Goal: Task Accomplishment & Management: Complete application form

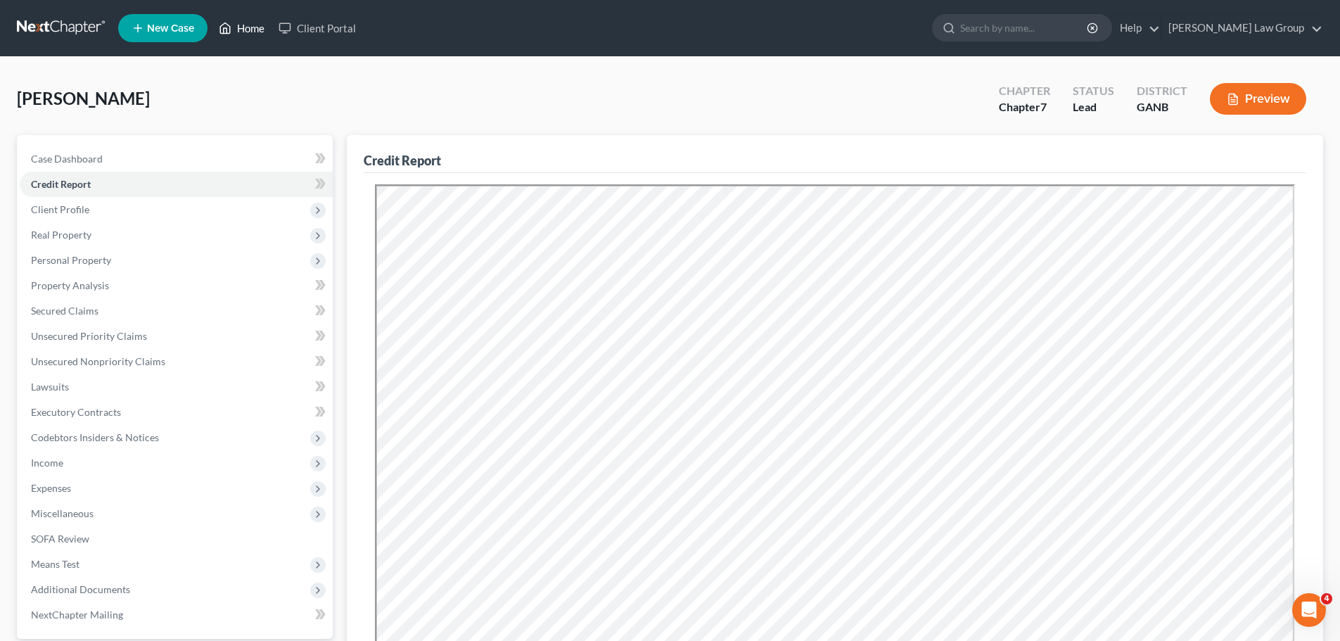
click at [240, 22] on link "Home" at bounding box center [242, 27] width 60 height 25
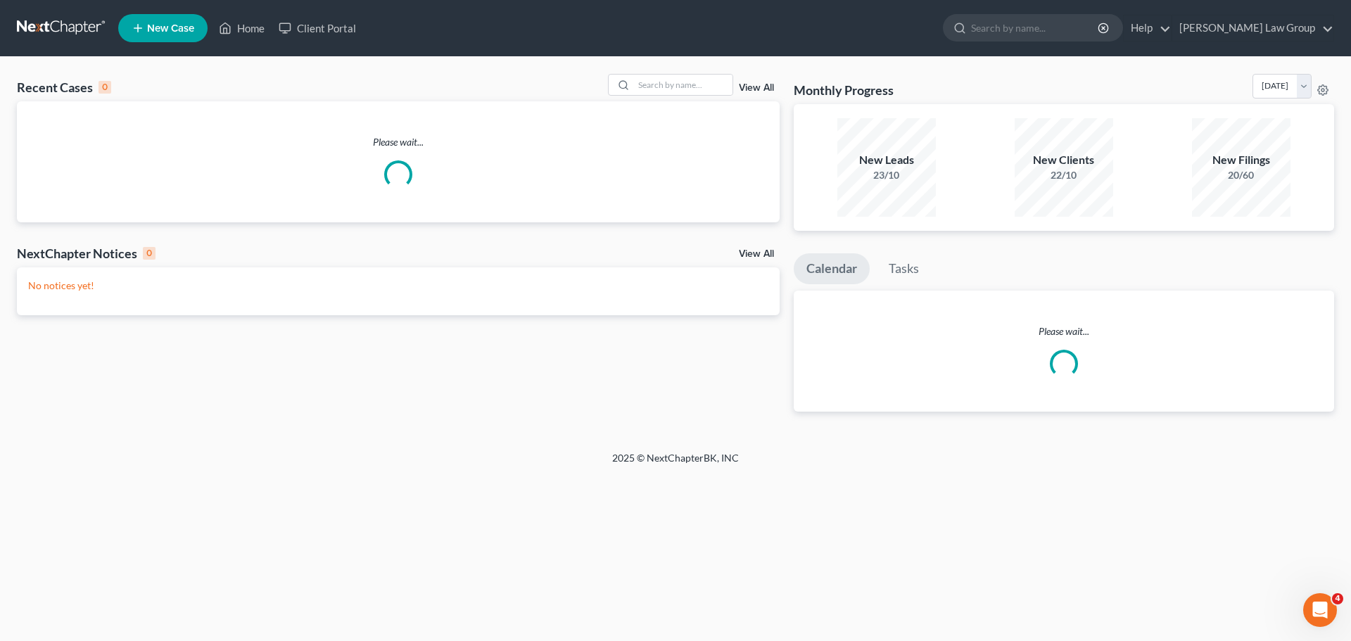
click at [694, 73] on div "Recent Cases 0 View All Please wait... NextChapter Notices 0 View All No notice…" at bounding box center [675, 254] width 1351 height 394
click at [682, 80] on input "search" at bounding box center [683, 85] width 98 height 20
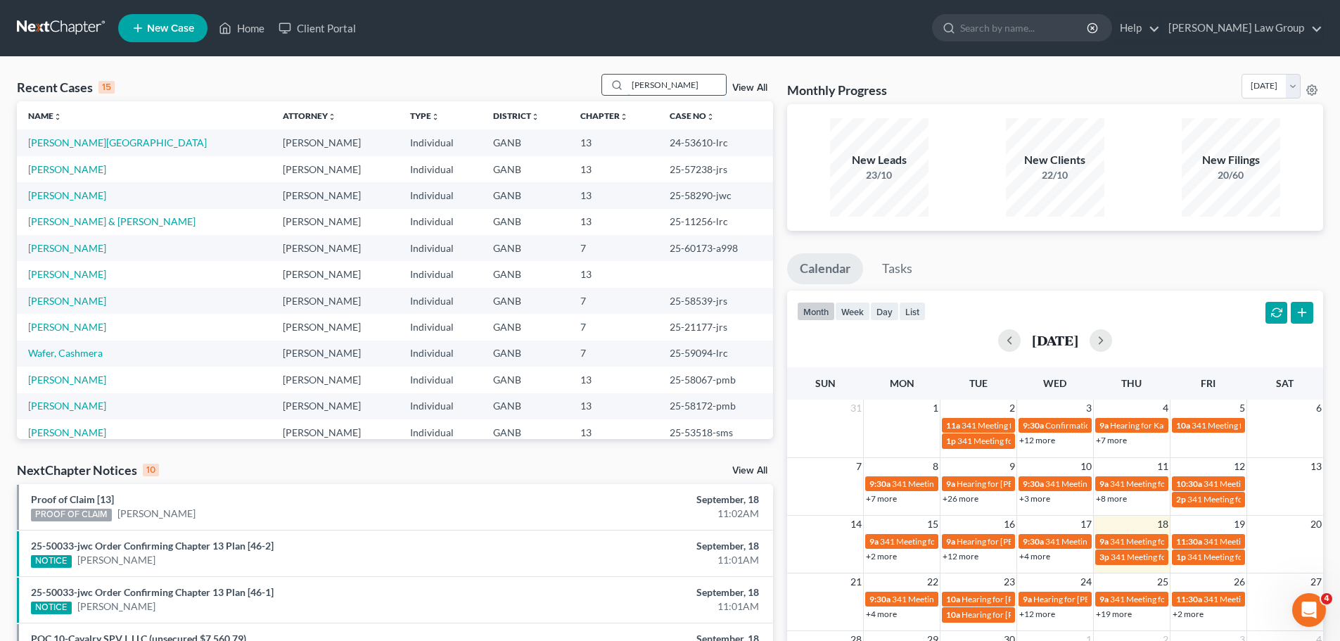
type input "David"
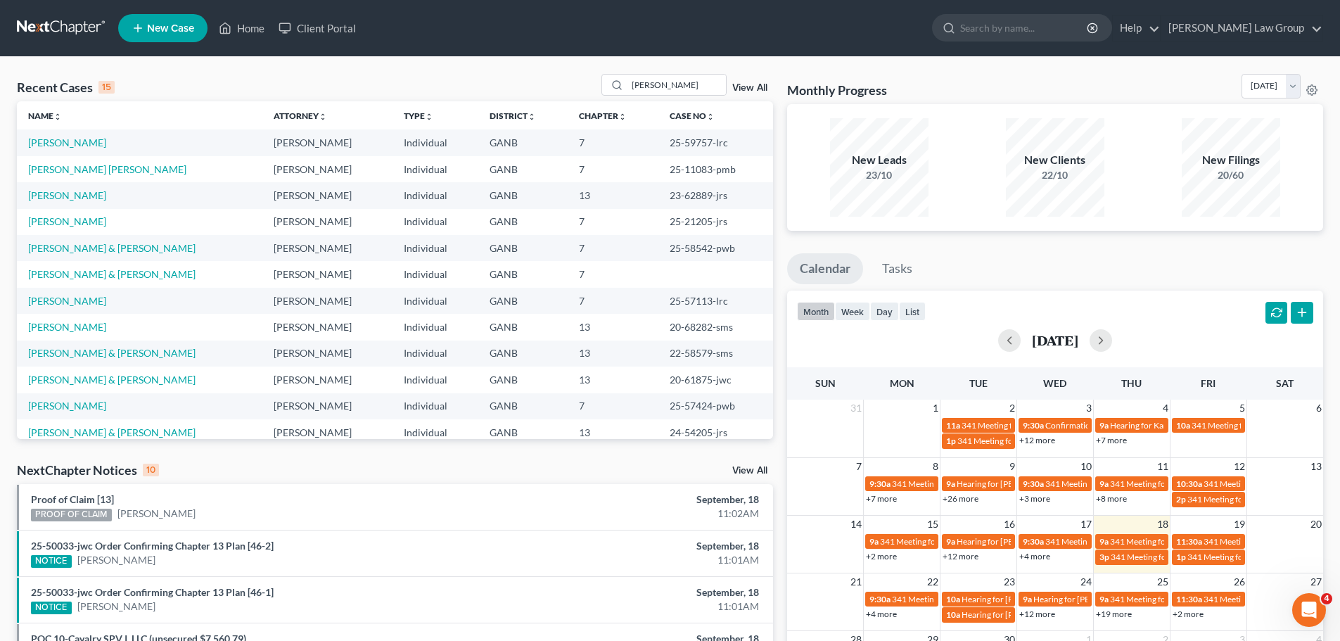
click at [478, 254] on td "GANB" at bounding box center [522, 248] width 89 height 26
click at [696, 93] on input "David" at bounding box center [676, 85] width 98 height 20
drag, startPoint x: 696, startPoint y: 93, endPoint x: 634, endPoint y: 81, distance: 63.7
click at [646, 82] on input "David" at bounding box center [676, 85] width 98 height 20
click at [634, 81] on input "David" at bounding box center [676, 85] width 98 height 20
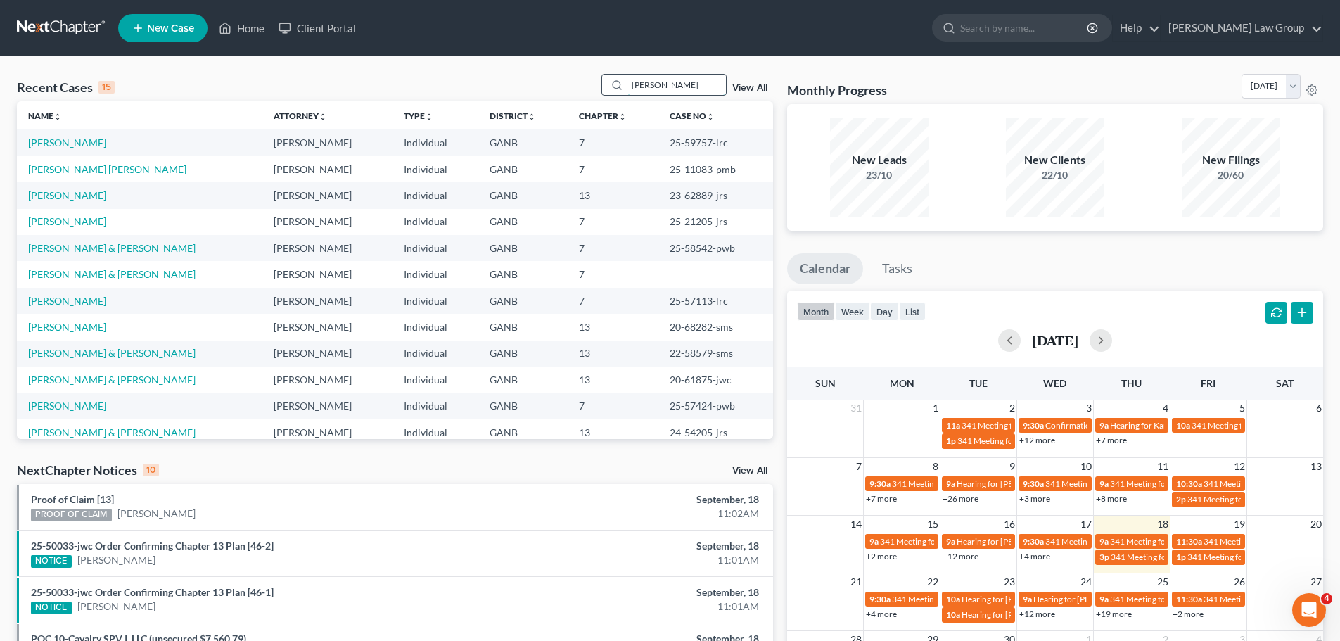
click at [634, 81] on input "David" at bounding box center [676, 85] width 98 height 20
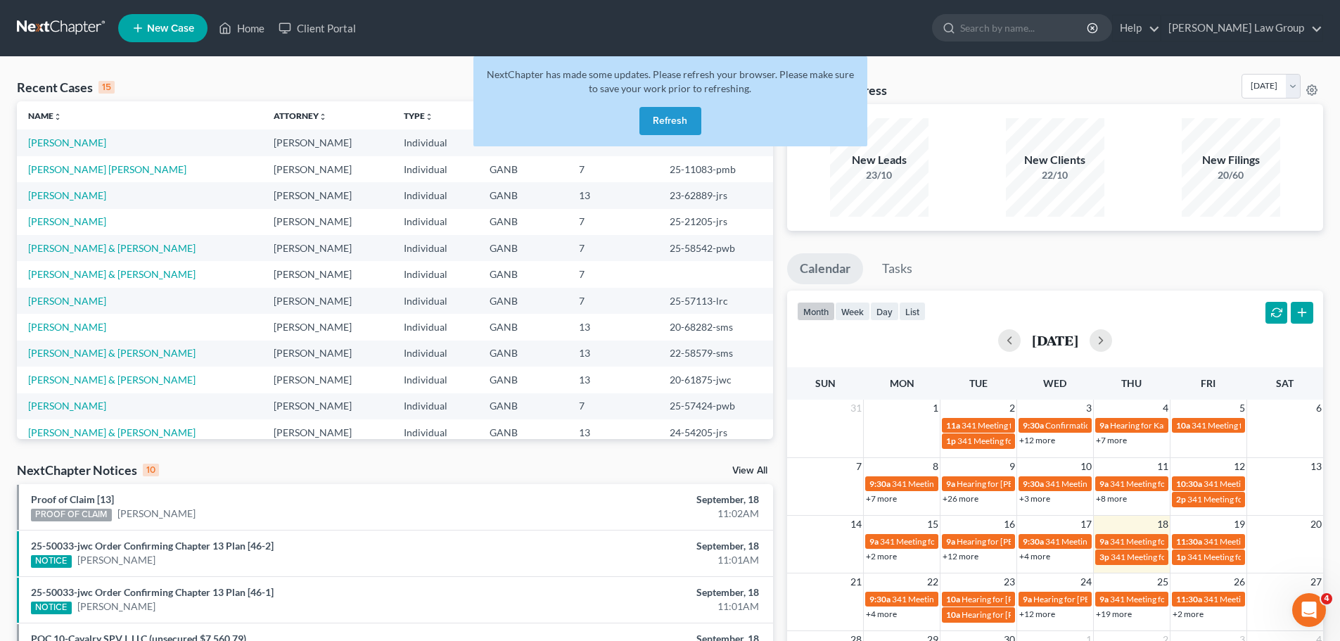
click at [677, 120] on button "Refresh" at bounding box center [670, 121] width 62 height 28
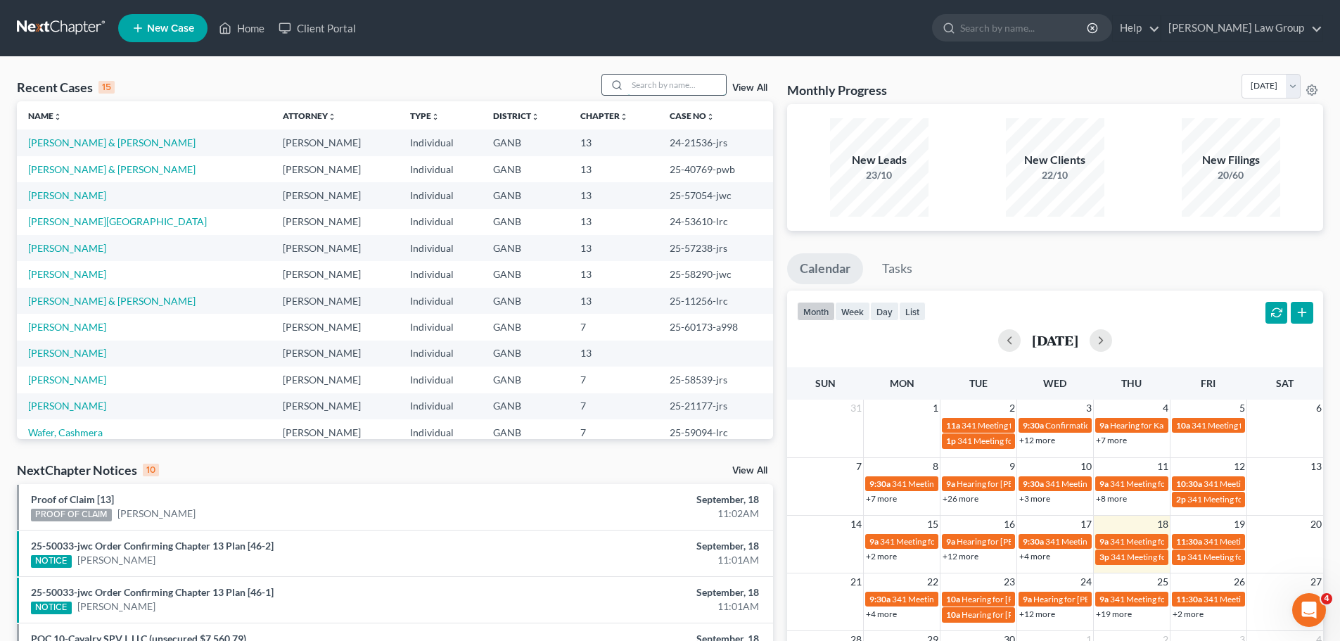
click at [674, 75] on input "search" at bounding box center [676, 85] width 98 height 20
type input "wood"
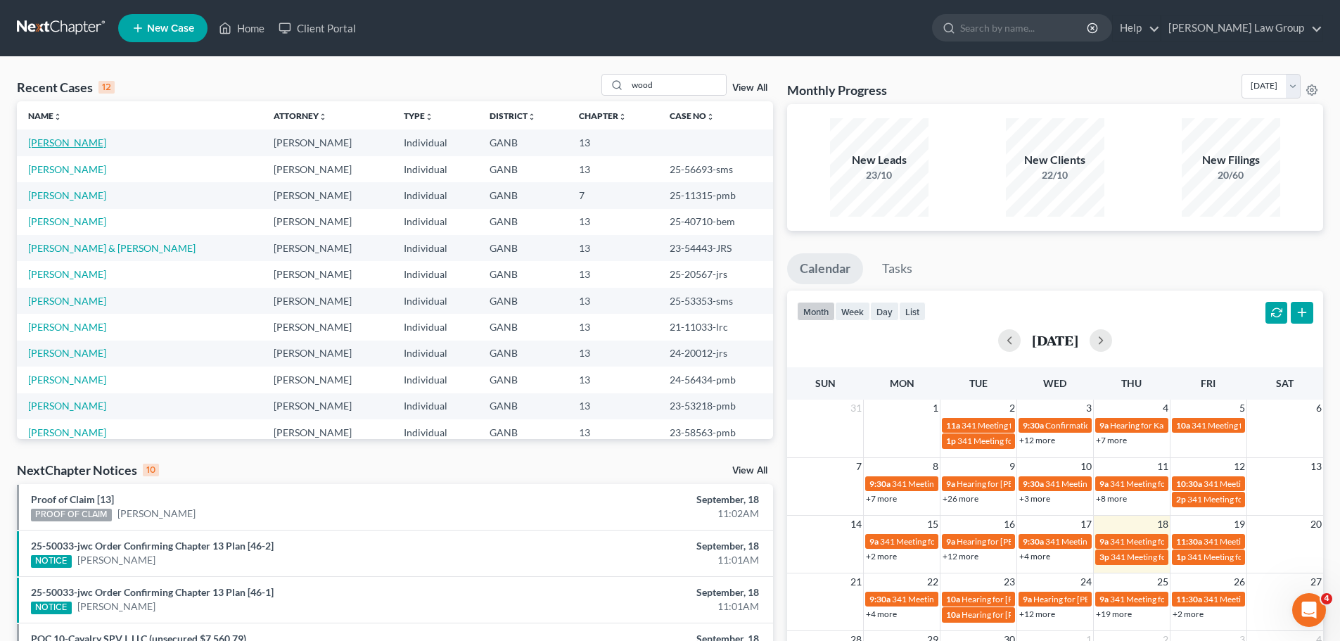
click at [49, 143] on link "[PERSON_NAME]" at bounding box center [67, 142] width 78 height 12
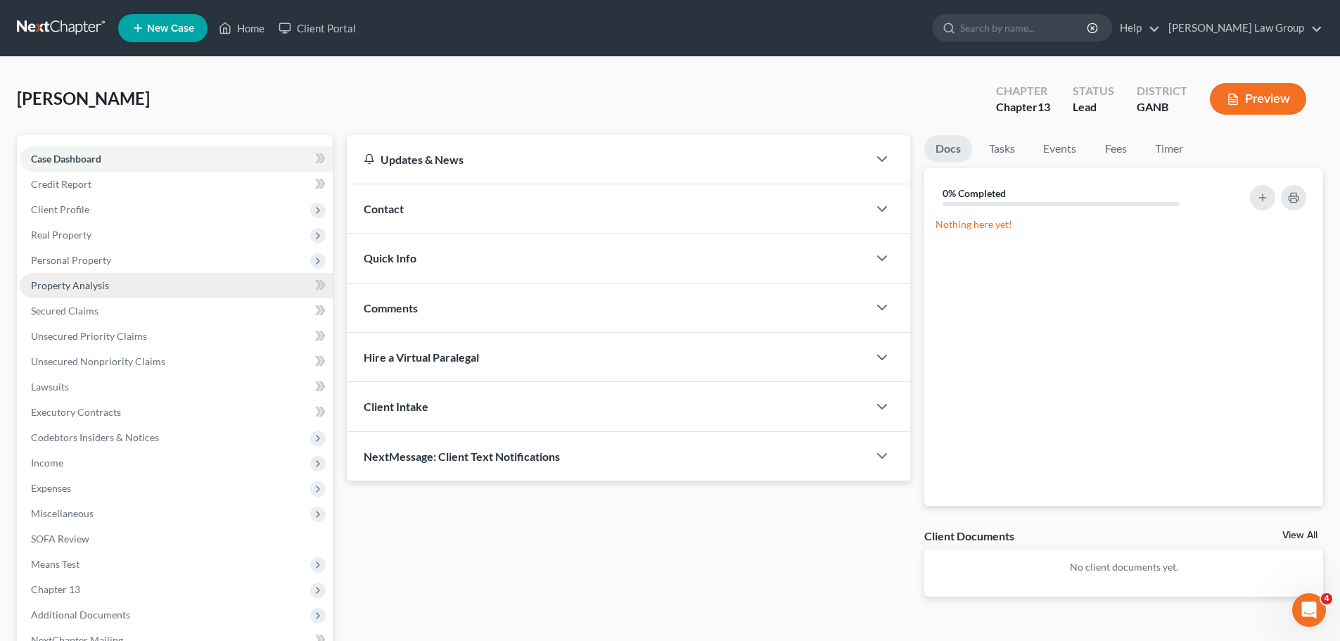
click at [79, 291] on span "Property Analysis" at bounding box center [70, 285] width 78 height 12
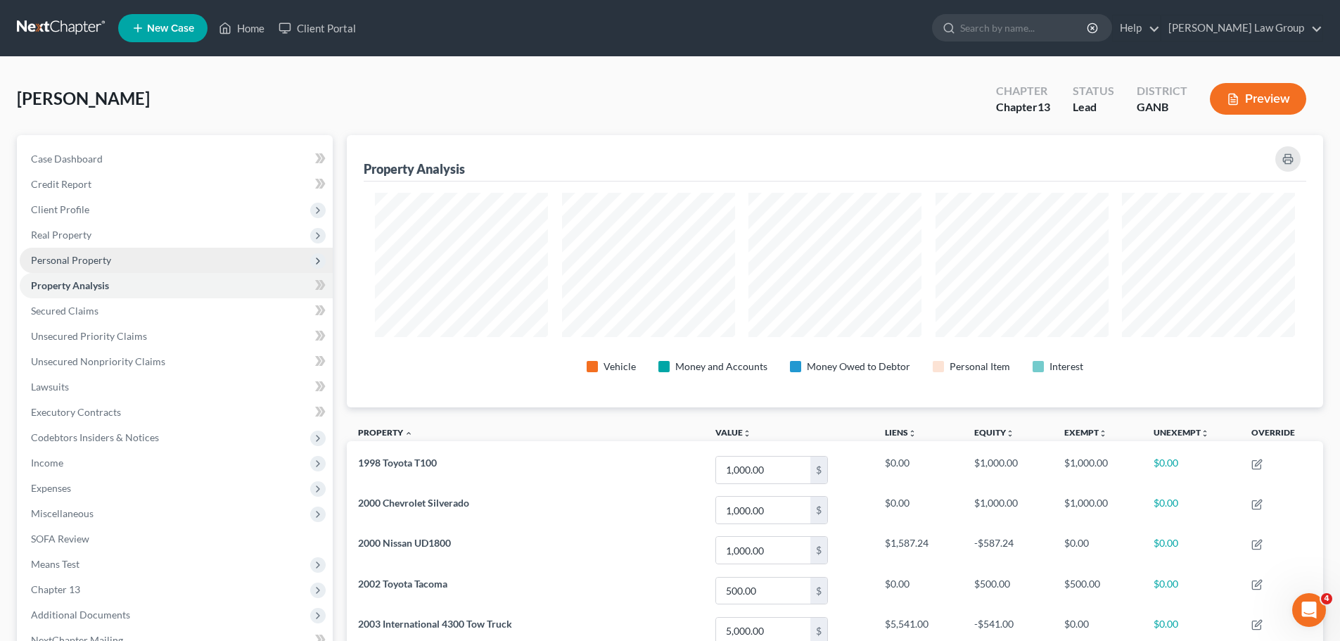
click at [83, 260] on span "Personal Property" at bounding box center [71, 260] width 80 height 12
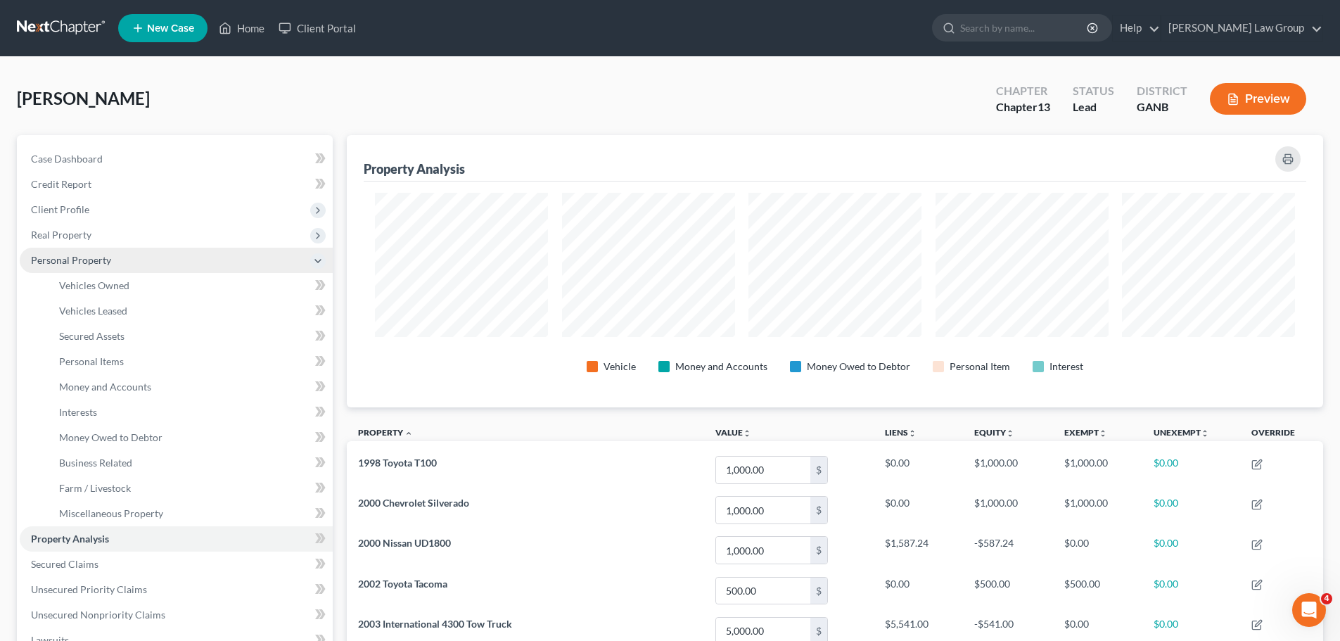
scroll to position [272, 976]
click at [84, 287] on span "Vehicles Owned" at bounding box center [94, 285] width 70 height 12
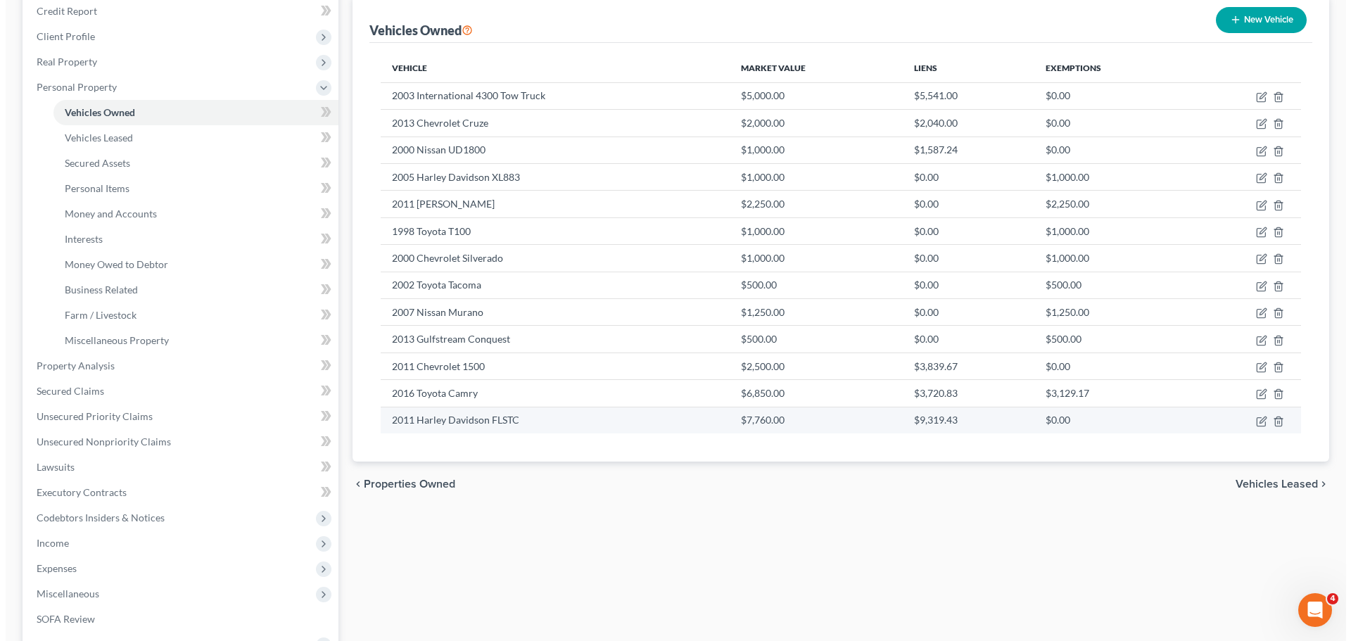
scroll to position [141, 0]
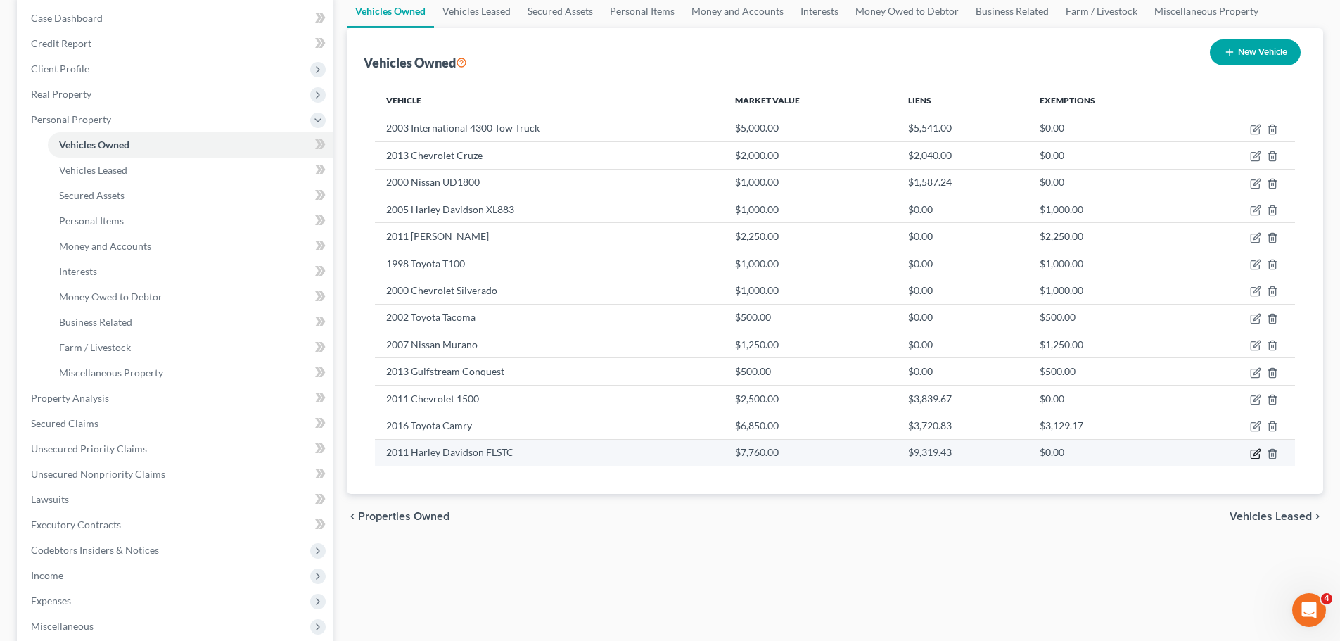
click at [1254, 453] on icon "button" at bounding box center [1256, 452] width 6 height 6
select select "0"
select select "15"
select select "0"
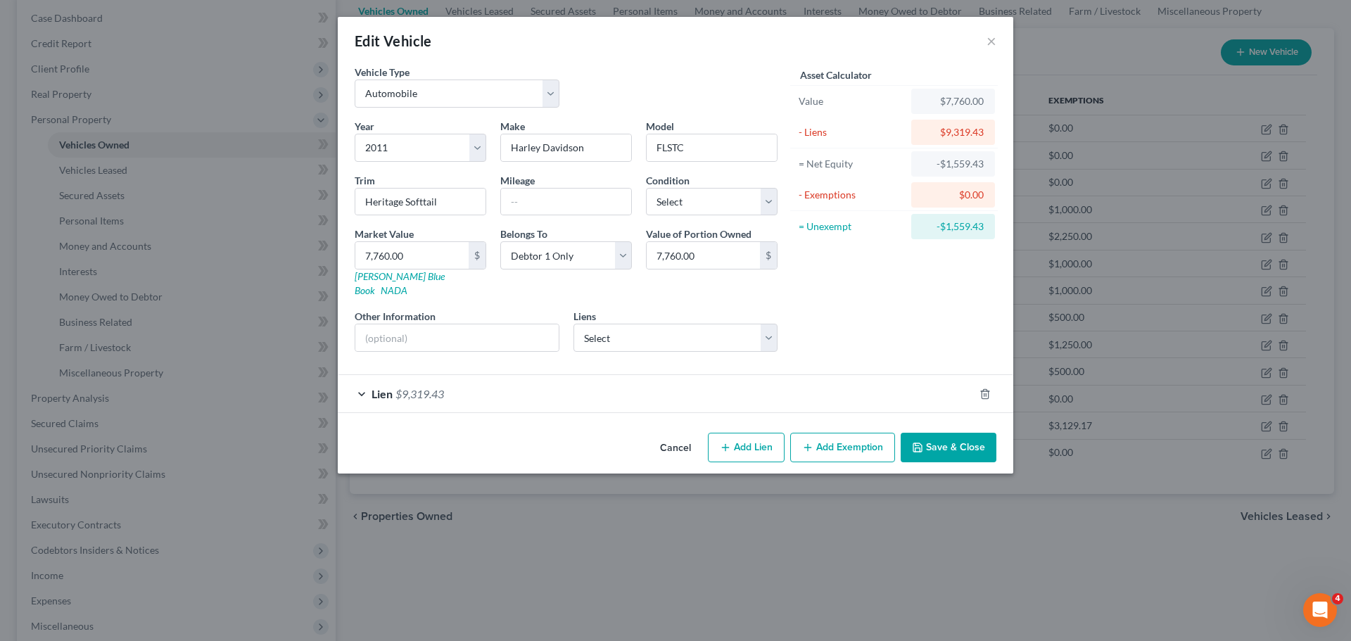
click at [399, 375] on div "Lien $9,319.43" at bounding box center [656, 393] width 636 height 37
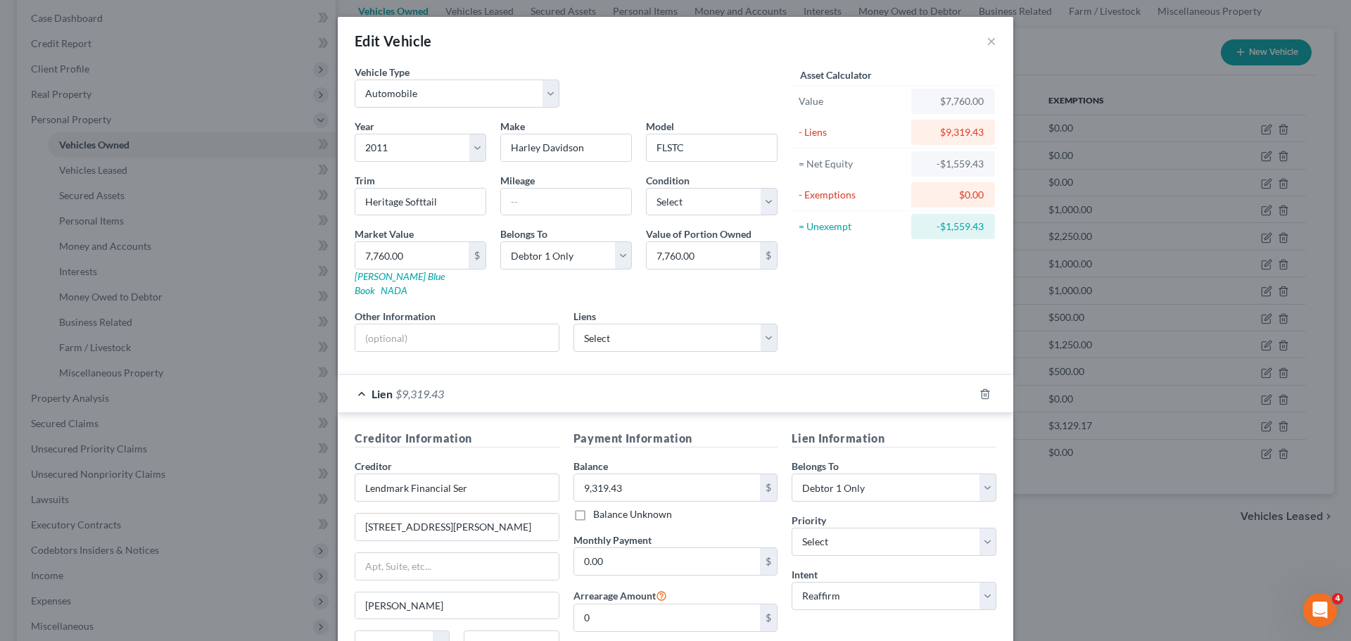
click at [399, 375] on div "Lien $9,319.43" at bounding box center [656, 393] width 636 height 37
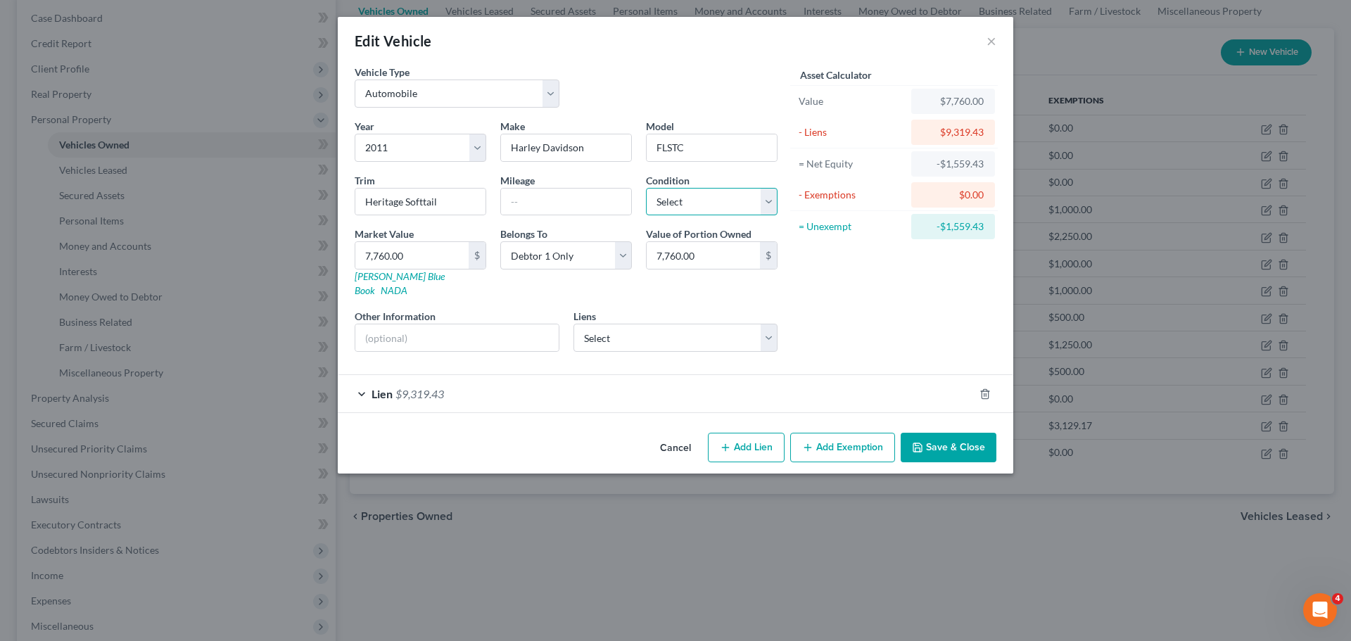
click at [691, 202] on select "Select Excellent Very Good Good Fair Poor" at bounding box center [712, 202] width 132 height 28
select select "2"
click at [646, 188] on select "Select Excellent Very Good Good Fair Poor" at bounding box center [712, 202] width 132 height 28
click at [963, 441] on button "Save & Close" at bounding box center [948, 448] width 96 height 30
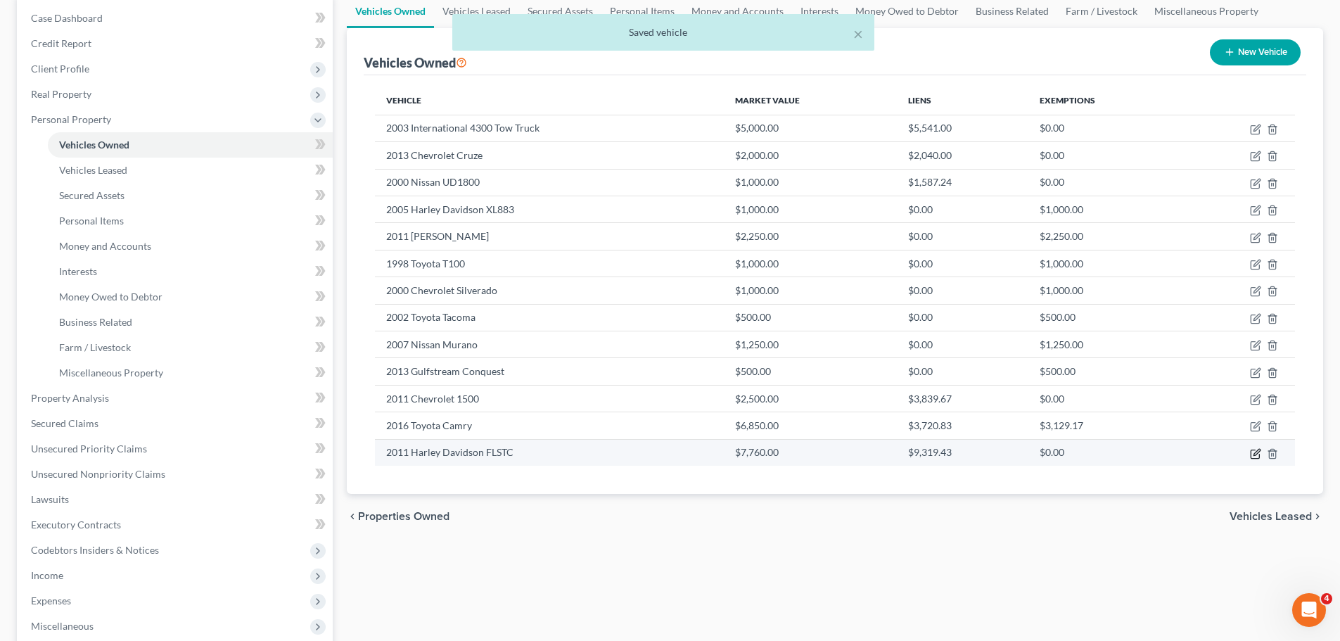
click at [1254, 449] on icon "button" at bounding box center [1255, 453] width 8 height 8
select select "0"
select select "15"
select select "2"
select select "0"
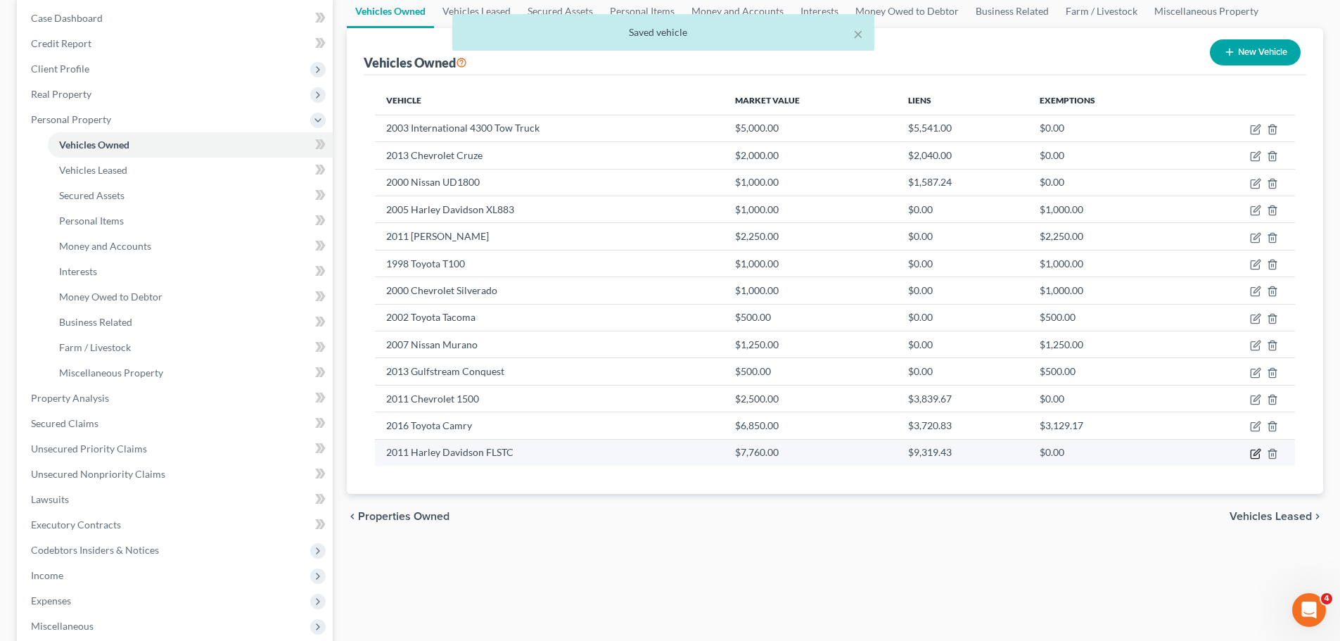
select select "10"
select select "0"
select select "2"
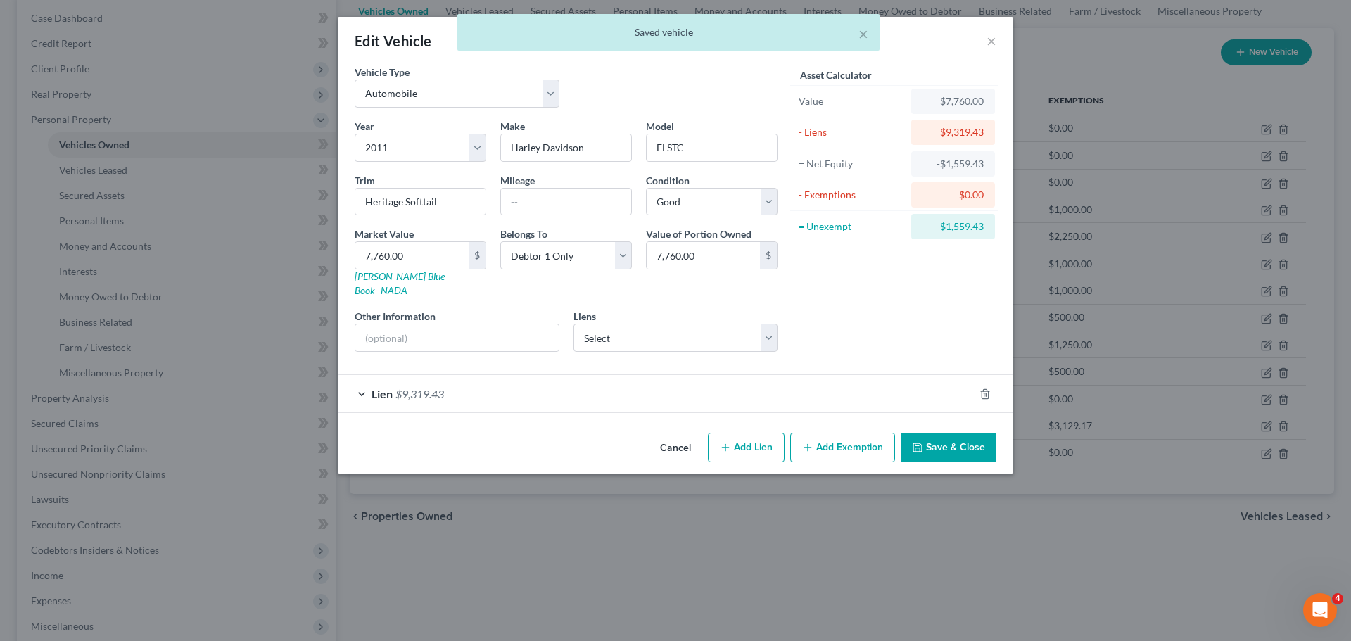
click at [395, 375] on div "Lien $9,319.43" at bounding box center [656, 393] width 636 height 37
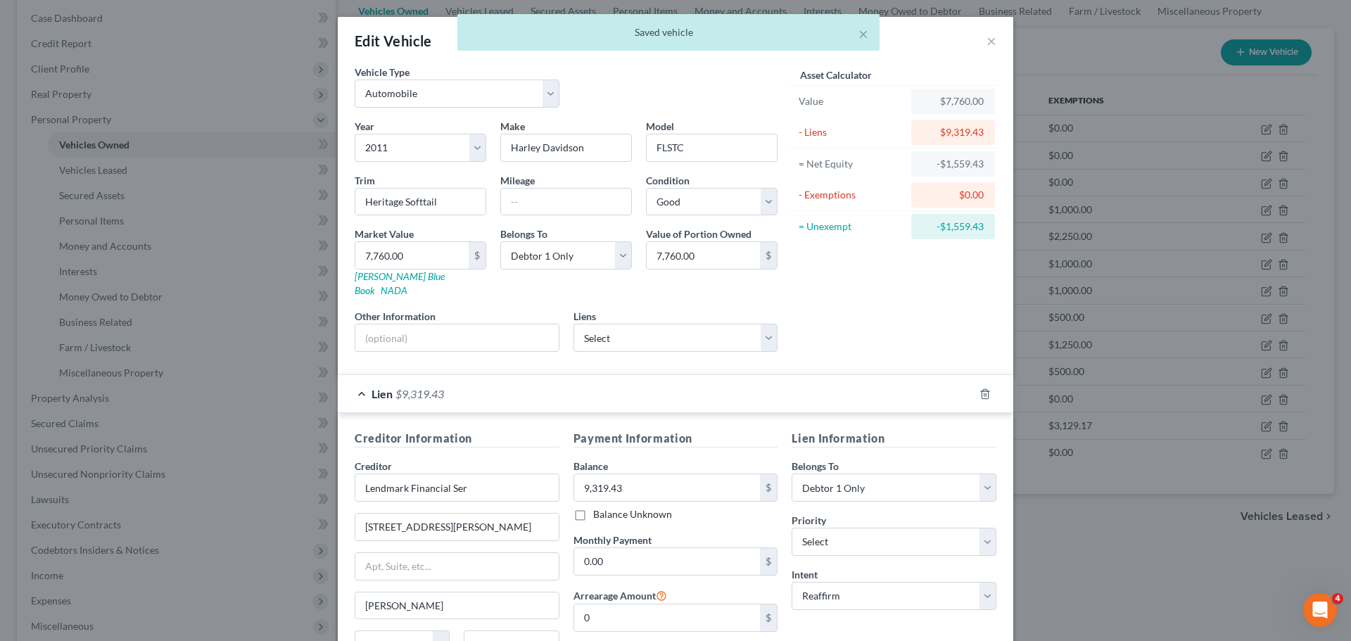
click at [821, 319] on div "Asset Calculator Value $7,760.00 - Liens $9,319.43 = Net Equity -$1,559.43 - Ex…" at bounding box center [893, 214] width 219 height 298
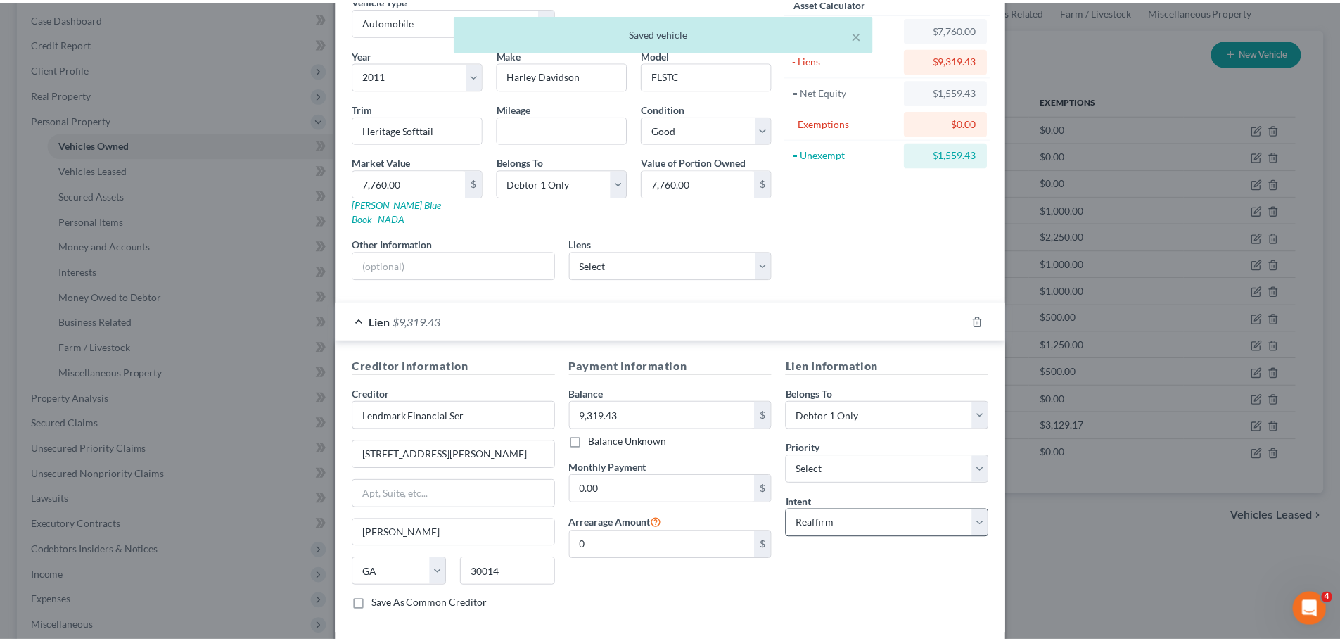
scroll to position [129, 0]
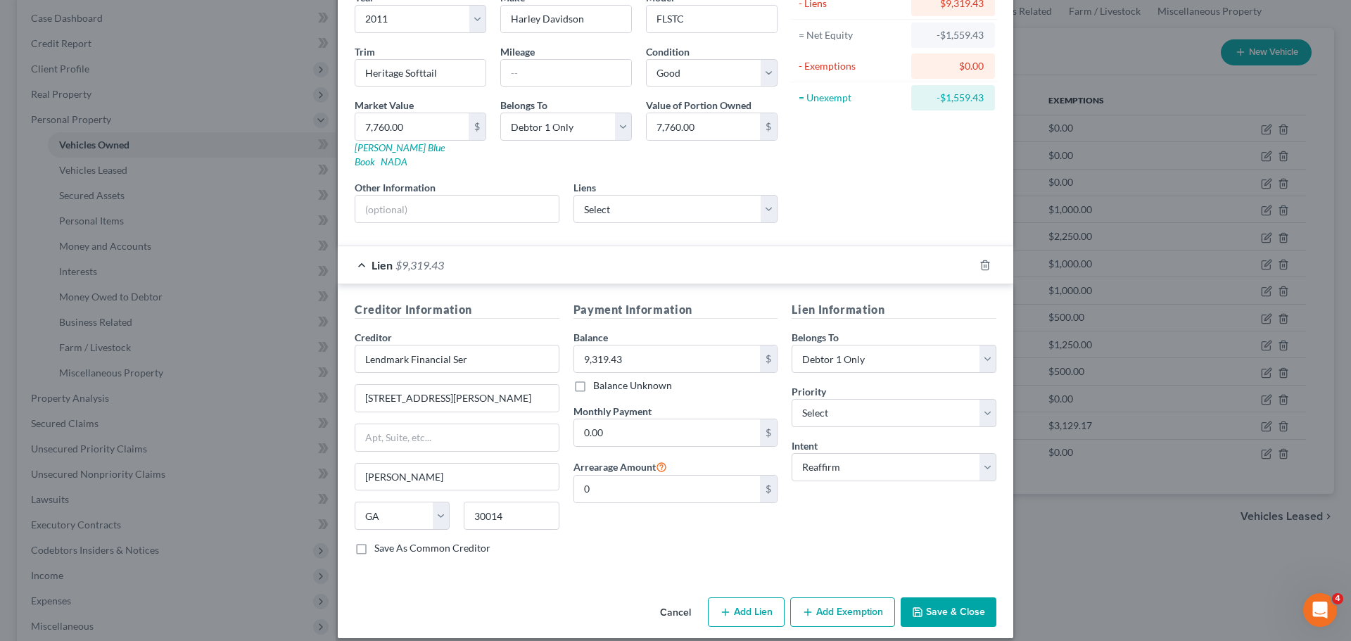
click at [957, 603] on button "Save & Close" at bounding box center [948, 612] width 96 height 30
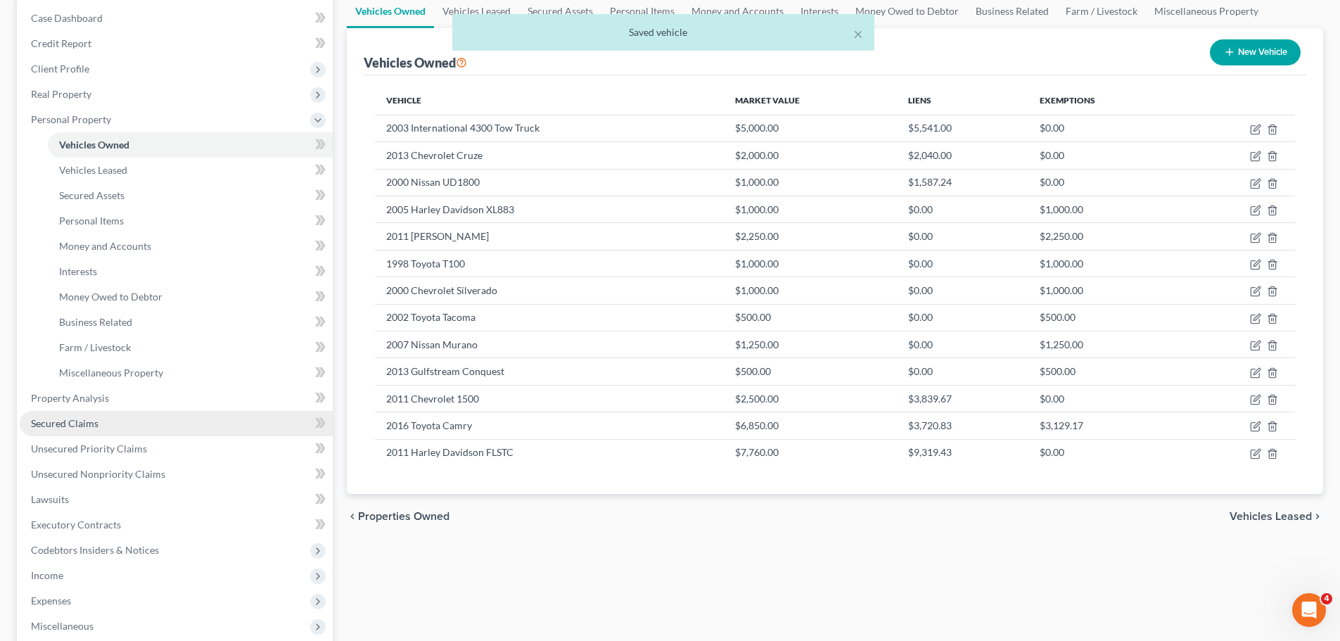
click at [120, 424] on link "Secured Claims" at bounding box center [176, 423] width 313 height 25
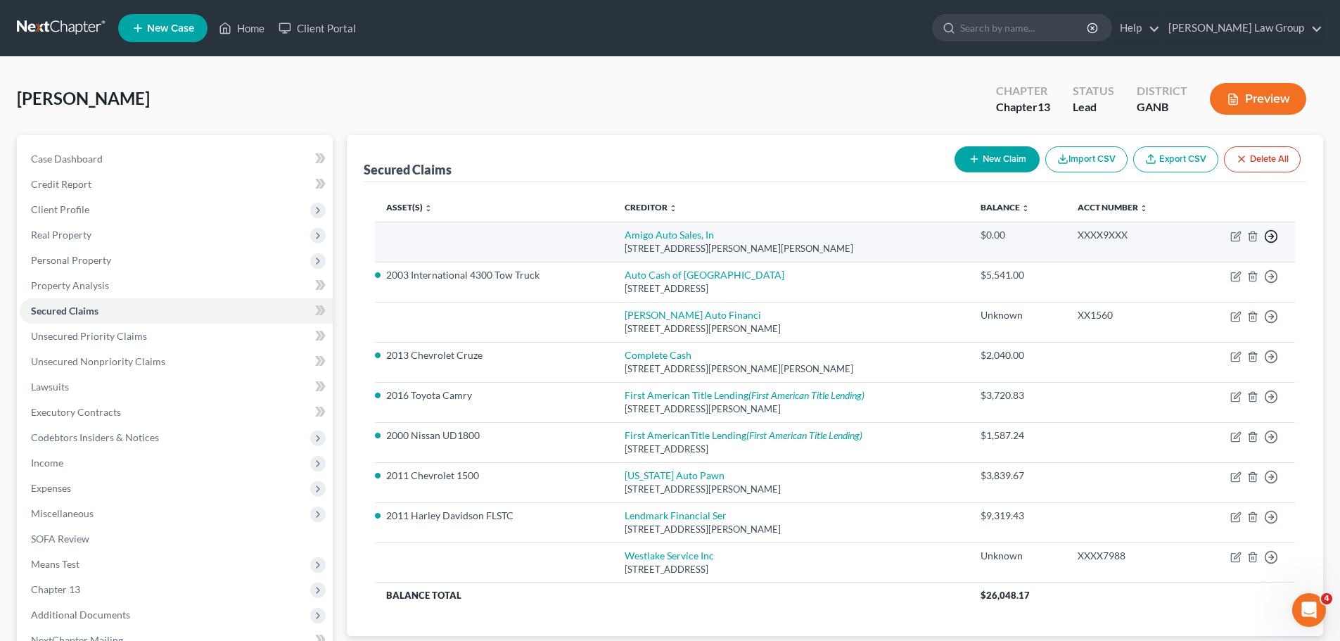
click at [1276, 232] on icon "button" at bounding box center [1271, 236] width 14 height 14
click at [1201, 275] on link "Move to F" at bounding box center [1206, 270] width 117 height 24
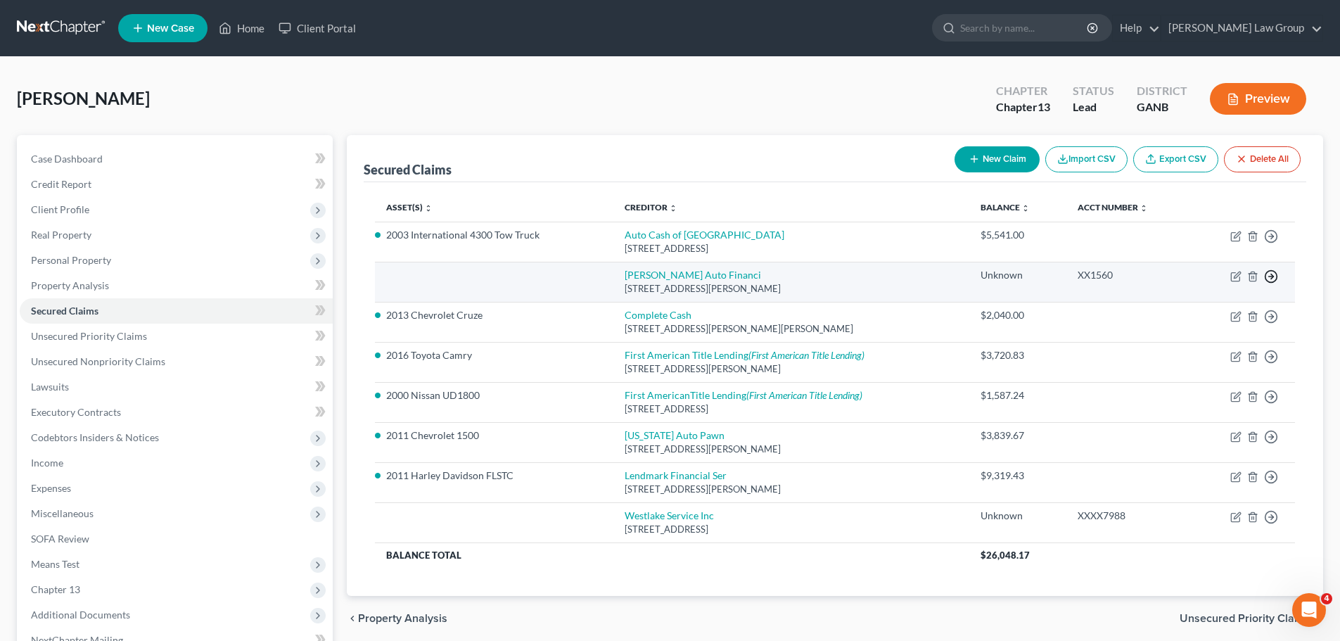
click at [1273, 269] on icon "button" at bounding box center [1271, 276] width 14 height 14
click at [1187, 316] on link "Move to F" at bounding box center [1206, 310] width 117 height 24
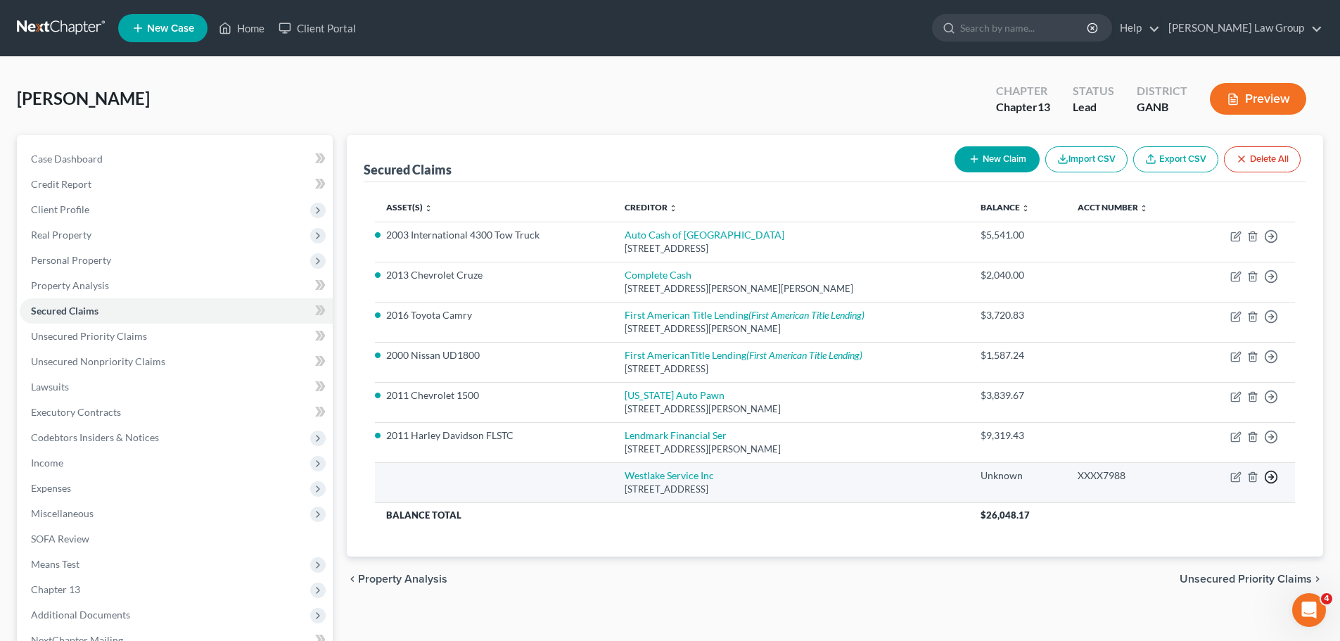
click at [1275, 475] on icon "button" at bounding box center [1271, 477] width 14 height 14
click at [1205, 511] on link "Move to F" at bounding box center [1206, 511] width 117 height 24
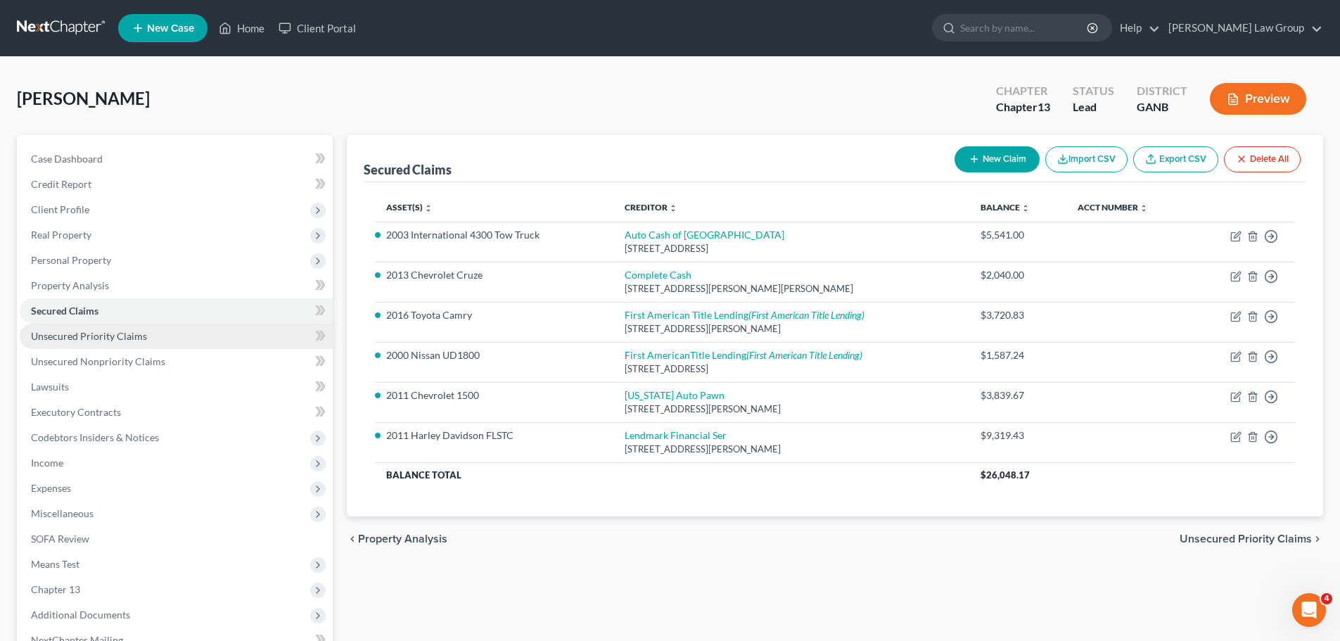
click at [121, 342] on link "Unsecured Priority Claims" at bounding box center [176, 336] width 313 height 25
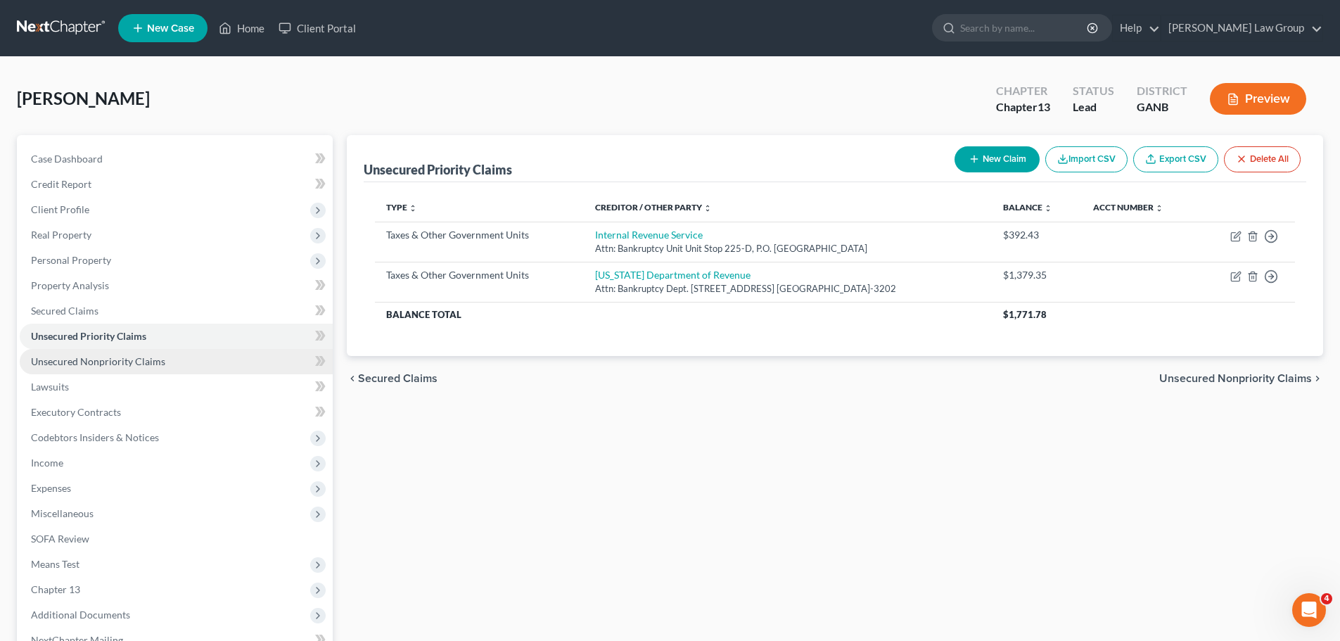
click at [148, 359] on span "Unsecured Nonpriority Claims" at bounding box center [98, 361] width 134 height 12
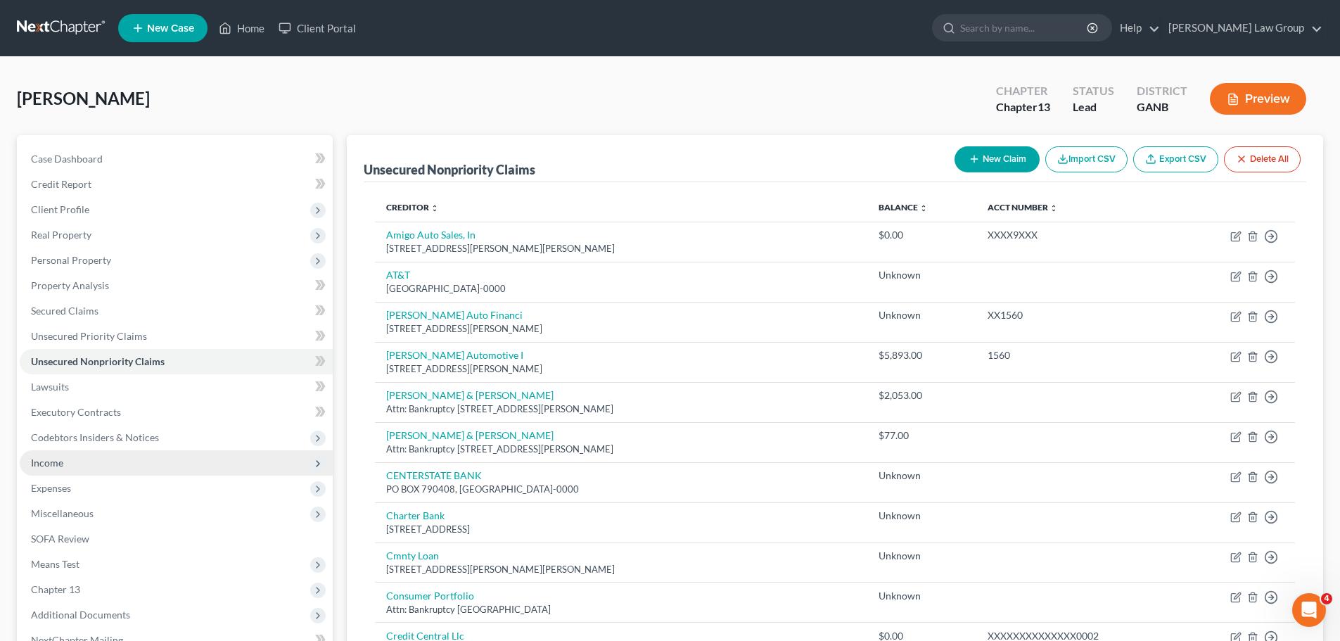
click at [104, 462] on span "Income" at bounding box center [176, 462] width 313 height 25
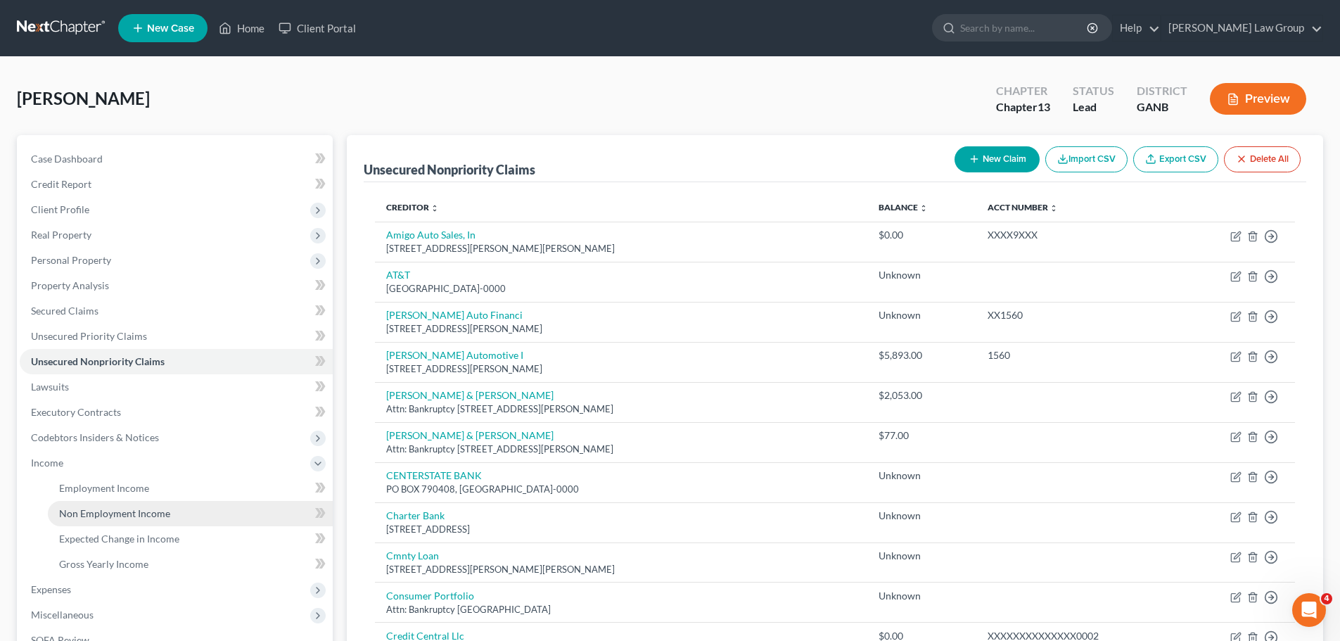
click at [132, 501] on link "Non Employment Income" at bounding box center [190, 513] width 285 height 25
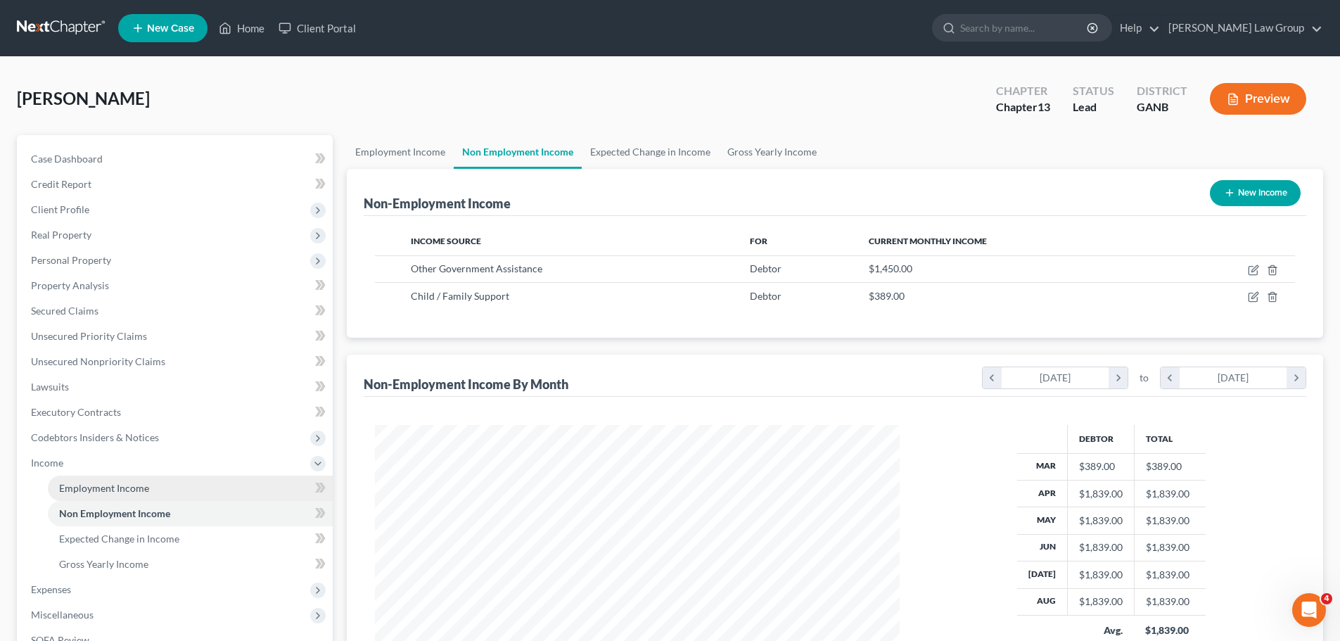
scroll to position [262, 553]
click at [134, 487] on span "Employment Income" at bounding box center [104, 488] width 90 height 12
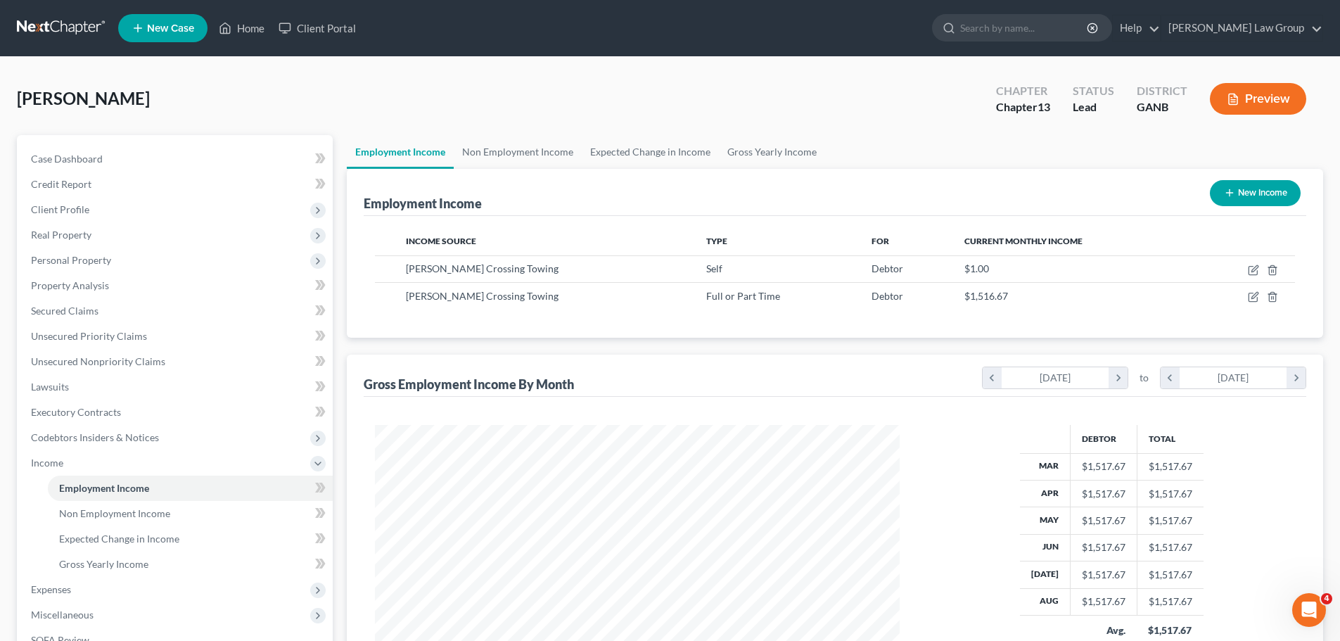
scroll to position [262, 553]
click at [528, 153] on link "Non Employment Income" at bounding box center [518, 152] width 128 height 34
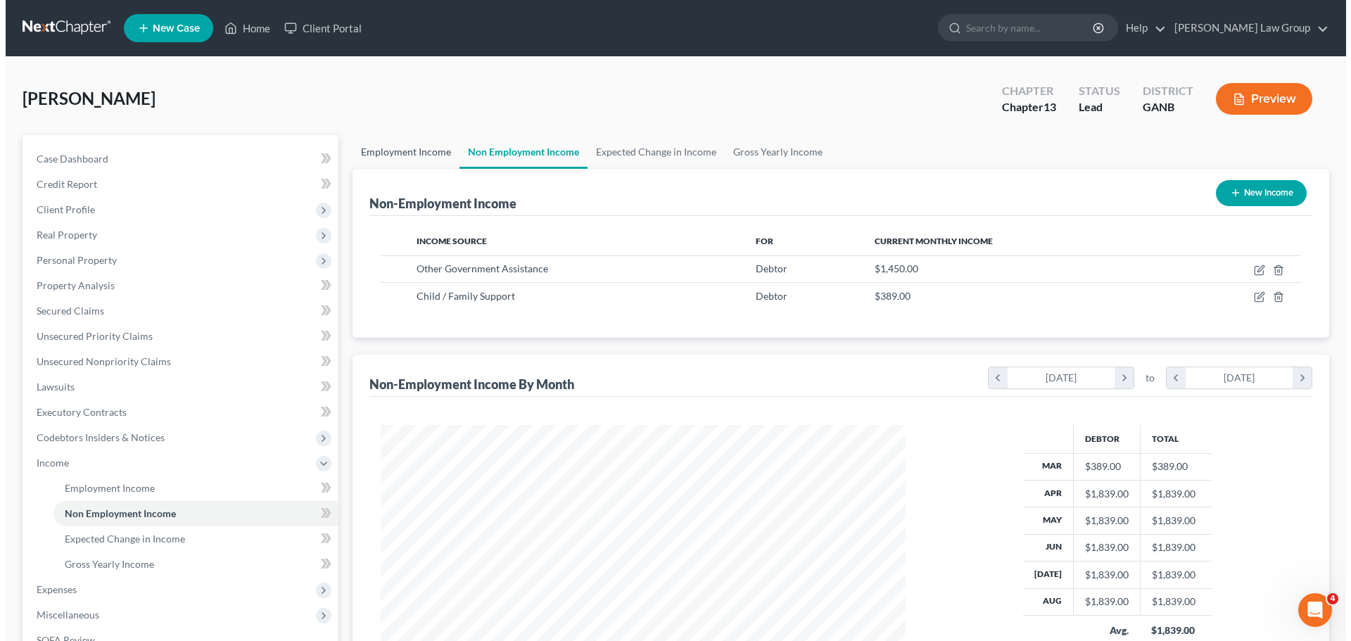
scroll to position [262, 553]
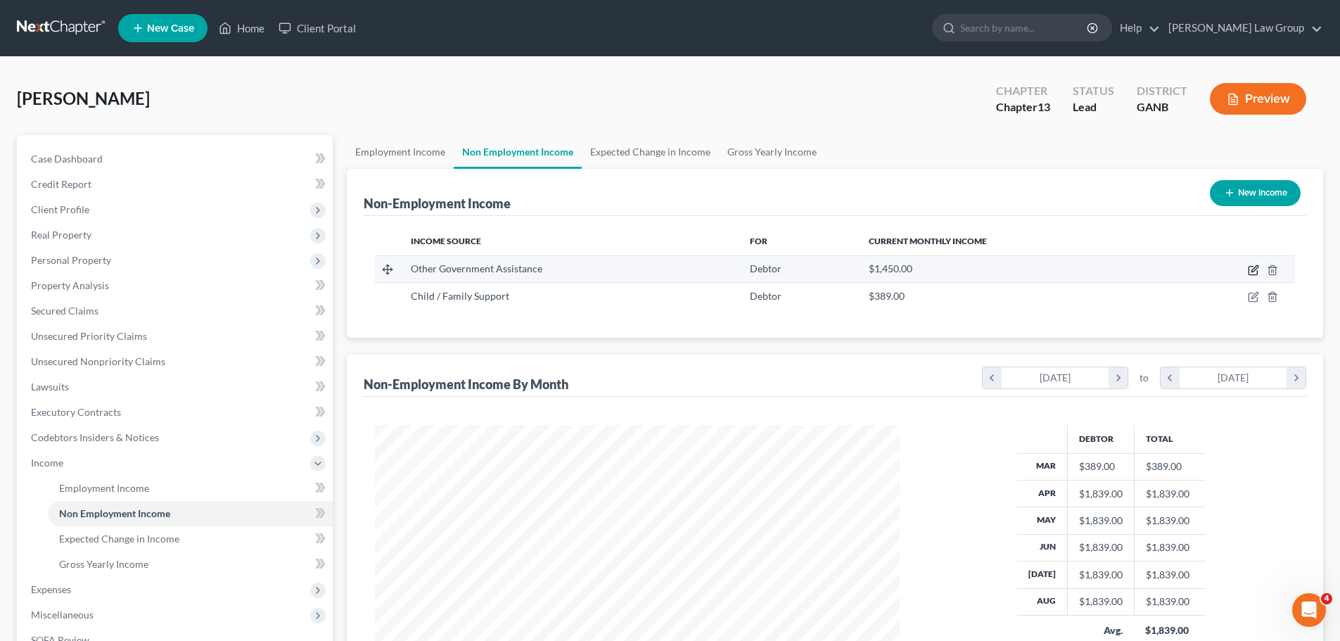
click at [1251, 264] on icon "button" at bounding box center [1253, 269] width 11 height 11
select select "5"
select select "0"
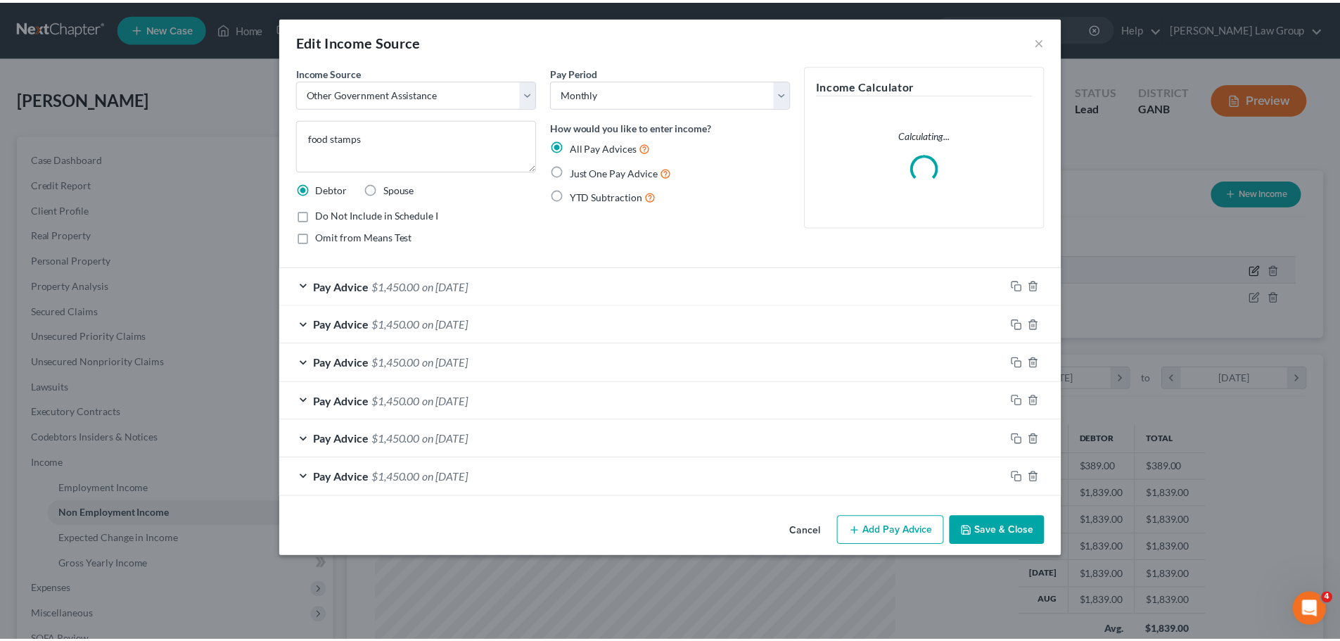
scroll to position [264, 558]
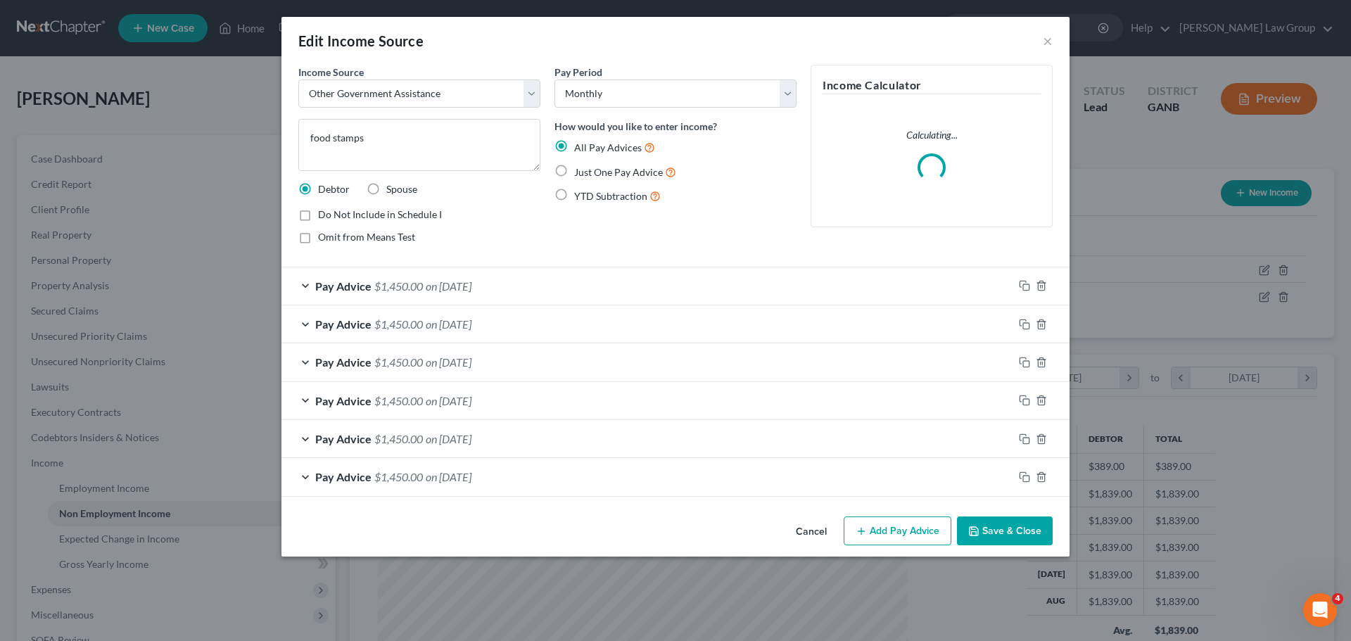
click at [990, 537] on button "Save & Close" at bounding box center [1005, 531] width 96 height 30
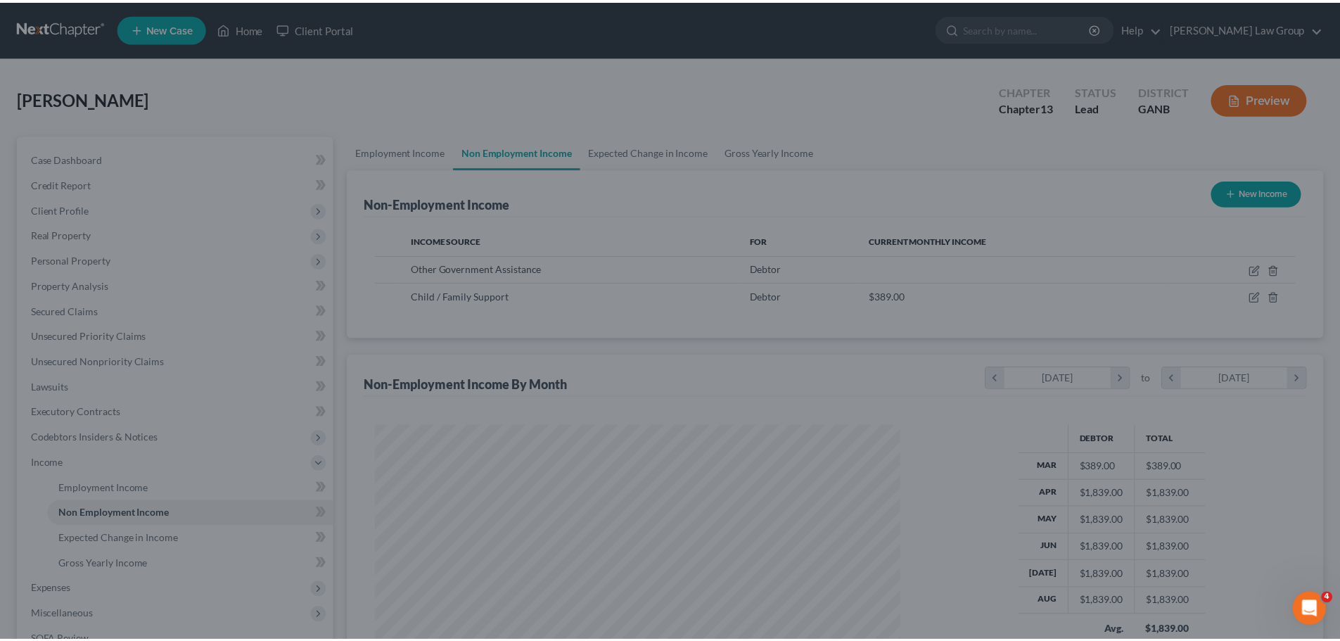
scroll to position [703152, 702862]
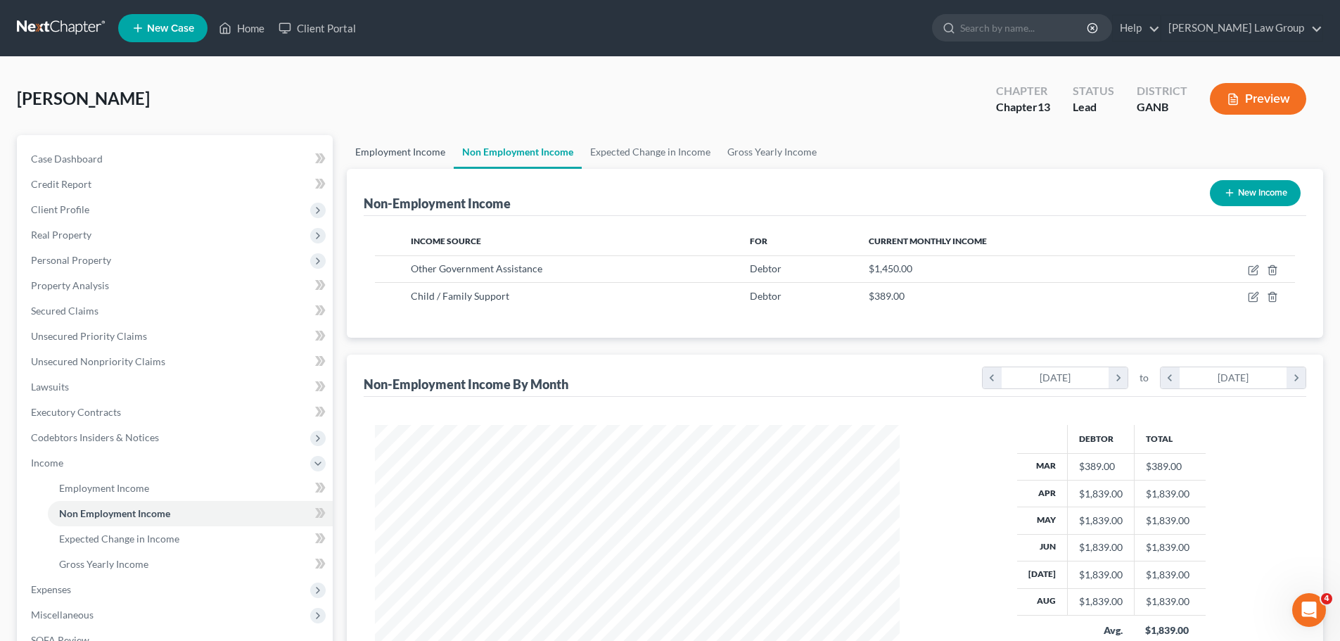
click at [404, 155] on link "Employment Income" at bounding box center [400, 152] width 107 height 34
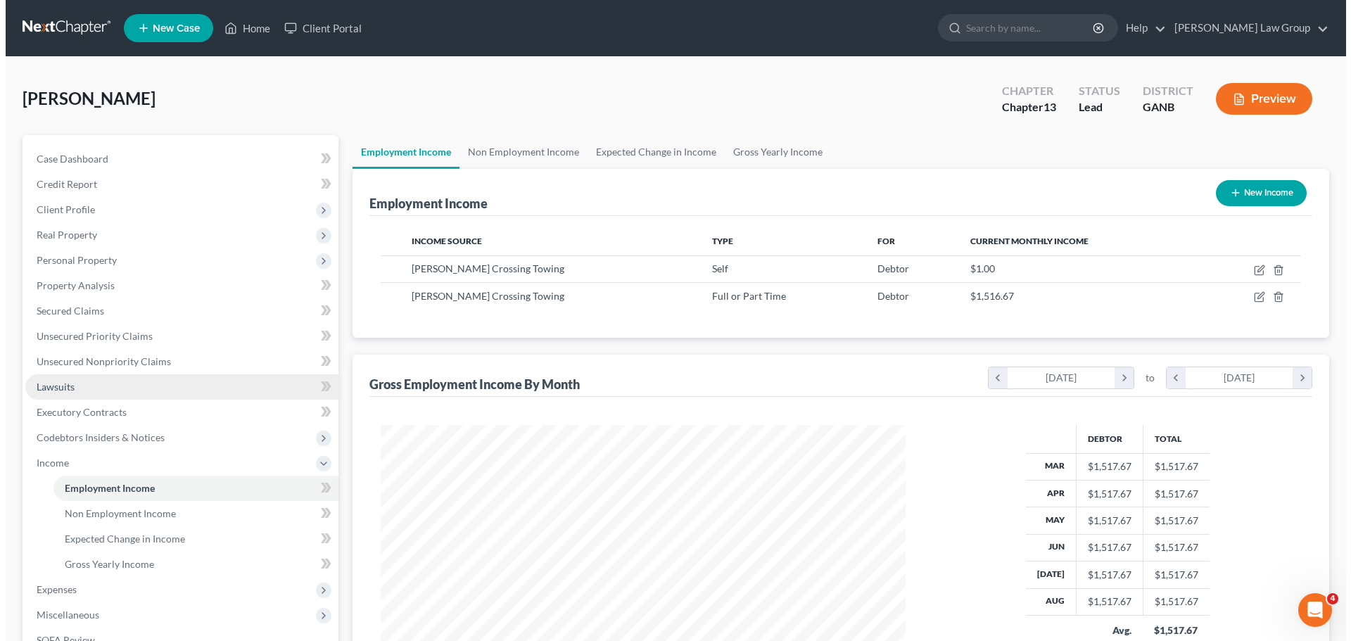
scroll to position [262, 553]
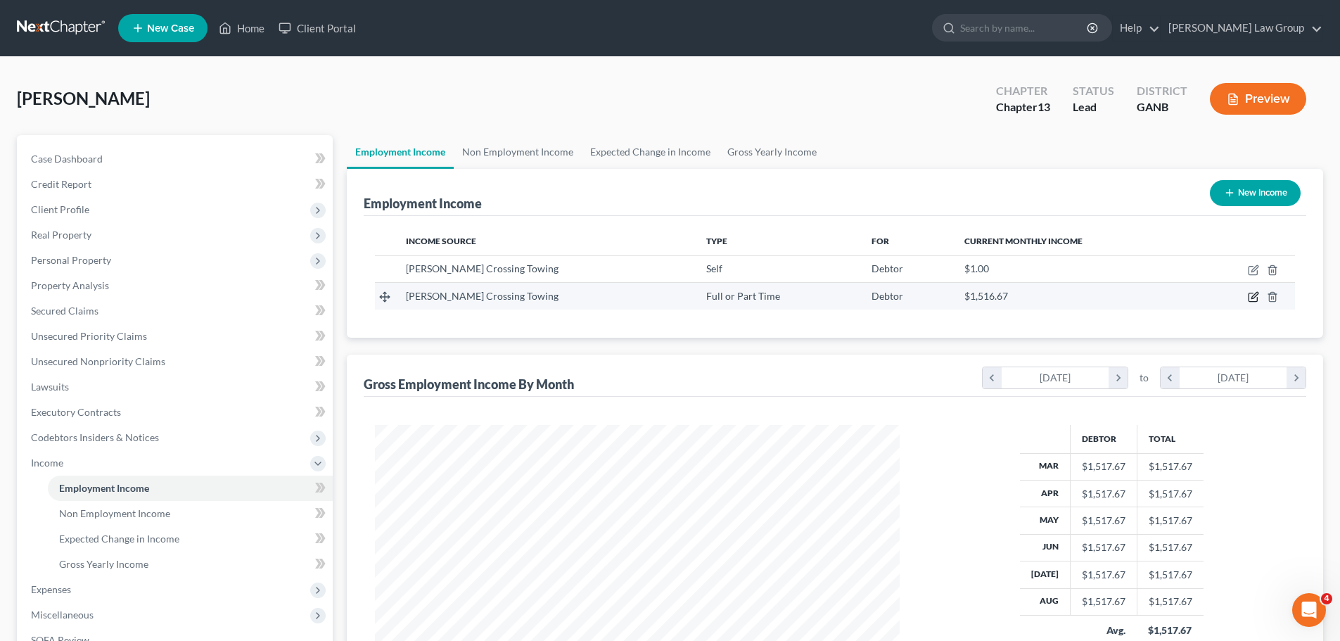
click at [1250, 298] on icon "button" at bounding box center [1253, 296] width 11 height 11
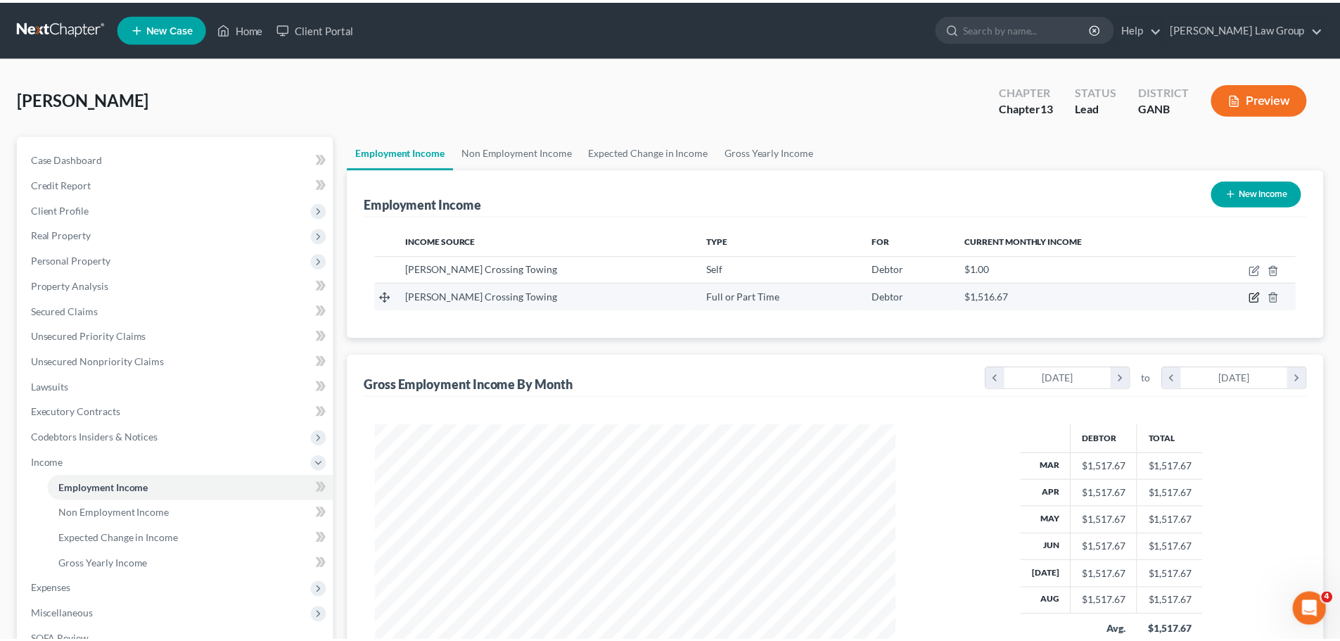
scroll to position [264, 558]
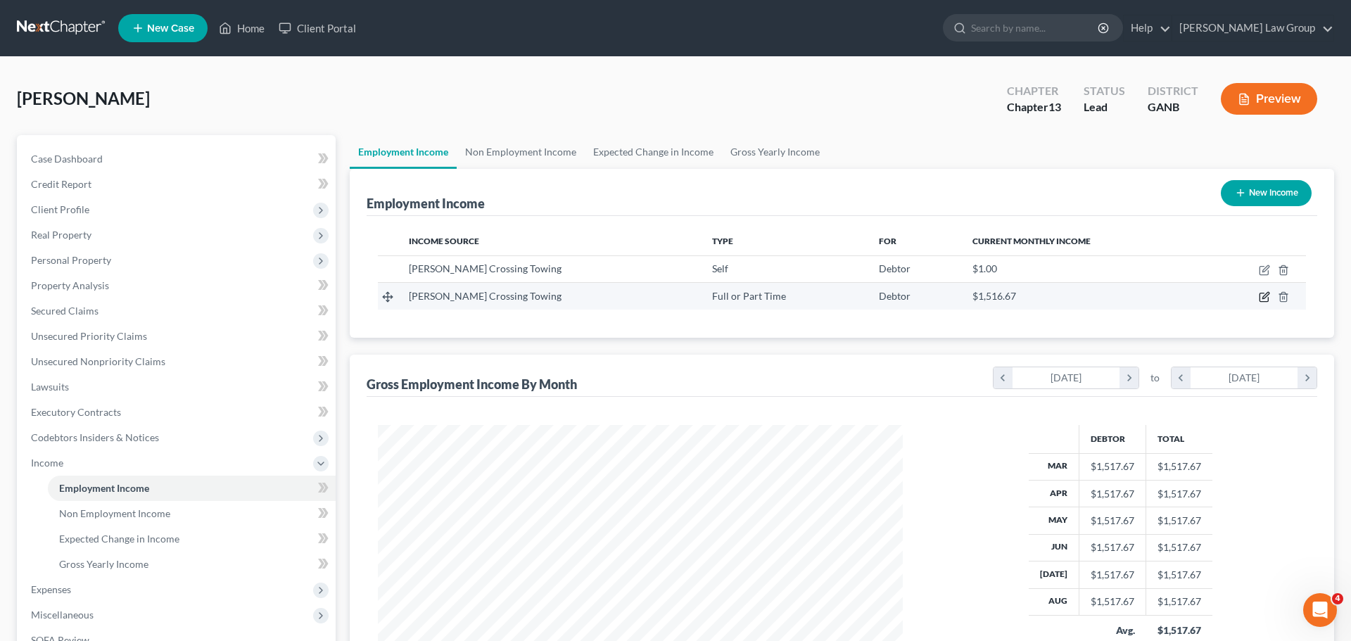
select select "0"
select select "3"
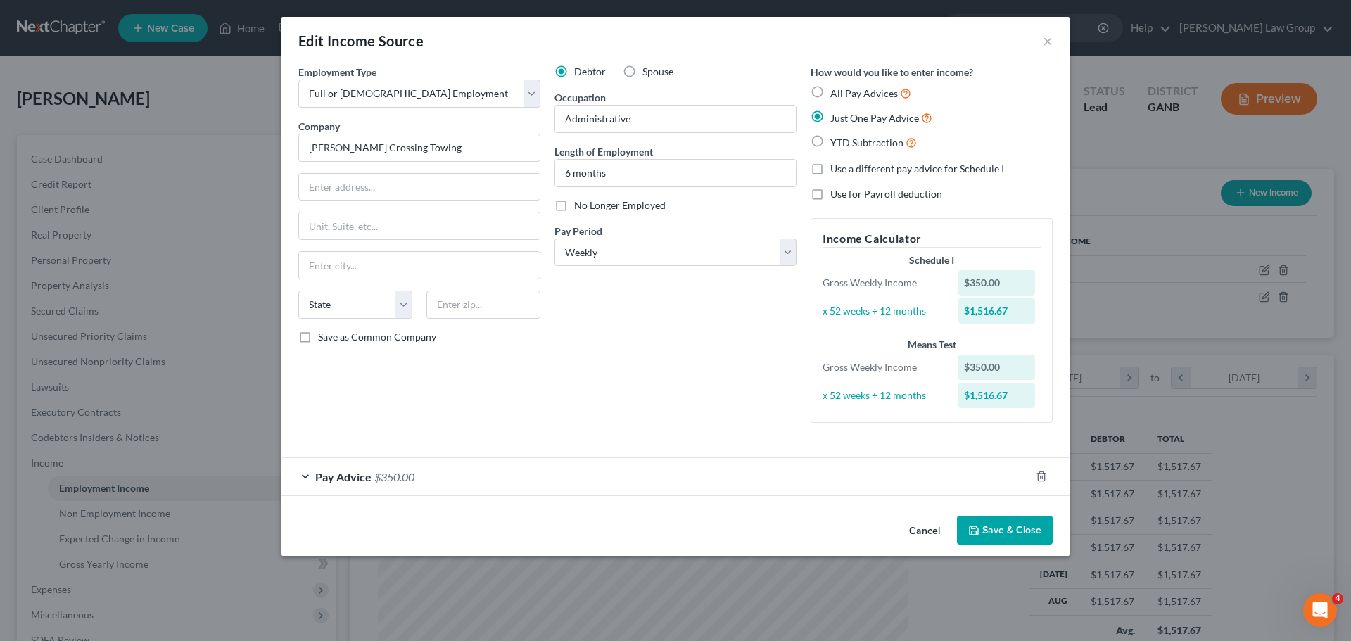
click at [341, 479] on span "Pay Advice" at bounding box center [343, 476] width 56 height 13
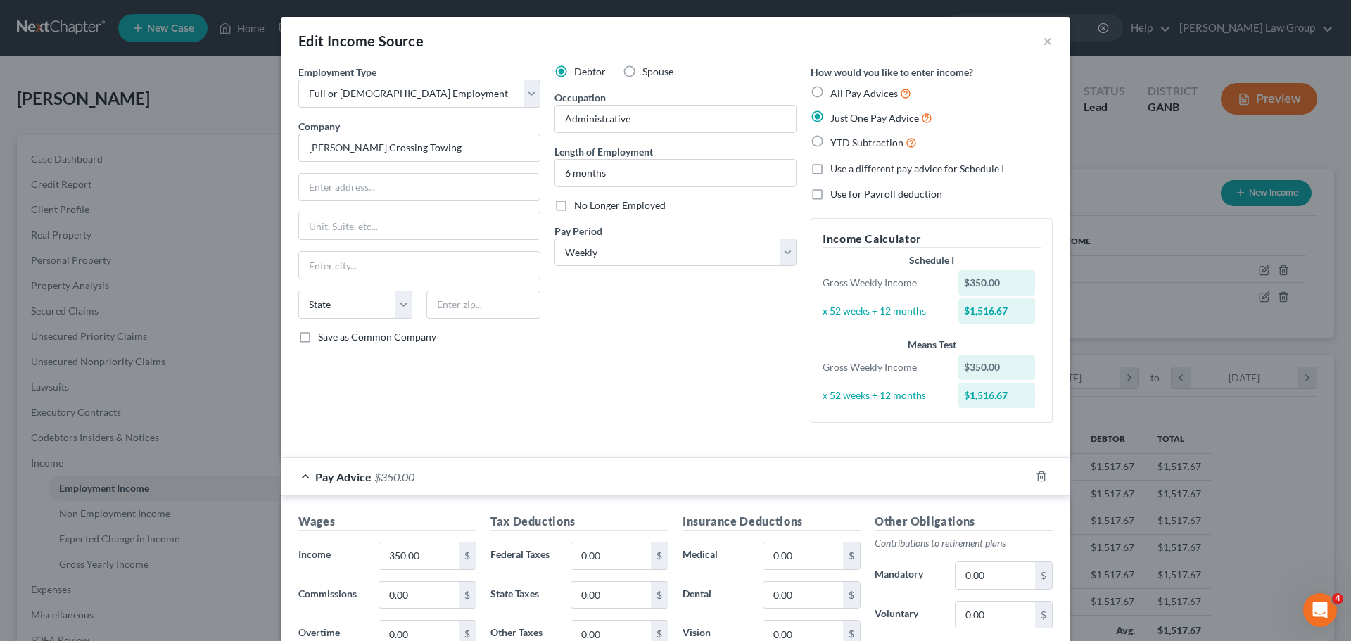
click at [341, 479] on span "Pay Advice" at bounding box center [343, 476] width 56 height 13
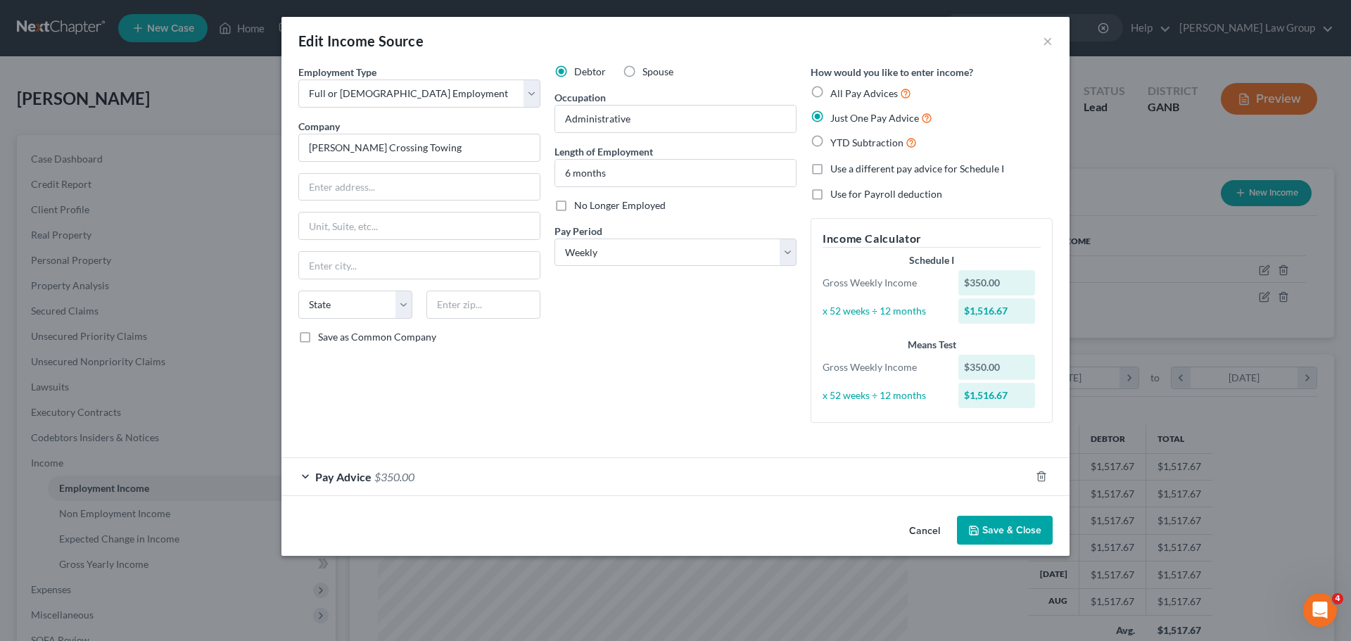
click at [642, 70] on label "Spouse" at bounding box center [657, 72] width 31 height 14
click at [648, 70] on input "Spouse" at bounding box center [652, 69] width 9 height 9
radio input "true"
click at [1002, 530] on button "Save & Close" at bounding box center [1005, 531] width 96 height 30
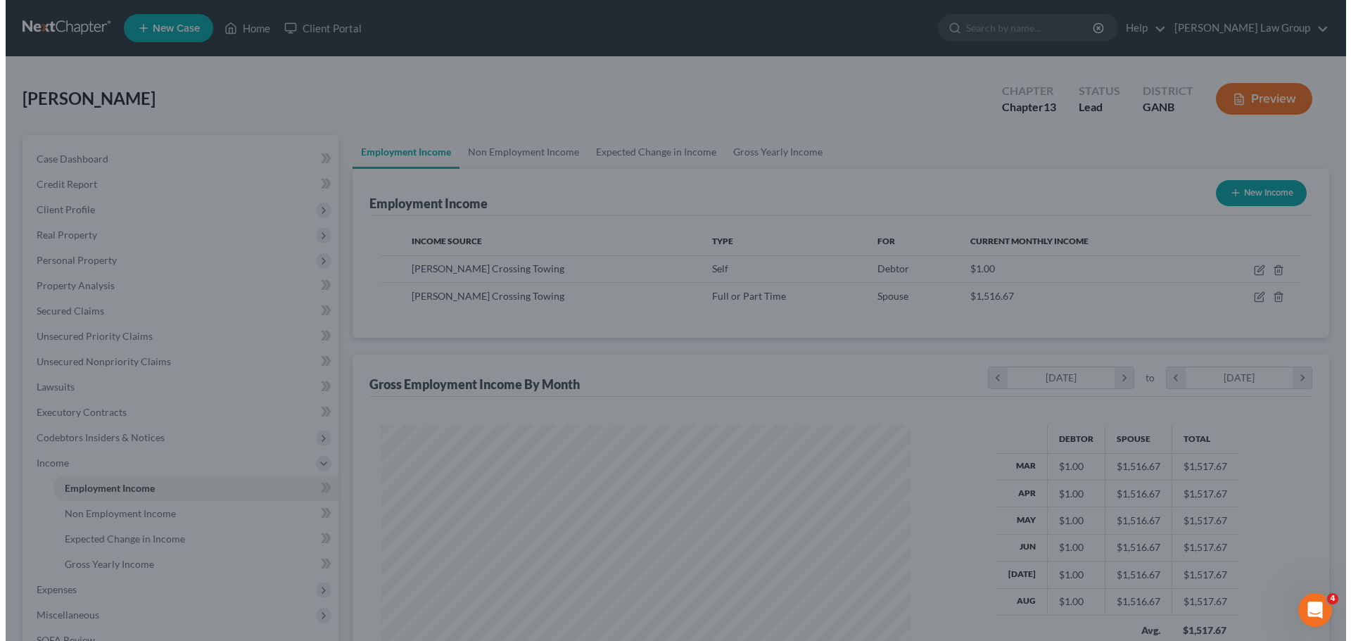
scroll to position [703152, 702862]
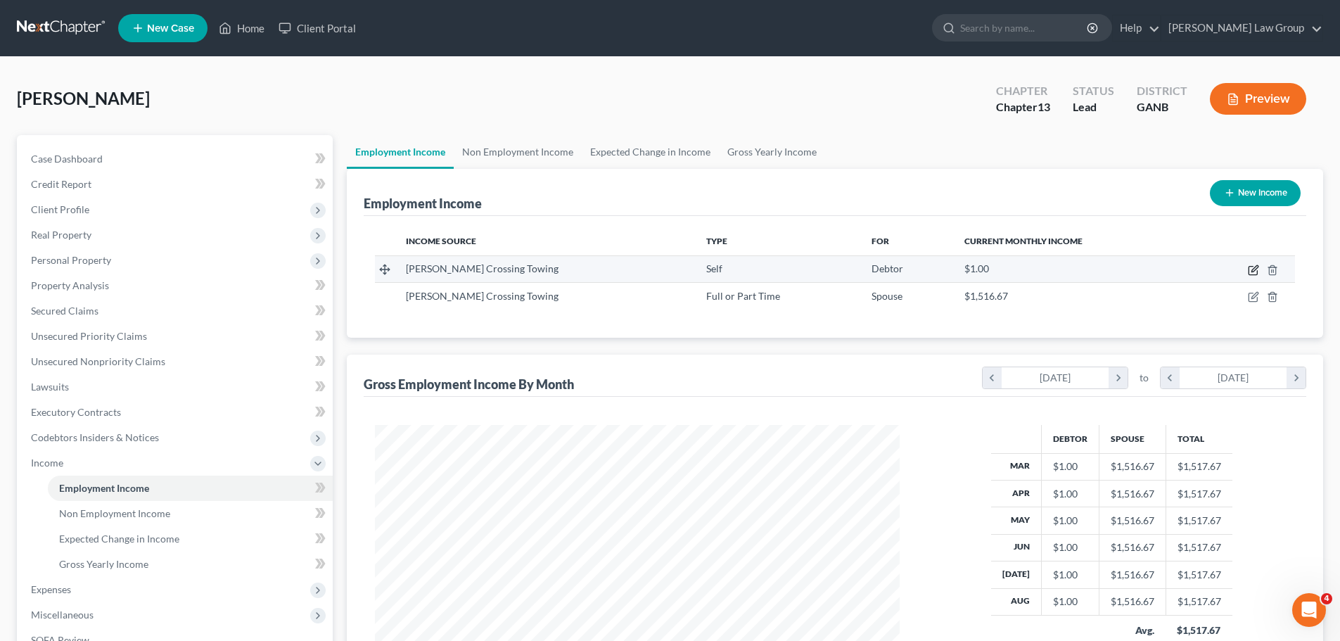
click at [1256, 264] on icon "button" at bounding box center [1253, 269] width 11 height 11
select select "1"
select select "0"
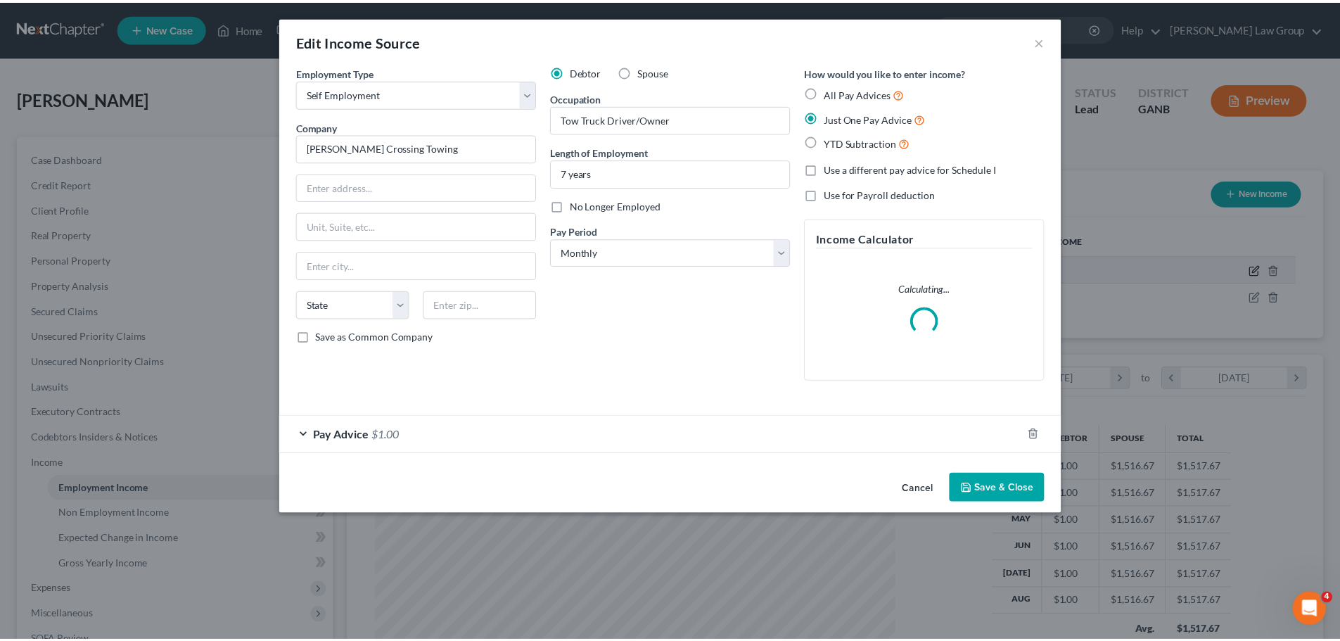
scroll to position [264, 558]
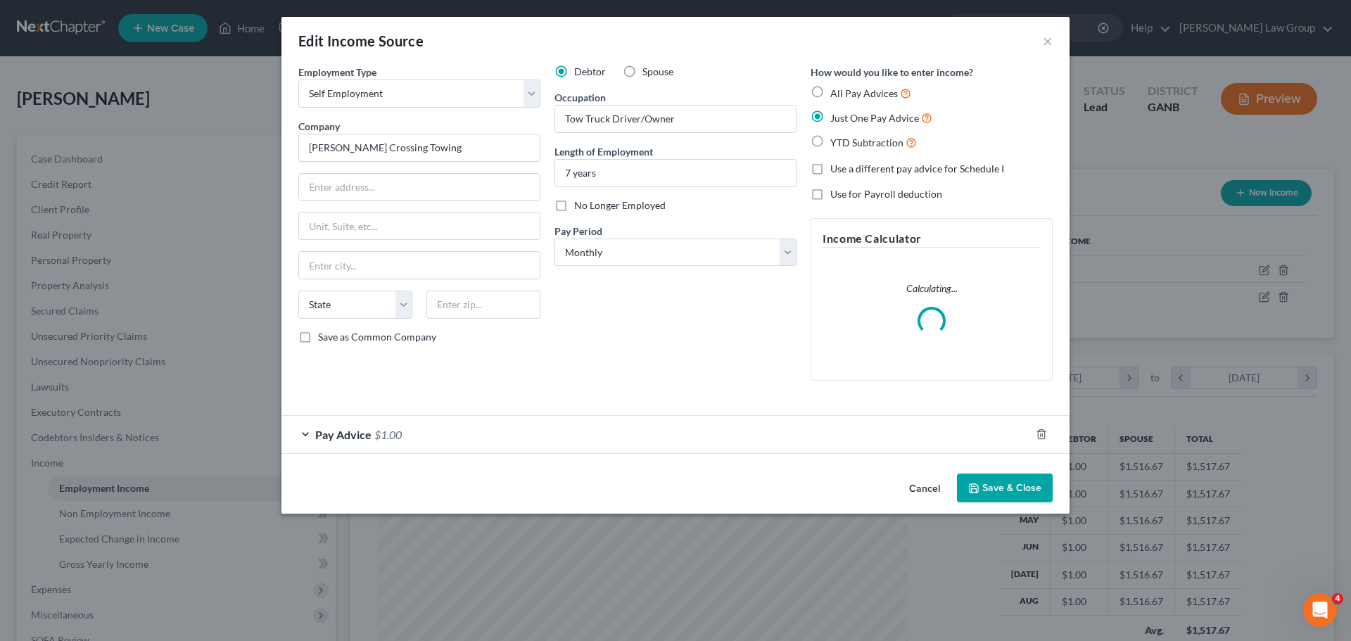
click at [352, 441] on div "Pay Advice $1.00" at bounding box center [655, 434] width 748 height 37
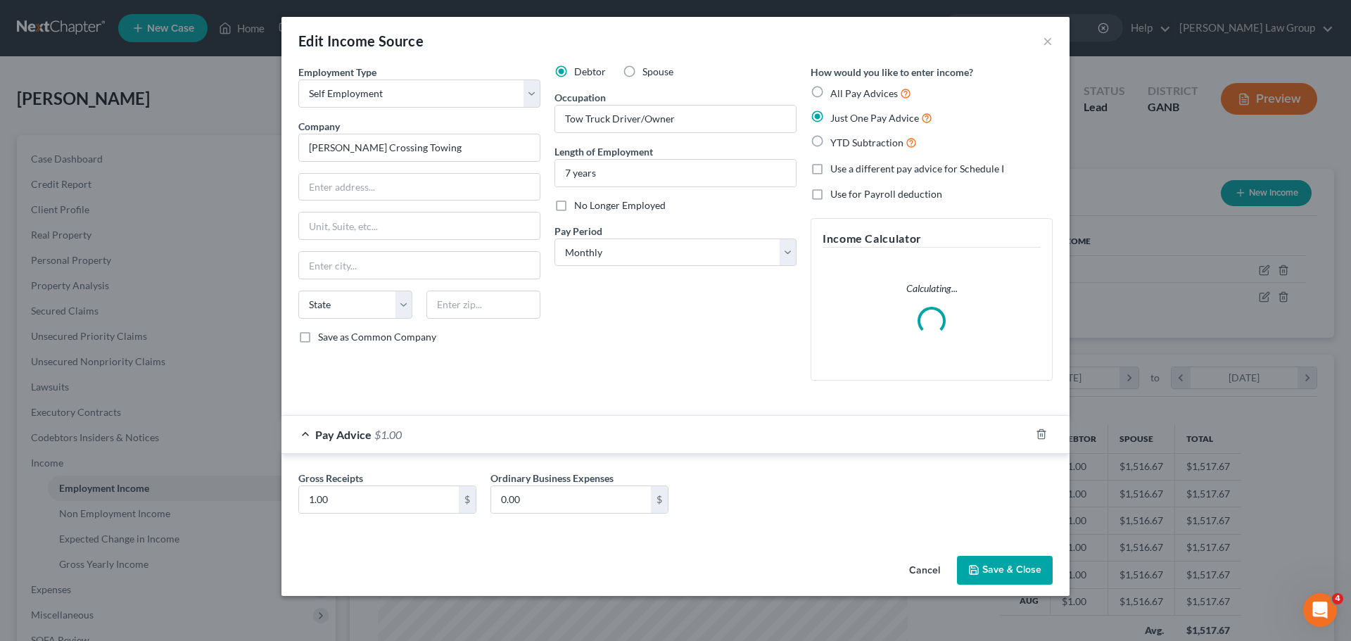
click at [352, 441] on div "Pay Advice $1.00" at bounding box center [655, 434] width 748 height 37
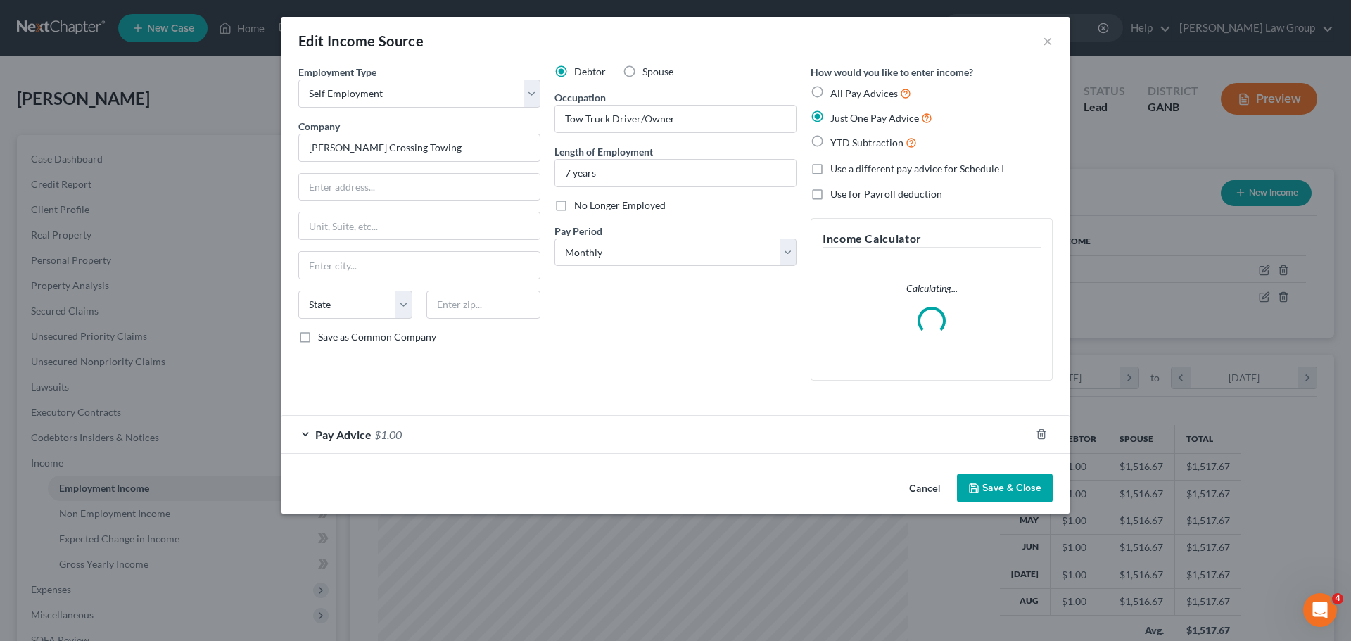
click at [1034, 487] on button "Save & Close" at bounding box center [1005, 488] width 96 height 30
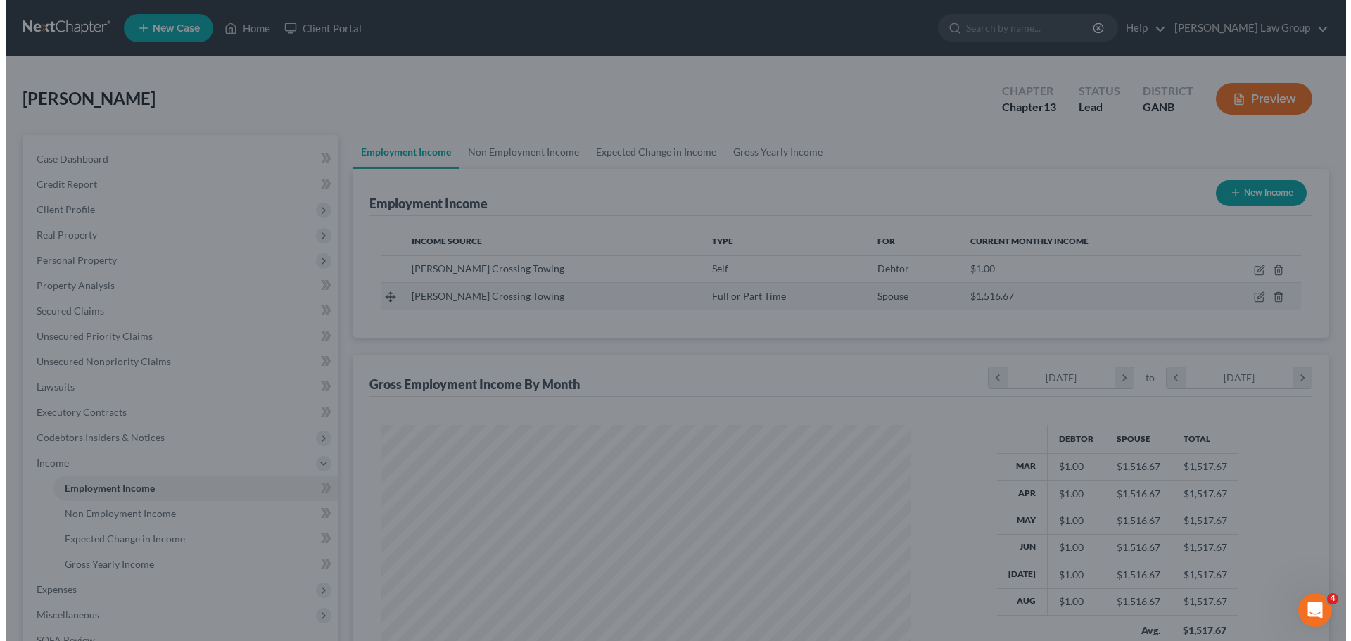
scroll to position [703152, 702862]
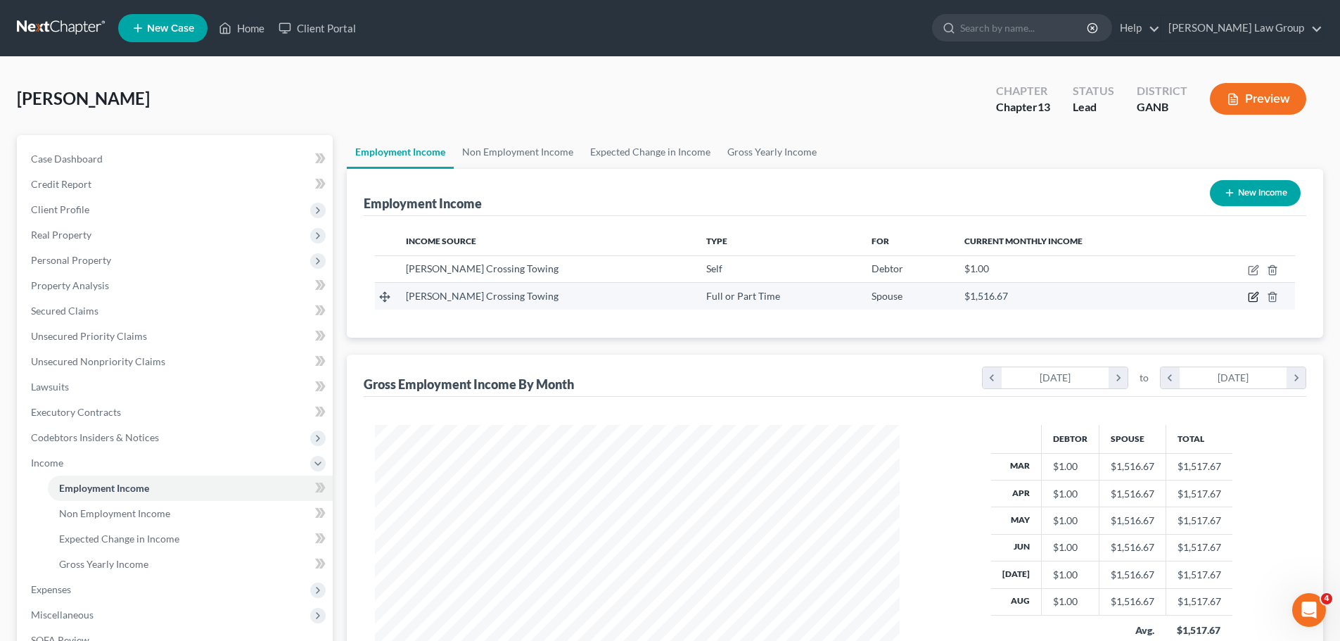
click at [1255, 295] on icon "button" at bounding box center [1254, 296] width 6 height 6
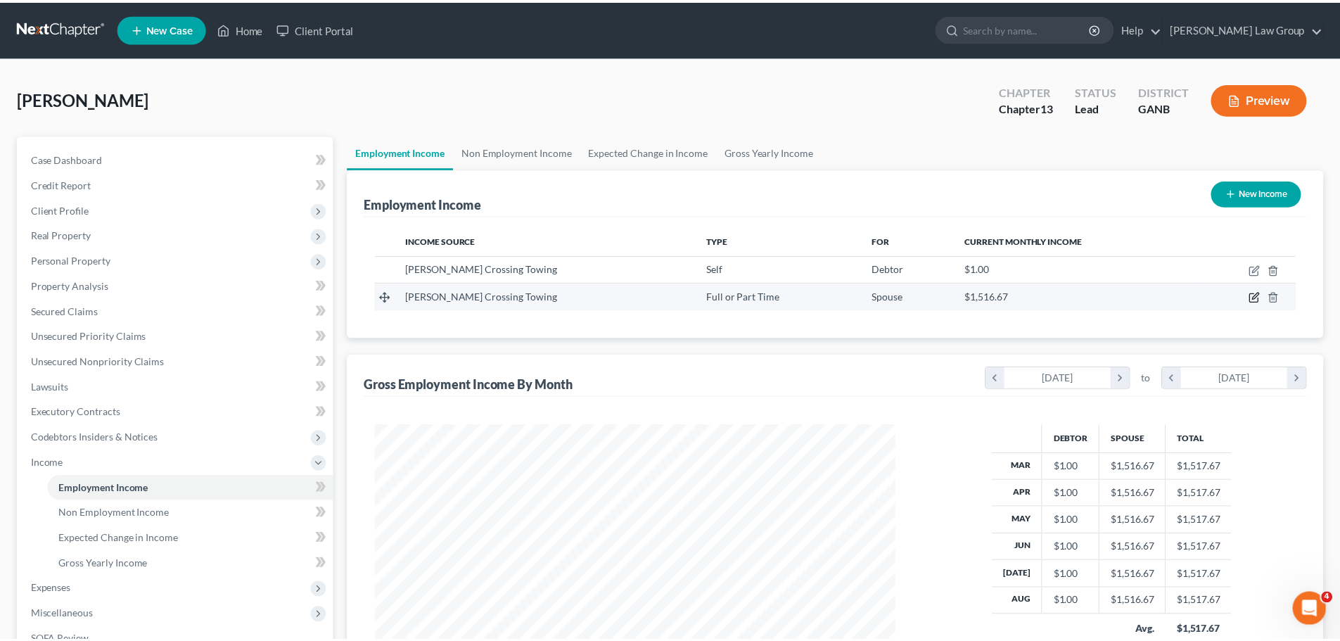
scroll to position [264, 558]
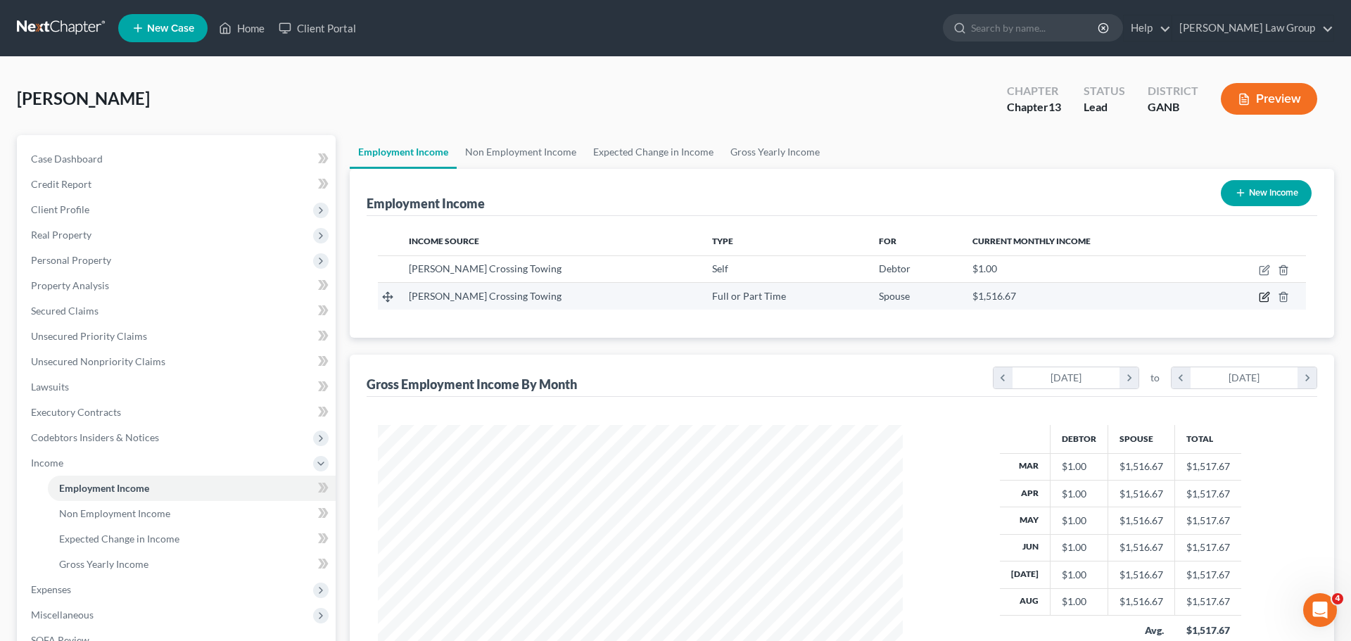
select select "0"
select select "3"
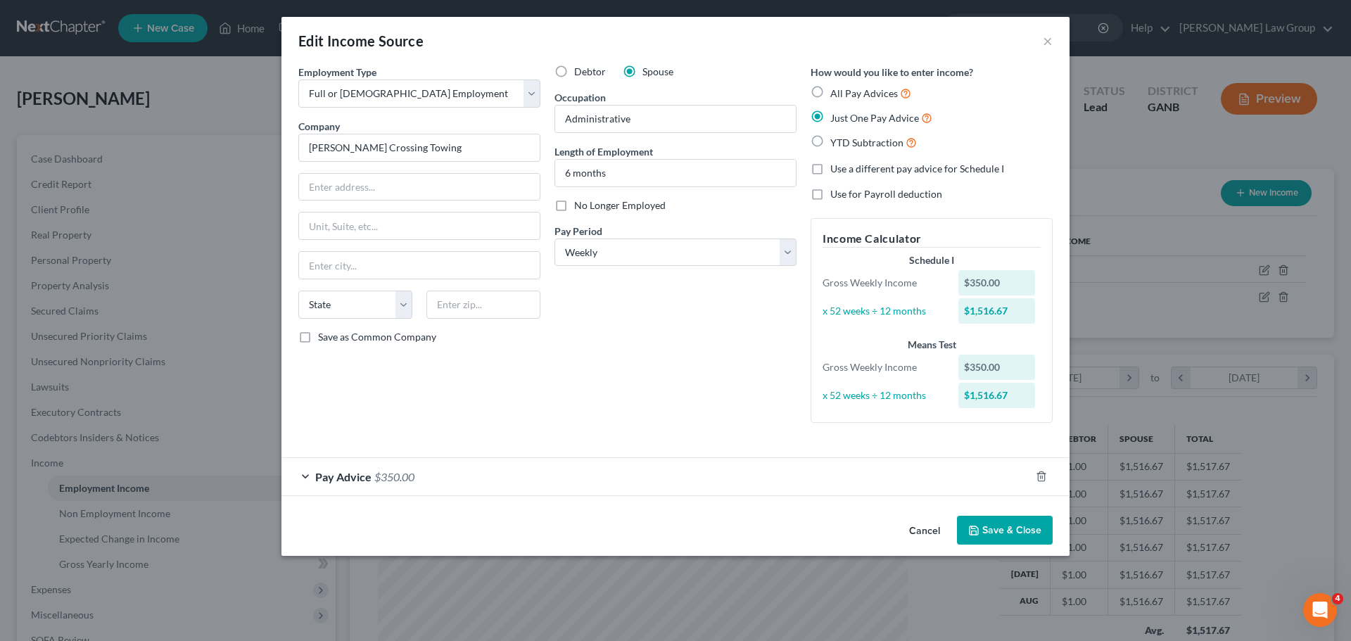
click at [574, 74] on label "Debtor" at bounding box center [590, 72] width 32 height 14
click at [580, 74] on input "Debtor" at bounding box center [584, 69] width 9 height 9
radio input "true"
click at [1018, 532] on button "Save & Close" at bounding box center [1005, 531] width 96 height 30
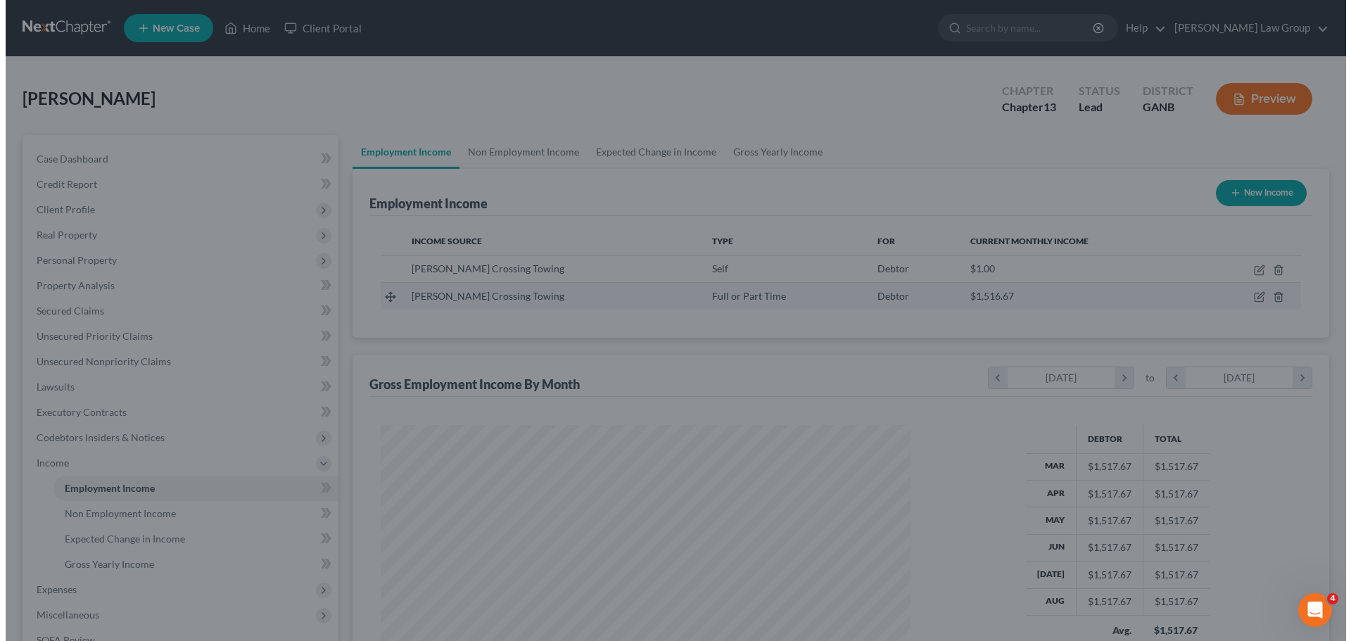
scroll to position [703152, 702862]
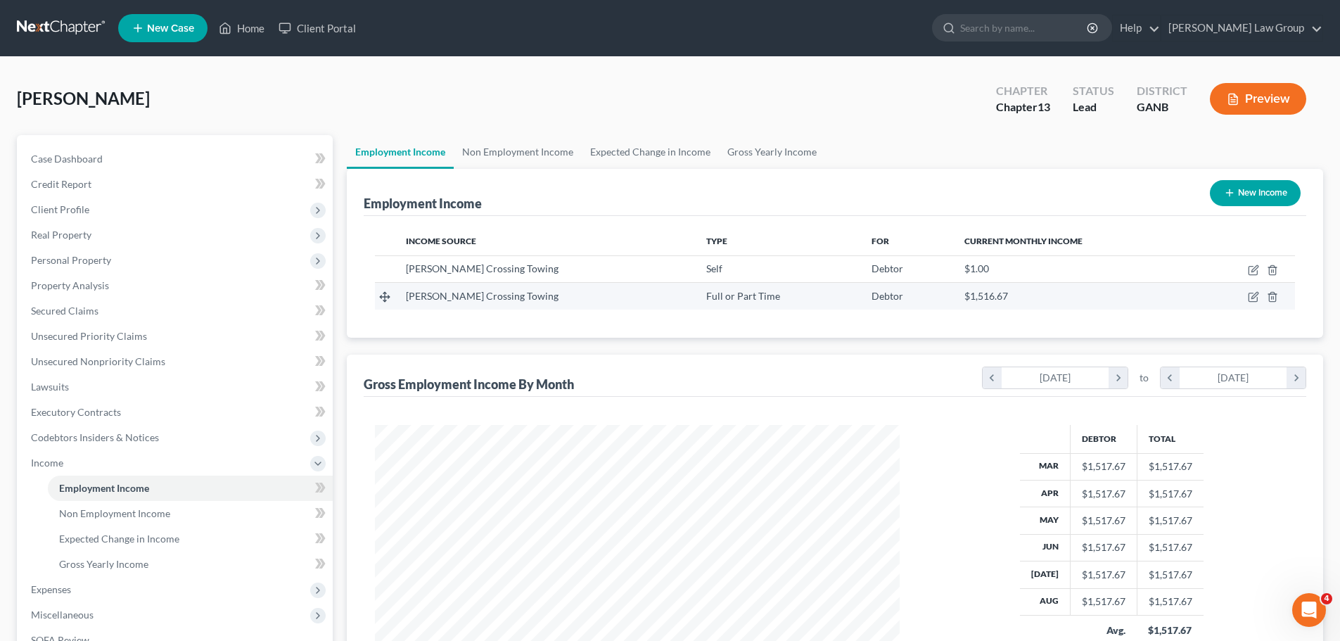
click at [1255, 303] on td at bounding box center [1245, 296] width 100 height 27
click at [1253, 291] on td at bounding box center [1245, 296] width 100 height 27
click at [1255, 296] on icon "button" at bounding box center [1253, 296] width 11 height 11
select select "0"
select select "3"
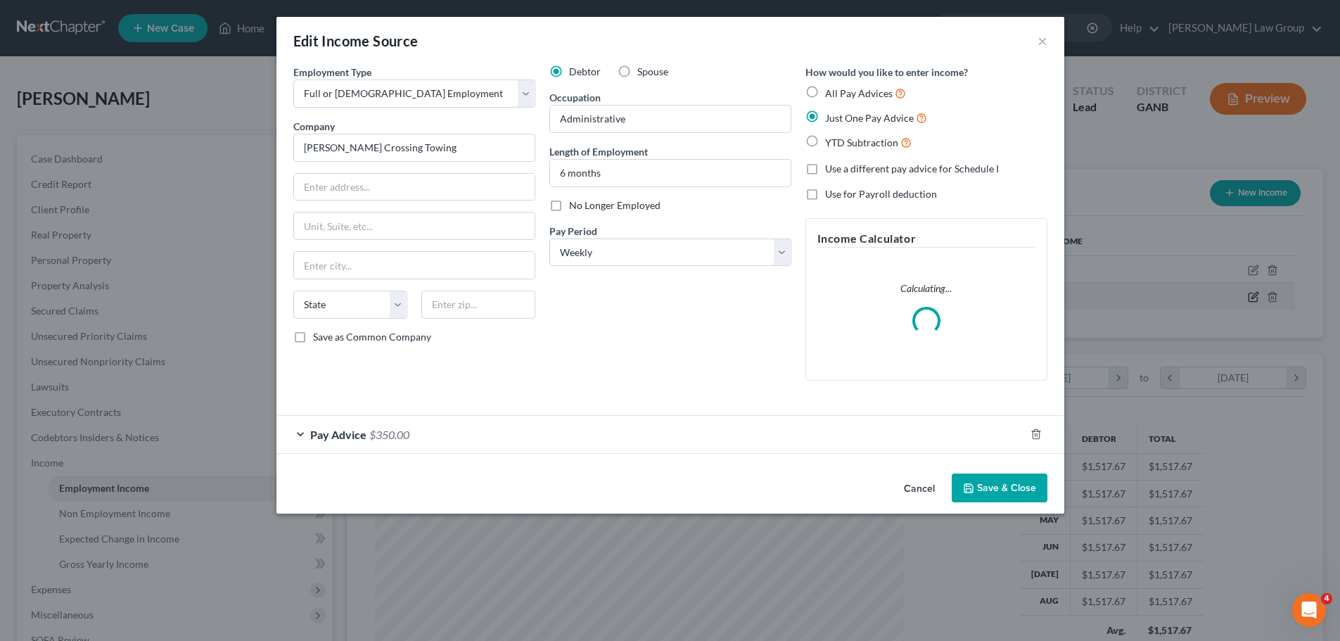
scroll to position [264, 558]
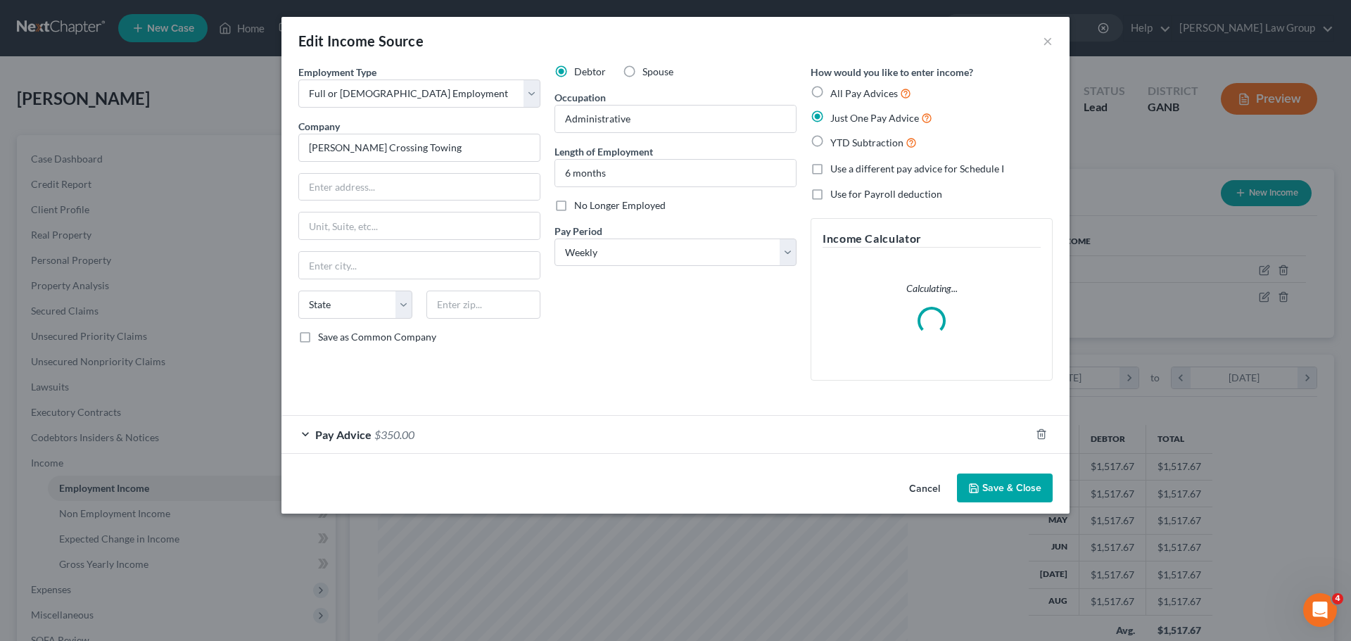
click at [1016, 490] on button "Save & Close" at bounding box center [1005, 488] width 96 height 30
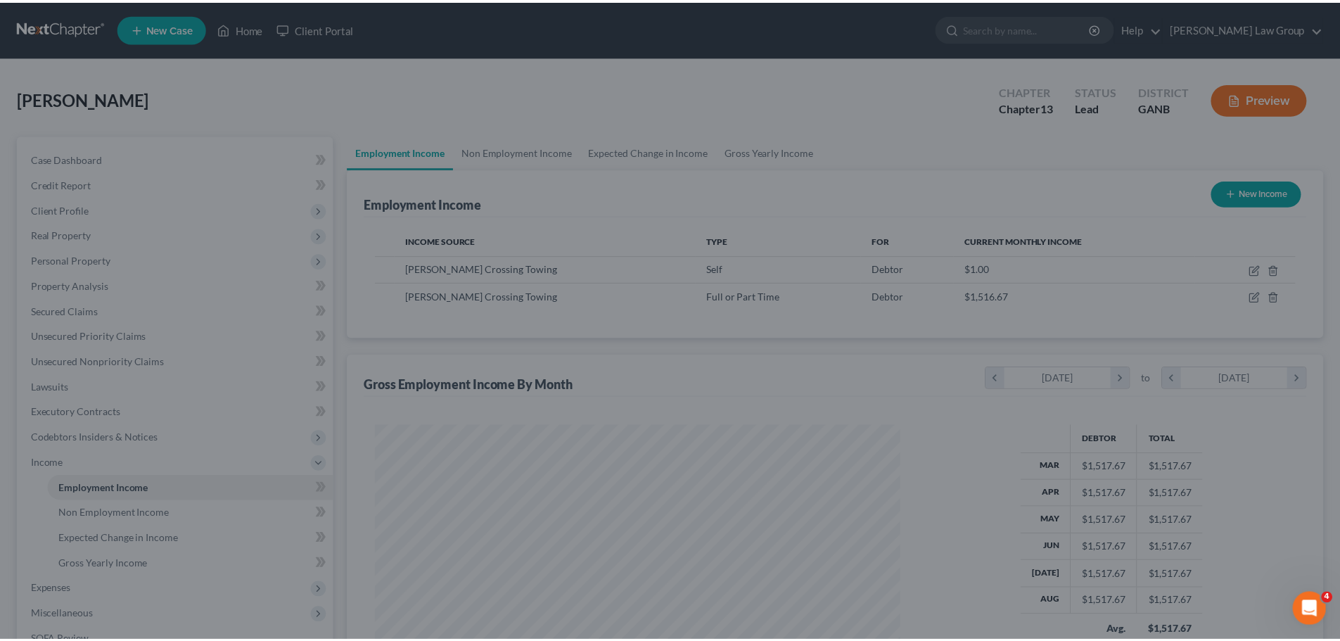
scroll to position [703152, 702862]
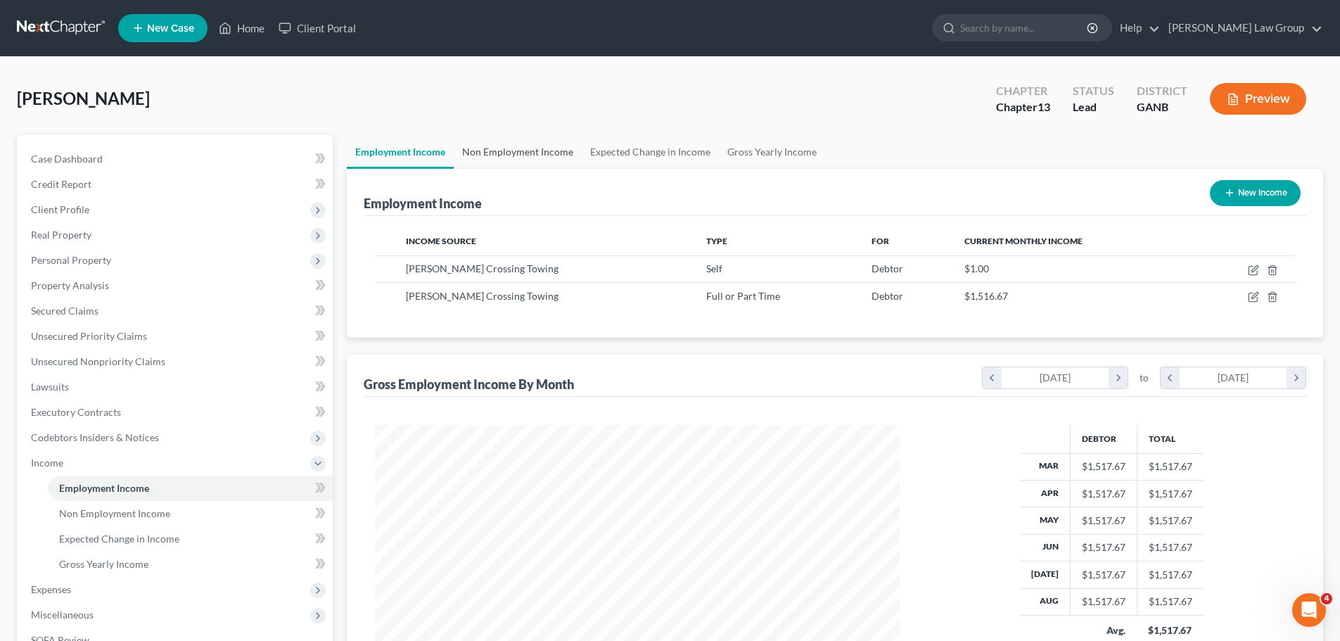
click at [545, 159] on link "Non Employment Income" at bounding box center [518, 152] width 128 height 34
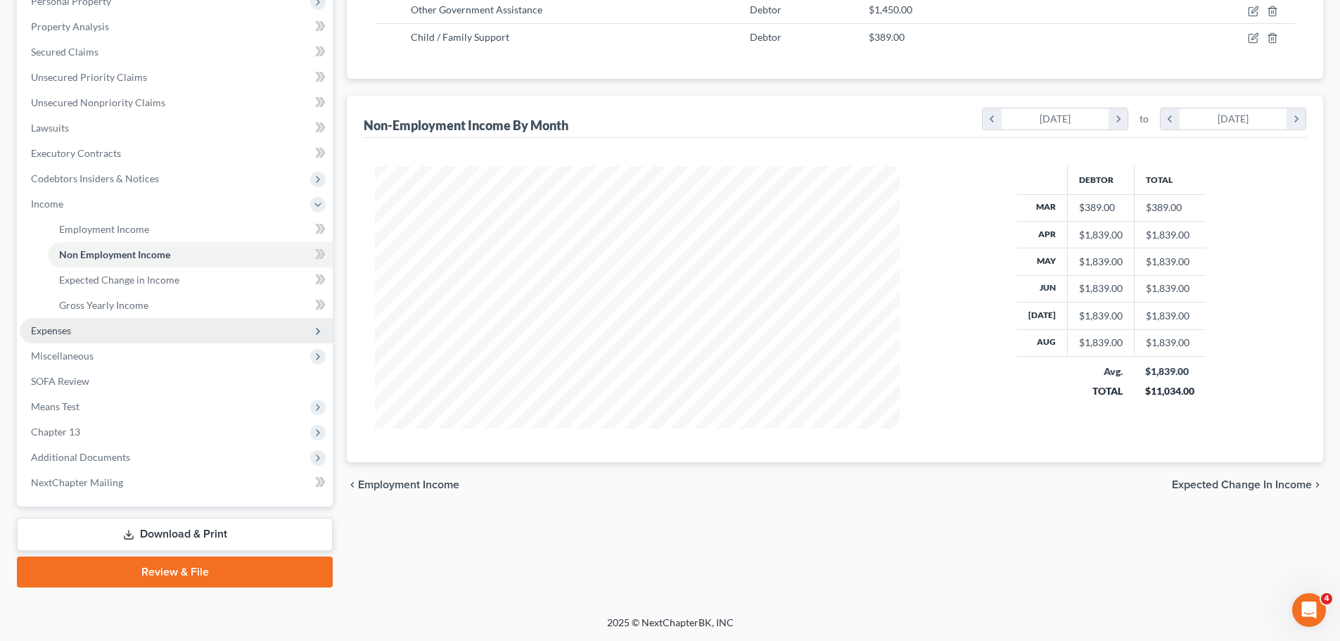
click at [134, 338] on span "Expenses" at bounding box center [176, 330] width 313 height 25
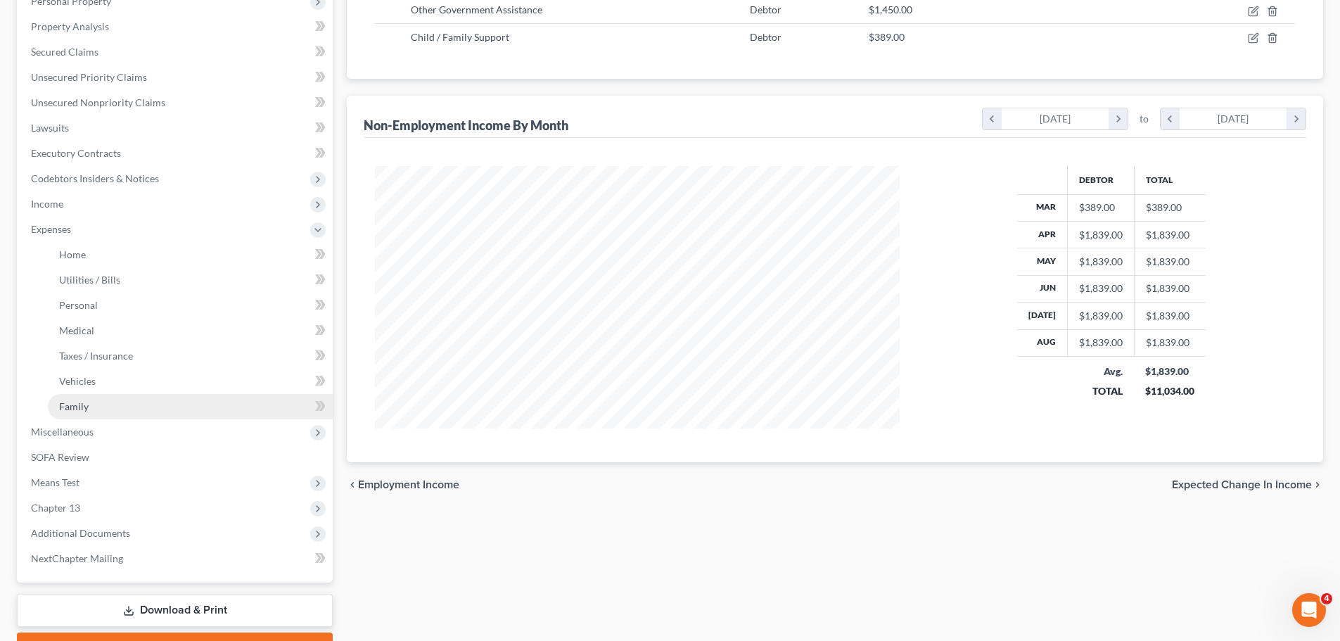
click at [103, 395] on link "Family" at bounding box center [190, 406] width 285 height 25
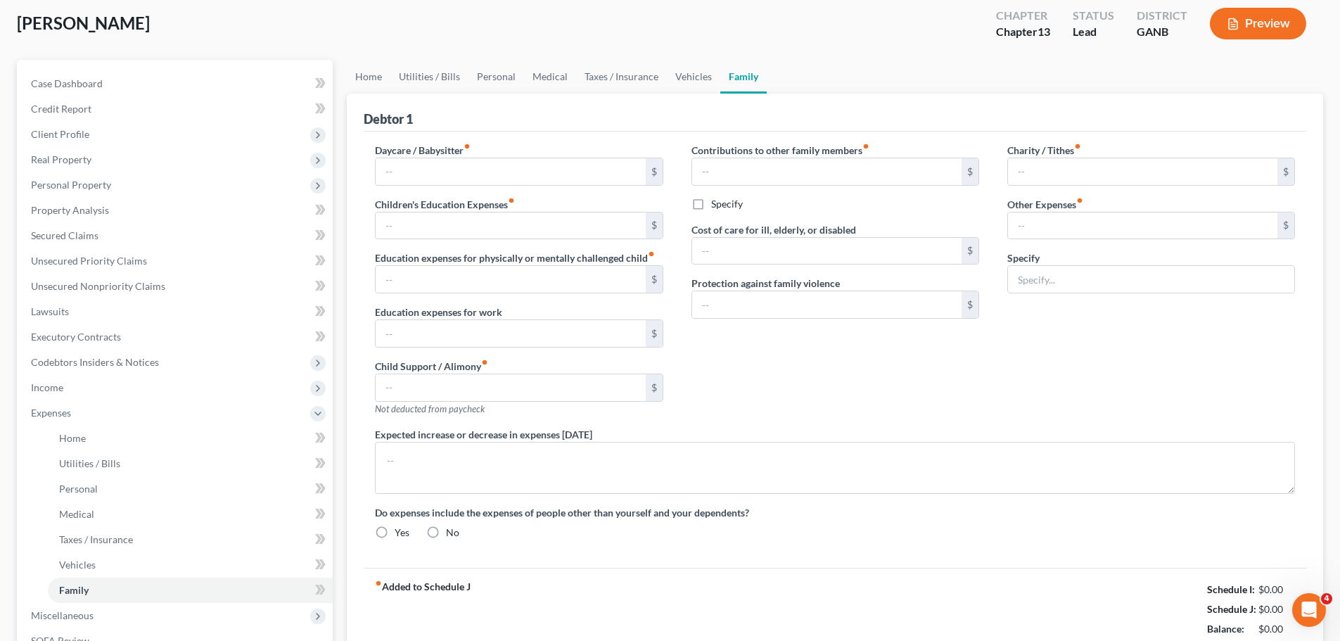
scroll to position [8, 0]
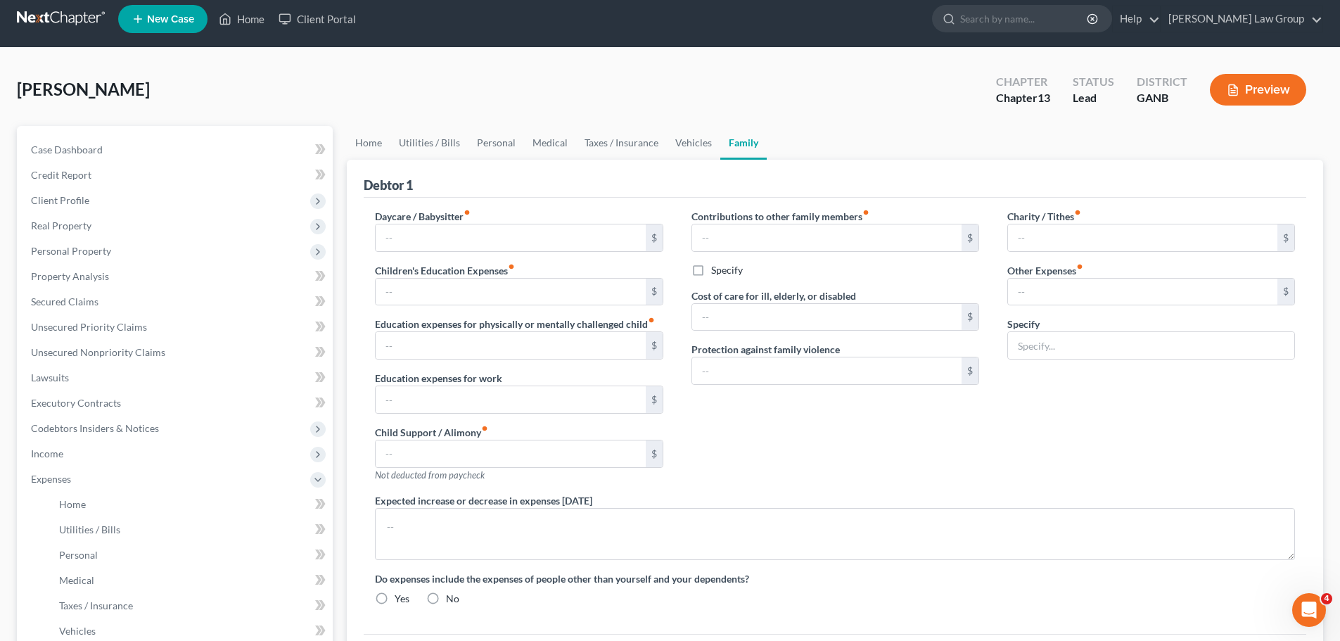
type input "600.00"
type input "0.00"
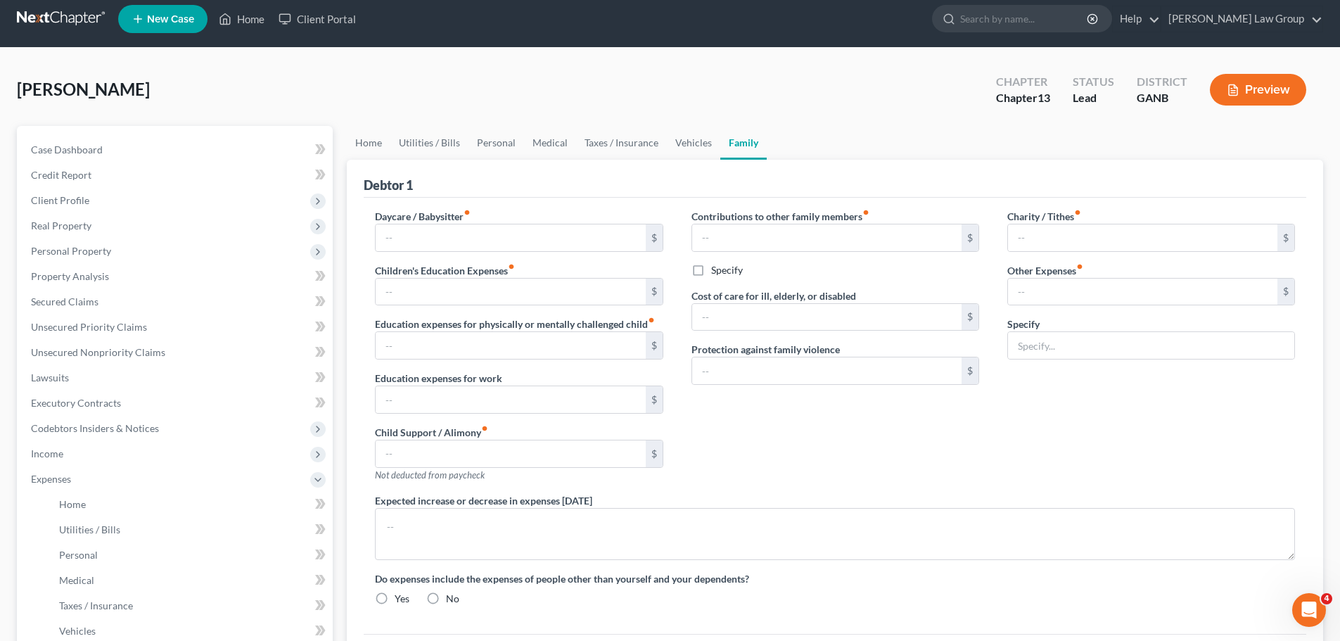
type input "0.00"
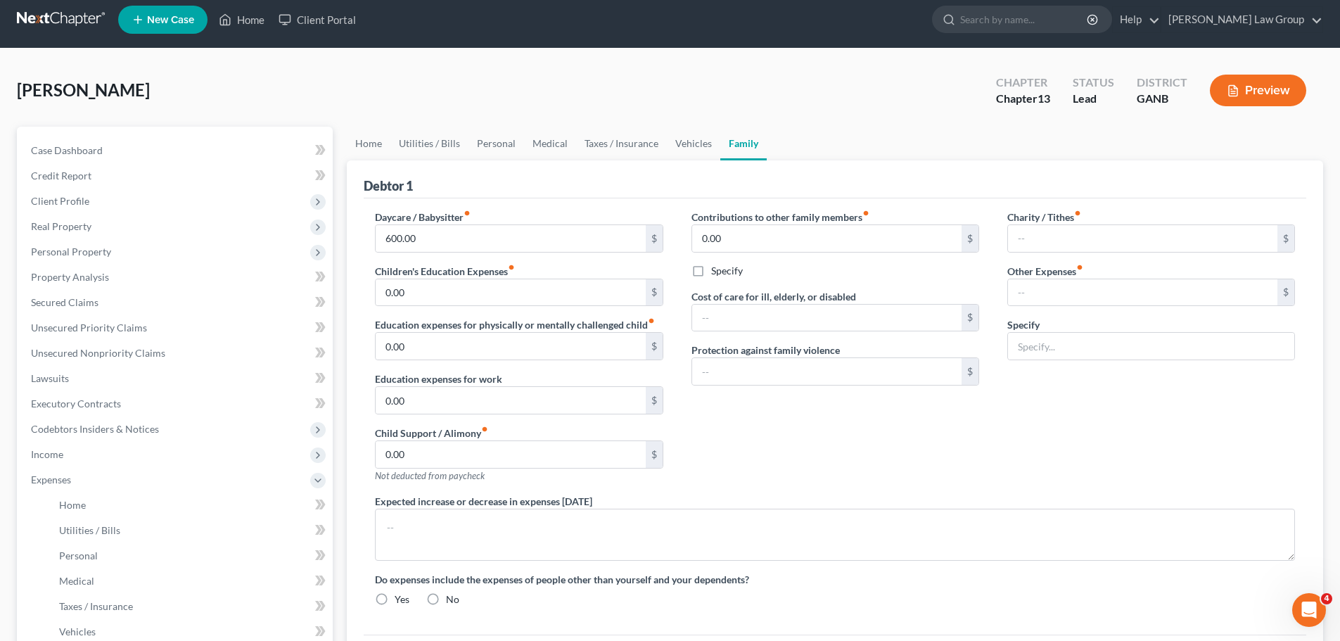
type input "0.00"
type input "406.00"
type input "maintenance (LCM, Harts Parts, Bumper, etc.)"
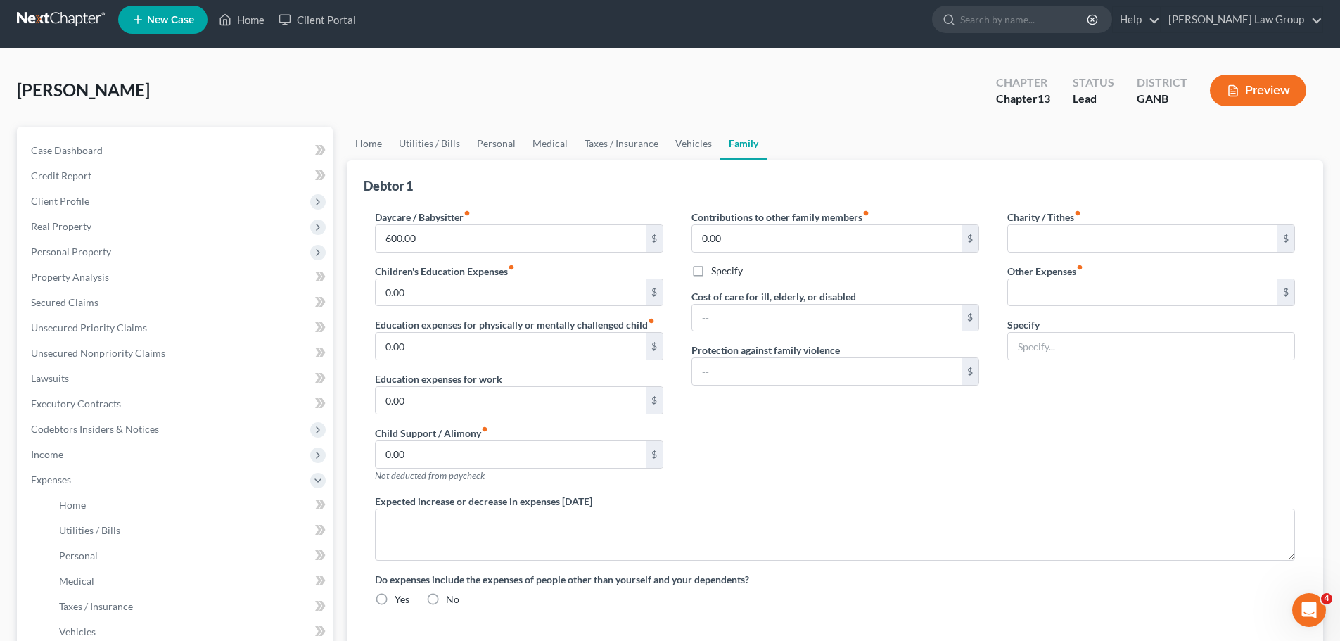
type textarea "son $400 week wife $350 week commercial ins $2157 utilities $750 gas 3500 suppl…"
radio input "true"
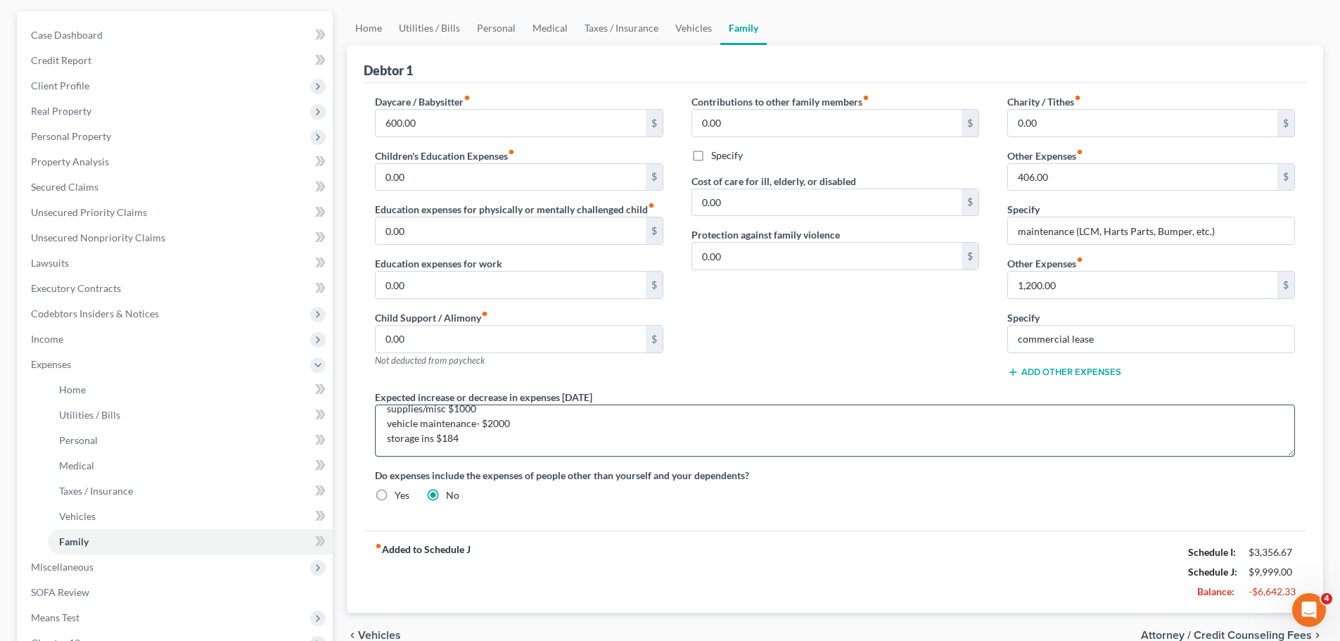
scroll to position [4, 0]
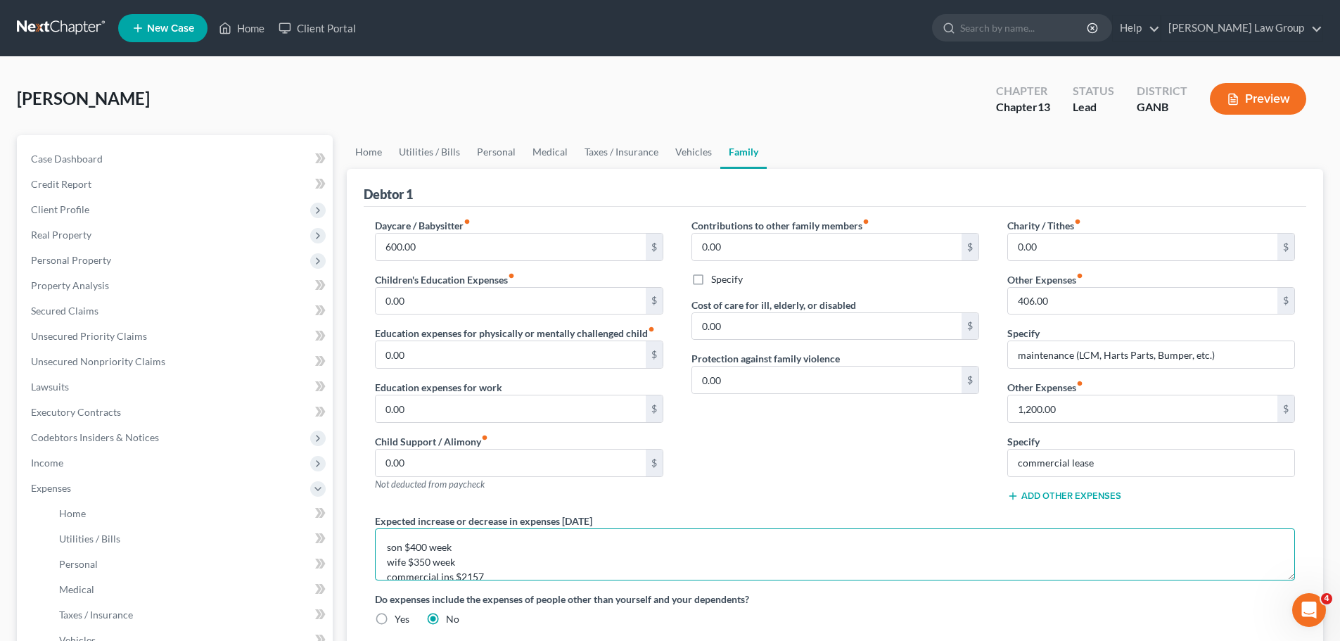
click at [509, 563] on textarea "son $400 week wife $350 week commercial ins $2157 utilities $750 gas 3500 suppl…" at bounding box center [835, 554] width 920 height 52
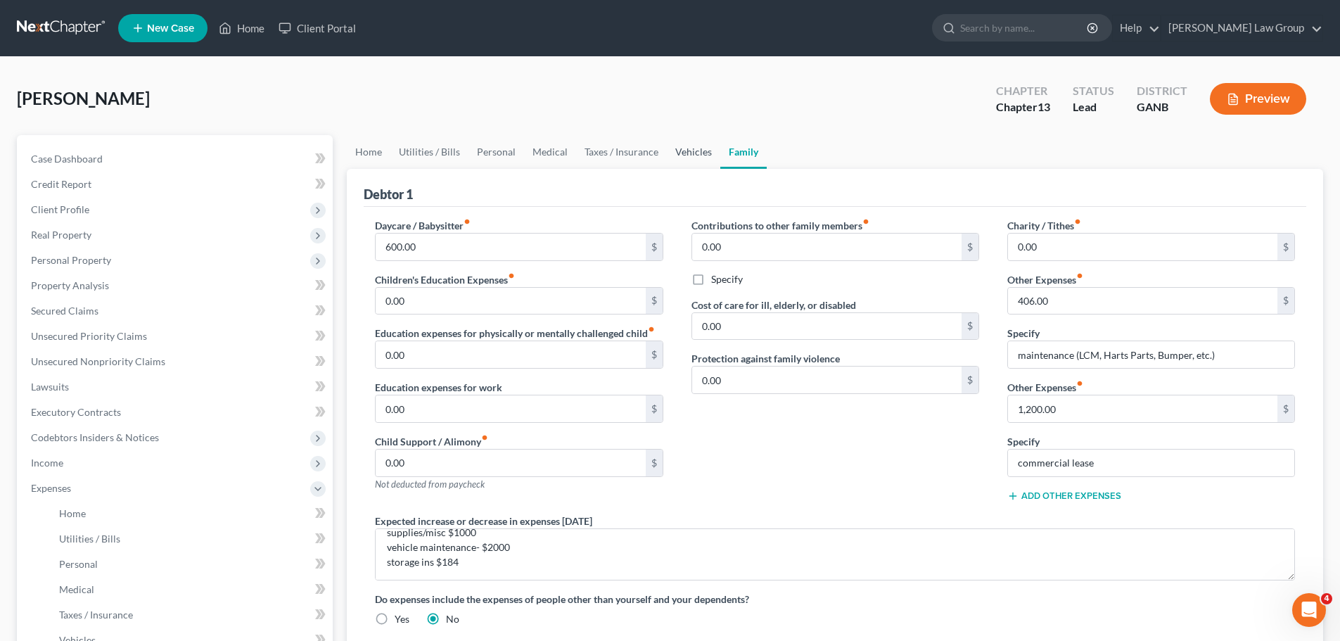
click at [694, 154] on link "Vehicles" at bounding box center [693, 152] width 53 height 34
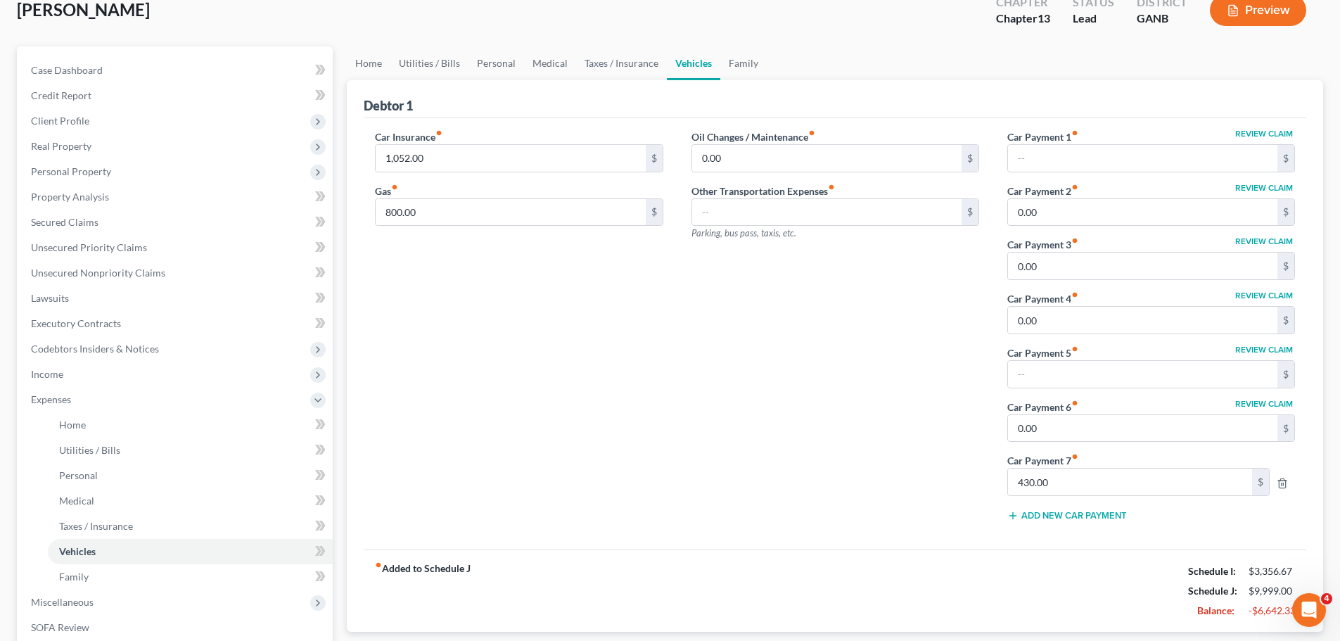
scroll to position [70, 0]
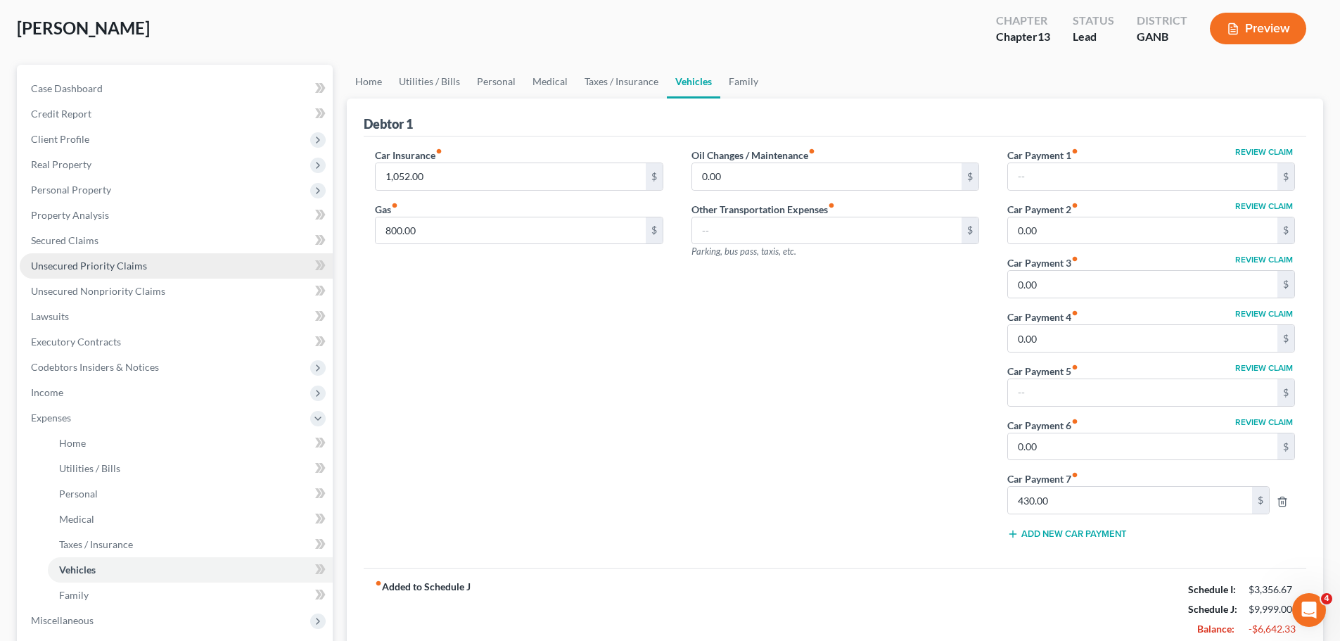
click at [103, 264] on span "Unsecured Priority Claims" at bounding box center [89, 266] width 116 height 12
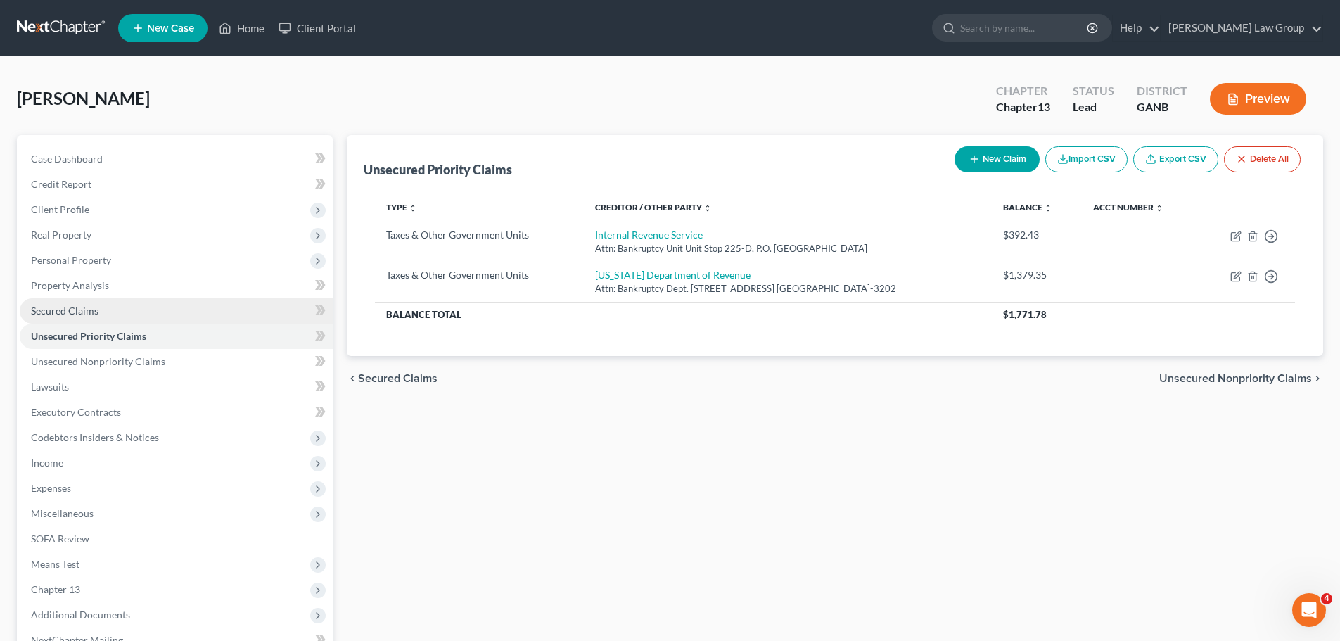
click at [134, 298] on link "Secured Claims" at bounding box center [176, 310] width 313 height 25
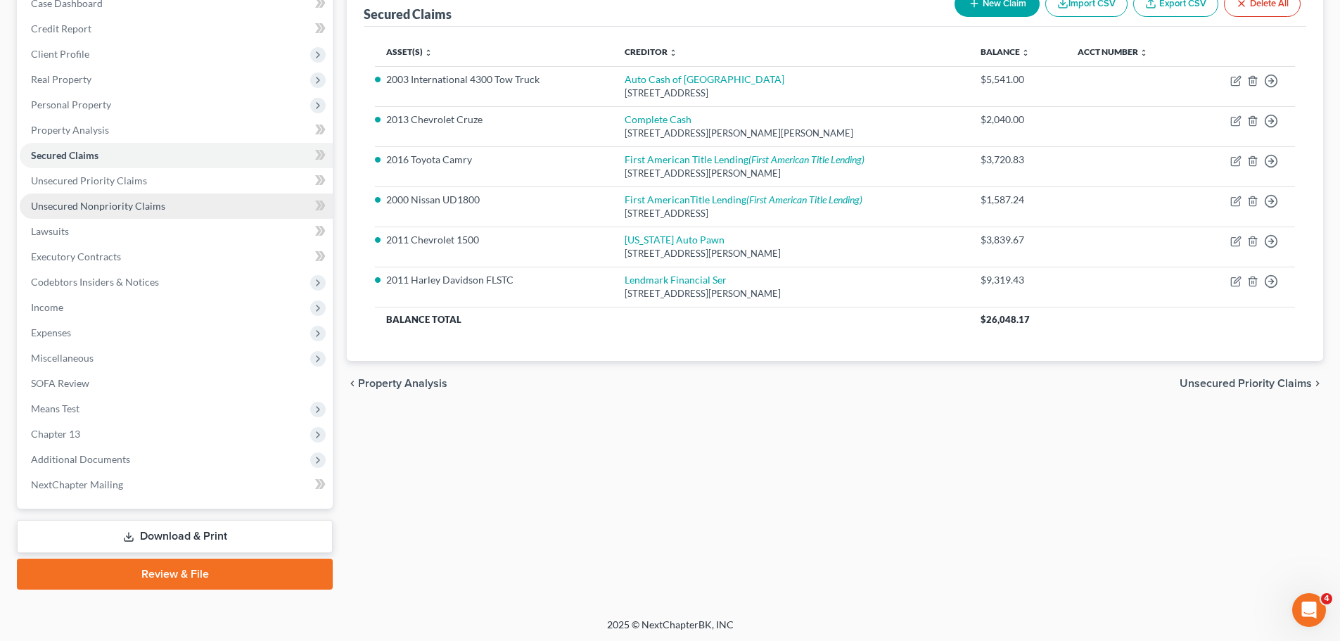
scroll to position [158, 0]
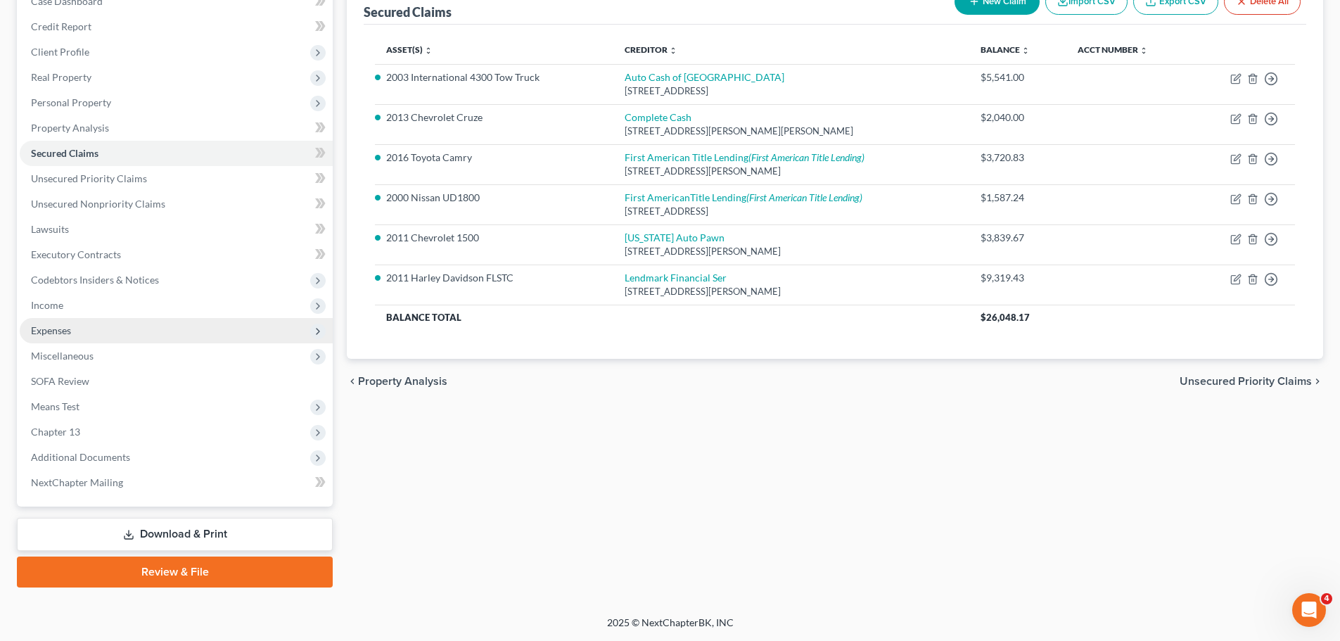
click at [97, 334] on span "Expenses" at bounding box center [176, 330] width 313 height 25
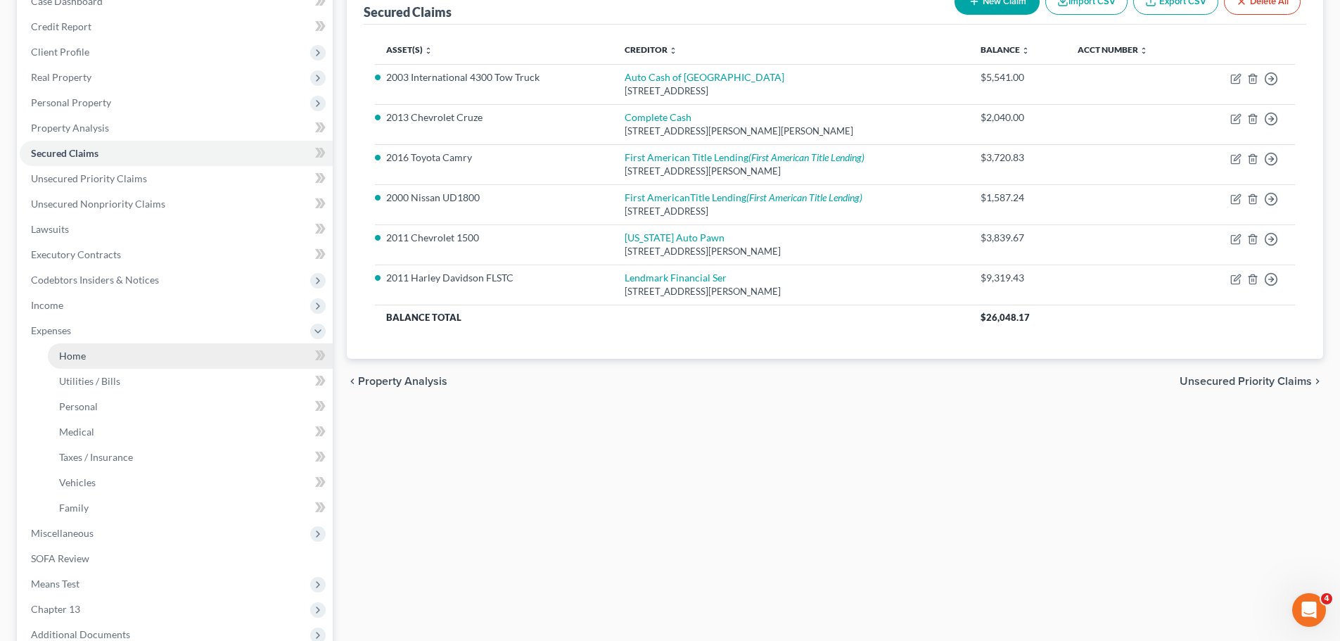
click at [96, 355] on link "Home" at bounding box center [190, 355] width 285 height 25
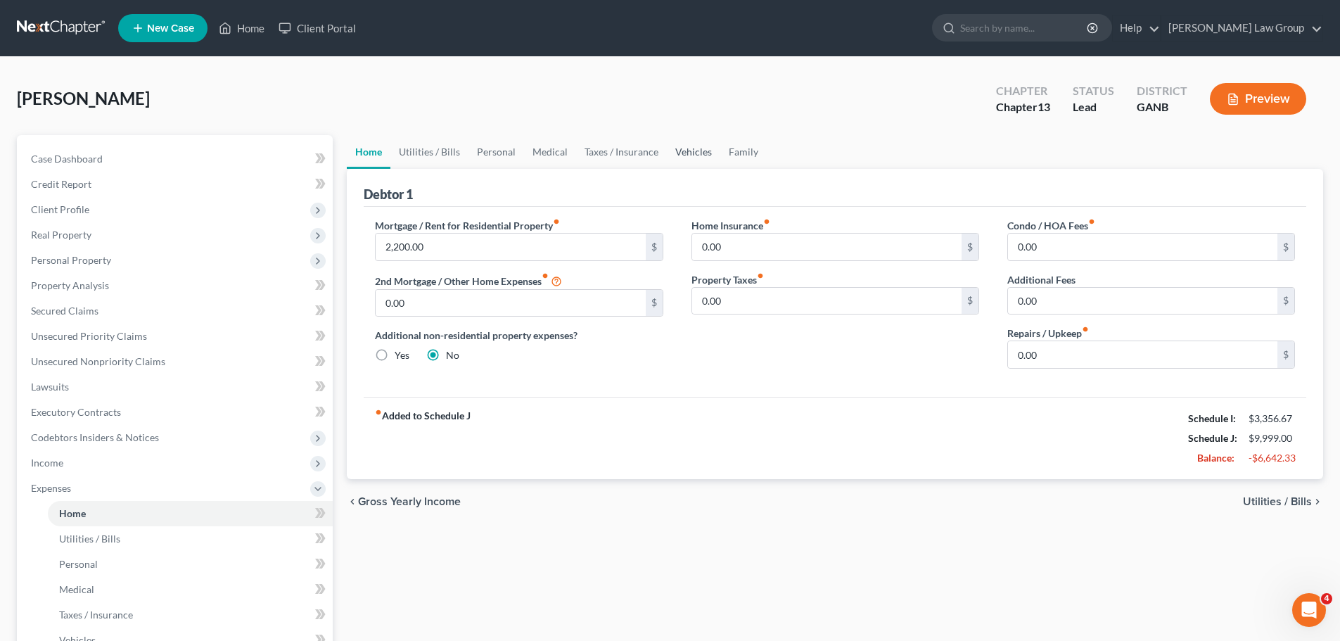
click at [701, 151] on link "Vehicles" at bounding box center [693, 152] width 53 height 34
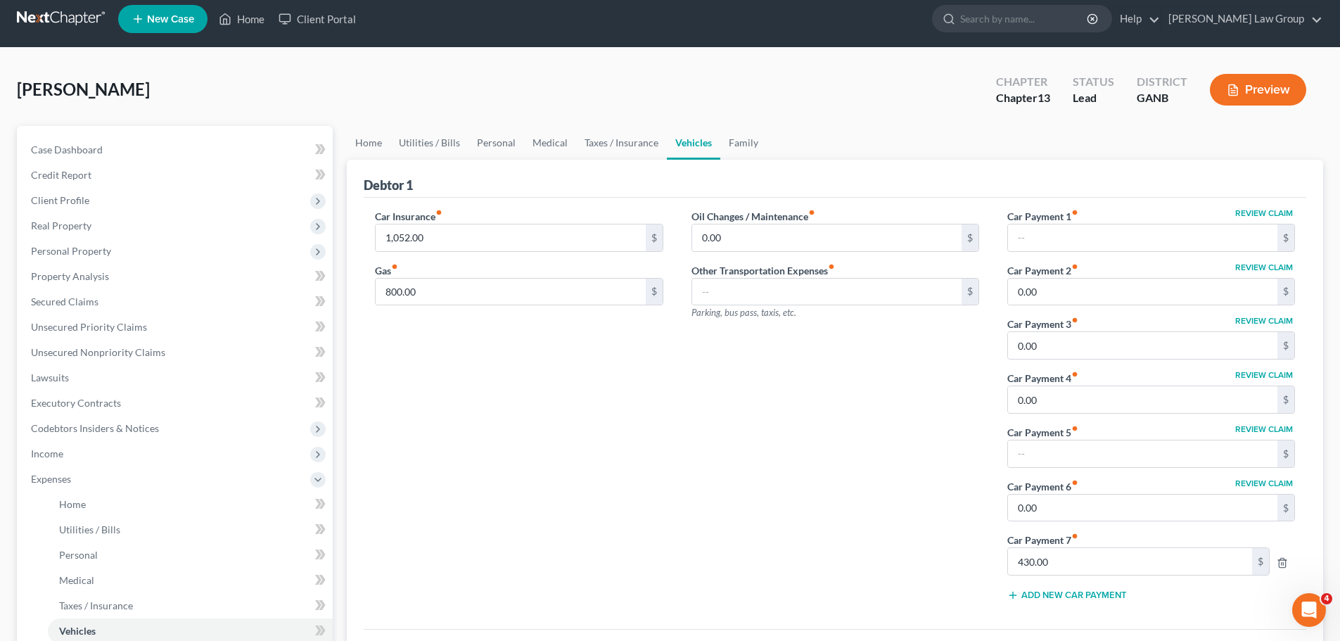
scroll to position [141, 0]
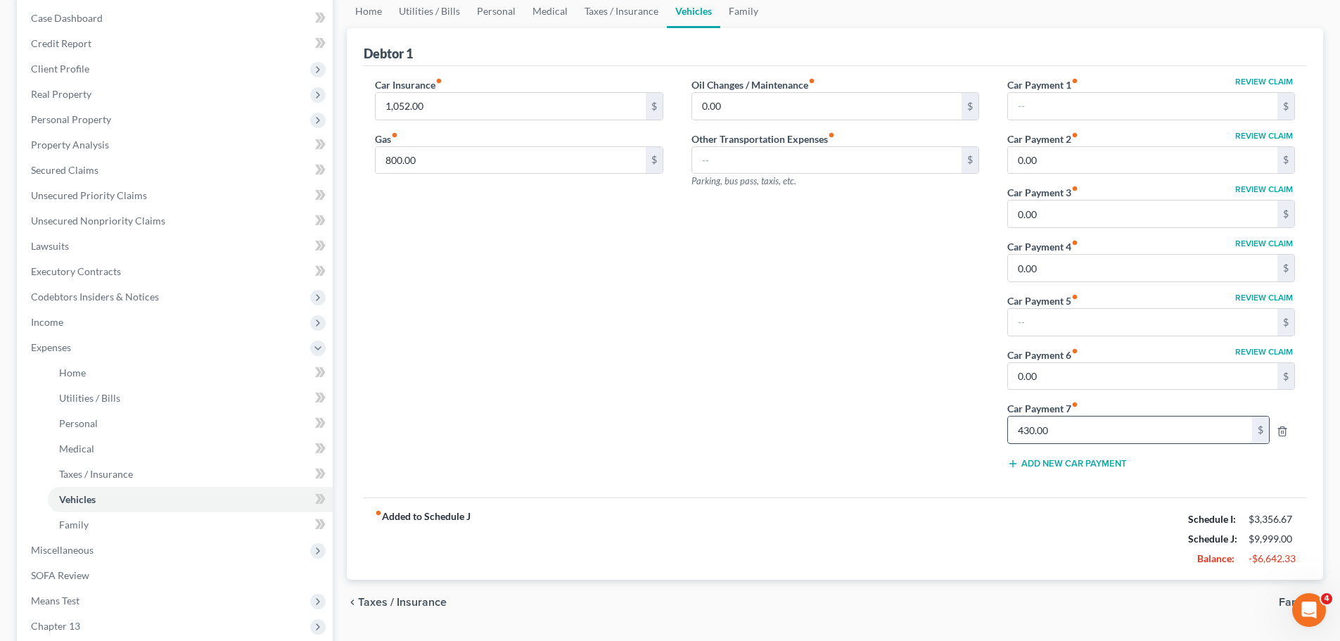
click at [1071, 438] on input "430.00" at bounding box center [1130, 429] width 244 height 27
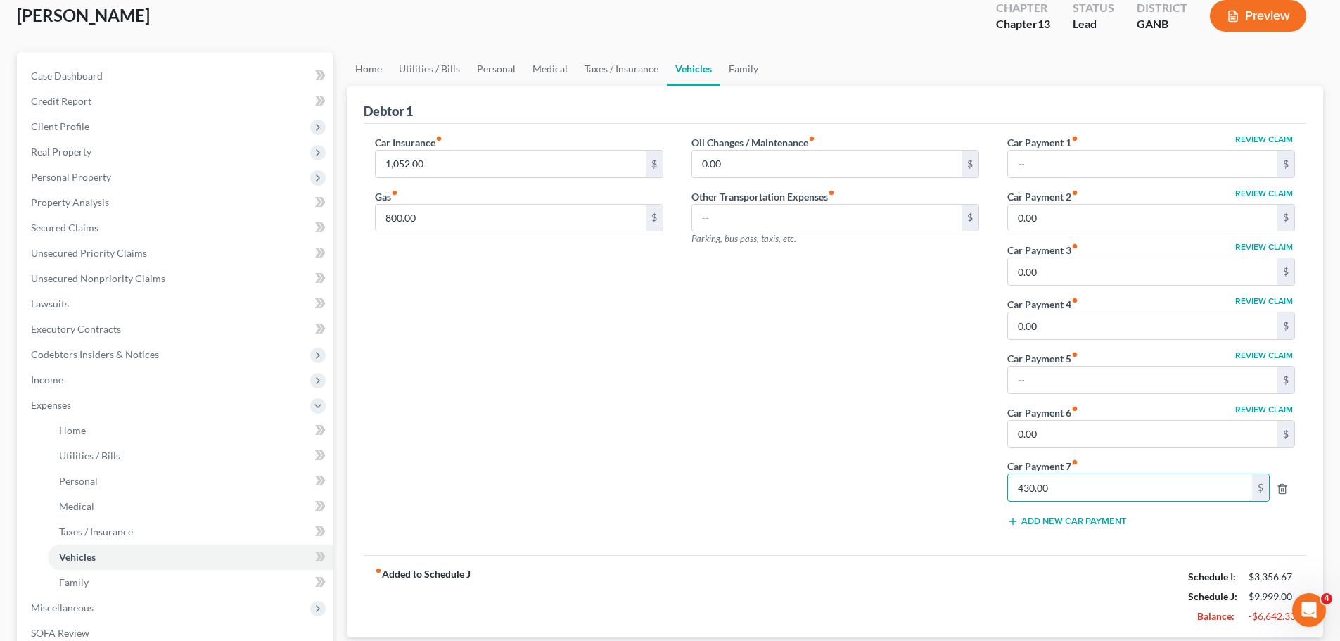
scroll to position [0, 0]
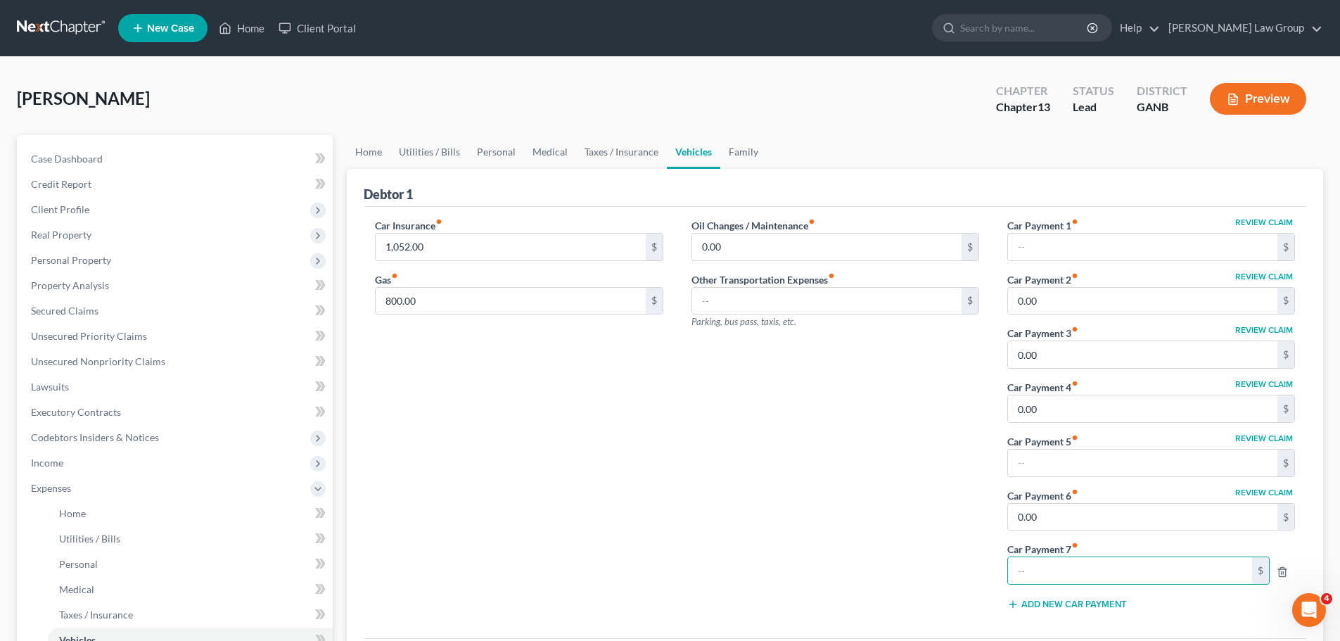
click at [1282, 565] on div at bounding box center [1289, 570] width 25 height 14
click at [1287, 566] on icon "button" at bounding box center [1282, 571] width 11 height 11
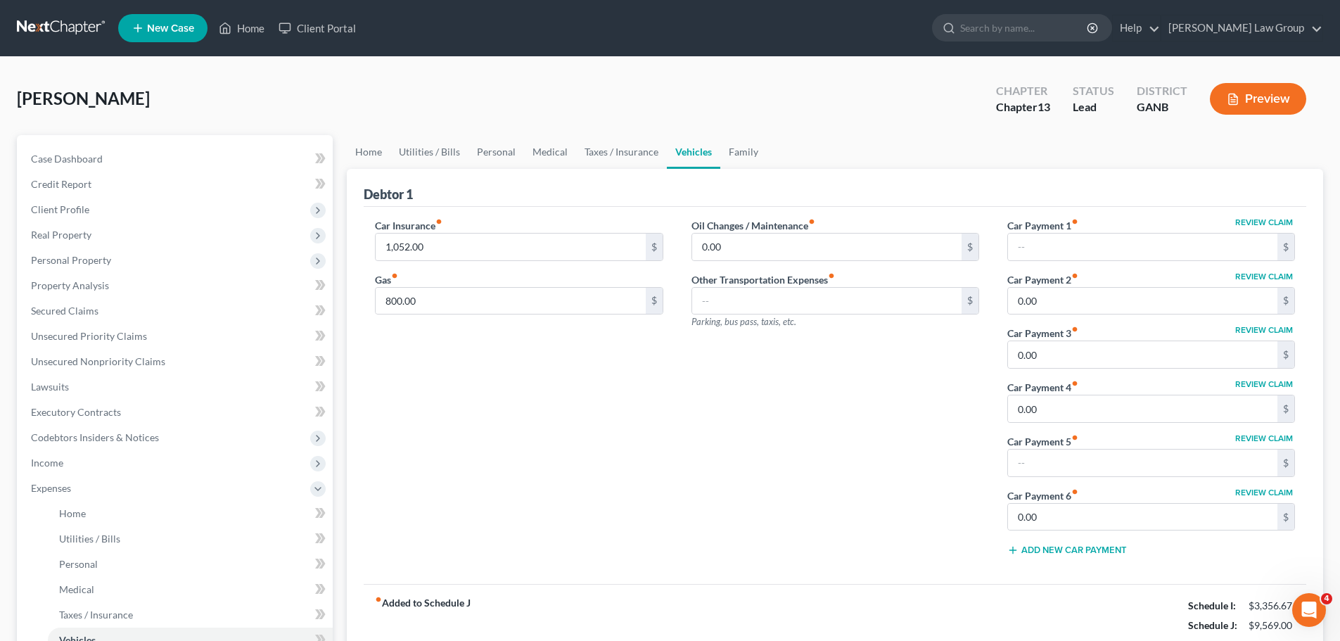
click at [563, 371] on div "Car Insurance fiber_manual_record 1,052.00 $ Gas fiber_manual_record 800.00 $" at bounding box center [519, 393] width 316 height 350
click at [751, 148] on link "Family" at bounding box center [743, 152] width 46 height 34
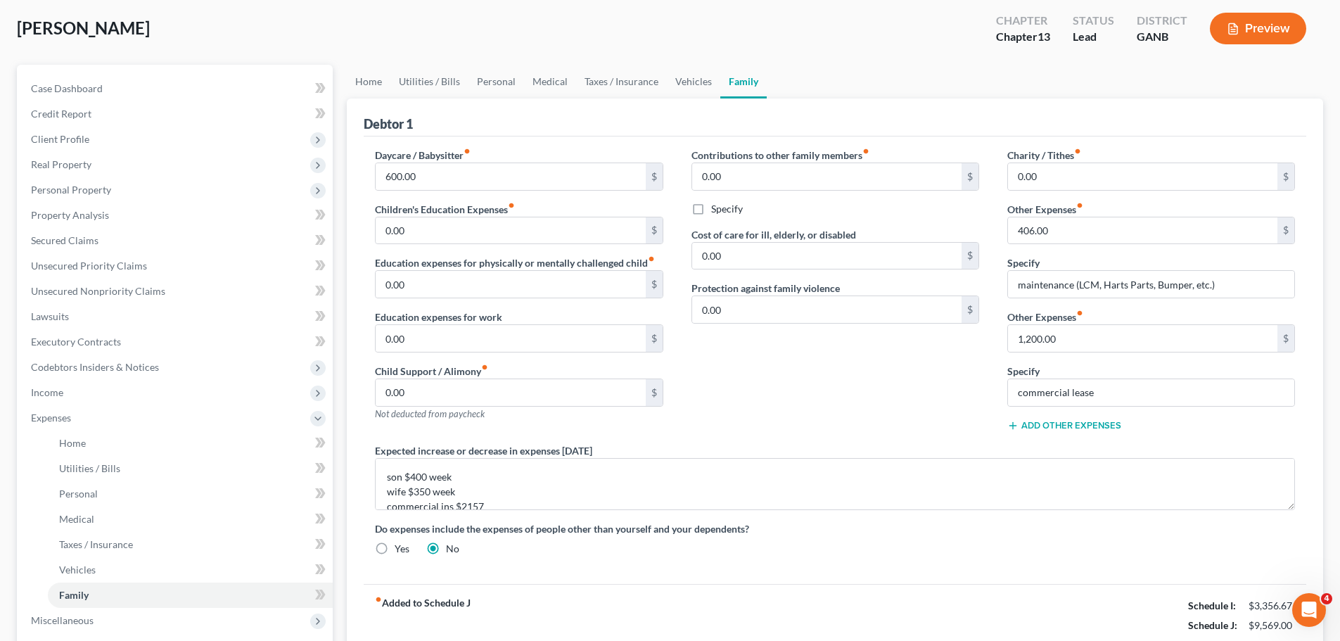
scroll to position [141, 0]
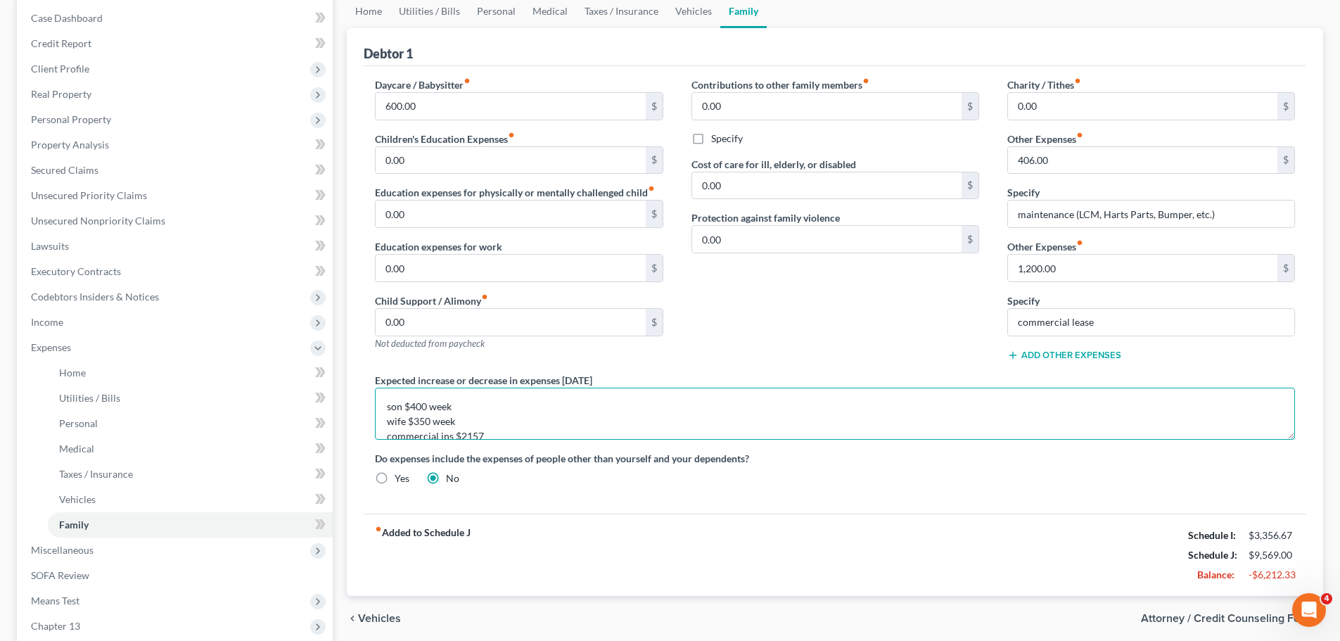
click at [521, 428] on textarea "son $400 week wife $350 week commercial ins $2157 utilities $750 gas 3500 suppl…" at bounding box center [835, 414] width 920 height 52
drag, startPoint x: 430, startPoint y: 414, endPoint x: 525, endPoint y: 429, distance: 95.4
click at [525, 429] on textarea "son $400 week wife $350 week commercial ins $2157 utilities $750 gas 3500 suppl…" at bounding box center [835, 414] width 920 height 52
click at [537, 428] on textarea "son $400 week wife $350 week commercial ins $2157 utilities $750 gas 3500 suppl…" at bounding box center [835, 414] width 920 height 52
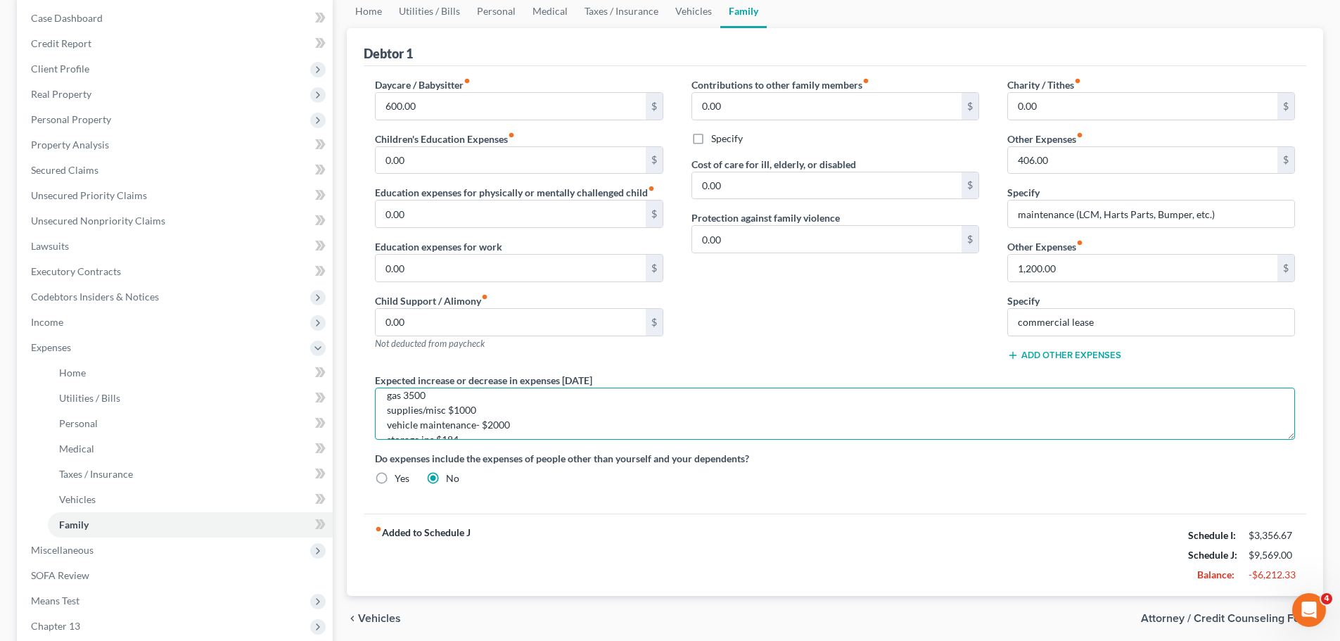
scroll to position [77, 0]
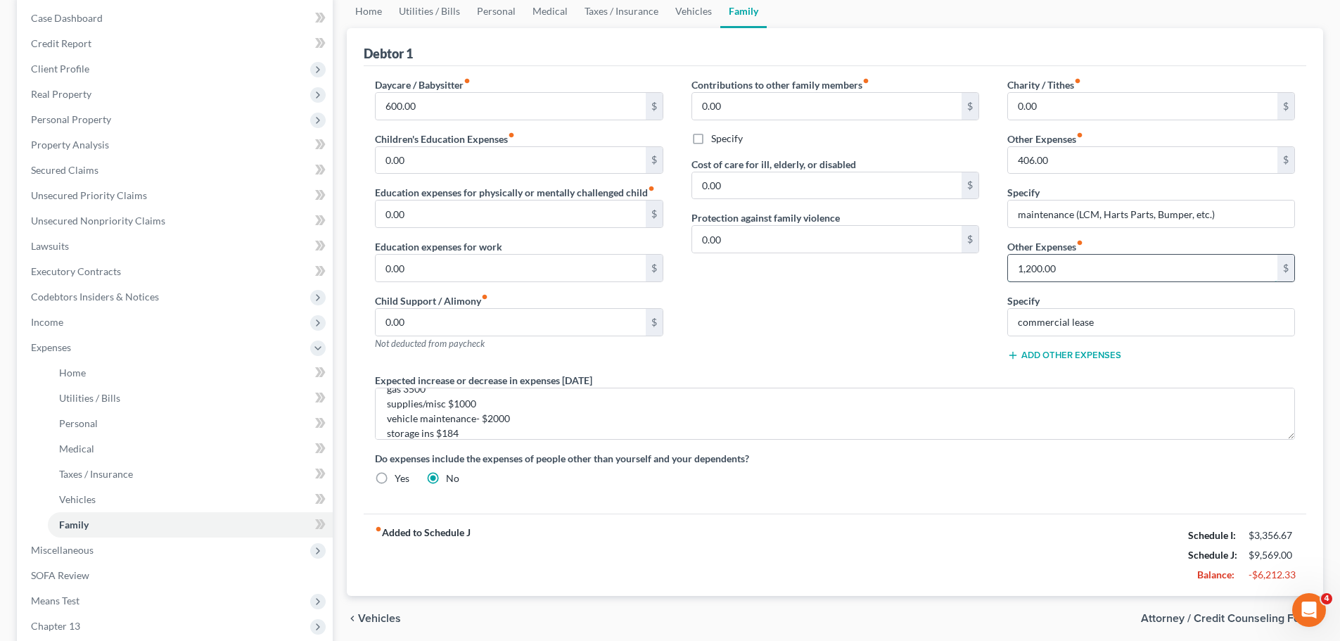
click at [1067, 275] on input "1,200.00" at bounding box center [1142, 268] width 269 height 27
type input "9,791"
click at [1101, 325] on input "commercial lease" at bounding box center [1151, 322] width 286 height 27
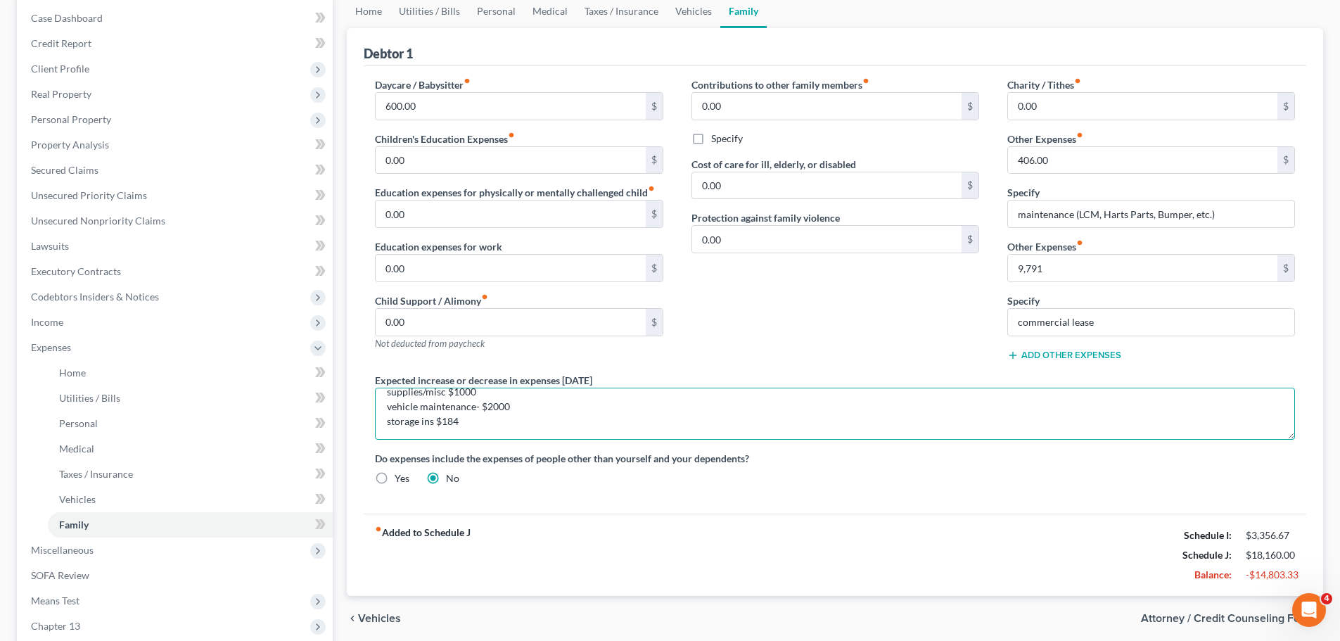
scroll to position [0, 0]
drag, startPoint x: 480, startPoint y: 425, endPoint x: 365, endPoint y: 370, distance: 127.1
click at [365, 370] on div "Daycare / Babysitter fiber_manual_record 600.00 $ Children's Education Expenses…" at bounding box center [835, 286] width 948 height 419
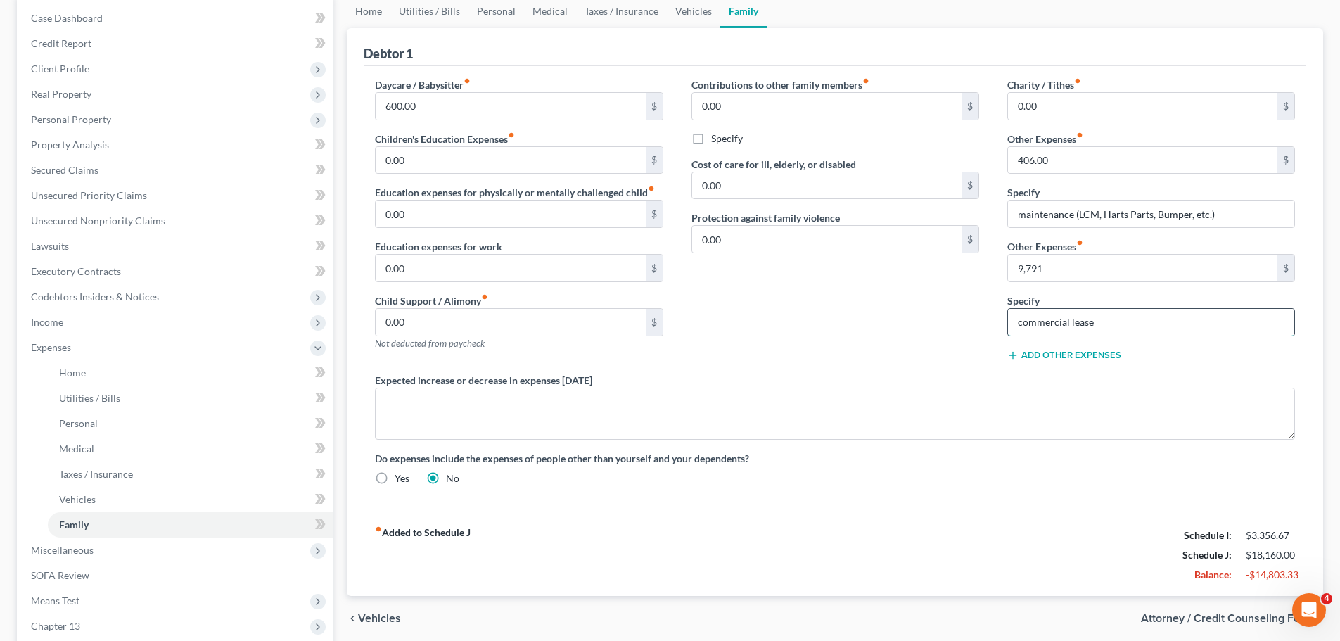
click at [1128, 322] on input "commercial lease" at bounding box center [1151, 322] width 286 height 27
paste input "son $400 week wife $350 week commercial ins $2157 utilities $750 gas 3500 suppl…"
drag, startPoint x: 1071, startPoint y: 318, endPoint x: 958, endPoint y: 321, distance: 112.6
click at [959, 321] on div "Daycare / Babysitter fiber_manual_record 600.00 $ Children's Education Expenses…" at bounding box center [835, 286] width 948 height 419
click at [1127, 315] on input "commercial leaseson $400 week wife $350 week commercial ins $2157 utilities $75…" at bounding box center [1151, 322] width 286 height 27
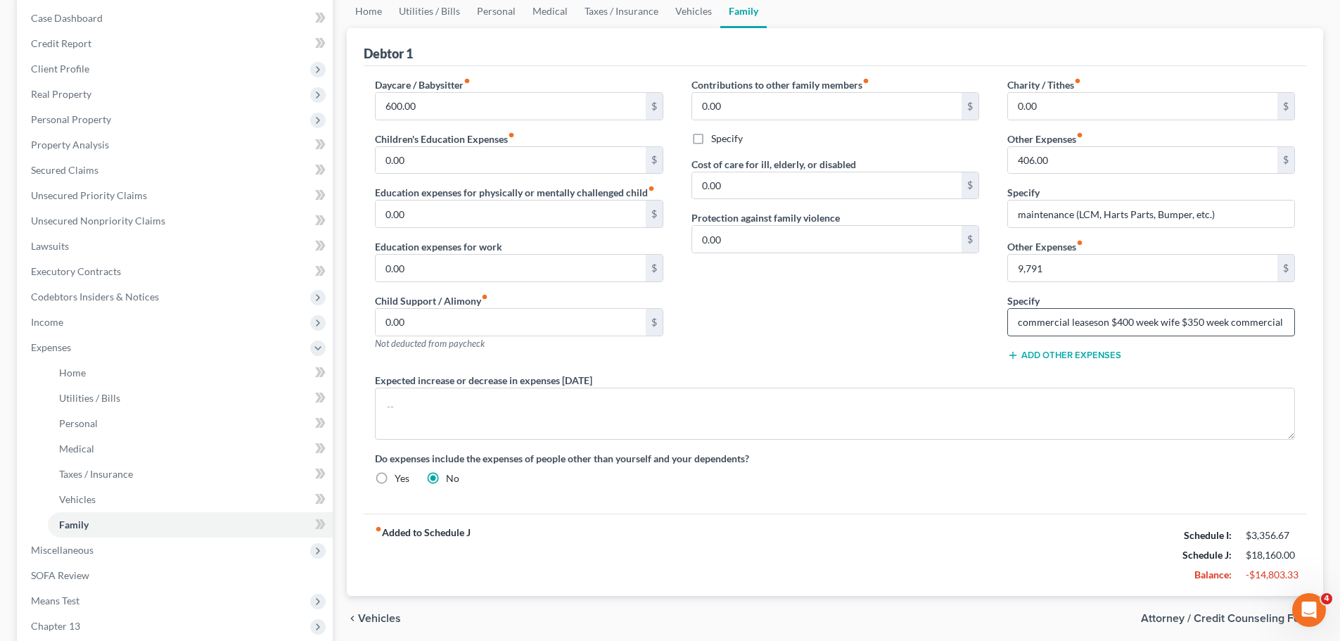
click at [1096, 321] on input "commercial leaseson $400 week wife $350 week commercial ins $2157 utilities $75…" at bounding box center [1151, 322] width 286 height 27
type input "commercial leases $1200 , Payroll: $400 week wife $350 week commercial ins $215…"
type input "12,044"
click at [1177, 320] on input "commercial leases $1200 , Payroll: $400 week wife $350 week commercial ins $215…" at bounding box center [1151, 322] width 286 height 27
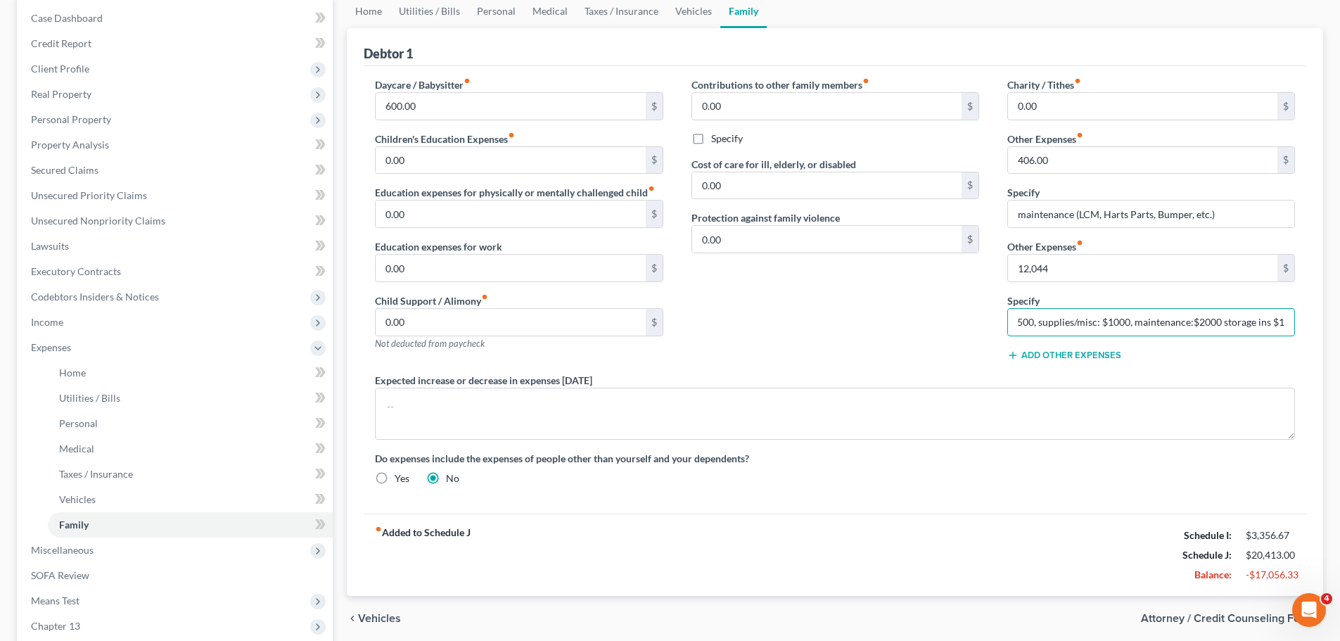
type input "commercial leases $1200 , Payroll: $3000, Insurance: $2157, utilities:$750, gas…"
click at [864, 361] on div "Contributions to other family members fiber_manual_record 0.00 $ Specify Cost o…" at bounding box center [835, 224] width 316 height 295
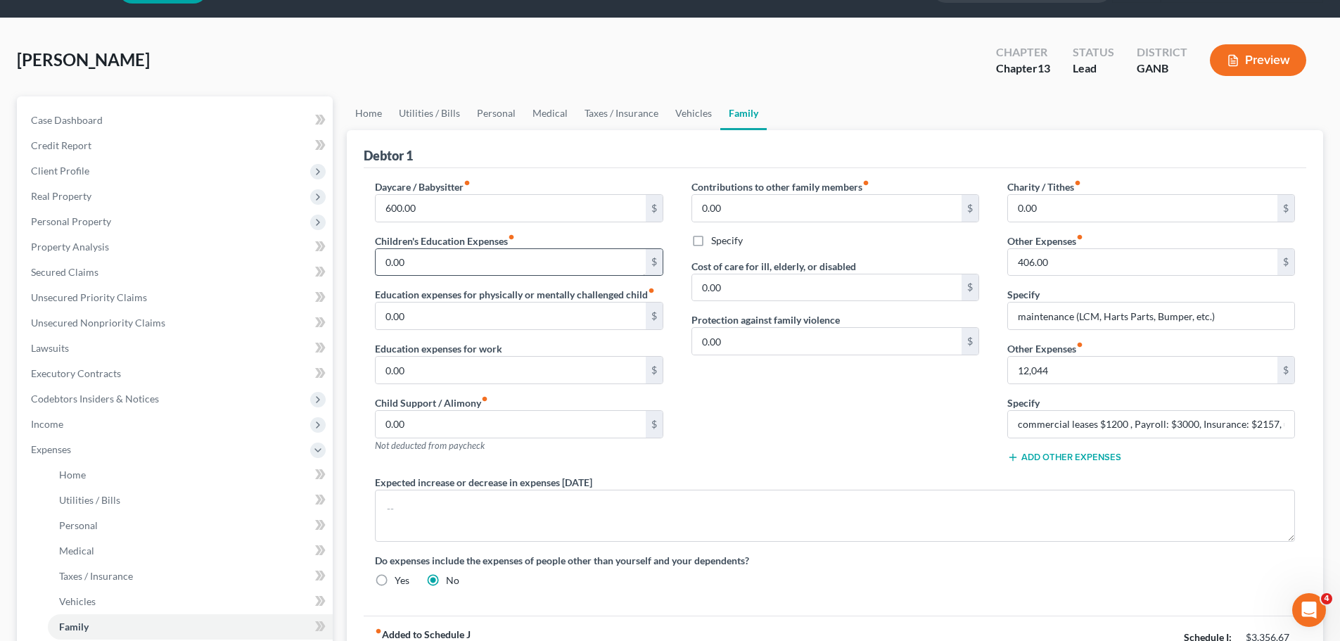
scroll to position [70, 0]
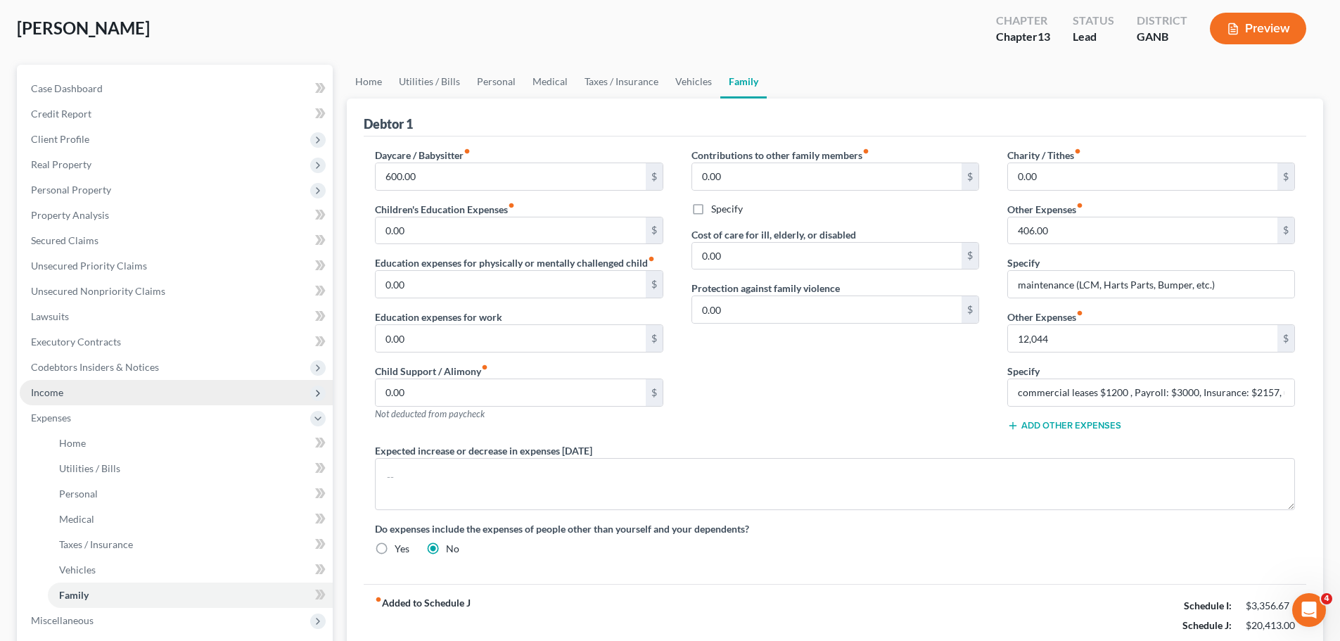
click at [148, 389] on span "Income" at bounding box center [176, 392] width 313 height 25
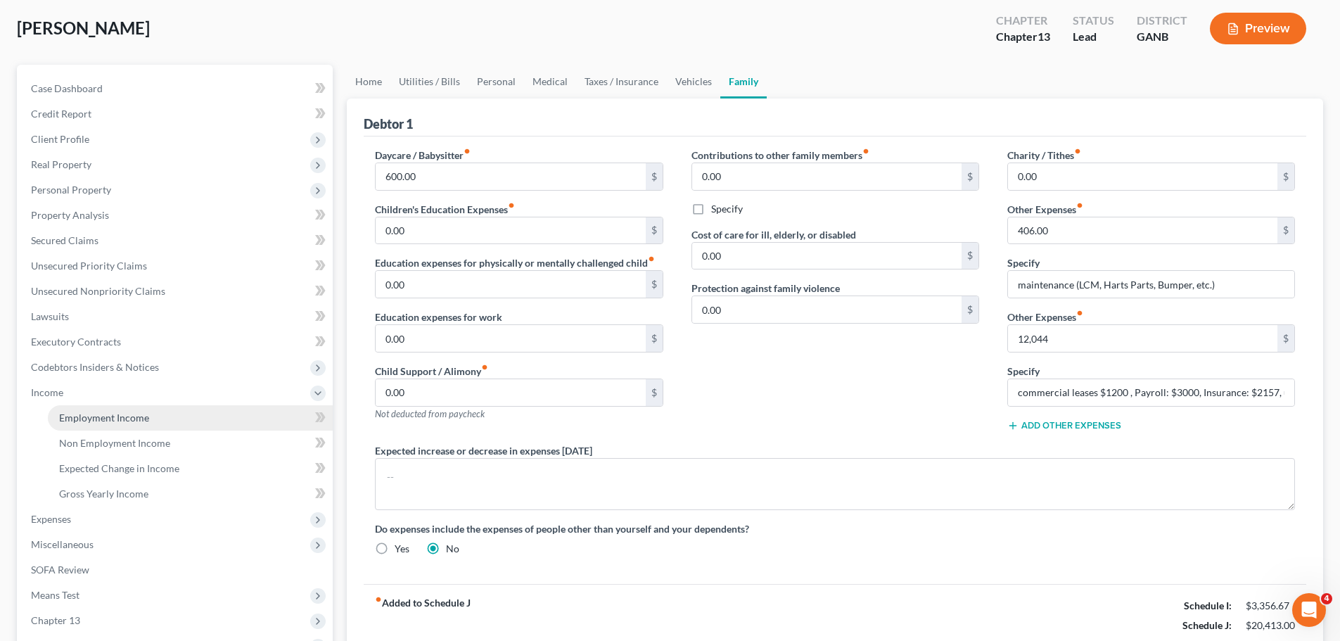
click at [165, 410] on link "Employment Income" at bounding box center [190, 417] width 285 height 25
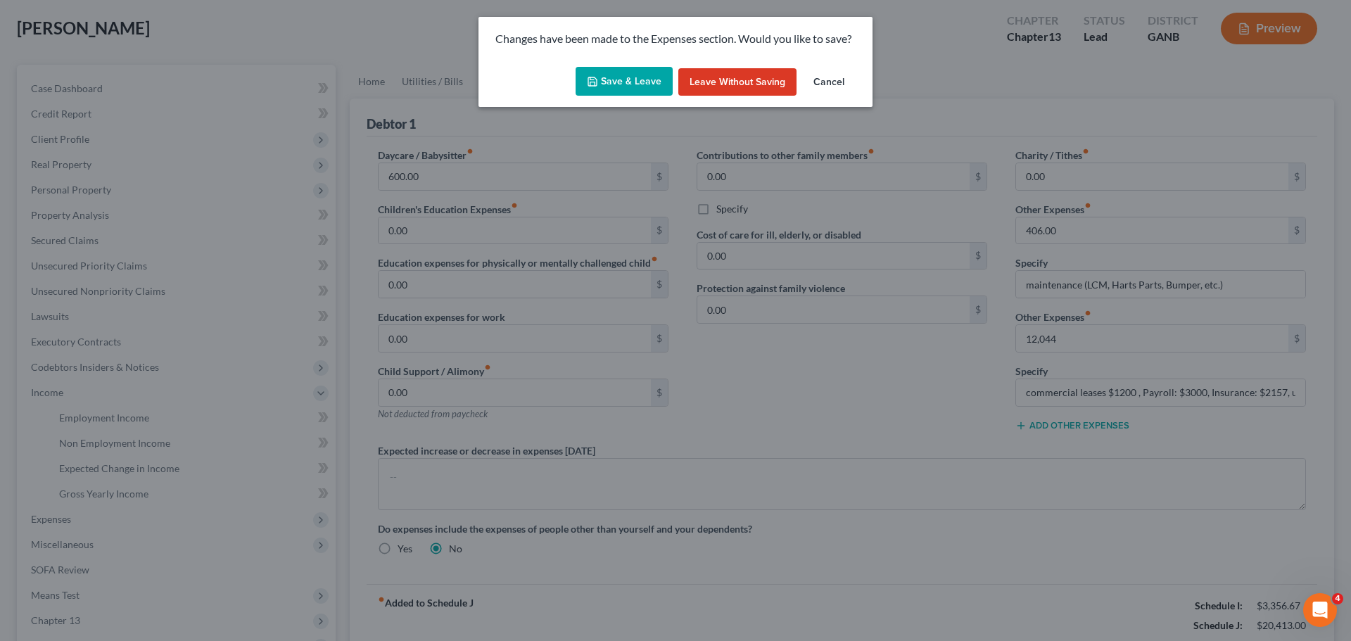
click at [658, 72] on button "Save & Leave" at bounding box center [623, 82] width 97 height 30
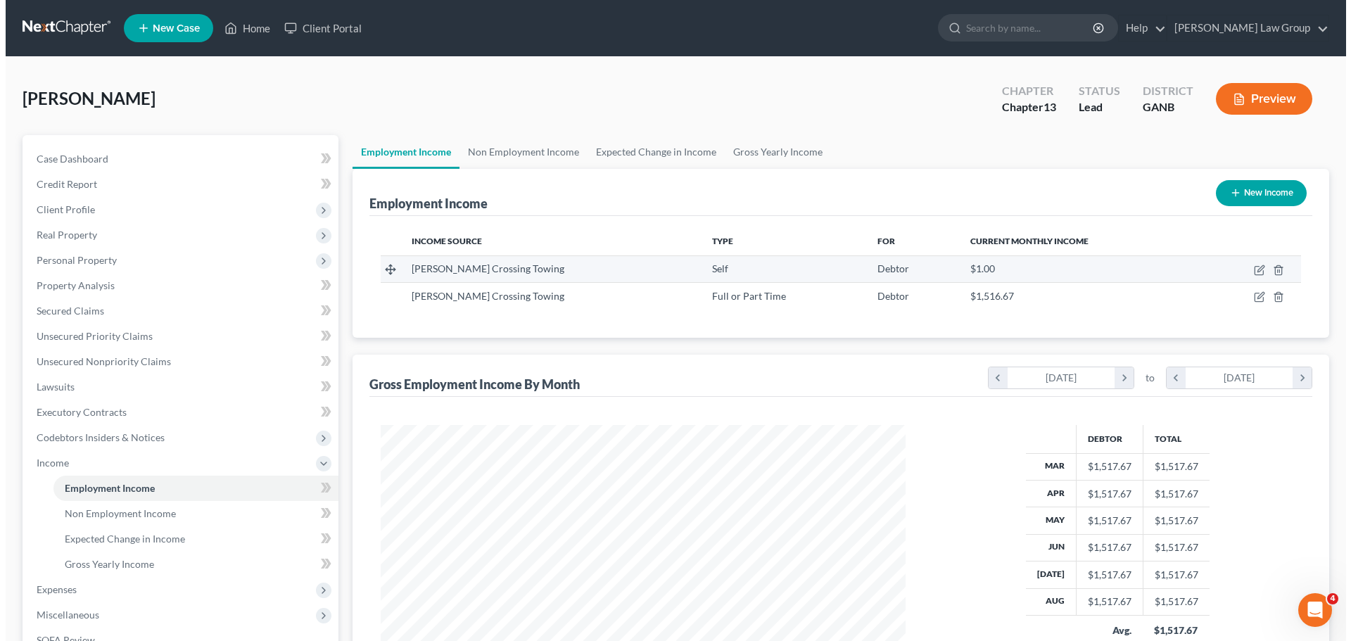
scroll to position [262, 553]
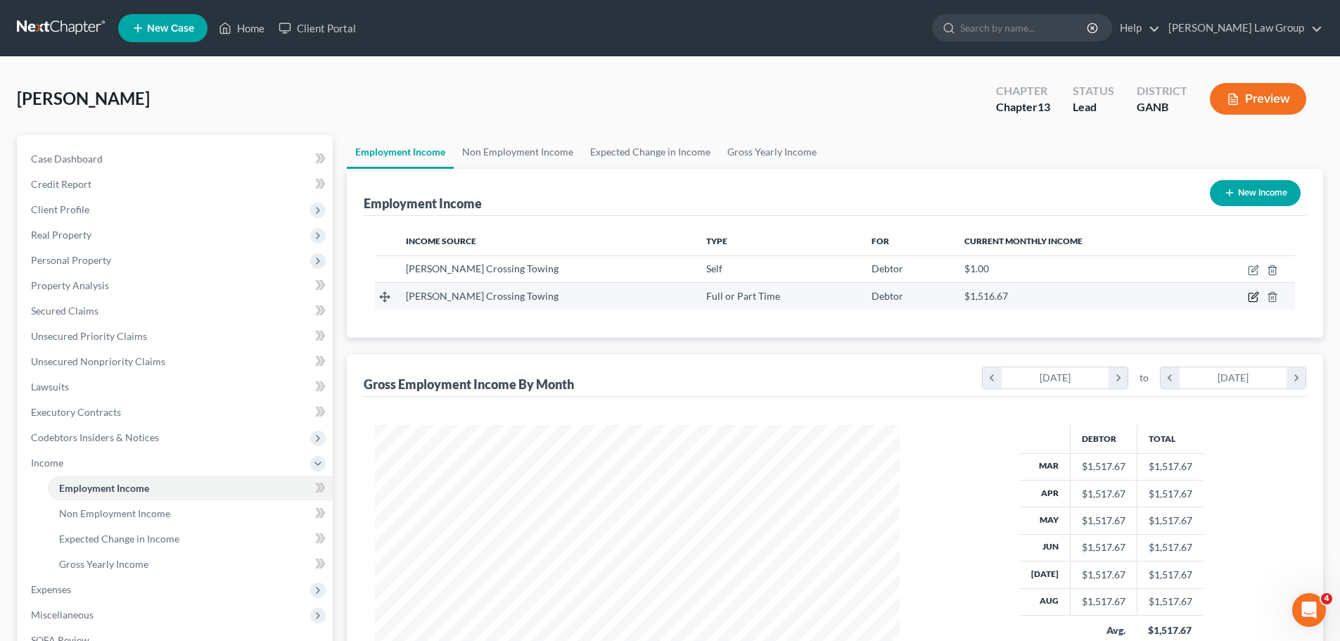
click at [1258, 293] on icon "button" at bounding box center [1254, 296] width 6 height 6
select select "0"
select select "3"
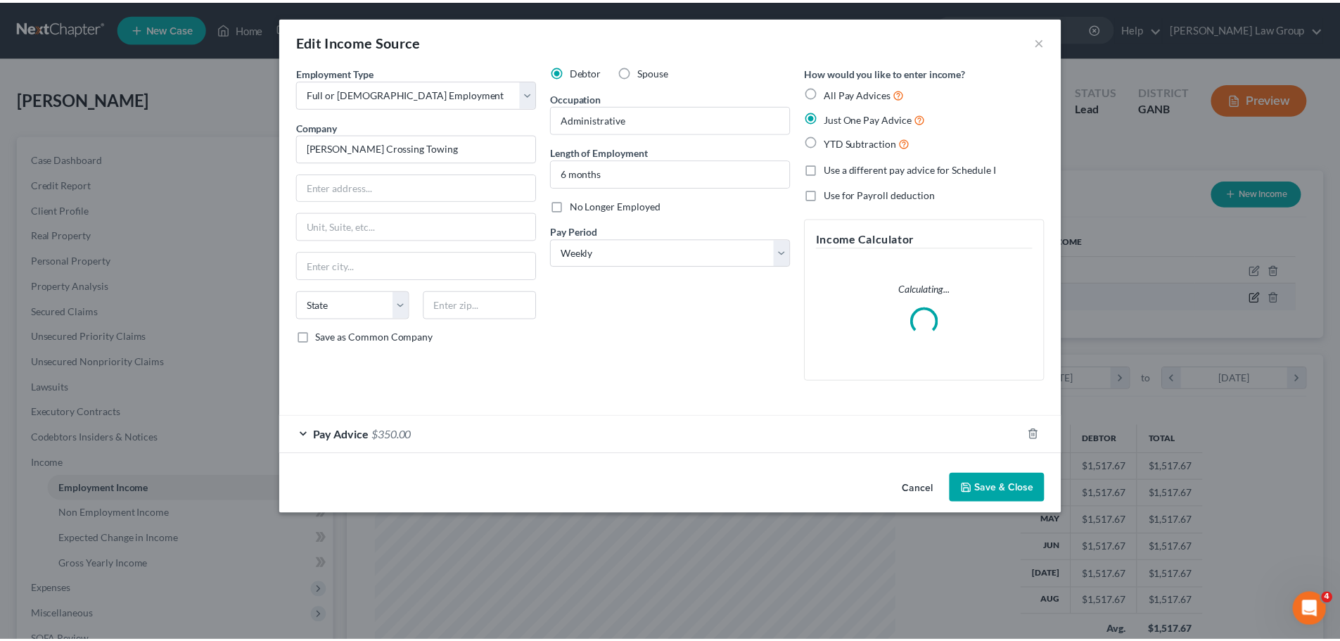
scroll to position [264, 558]
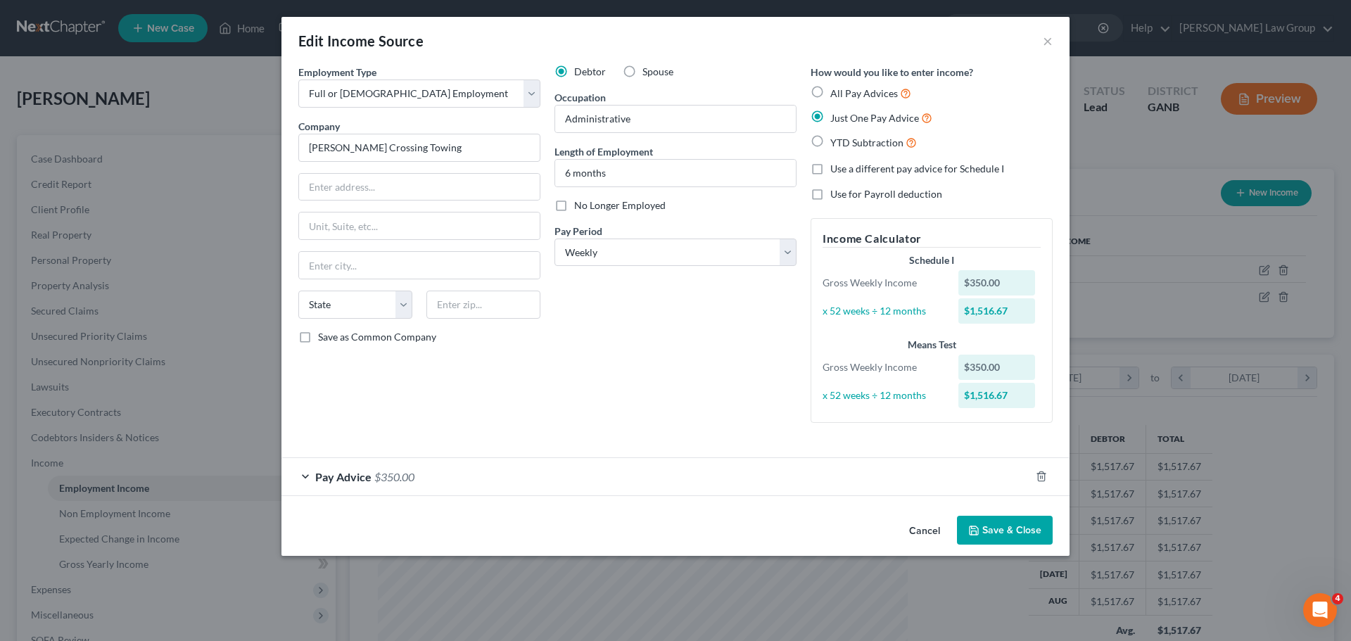
click at [642, 72] on label "Spouse" at bounding box center [657, 72] width 31 height 14
click at [648, 72] on input "Spouse" at bounding box center [652, 69] width 9 height 9
radio input "true"
click at [991, 531] on button "Save & Close" at bounding box center [1005, 531] width 96 height 30
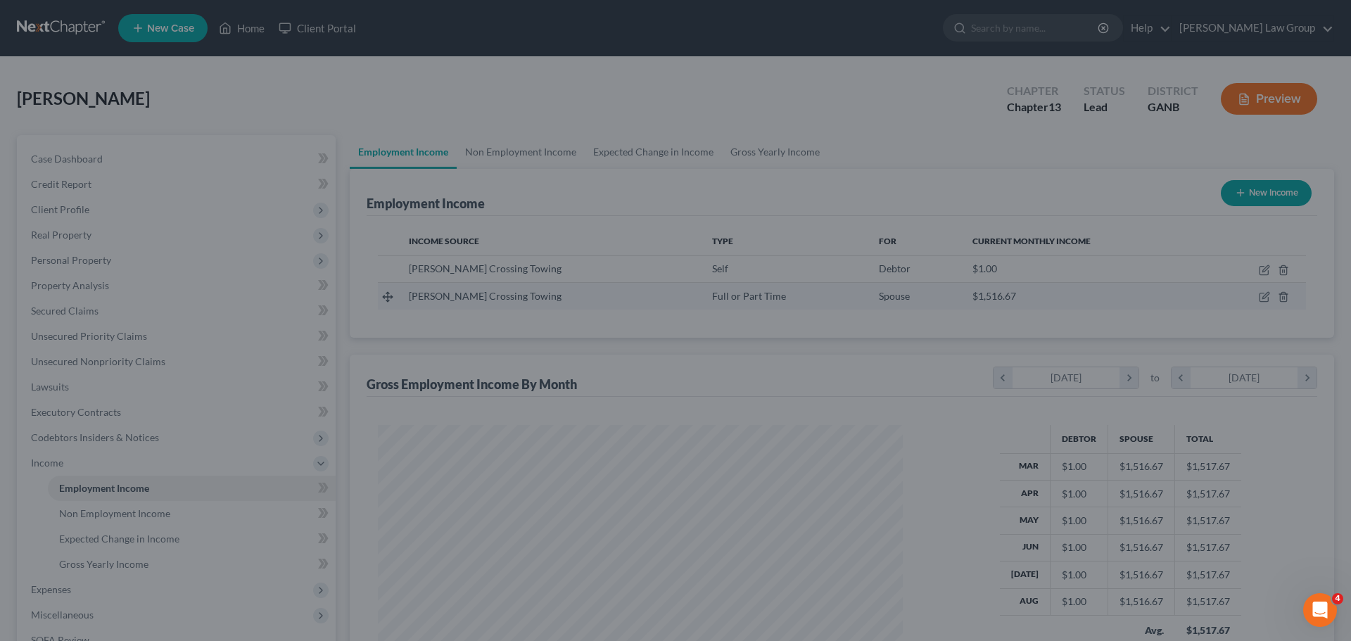
scroll to position [703152, 702862]
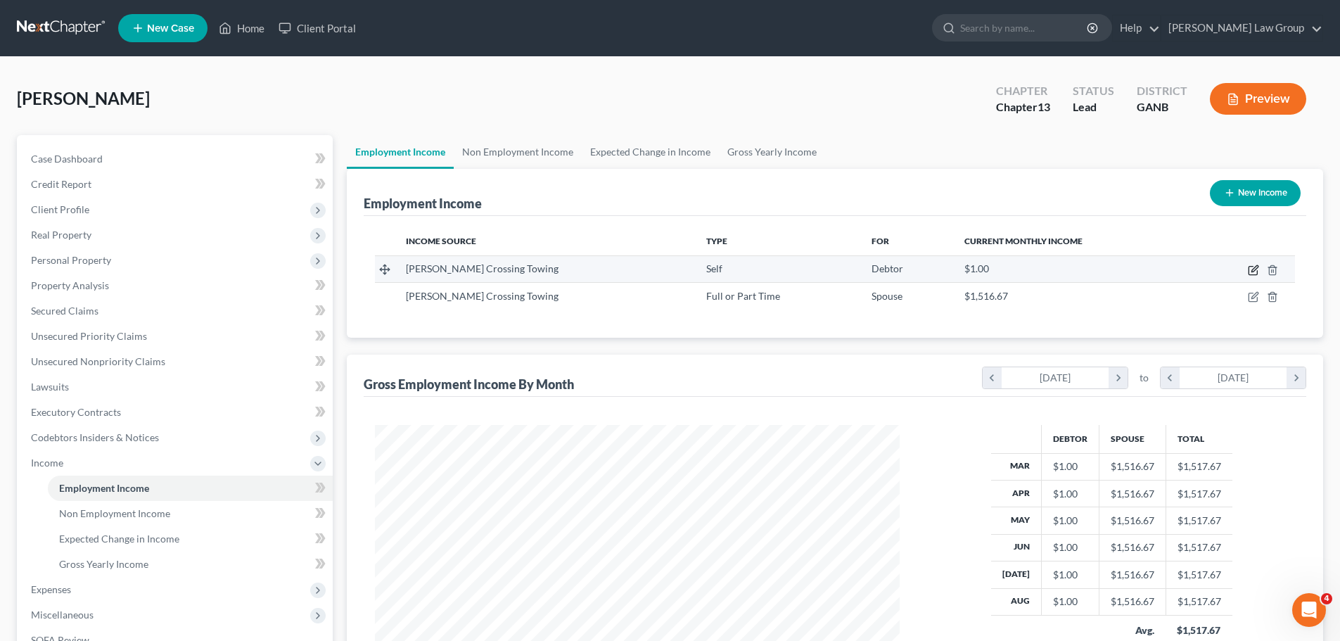
click at [1252, 264] on icon "button" at bounding box center [1253, 269] width 11 height 11
select select "1"
select select "0"
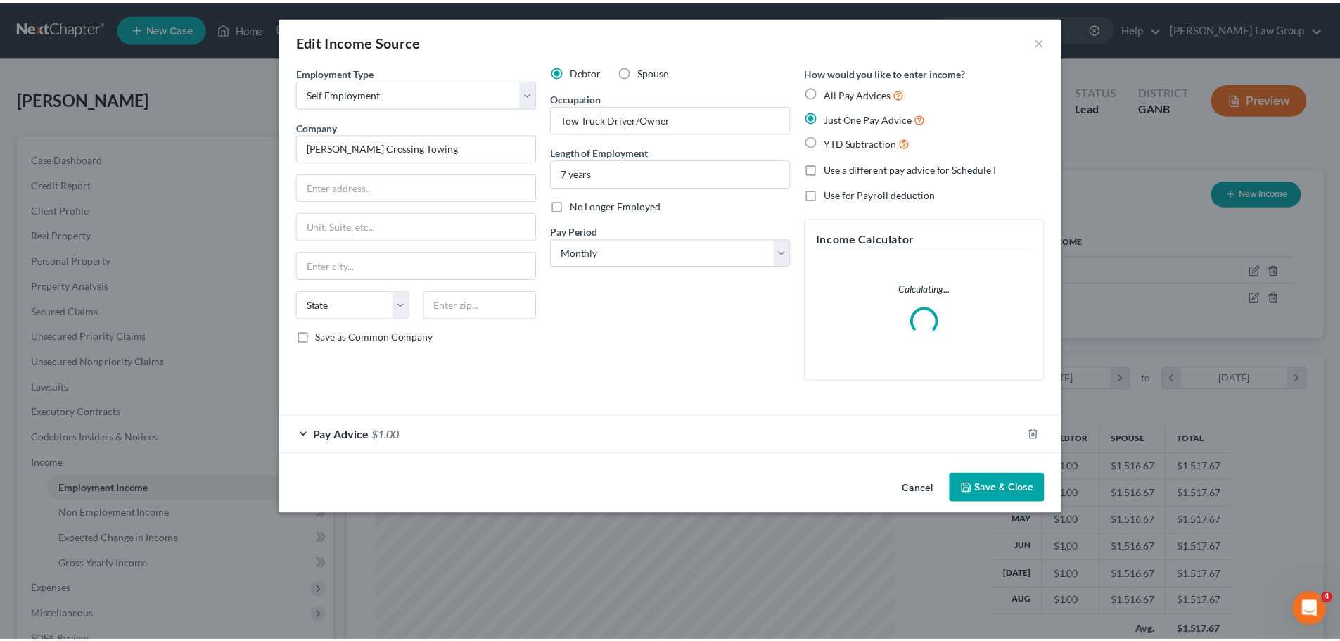
scroll to position [264, 558]
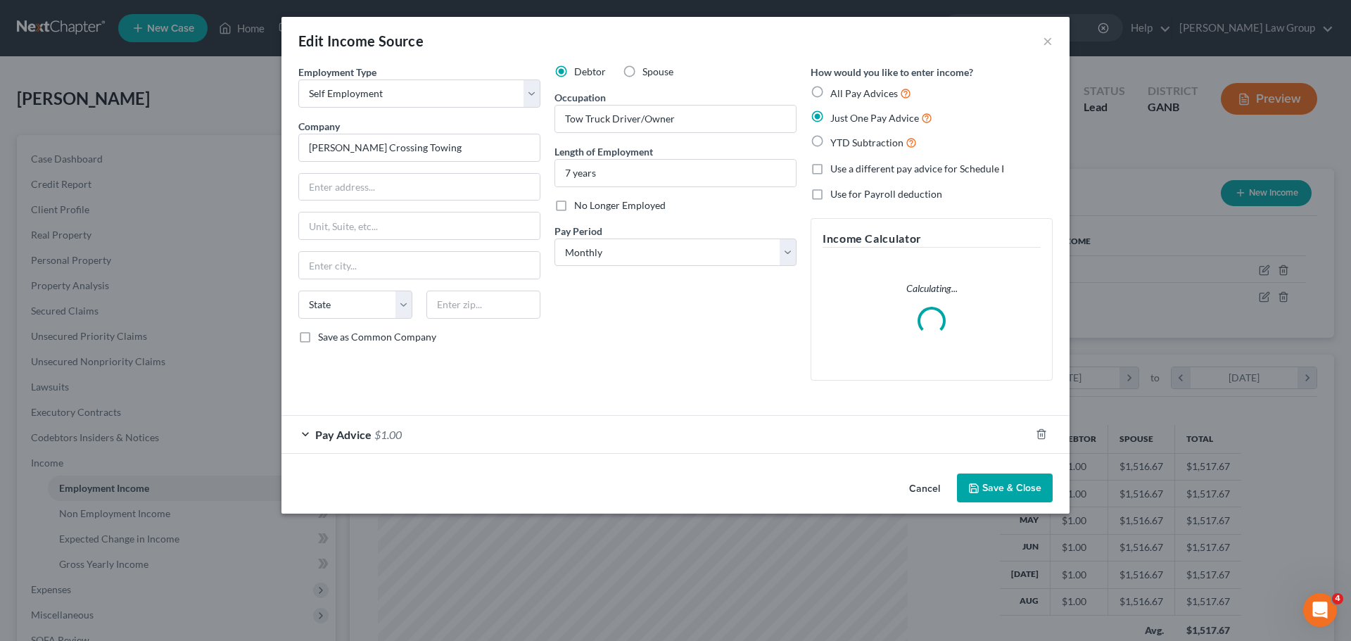
click at [350, 437] on span "Pay Advice" at bounding box center [343, 434] width 56 height 13
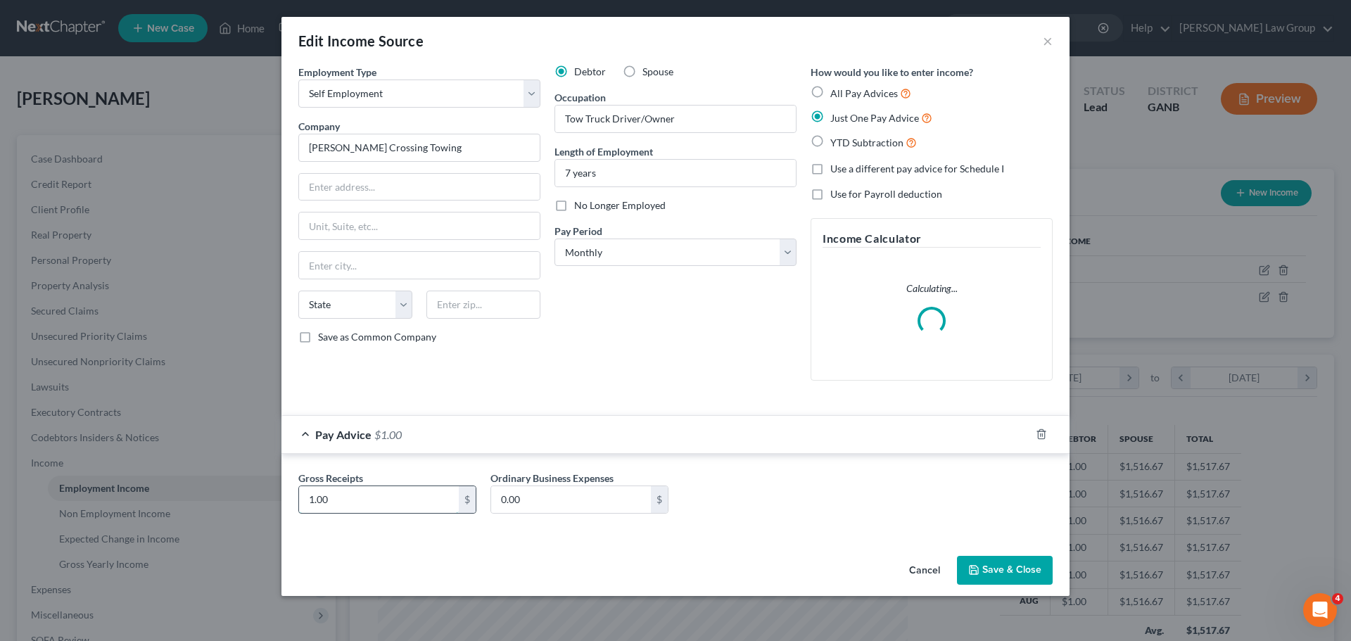
click at [339, 498] on input "1.00" at bounding box center [379, 499] width 160 height 27
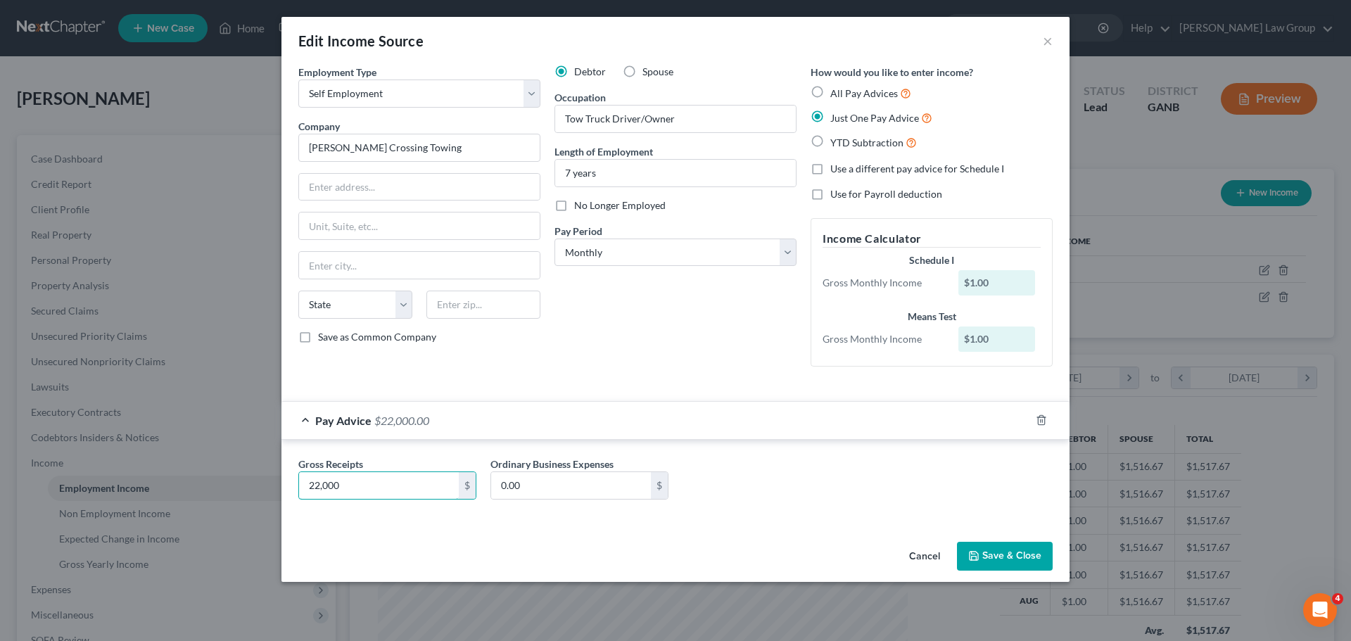
type input "22,000"
click at [994, 554] on button "Save & Close" at bounding box center [1005, 557] width 96 height 30
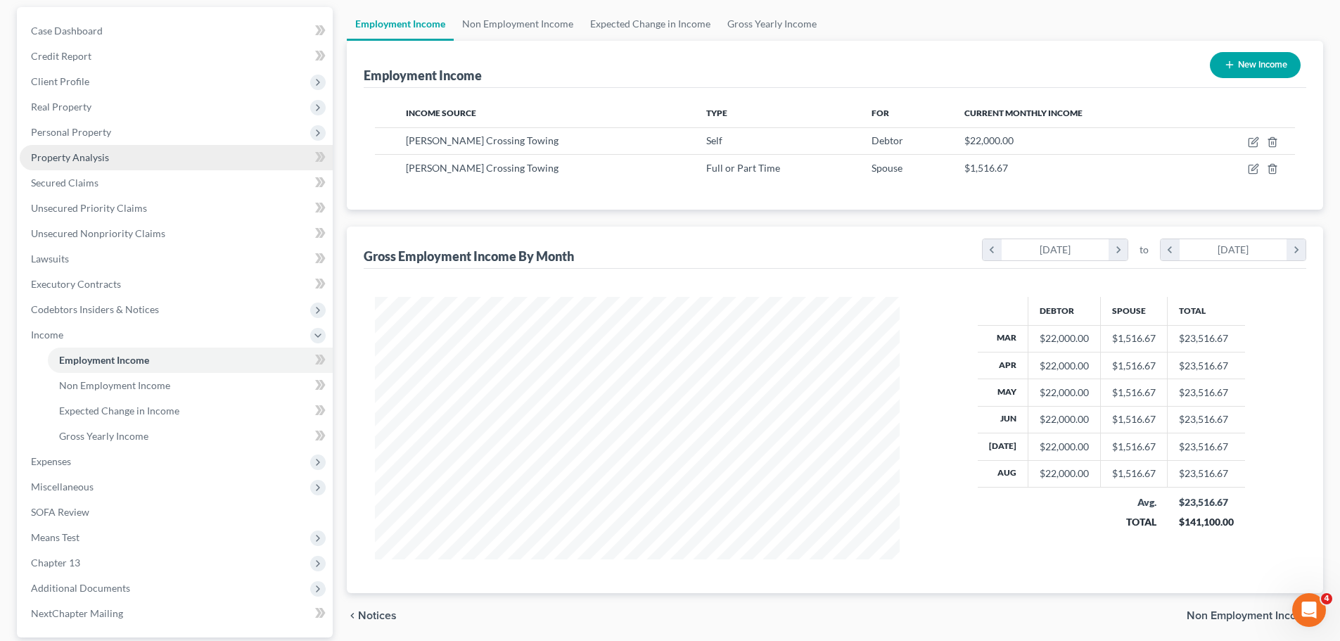
scroll to position [259, 0]
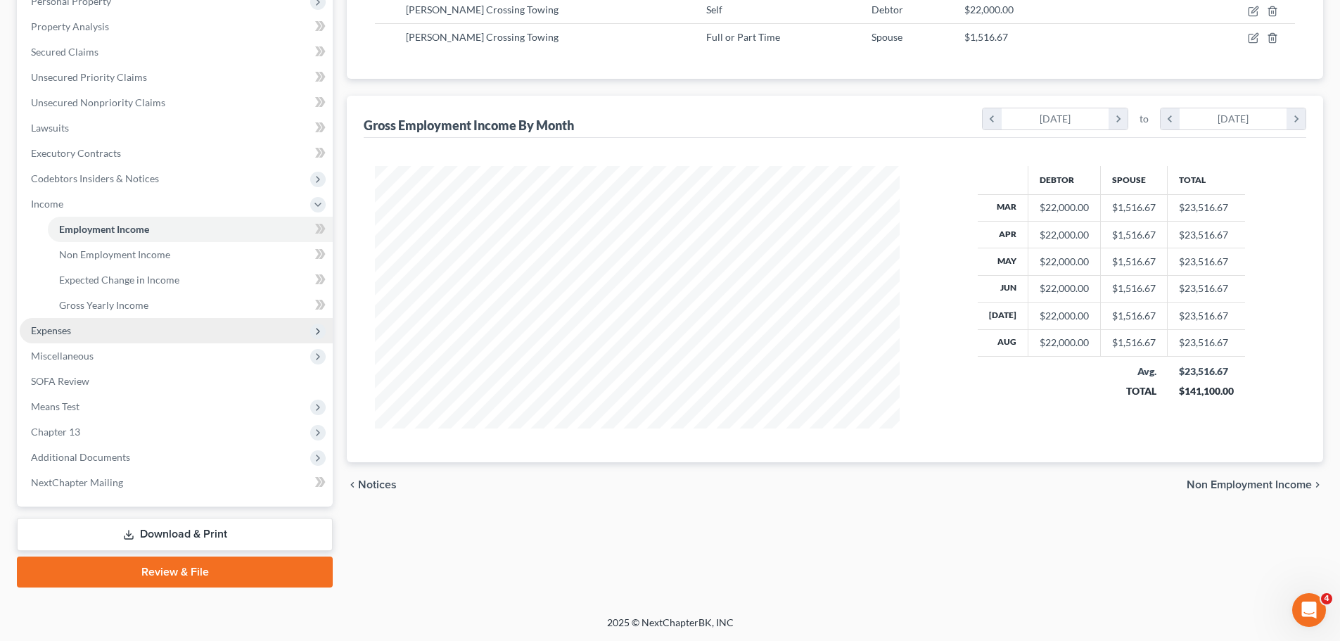
click at [87, 342] on span "Expenses" at bounding box center [176, 330] width 313 height 25
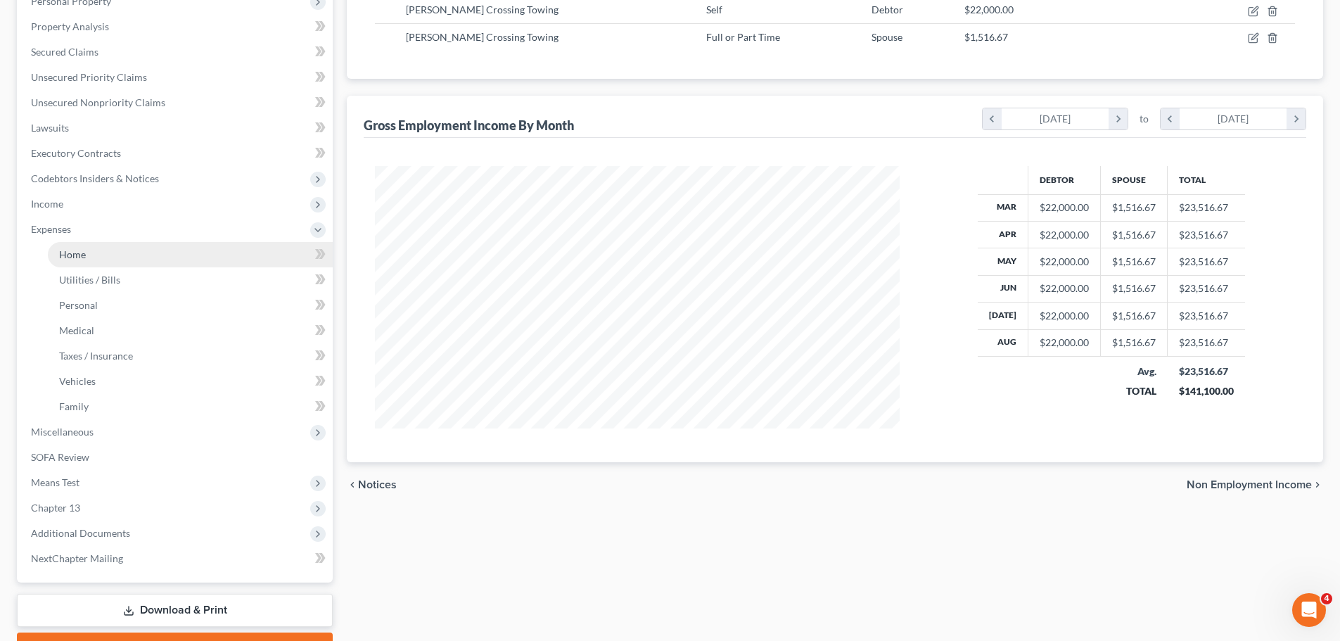
click at [111, 259] on link "Home" at bounding box center [190, 254] width 285 height 25
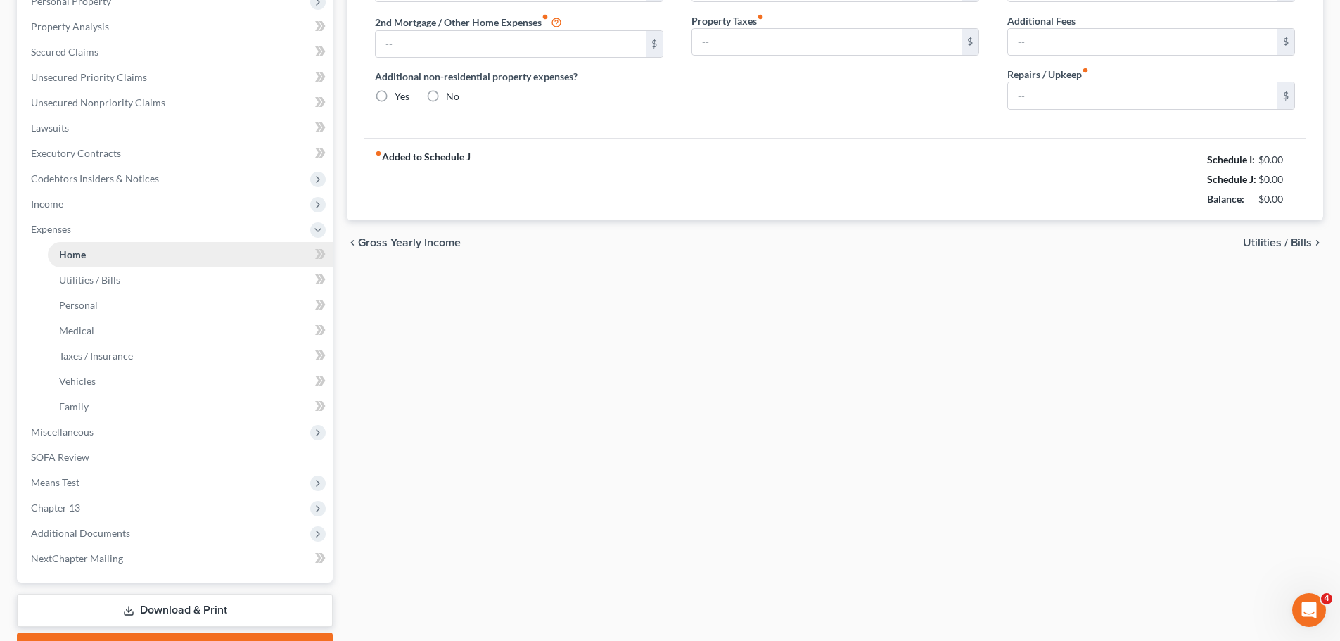
scroll to position [23, 0]
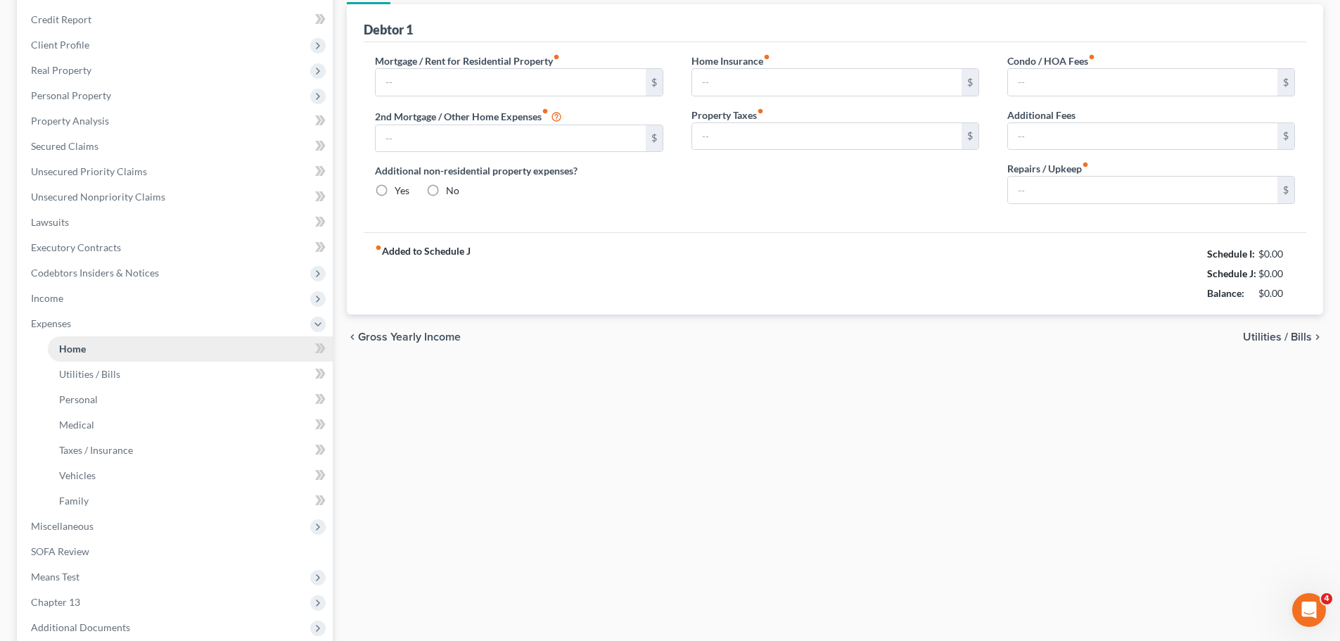
type input "2,200.00"
type input "0.00"
radio input "true"
type input "0.00"
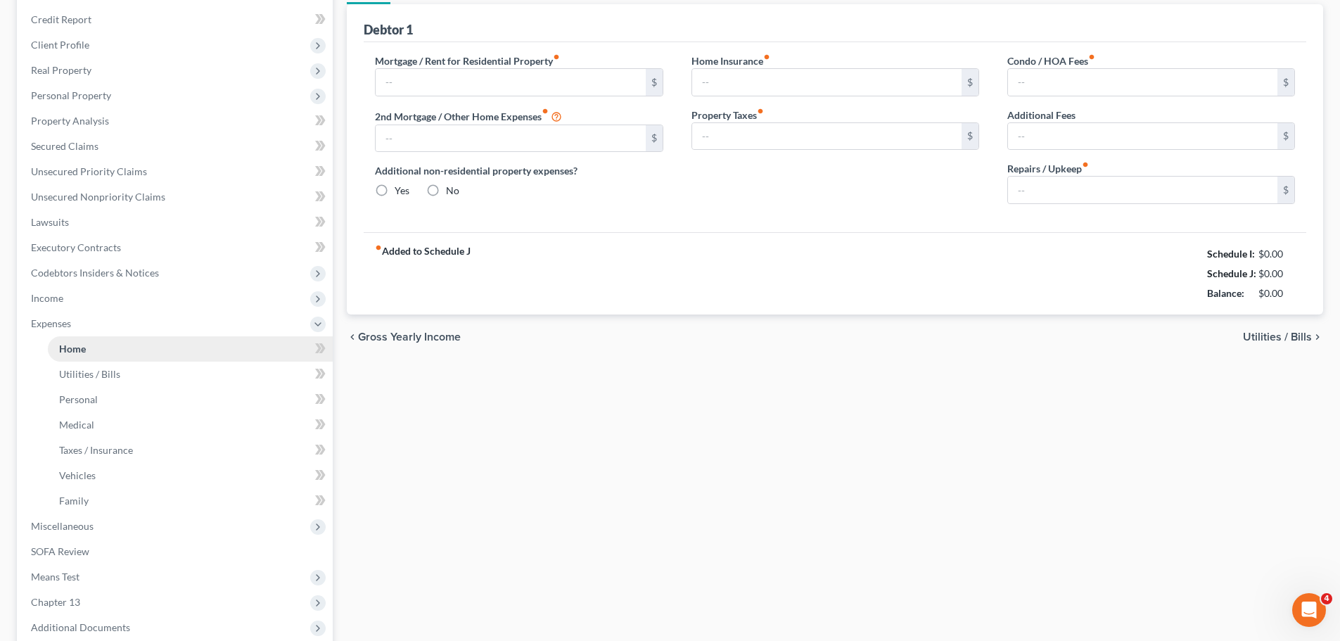
type input "0.00"
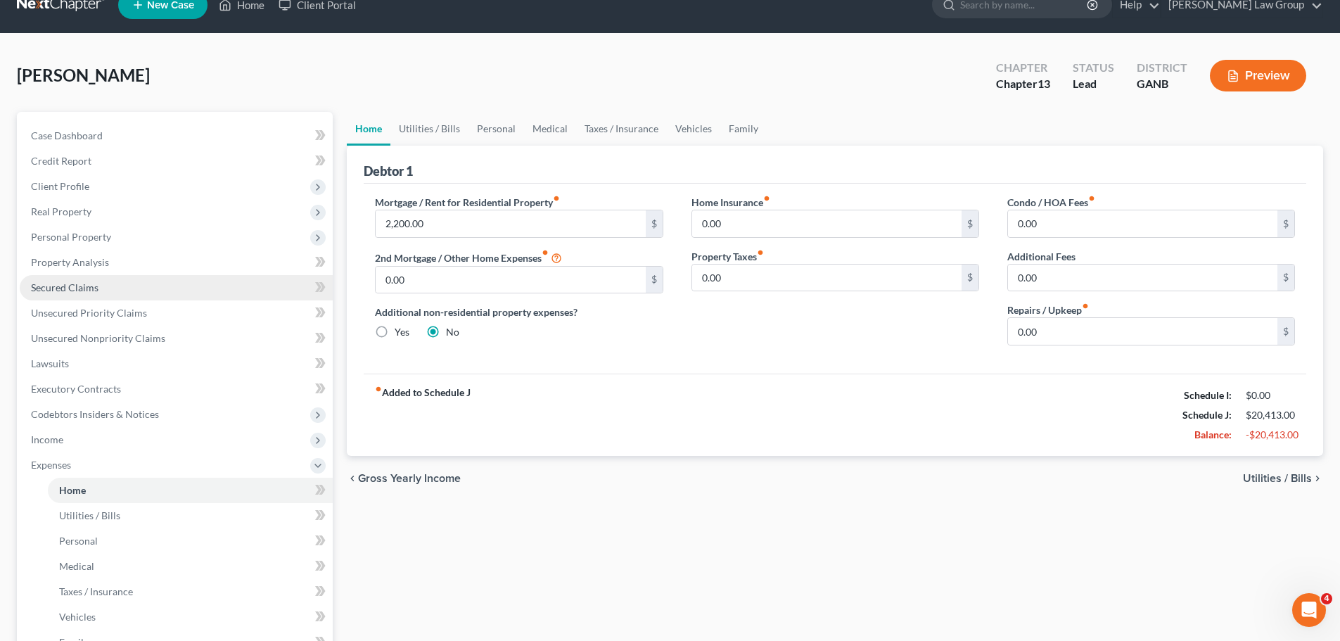
scroll to position [0, 0]
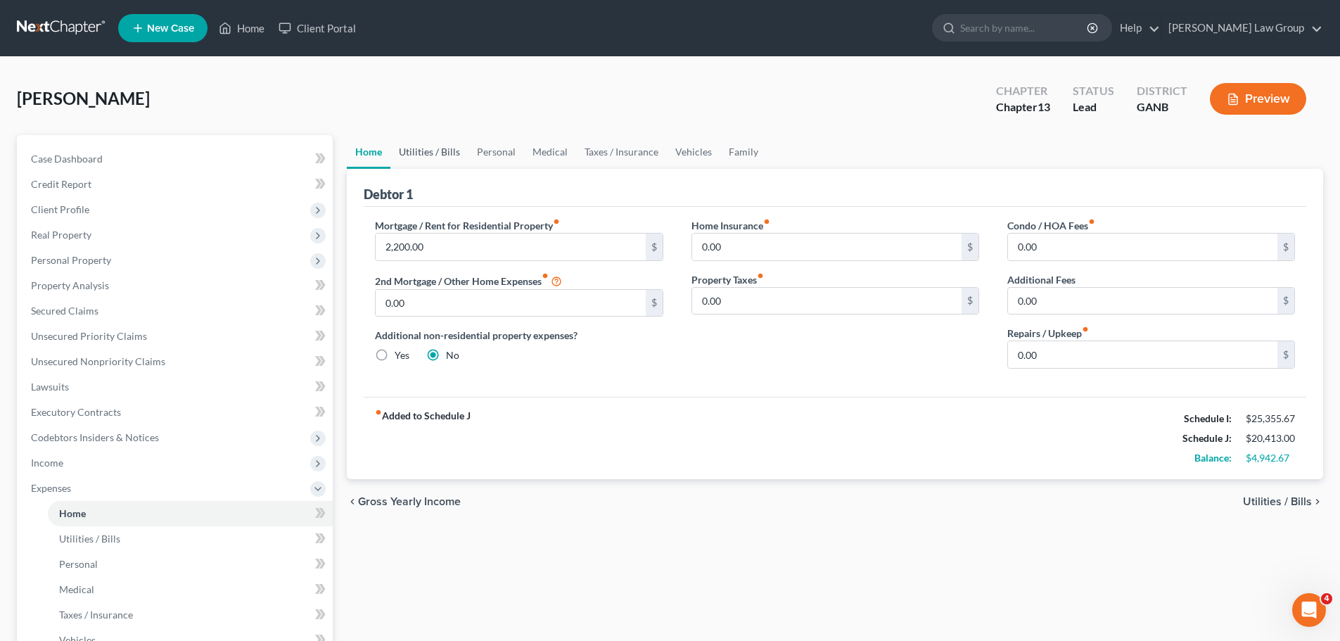
click at [443, 153] on link "Utilities / Bills" at bounding box center [429, 152] width 78 height 34
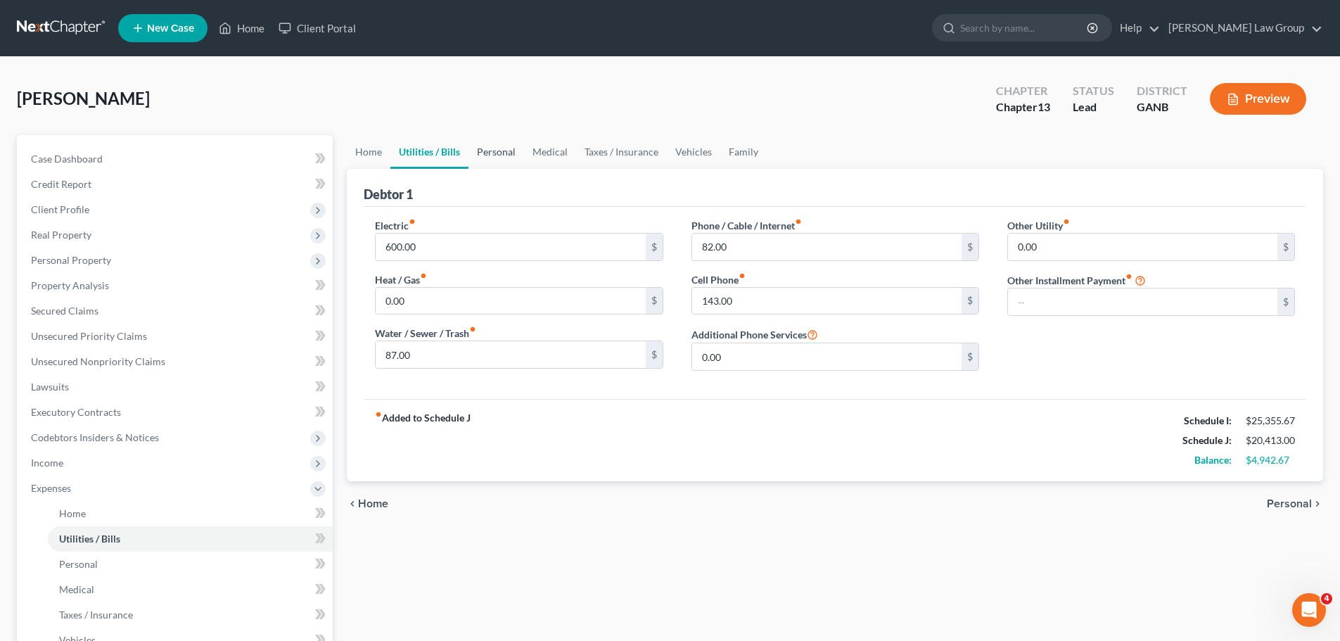
click at [502, 153] on link "Personal" at bounding box center [496, 152] width 56 height 34
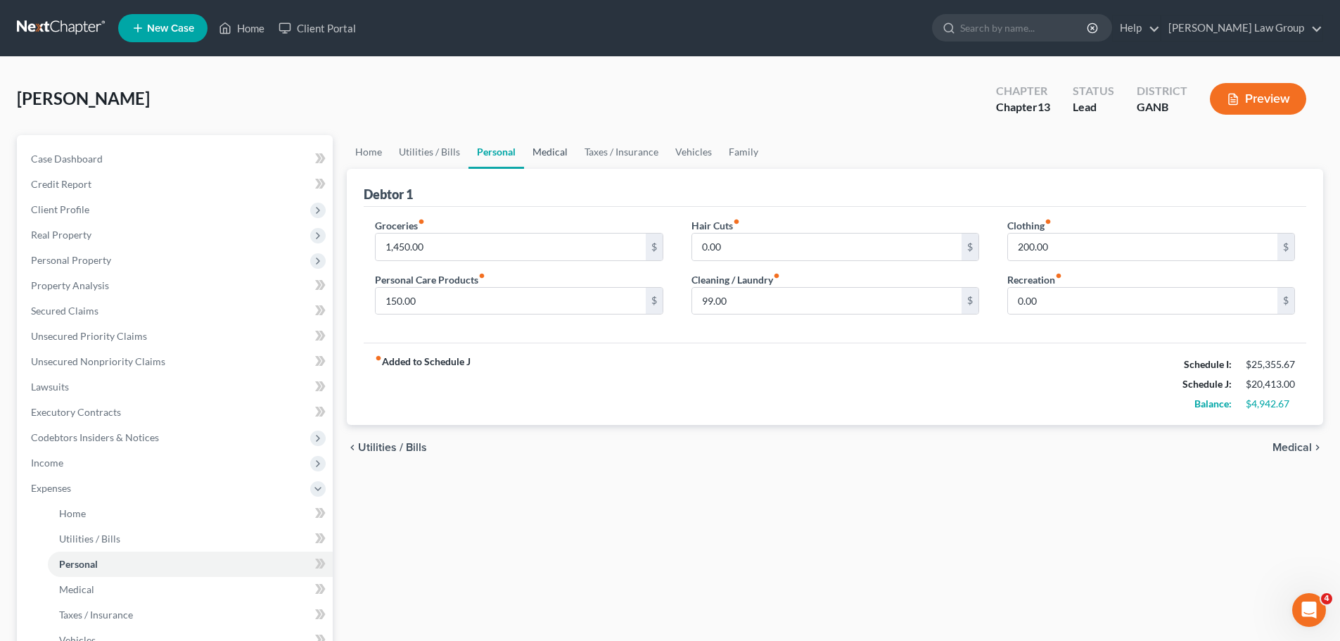
click at [564, 148] on link "Medical" at bounding box center [550, 152] width 52 height 34
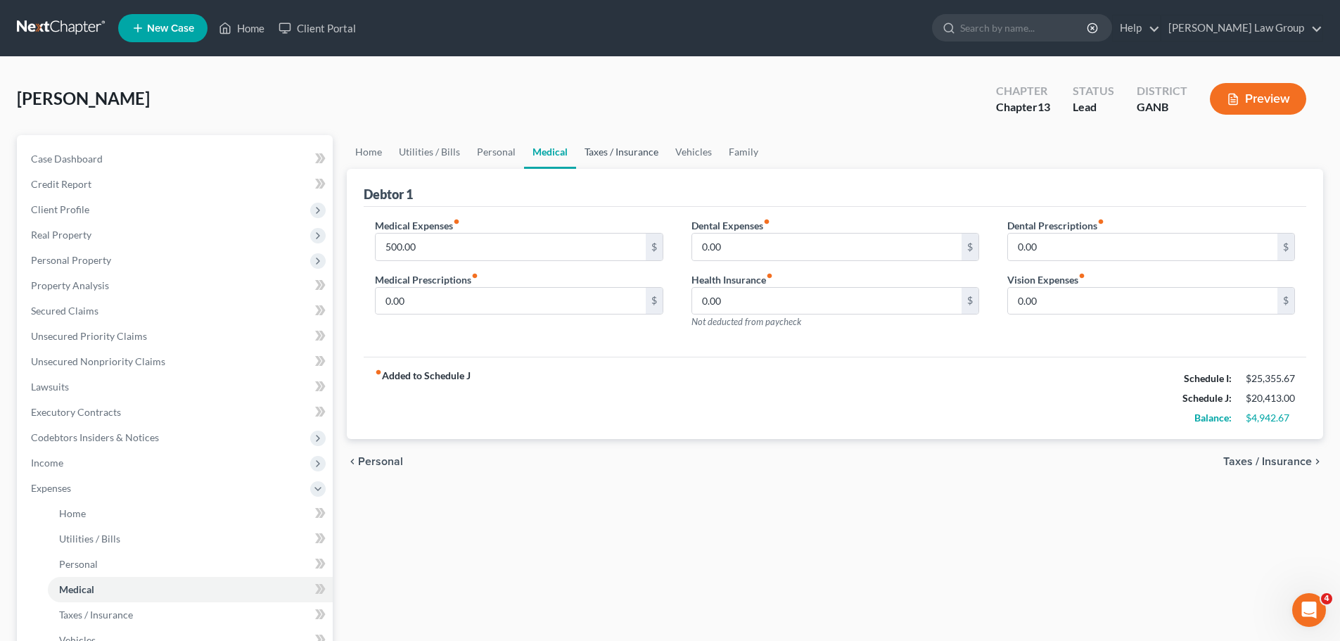
click at [653, 151] on link "Taxes / Insurance" at bounding box center [621, 152] width 91 height 34
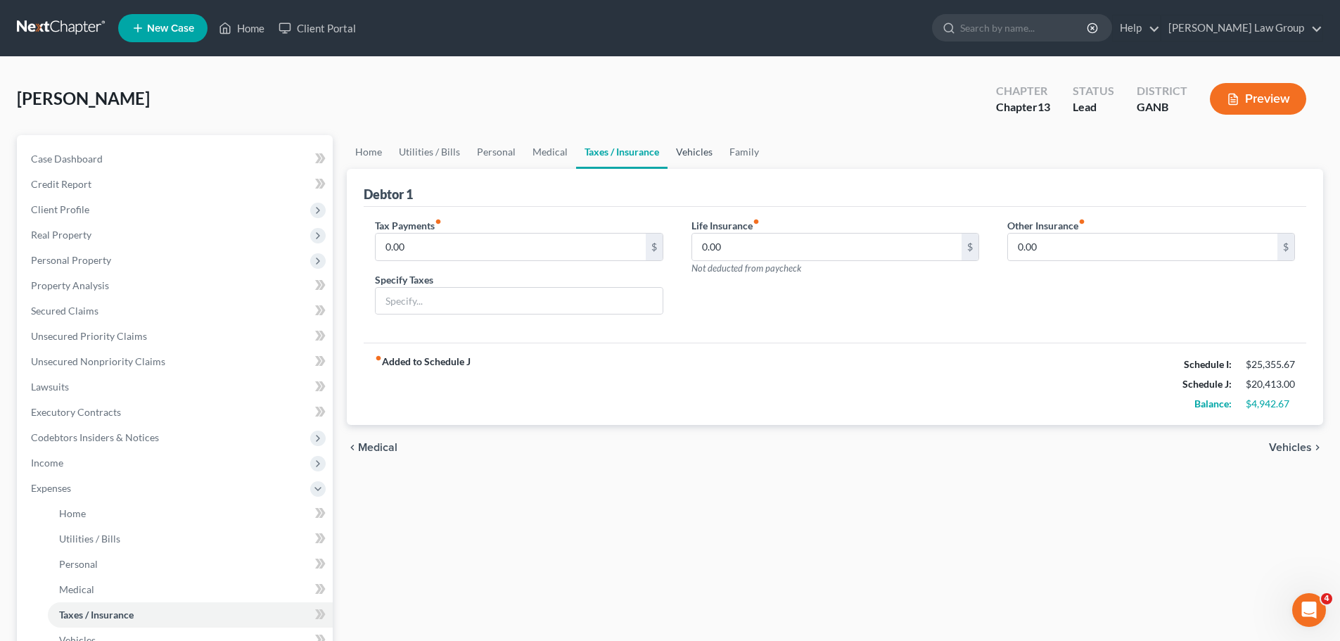
click at [690, 152] on link "Vehicles" at bounding box center [694, 152] width 53 height 34
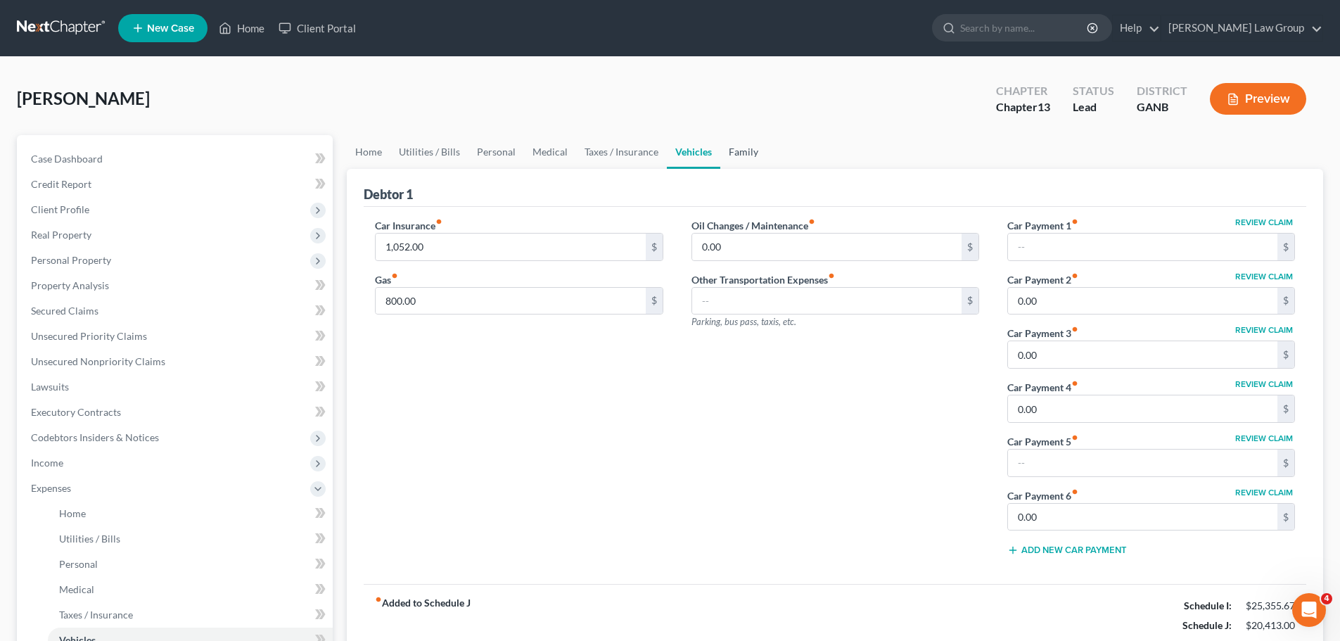
click at [745, 146] on link "Family" at bounding box center [743, 152] width 46 height 34
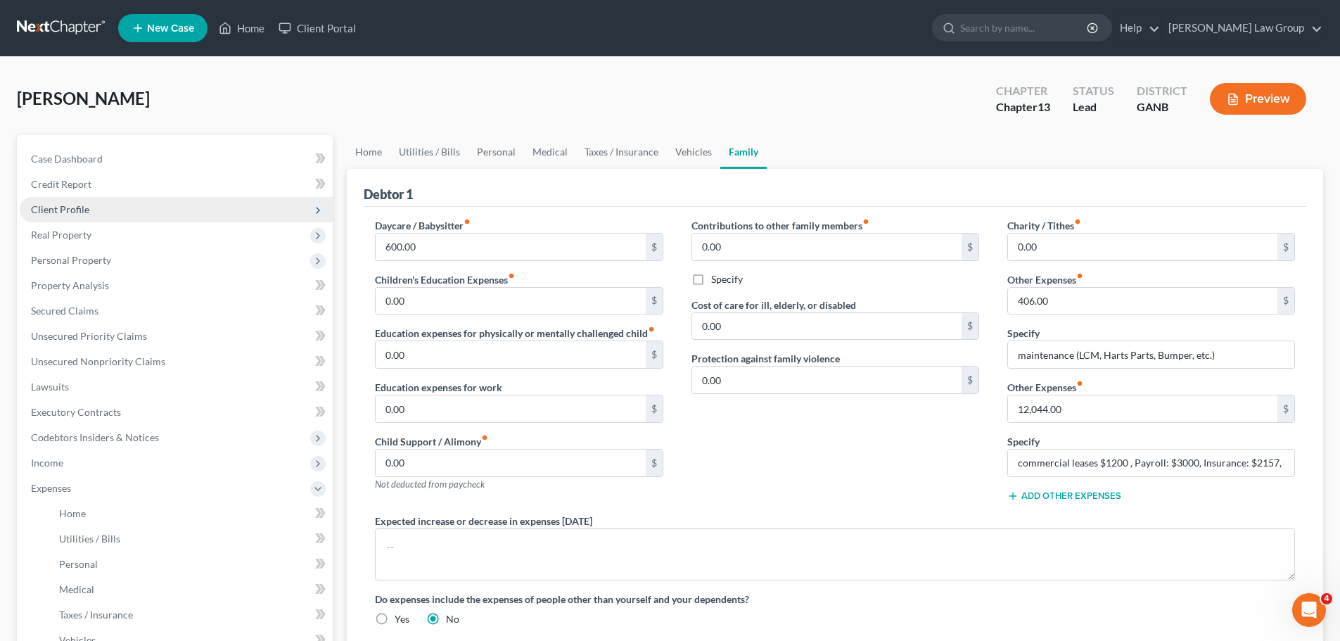
click at [74, 212] on span "Client Profile" at bounding box center [60, 209] width 58 height 12
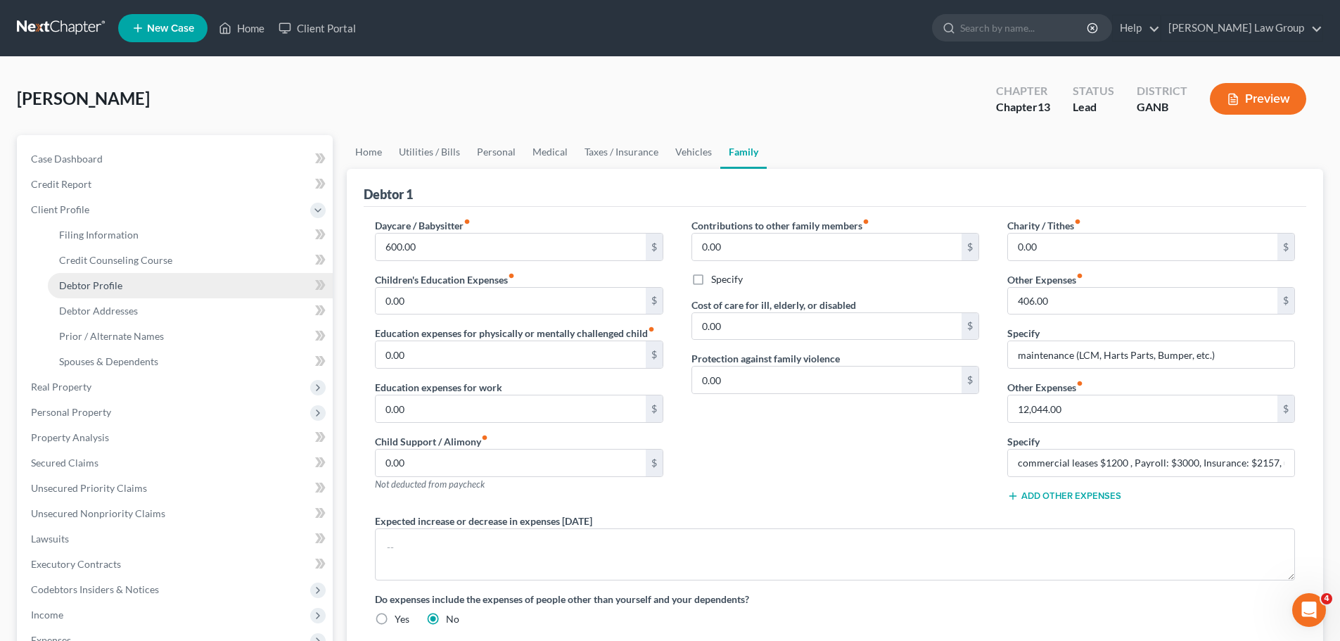
click at [101, 281] on span "Debtor Profile" at bounding box center [90, 285] width 63 height 12
select select "1"
select select "9"
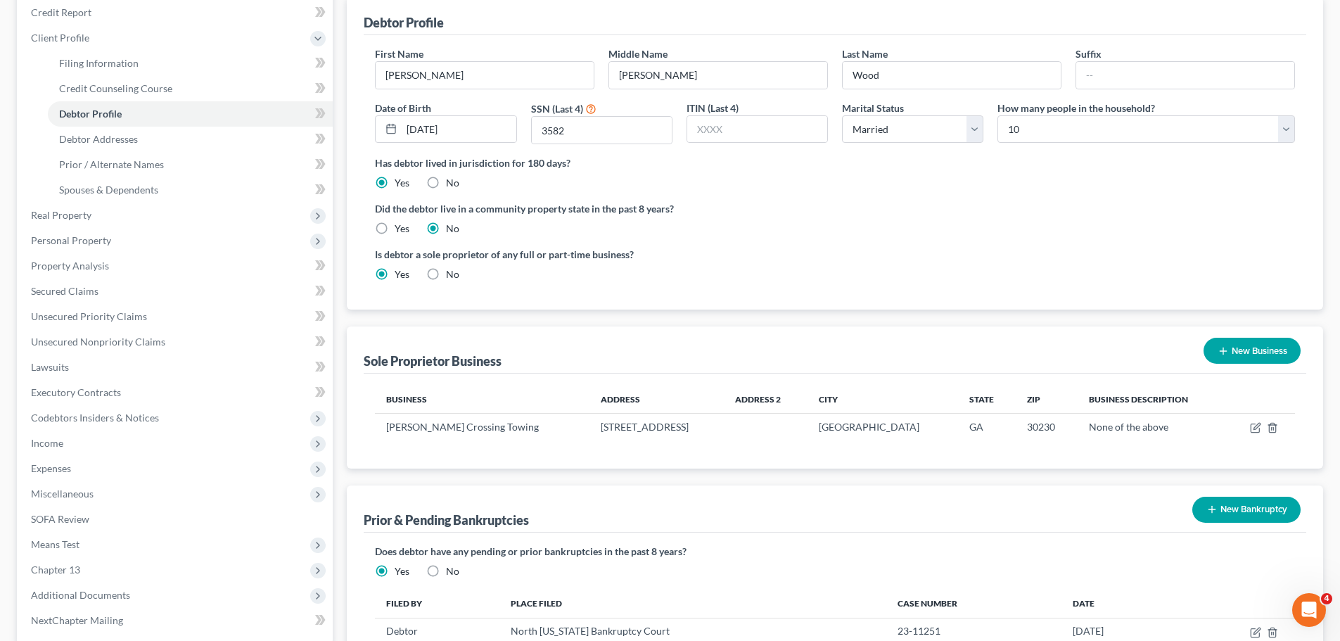
scroll to position [28, 0]
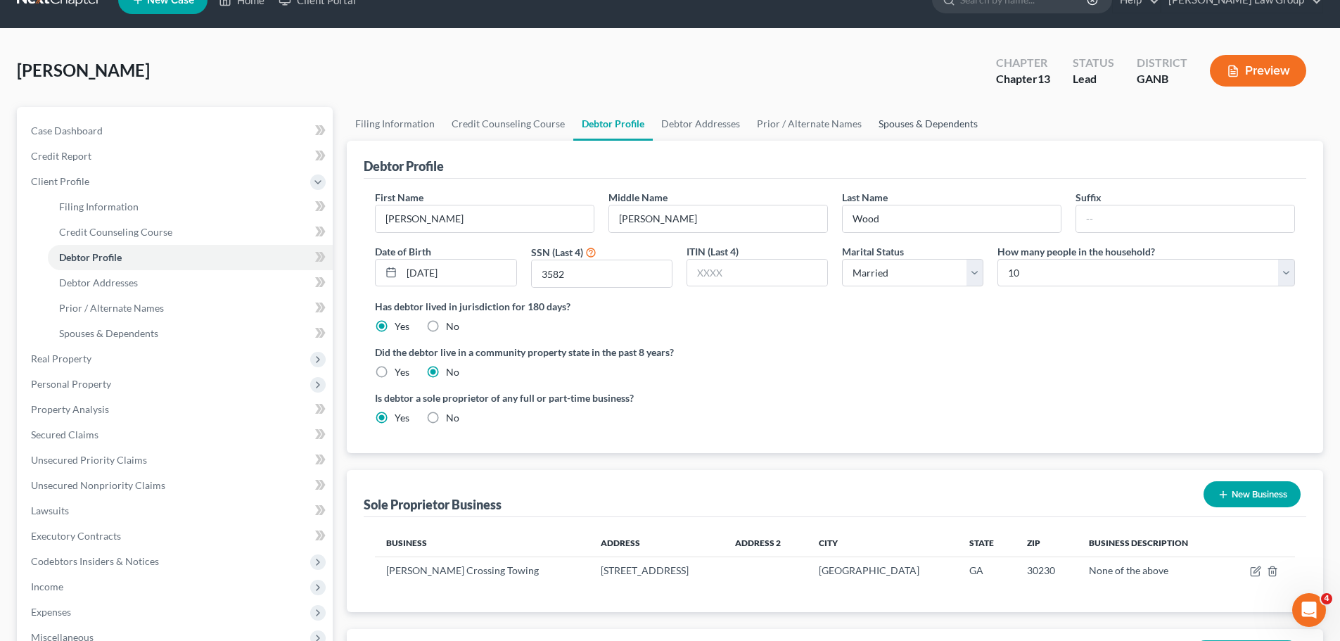
click at [898, 119] on link "Spouses & Dependents" at bounding box center [928, 124] width 116 height 34
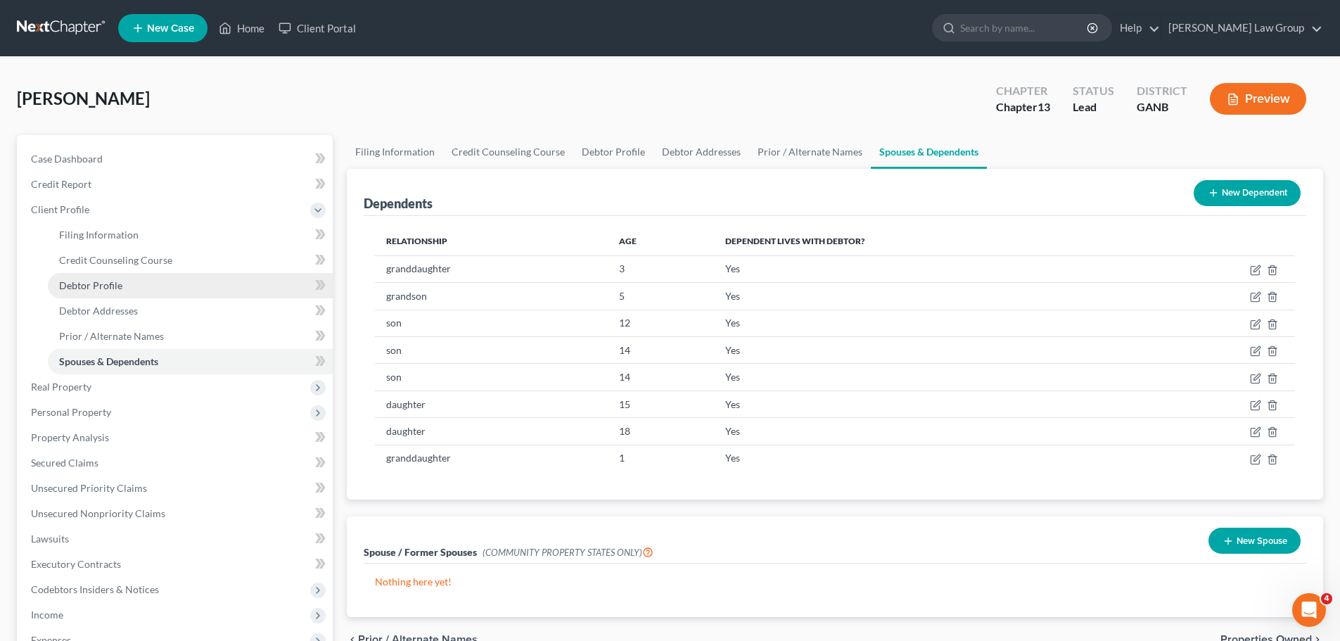
click at [120, 286] on span "Debtor Profile" at bounding box center [90, 285] width 63 height 12
select select "1"
select select "9"
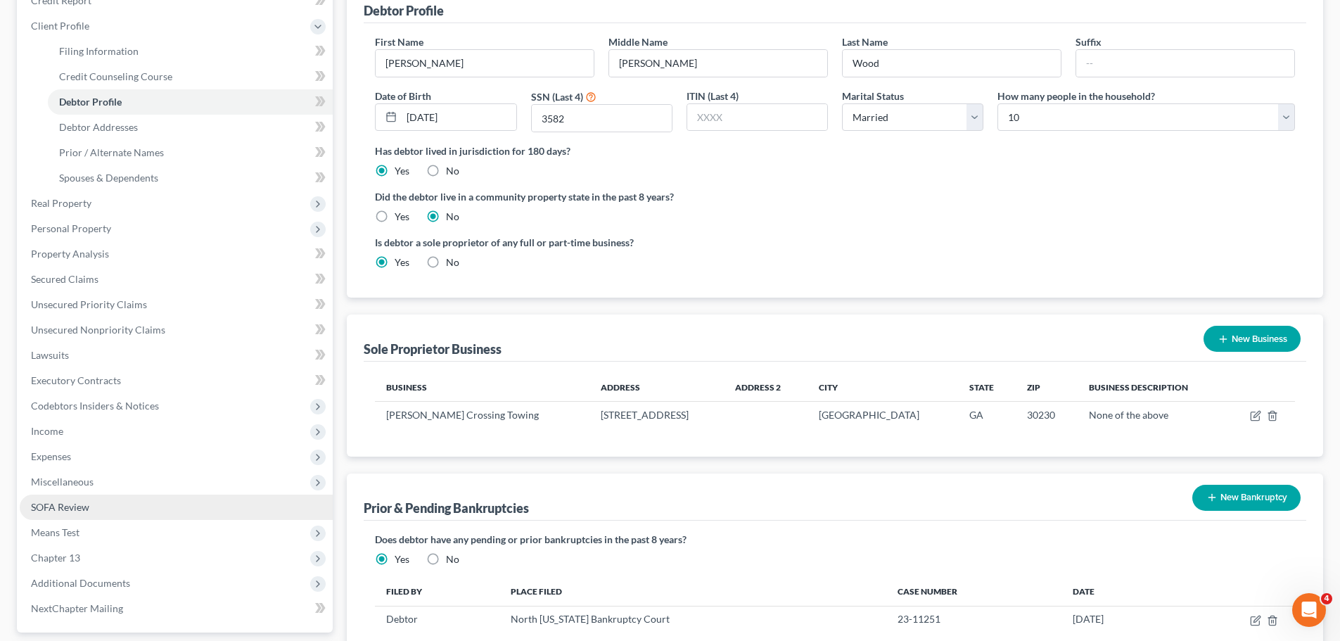
scroll to position [310, 0]
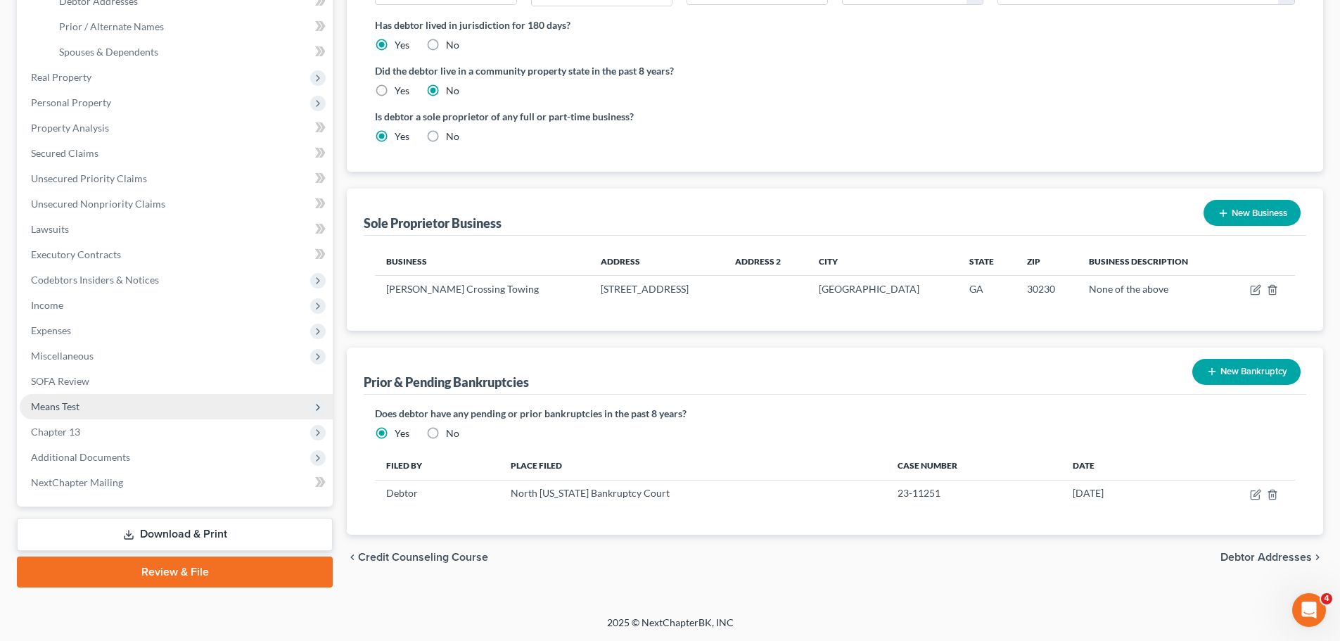
click at [98, 399] on span "Means Test" at bounding box center [176, 406] width 313 height 25
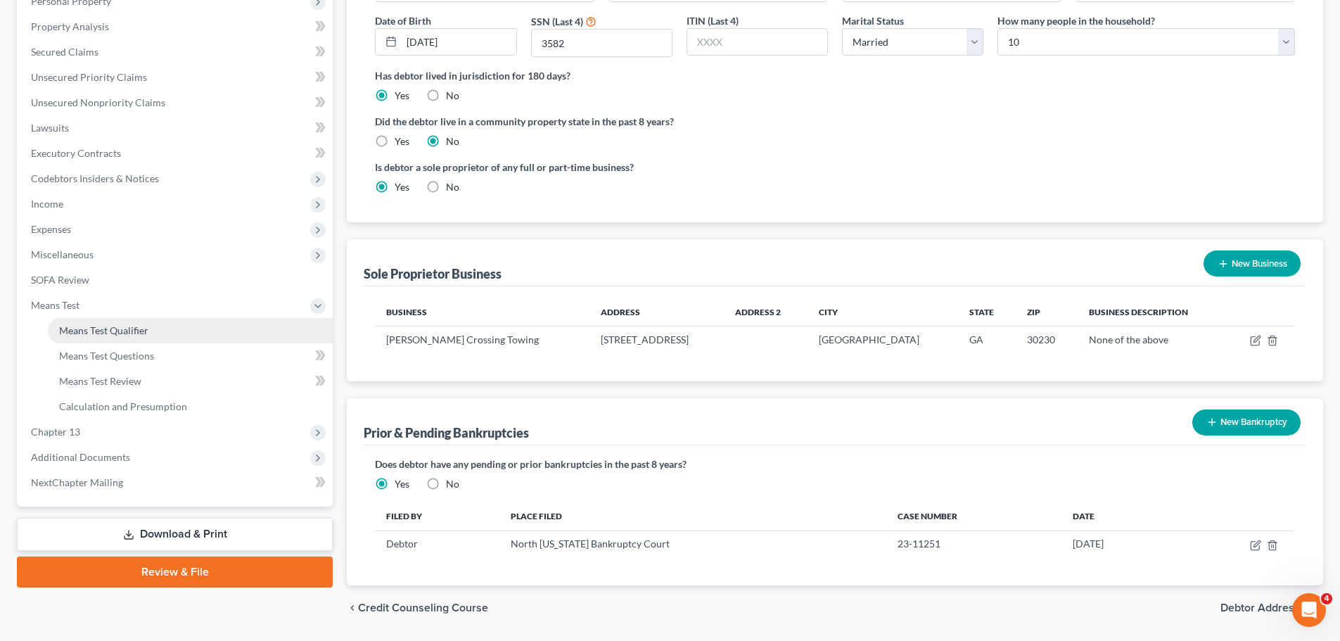
click at [161, 326] on link "Means Test Qualifier" at bounding box center [190, 330] width 285 height 25
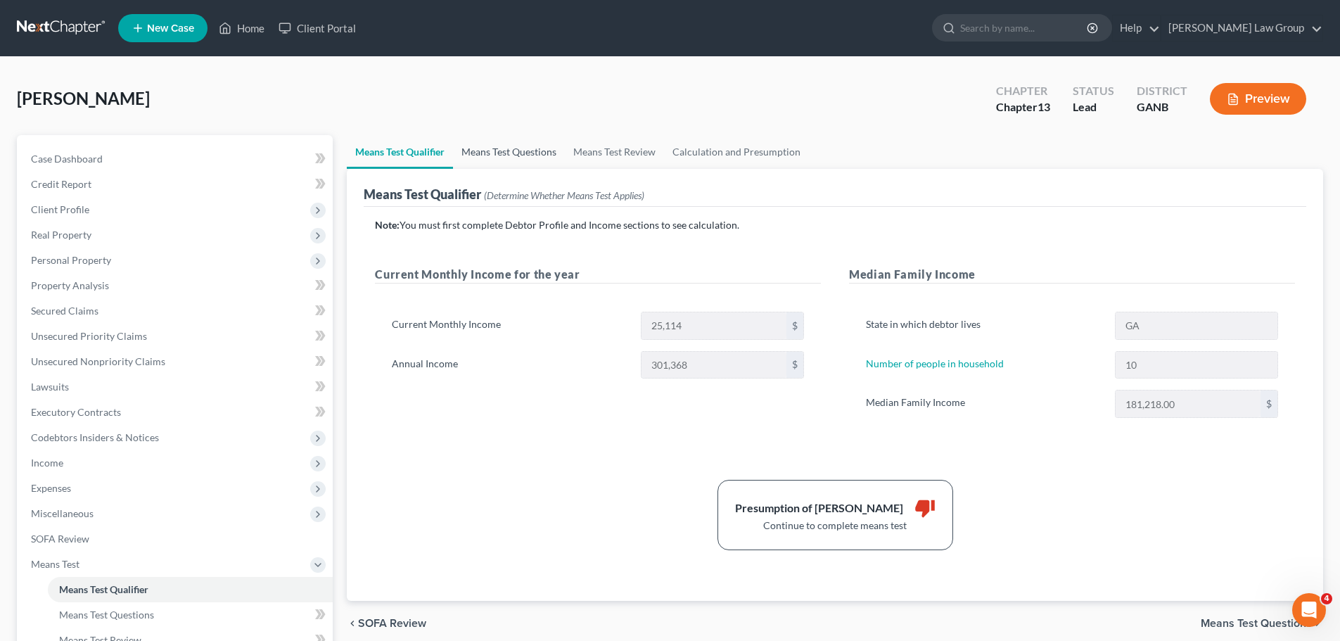
click at [507, 150] on link "Means Test Questions" at bounding box center [509, 152] width 112 height 34
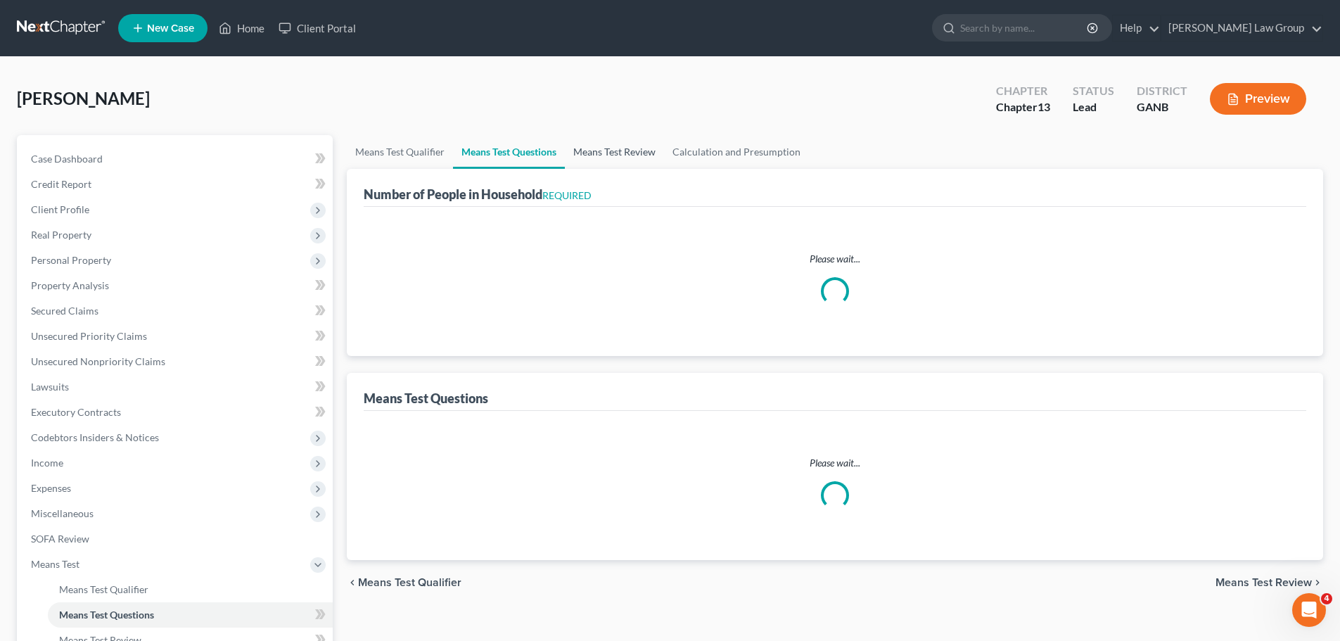
select select "1"
select select "60"
select select "1"
select select "60"
select select "1"
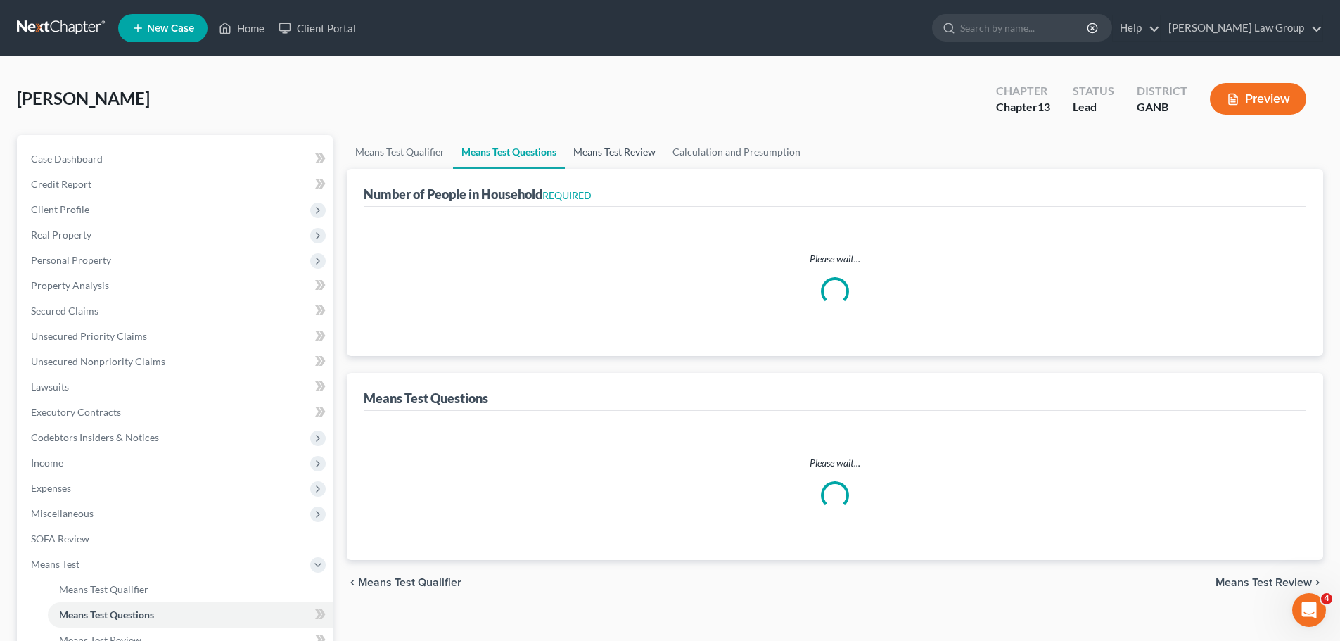
select select "60"
select select "1"
select select "60"
select select "1"
select select "60"
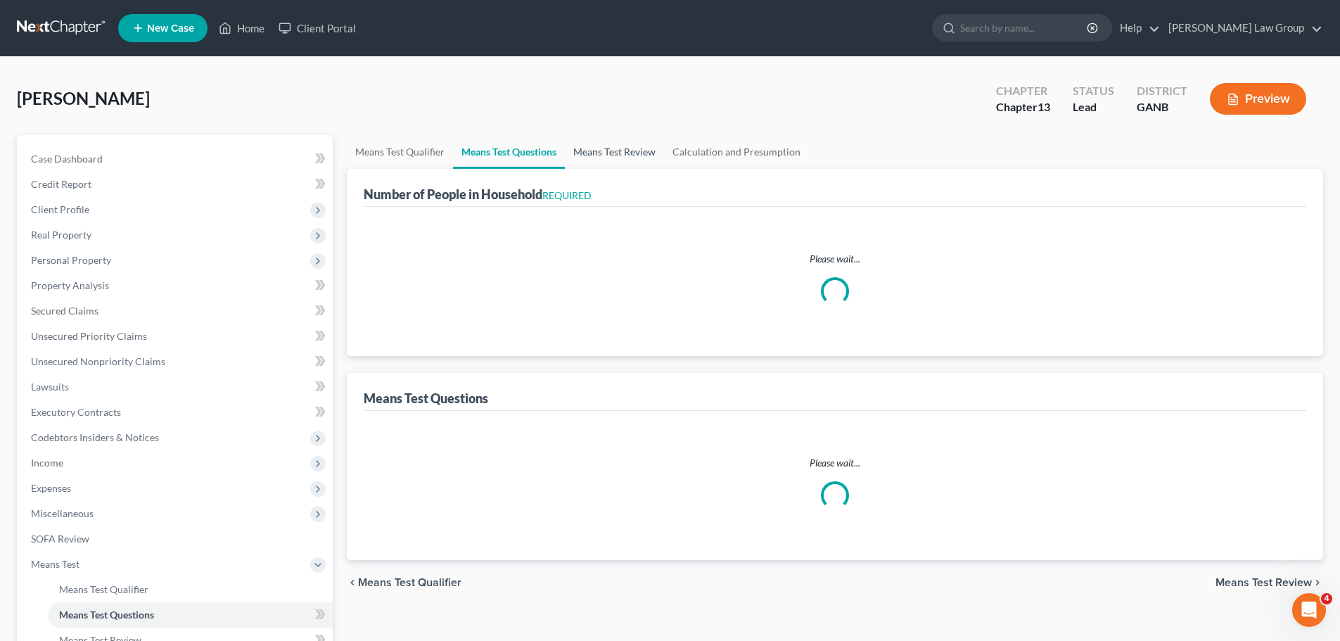
select select "1"
select select "60"
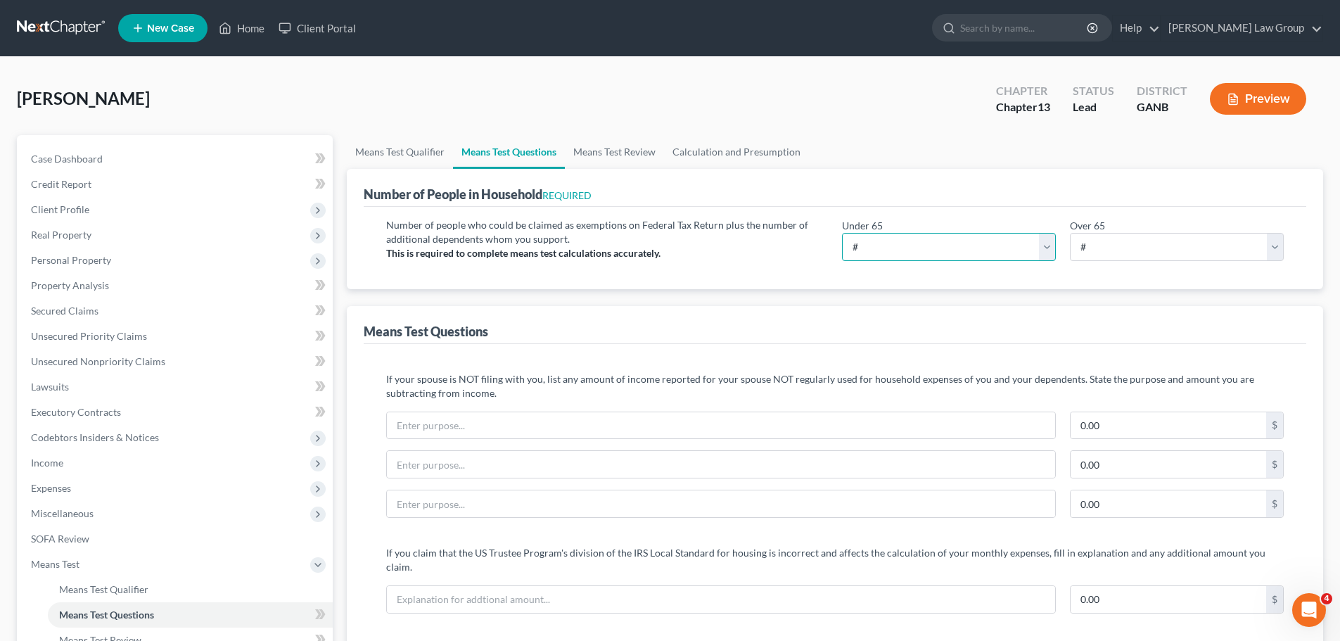
click at [943, 252] on select "# 0 1 2 3 4 5 6 7 8 9 10" at bounding box center [949, 247] width 214 height 28
click at [911, 476] on input "text" at bounding box center [721, 464] width 668 height 27
click at [895, 248] on select "# 0 1 2 3 4 5 6 7 8 9 10" at bounding box center [949, 247] width 214 height 28
select select "10"
click at [842, 233] on select "# 0 1 2 3 4 5 6 7 8 9 10" at bounding box center [949, 247] width 214 height 28
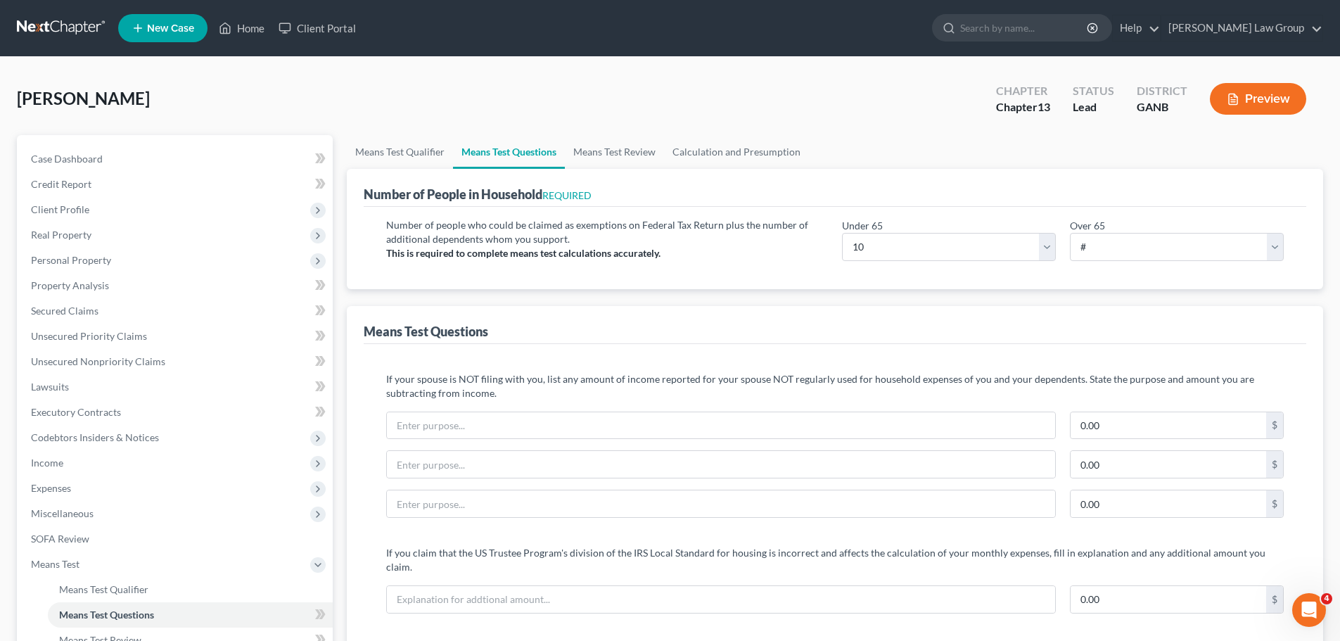
click at [781, 313] on div "Means Test Questions" at bounding box center [835, 325] width 943 height 38
click at [608, 153] on link "Means Test Review" at bounding box center [614, 152] width 99 height 34
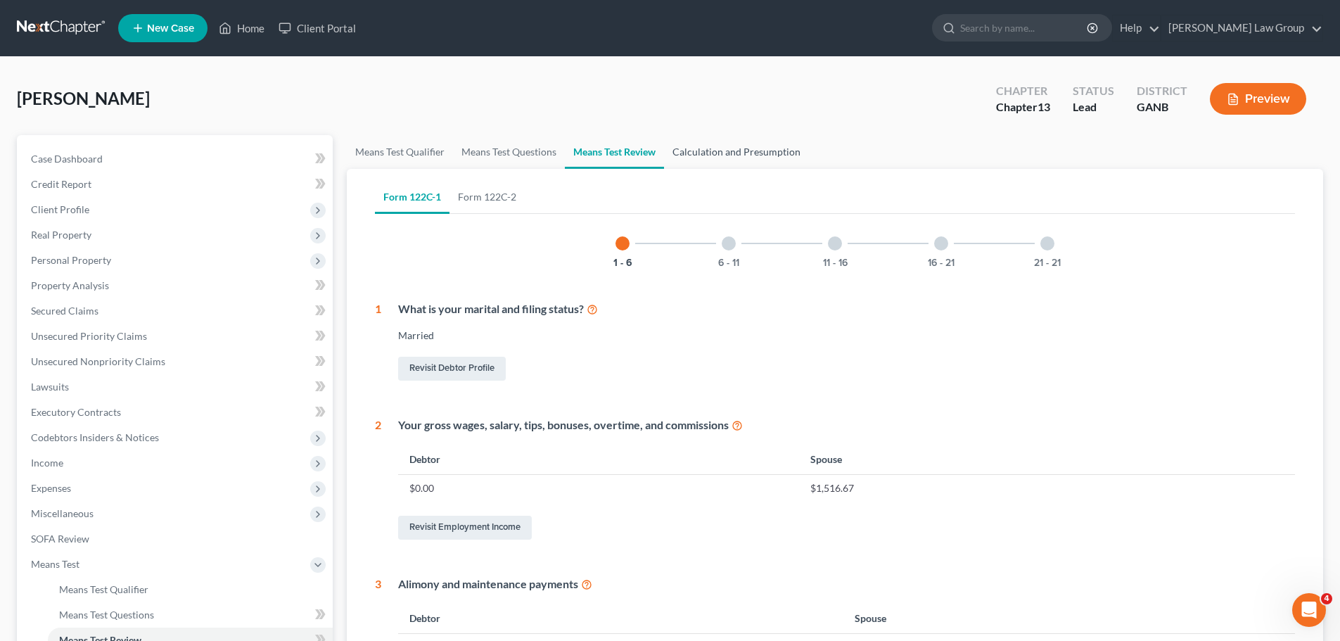
click at [763, 159] on link "Calculation and Presumption" at bounding box center [736, 152] width 145 height 34
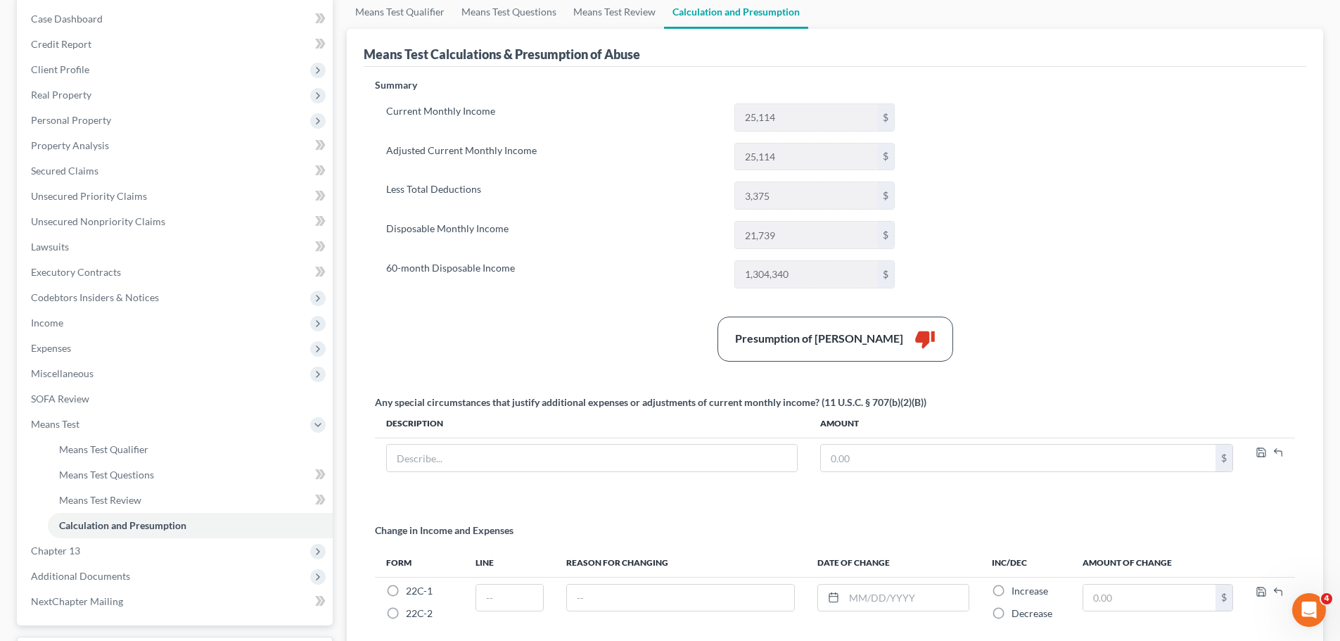
scroll to position [141, 0]
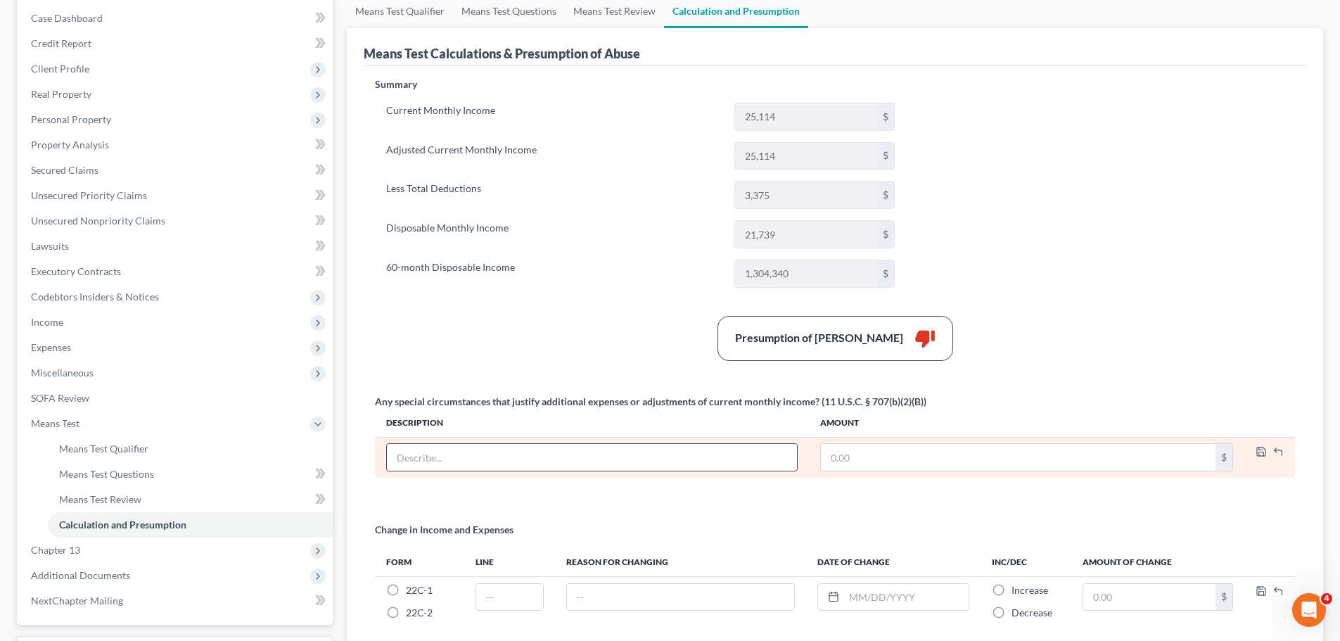
click at [423, 449] on input "text" at bounding box center [592, 457] width 410 height 27
type input "Business expenses"
type input "12,050"
click at [1261, 454] on icon "button" at bounding box center [1261, 451] width 11 height 11
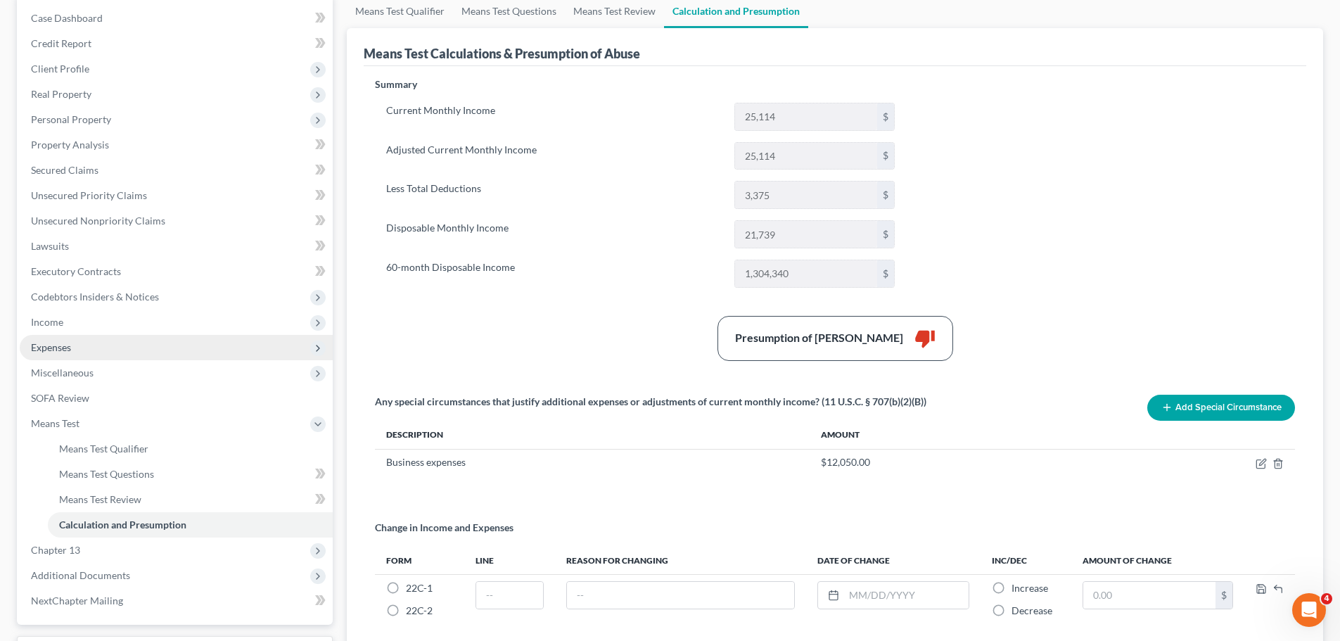
click at [90, 347] on span "Expenses" at bounding box center [176, 347] width 313 height 25
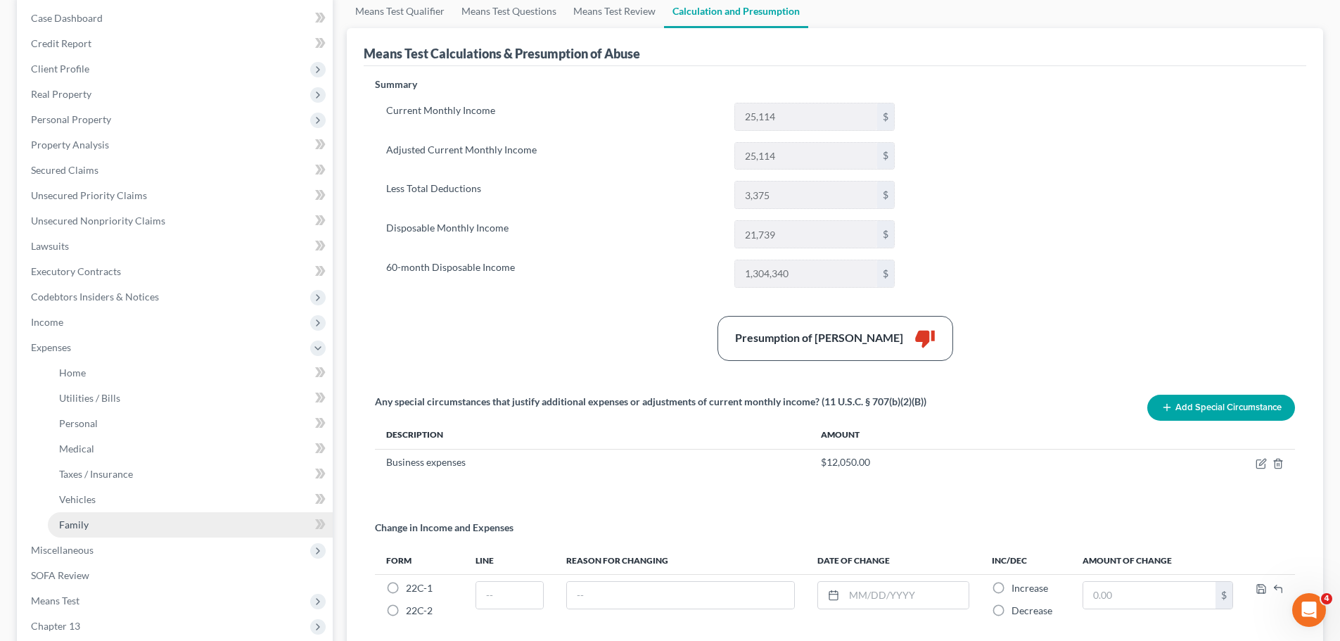
click at [98, 525] on link "Family" at bounding box center [190, 524] width 285 height 25
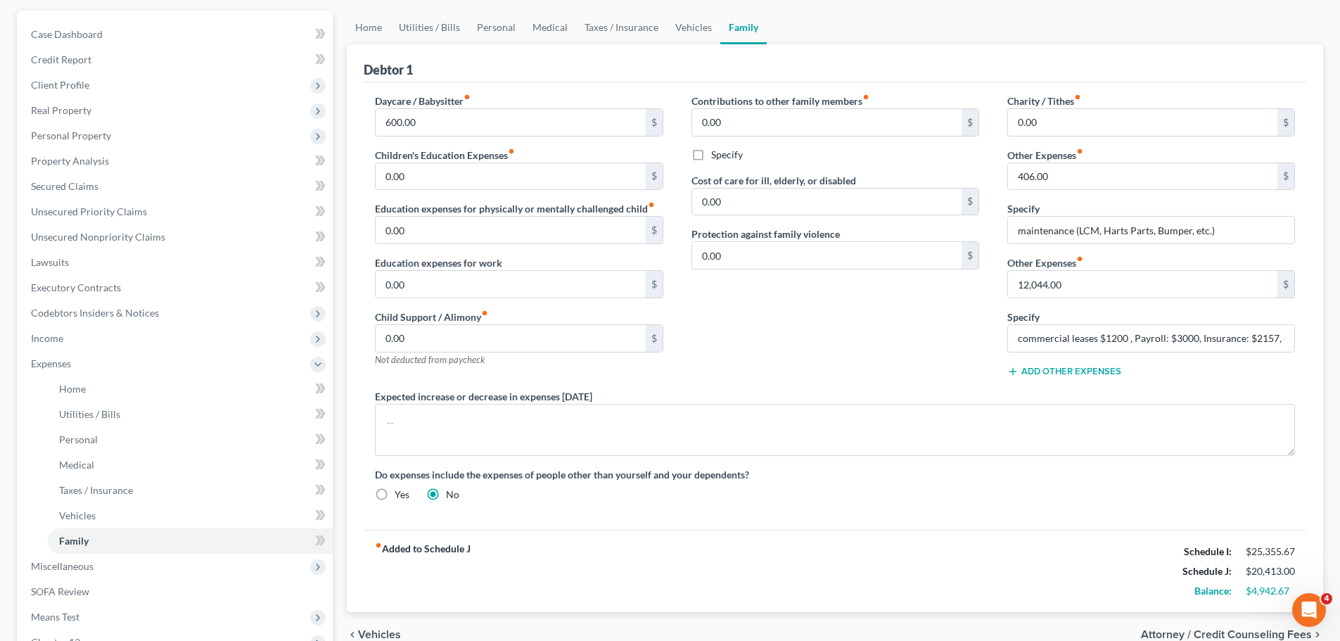
scroll to position [335, 0]
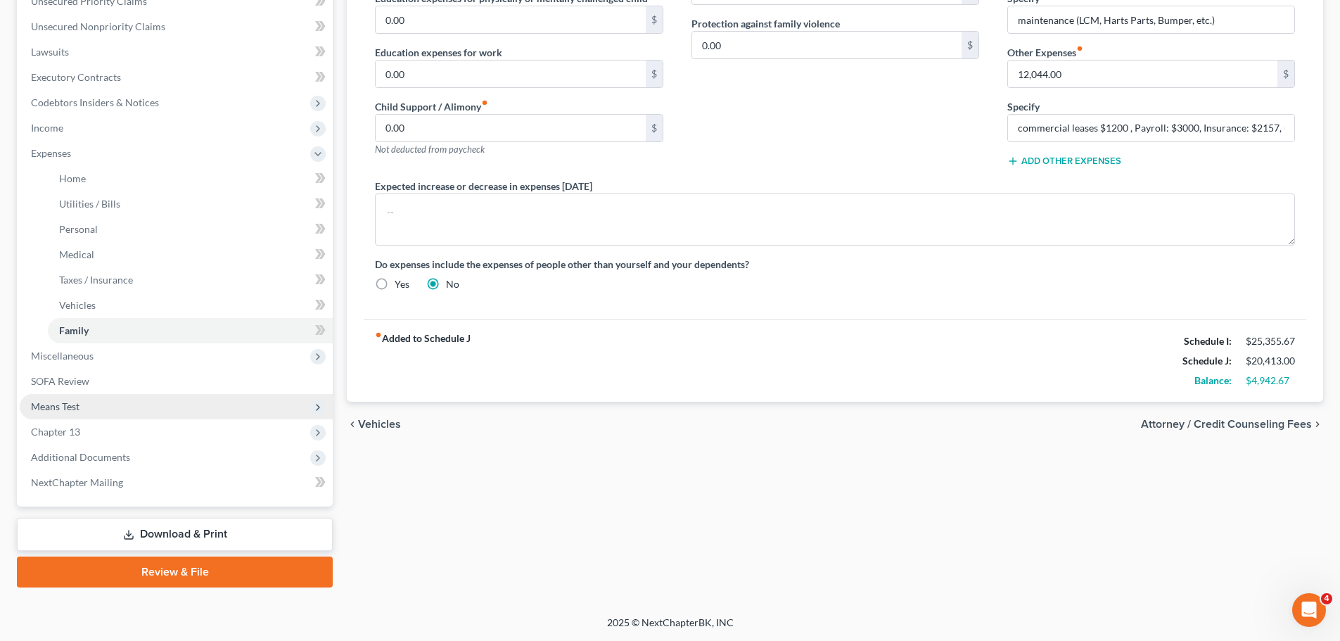
click at [87, 399] on span "Means Test" at bounding box center [176, 406] width 313 height 25
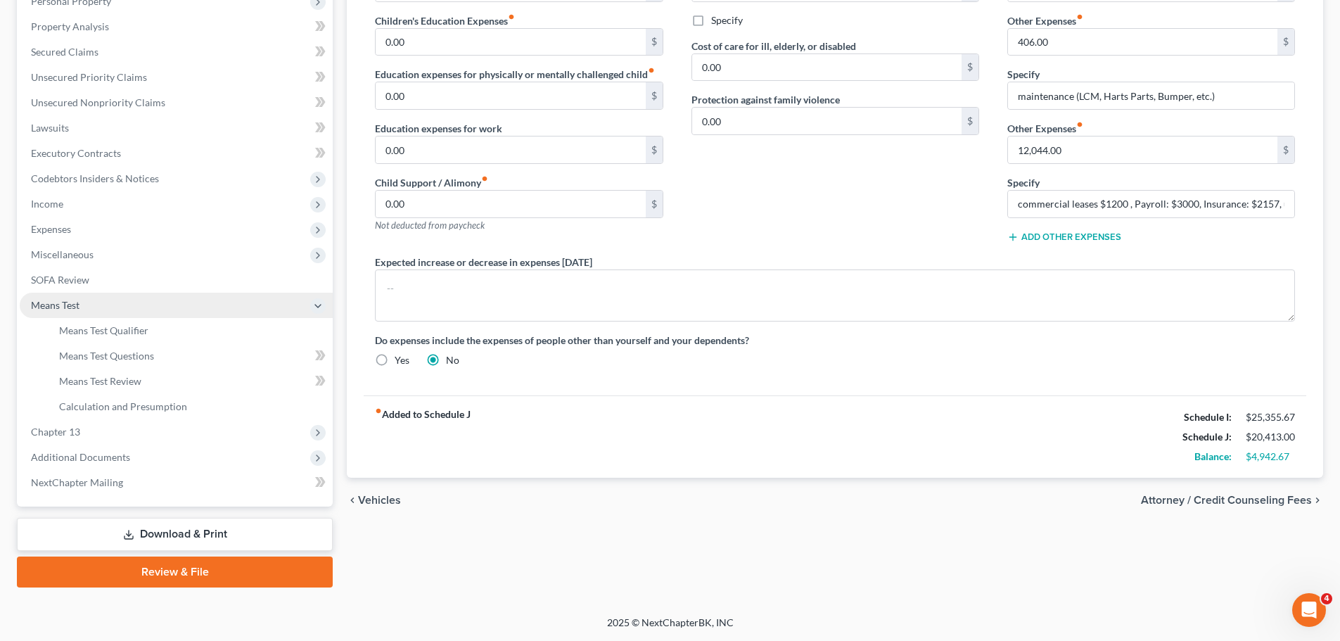
scroll to position [259, 0]
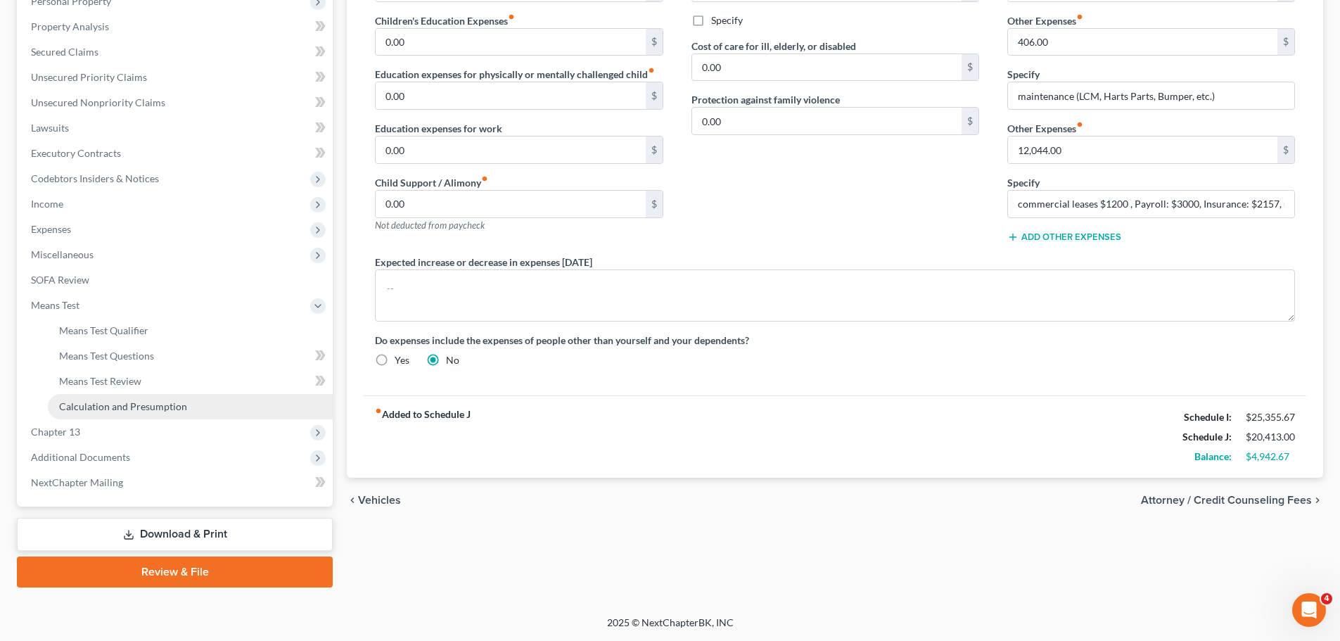
click at [179, 404] on span "Calculation and Presumption" at bounding box center [123, 406] width 128 height 12
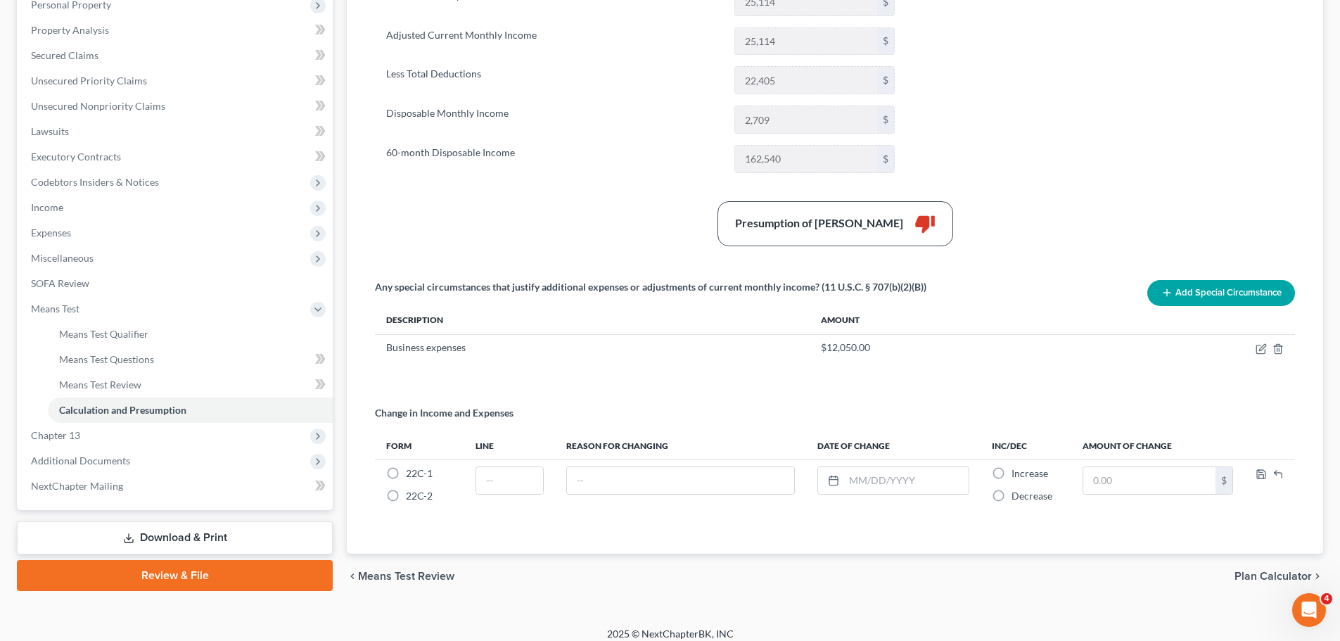
scroll to position [267, 0]
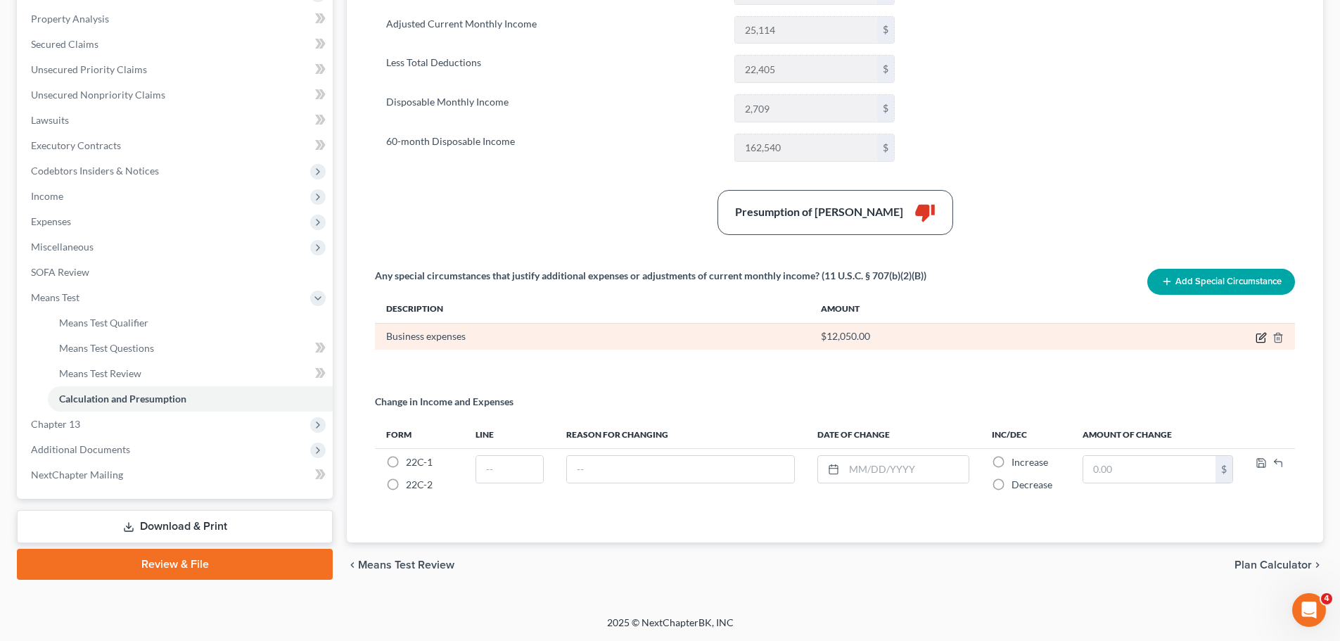
click at [1262, 336] on icon "button" at bounding box center [1261, 337] width 11 height 11
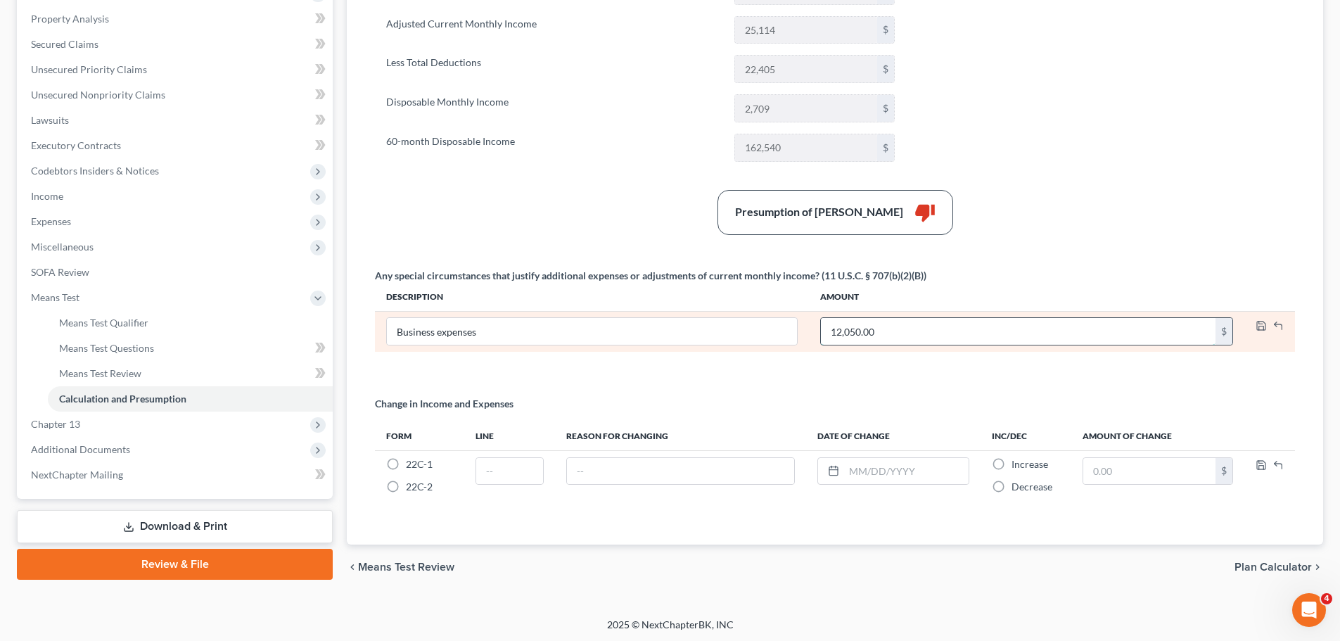
click at [856, 328] on input "12,050.00" at bounding box center [1018, 331] width 395 height 27
type input "12,044"
click at [1259, 321] on polyline "button" at bounding box center [1261, 322] width 4 height 2
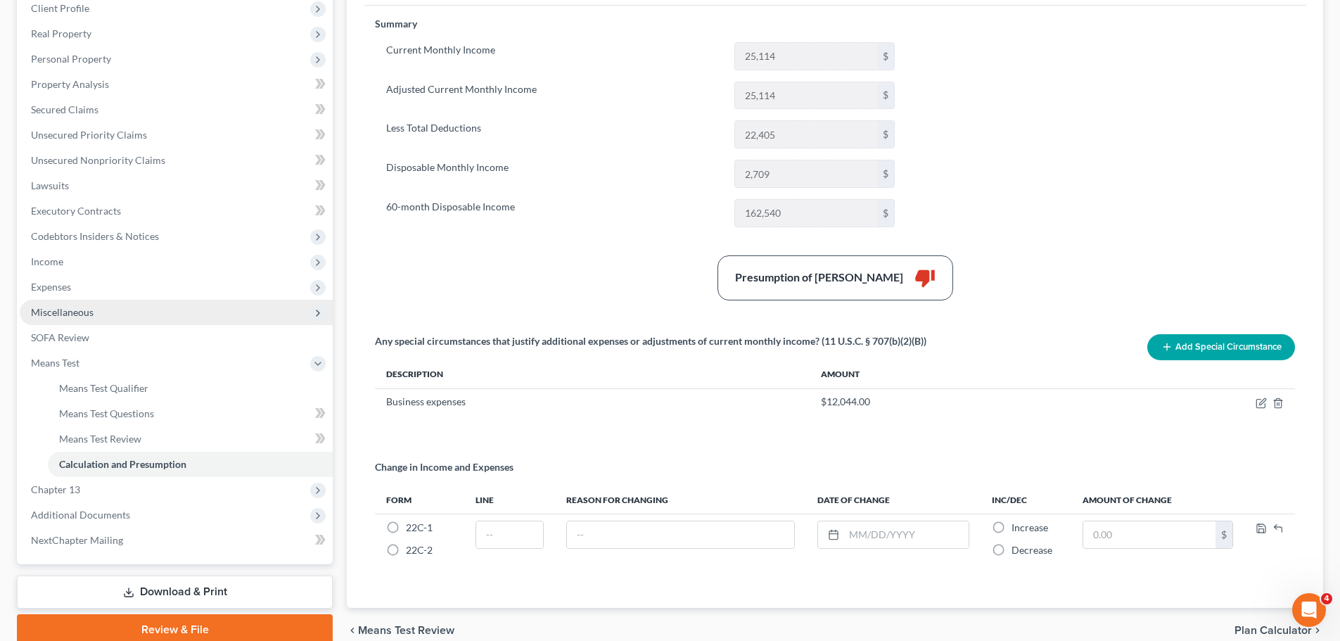
scroll to position [126, 0]
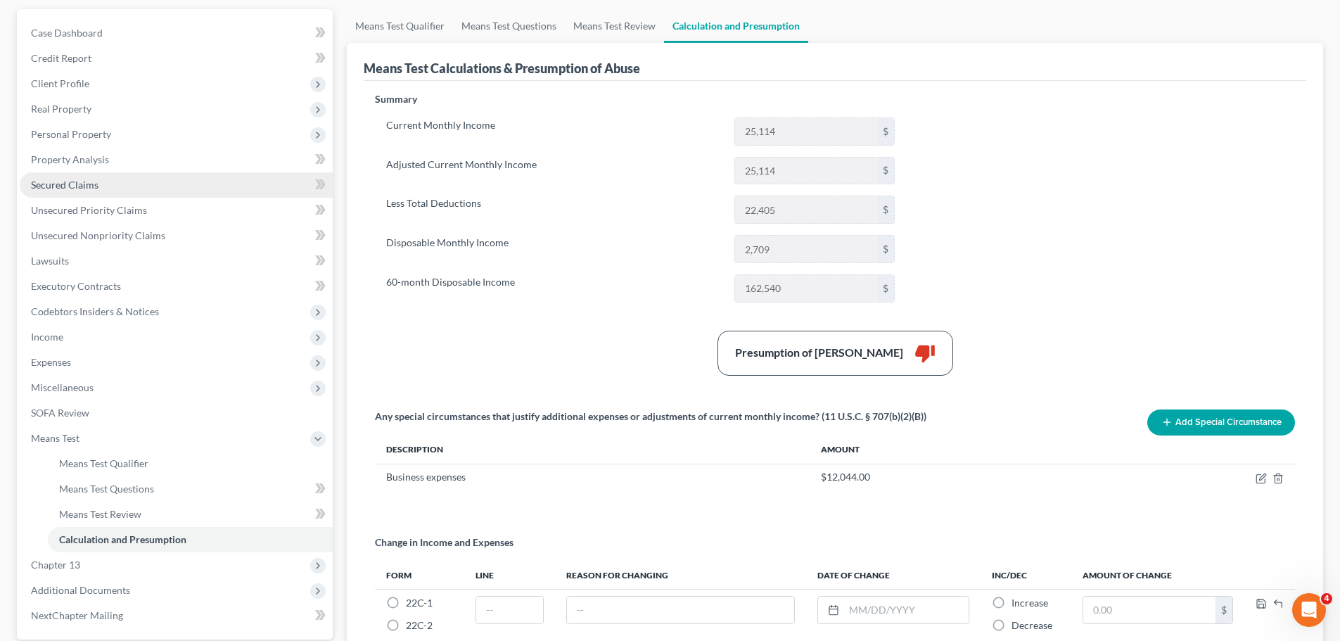
click at [88, 183] on span "Secured Claims" at bounding box center [65, 185] width 68 height 12
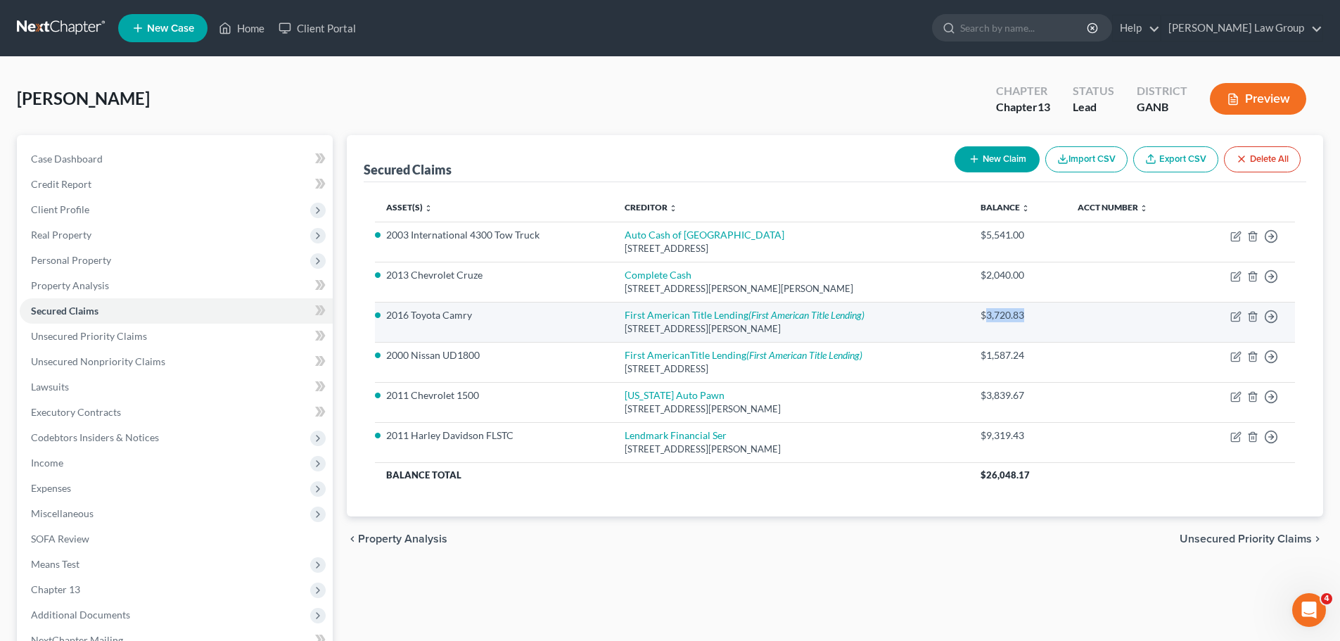
drag, startPoint x: 1026, startPoint y: 318, endPoint x: 986, endPoint y: 314, distance: 40.3
click at [986, 314] on div "$3,720.83" at bounding box center [1018, 315] width 75 height 14
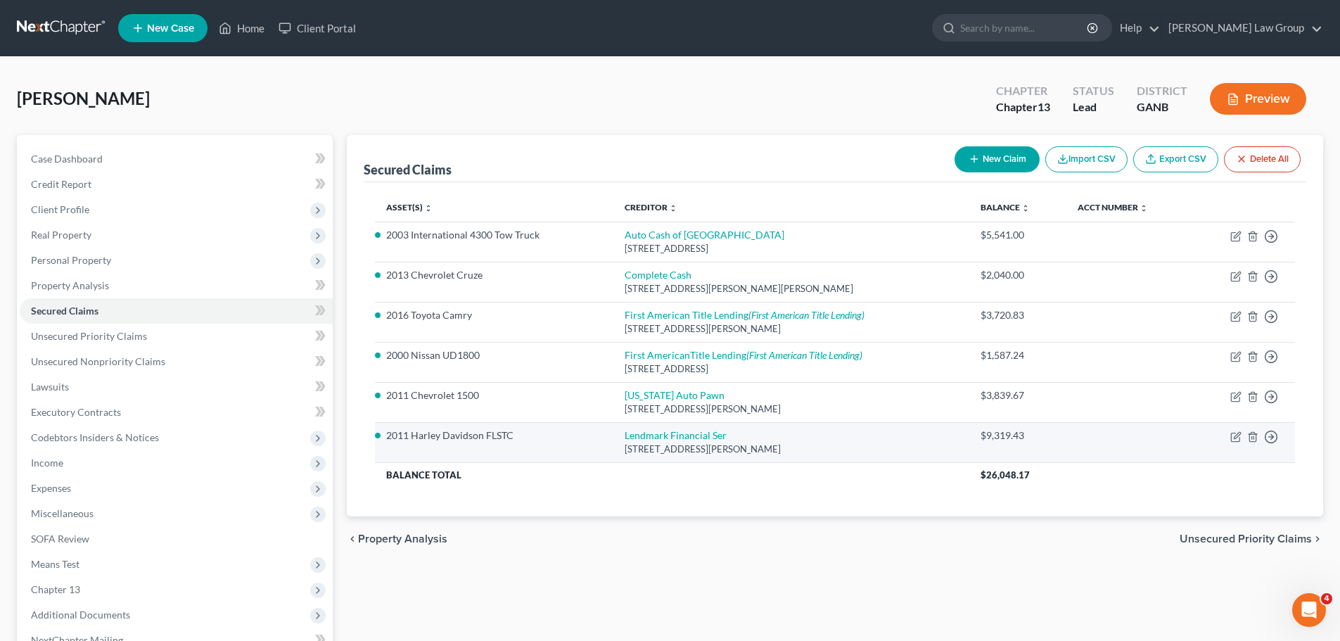
click at [1051, 441] on div "$9,319.43" at bounding box center [1018, 435] width 75 height 14
drag, startPoint x: 1043, startPoint y: 437, endPoint x: 988, endPoint y: 433, distance: 55.0
click at [988, 433] on div "$9,319.43" at bounding box center [1018, 435] width 75 height 14
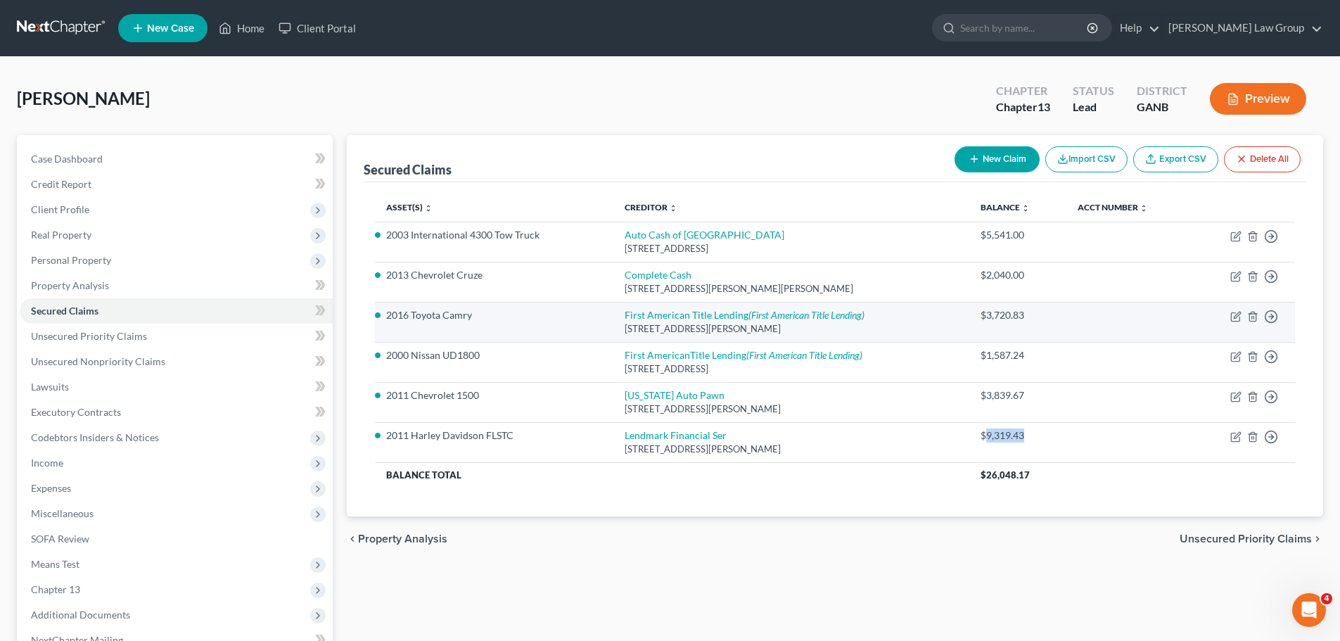
copy div "9,319.43"
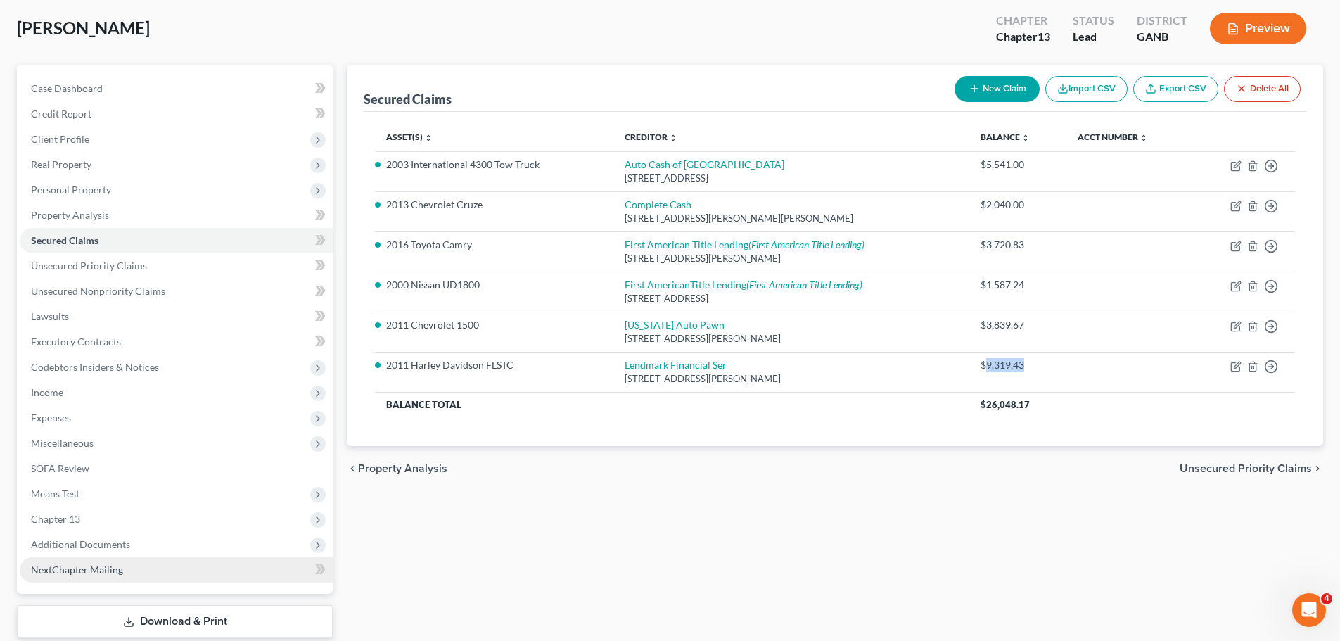
scroll to position [158, 0]
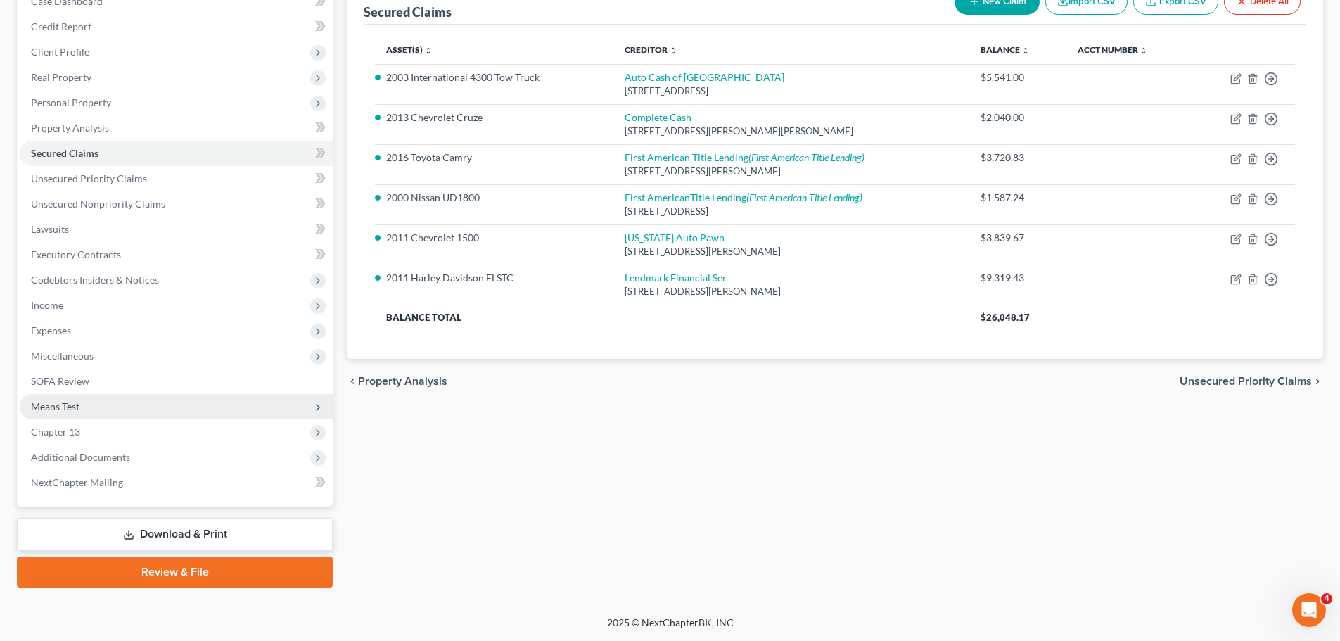
click at [97, 409] on span "Means Test" at bounding box center [176, 406] width 313 height 25
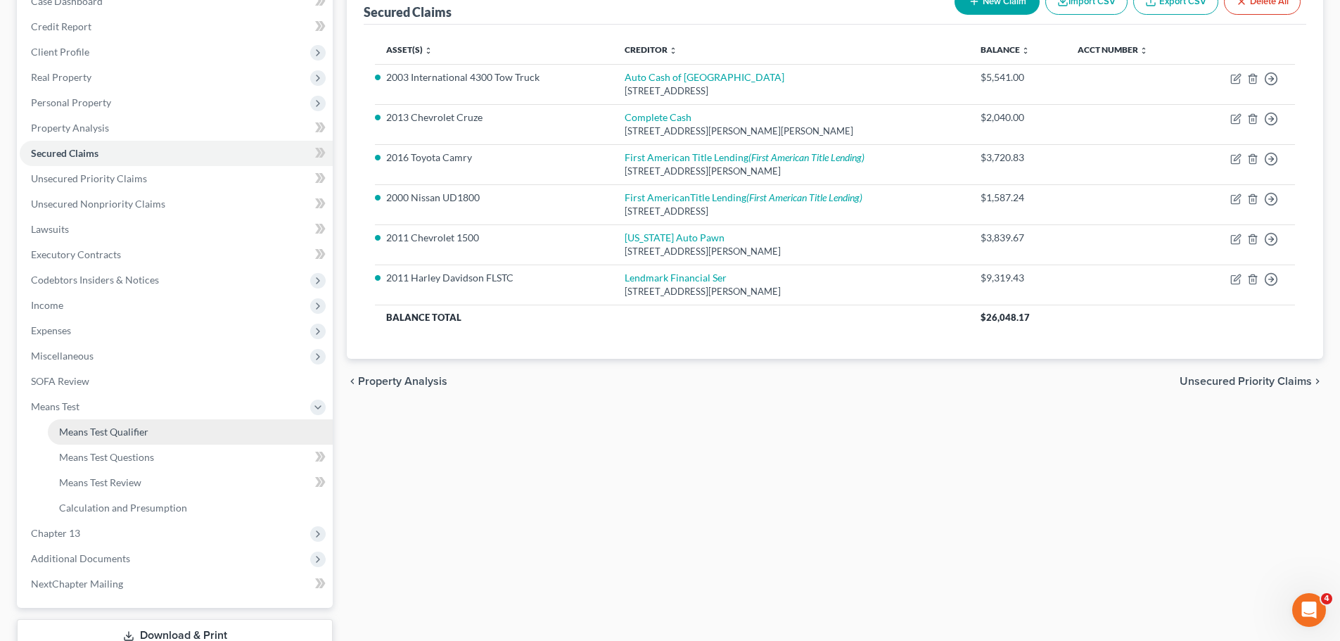
drag, startPoint x: 124, startPoint y: 426, endPoint x: 118, endPoint y: 436, distance: 12.0
click at [122, 428] on span "Means Test Qualifier" at bounding box center [103, 432] width 89 height 12
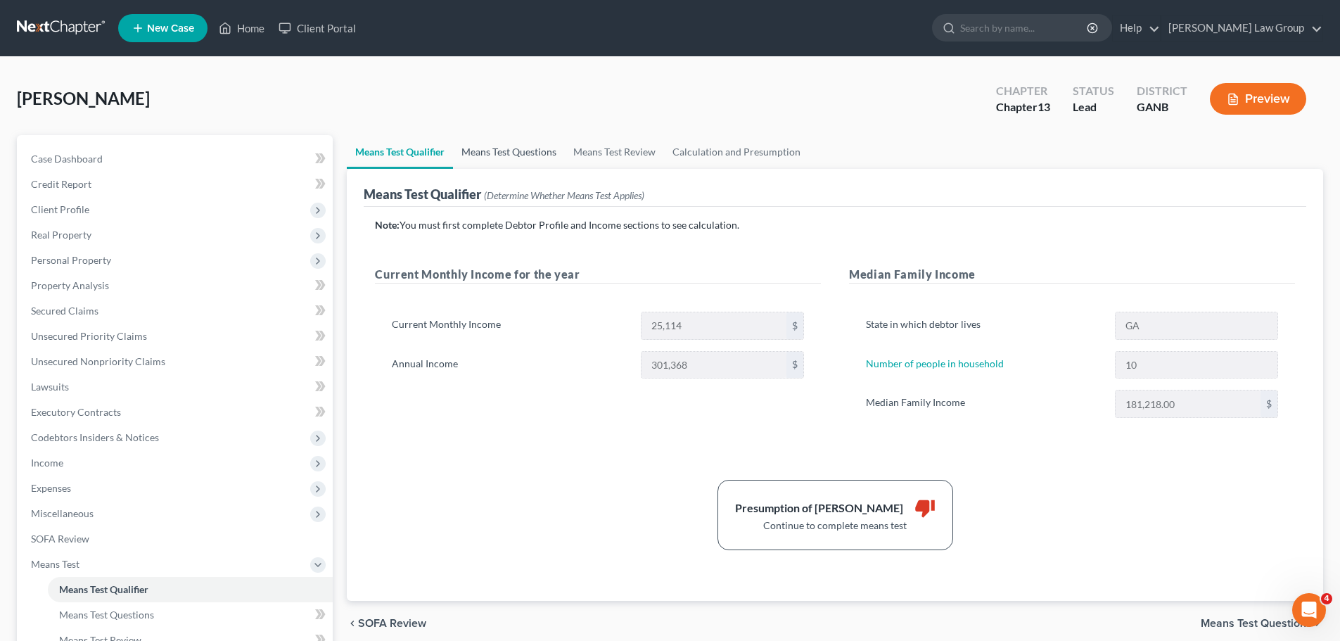
click at [509, 155] on link "Means Test Questions" at bounding box center [509, 152] width 112 height 34
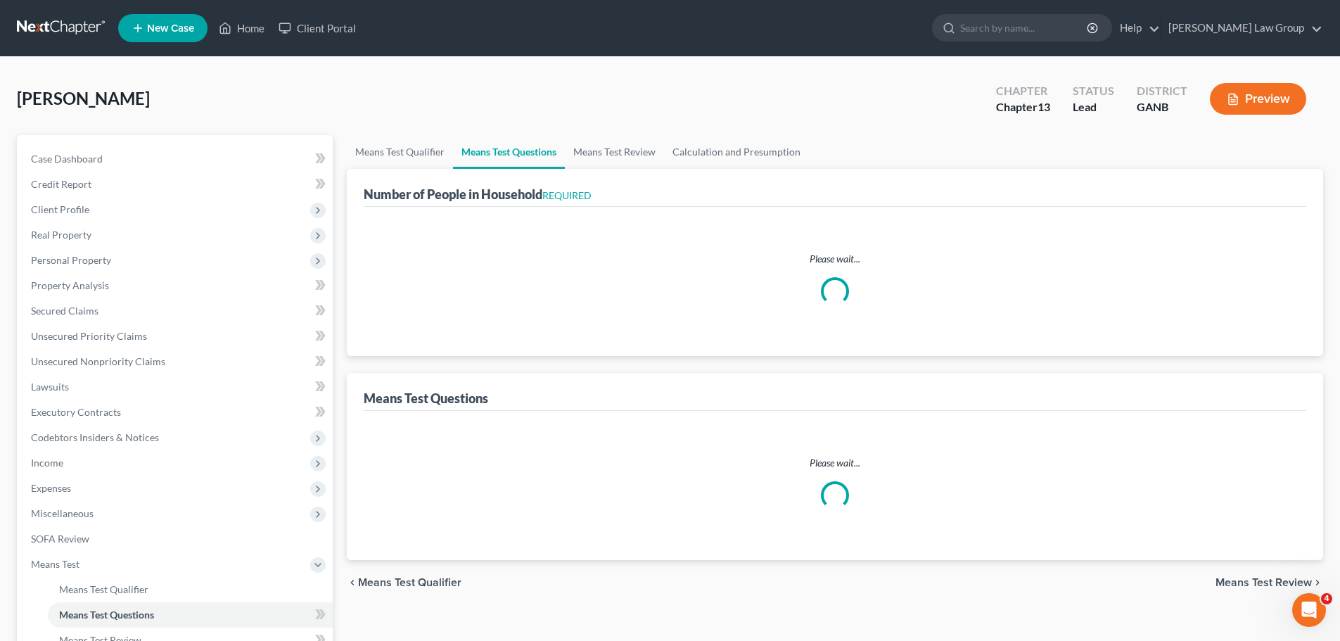
select select "1"
select select "60"
select select "1"
select select "60"
select select "1"
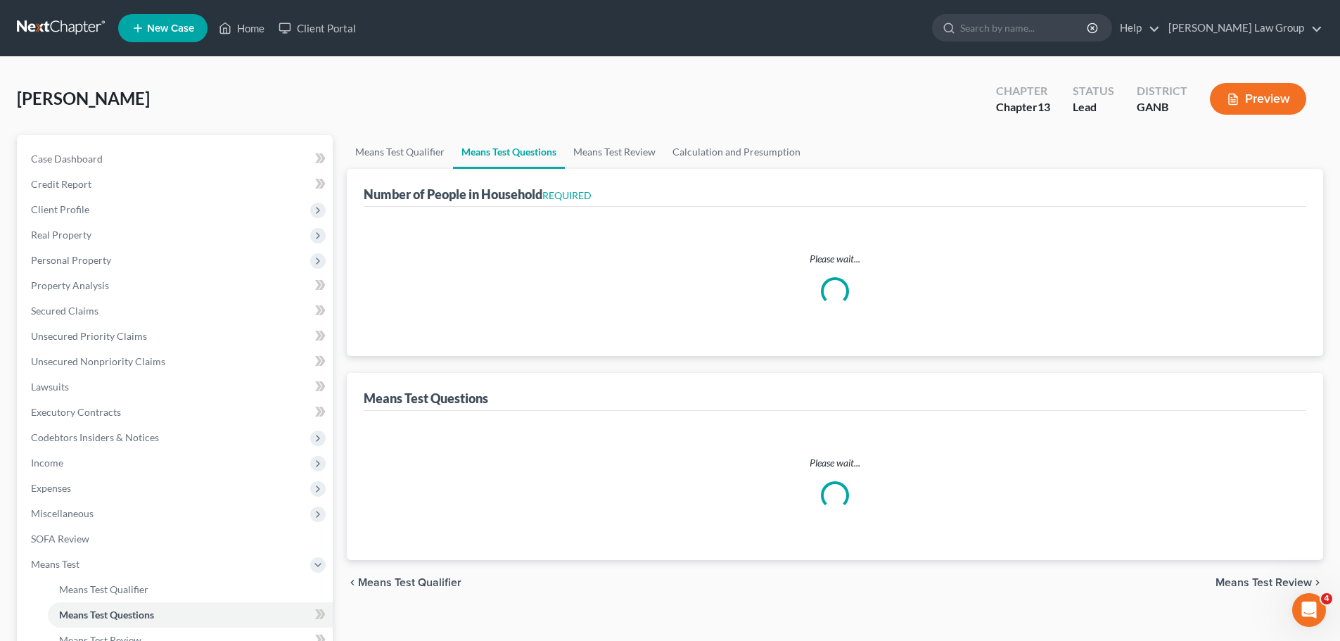
select select "60"
select select "1"
select select "60"
select select "1"
select select "60"
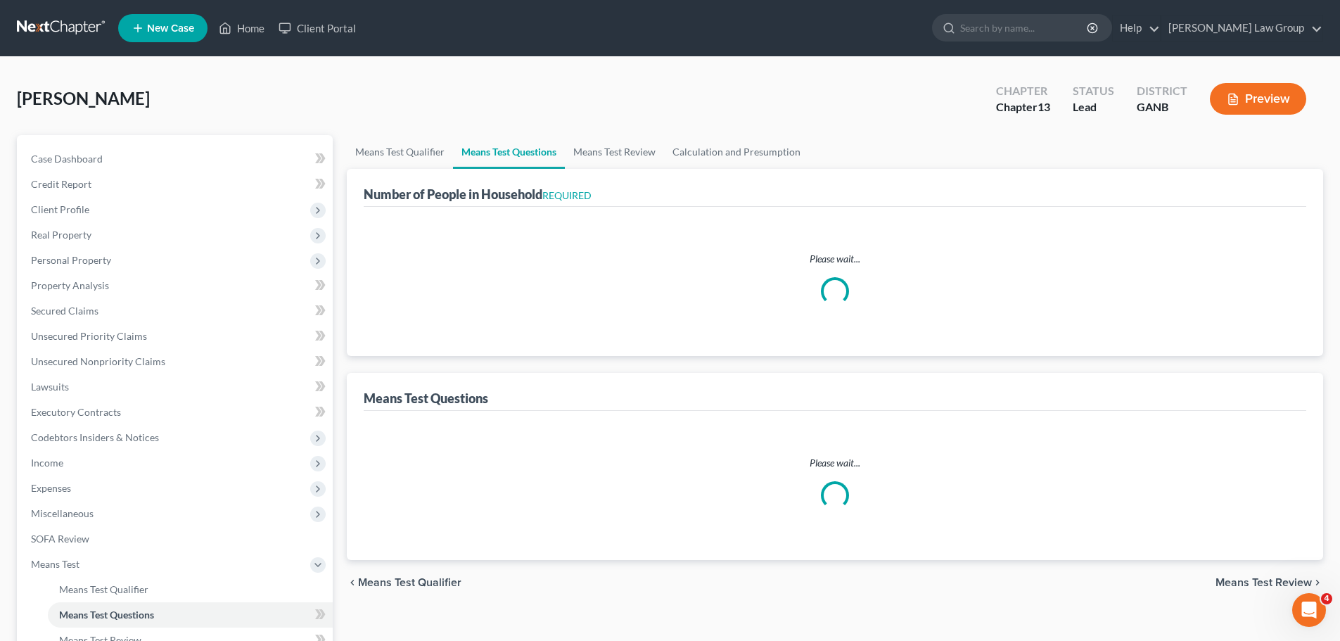
select select "1"
select select "60"
select select "10"
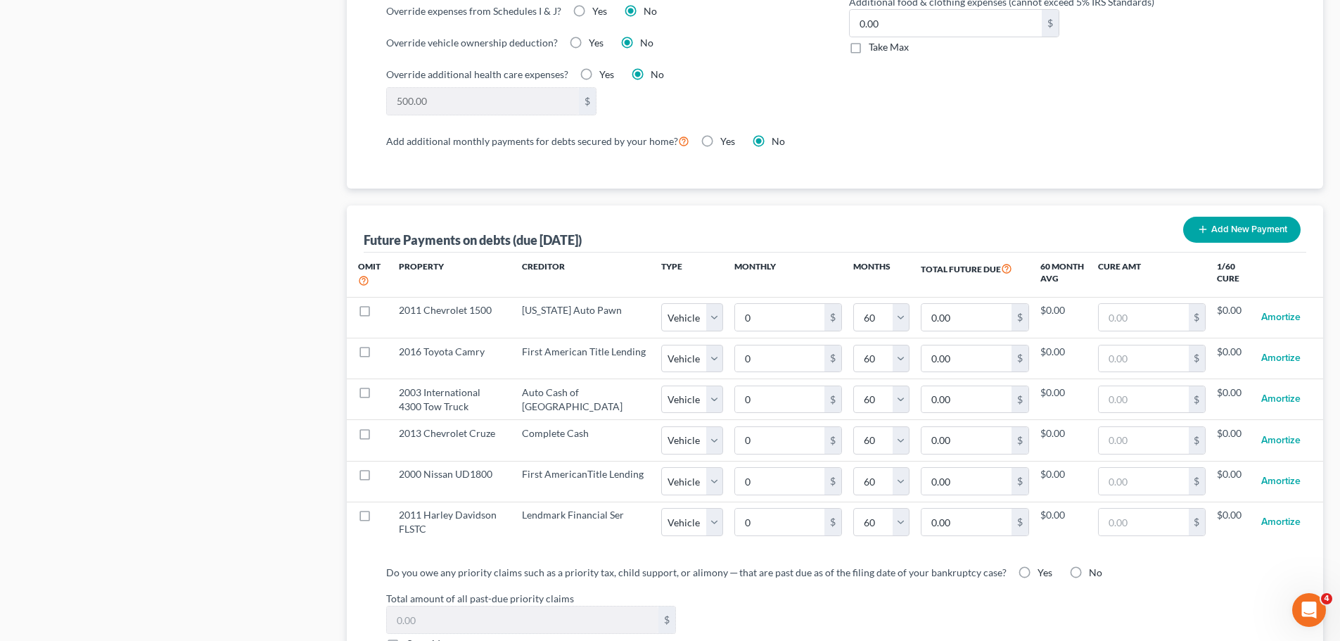
scroll to position [1477, 0]
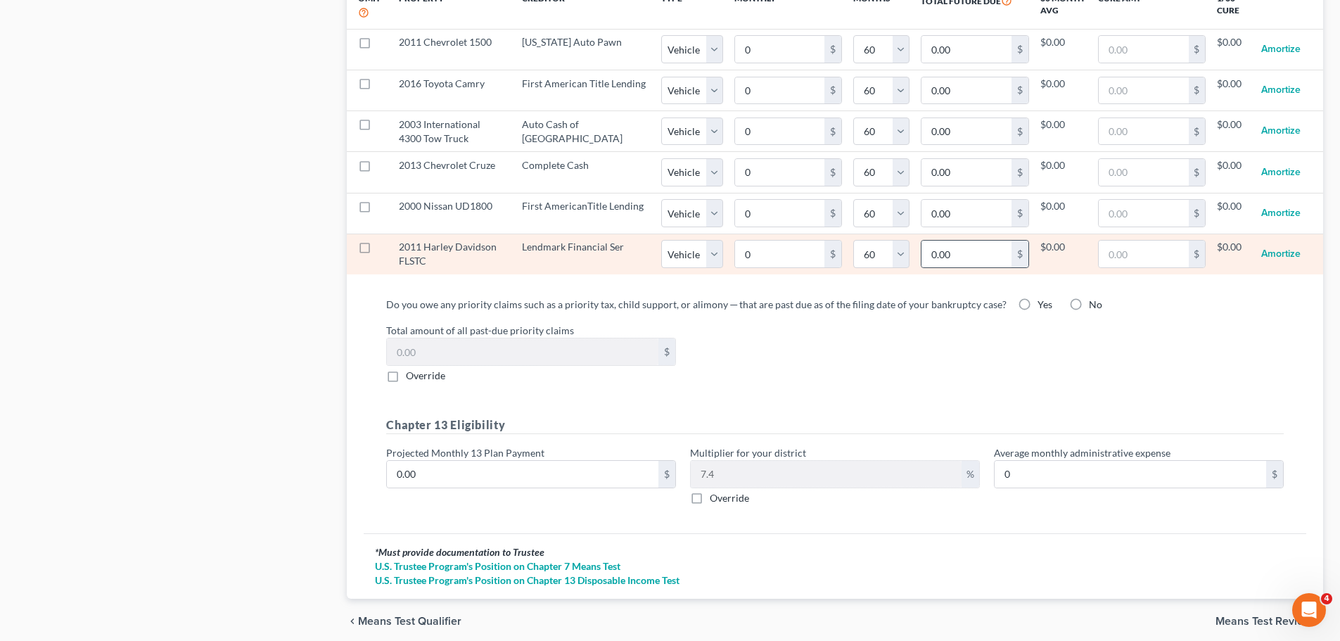
click at [1012, 246] on div "$" at bounding box center [1020, 254] width 17 height 27
click at [962, 245] on input "0.00" at bounding box center [966, 254] width 90 height 27
paste input "9,319.43"
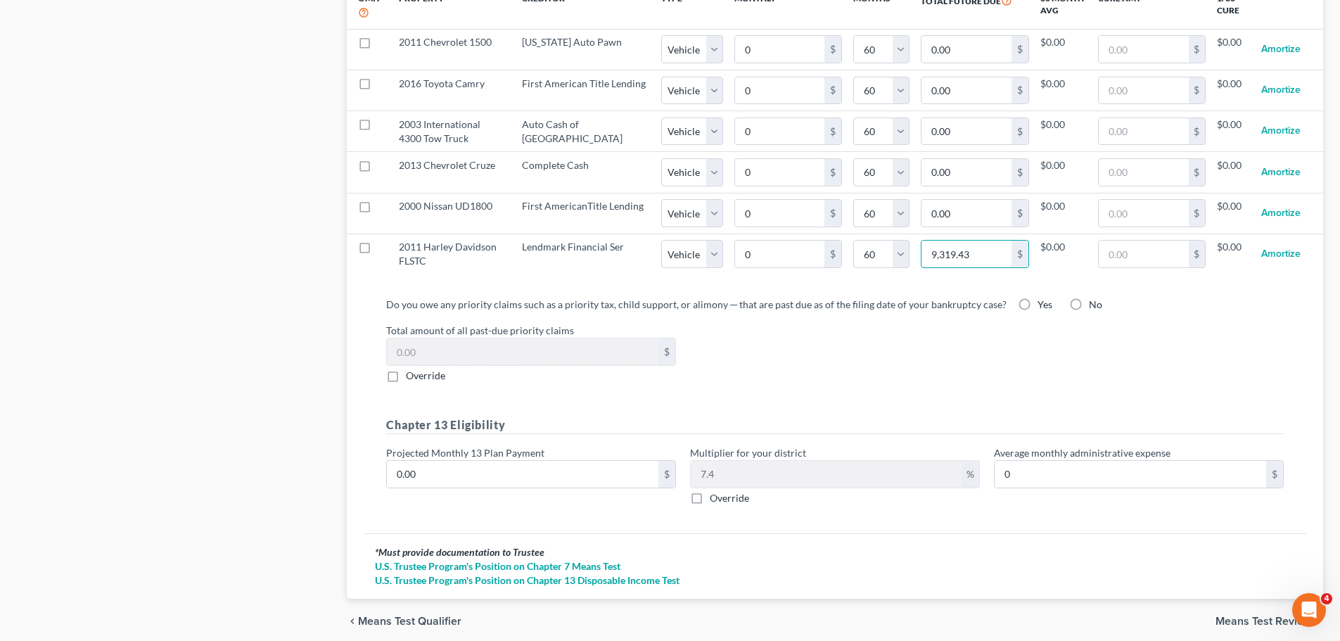
type input "9,319.43"
click at [920, 366] on div "Total amount of all past-due priority claims $ Override" at bounding box center [835, 353] width 912 height 60
select select "1"
select select "60"
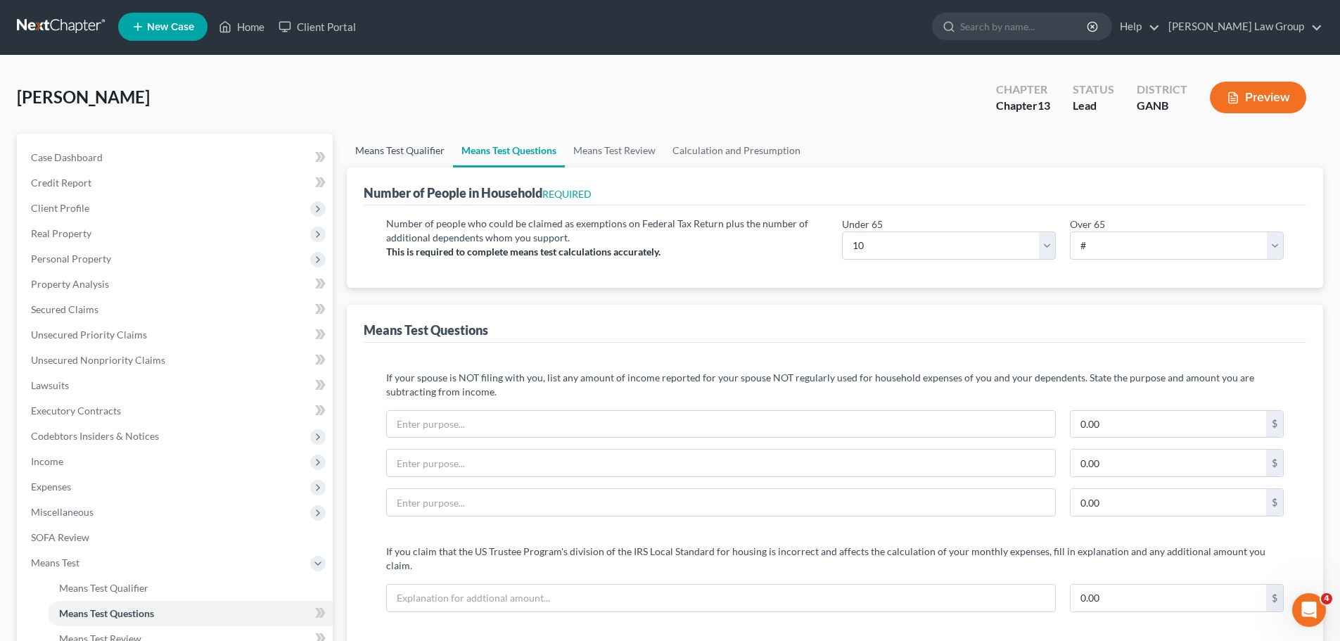
scroll to position [0, 0]
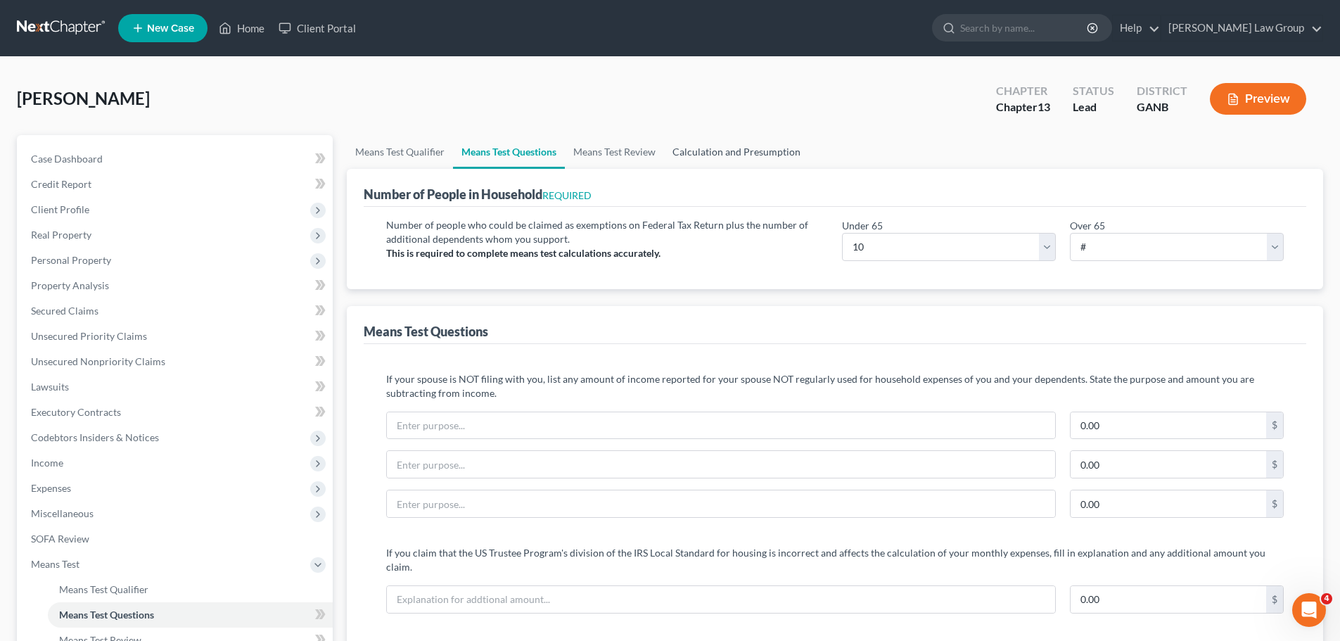
click at [743, 151] on link "Calculation and Presumption" at bounding box center [736, 152] width 145 height 34
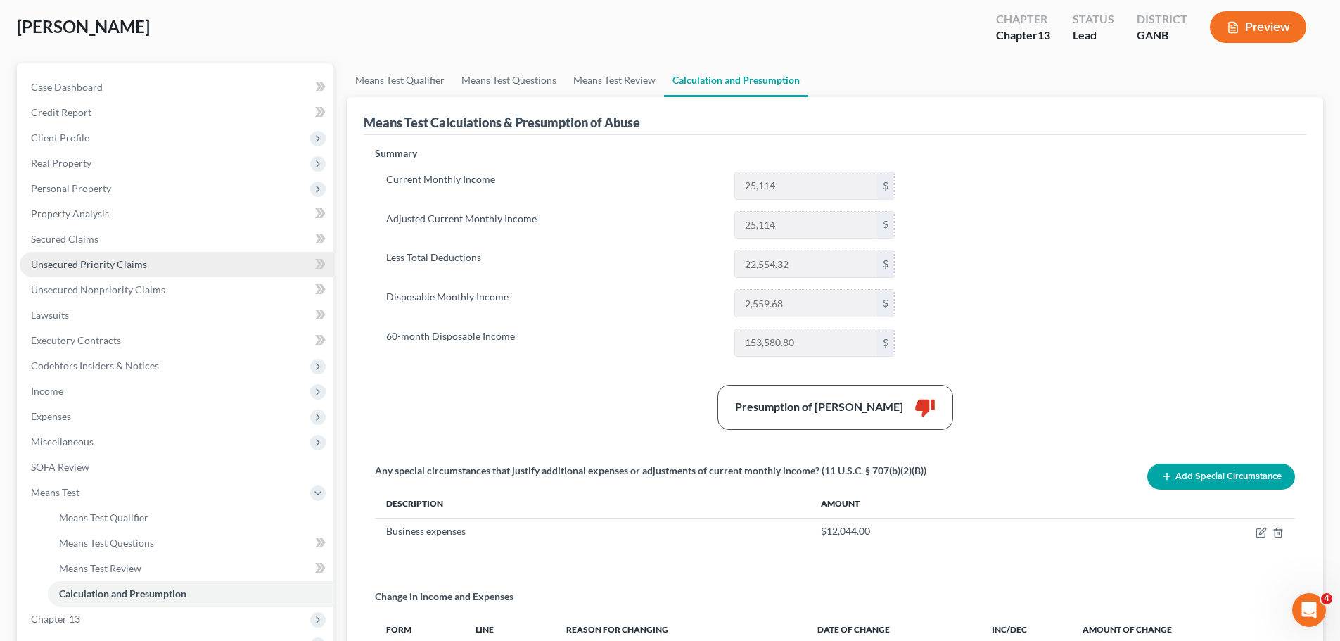
scroll to position [141, 0]
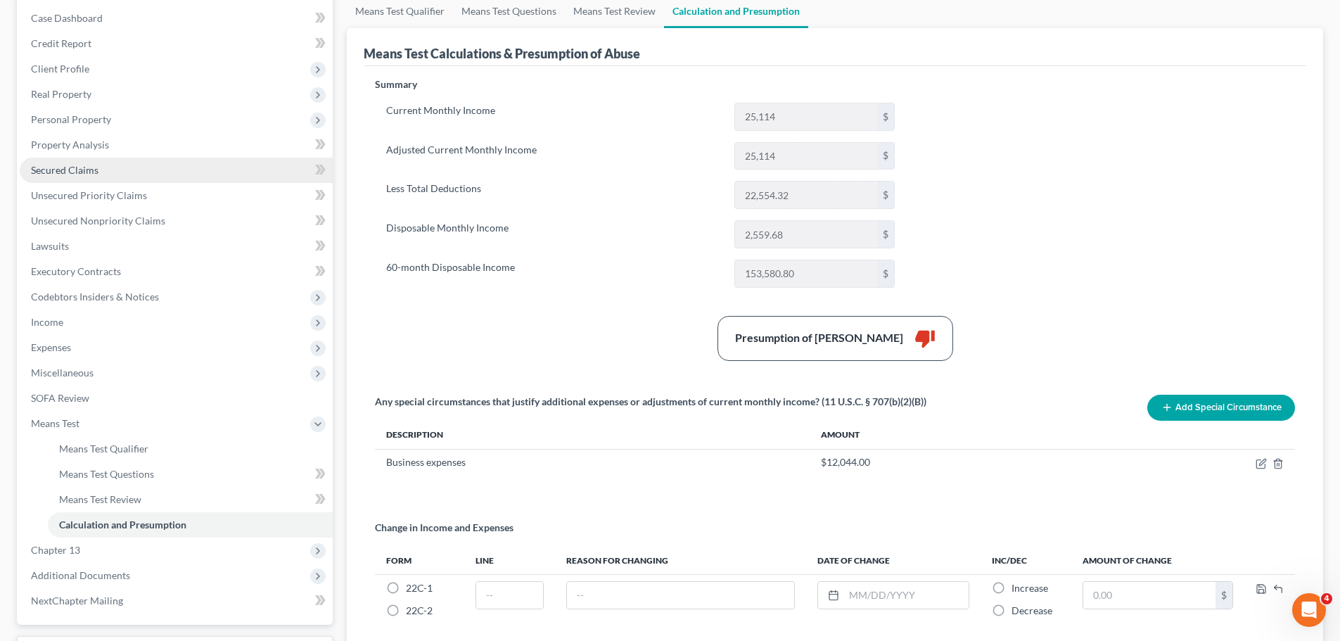
click at [68, 166] on span "Secured Claims" at bounding box center [65, 170] width 68 height 12
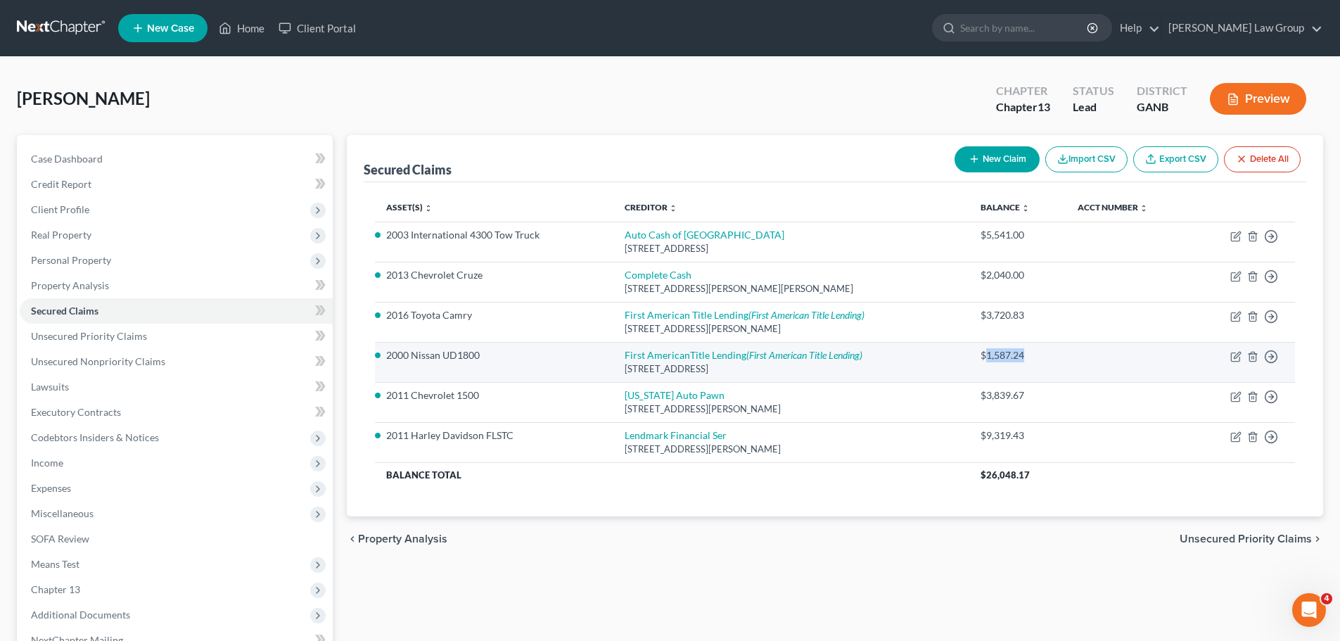
drag, startPoint x: 1034, startPoint y: 352, endPoint x: 985, endPoint y: 351, distance: 48.5
click at [985, 351] on div "$1,587.24" at bounding box center [1018, 355] width 75 height 14
copy div "1,587.24"
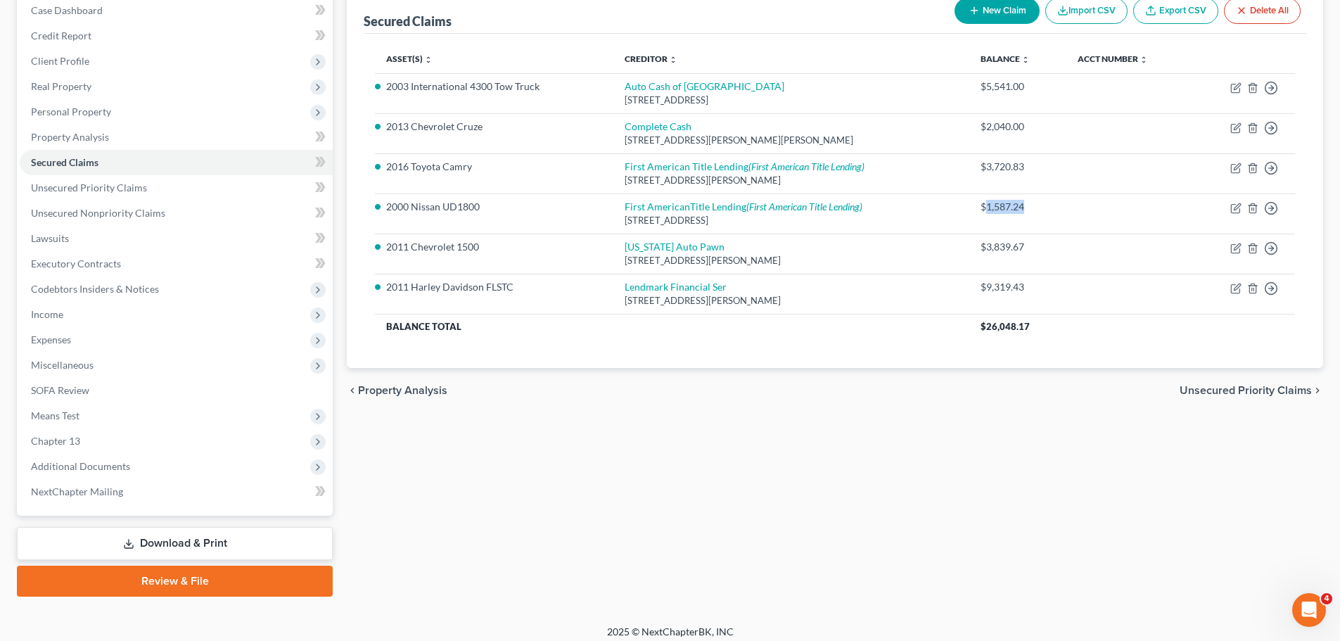
scroll to position [158, 0]
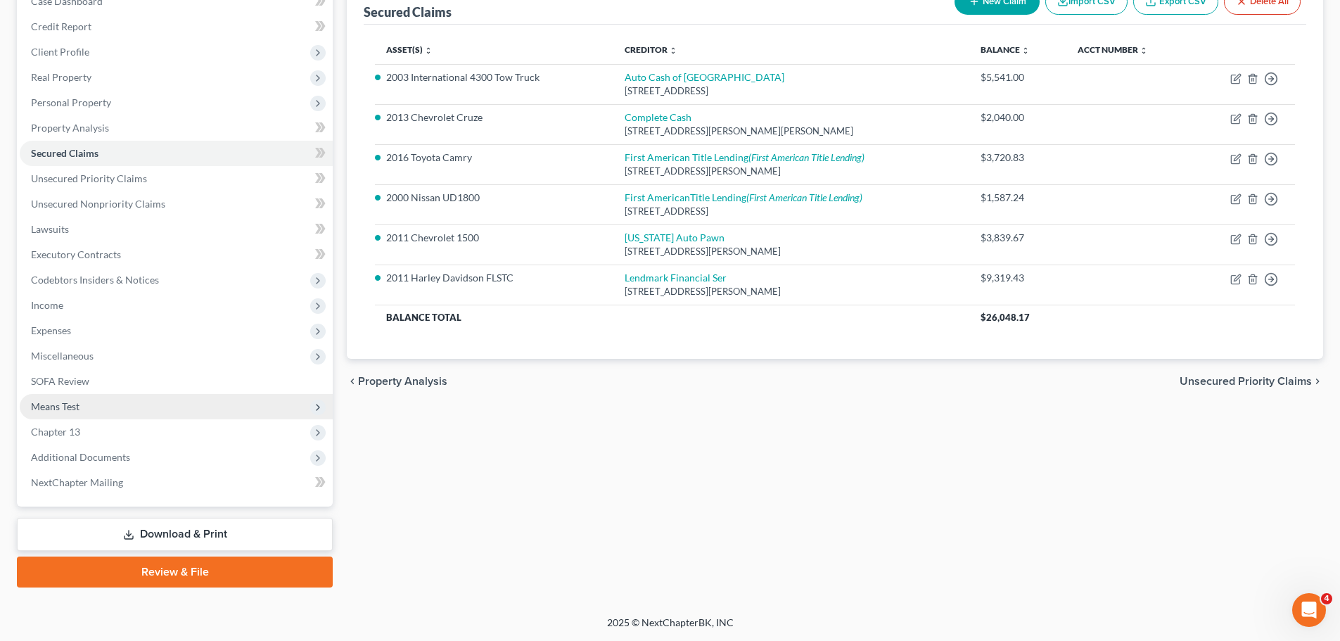
click at [100, 406] on span "Means Test" at bounding box center [176, 406] width 313 height 25
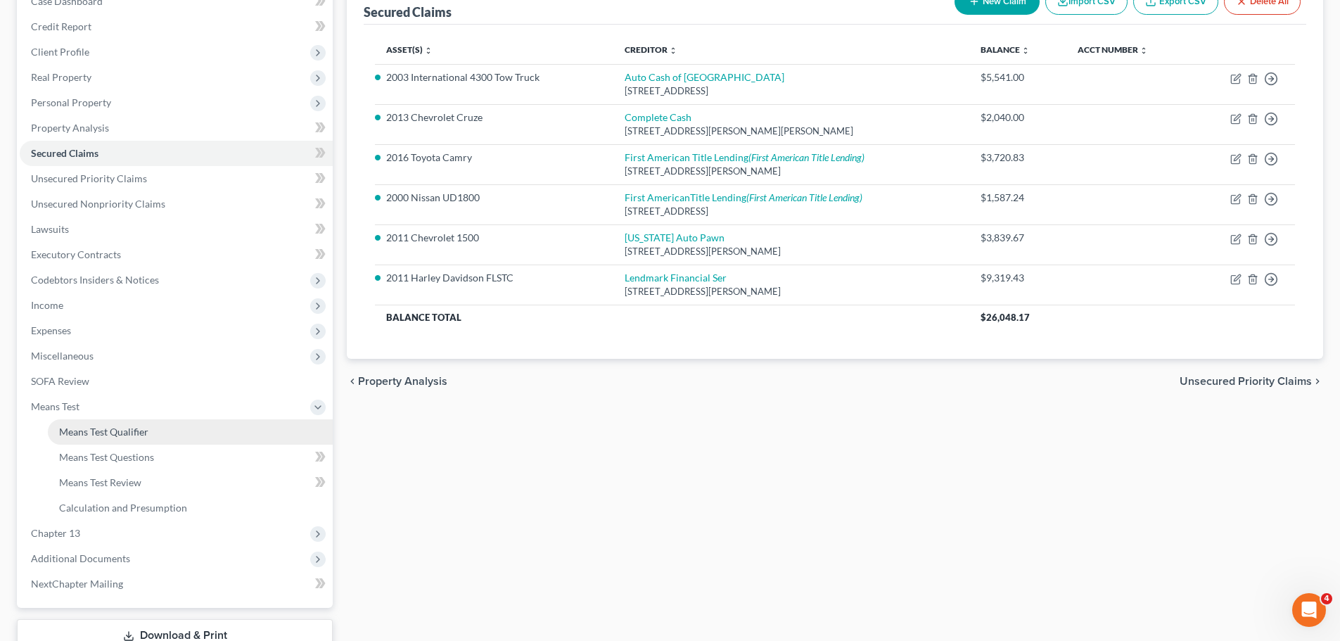
click at [209, 433] on link "Means Test Qualifier" at bounding box center [190, 431] width 285 height 25
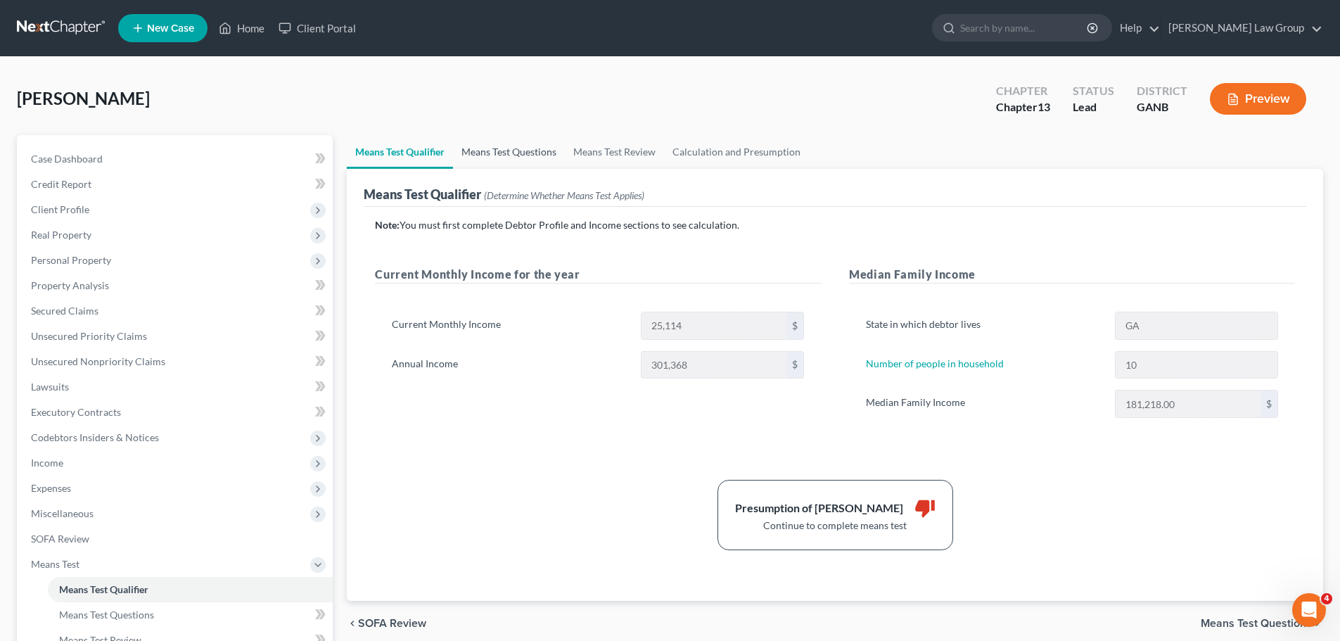
click at [462, 153] on link "Means Test Questions" at bounding box center [509, 152] width 112 height 34
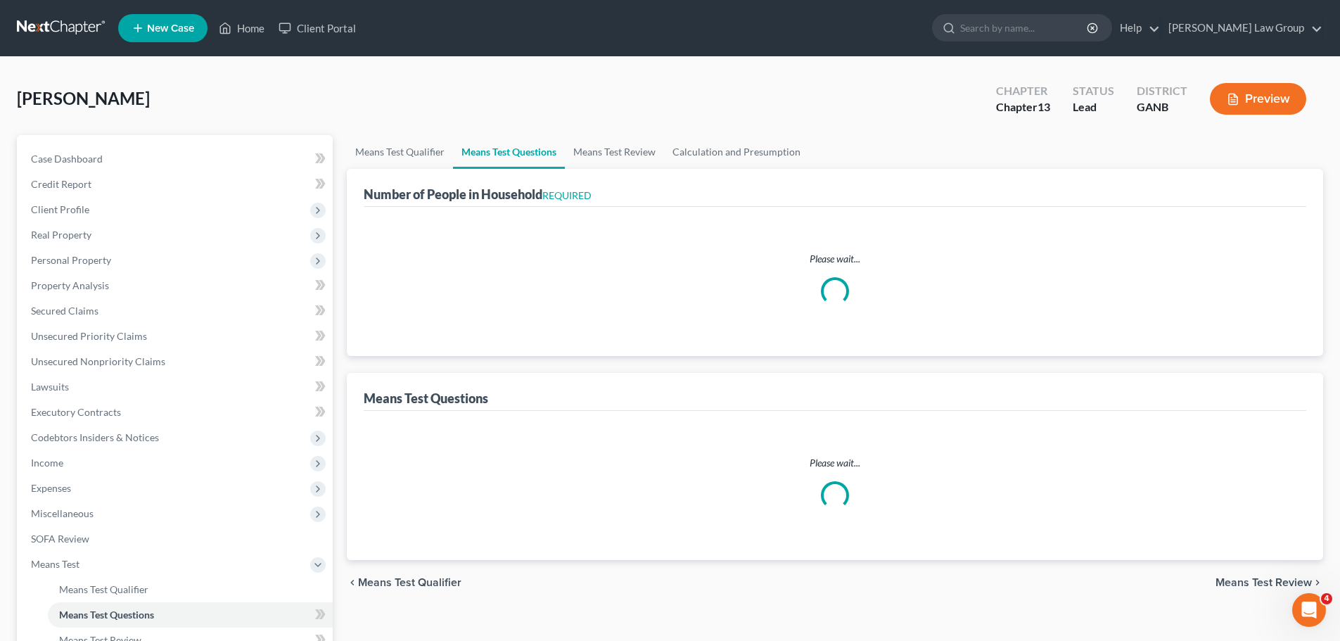
select select "1"
select select "60"
select select "1"
select select "60"
select select "1"
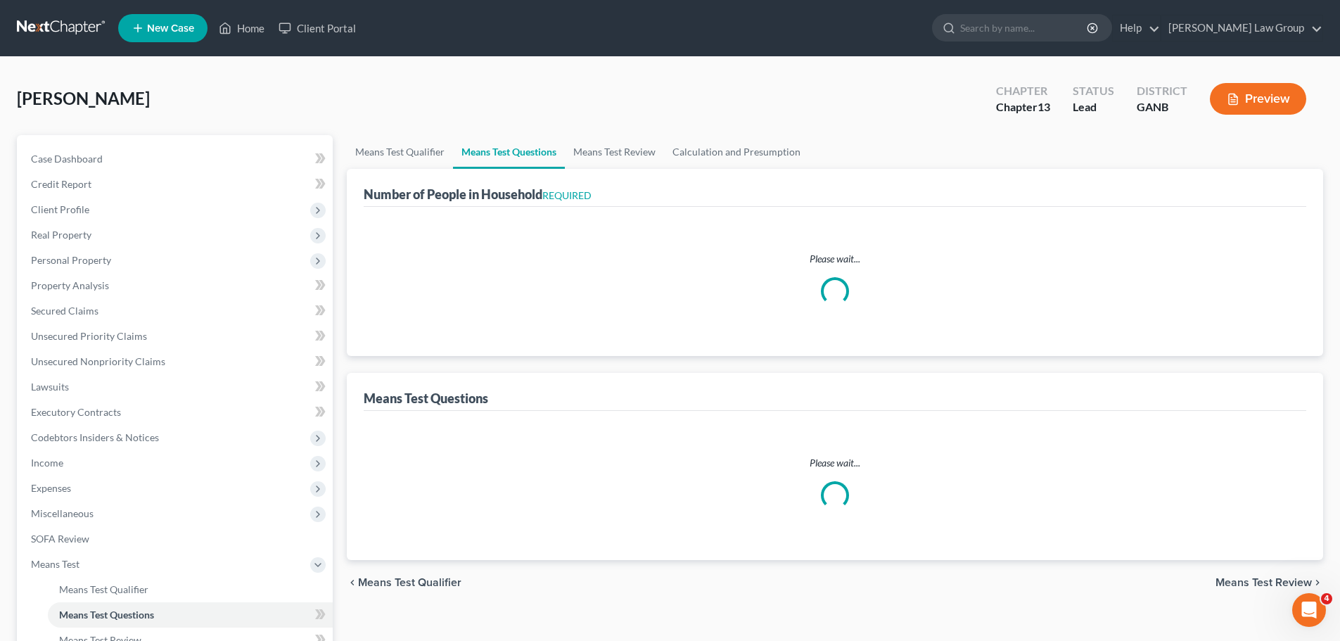
select select "60"
select select "1"
select select "60"
select select "1"
select select "60"
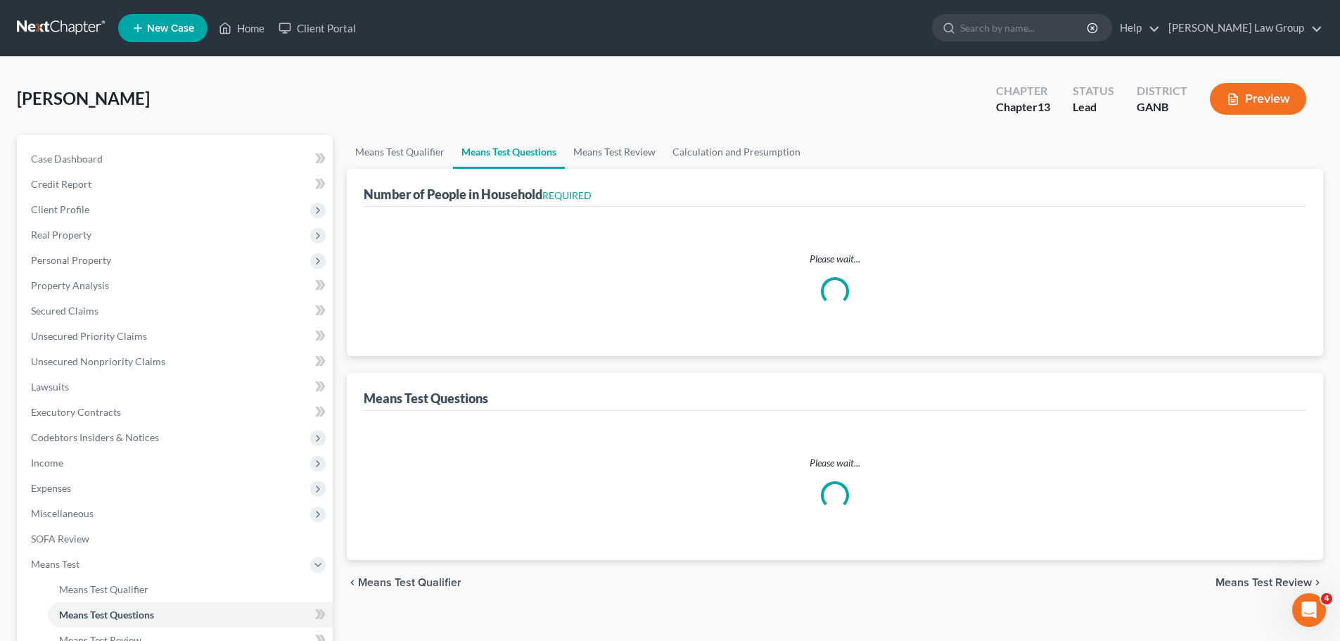
select select "1"
select select "60"
select select "10"
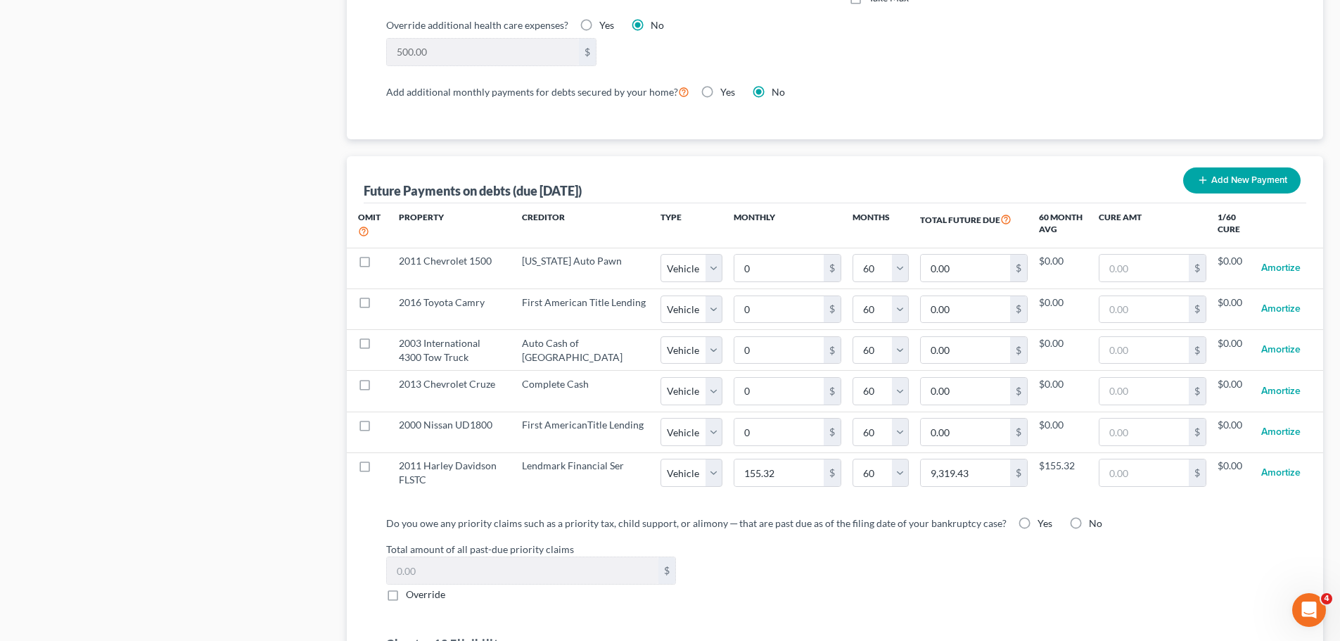
scroll to position [1266, 0]
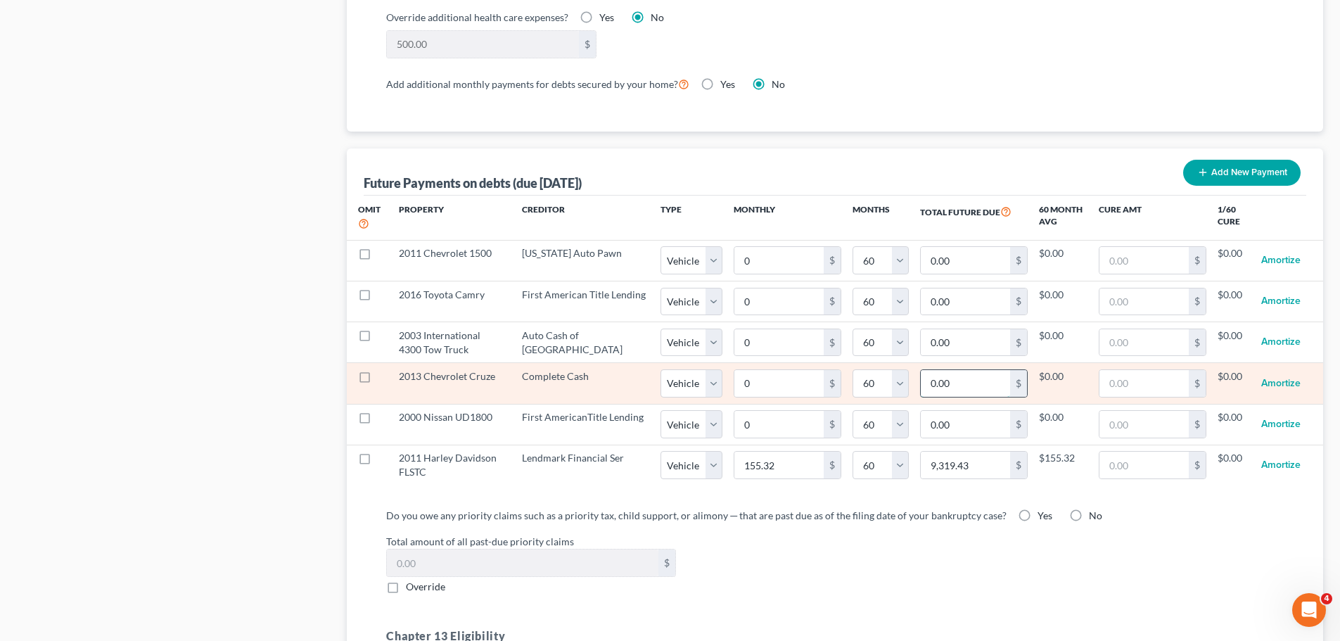
click at [935, 372] on input "0.00" at bounding box center [965, 383] width 89 height 27
type input "3,720."
select select "1"
select select "60"
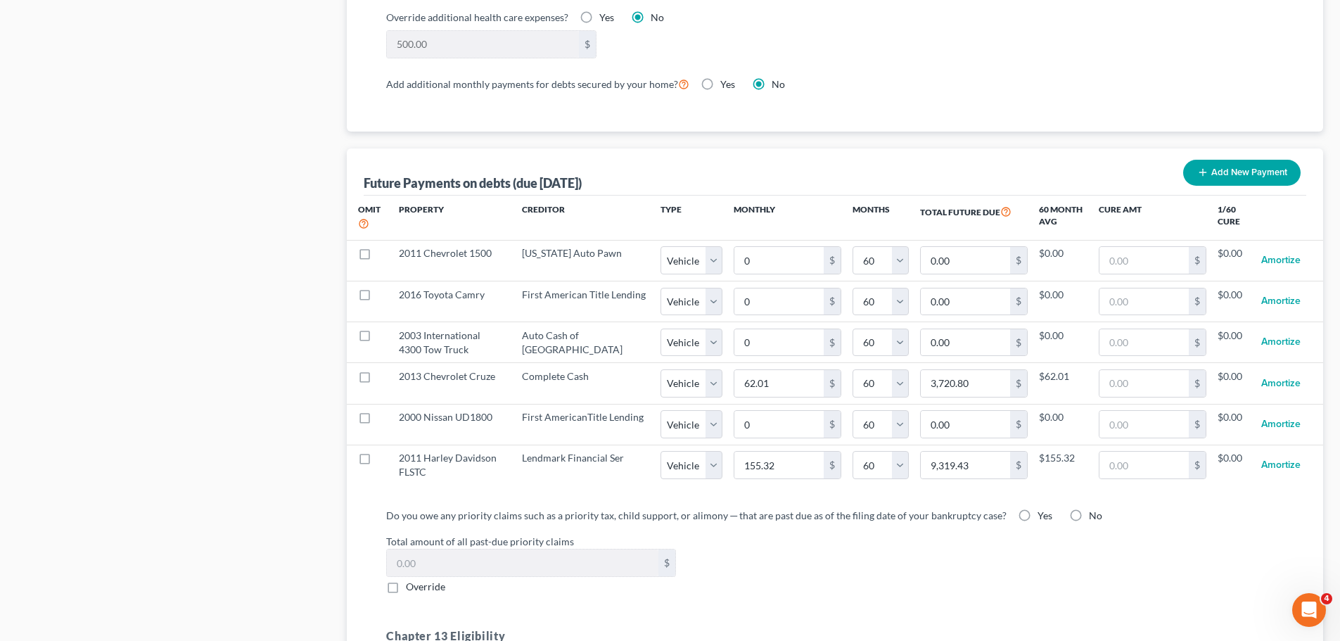
select select "1"
select select "60"
select select "1"
select select "60"
select select "1"
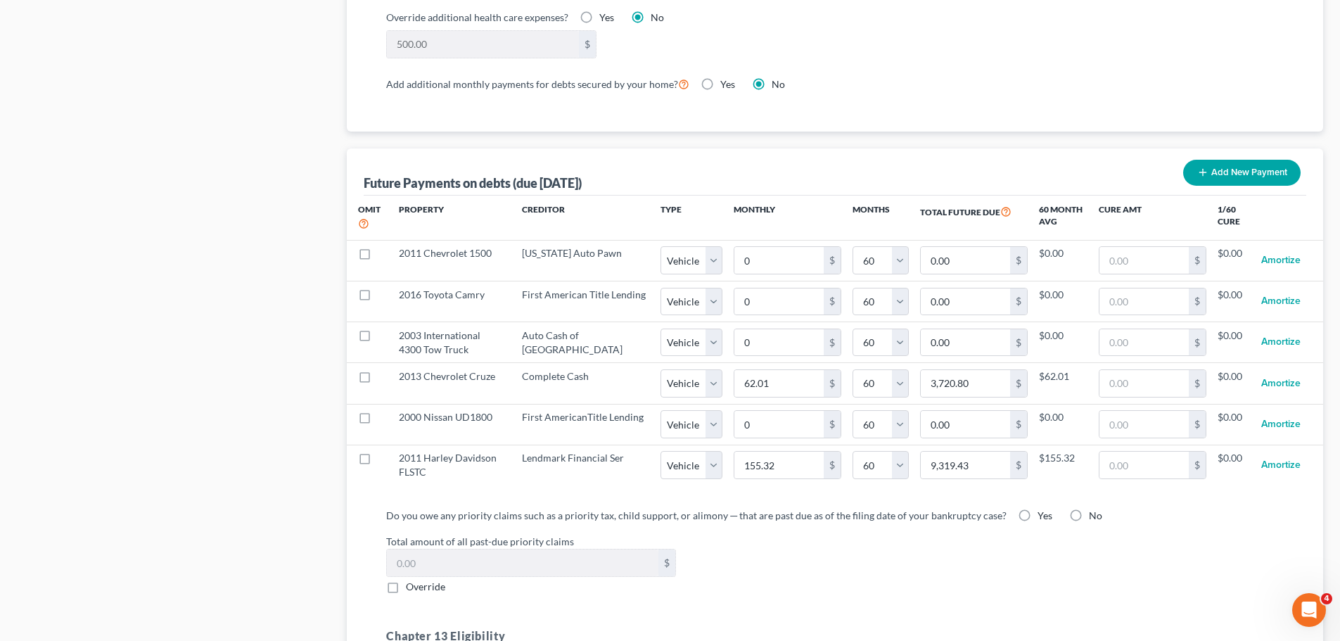
select select "60"
click at [898, 564] on div "Total amount of all past-due priority claims $ Override" at bounding box center [835, 564] width 912 height 60
click at [1089, 509] on label "No" at bounding box center [1095, 516] width 13 height 14
click at [1095, 509] on input "No" at bounding box center [1099, 513] width 9 height 9
radio input "true"
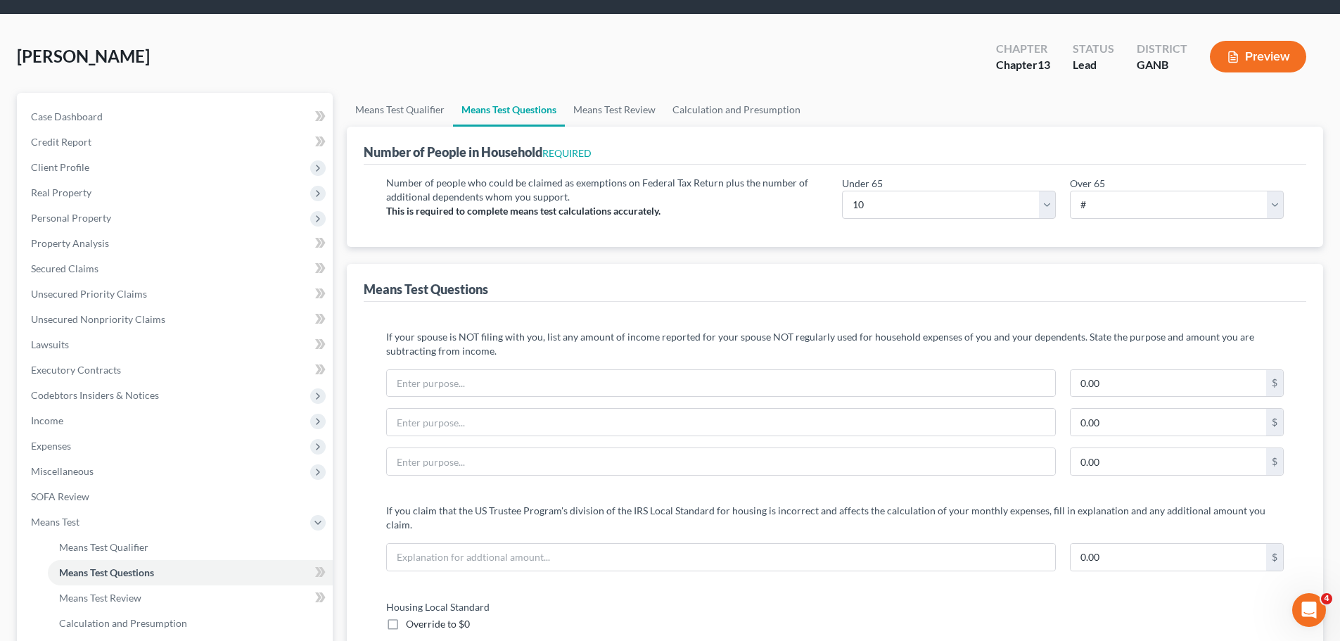
scroll to position [0, 0]
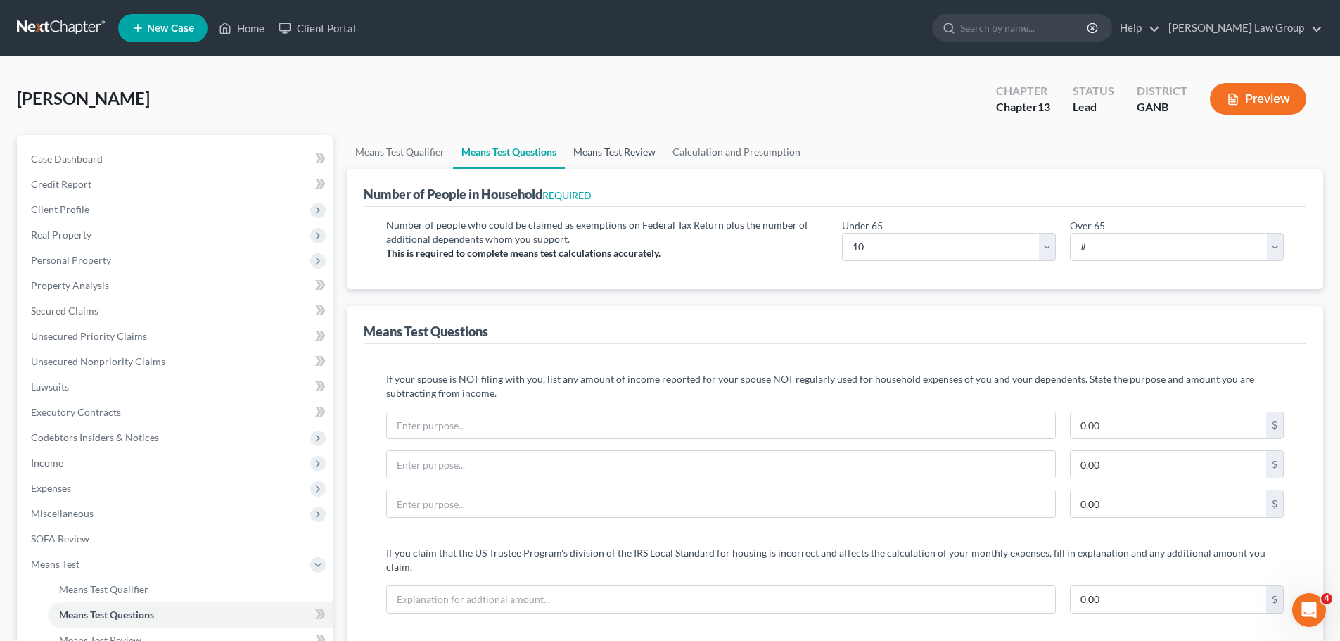
click at [596, 141] on link "Means Test Review" at bounding box center [614, 152] width 99 height 34
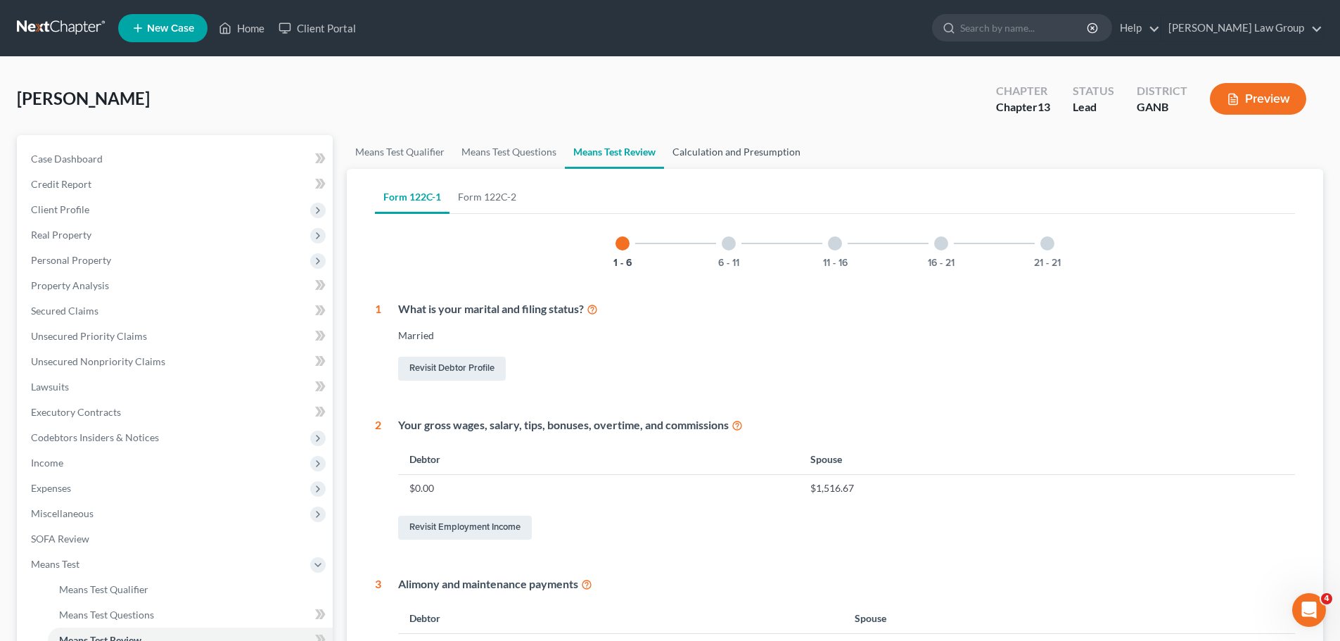
click at [731, 150] on link "Calculation and Presumption" at bounding box center [736, 152] width 145 height 34
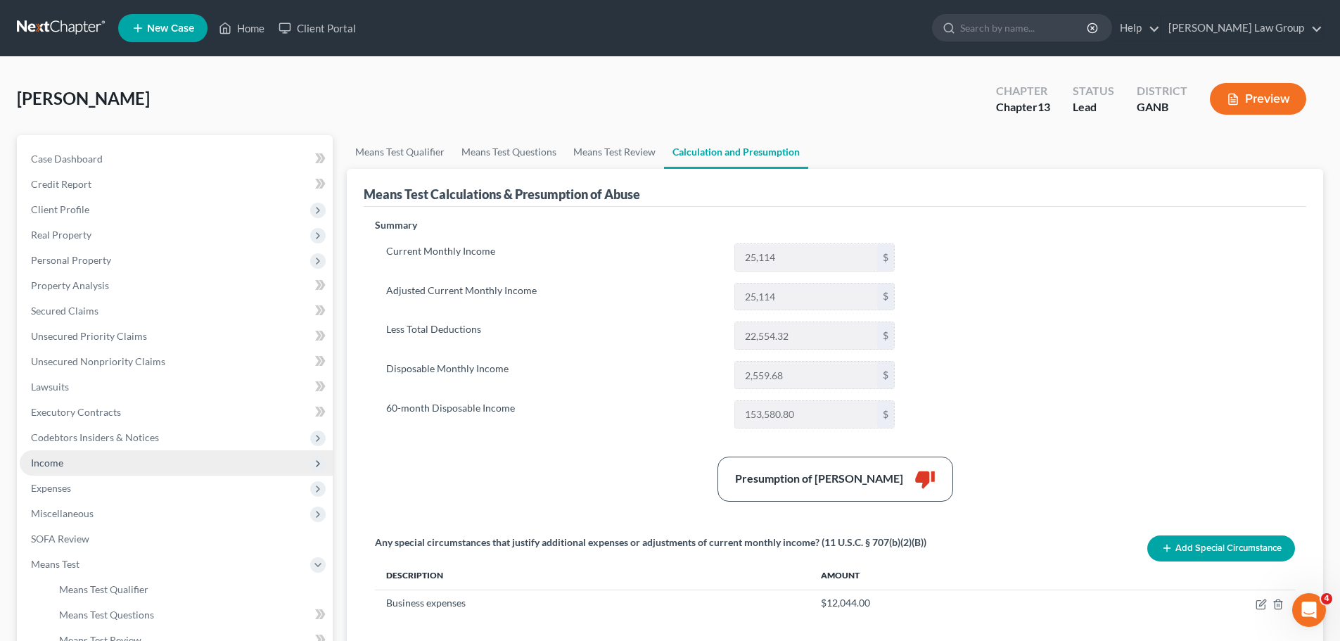
click at [60, 460] on span "Income" at bounding box center [47, 463] width 32 height 12
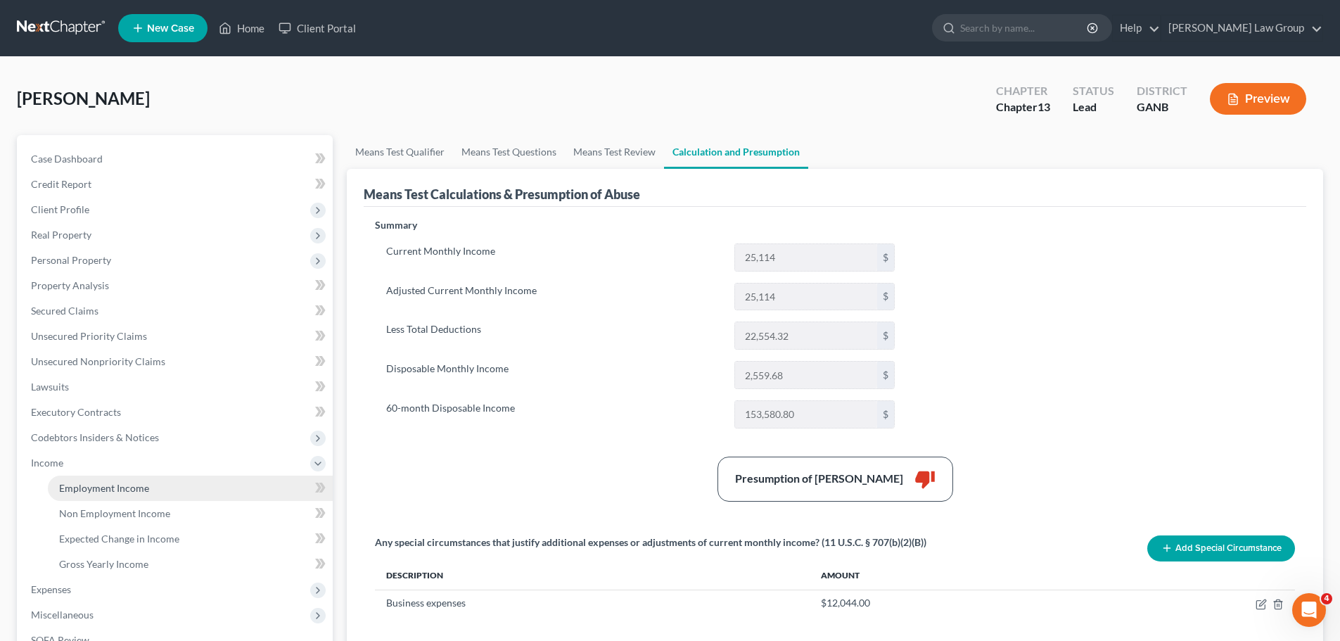
click at [183, 488] on link "Employment Income" at bounding box center [190, 488] width 285 height 25
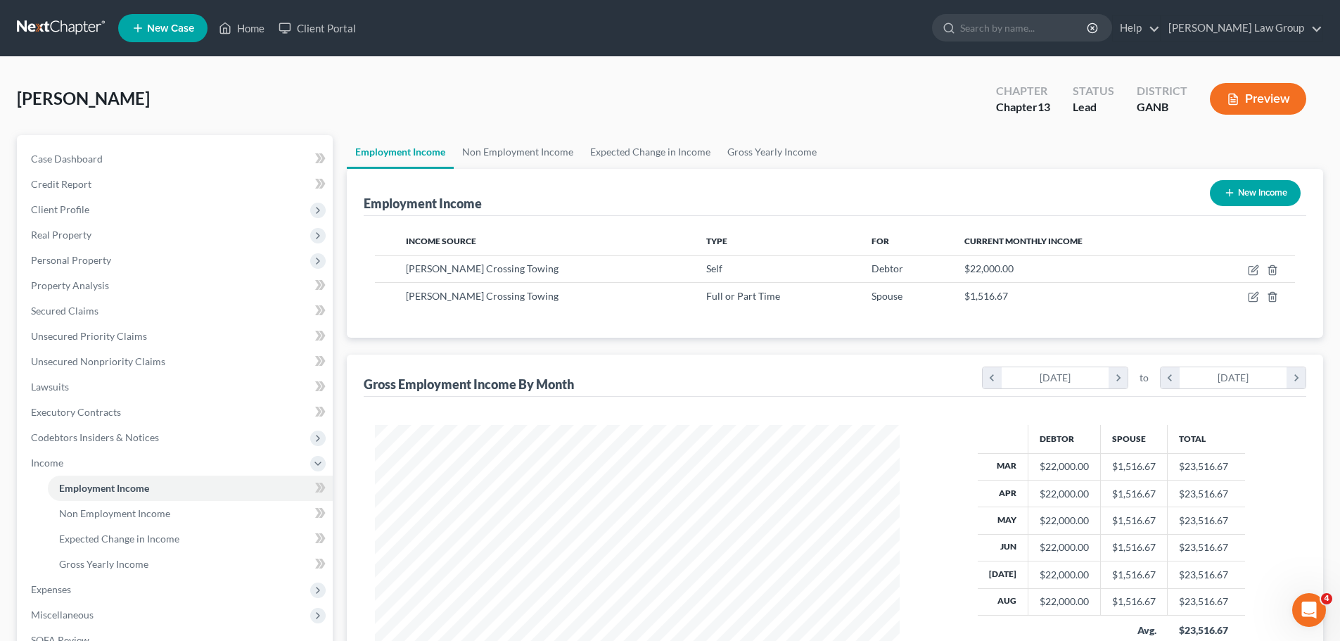
scroll to position [262, 553]
click at [537, 153] on link "Non Employment Income" at bounding box center [518, 152] width 128 height 34
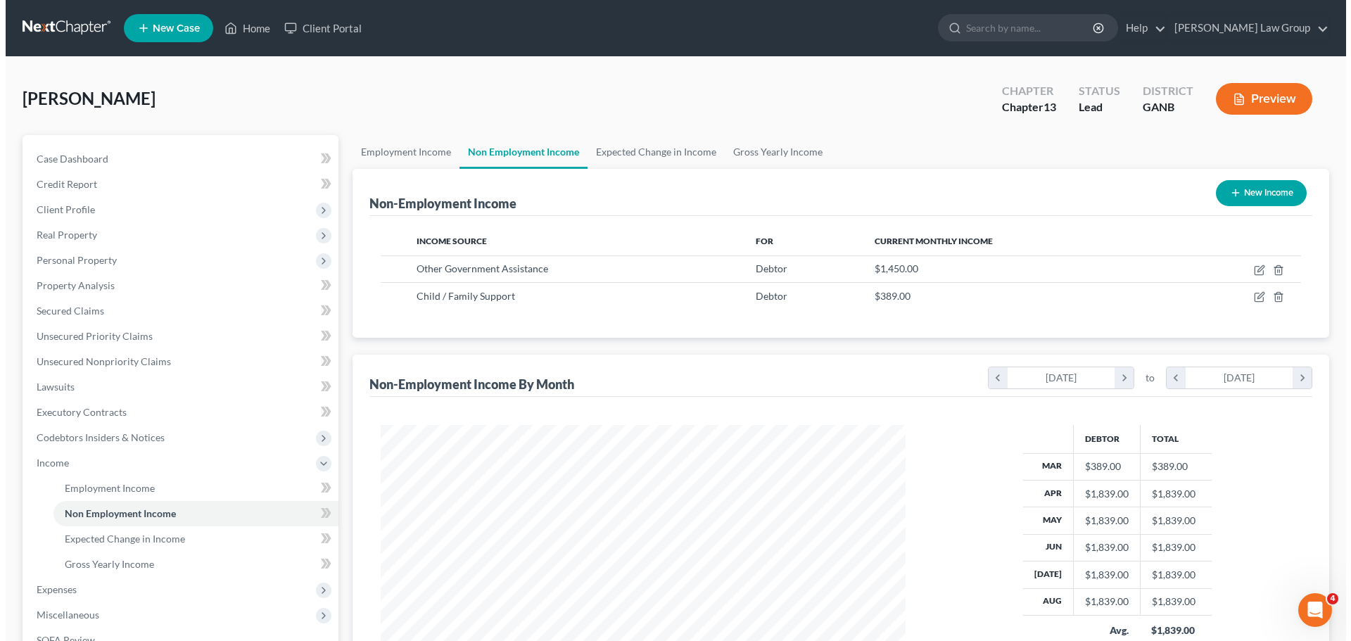
scroll to position [262, 553]
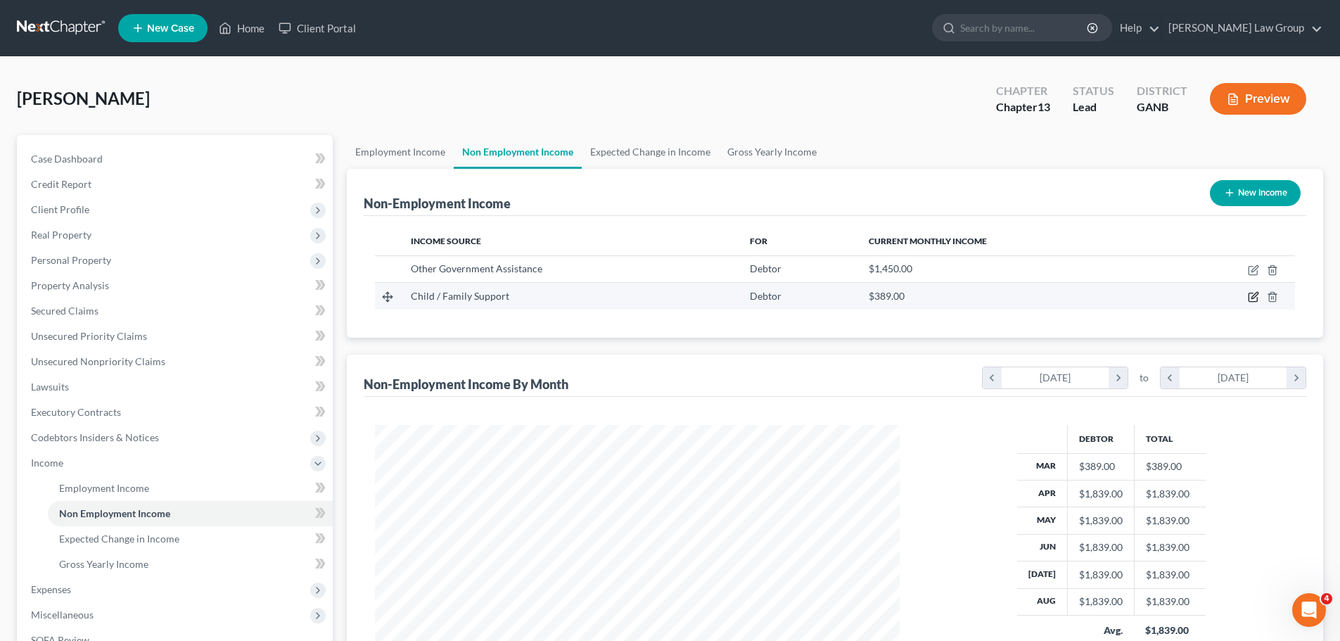
click at [1251, 295] on icon "button" at bounding box center [1253, 296] width 11 height 11
select select "7"
select select "0"
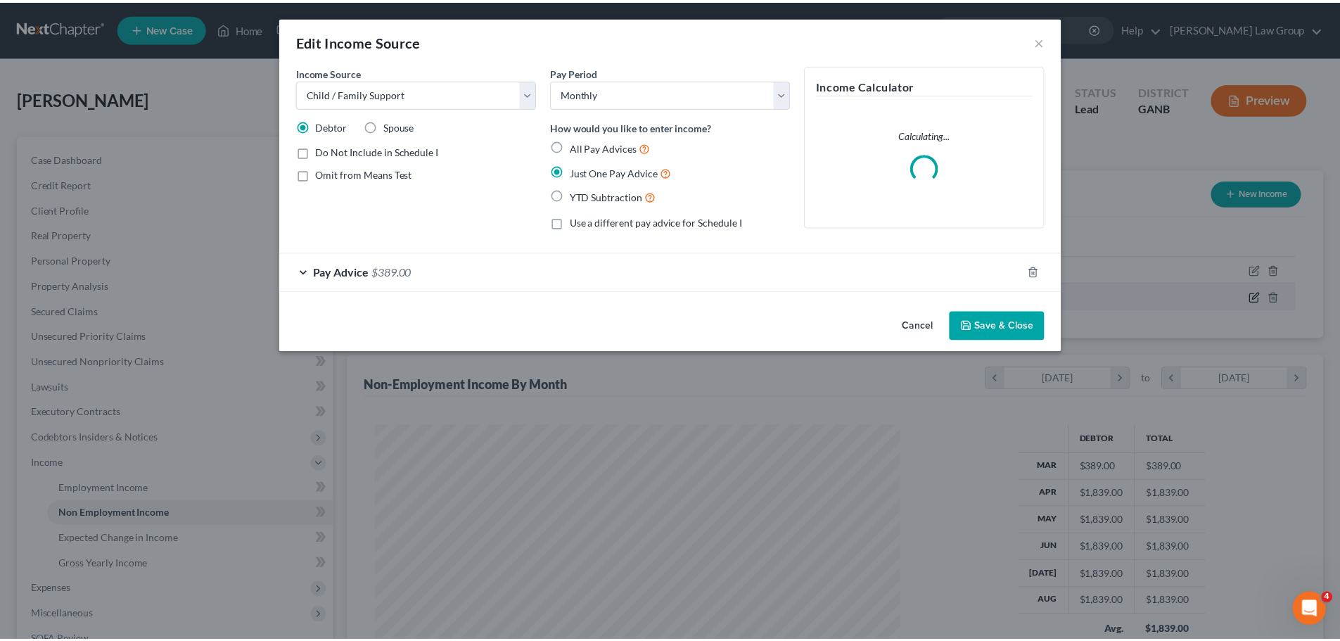
scroll to position [264, 558]
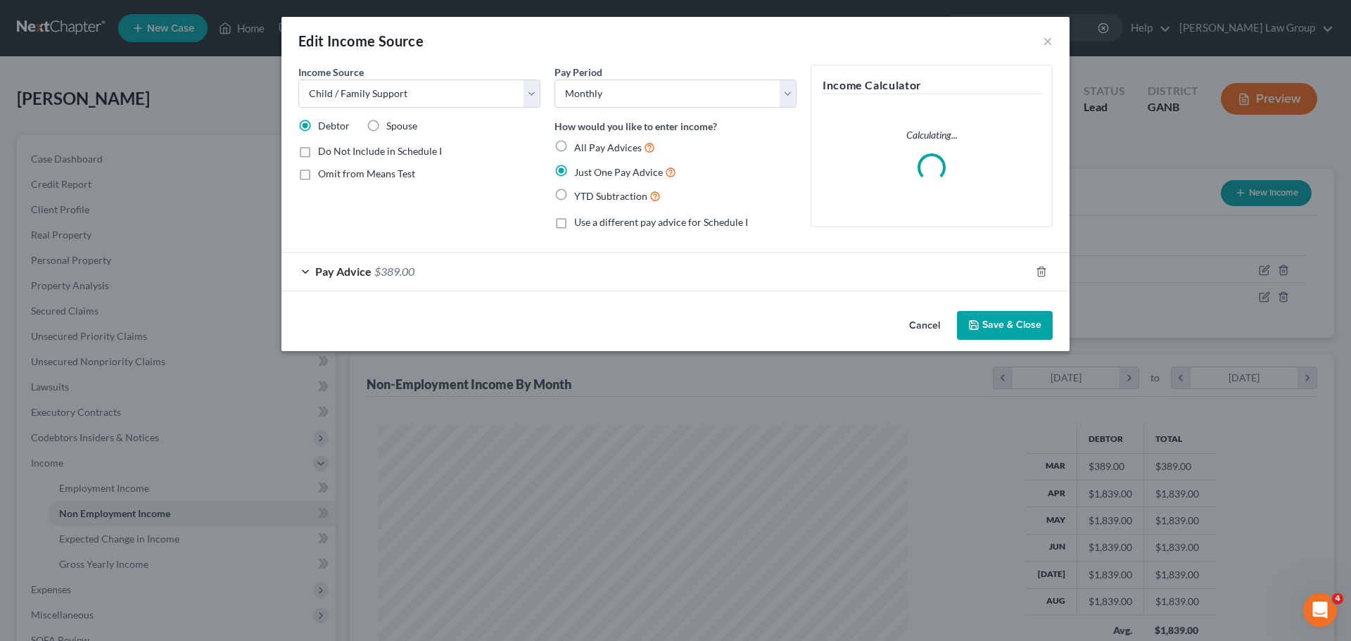
click at [1001, 324] on button "Save & Close" at bounding box center [1005, 326] width 96 height 30
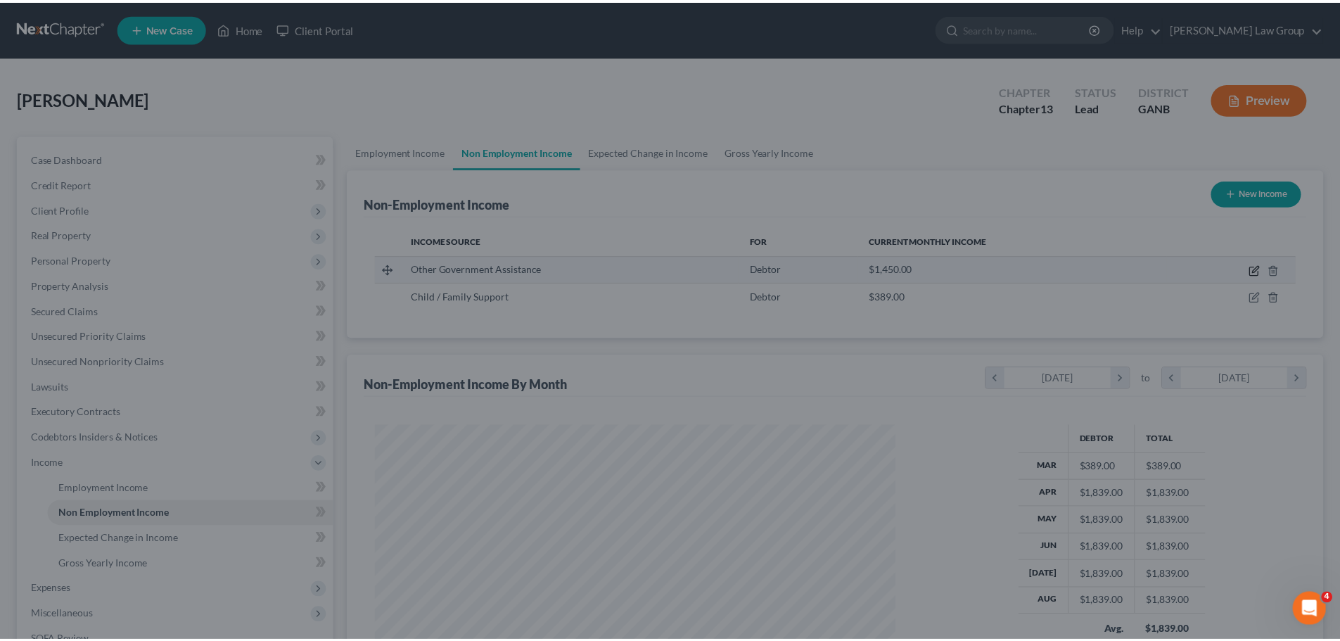
scroll to position [262, 553]
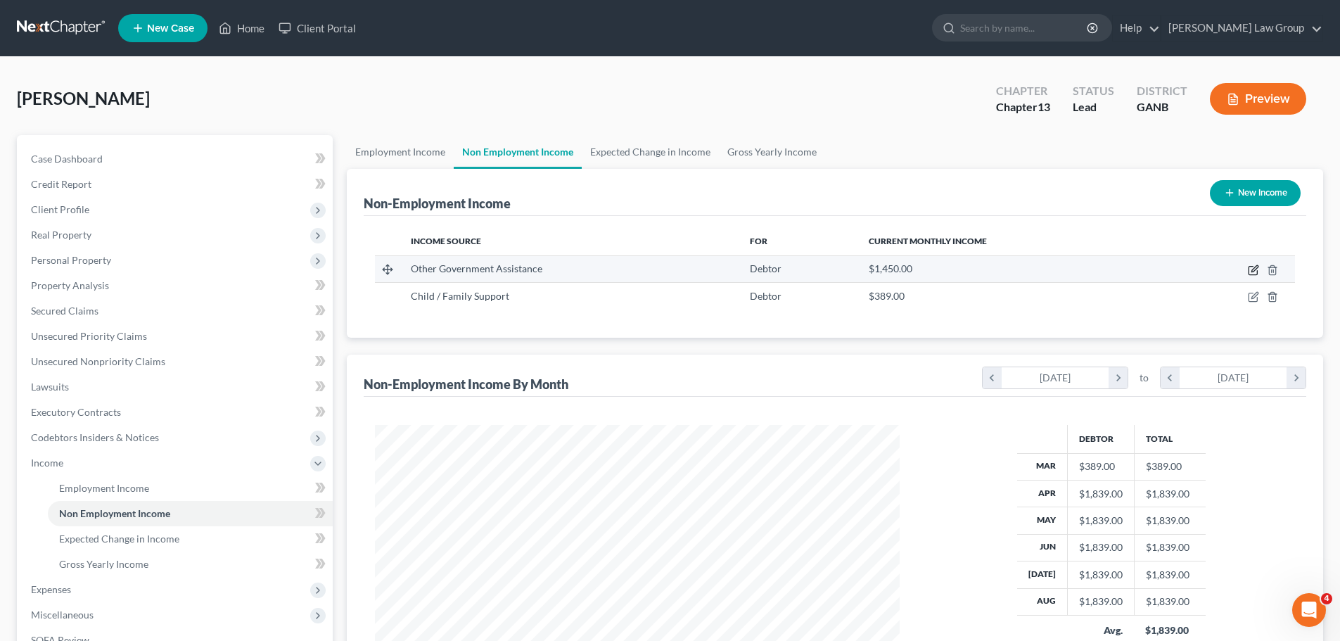
click at [1259, 271] on icon "button" at bounding box center [1253, 269] width 11 height 11
select select "5"
select select "0"
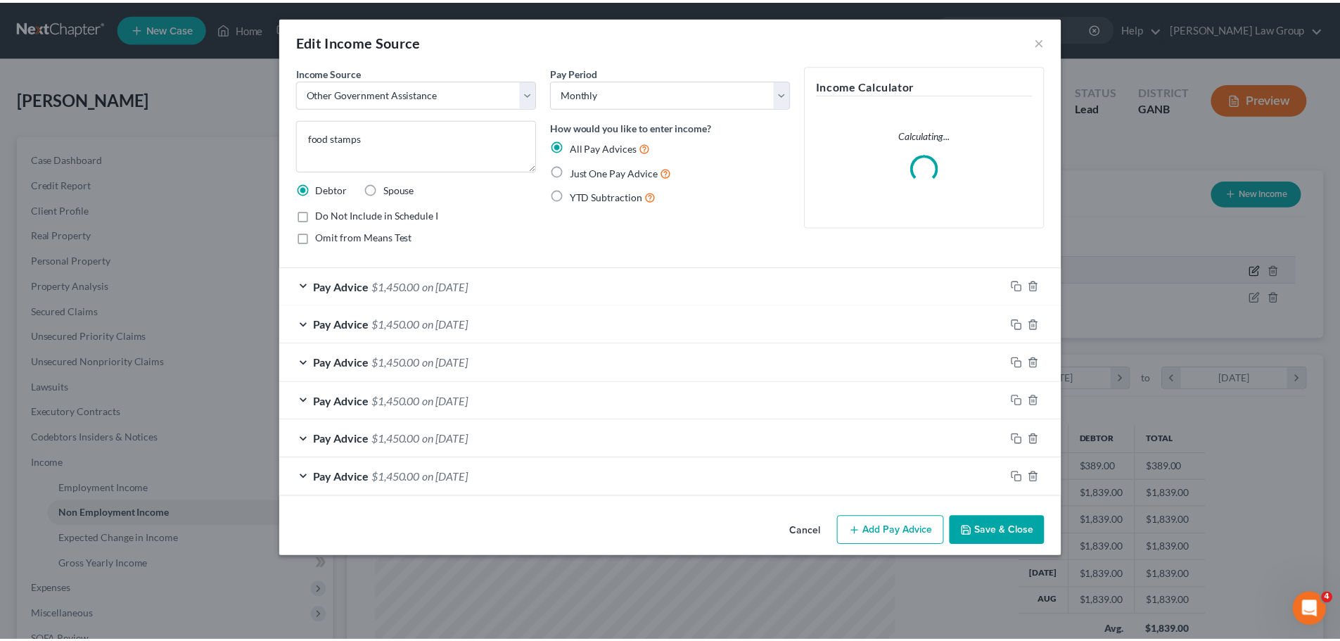
scroll to position [264, 558]
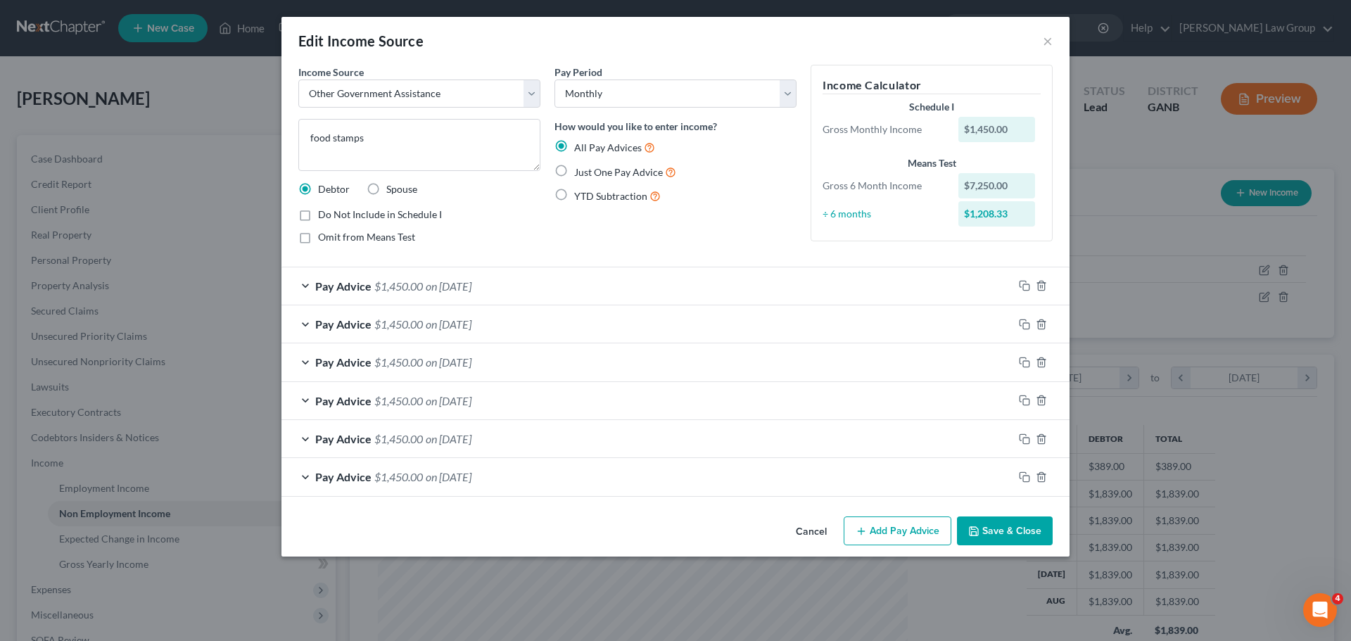
click at [999, 527] on button "Save & Close" at bounding box center [1005, 531] width 96 height 30
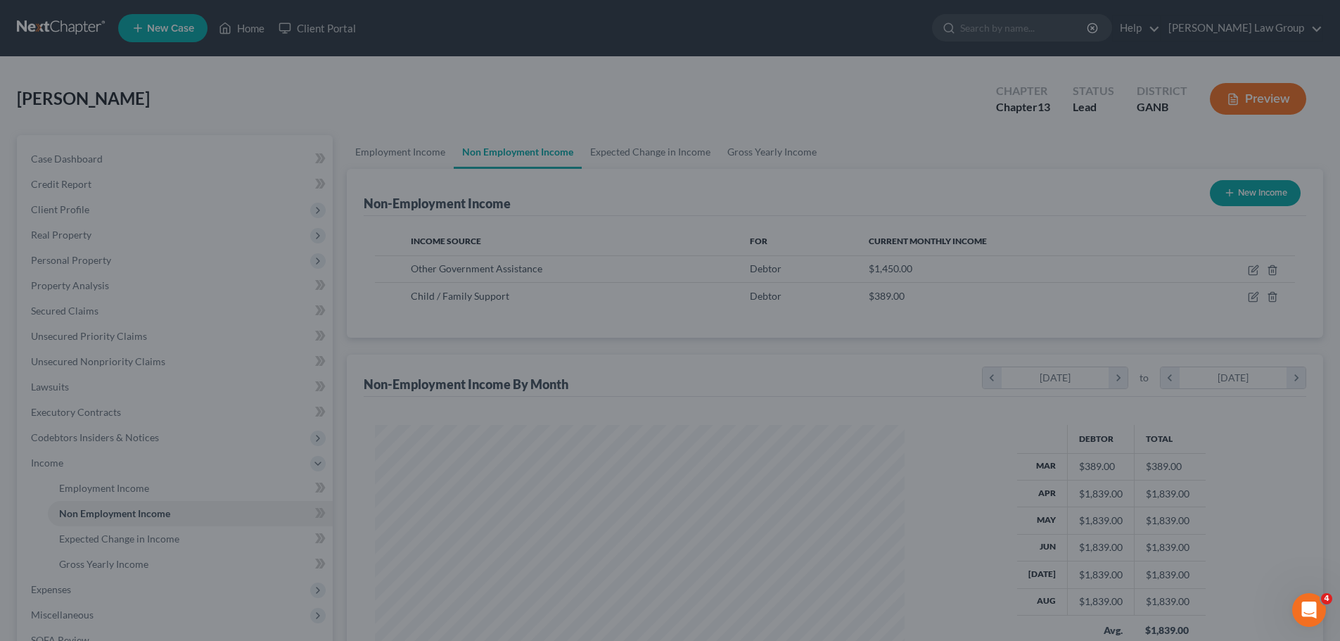
scroll to position [703152, 702862]
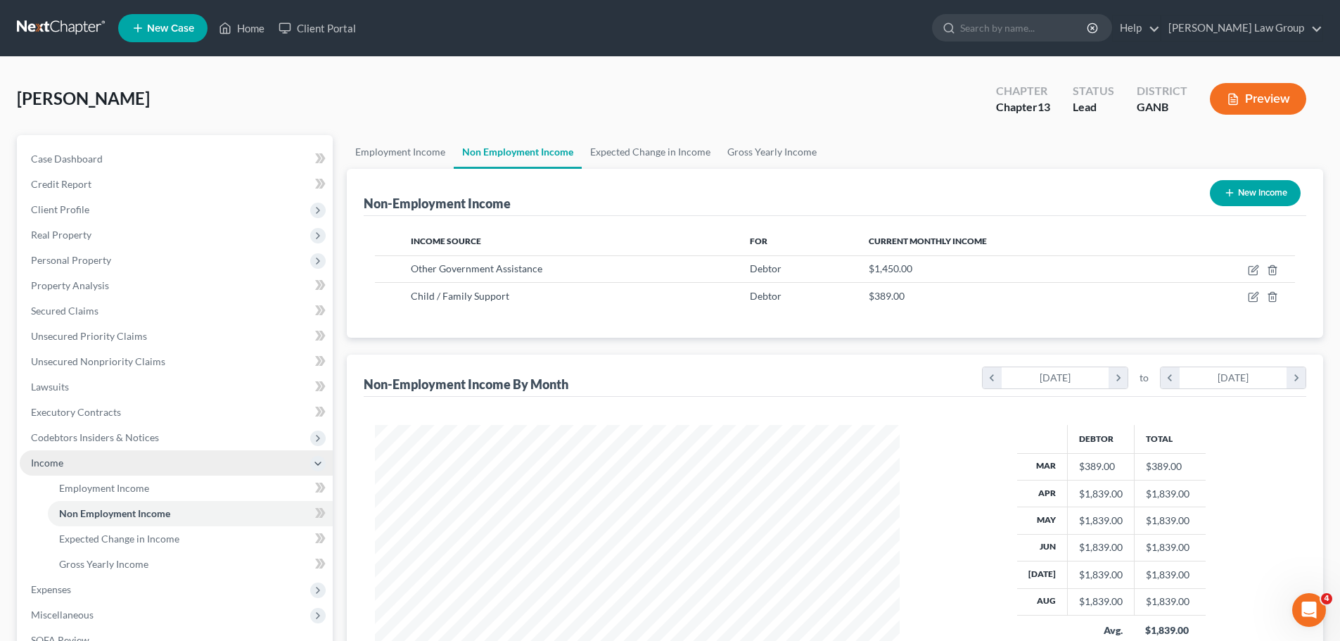
click at [118, 461] on span "Income" at bounding box center [176, 462] width 313 height 25
click at [162, 467] on span "Income" at bounding box center [176, 462] width 313 height 25
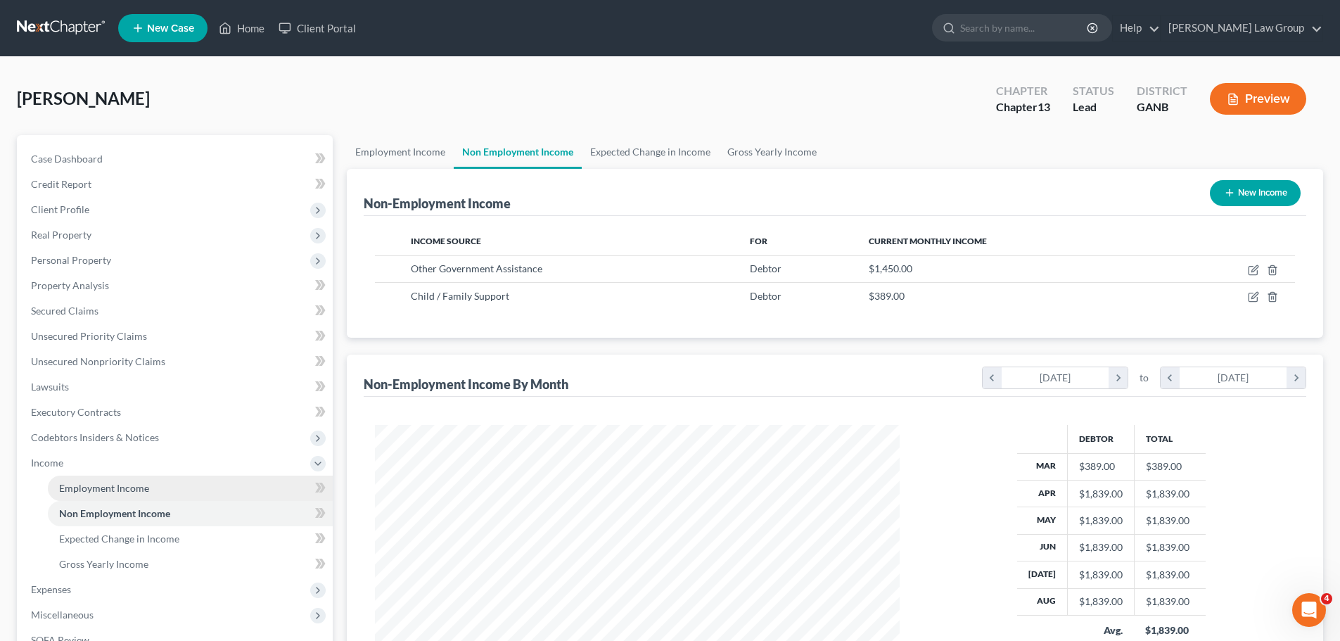
click at [161, 485] on link "Employment Income" at bounding box center [190, 488] width 285 height 25
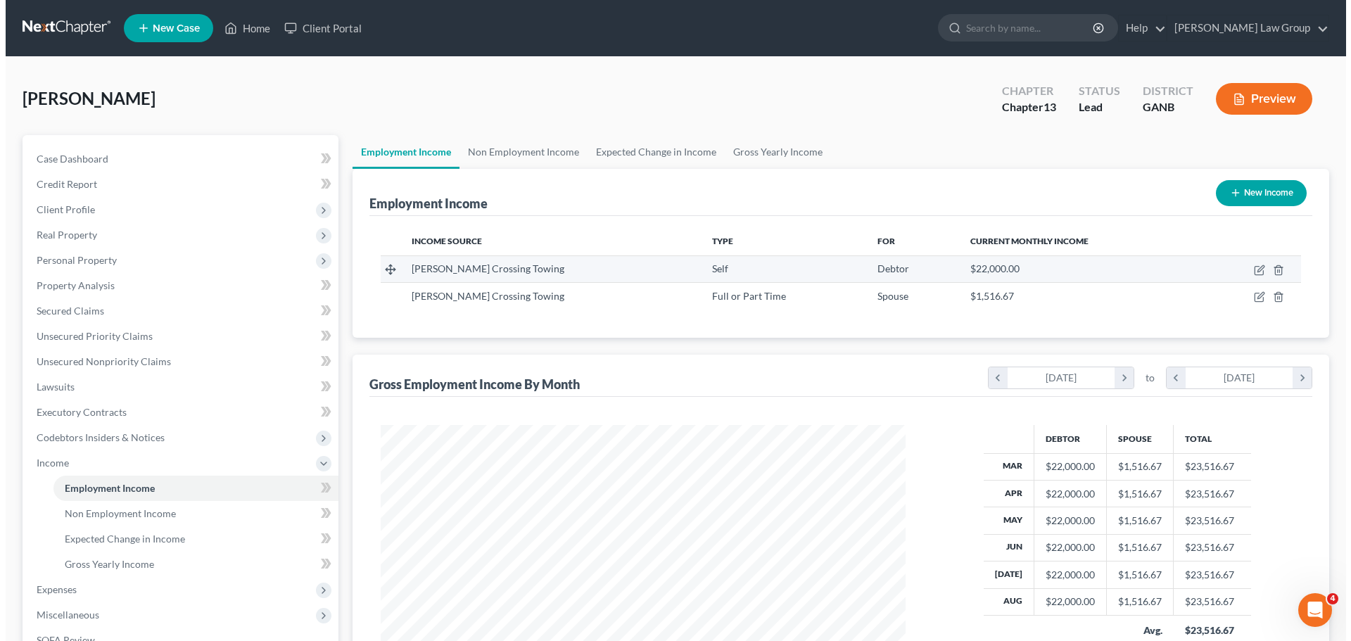
scroll to position [262, 553]
click at [1251, 269] on icon "button" at bounding box center [1253, 269] width 11 height 11
select select "1"
select select "0"
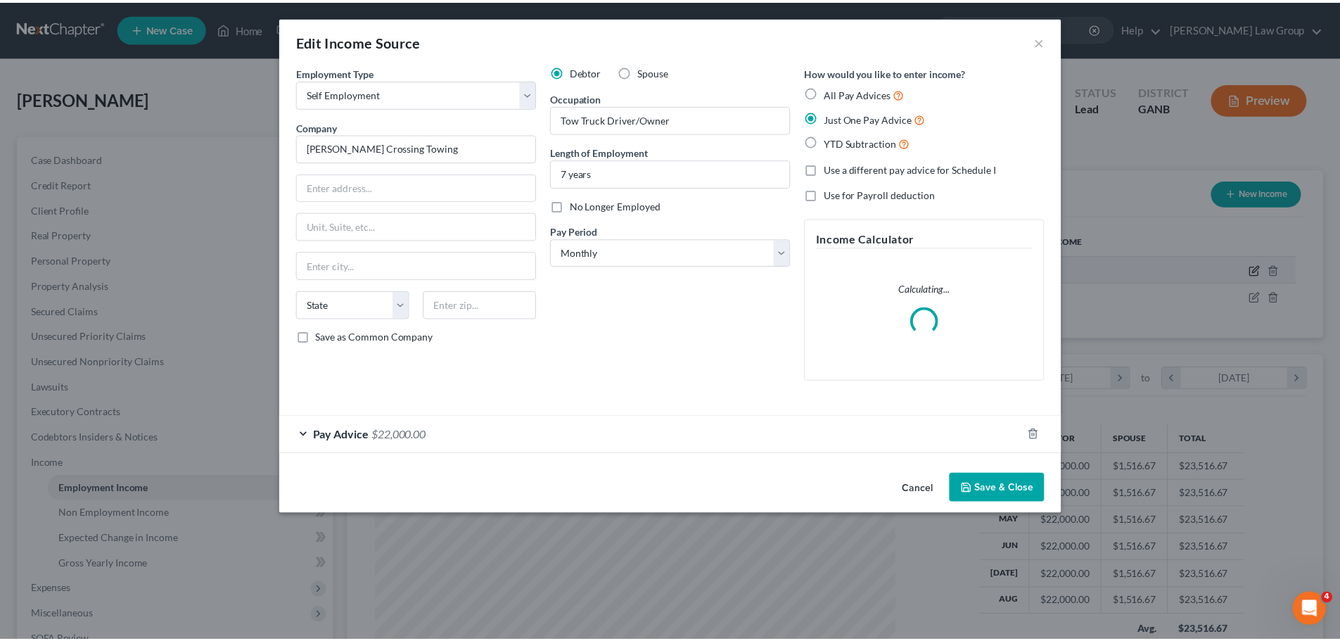
scroll to position [264, 558]
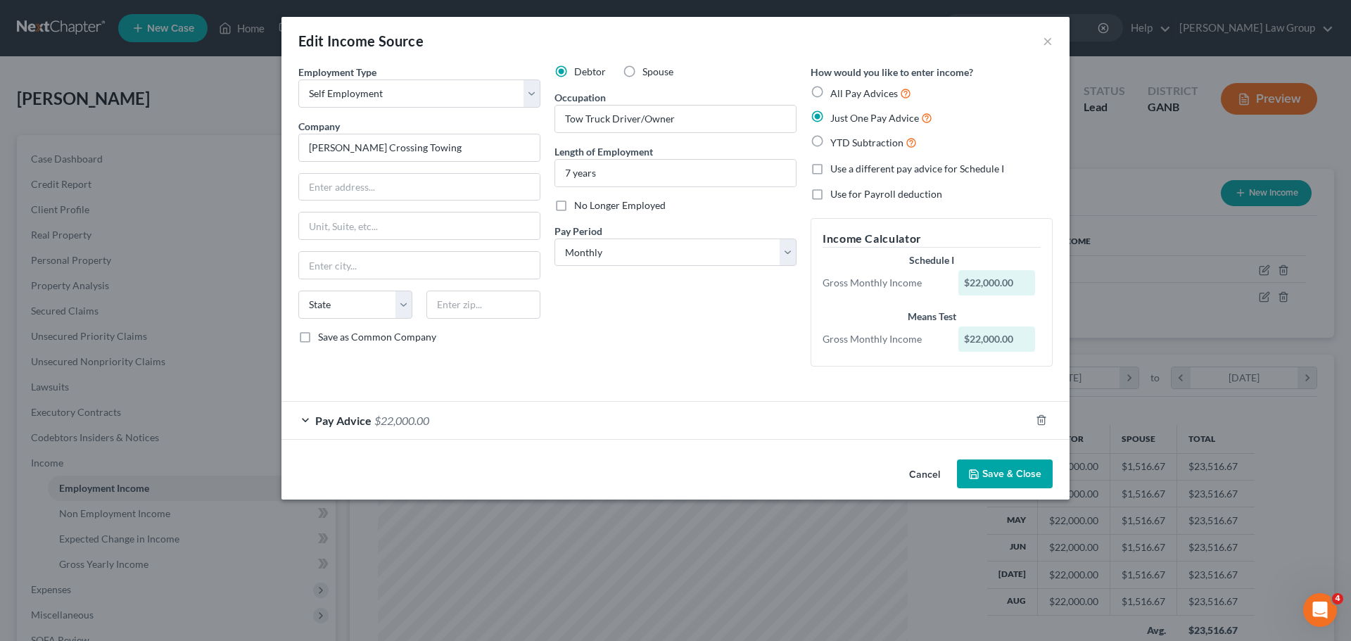
click at [830, 168] on label "Use a different pay advice for Schedule I" at bounding box center [917, 169] width 174 height 14
click at [836, 168] on input "Use a different pay advice for Schedule I" at bounding box center [840, 166] width 9 height 9
checkbox input "true"
click at [319, 430] on div "Pay Advice $22,000.00" at bounding box center [655, 420] width 748 height 37
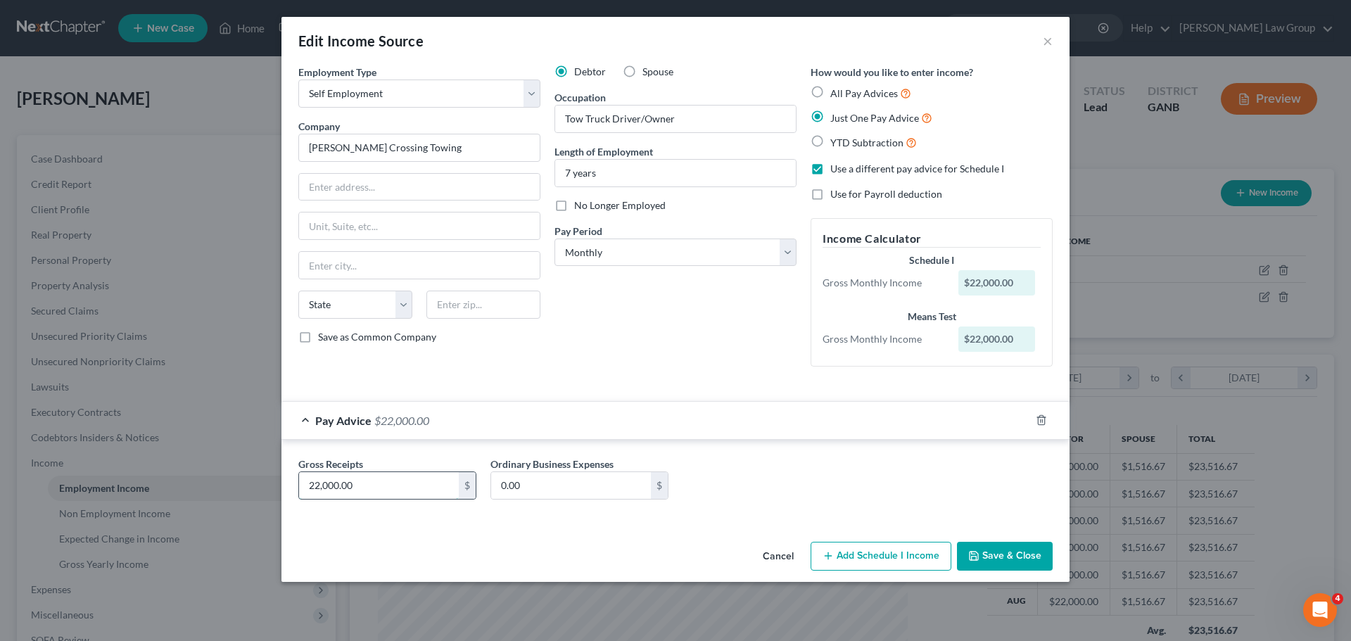
click at [359, 475] on input "22,000.00" at bounding box center [379, 485] width 160 height 27
type input "15,000"
click at [973, 549] on button "Save & Close" at bounding box center [1005, 557] width 96 height 30
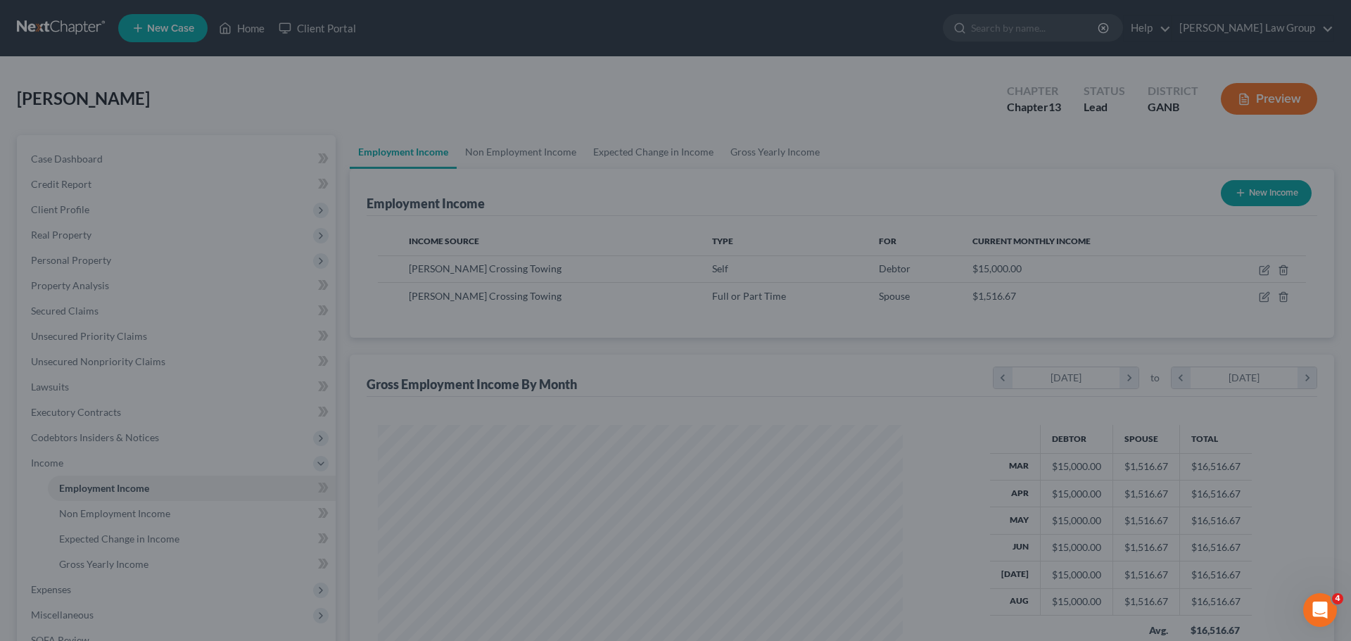
scroll to position [703152, 702862]
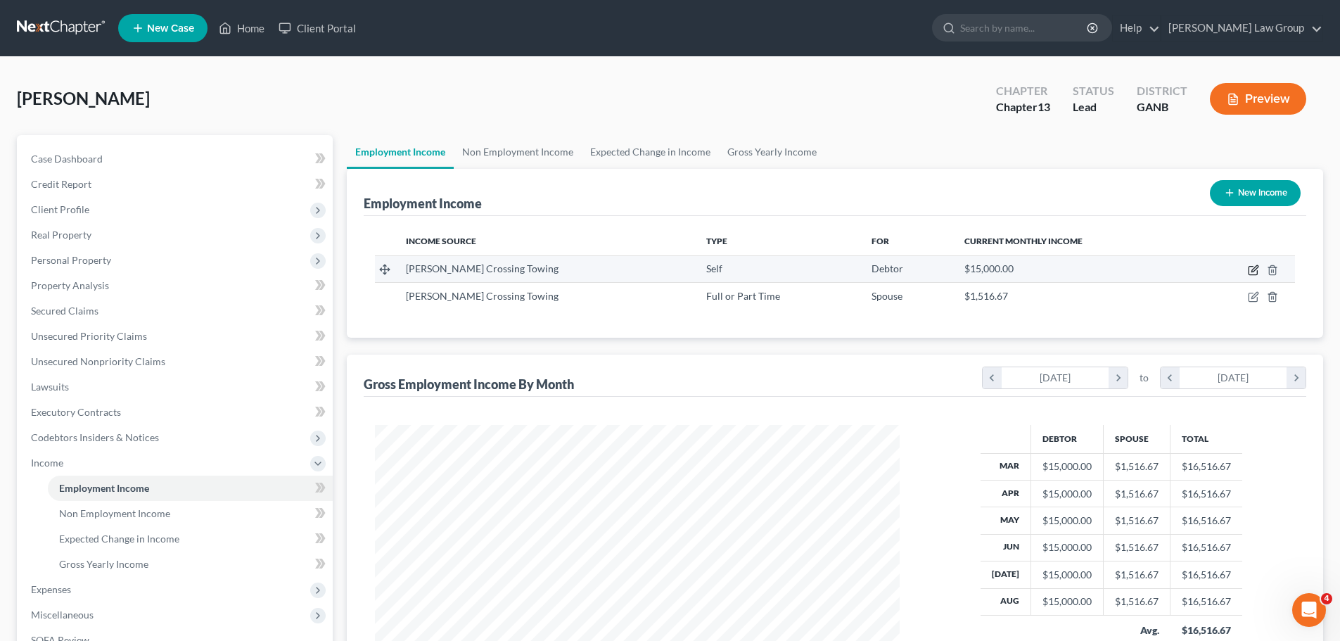
click at [1253, 272] on icon "button" at bounding box center [1254, 268] width 6 height 6
select select "1"
select select "0"
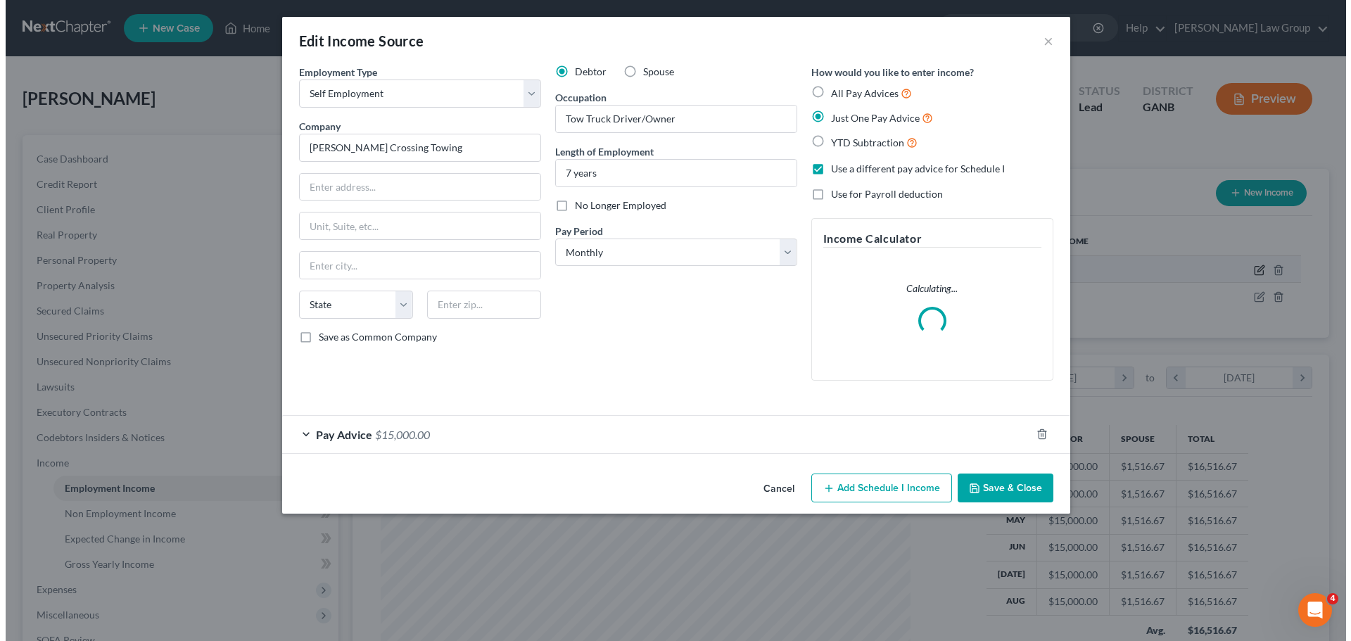
scroll to position [264, 558]
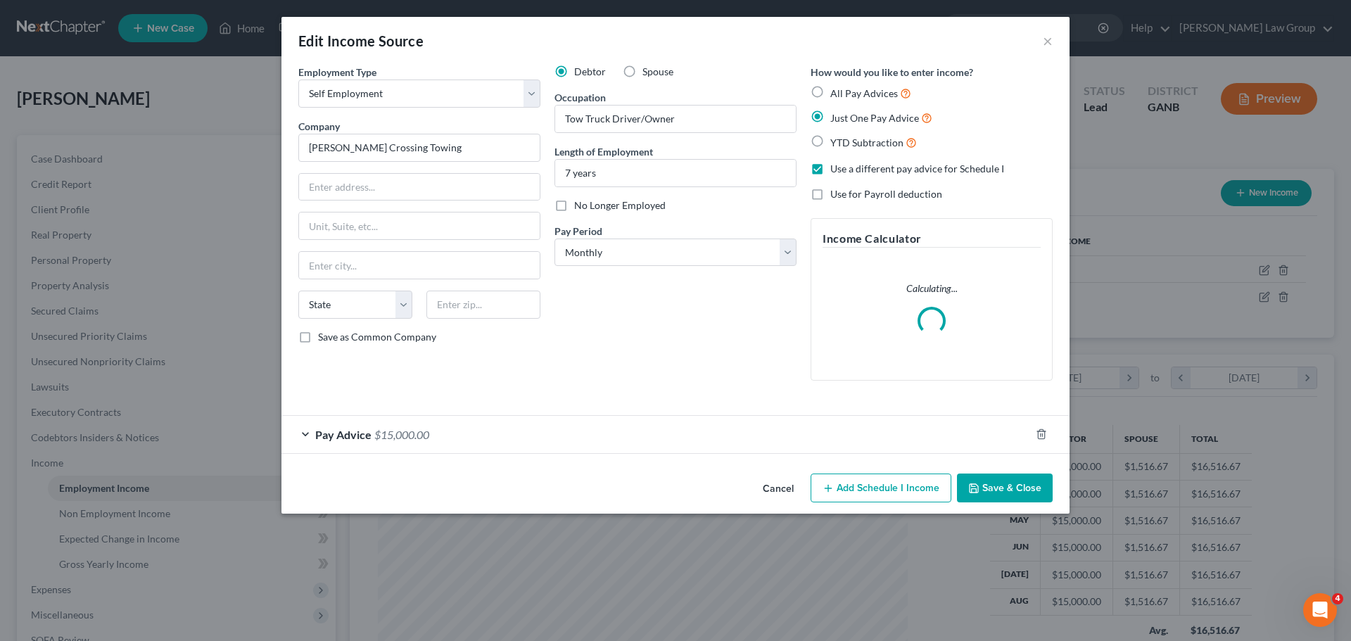
click at [864, 474] on button "Add Schedule I Income" at bounding box center [880, 488] width 141 height 30
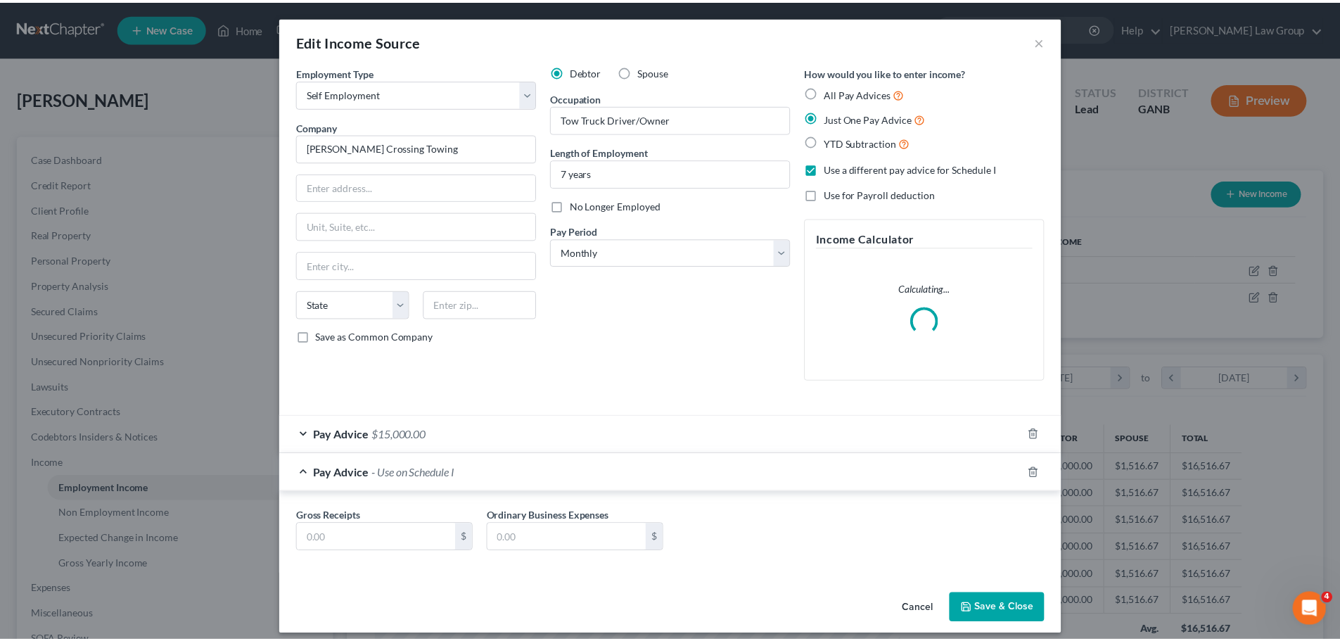
scroll to position [11, 0]
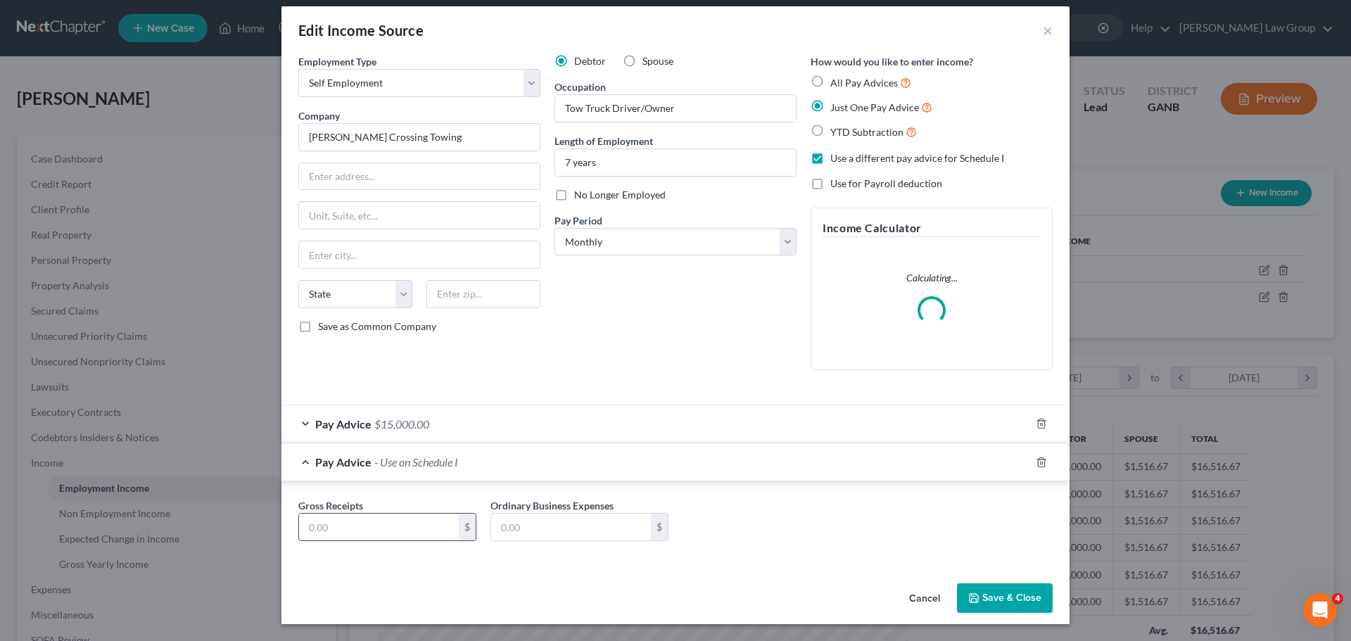
click at [328, 528] on input "text" at bounding box center [379, 526] width 160 height 27
type input "22,000"
click at [1017, 598] on button "Save & Close" at bounding box center [1005, 598] width 96 height 30
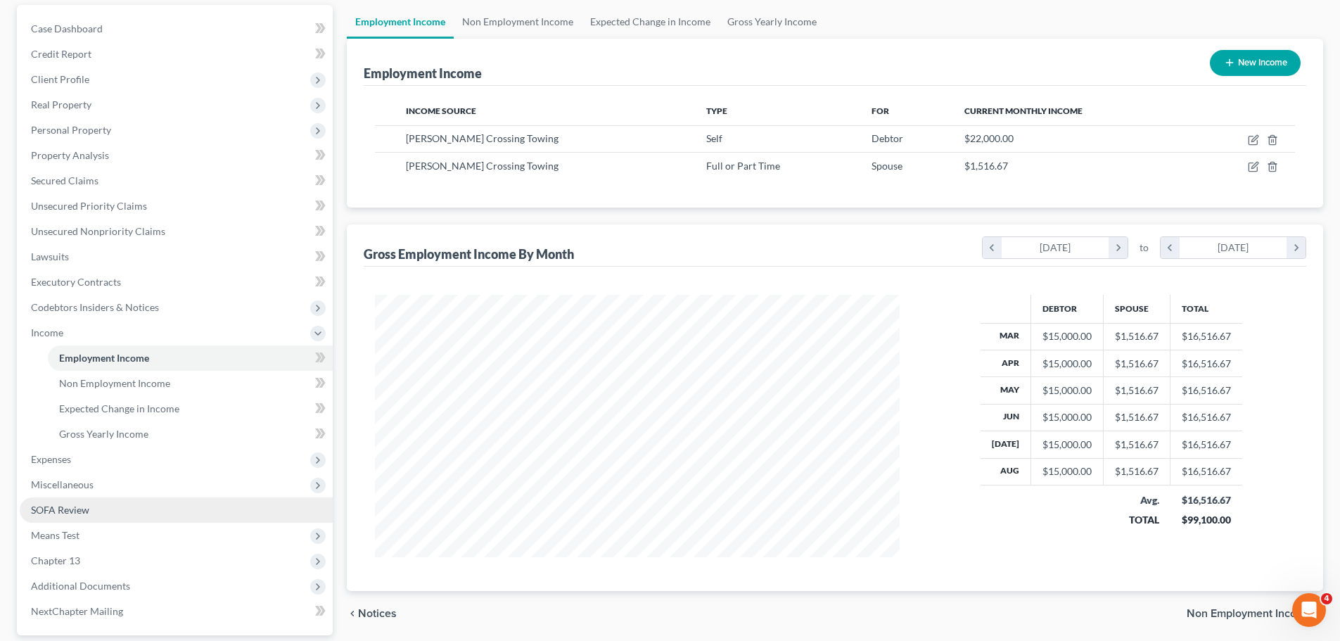
scroll to position [259, 0]
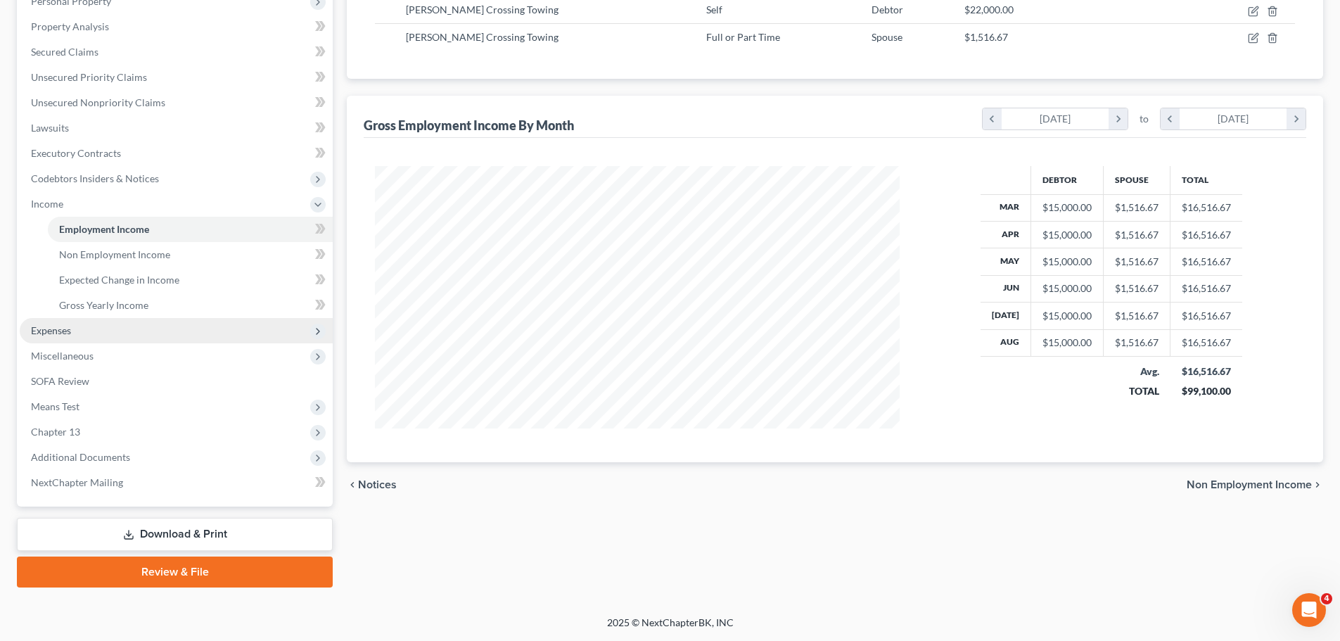
click at [101, 330] on span "Expenses" at bounding box center [176, 330] width 313 height 25
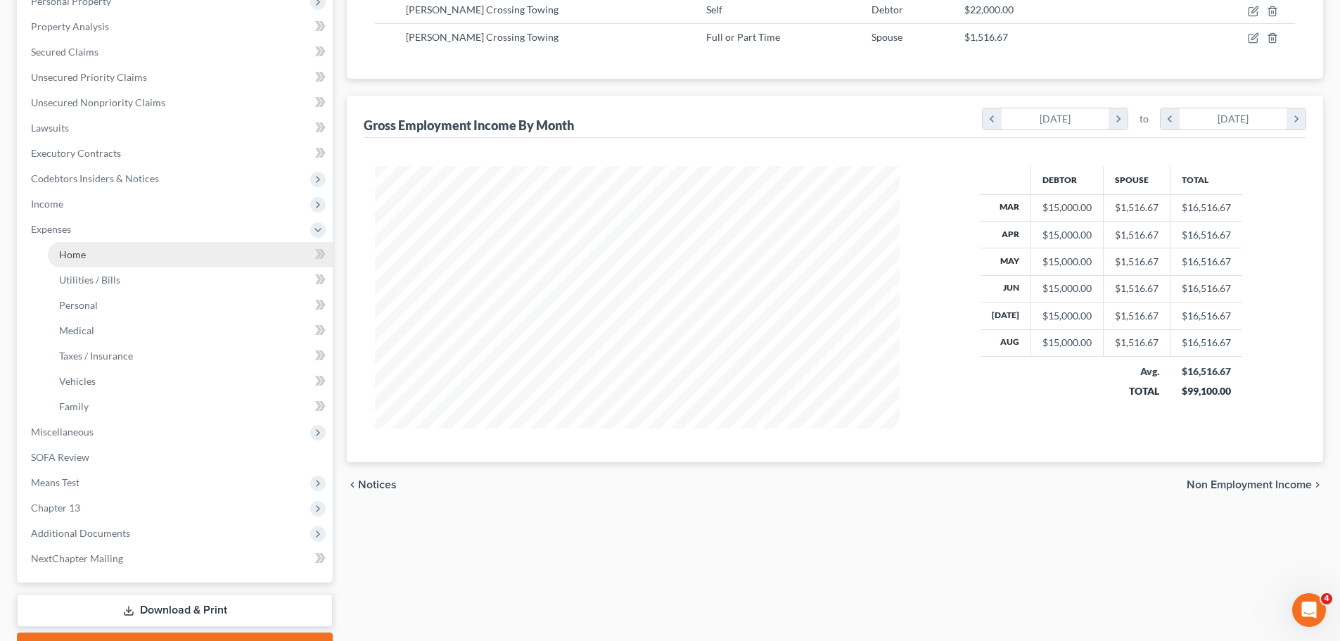
click at [101, 262] on link "Home" at bounding box center [190, 254] width 285 height 25
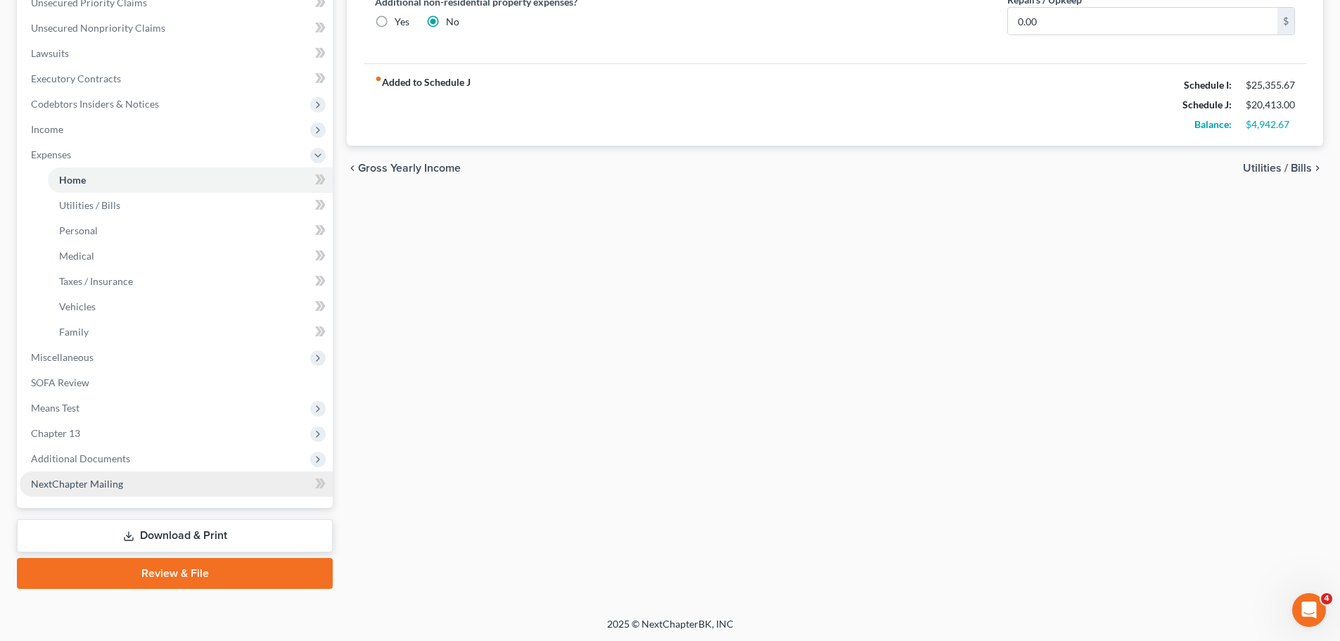
scroll to position [335, 0]
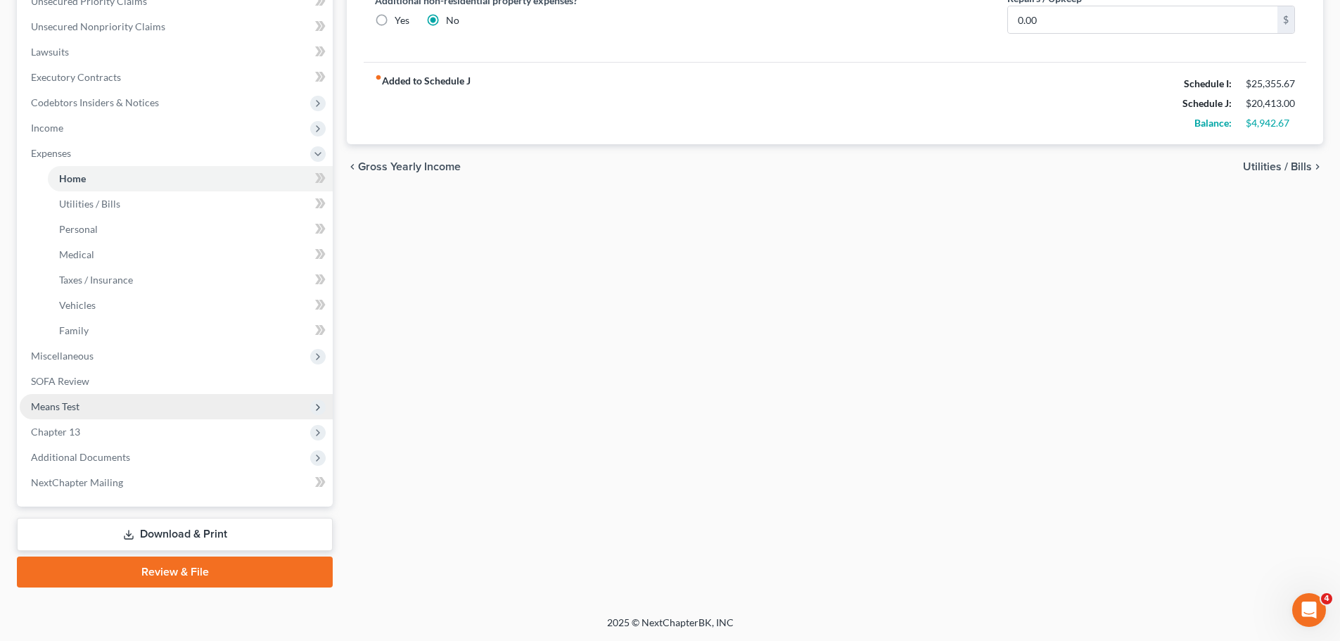
click at [114, 395] on span "Means Test" at bounding box center [176, 406] width 313 height 25
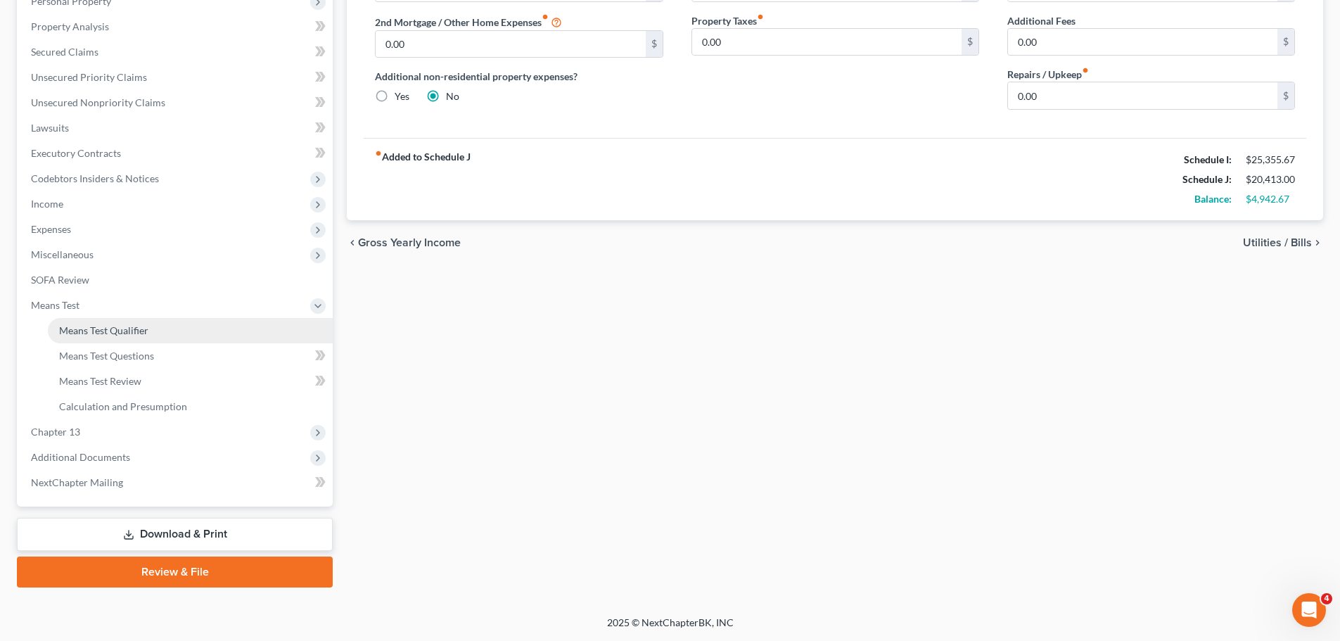
click at [136, 332] on span "Means Test Qualifier" at bounding box center [103, 330] width 89 height 12
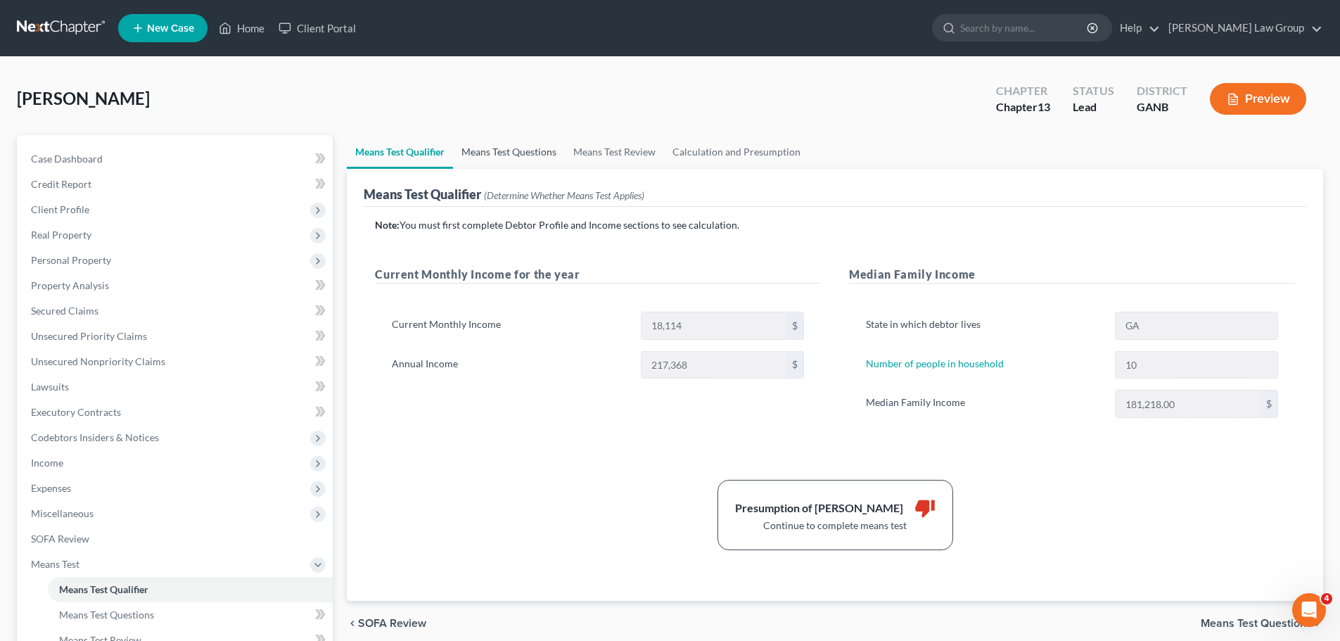
click at [527, 147] on link "Means Test Questions" at bounding box center [509, 152] width 112 height 34
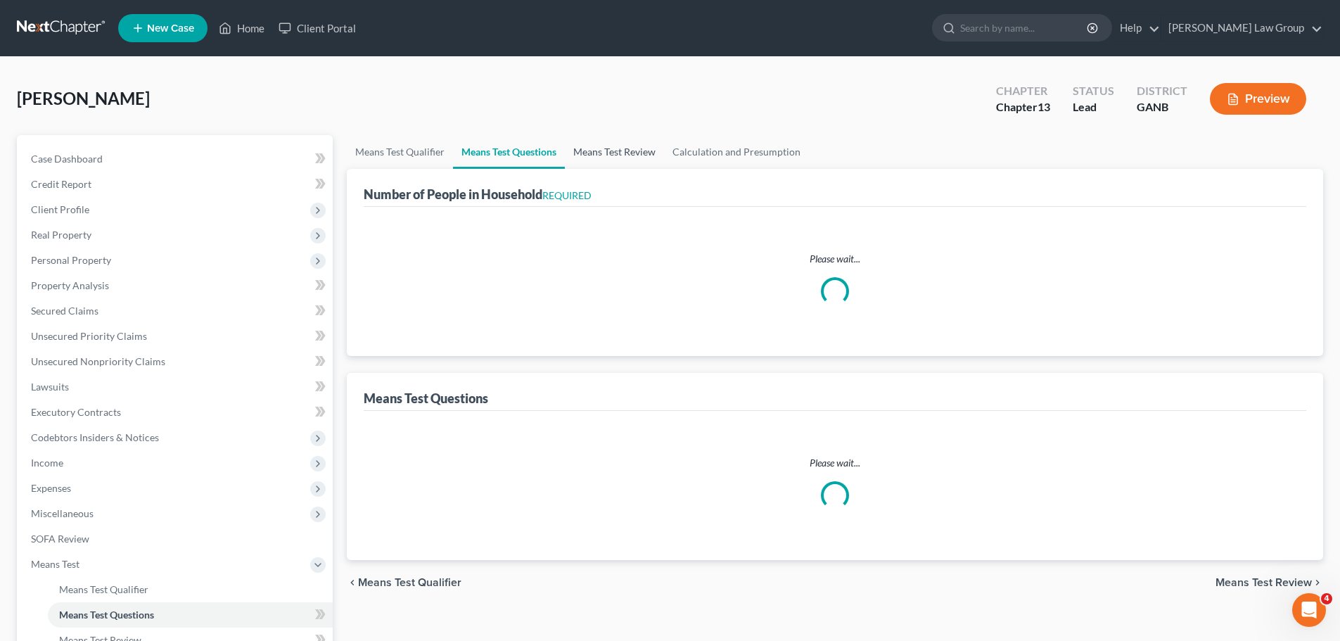
select select "1"
select select "60"
select select "1"
select select "60"
select select "1"
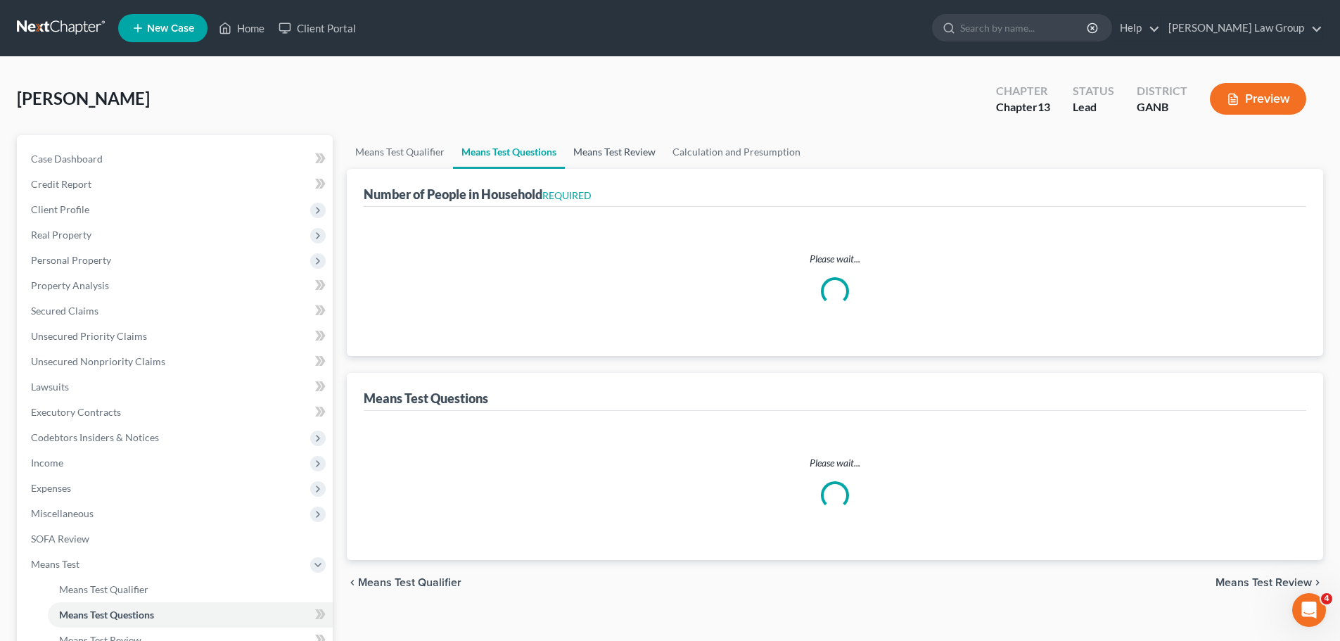
select select "60"
select select "1"
select select "60"
select select "1"
select select "60"
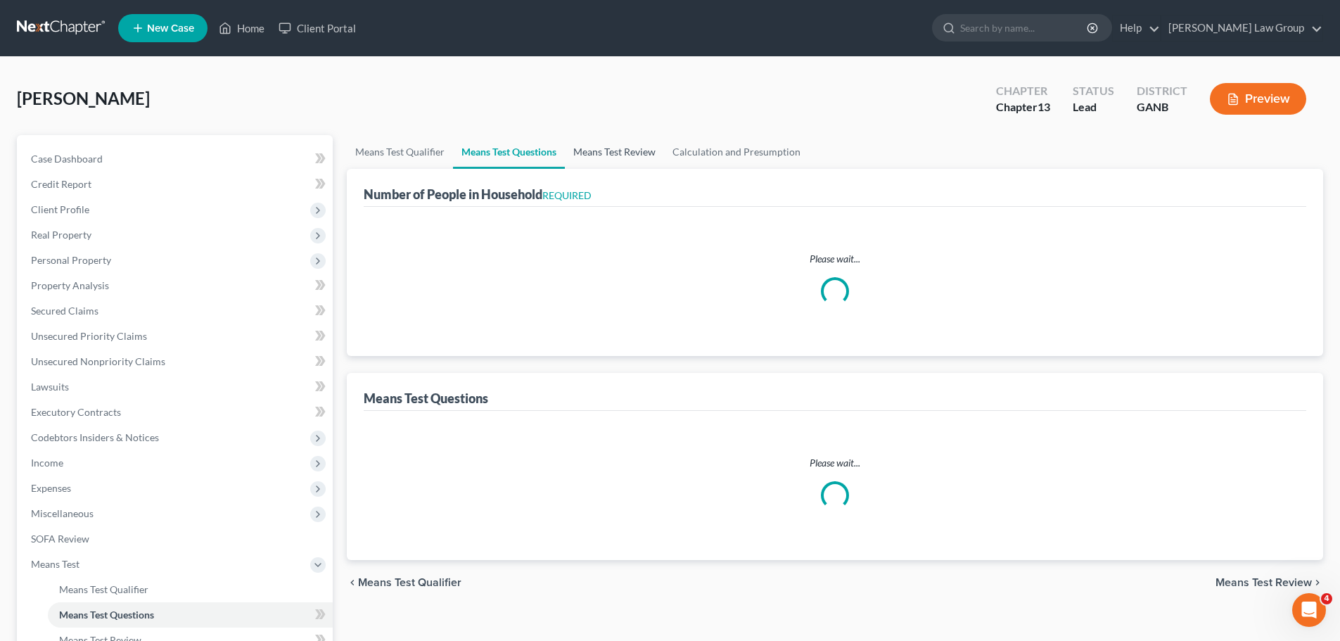
select select "1"
select select "60"
select select "10"
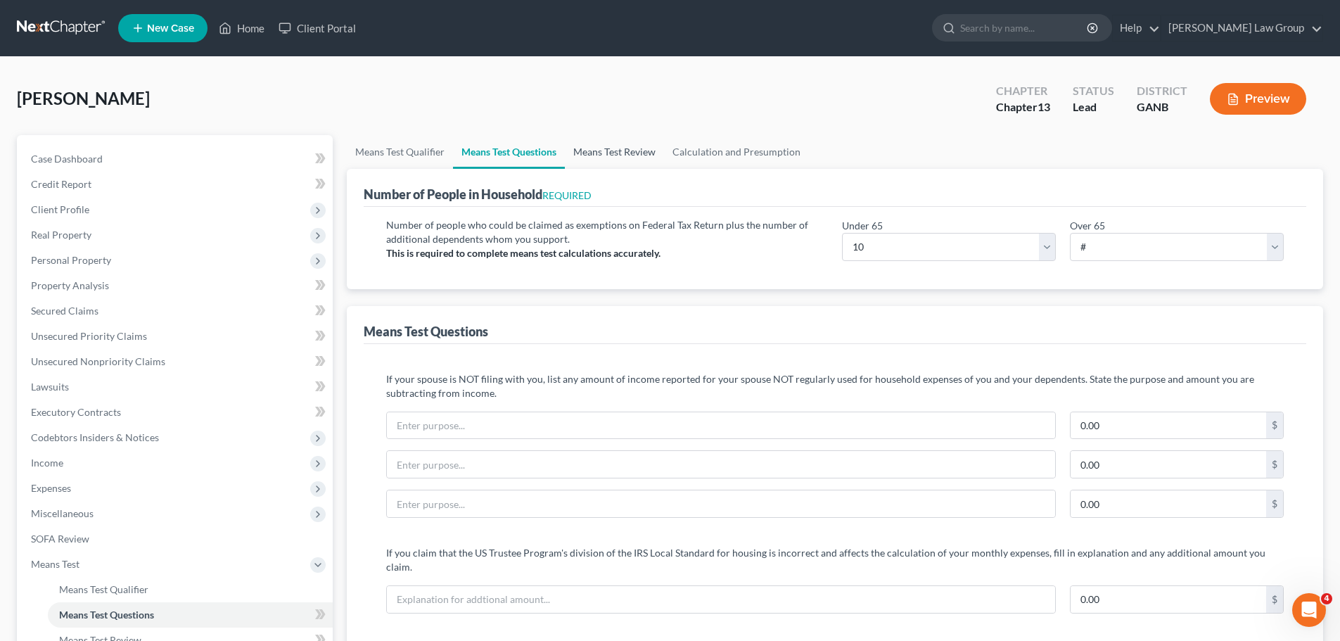
click at [619, 153] on link "Means Test Review" at bounding box center [614, 152] width 99 height 34
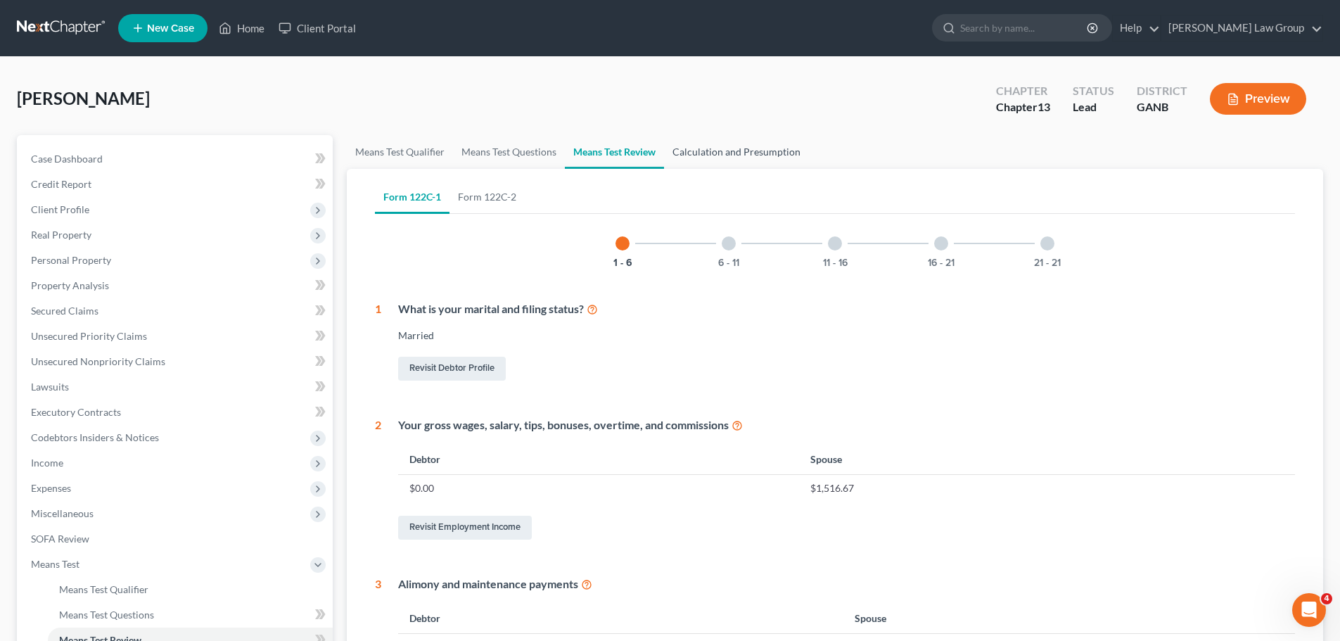
click at [748, 155] on link "Calculation and Presumption" at bounding box center [736, 152] width 145 height 34
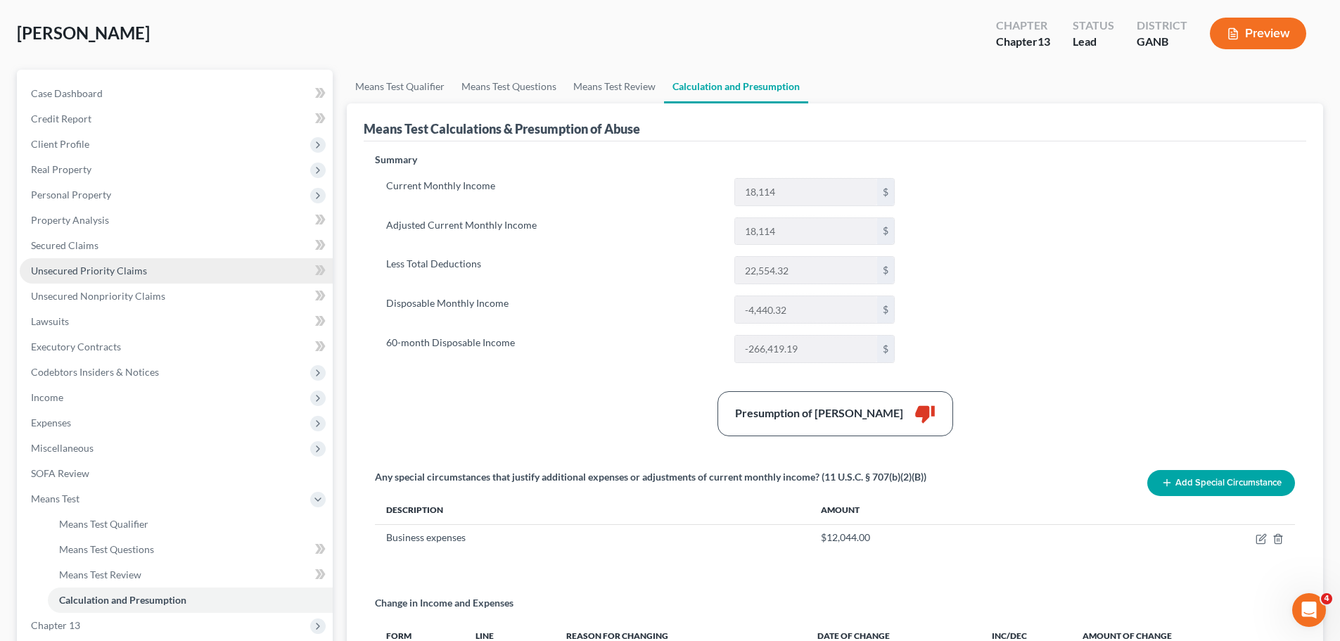
scroll to position [141, 0]
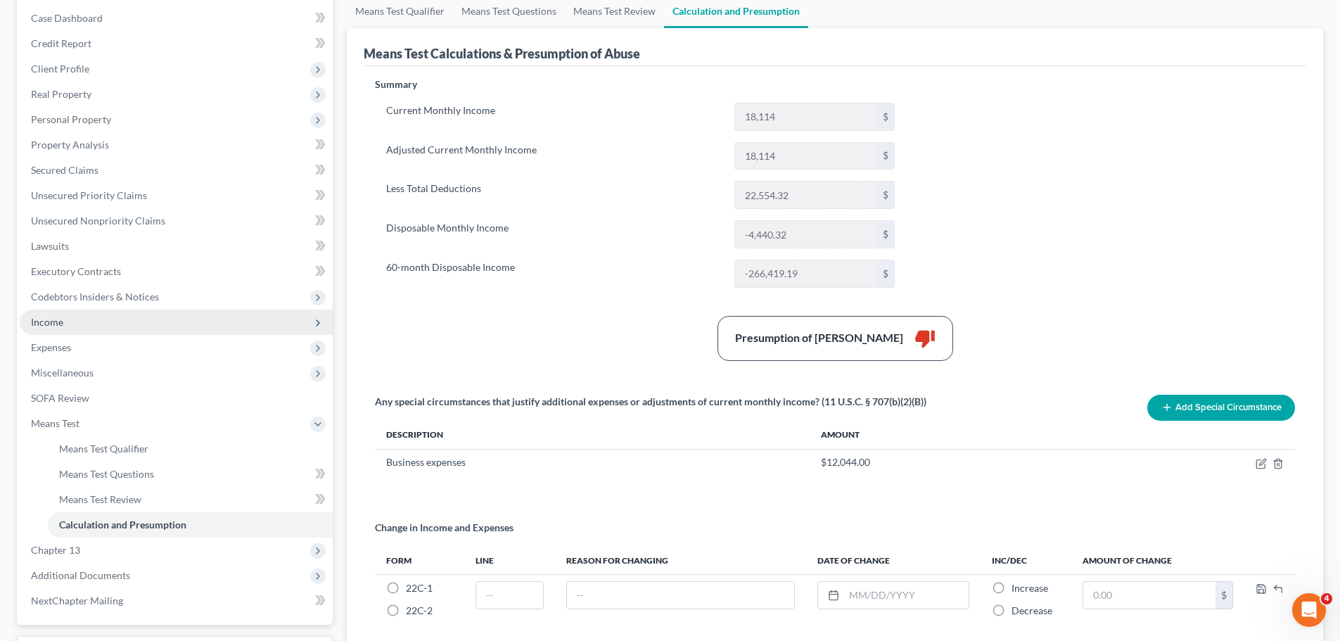
click at [94, 318] on span "Income" at bounding box center [176, 322] width 313 height 25
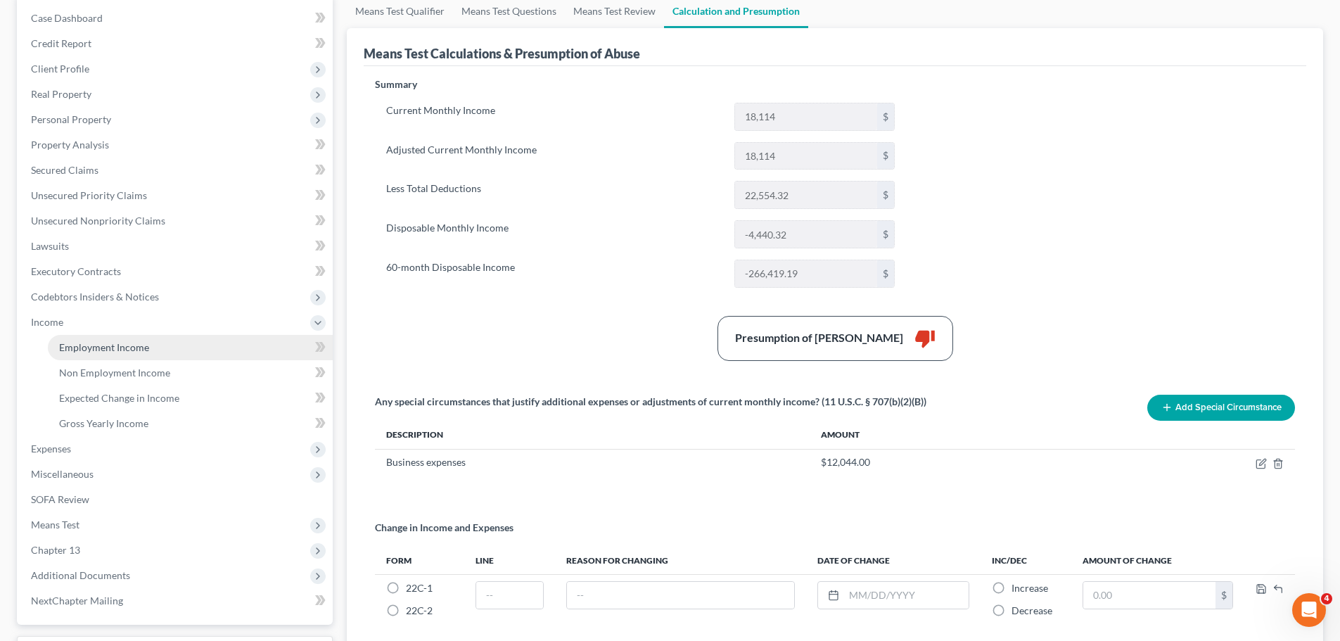
click at [135, 344] on span "Employment Income" at bounding box center [104, 347] width 90 height 12
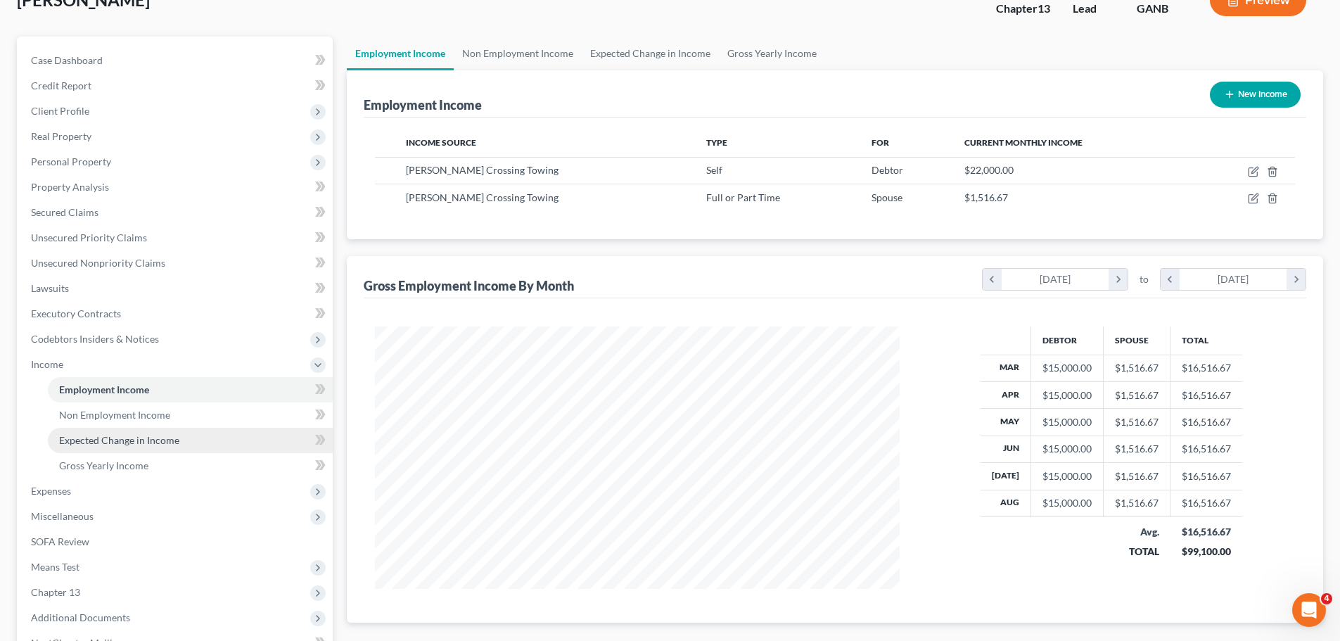
scroll to position [259, 0]
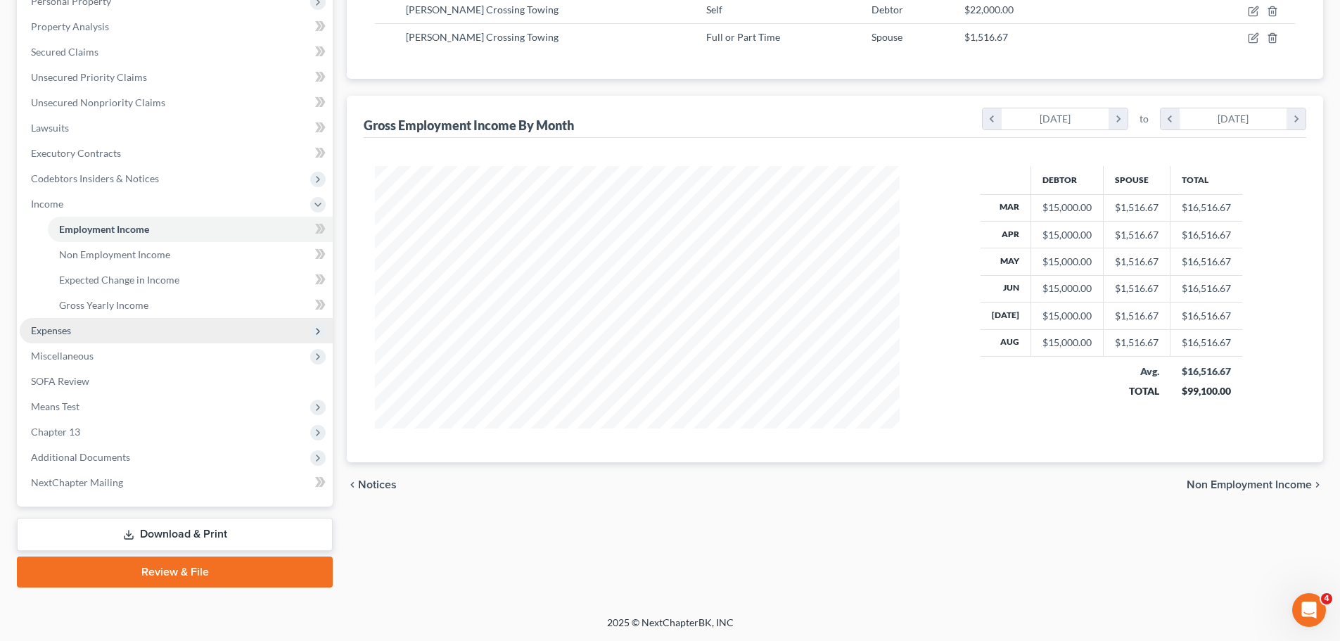
click at [108, 331] on span "Expenses" at bounding box center [176, 330] width 313 height 25
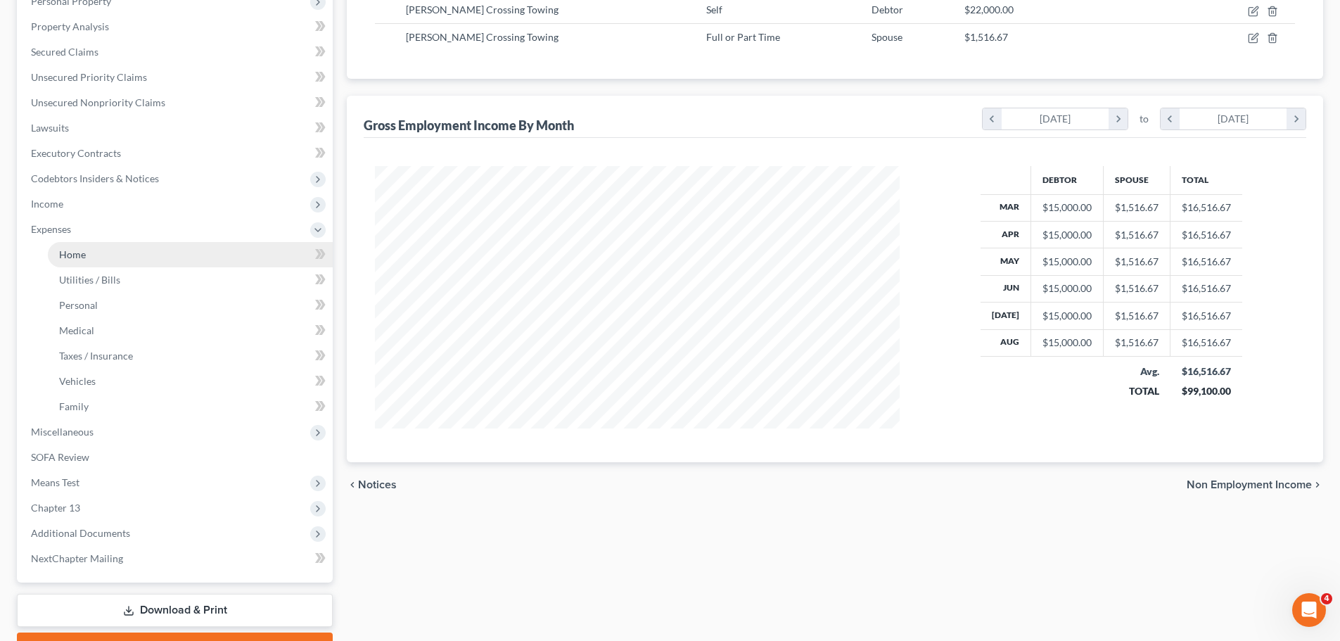
click at [129, 260] on link "Home" at bounding box center [190, 254] width 285 height 25
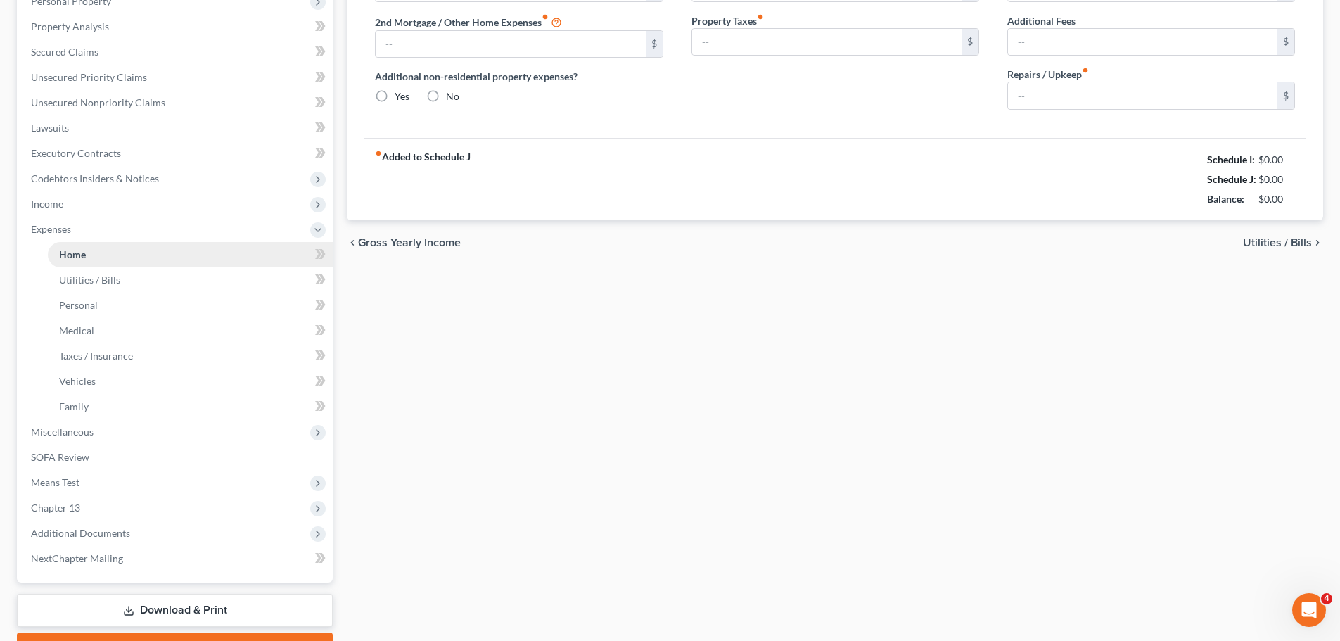
scroll to position [17, 0]
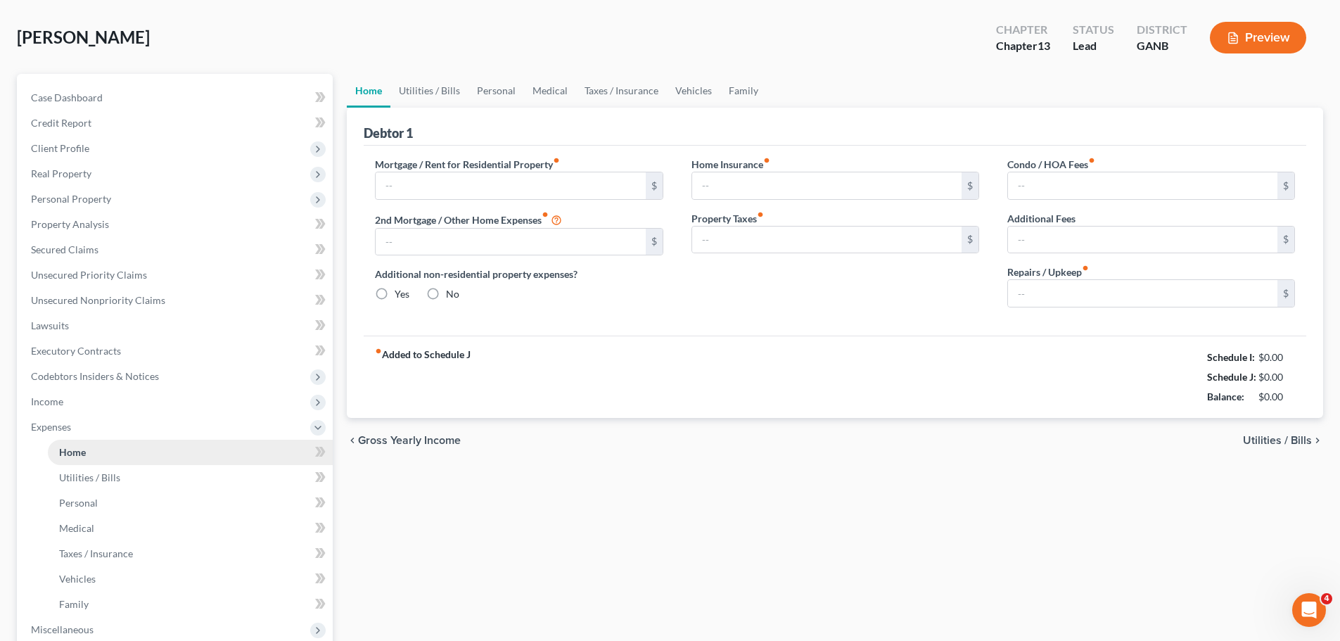
type input "2,200.00"
type input "0.00"
radio input "true"
type input "0.00"
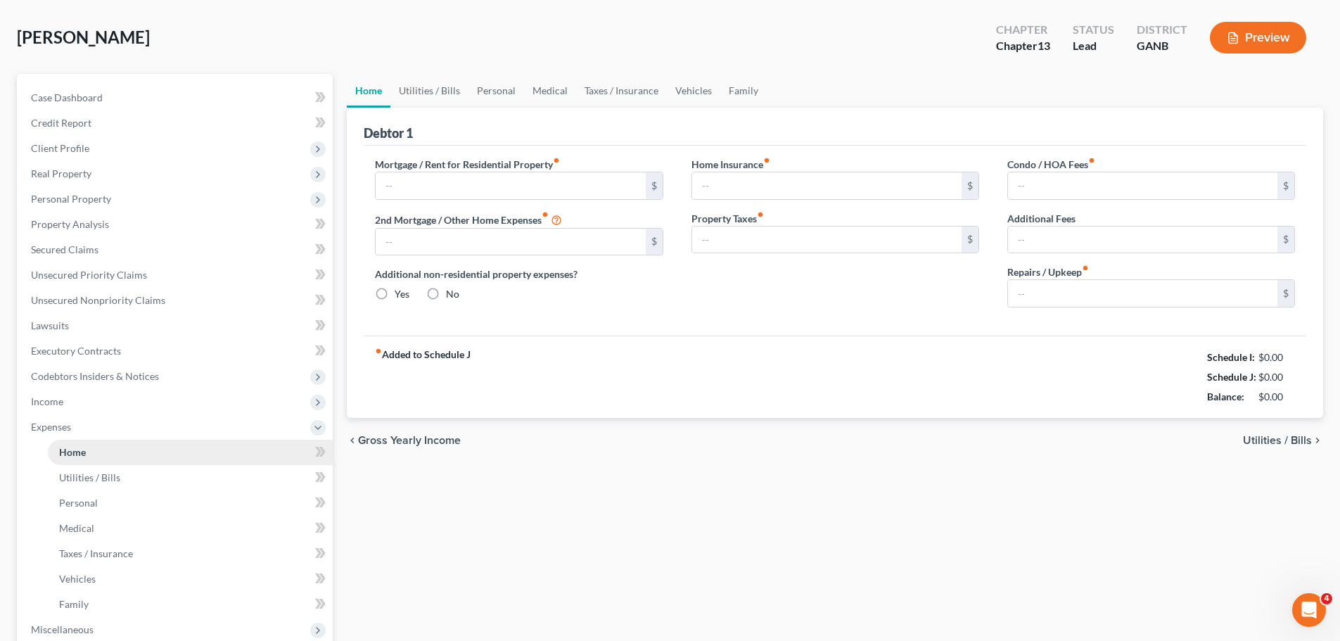
type input "0.00"
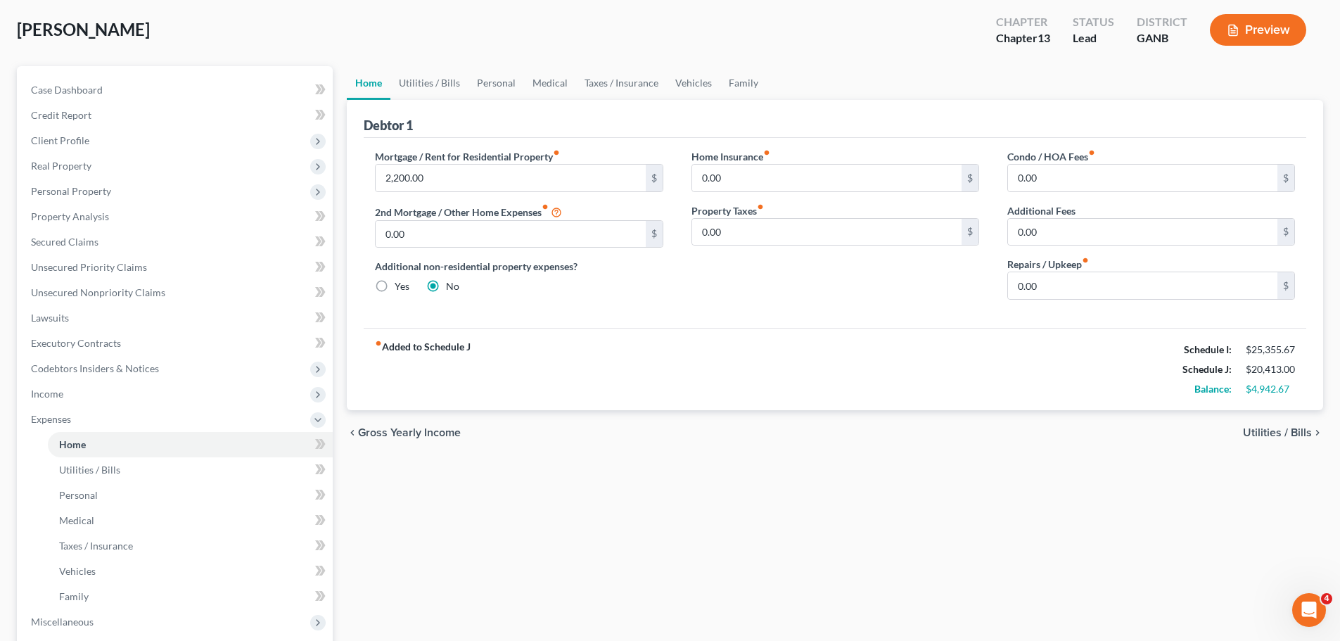
scroll to position [0, 0]
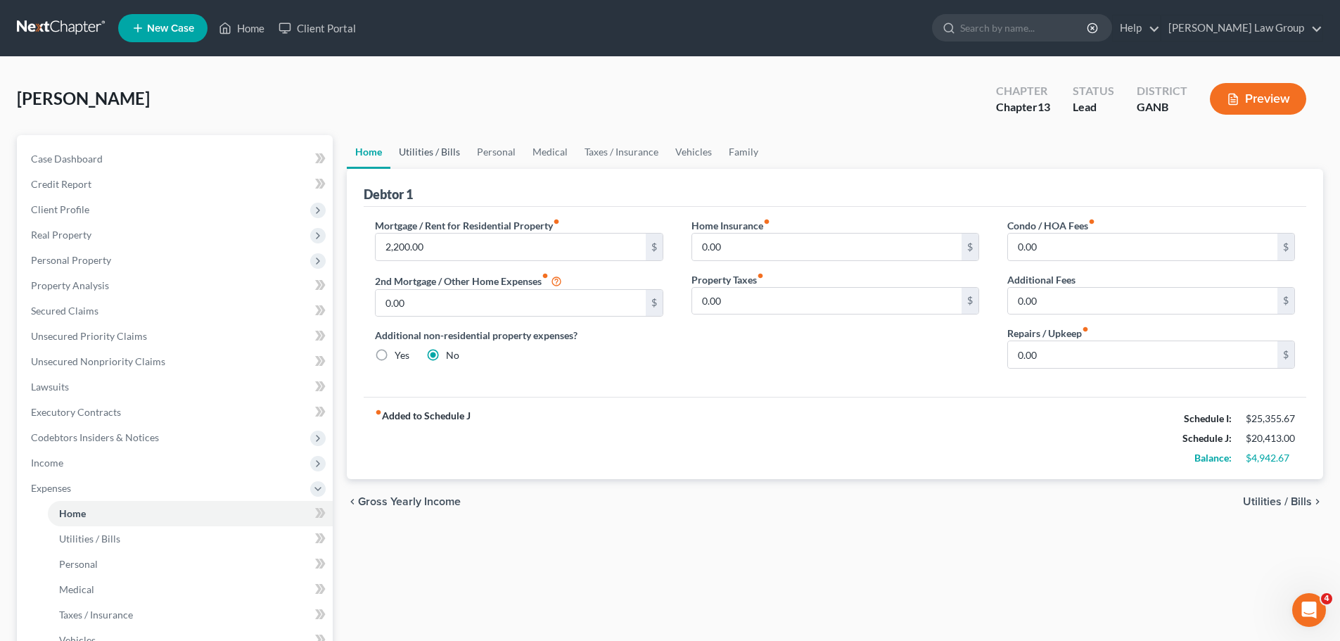
click at [419, 154] on link "Utilities / Bills" at bounding box center [429, 152] width 78 height 34
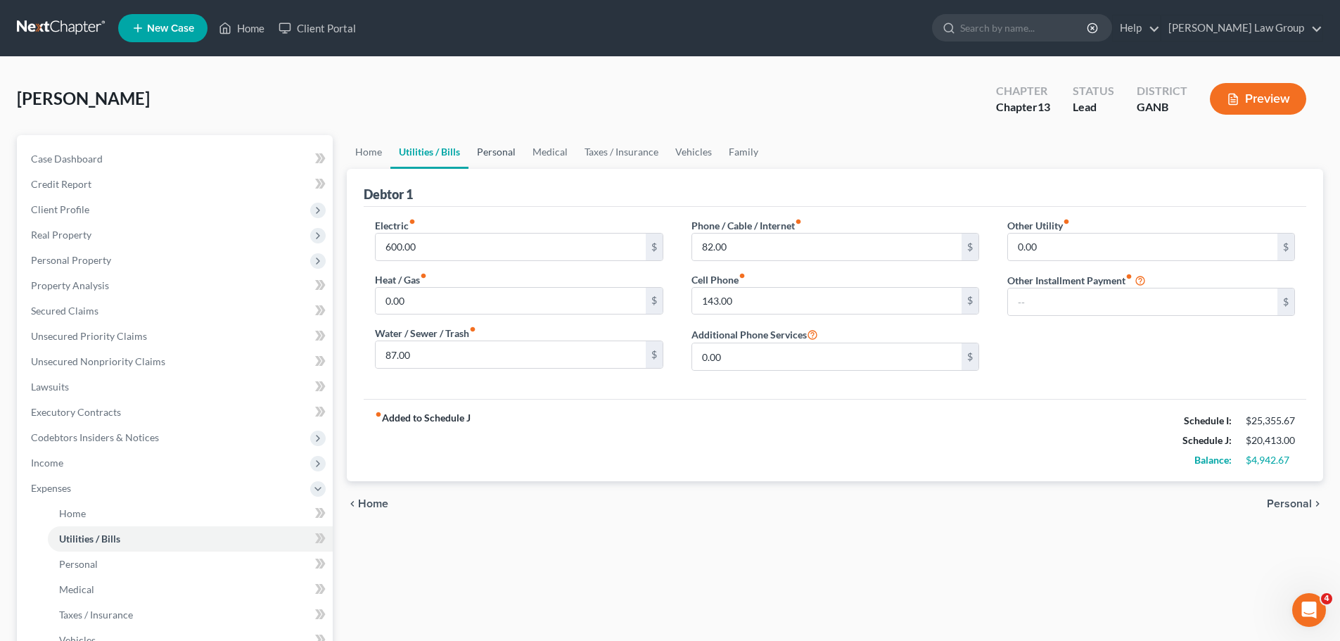
click at [487, 151] on link "Personal" at bounding box center [496, 152] width 56 height 34
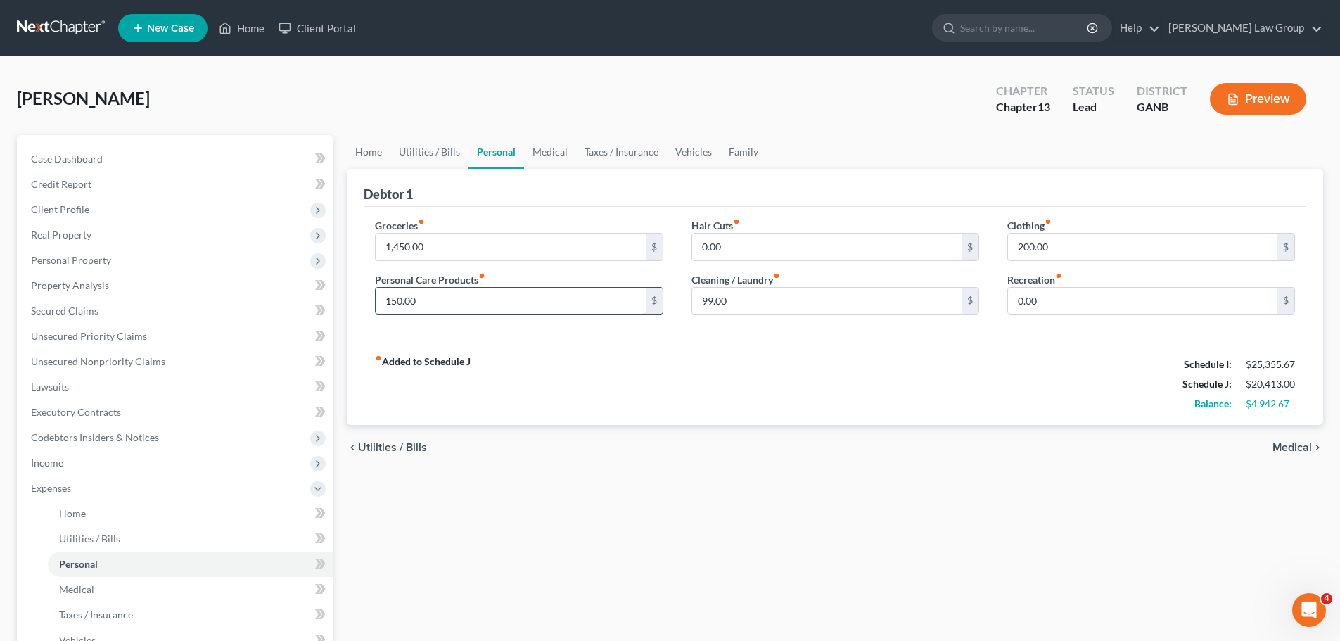
click at [449, 296] on input "150.00" at bounding box center [510, 301] width 269 height 27
type input "200"
click at [530, 151] on link "Medical" at bounding box center [550, 152] width 52 height 34
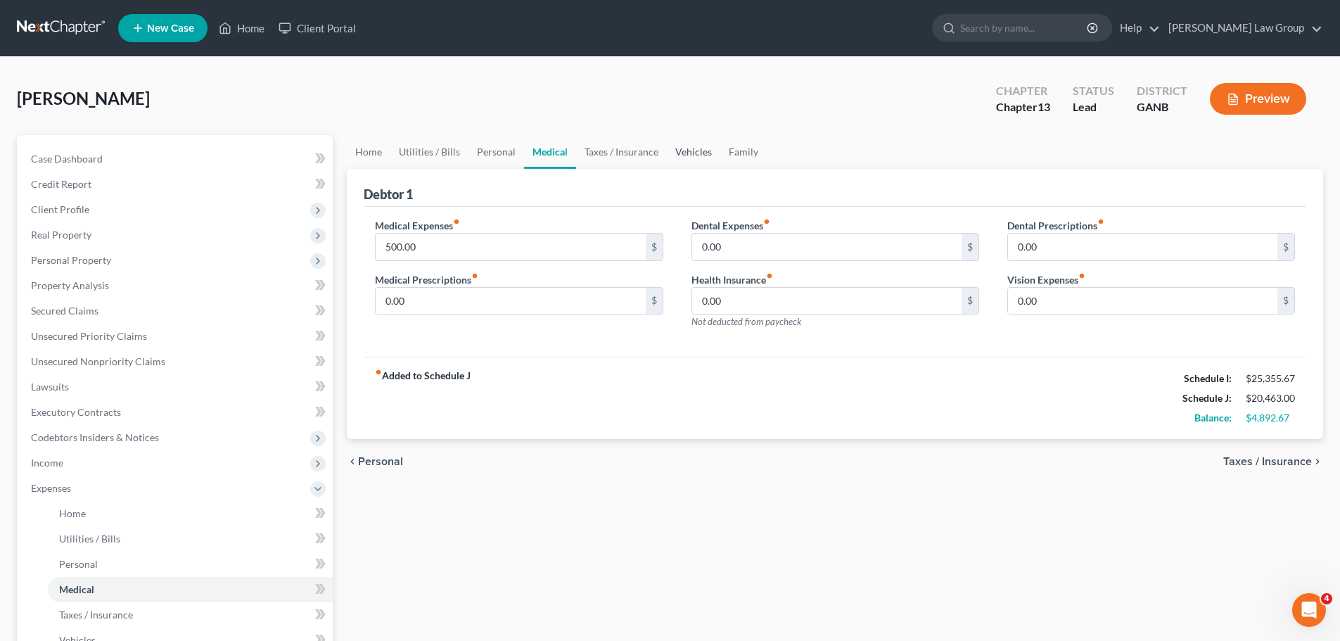
click at [683, 148] on link "Vehicles" at bounding box center [693, 152] width 53 height 34
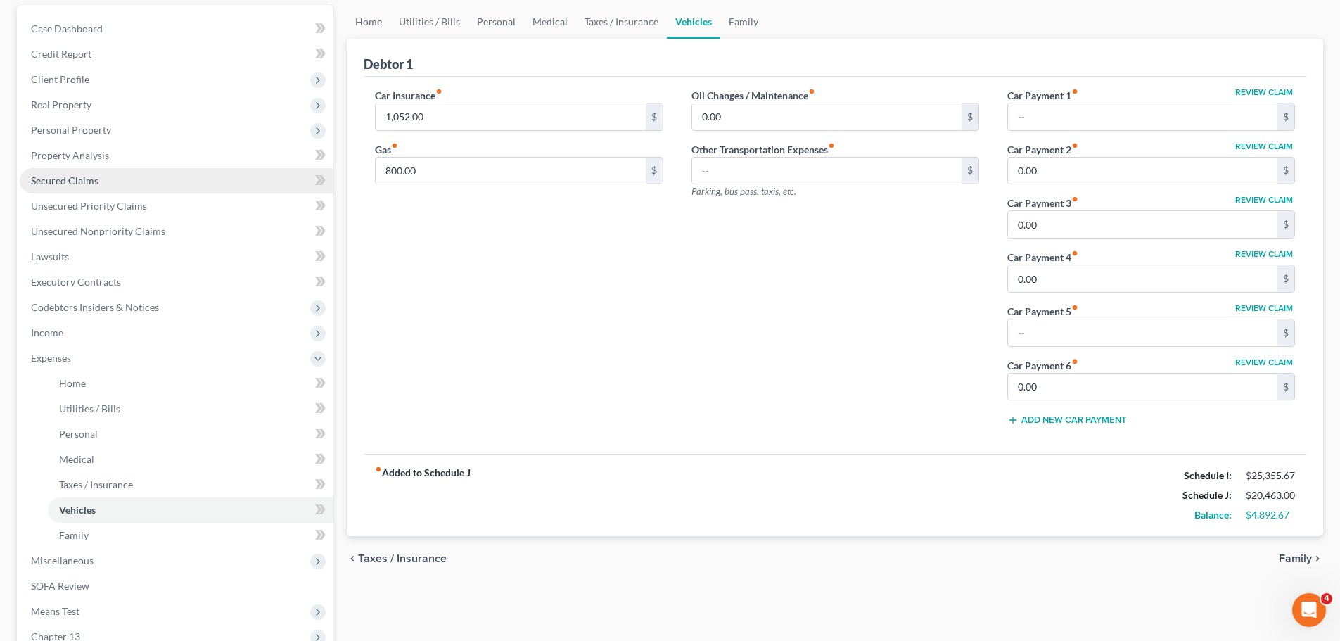
scroll to position [141, 0]
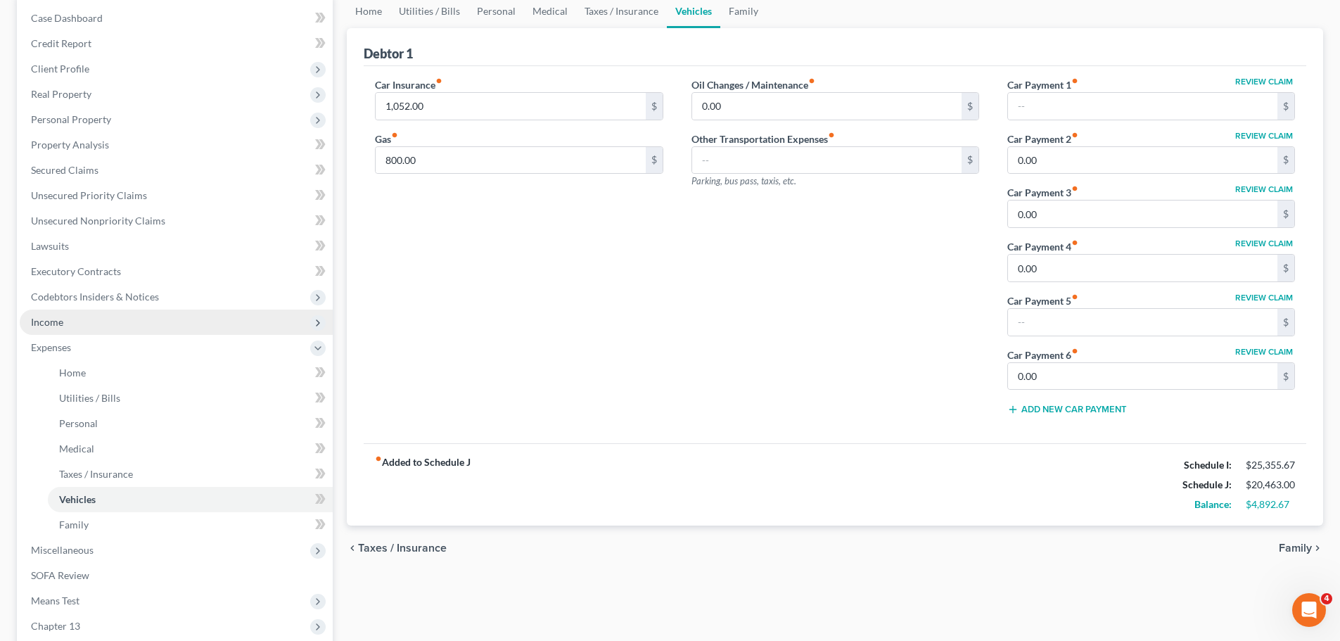
click at [106, 322] on span "Income" at bounding box center [176, 322] width 313 height 25
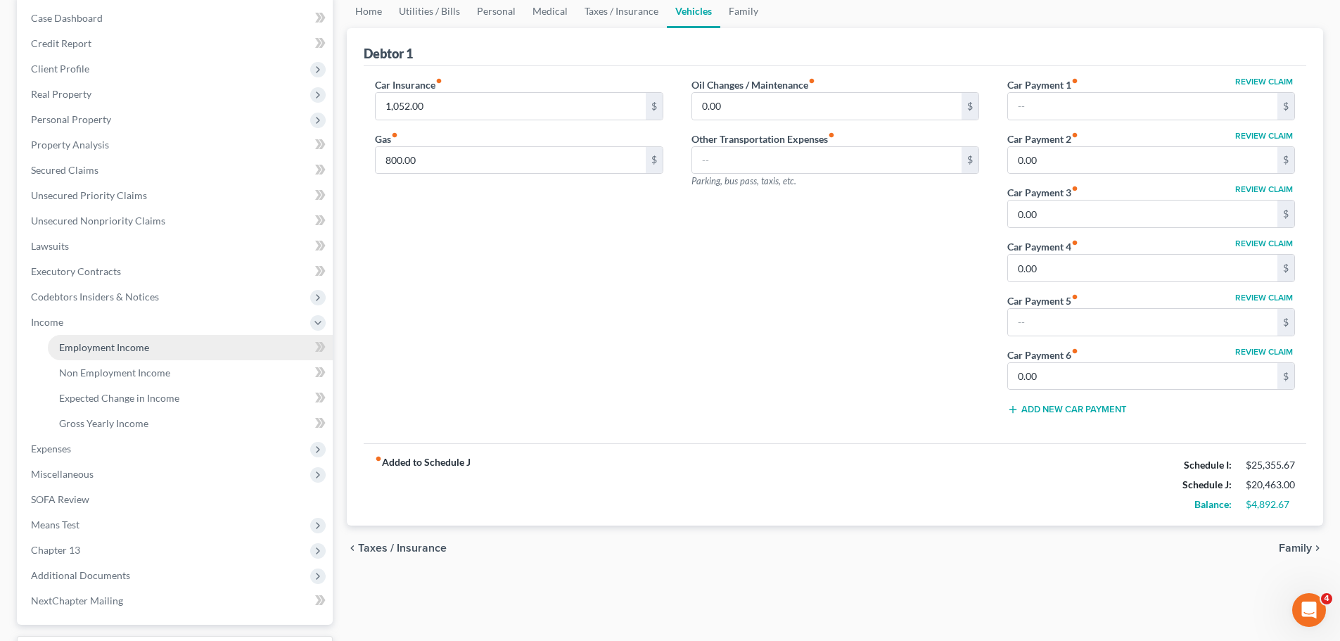
click at [150, 346] on link "Employment Income" at bounding box center [190, 347] width 285 height 25
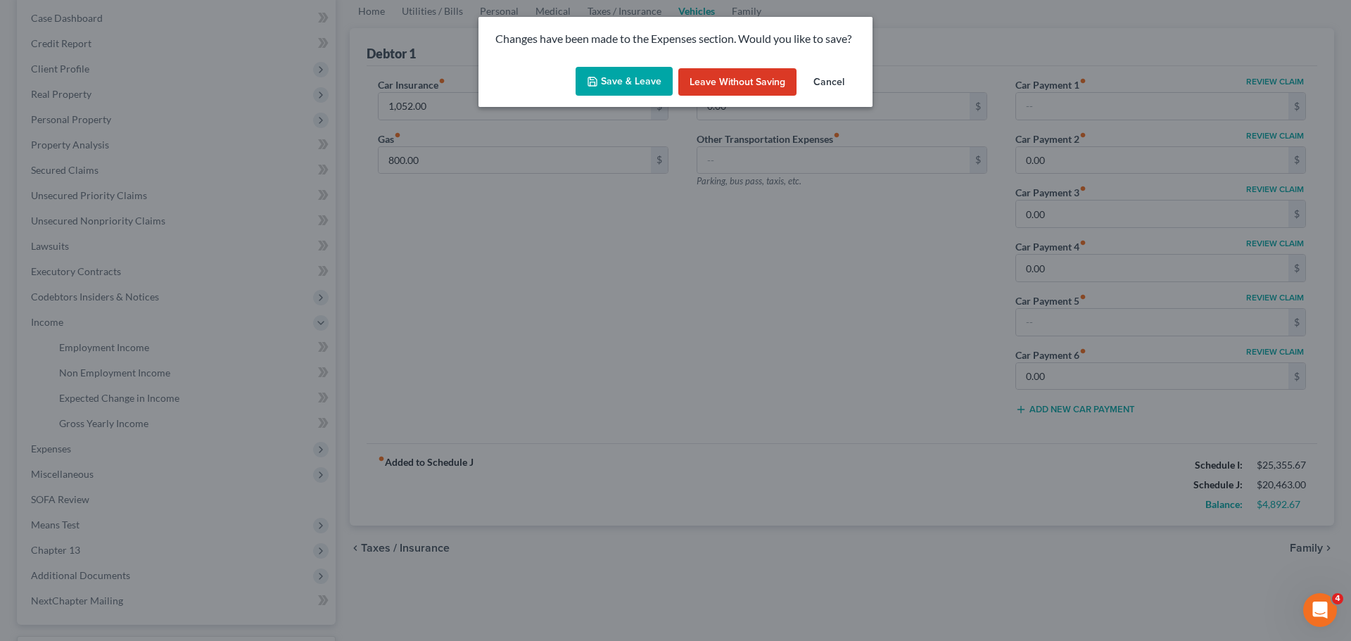
click at [610, 81] on button "Save & Leave" at bounding box center [623, 82] width 97 height 30
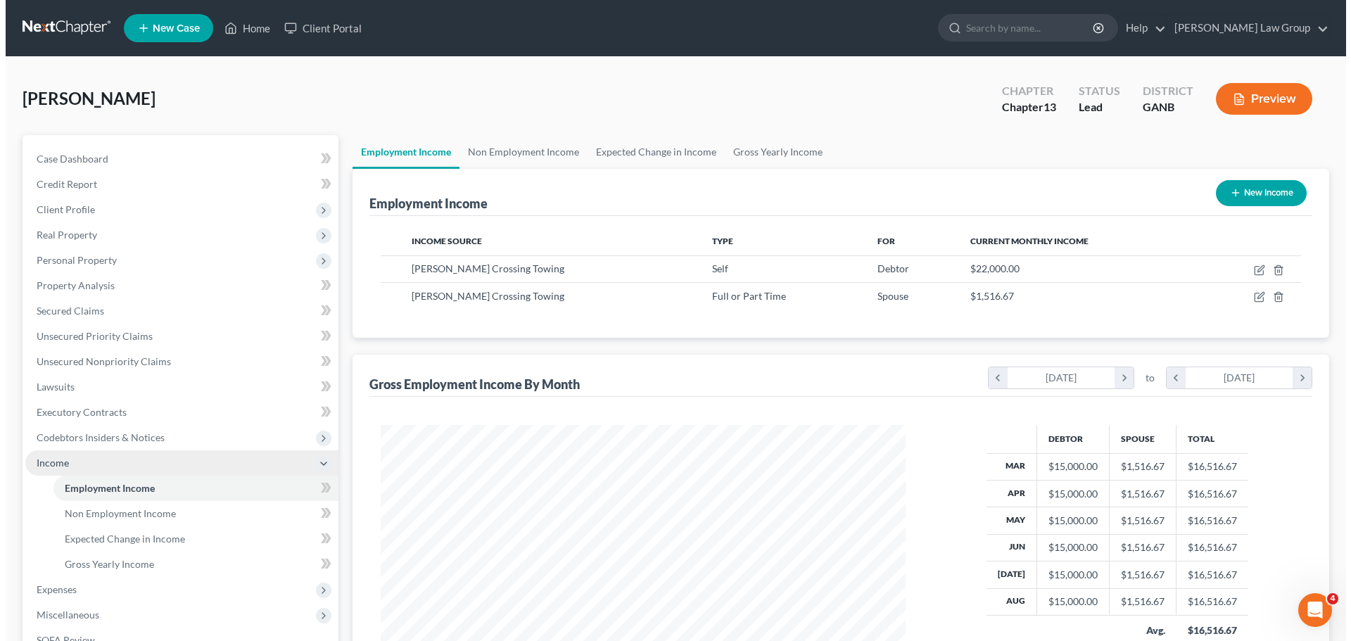
scroll to position [262, 553]
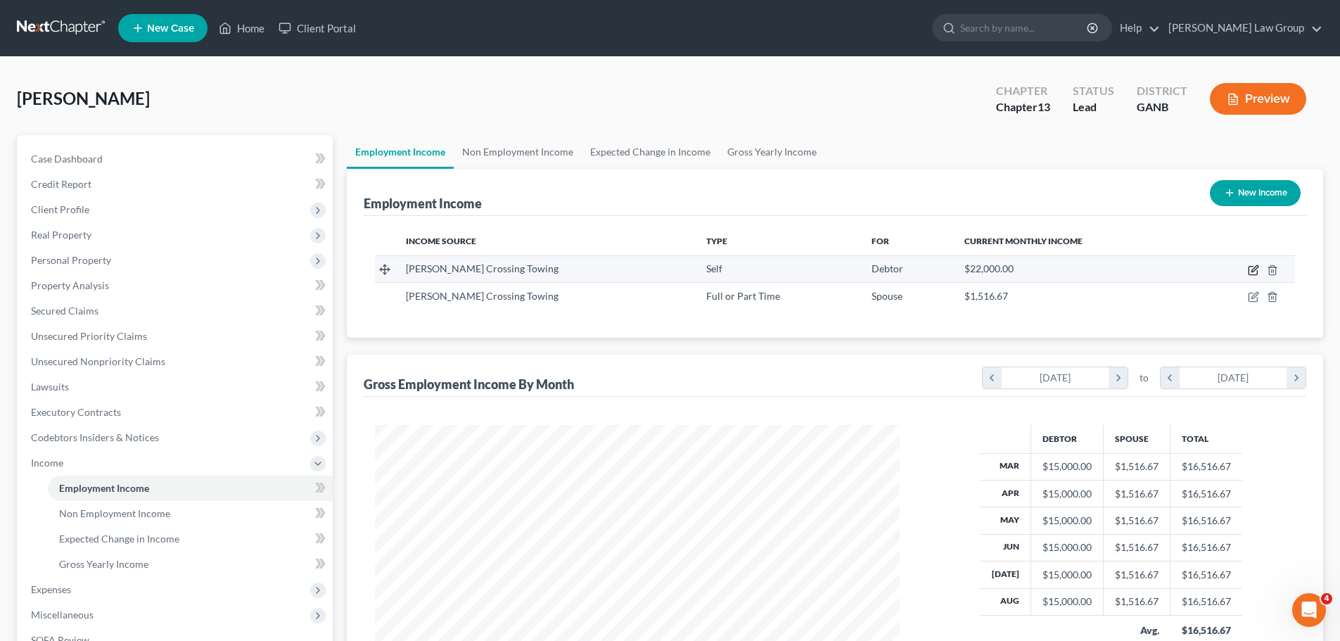
click at [1251, 270] on icon "button" at bounding box center [1253, 269] width 11 height 11
select select "1"
select select "0"
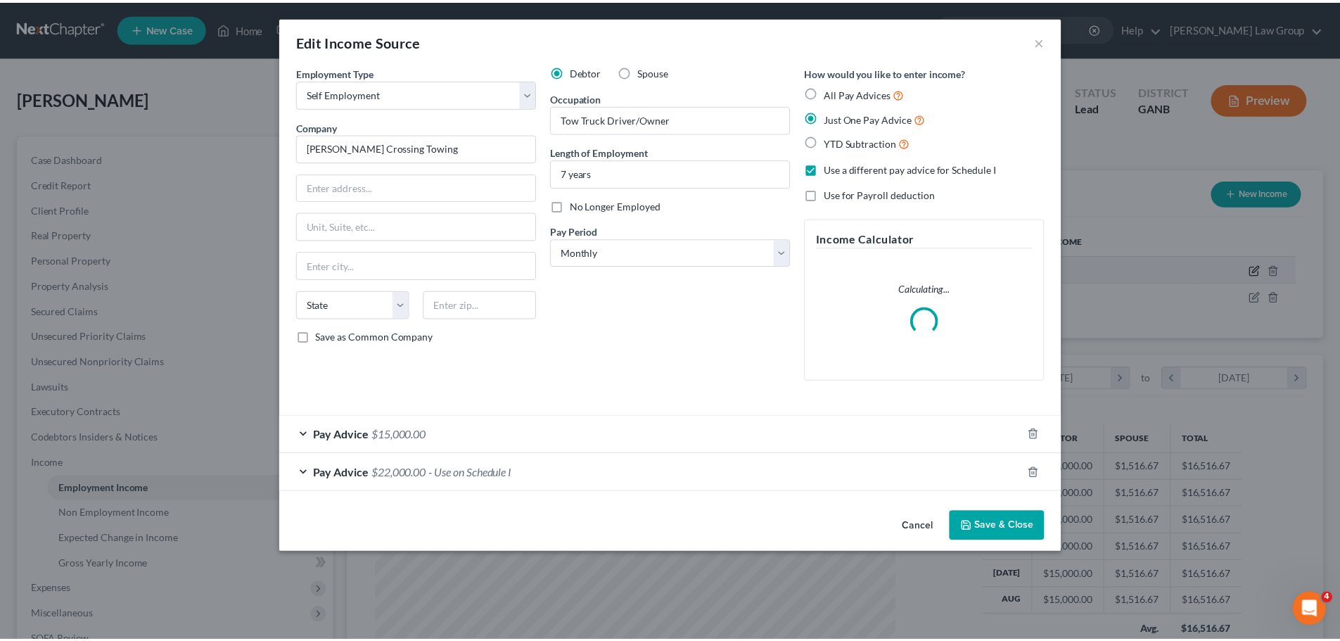
scroll to position [264, 558]
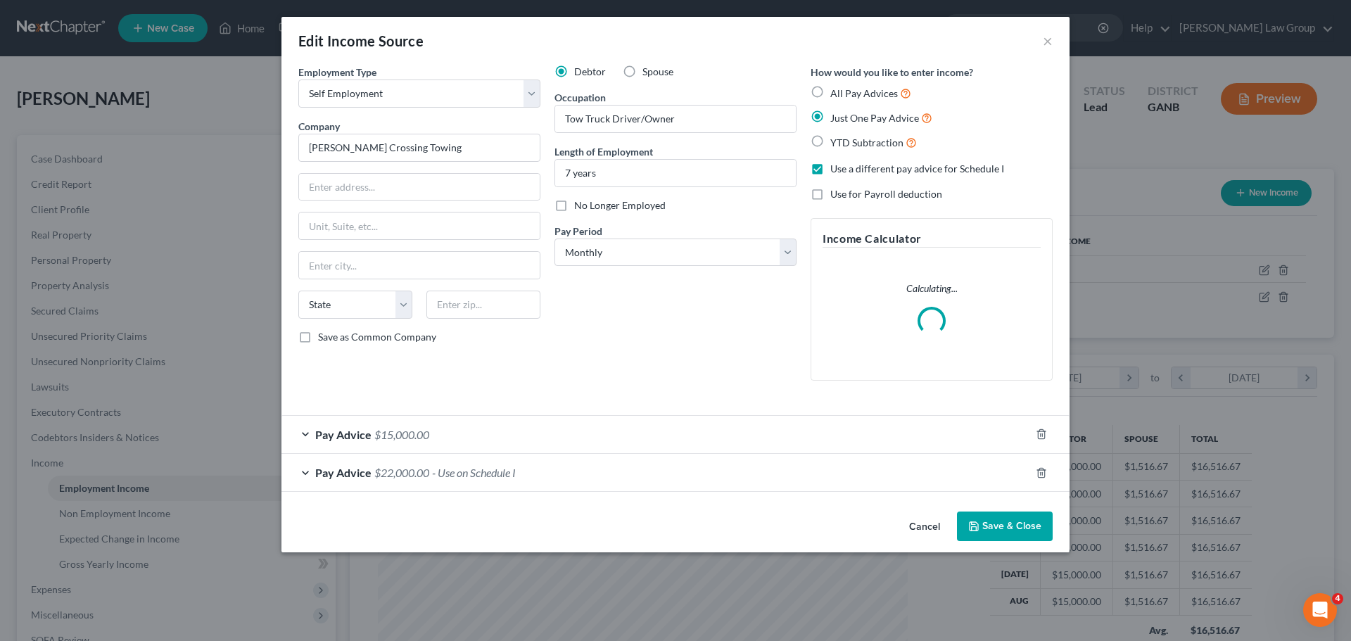
click at [350, 474] on span "Pay Advice" at bounding box center [343, 472] width 56 height 13
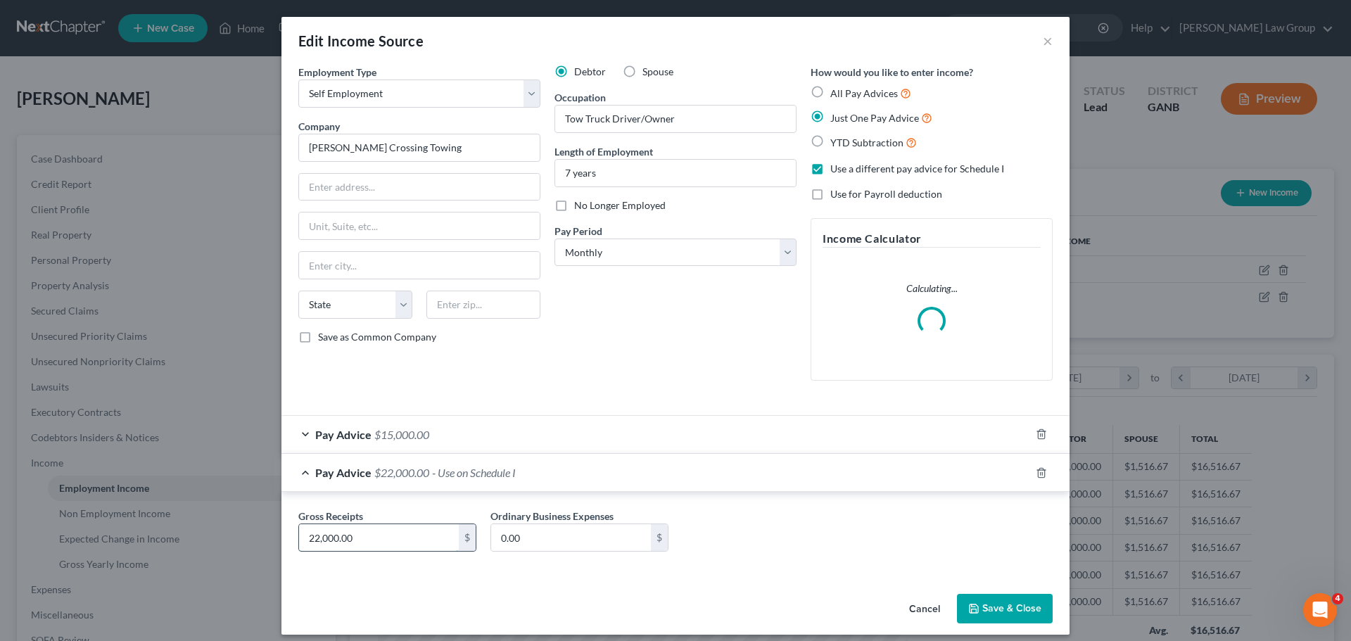
drag, startPoint x: 327, startPoint y: 530, endPoint x: 378, endPoint y: 526, distance: 50.8
click at [329, 530] on input "22,000.00" at bounding box center [379, 537] width 160 height 27
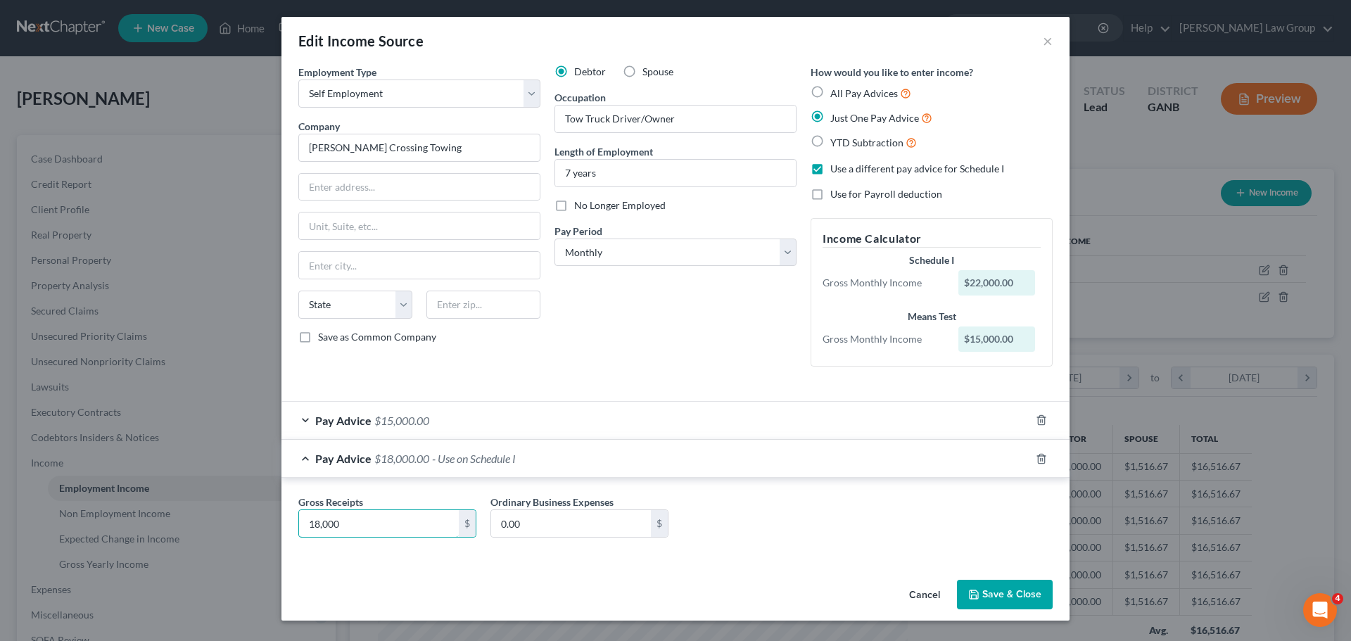
type input "18,000"
click at [1035, 585] on button "Save & Close" at bounding box center [1005, 595] width 96 height 30
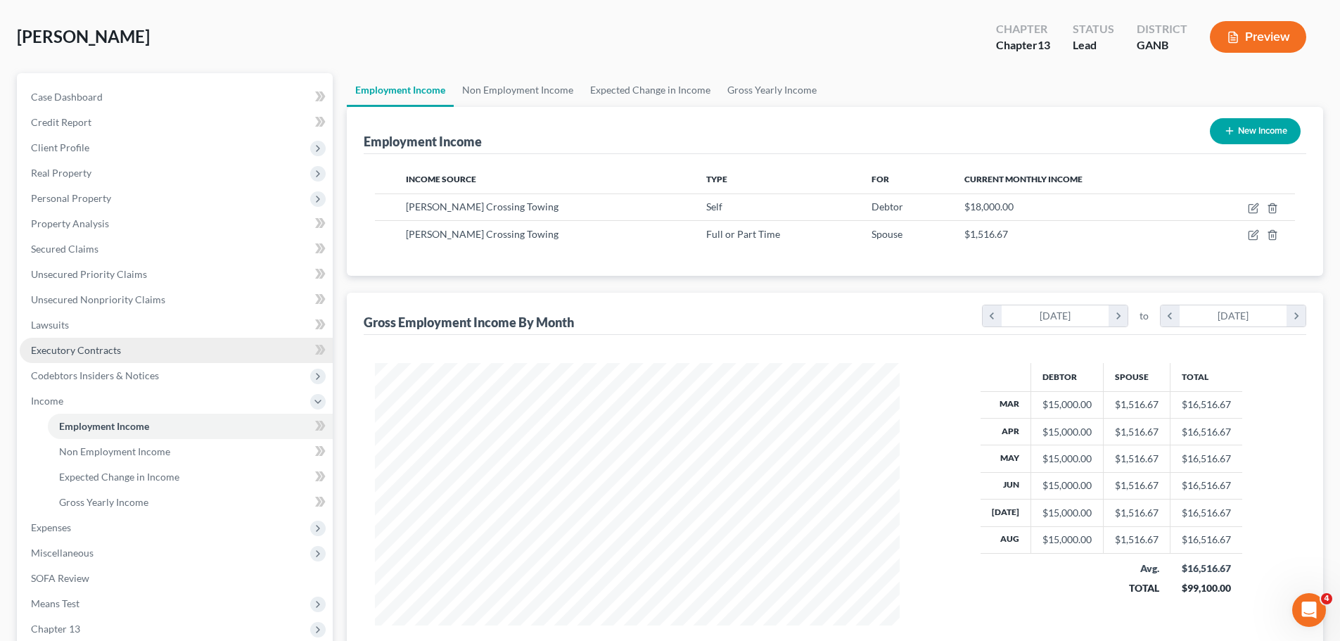
scroll to position [141, 0]
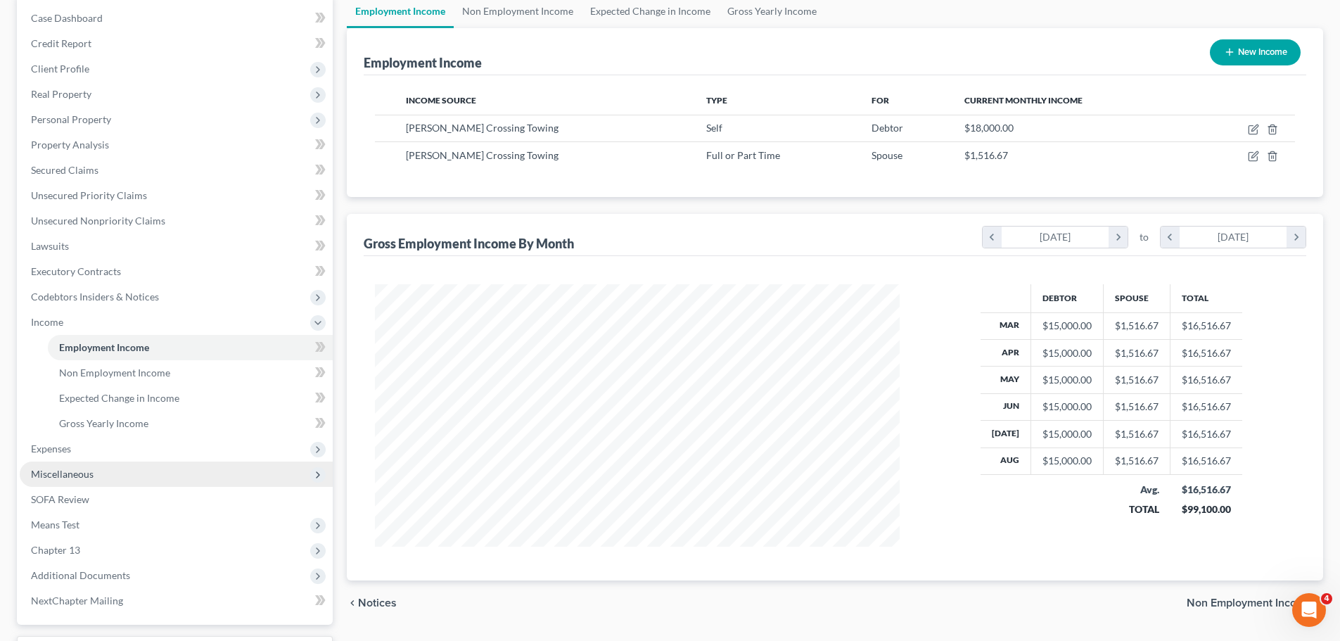
click at [91, 464] on span "Miscellaneous" at bounding box center [176, 473] width 313 height 25
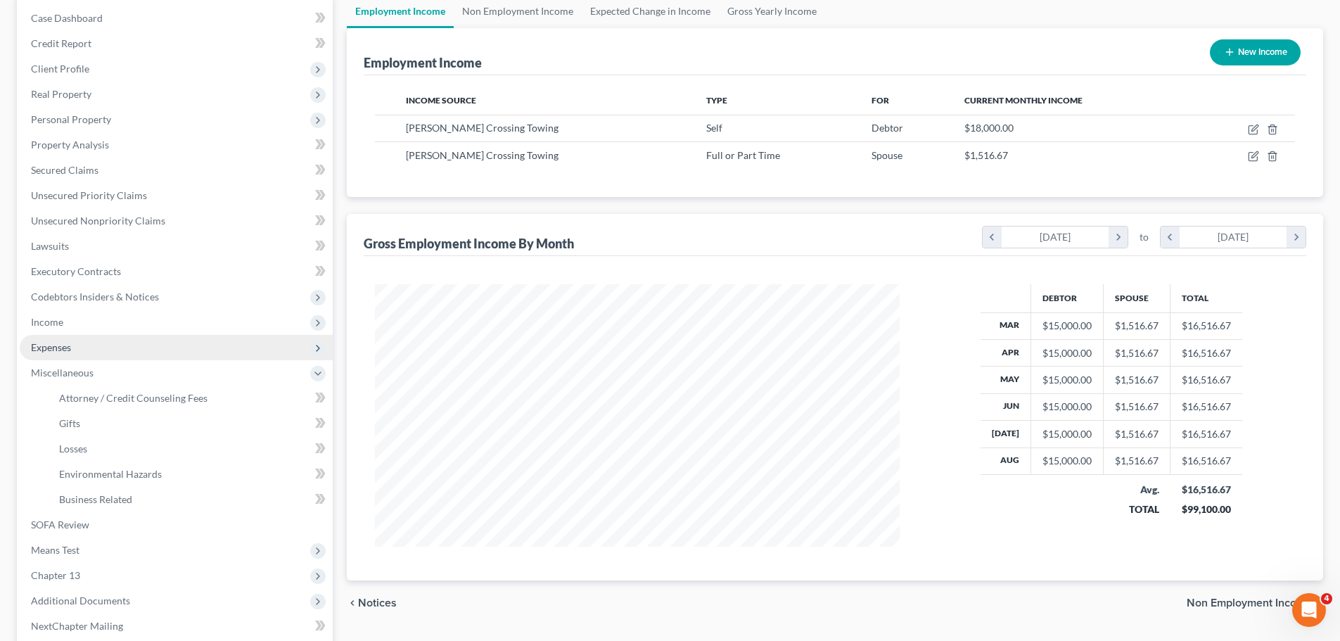
click at [103, 355] on span "Expenses" at bounding box center [176, 347] width 313 height 25
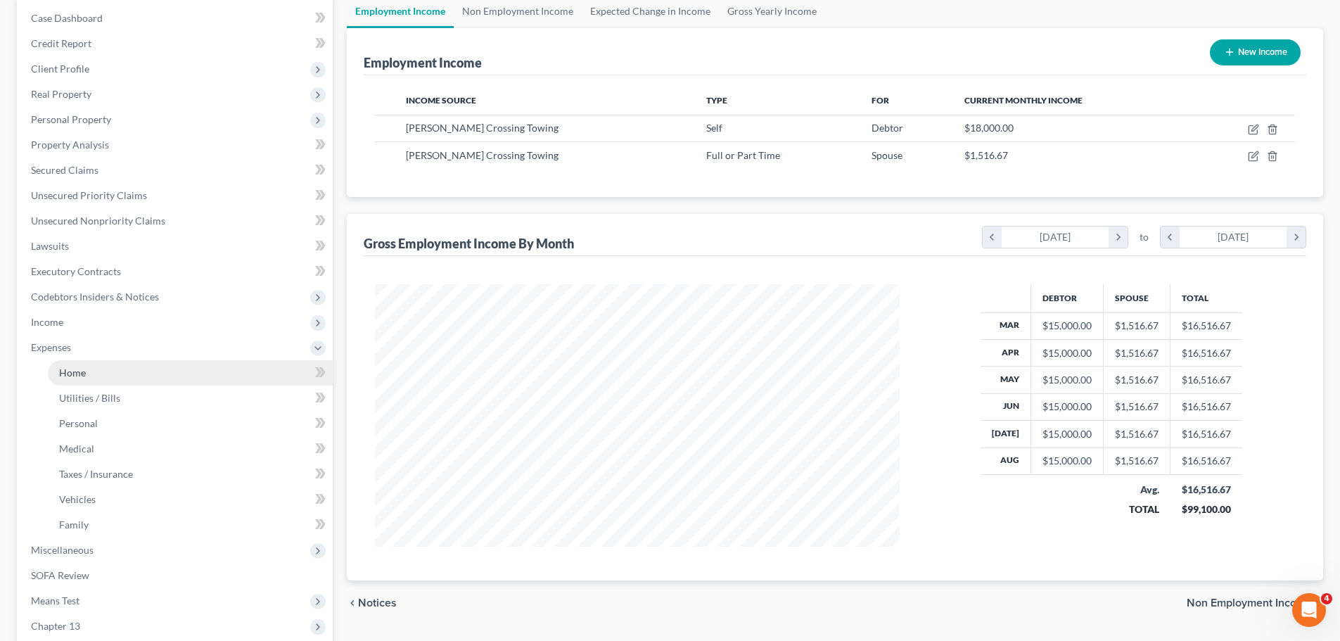
click at [132, 371] on link "Home" at bounding box center [190, 372] width 285 height 25
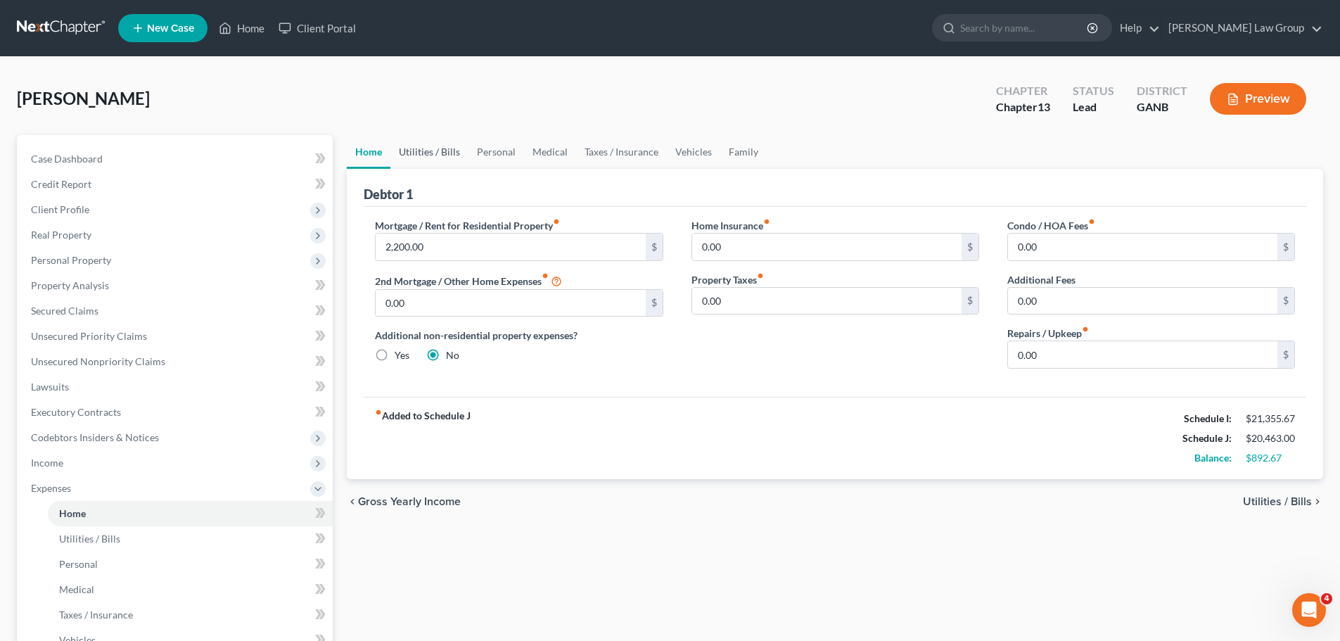
click at [432, 154] on link "Utilities / Bills" at bounding box center [429, 152] width 78 height 34
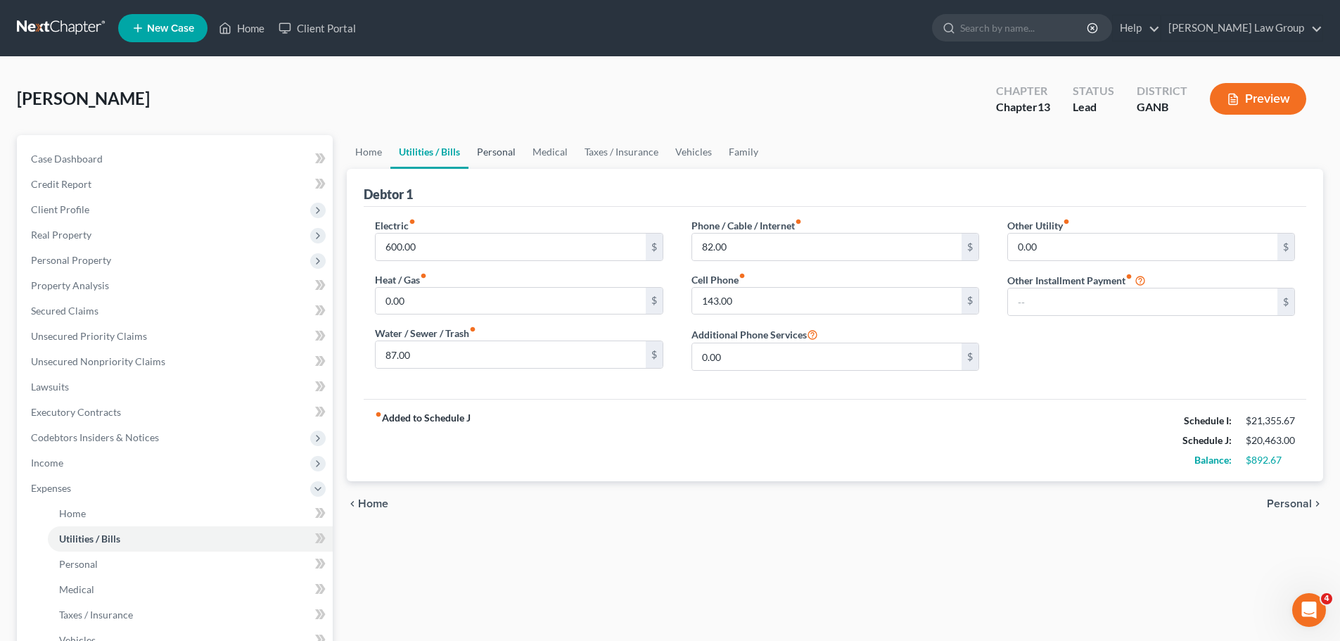
click at [493, 162] on link "Personal" at bounding box center [496, 152] width 56 height 34
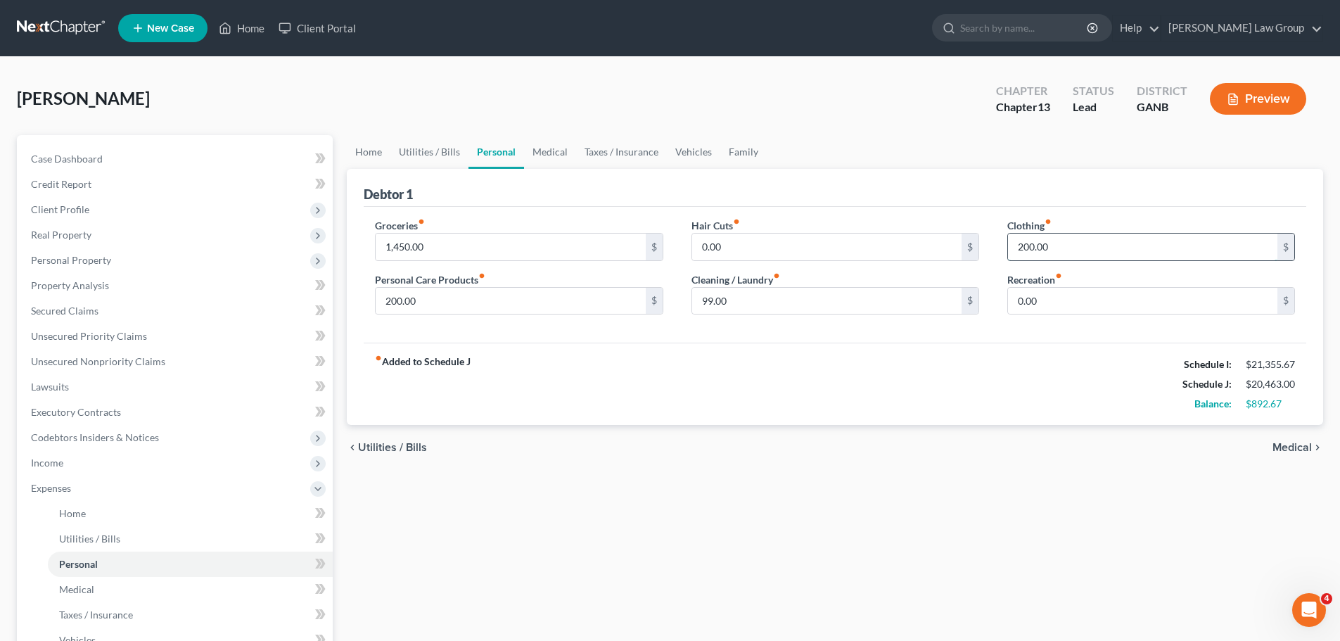
click at [1115, 253] on input "200.00" at bounding box center [1142, 247] width 269 height 27
type input "190"
click at [474, 311] on input "200.00" at bounding box center [510, 301] width 269 height 27
type input "160.67"
click at [530, 333] on div "Groceries fiber_manual_record 1,450.00 $ Personal Care Products fiber_manual_re…" at bounding box center [835, 275] width 943 height 136
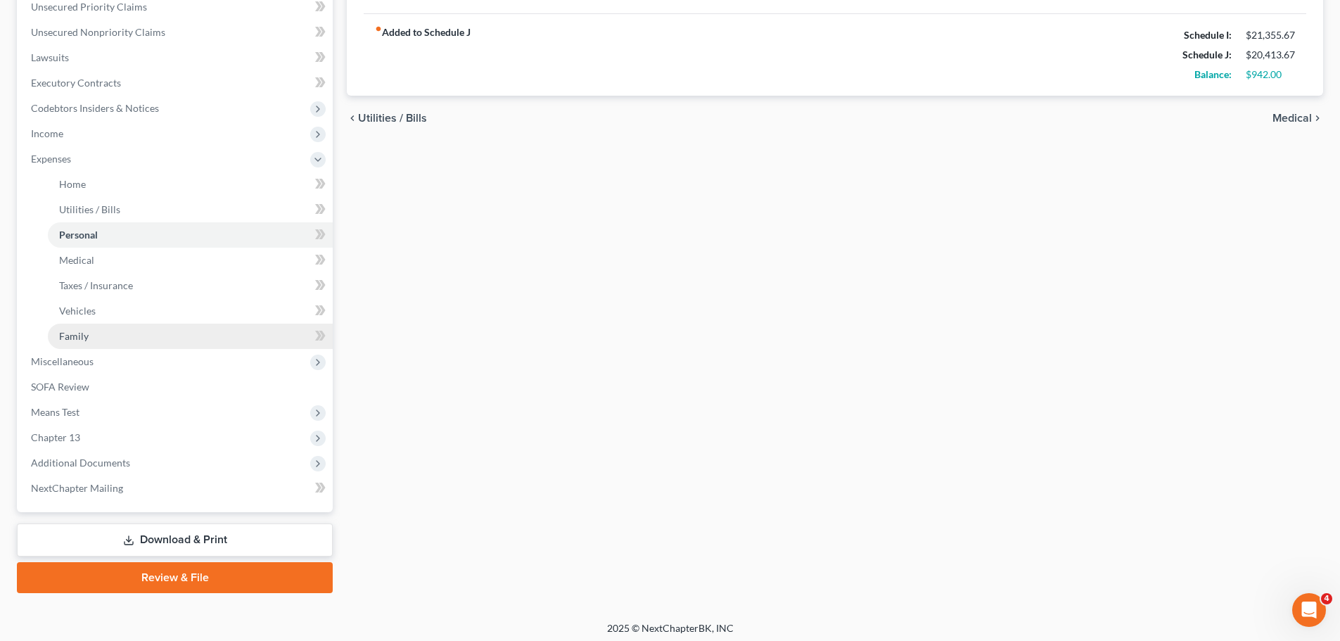
scroll to position [335, 0]
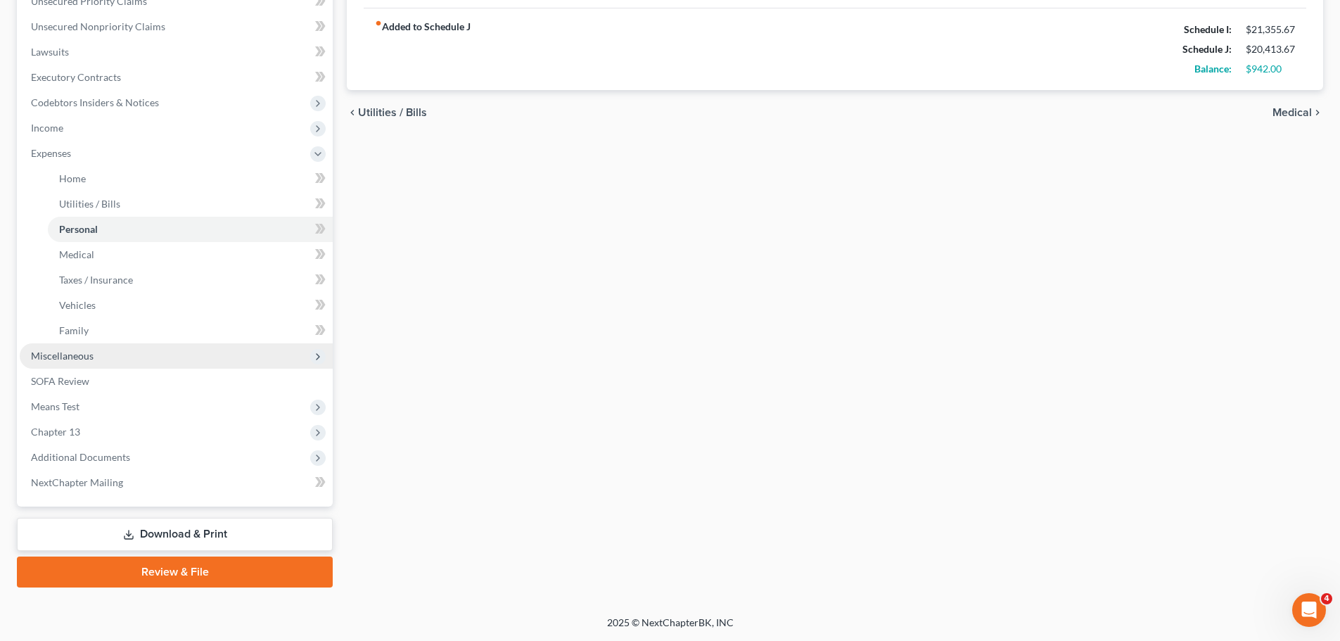
click at [176, 354] on span "Miscellaneous" at bounding box center [176, 355] width 313 height 25
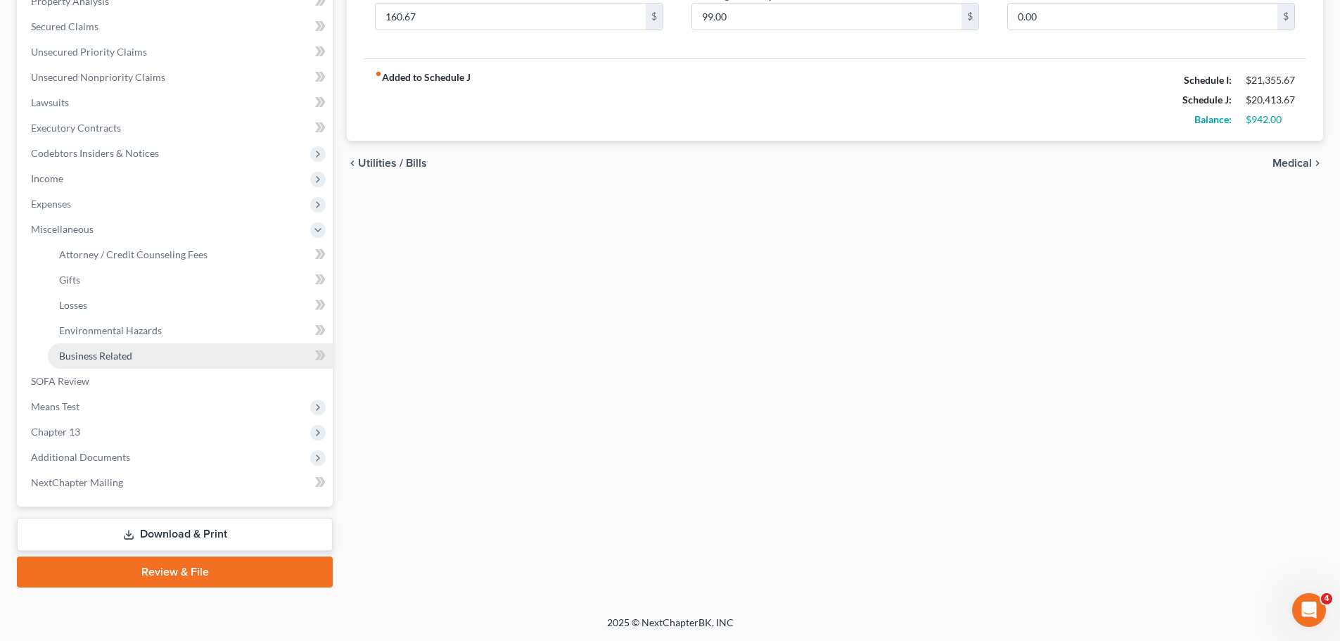
scroll to position [284, 0]
click at [269, 247] on link "Attorney / Credit Counseling Fees" at bounding box center [190, 254] width 285 height 25
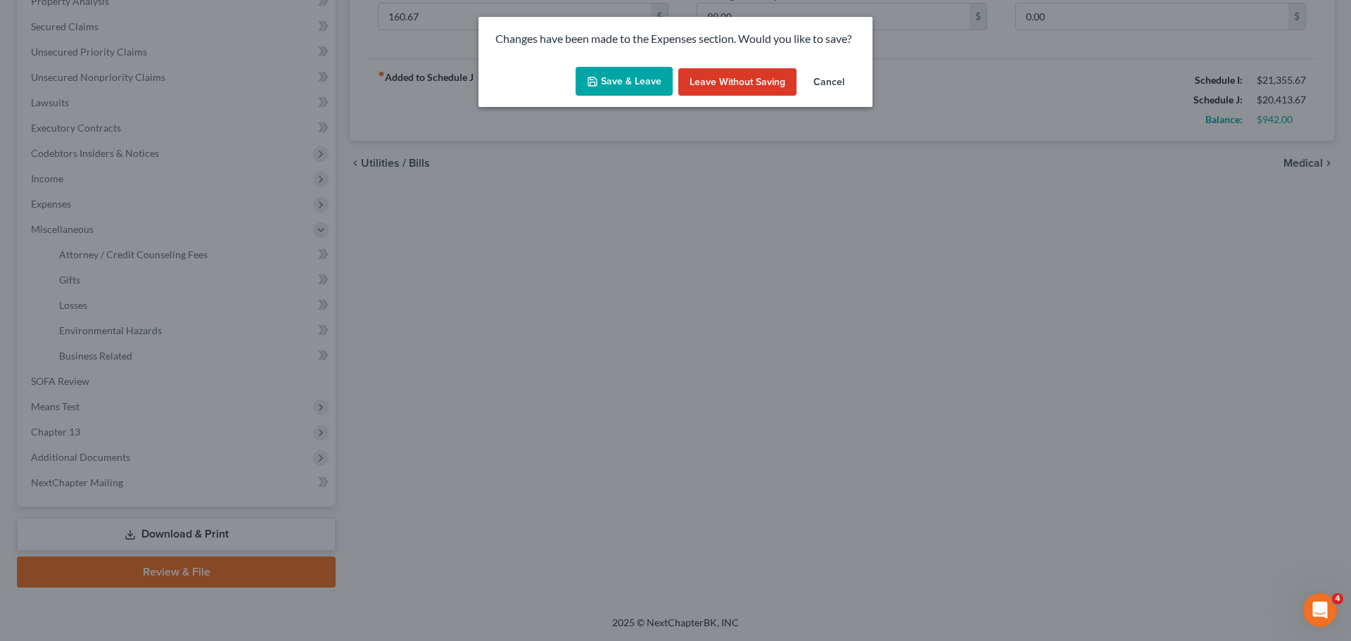
click at [606, 87] on button "Save & Leave" at bounding box center [623, 82] width 97 height 30
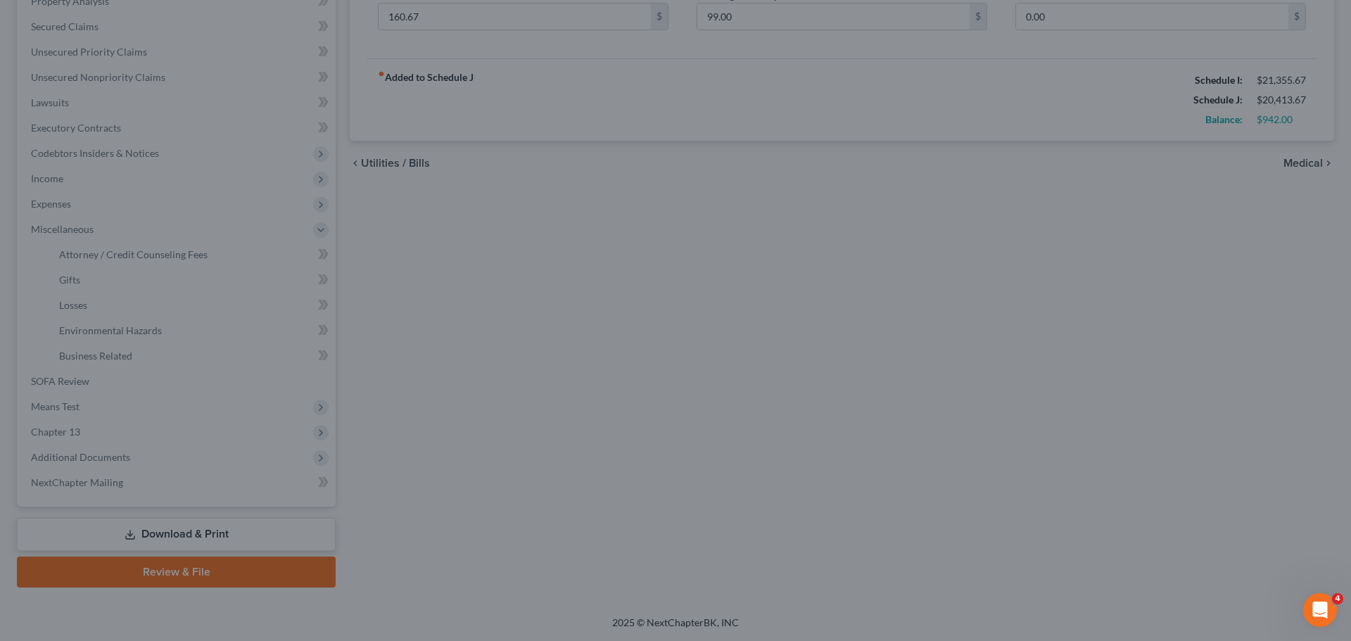
type input "190.00"
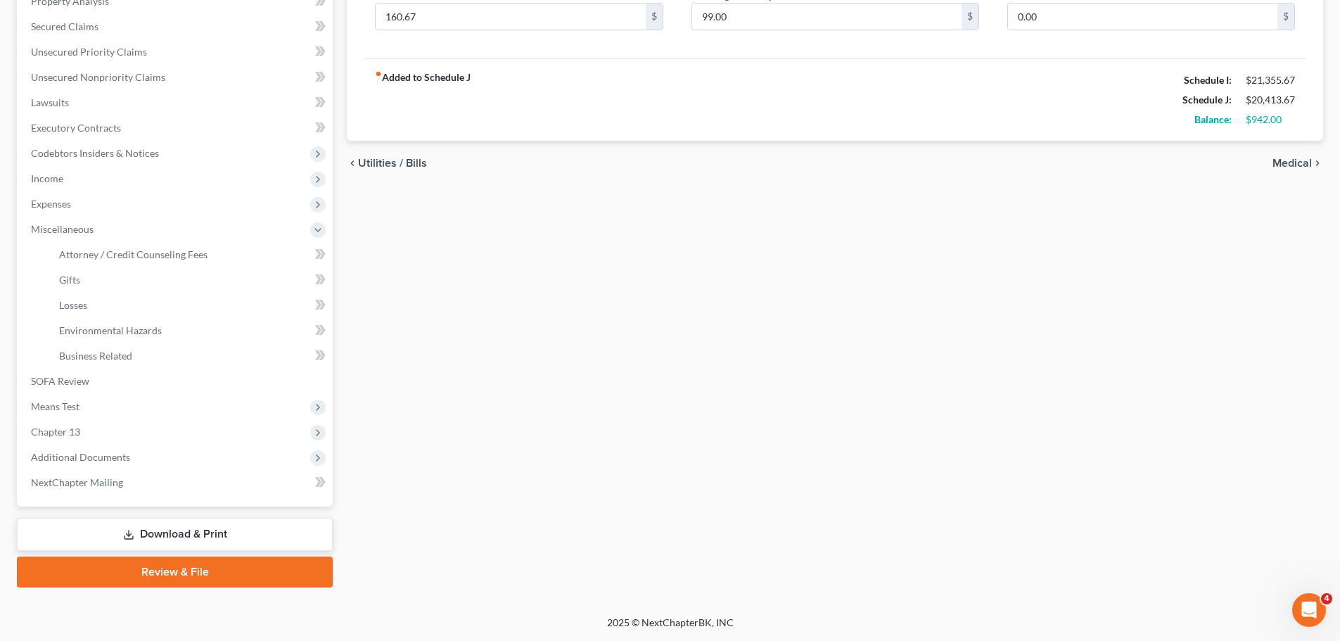
select select "1"
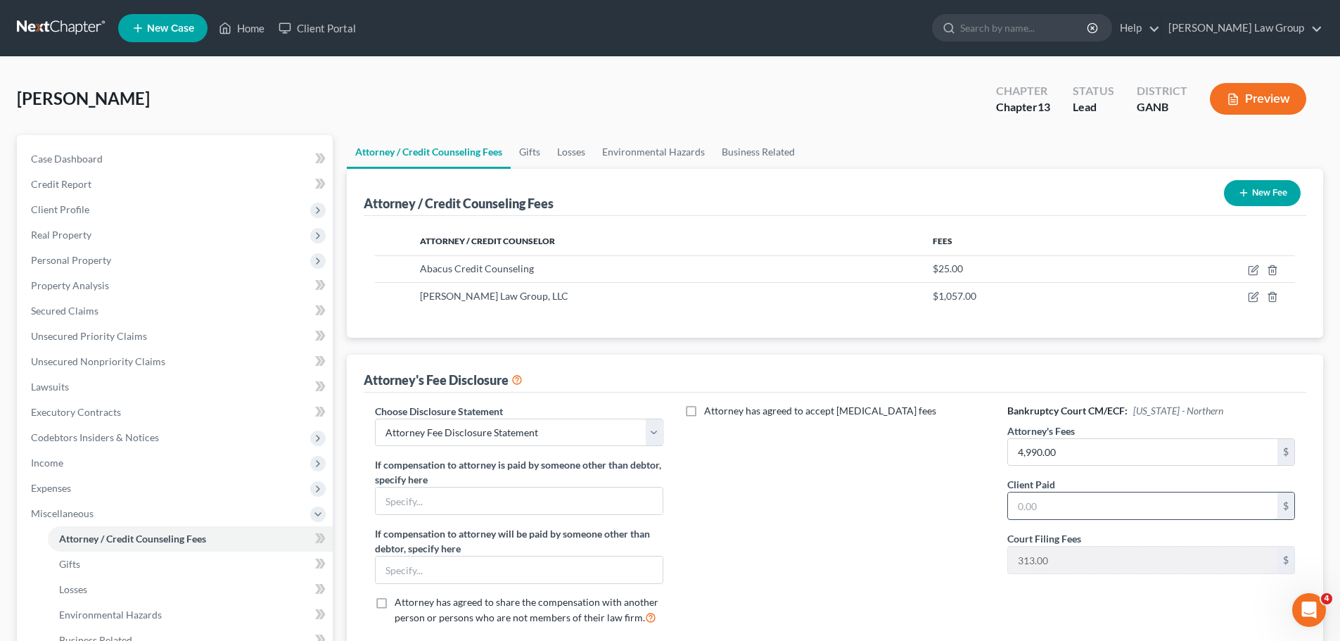
click at [1068, 504] on input "text" at bounding box center [1142, 505] width 269 height 27
type input "700"
click at [781, 503] on div "Attorney has agreed to accept [MEDICAL_DATA] fees" at bounding box center [835, 520] width 316 height 233
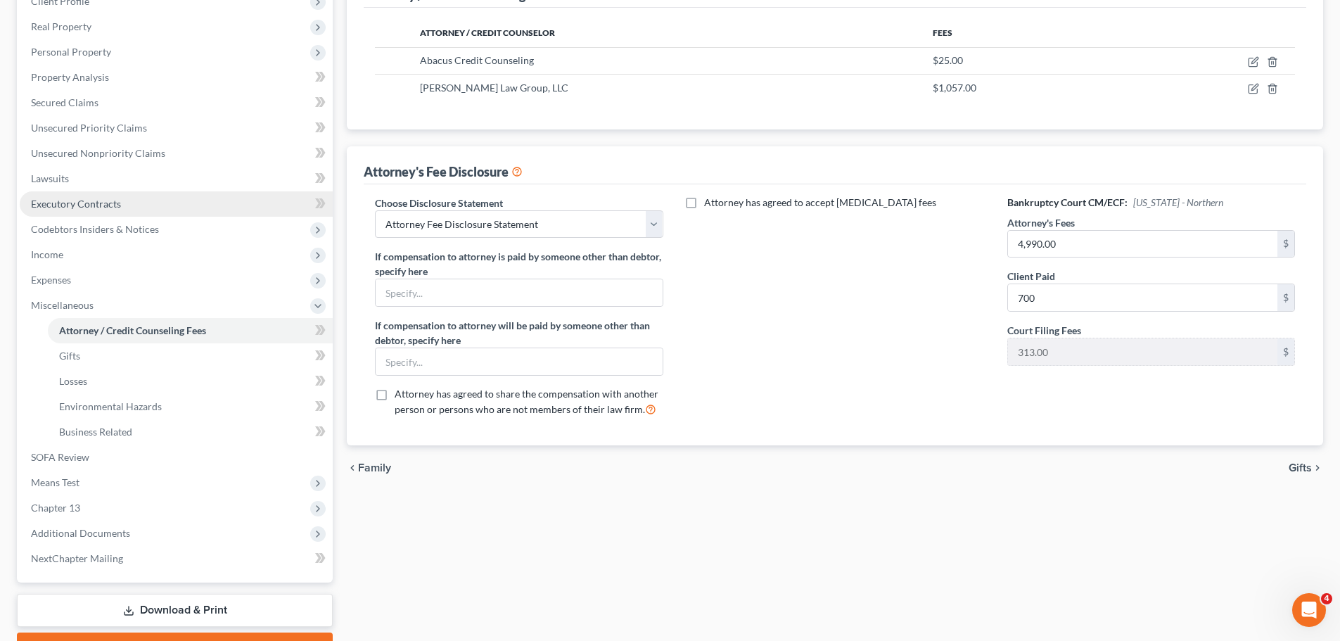
scroll to position [284, 0]
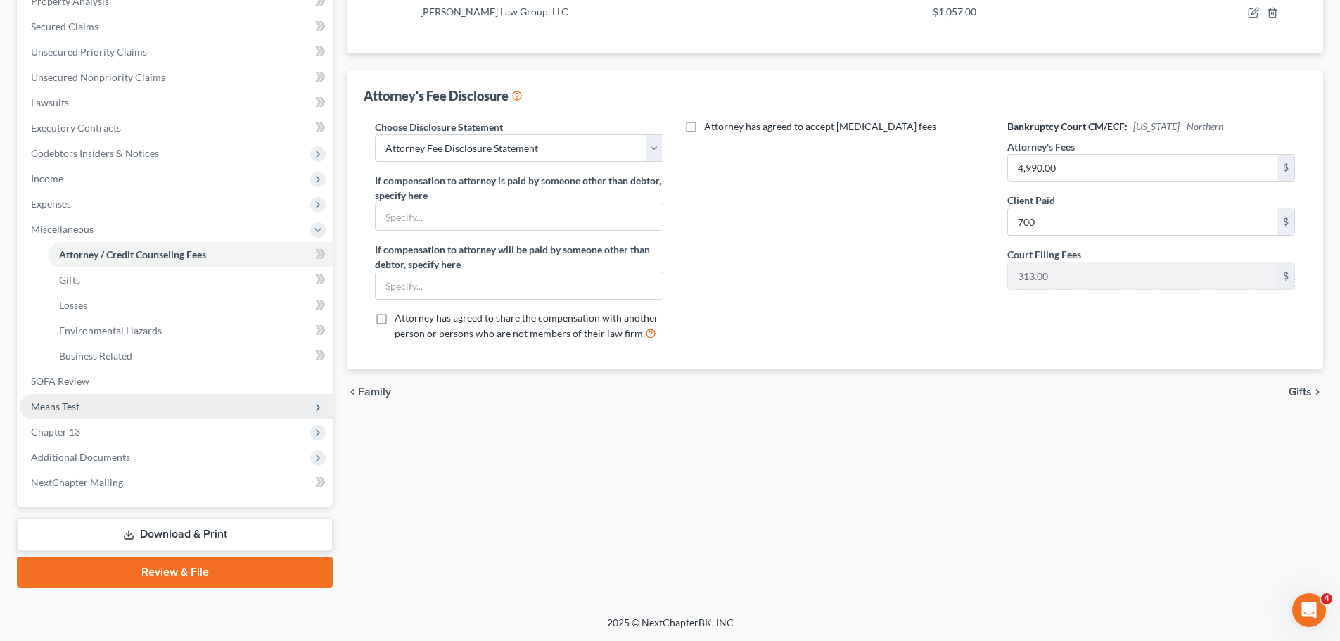
click at [129, 409] on span "Means Test" at bounding box center [176, 406] width 313 height 25
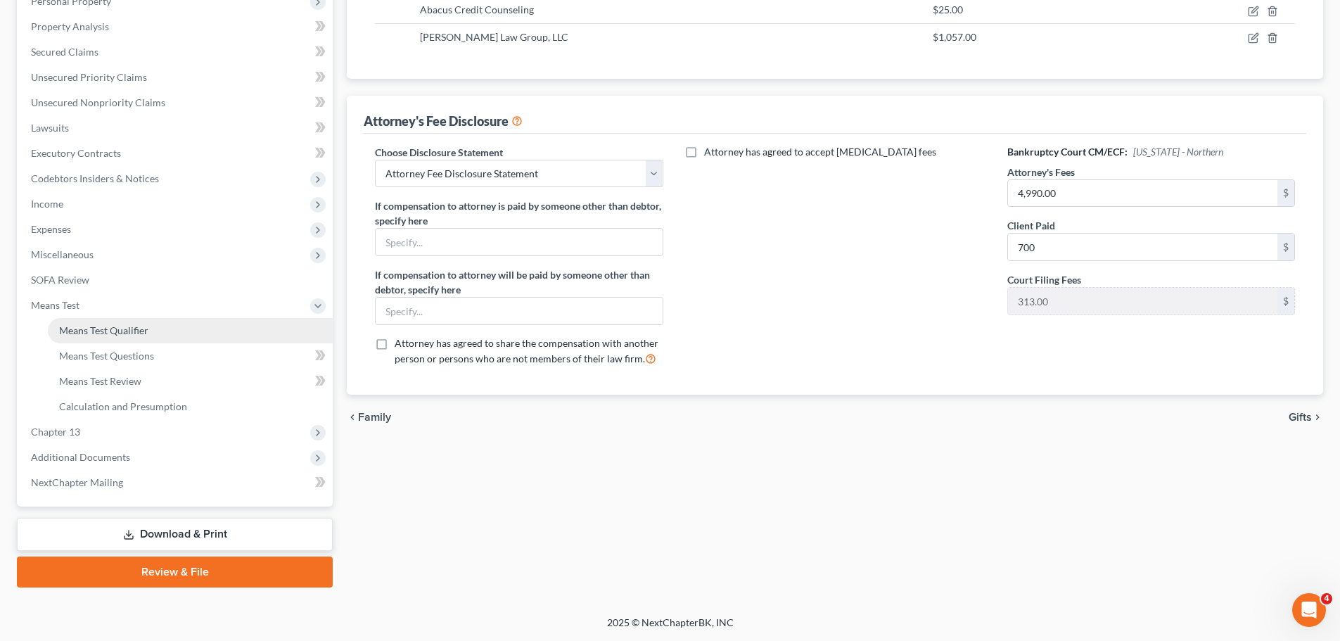
click at [174, 327] on link "Means Test Qualifier" at bounding box center [190, 330] width 285 height 25
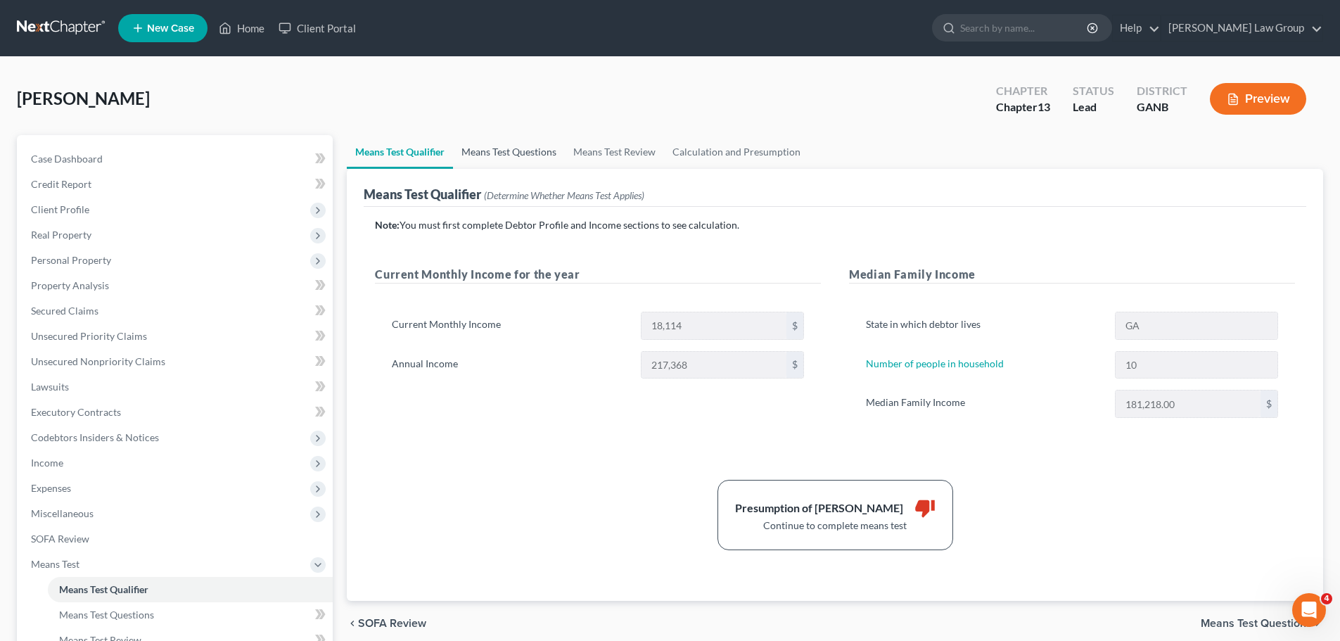
click at [489, 151] on link "Means Test Questions" at bounding box center [509, 152] width 112 height 34
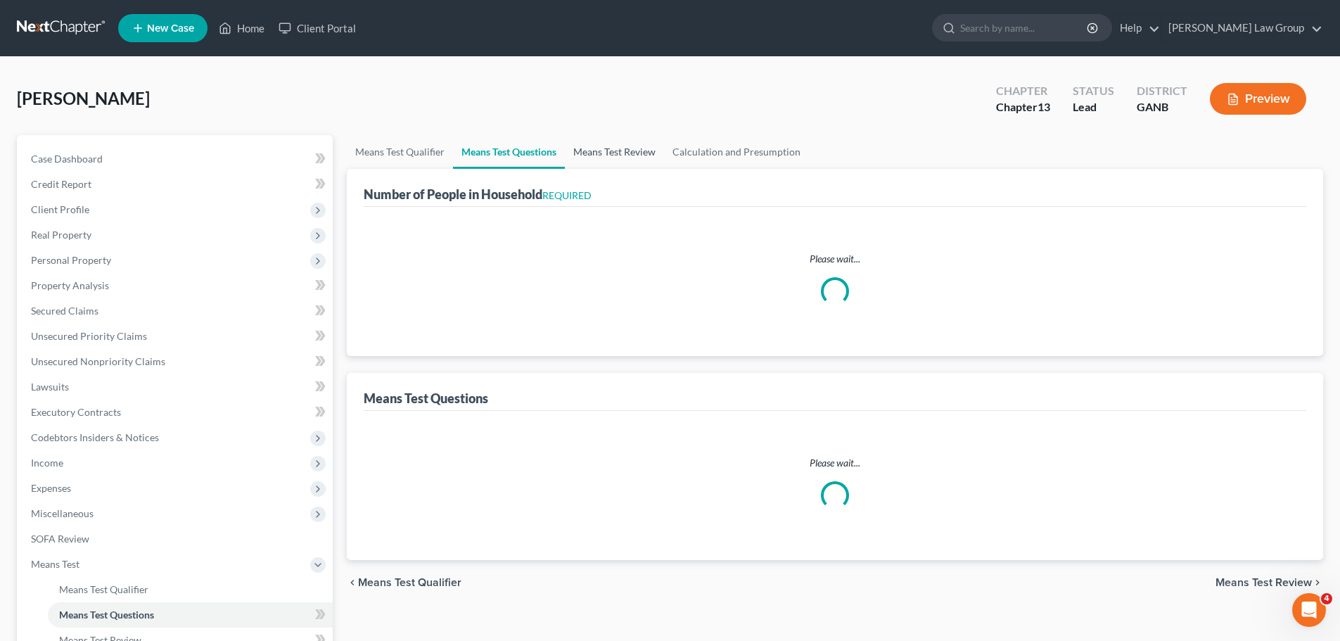
select select "1"
select select "60"
select select "1"
select select "60"
select select "1"
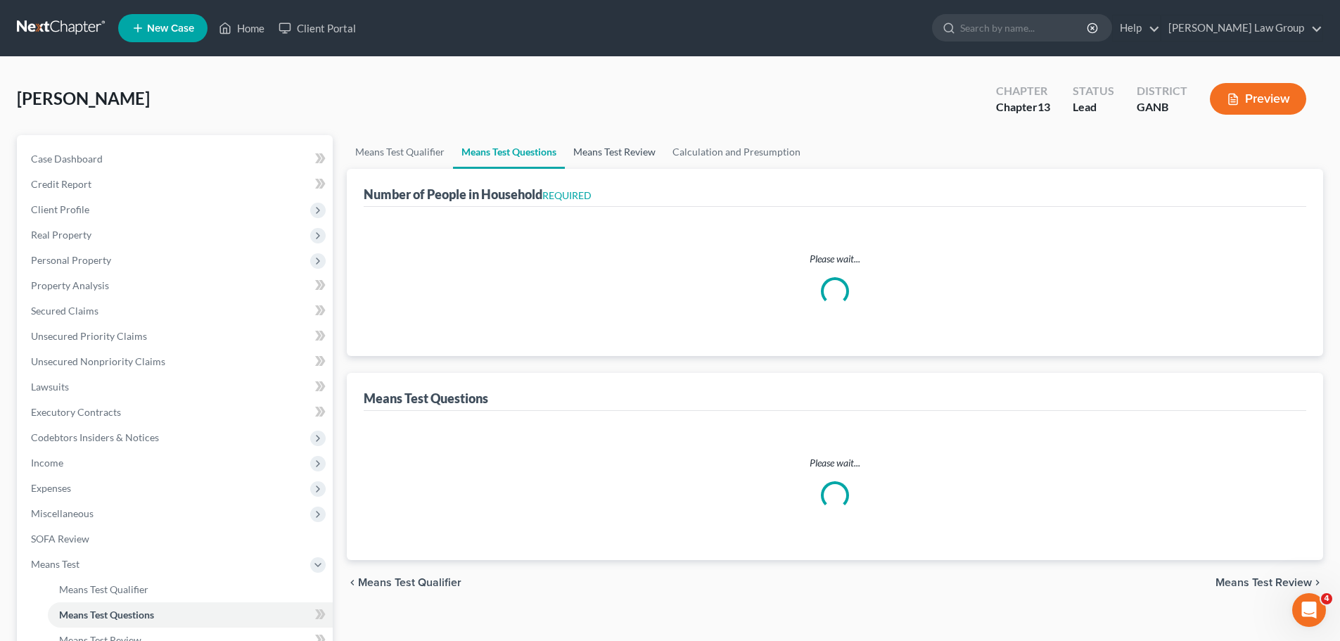
select select "60"
select select "1"
select select "60"
select select "1"
select select "60"
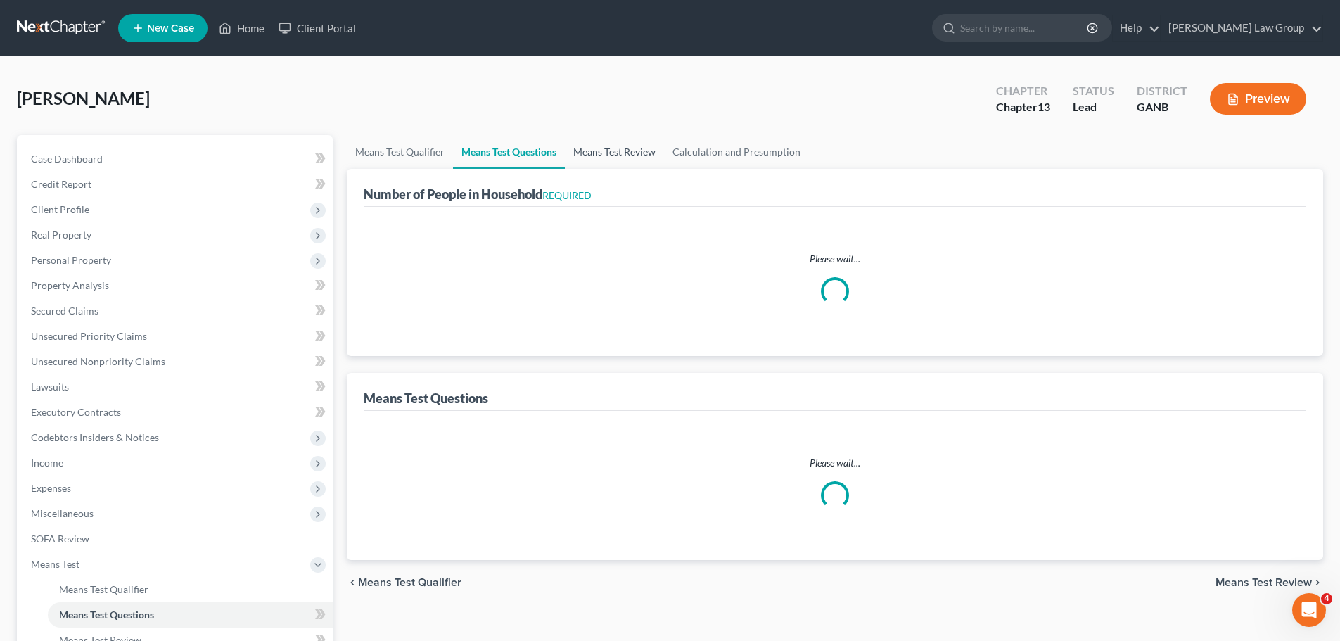
select select "1"
select select "60"
select select "10"
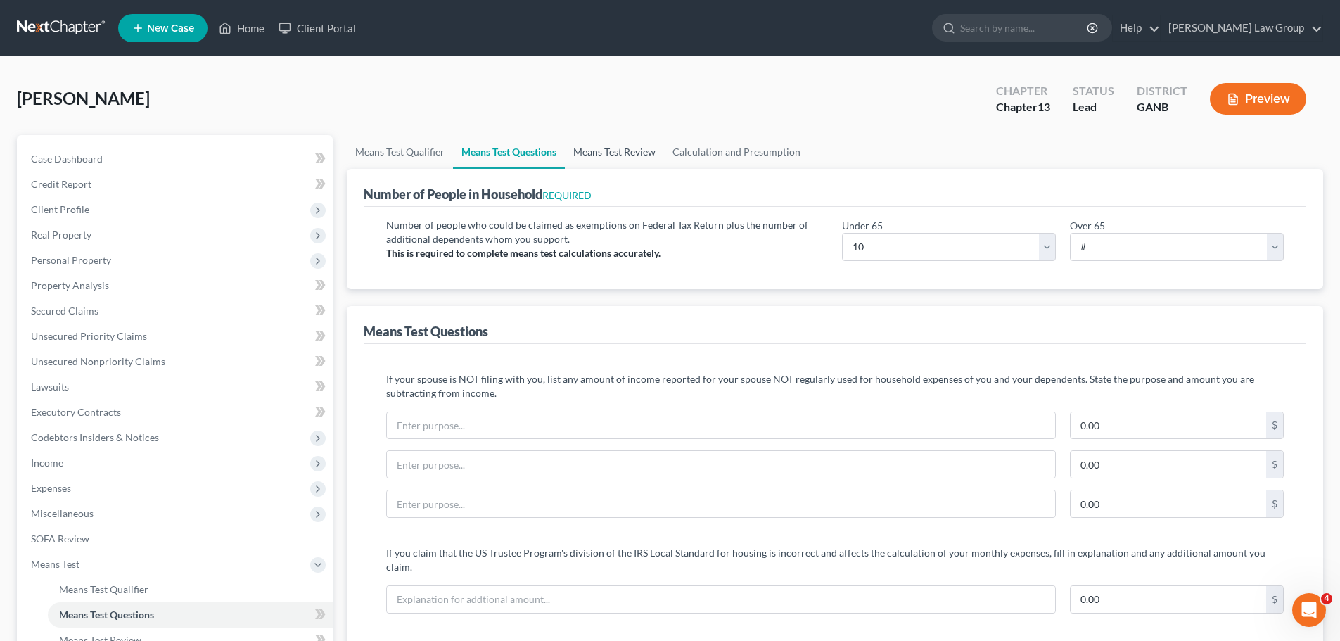
click at [625, 147] on link "Means Test Review" at bounding box center [614, 152] width 99 height 34
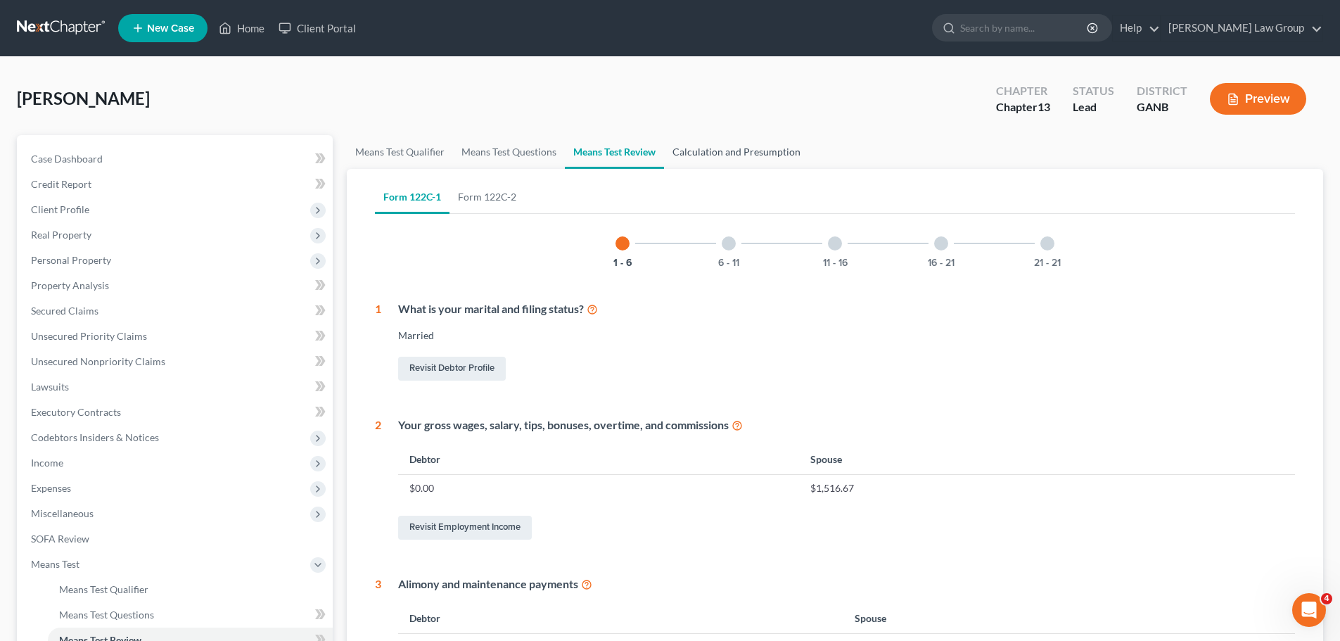
click at [736, 147] on link "Calculation and Presumption" at bounding box center [736, 152] width 145 height 34
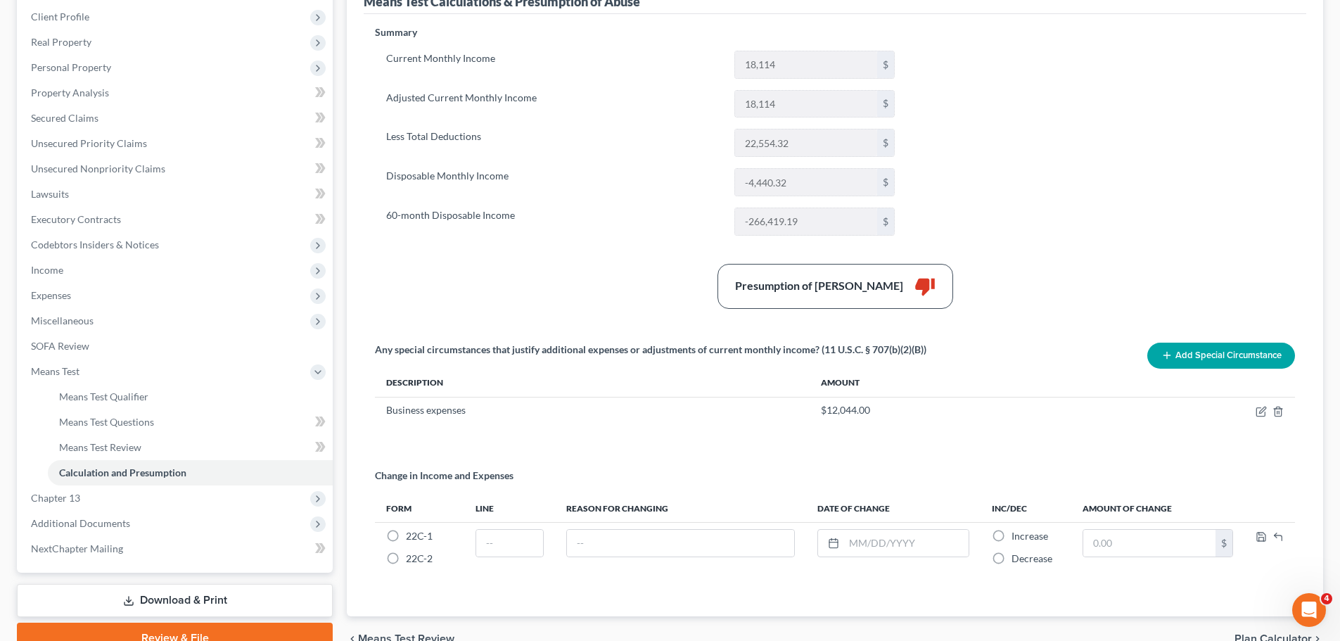
scroll to position [211, 0]
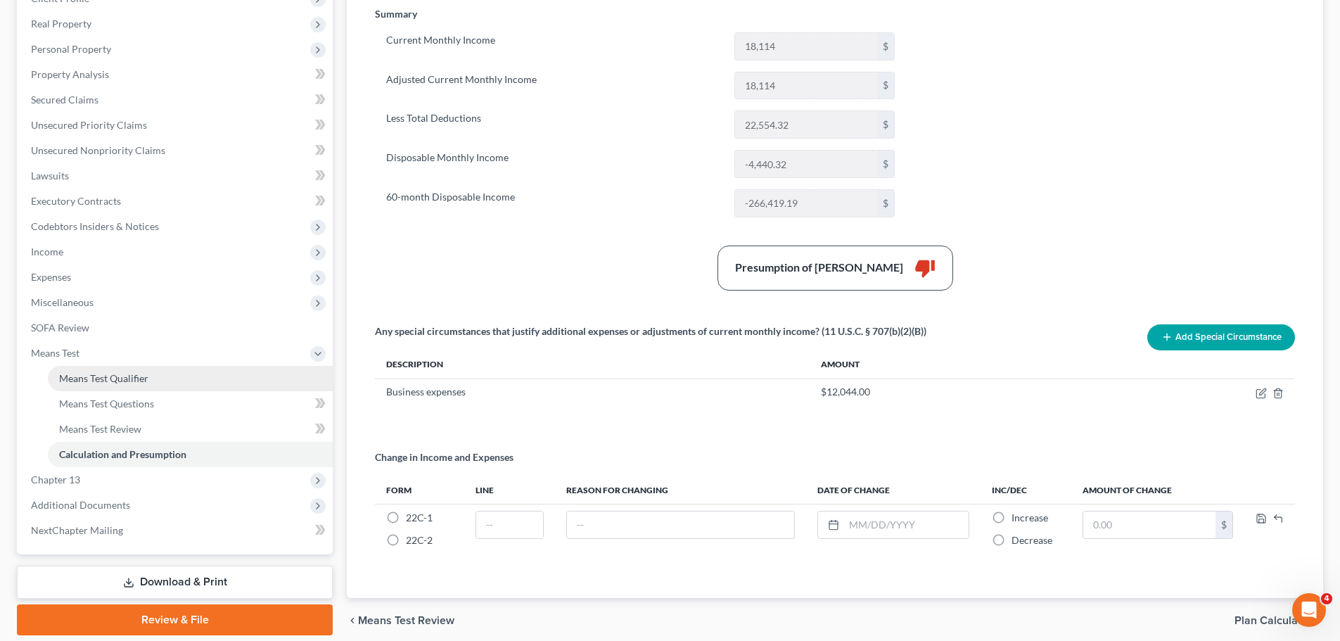
click at [139, 369] on link "Means Test Qualifier" at bounding box center [190, 378] width 285 height 25
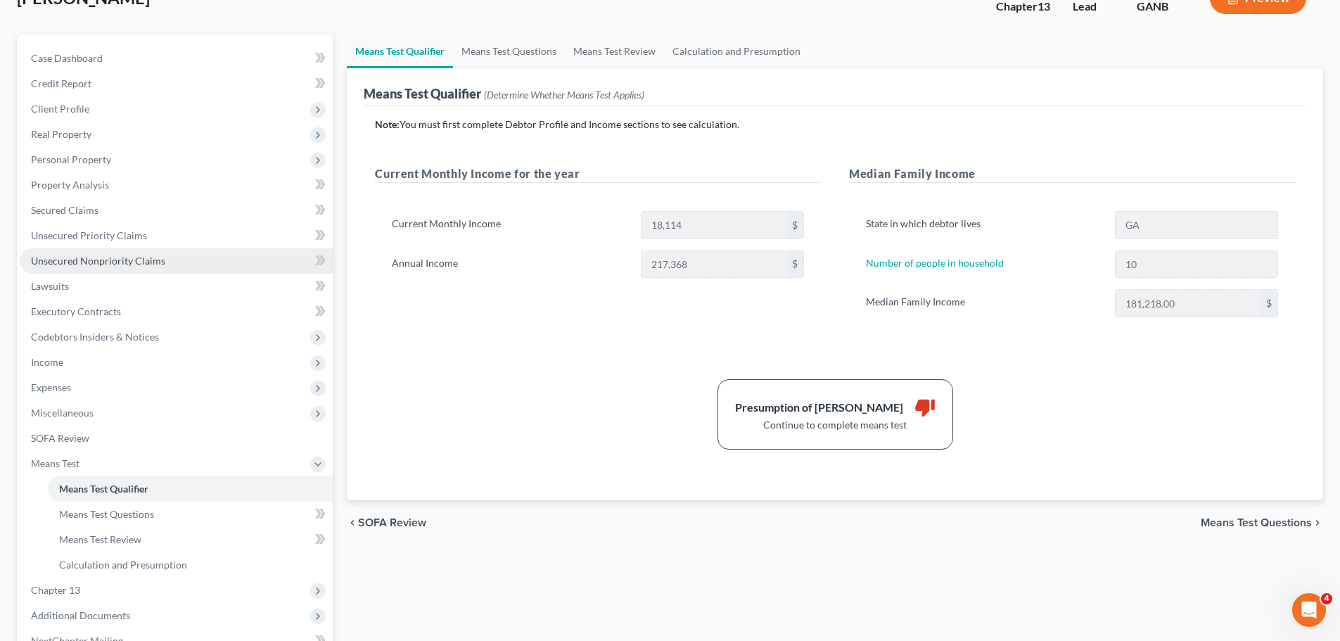
scroll to position [259, 0]
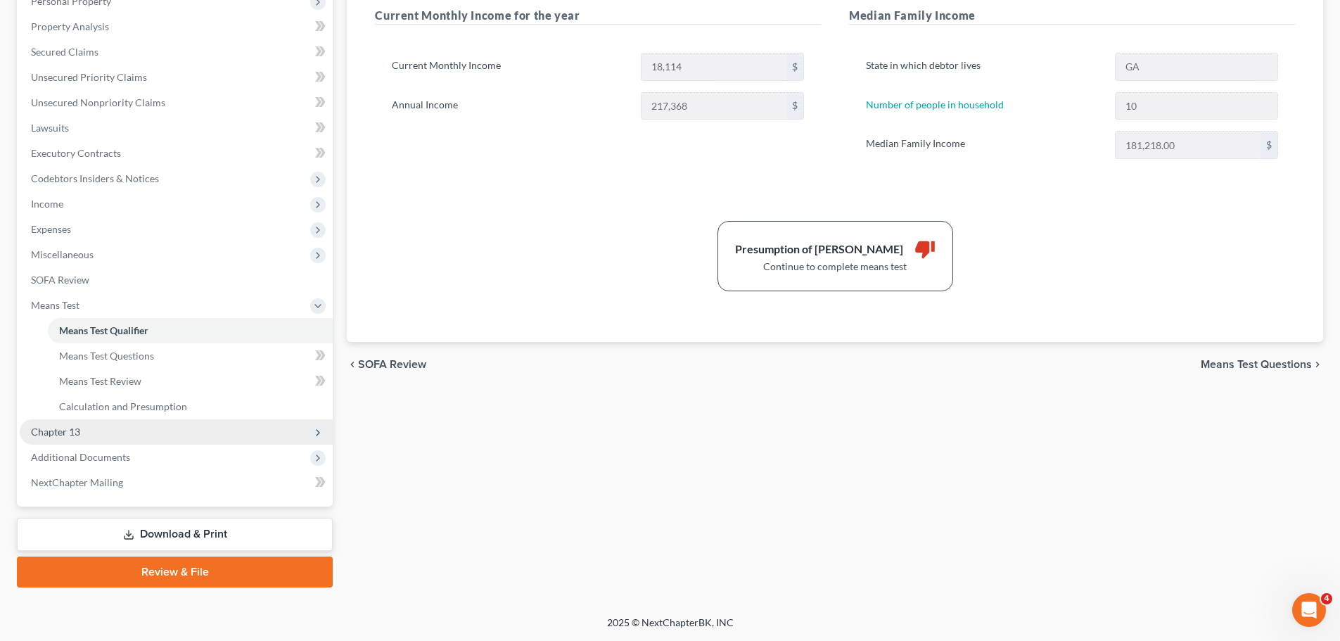
click at [132, 442] on span "Chapter 13" at bounding box center [176, 431] width 313 height 25
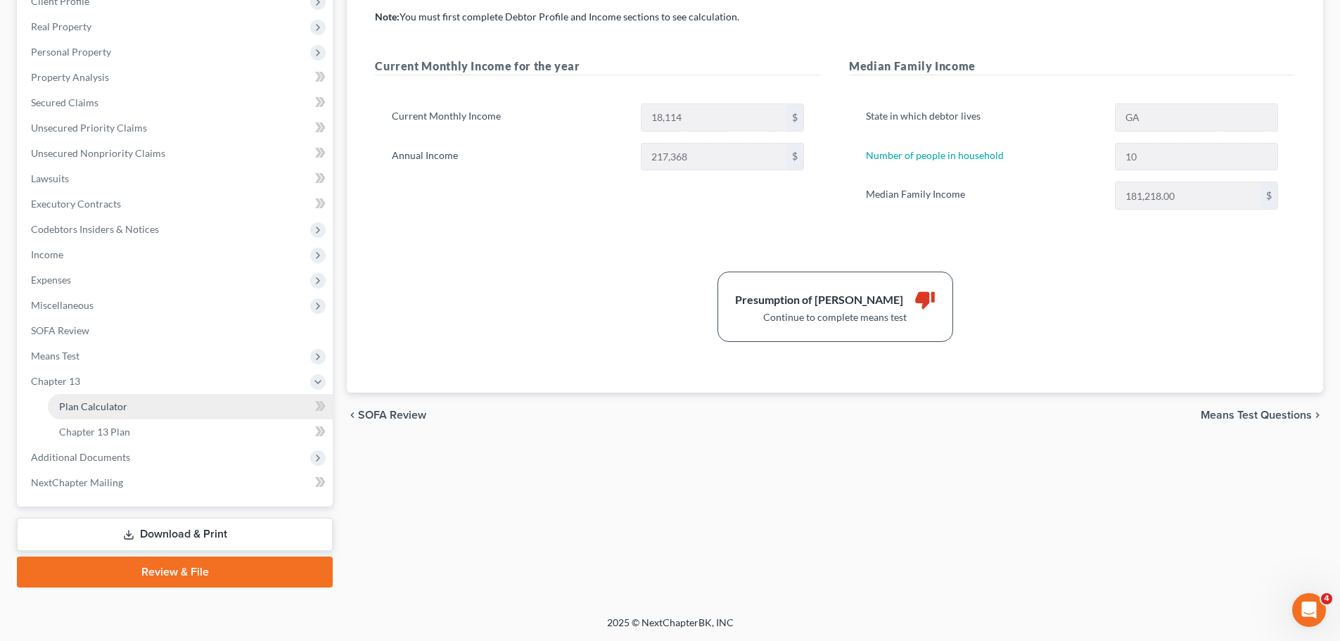
click at [174, 400] on link "Plan Calculator" at bounding box center [190, 406] width 285 height 25
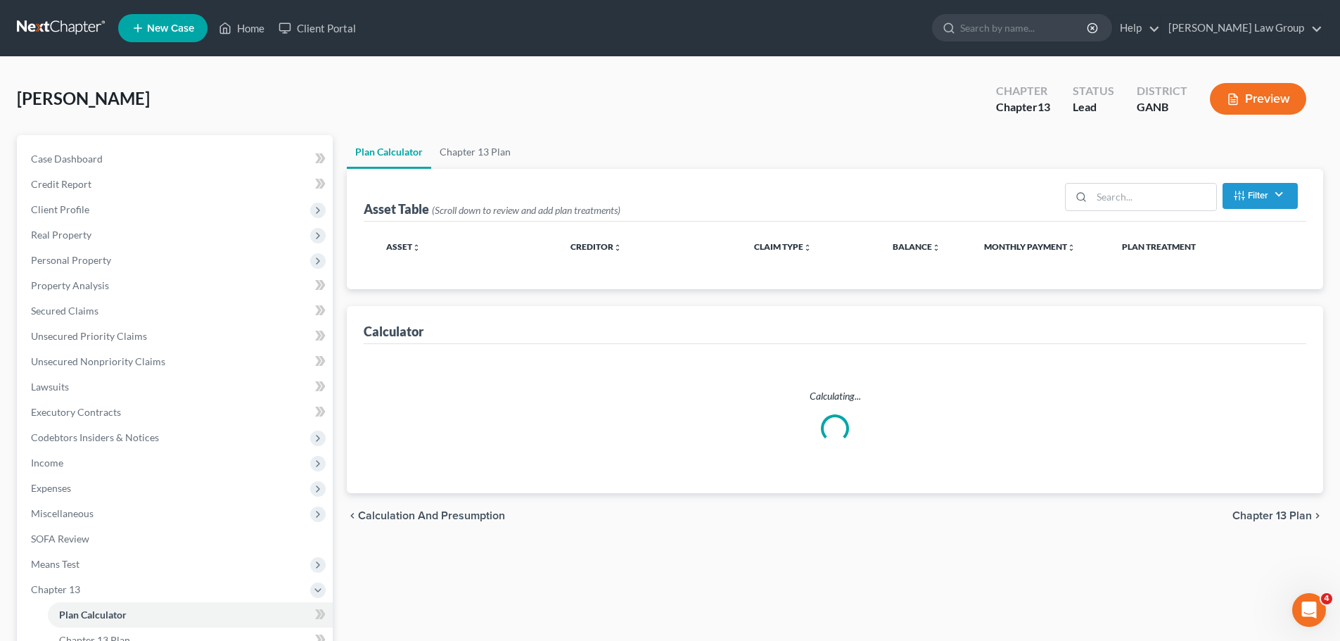
select select "59"
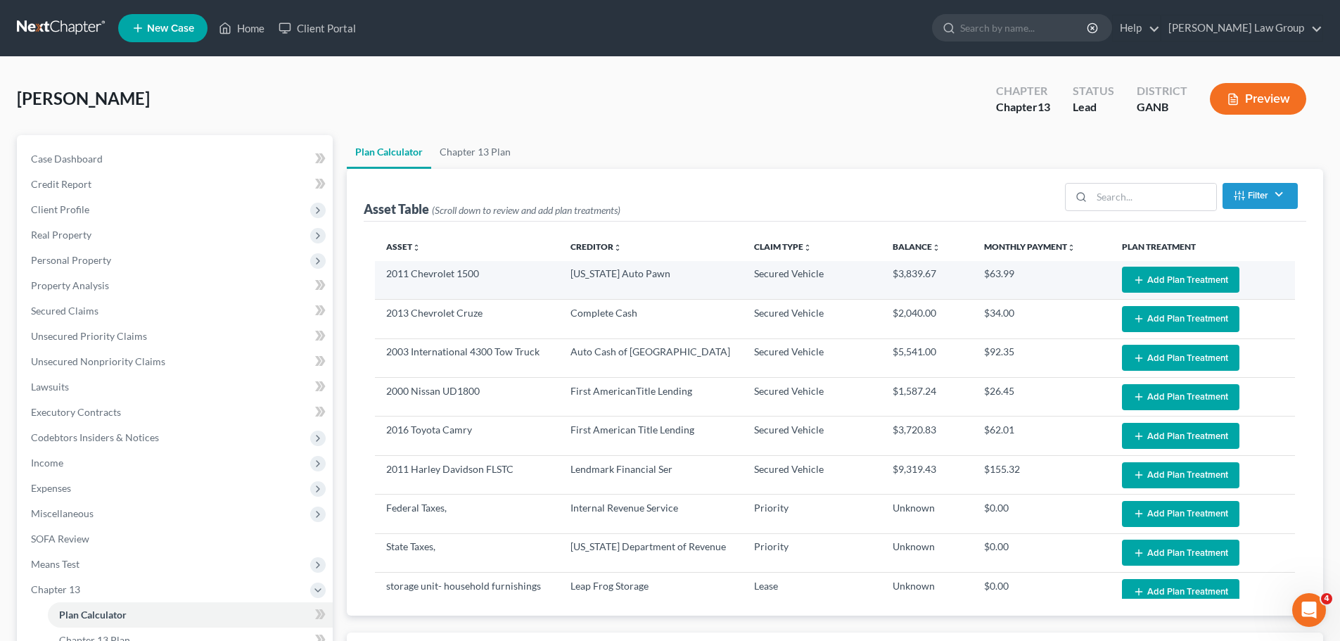
click at [1155, 279] on button "Add Plan Treatment" at bounding box center [1180, 280] width 117 height 26
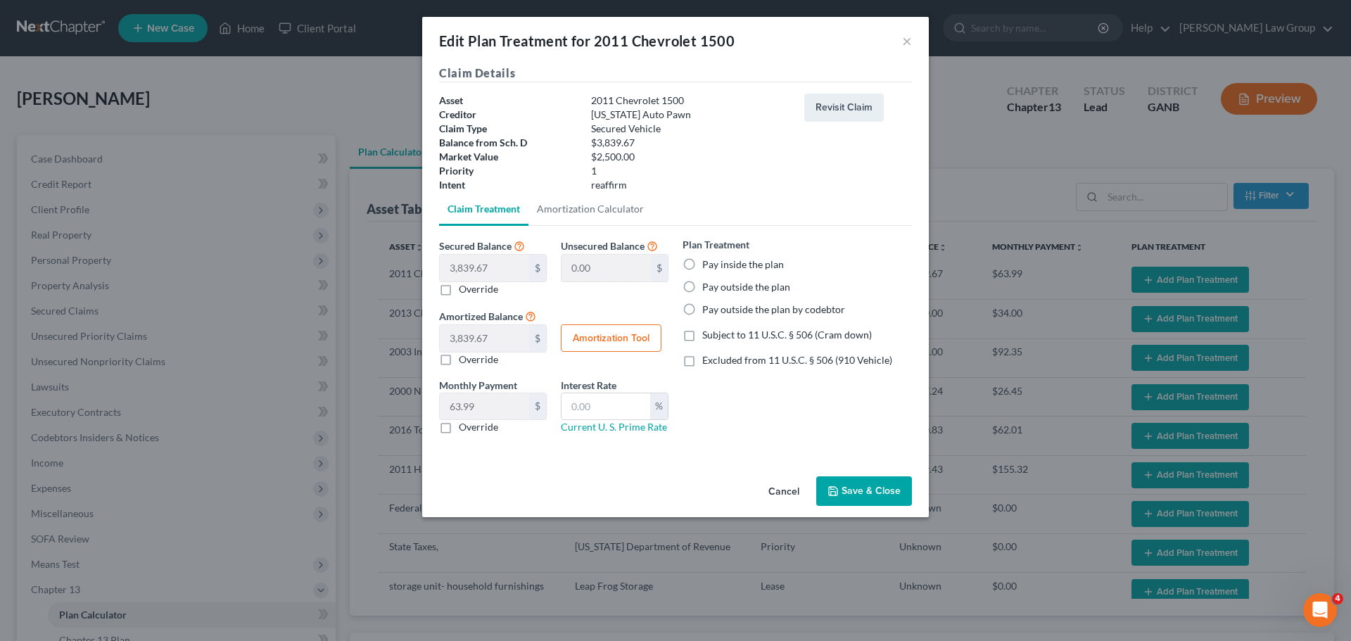
click at [702, 262] on label "Pay inside the plan" at bounding box center [743, 264] width 82 height 14
click at [708, 262] on input "Pay inside the plan" at bounding box center [712, 261] width 9 height 9
radio input "true"
click at [702, 362] on label "Excluded from 11 U.S.C. § 506 (910 Vehicle)" at bounding box center [797, 360] width 190 height 14
click at [708, 362] on input "Excluded from 11 U.S.C. § 506 (910 Vehicle)" at bounding box center [712, 357] width 9 height 9
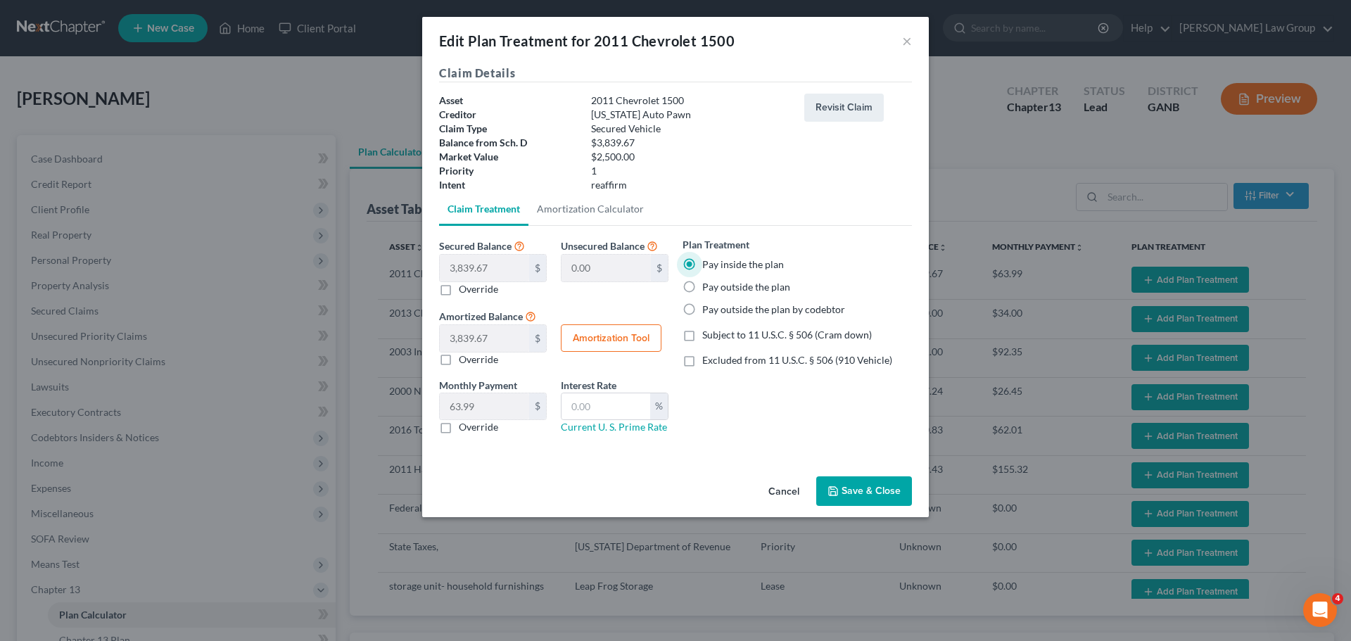
checkbox input "true"
click at [604, 409] on input "text" at bounding box center [605, 406] width 89 height 27
type input "9"
click at [864, 490] on button "Save & Close" at bounding box center [864, 491] width 96 height 30
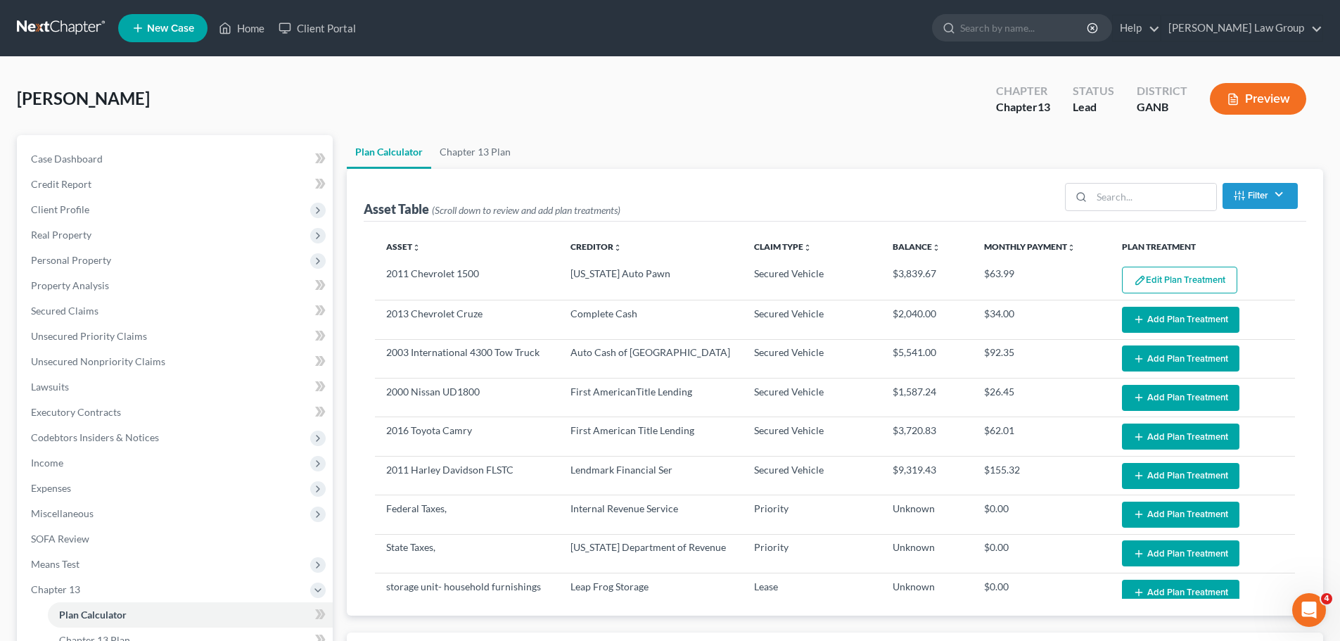
click at [1173, 319] on button "Add Plan Treatment" at bounding box center [1180, 320] width 117 height 26
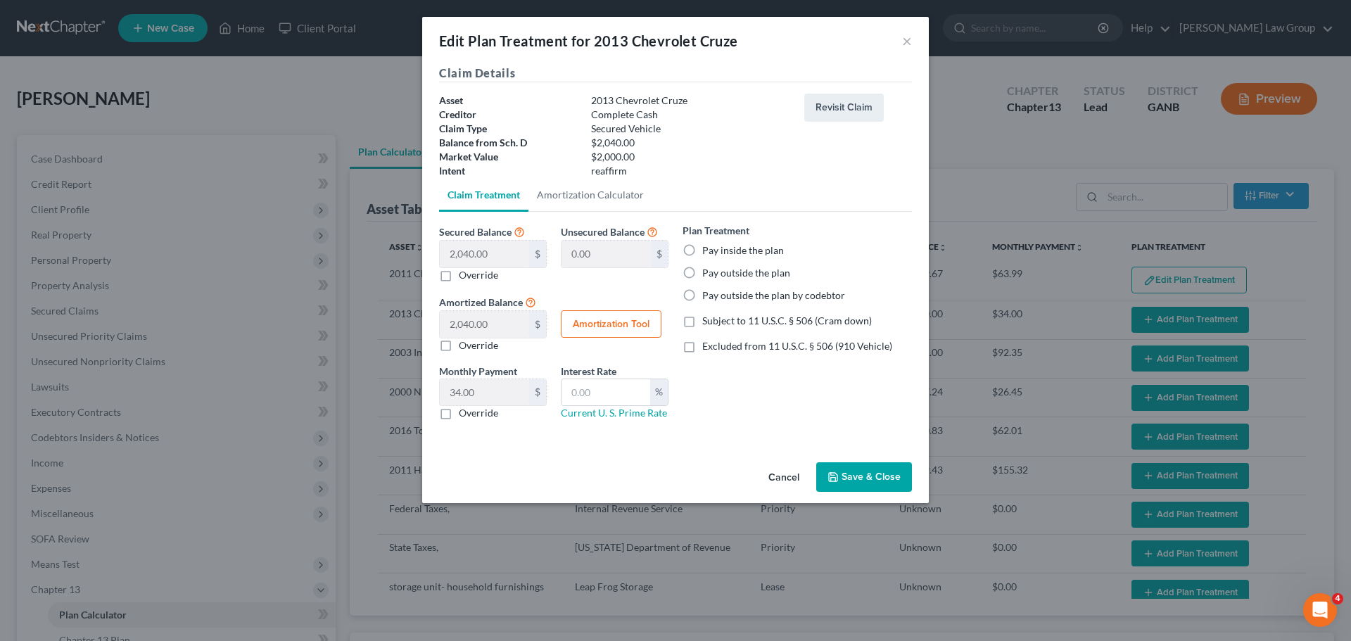
select select "59"
click at [702, 256] on label "Pay inside the plan" at bounding box center [743, 250] width 82 height 14
click at [708, 253] on input "Pay inside the plan" at bounding box center [712, 247] width 9 height 9
radio input "true"
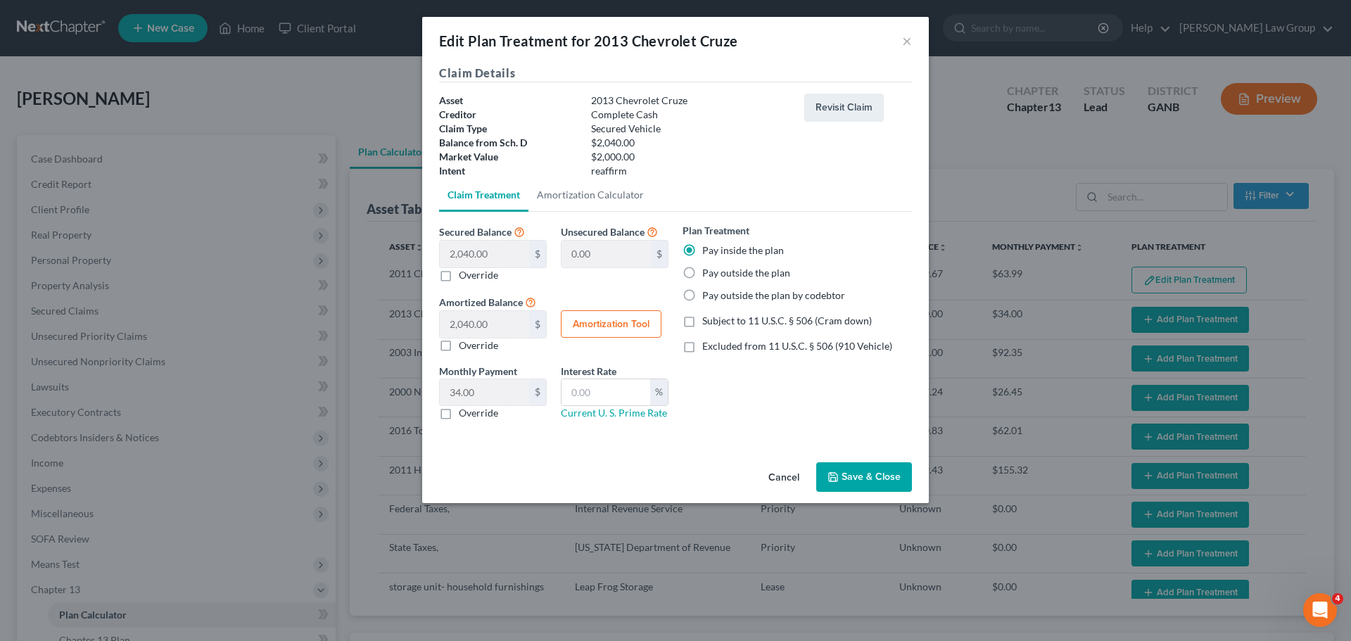
click at [702, 343] on label "Excluded from 11 U.S.C. § 506 (910 Vehicle)" at bounding box center [797, 346] width 190 height 14
click at [708, 343] on input "Excluded from 11 U.S.C. § 506 (910 Vehicle)" at bounding box center [712, 343] width 9 height 9
checkbox input "true"
click at [608, 395] on input "text" at bounding box center [605, 392] width 89 height 27
type input "9"
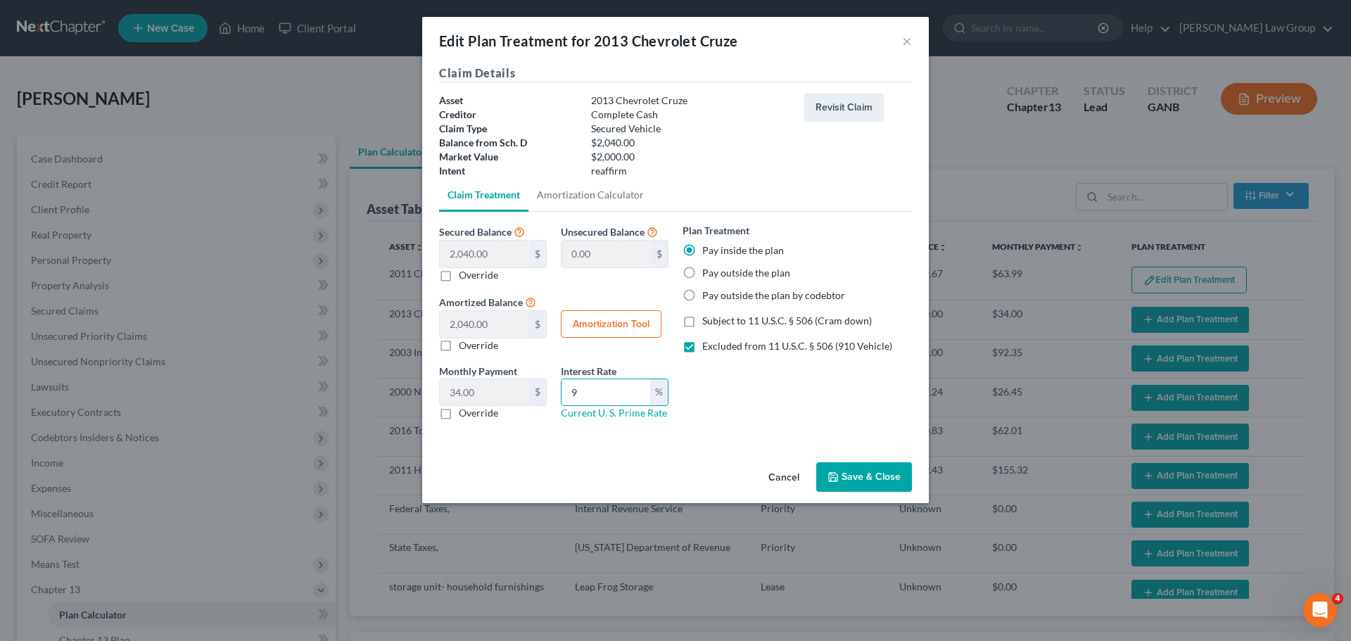
click at [888, 476] on button "Save & Close" at bounding box center [864, 477] width 96 height 30
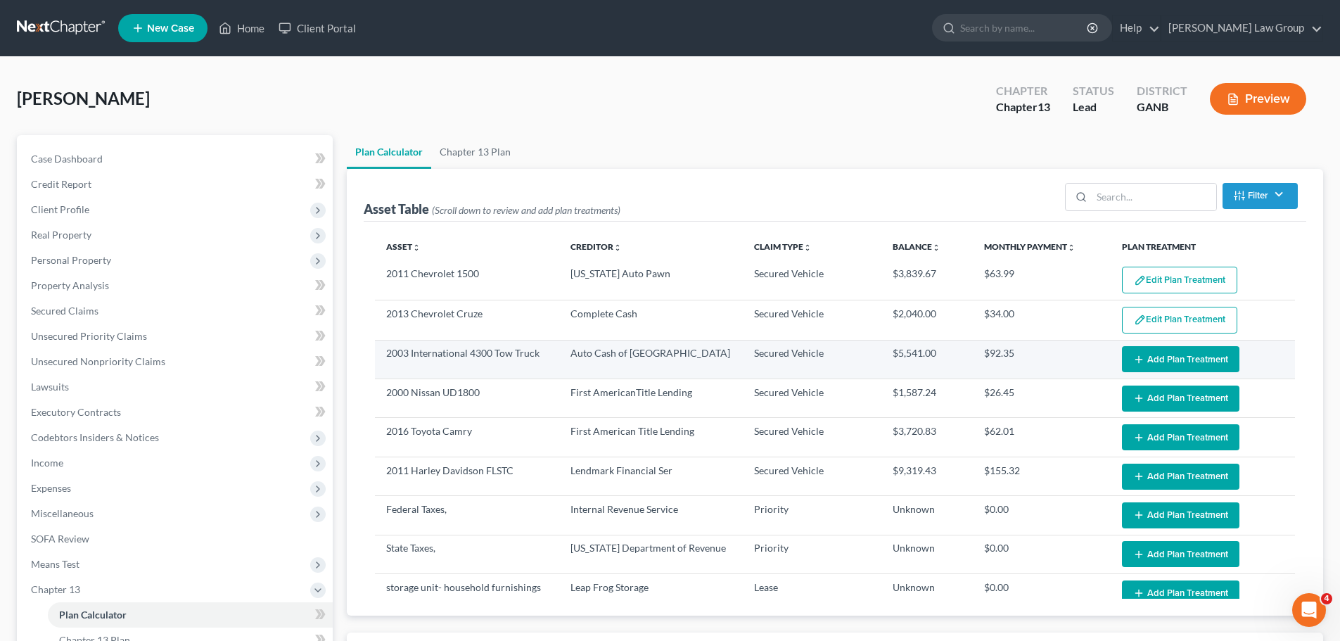
click at [1170, 369] on button "Add Plan Treatment" at bounding box center [1180, 359] width 117 height 26
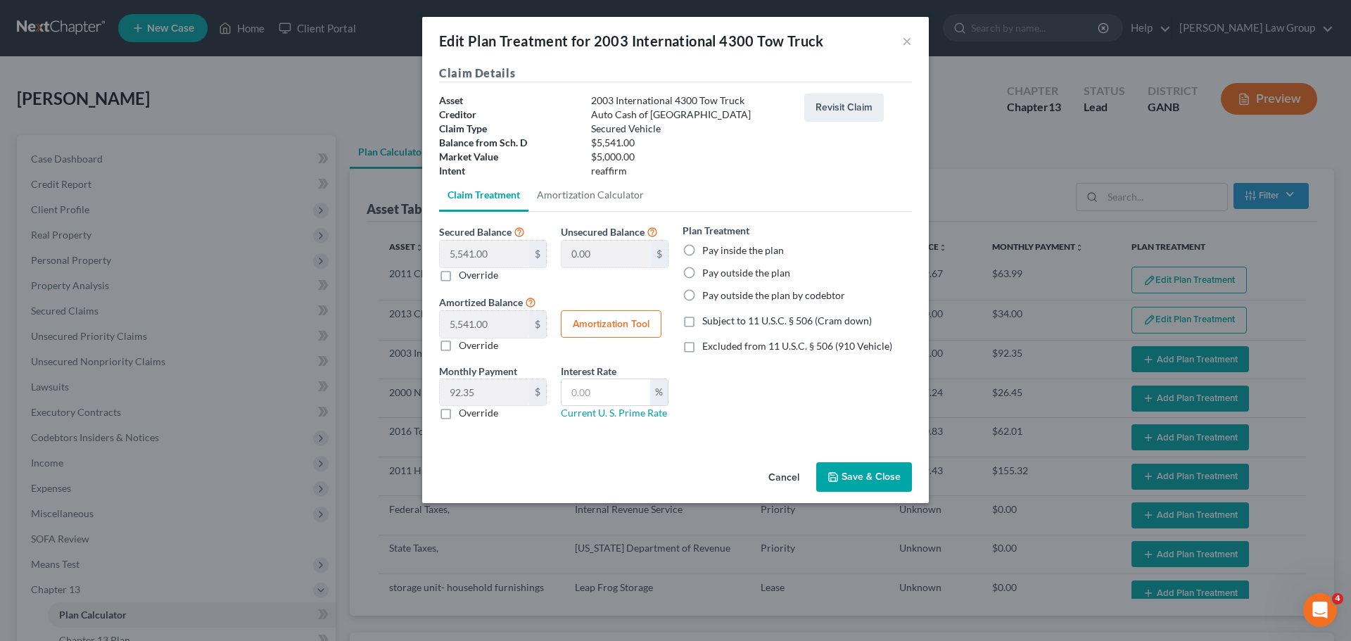
select select "59"
click at [702, 246] on label "Pay inside the plan" at bounding box center [743, 250] width 82 height 14
click at [708, 246] on input "Pay inside the plan" at bounding box center [712, 247] width 9 height 9
radio input "true"
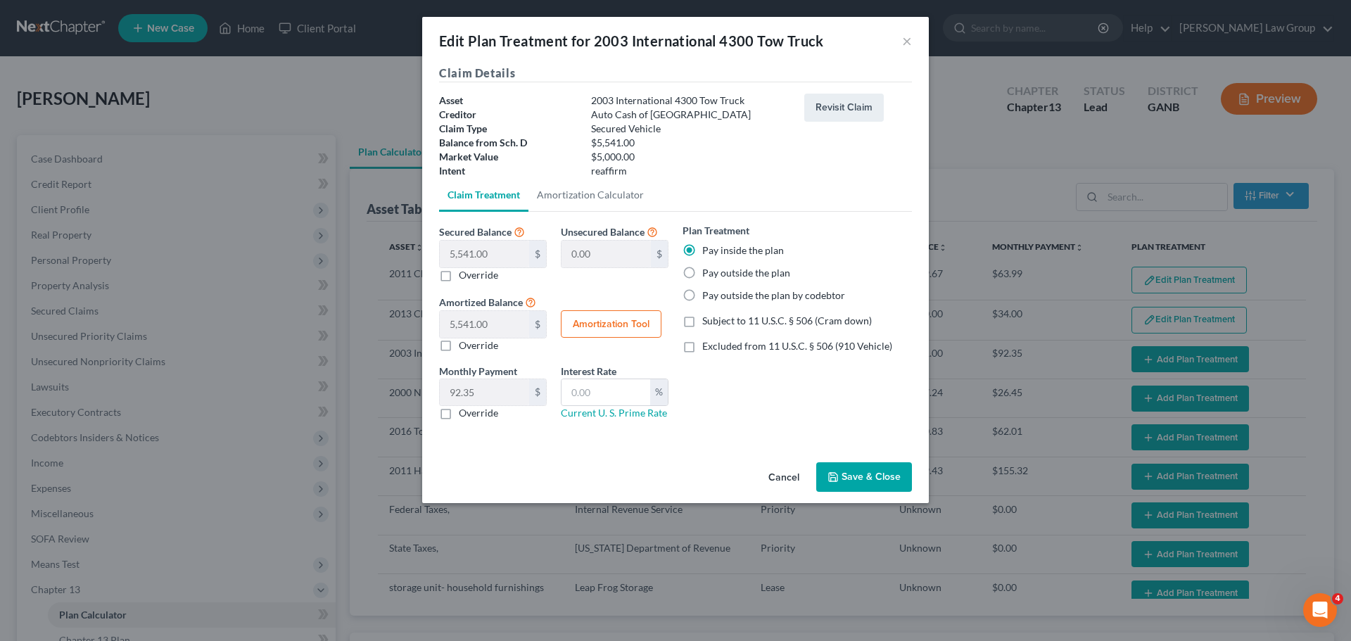
click at [702, 352] on label "Excluded from 11 U.S.C. § 506 (910 Vehicle)" at bounding box center [797, 346] width 190 height 14
click at [708, 348] on input "Excluded from 11 U.S.C. § 506 (910 Vehicle)" at bounding box center [712, 343] width 9 height 9
checkbox input "true"
click at [608, 395] on input "text" at bounding box center [605, 392] width 89 height 27
type input "9"
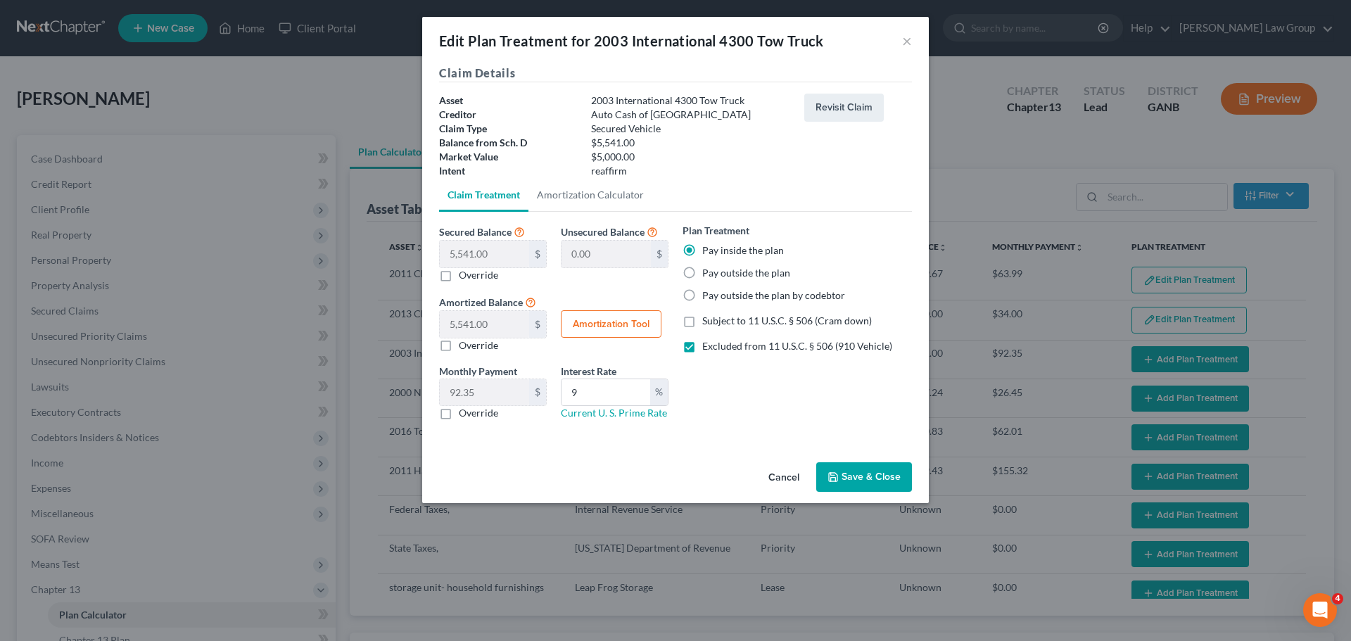
click at [851, 473] on button "Save & Close" at bounding box center [864, 477] width 96 height 30
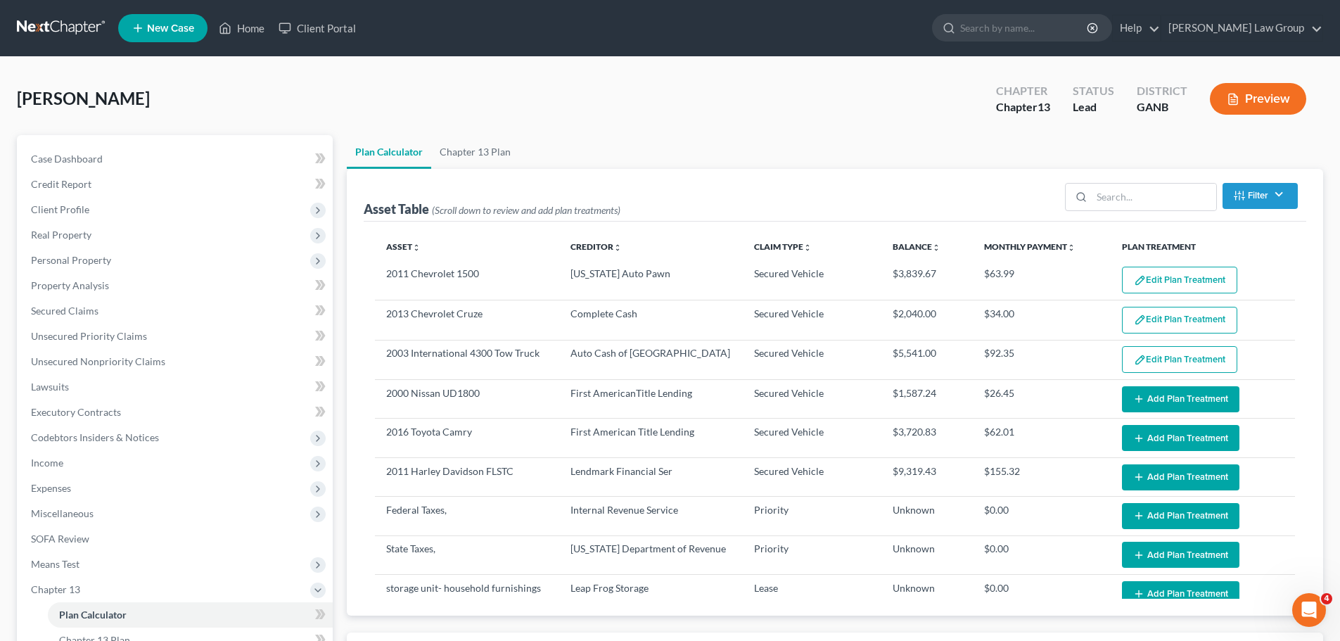
click at [1180, 398] on button "Add Plan Treatment" at bounding box center [1180, 399] width 117 height 26
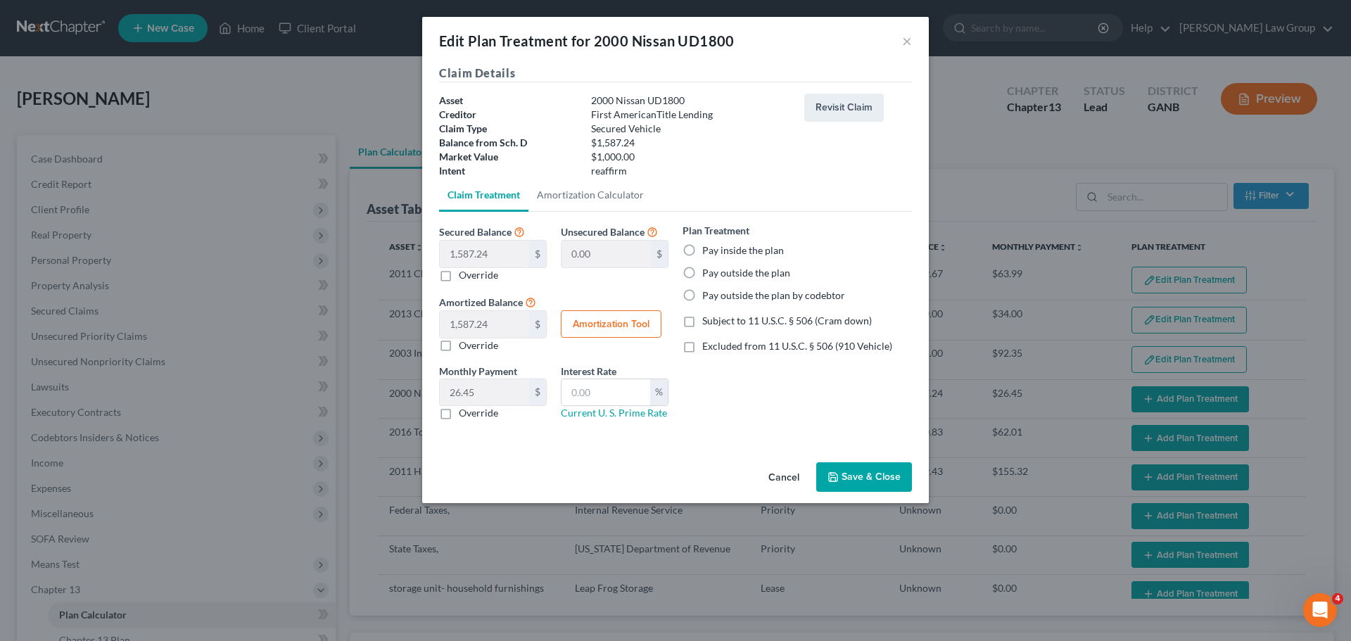
select select "59"
click at [702, 245] on label "Pay inside the plan" at bounding box center [743, 250] width 82 height 14
click at [708, 245] on input "Pay inside the plan" at bounding box center [712, 247] width 9 height 9
radio input "true"
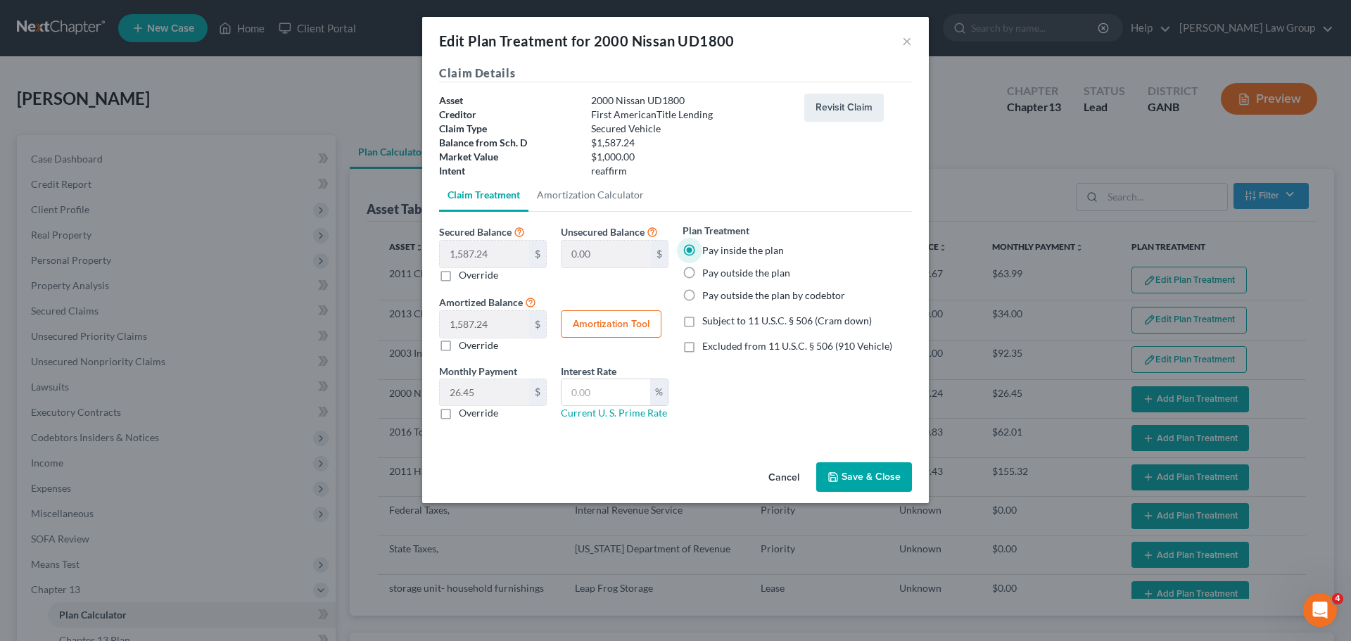
click at [702, 352] on label "Excluded from 11 U.S.C. § 506 (910 Vehicle)" at bounding box center [797, 346] width 190 height 14
click at [702, 350] on label "Excluded from 11 U.S.C. § 506 (910 Vehicle)" at bounding box center [797, 346] width 190 height 14
click at [708, 348] on input "Excluded from 11 U.S.C. § 506 (910 Vehicle)" at bounding box center [712, 343] width 9 height 9
checkbox input "true"
click at [604, 393] on input "text" at bounding box center [605, 392] width 89 height 27
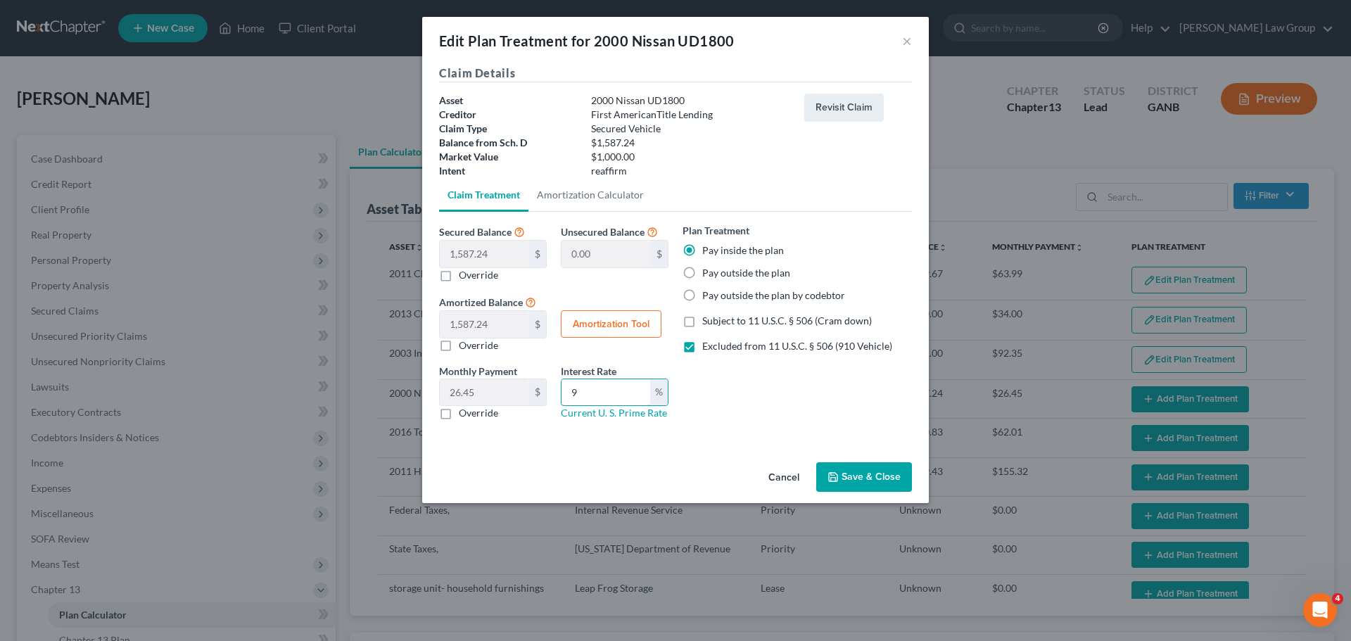
type input "9"
drag, startPoint x: 852, startPoint y: 485, endPoint x: 959, endPoint y: 471, distance: 107.8
click at [852, 485] on button "Save & Close" at bounding box center [864, 477] width 96 height 30
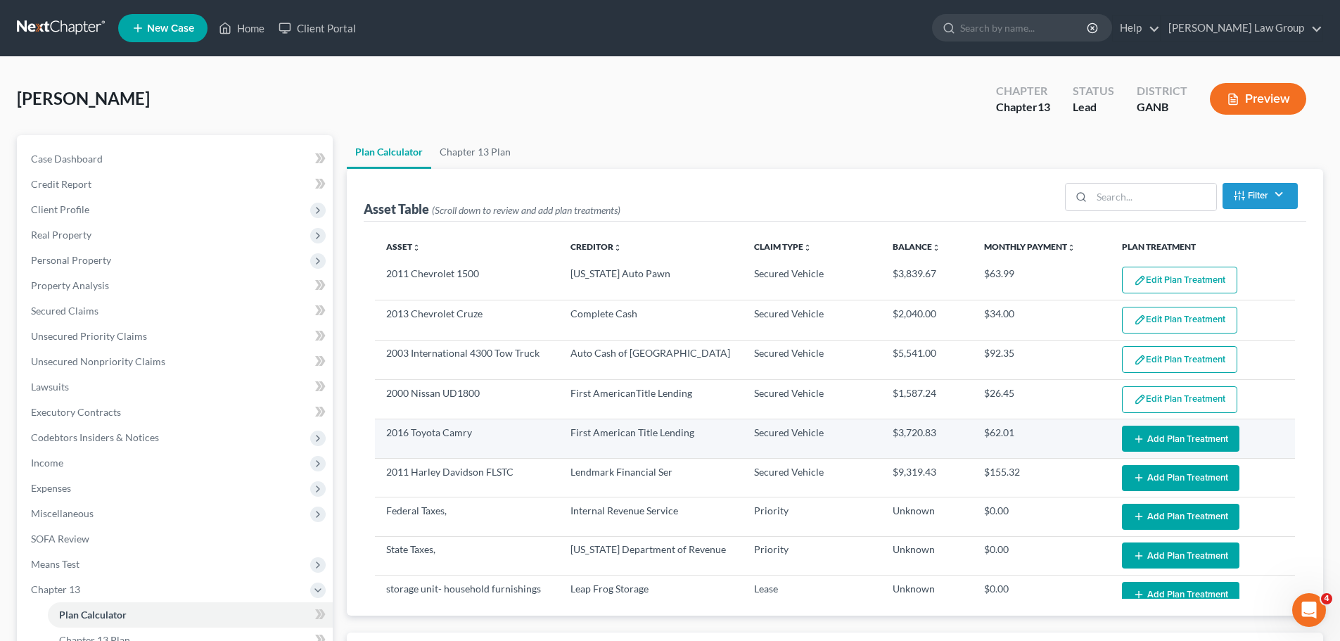
click at [1167, 444] on button "Add Plan Treatment" at bounding box center [1180, 439] width 117 height 26
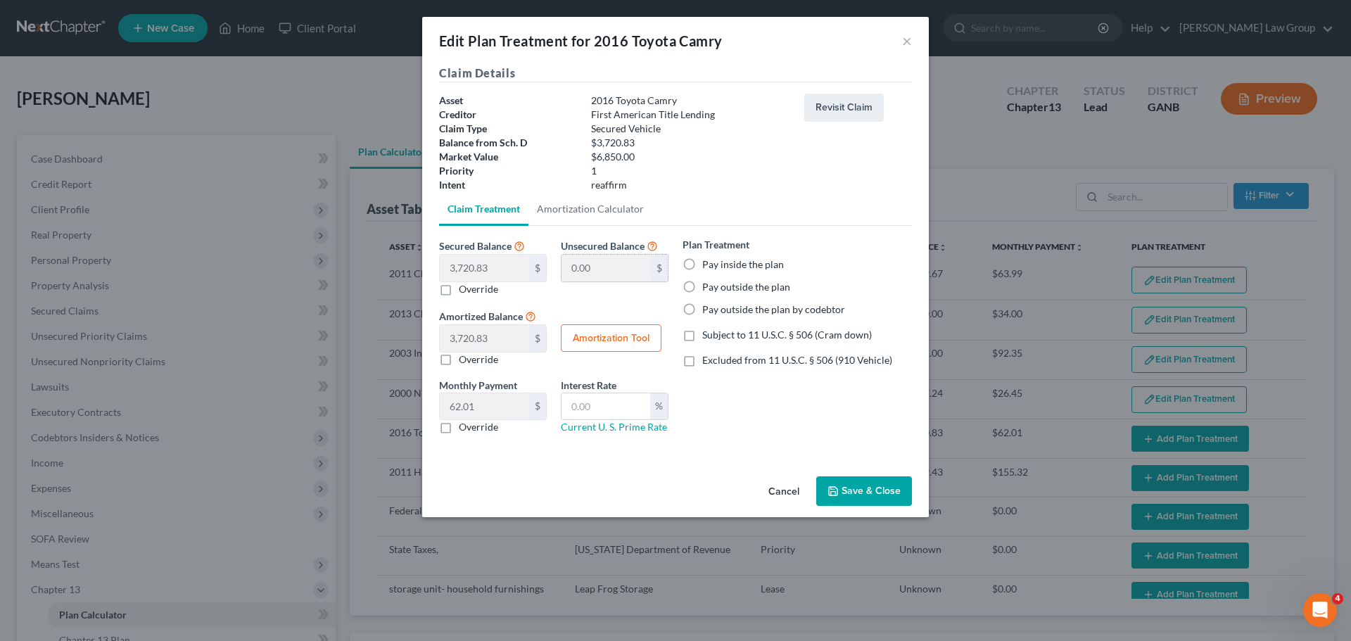
select select "59"
click at [702, 270] on label "Pay inside the plan" at bounding box center [743, 264] width 82 height 14
click at [708, 267] on input "Pay inside the plan" at bounding box center [712, 261] width 9 height 9
radio input "true"
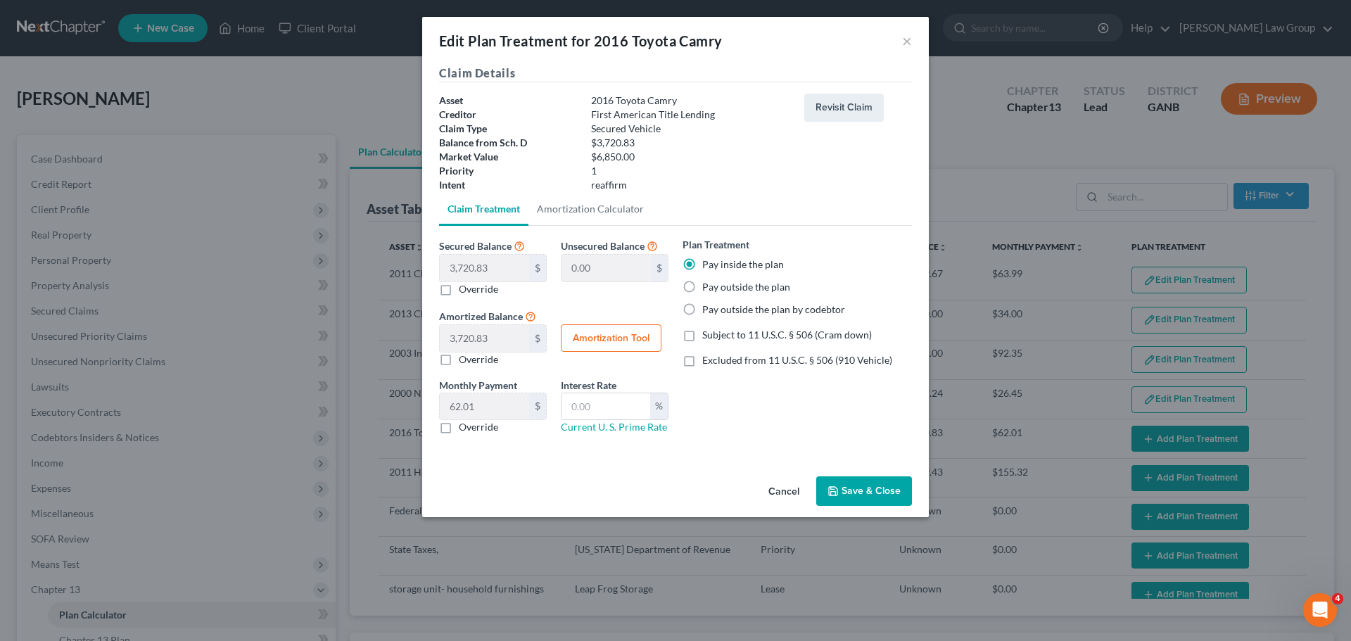
click at [702, 362] on label "Excluded from 11 U.S.C. § 506 (910 Vehicle)" at bounding box center [797, 360] width 190 height 14
click at [708, 362] on input "Excluded from 11 U.S.C. § 506 (910 Vehicle)" at bounding box center [712, 357] width 9 height 9
checkbox input "true"
click at [579, 416] on input "text" at bounding box center [605, 406] width 89 height 27
type input "9"
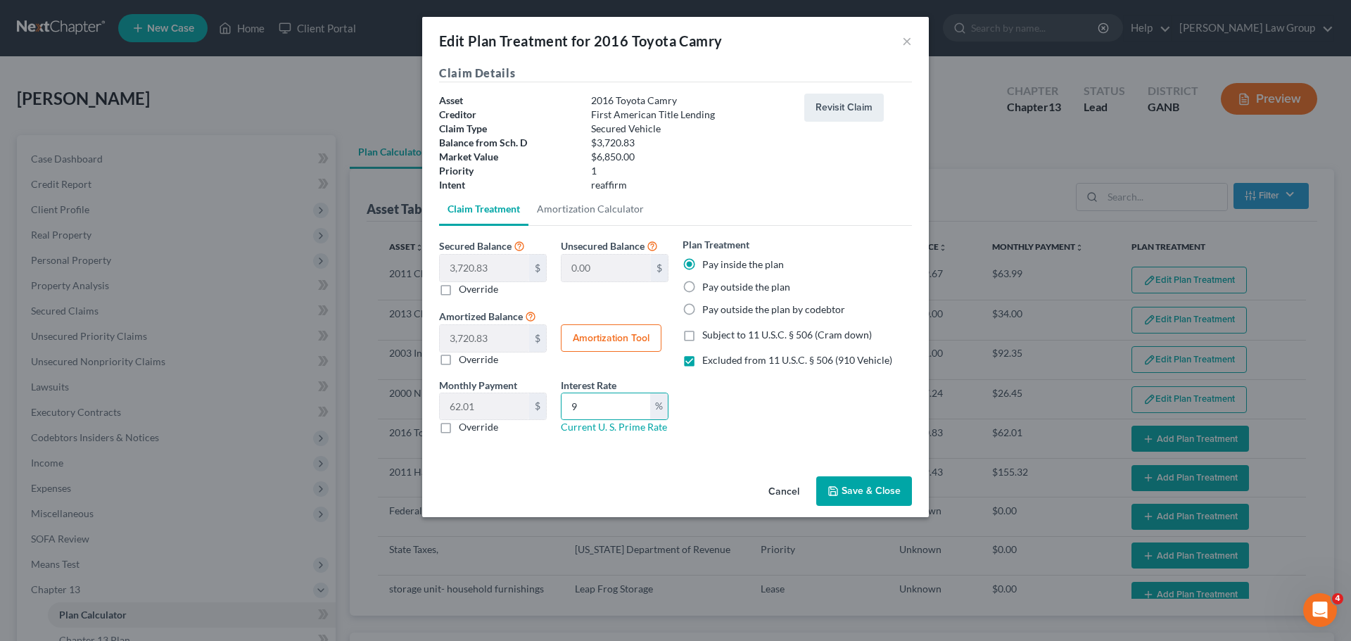
click at [869, 499] on button "Save & Close" at bounding box center [864, 491] width 96 height 30
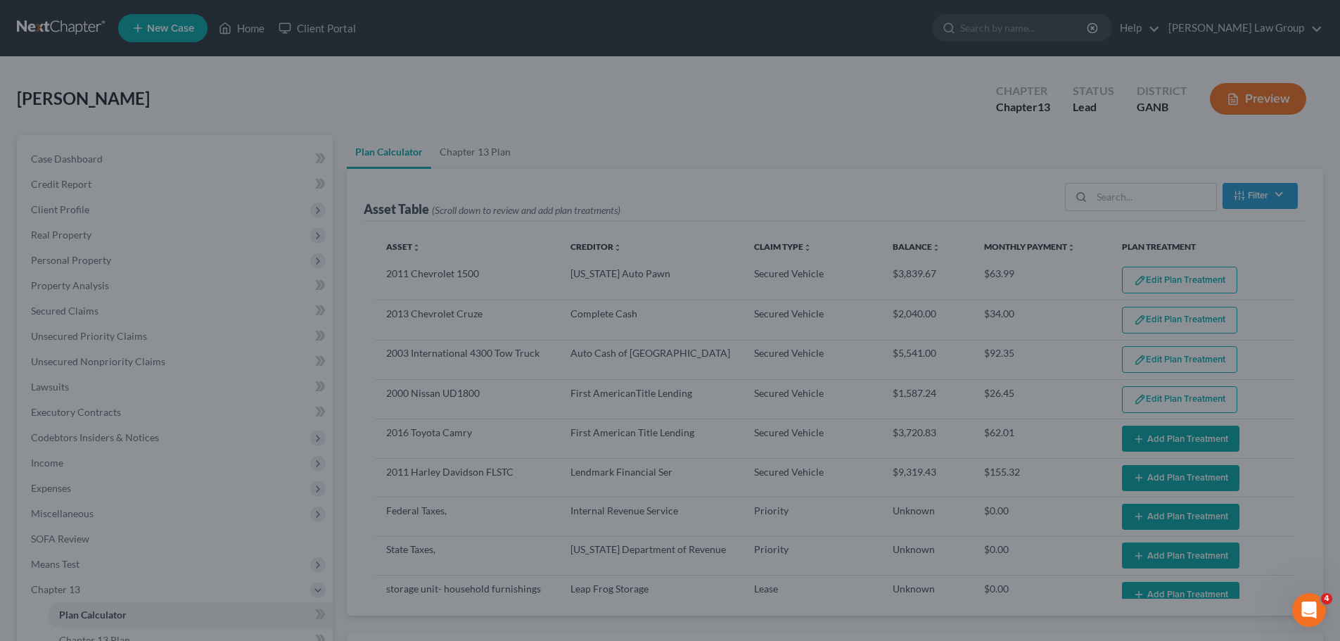
select select "59"
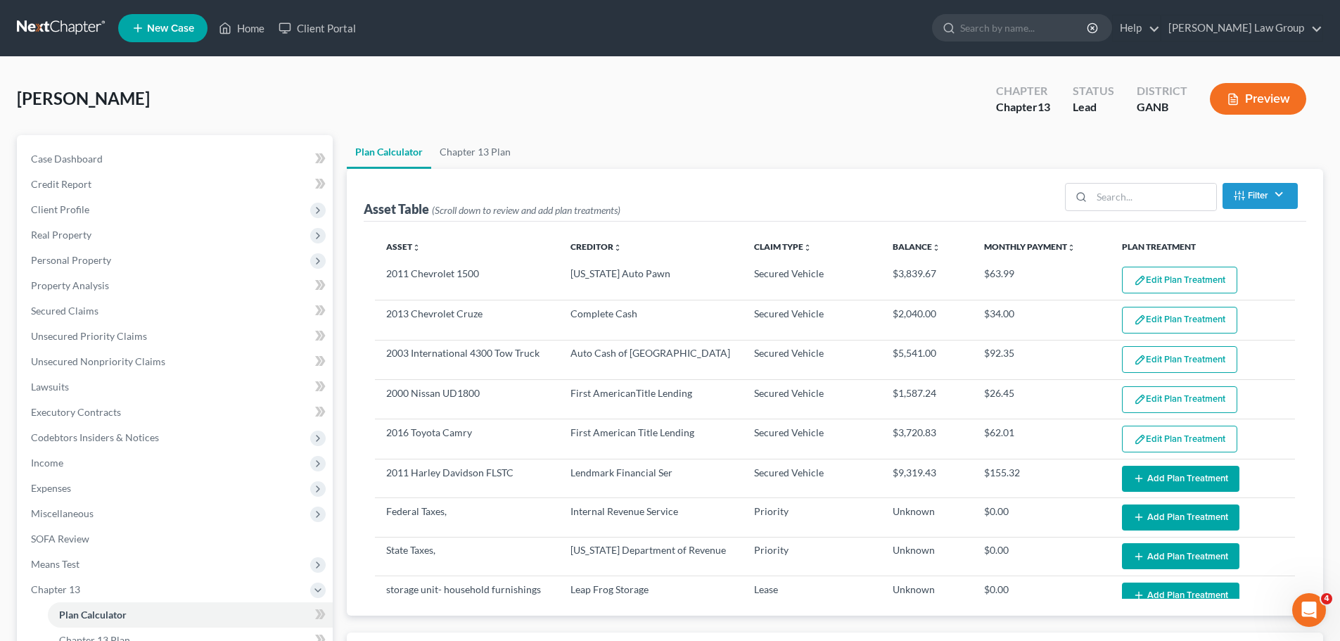
click at [1170, 487] on button "Add Plan Treatment" at bounding box center [1180, 479] width 117 height 26
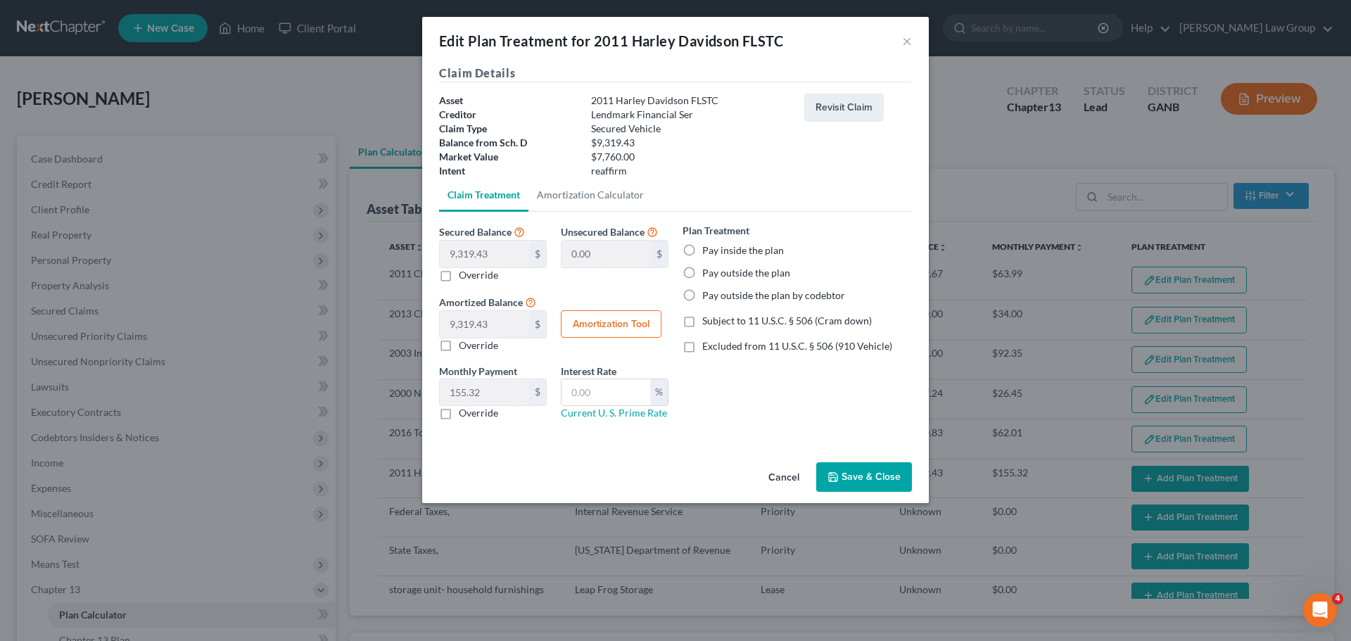
click at [702, 245] on label "Pay inside the plan" at bounding box center [743, 250] width 82 height 14
click at [708, 245] on input "Pay inside the plan" at bounding box center [712, 247] width 9 height 9
radio input "true"
click at [702, 341] on label "Excluded from 11 U.S.C. § 506 (910 Vehicle)" at bounding box center [797, 346] width 190 height 14
click at [708, 341] on input "Excluded from 11 U.S.C. § 506 (910 Vehicle)" at bounding box center [712, 343] width 9 height 9
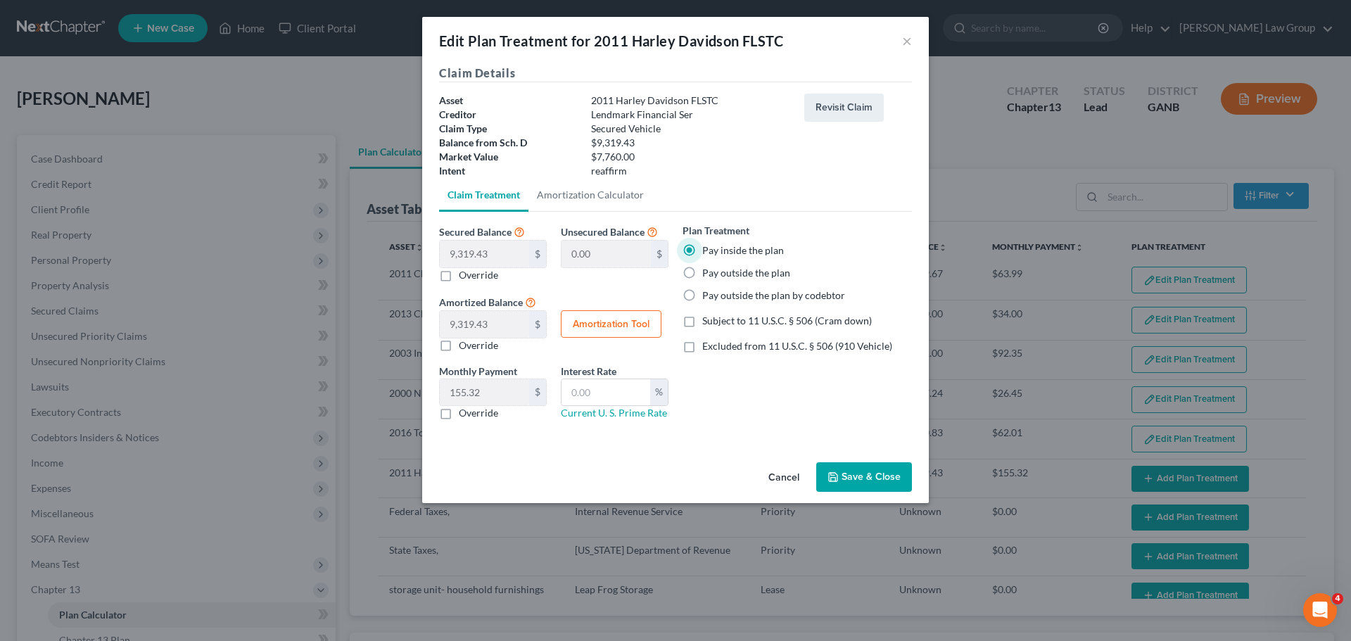
checkbox input "true"
click at [571, 400] on input "text" at bounding box center [605, 392] width 89 height 27
type input "9"
drag, startPoint x: 883, startPoint y: 479, endPoint x: 895, endPoint y: 473, distance: 13.2
click at [883, 479] on button "Save & Close" at bounding box center [864, 477] width 96 height 30
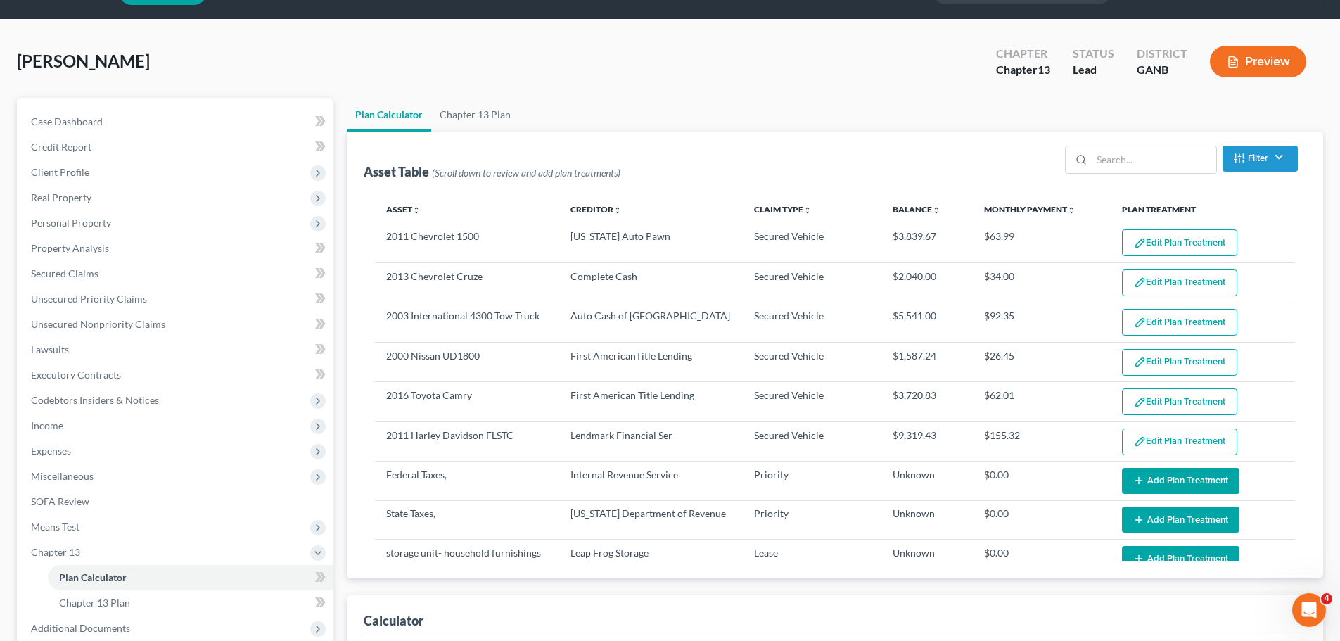
scroll to position [141, 0]
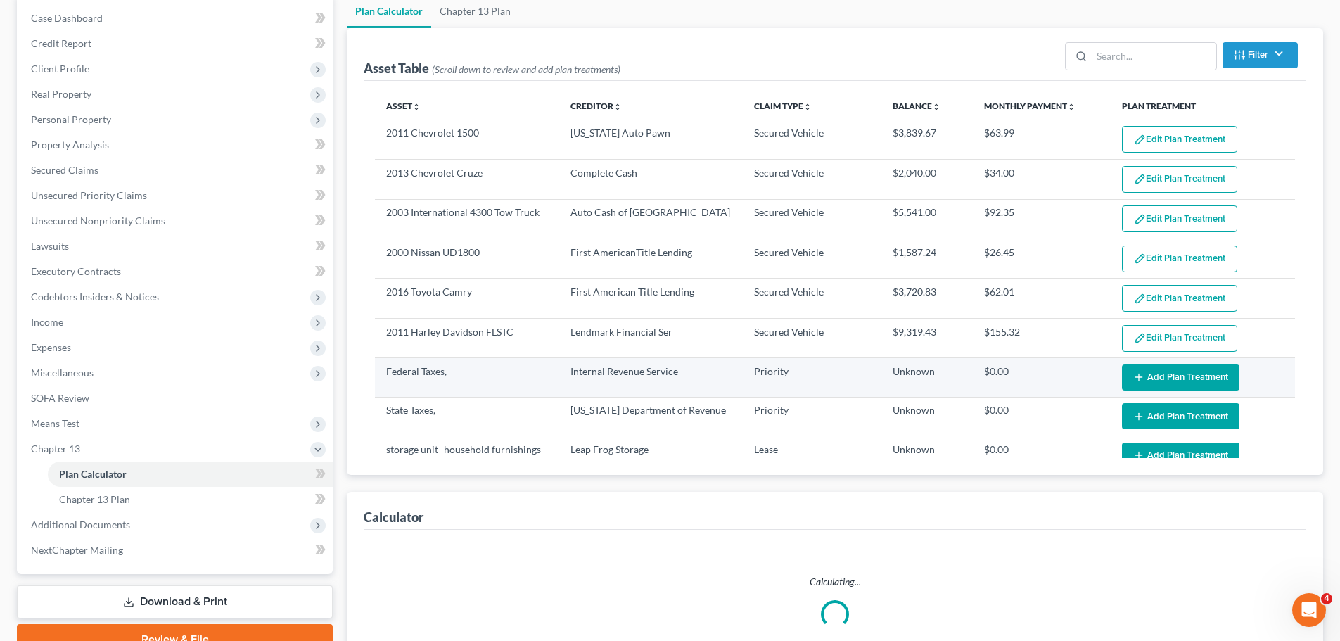
click at [1155, 383] on button "Add Plan Treatment" at bounding box center [1180, 377] width 117 height 26
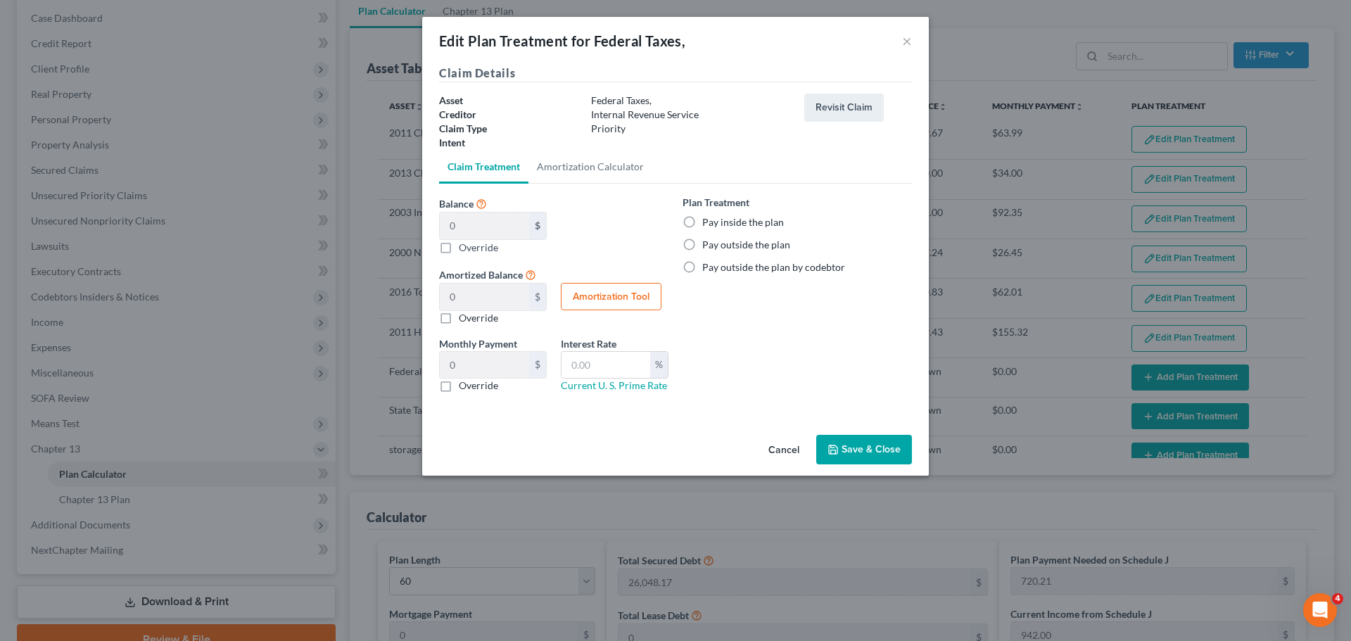
click at [702, 221] on label "Pay inside the plan" at bounding box center [743, 222] width 82 height 14
click at [708, 221] on input "Pay inside the plan" at bounding box center [712, 219] width 9 height 9
click at [902, 38] on button "×" at bounding box center [907, 40] width 10 height 17
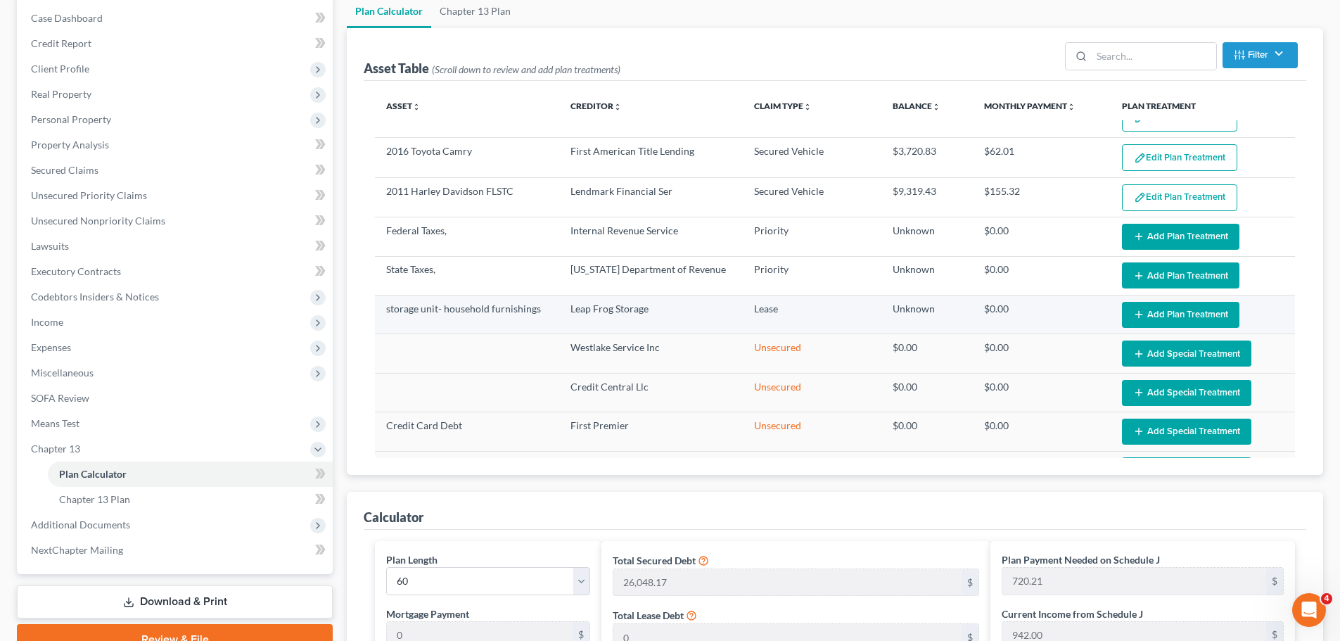
click at [1172, 312] on button "Add Plan Treatment" at bounding box center [1180, 315] width 117 height 26
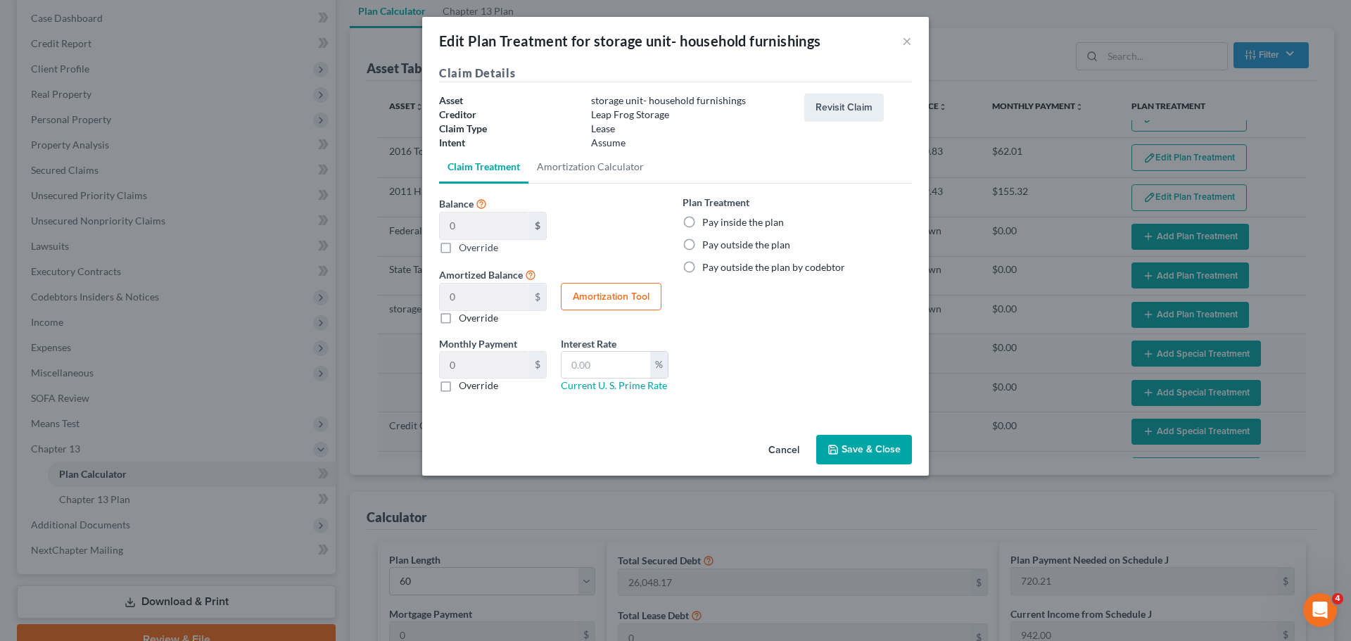
click at [702, 243] on label "Pay outside the plan" at bounding box center [746, 245] width 88 height 14
click at [708, 243] on input "Pay outside the plan" at bounding box center [712, 242] width 9 height 9
click at [879, 456] on button "Save & Close" at bounding box center [864, 450] width 96 height 30
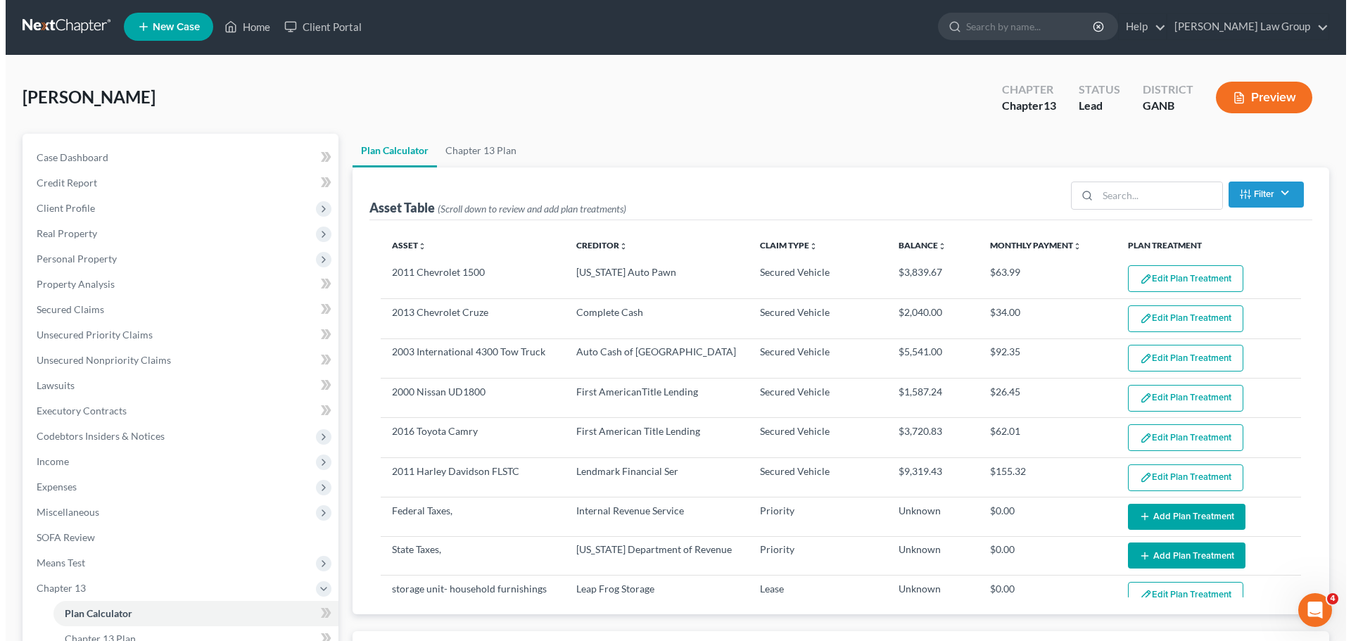
scroll to position [0, 0]
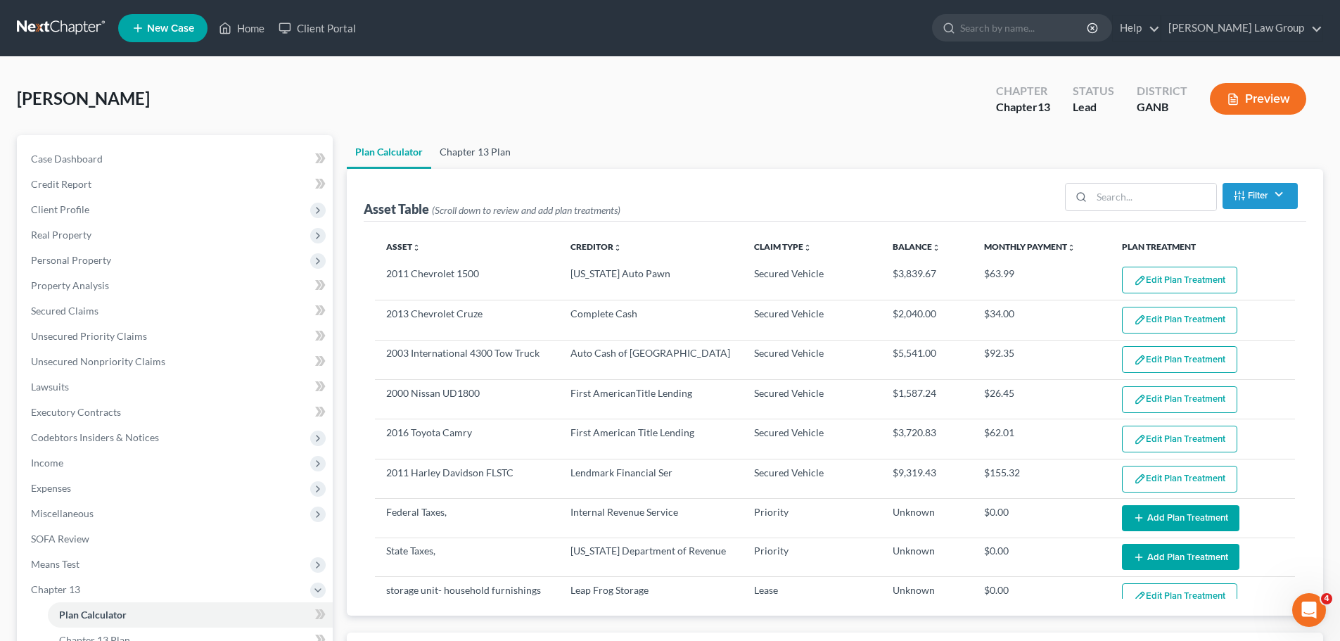
click at [487, 146] on link "Chapter 13 Plan" at bounding box center [475, 152] width 88 height 34
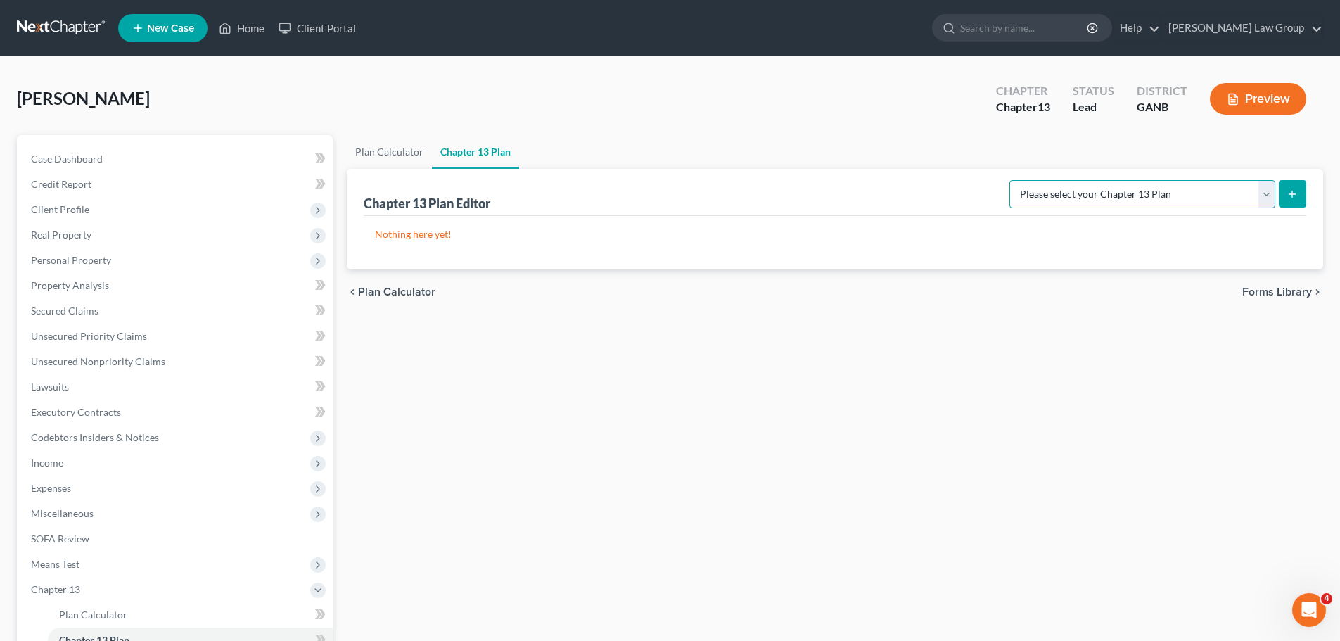
click at [1132, 189] on select "Please select your Chapter 13 Plan [US_STATE] Northern - [PERSON_NAME] Law Grou…" at bounding box center [1142, 194] width 266 height 28
click at [1020, 180] on select "Please select your Chapter 13 Plan [US_STATE] Northern - [PERSON_NAME] Law Grou…" at bounding box center [1142, 194] width 266 height 28
click at [1289, 190] on icon "submit" at bounding box center [1292, 194] width 11 height 11
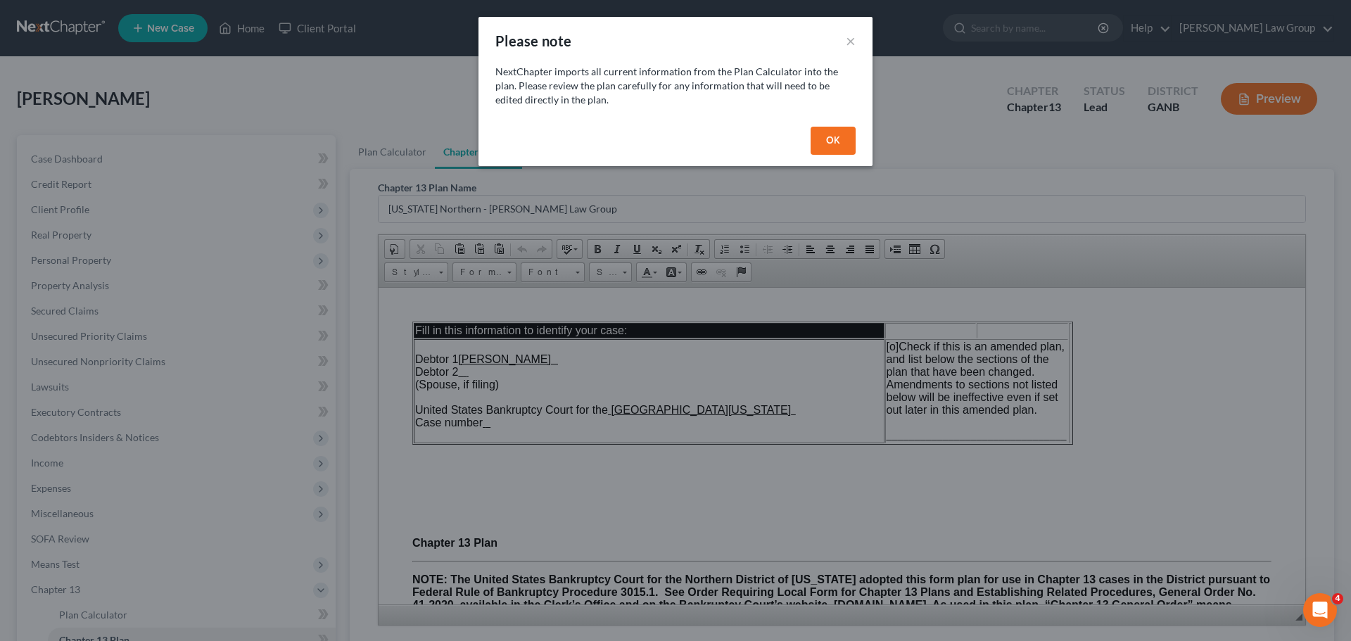
click at [869, 134] on div "OK" at bounding box center [675, 143] width 394 height 45
click at [862, 139] on div "OK" at bounding box center [675, 143] width 394 height 45
click at [849, 144] on button "OK" at bounding box center [832, 141] width 45 height 28
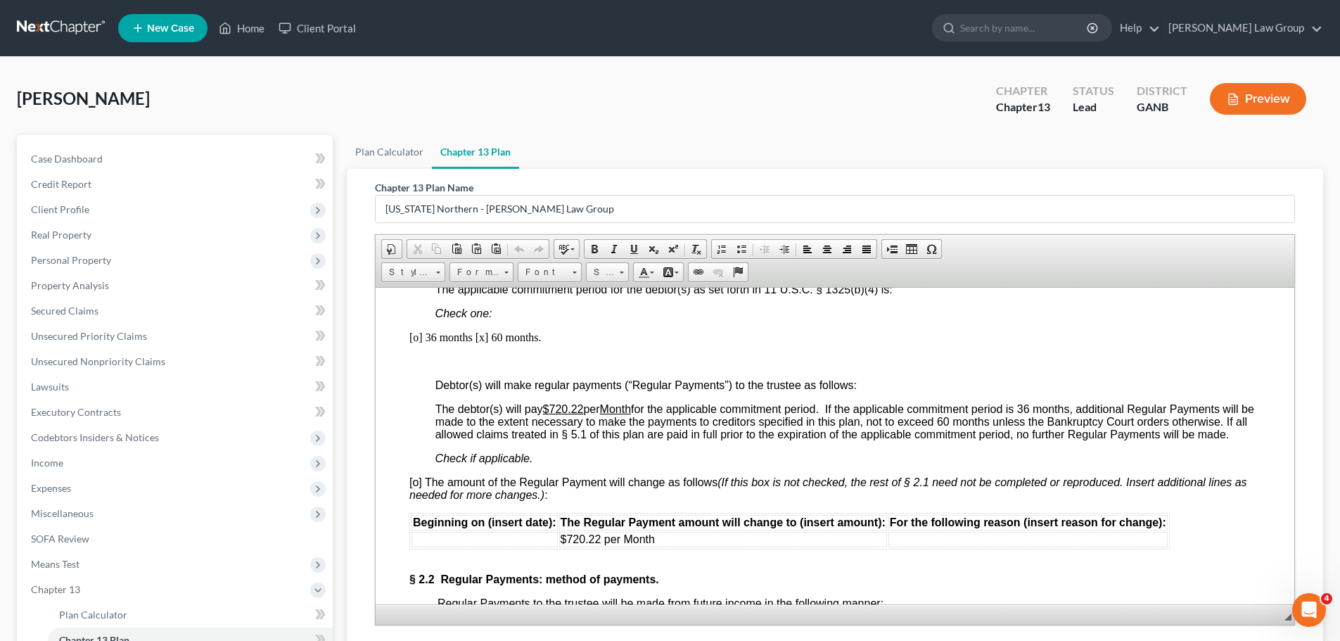
scroll to position [1196, 0]
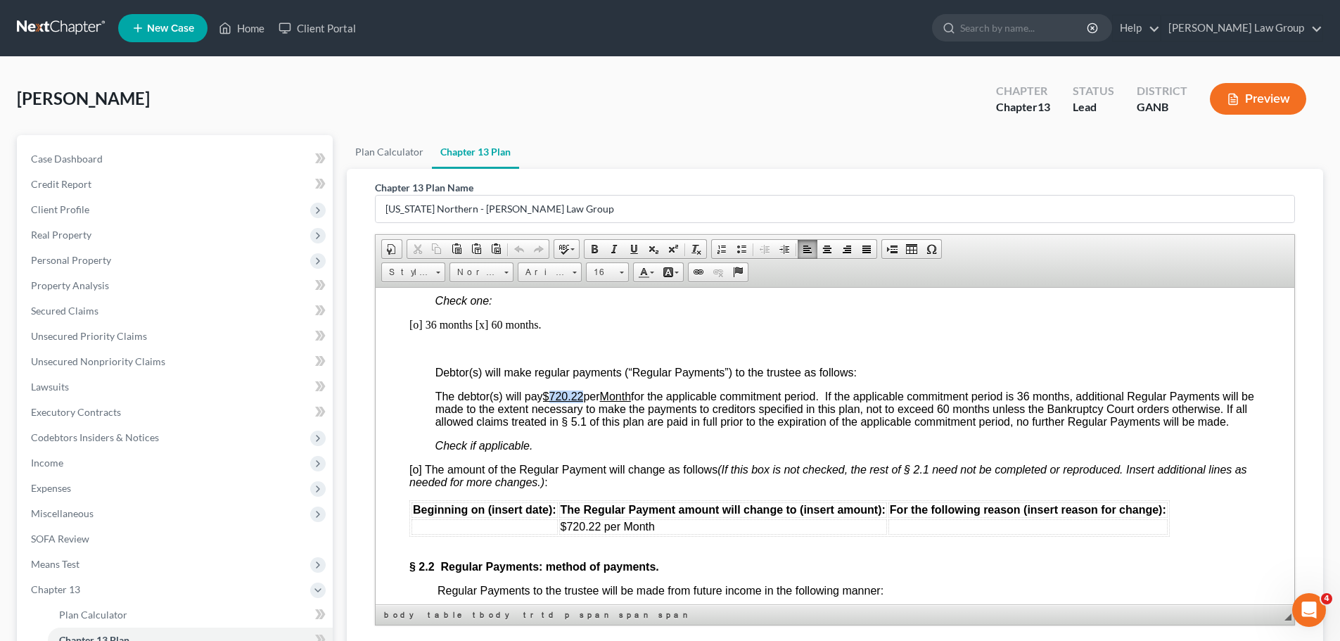
drag, startPoint x: 587, startPoint y: 388, endPoint x: 551, endPoint y: 395, distance: 36.0
drag, startPoint x: 657, startPoint y: 530, endPoint x: 559, endPoint y: 528, distance: 98.5
click at [559, 528] on td "$720.22 per Month" at bounding box center [723, 525] width 328 height 15
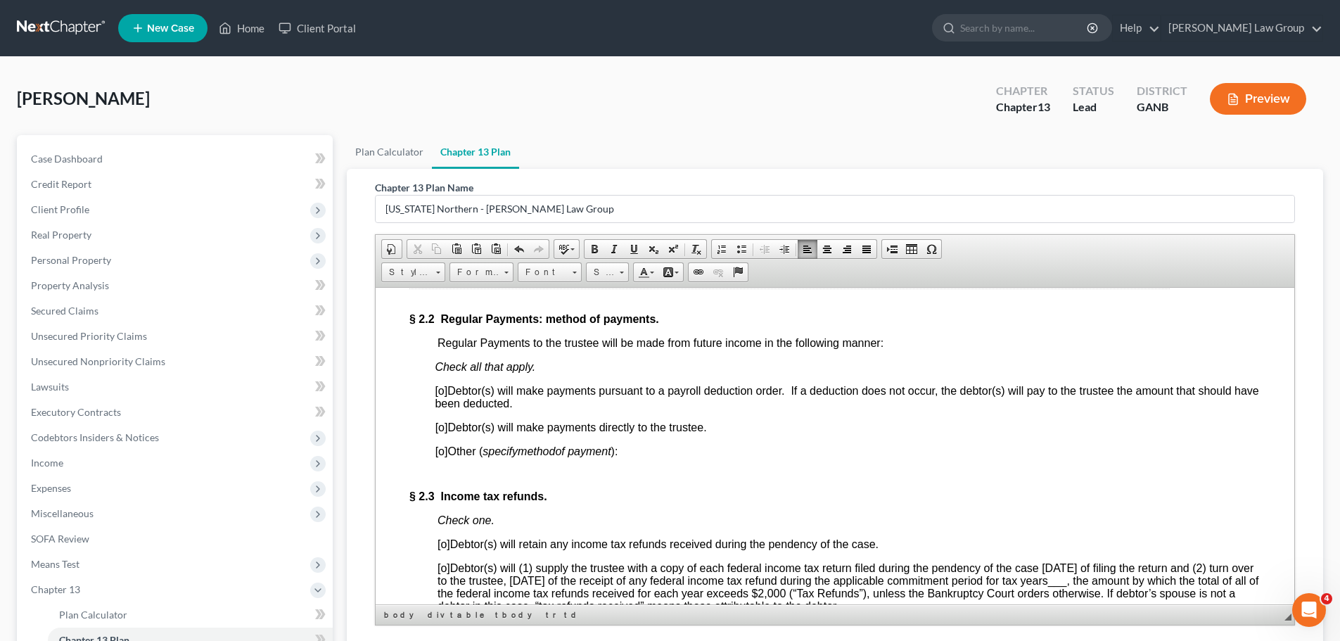
scroll to position [1477, 0]
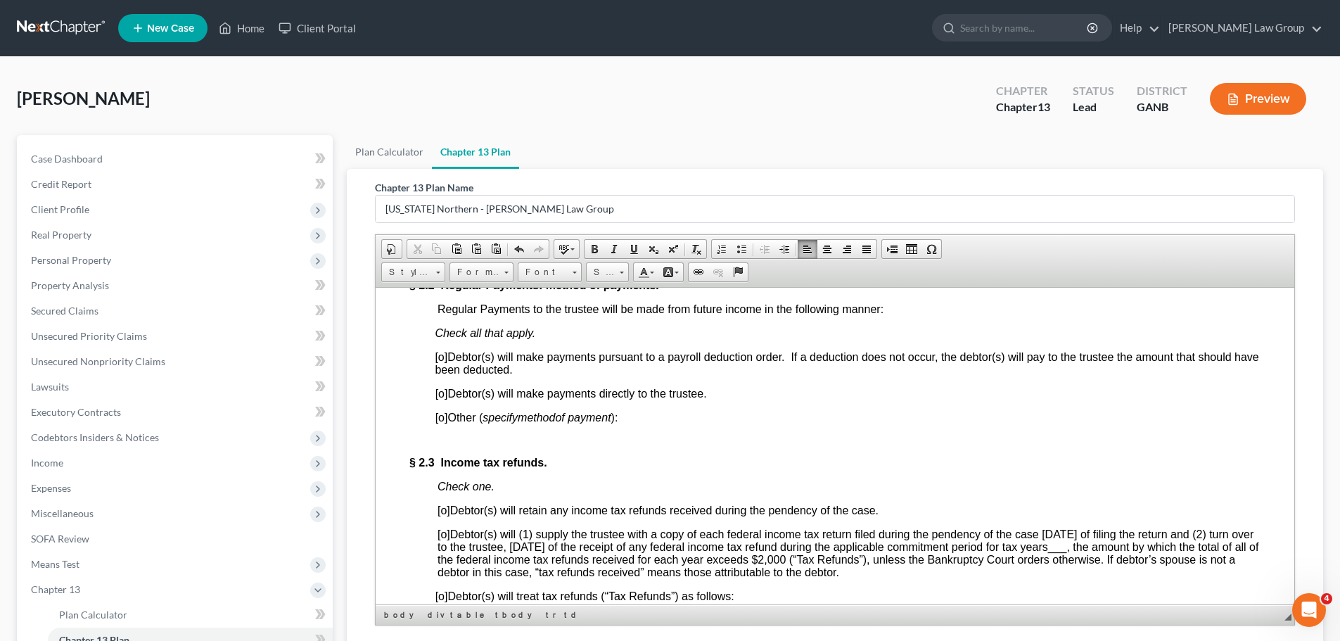
click at [441, 397] on span "[o]" at bounding box center [441, 393] width 13 height 12
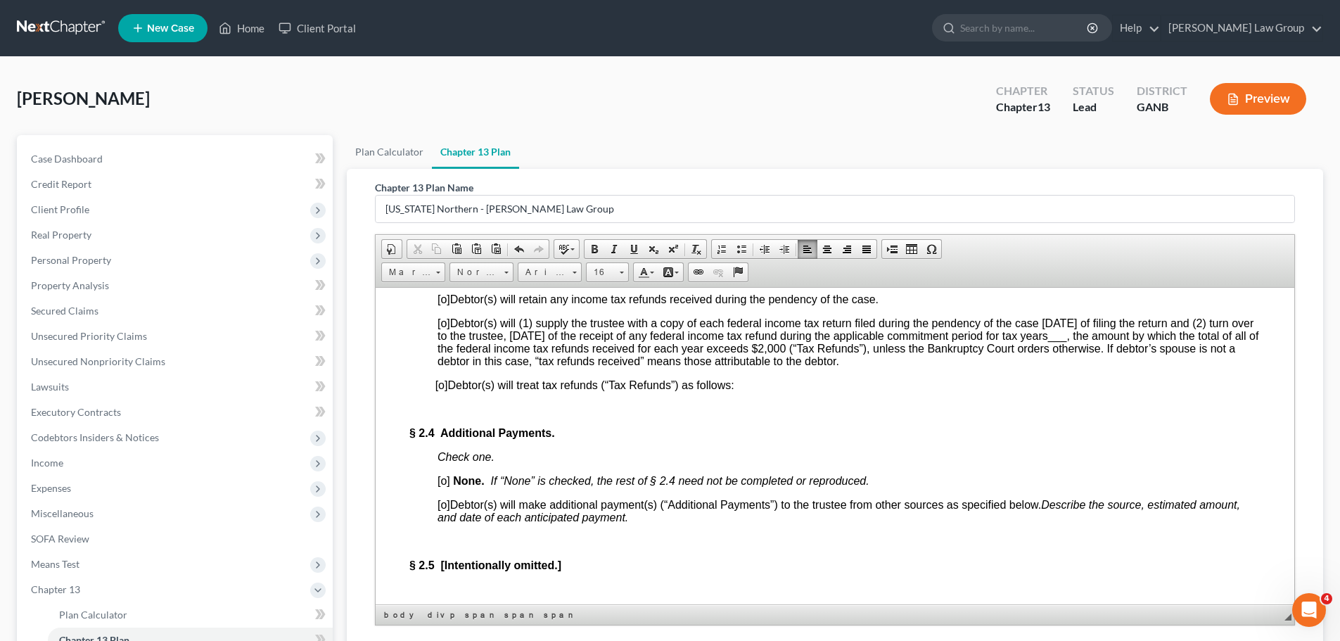
scroll to position [1618, 0]
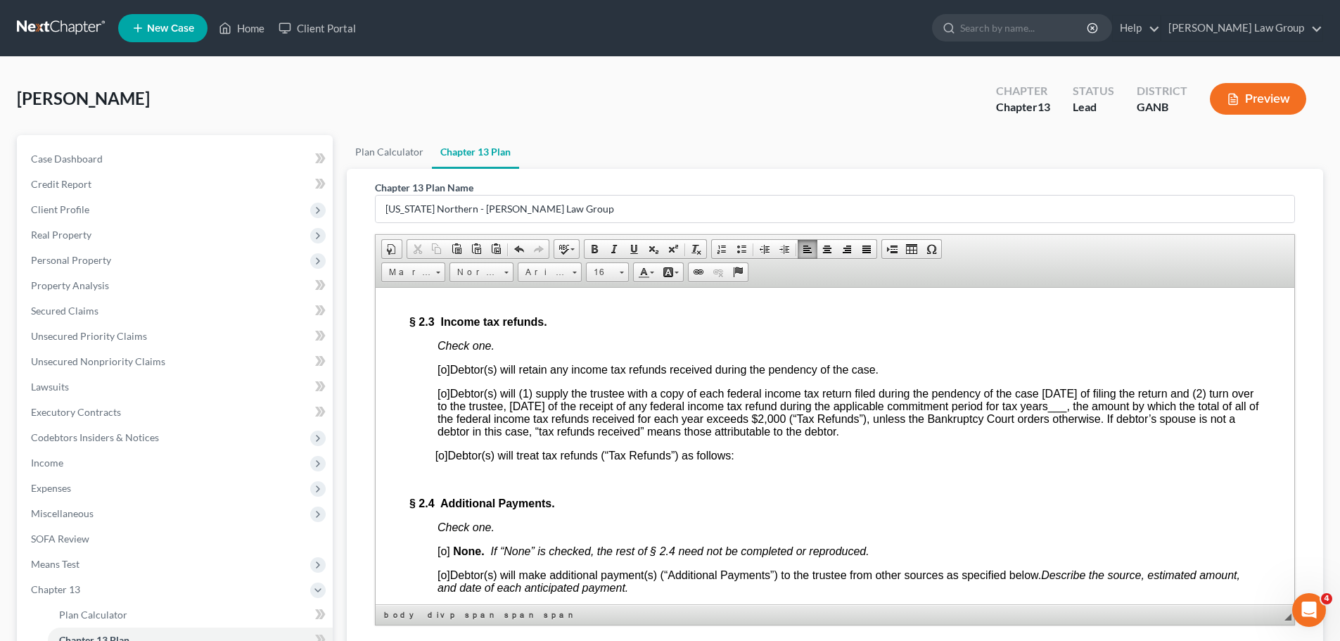
click at [441, 399] on span "[o]" at bounding box center [444, 393] width 13 height 12
click at [445, 396] on span "[o]" at bounding box center [444, 393] width 13 height 12
drag, startPoint x: 1150, startPoint y: 409, endPoint x: 1133, endPoint y: 407, distance: 16.9
click at [1133, 407] on span "[x ] Debtor(s) will (1) supply the trustee with a copy of each federal income t…" at bounding box center [848, 412] width 821 height 50
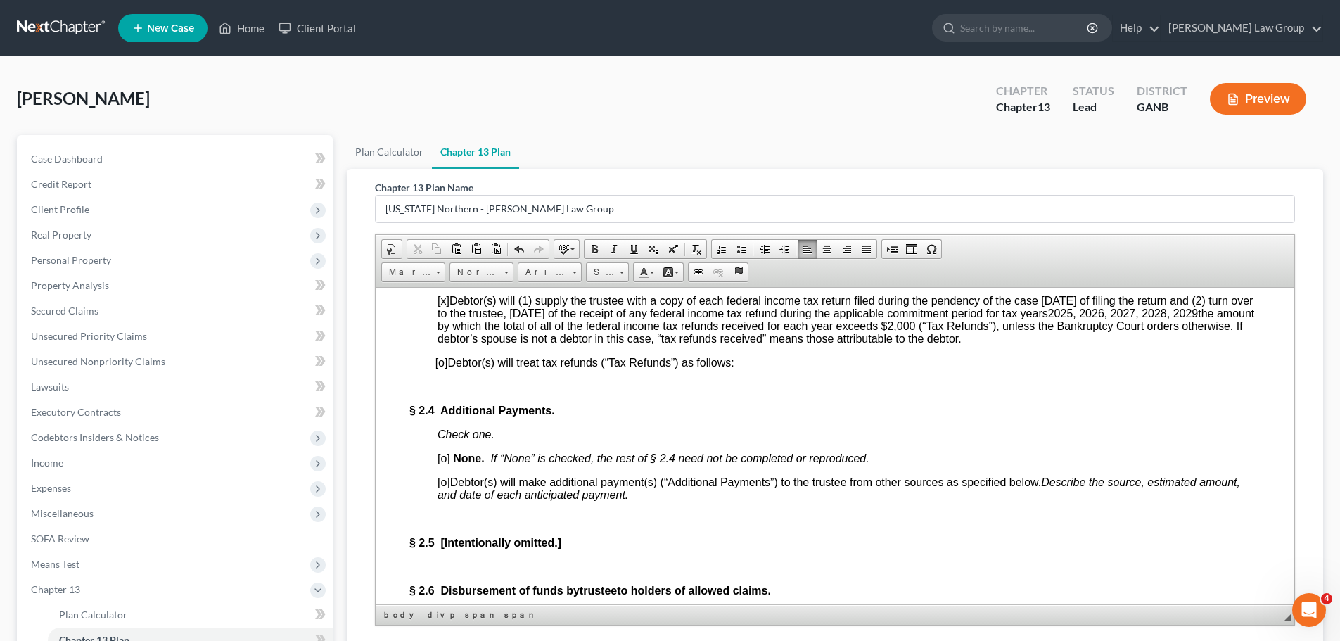
scroll to position [1829, 0]
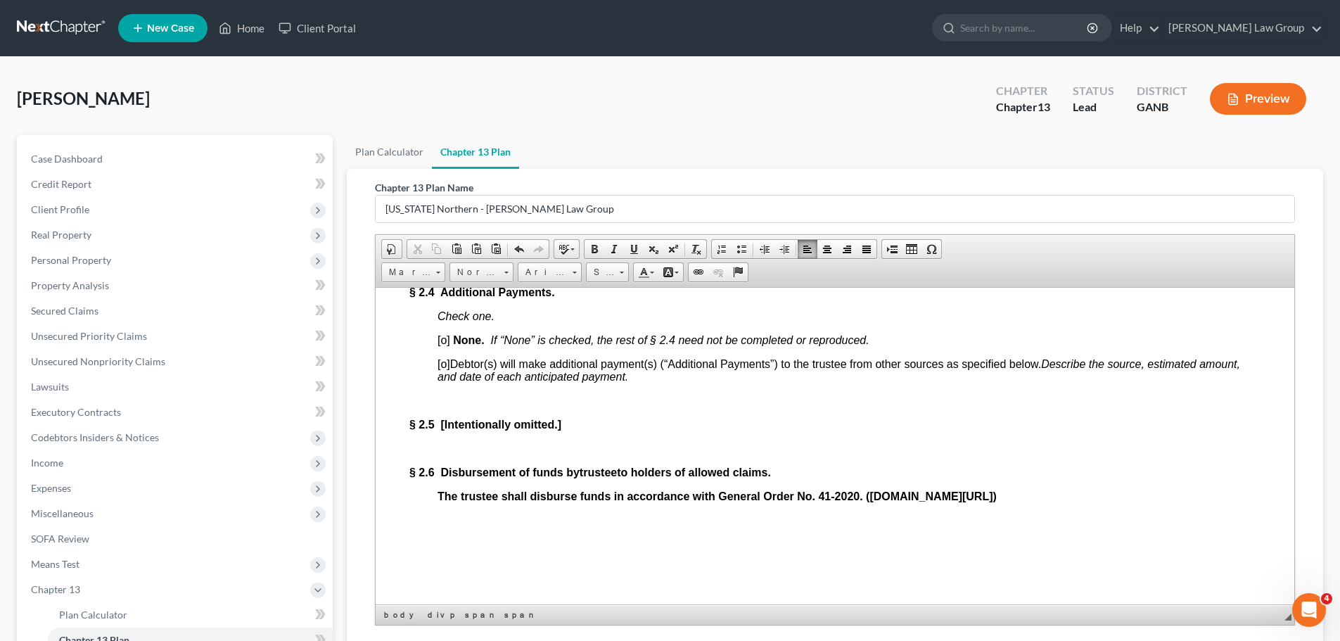
click at [444, 345] on span "[o]" at bounding box center [444, 339] width 13 height 12
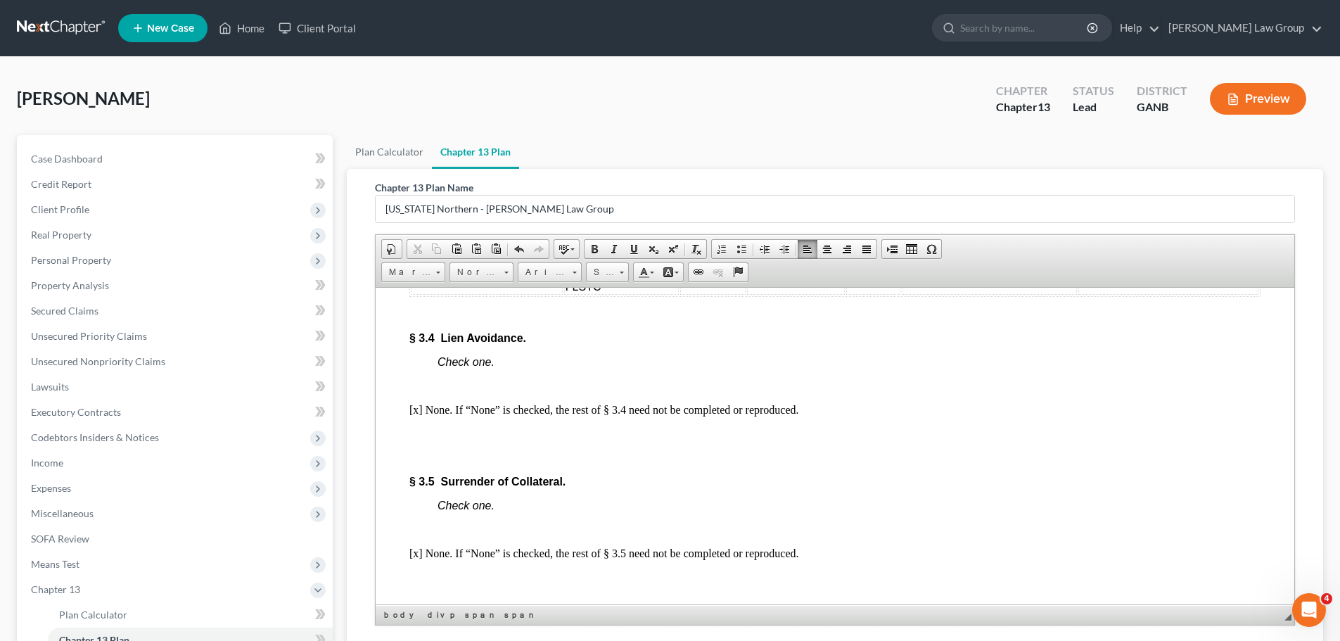
scroll to position [3025, 0]
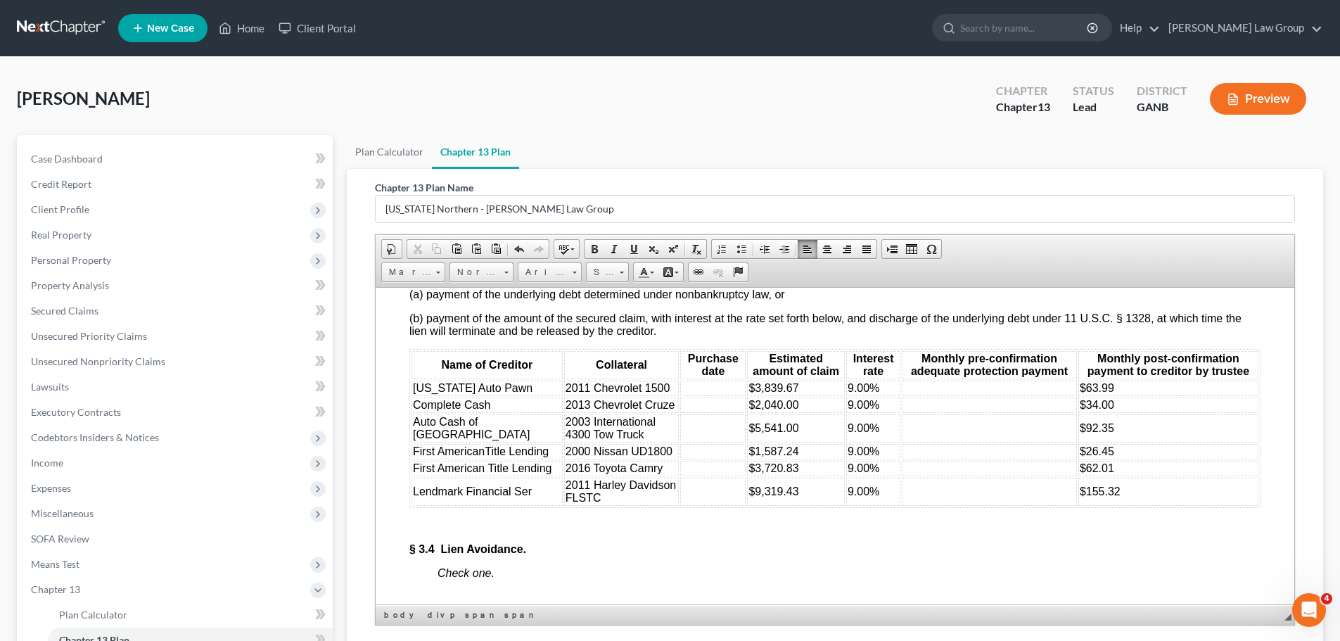
click at [680, 459] on td at bounding box center [712, 450] width 65 height 15
click at [680, 442] on td at bounding box center [712, 428] width 65 height 28
click at [680, 412] on td at bounding box center [712, 404] width 65 height 15
click at [680, 459] on td at bounding box center [712, 450] width 65 height 15
click at [691, 476] on td at bounding box center [712, 467] width 65 height 15
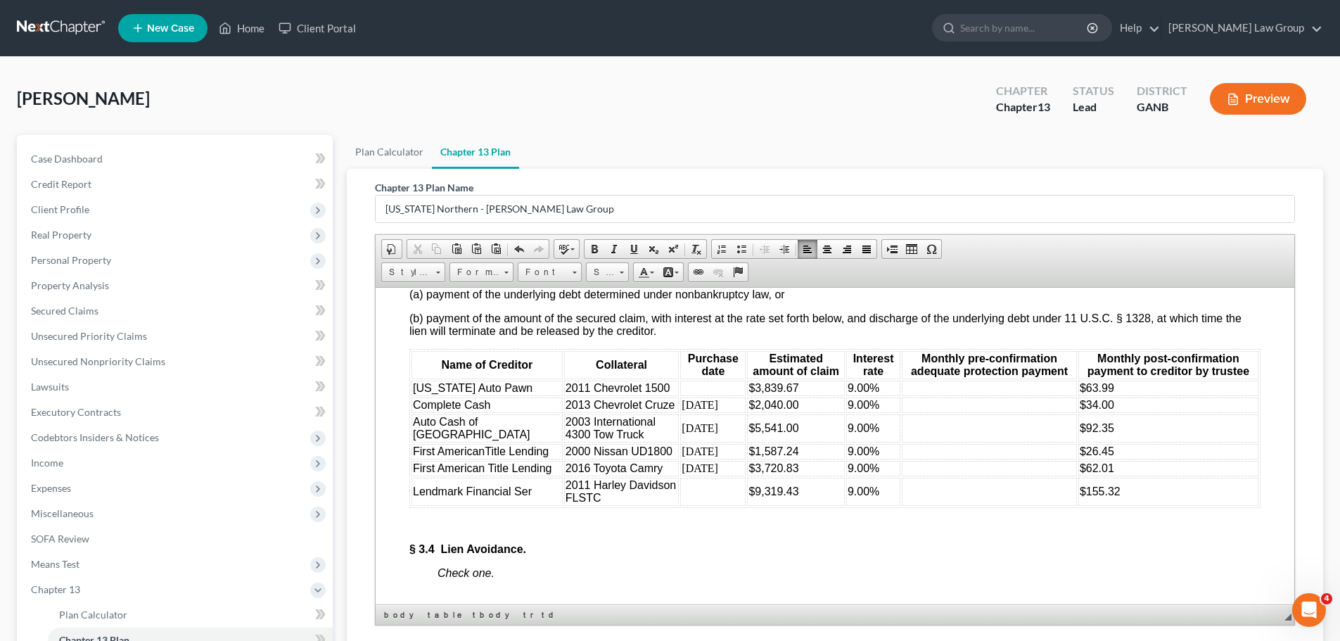
click at [680, 395] on td at bounding box center [712, 387] width 65 height 15
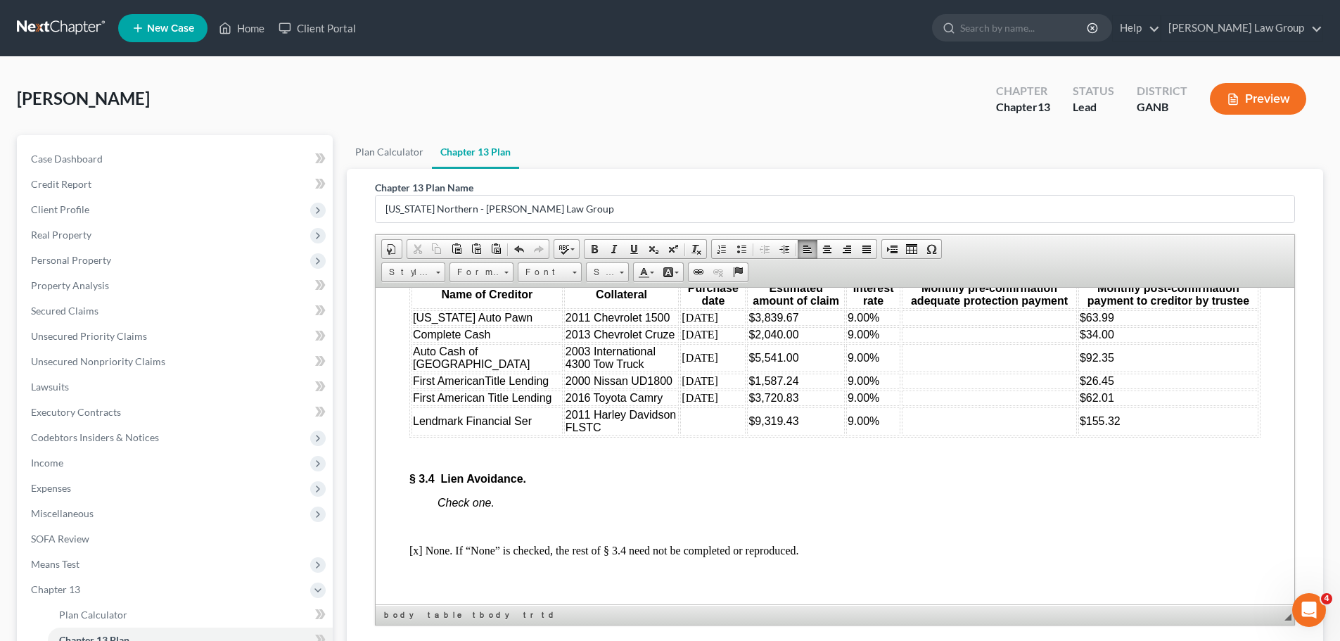
click at [680, 435] on td at bounding box center [712, 421] width 65 height 28
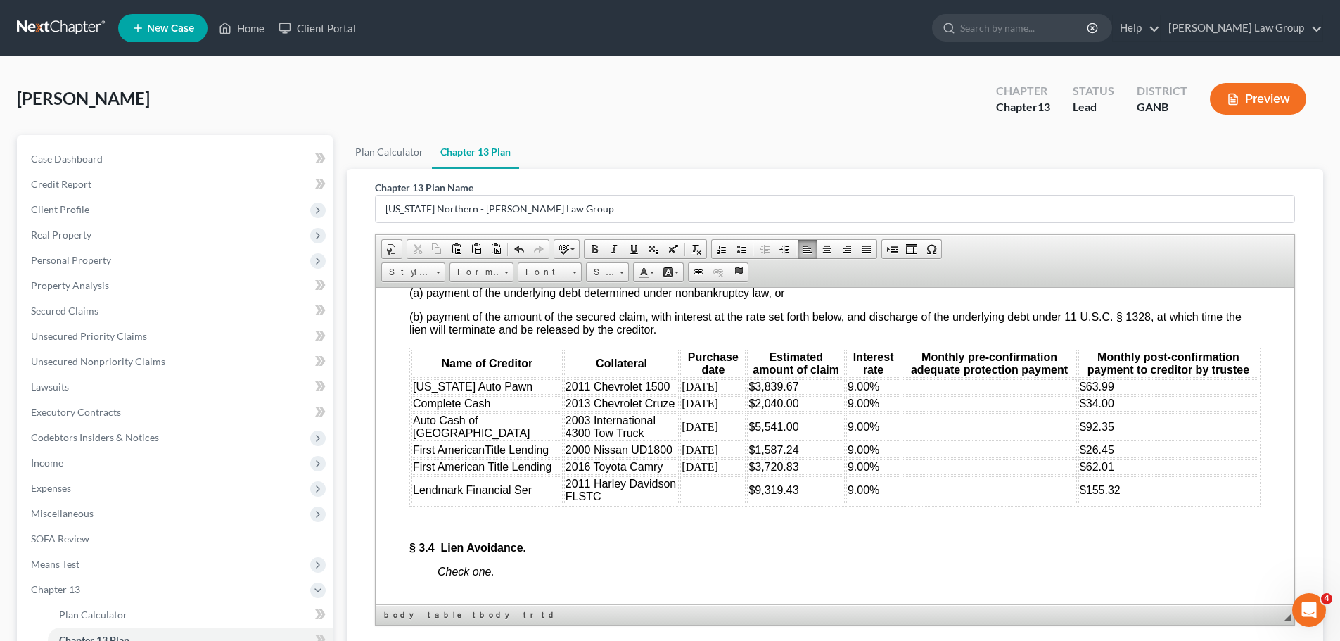
scroll to position [3025, 0]
click at [946, 395] on td at bounding box center [989, 387] width 175 height 15
click at [919, 395] on td at bounding box center [989, 387] width 175 height 15
click at [902, 412] on td at bounding box center [989, 404] width 175 height 15
click at [902, 442] on td at bounding box center [989, 428] width 175 height 28
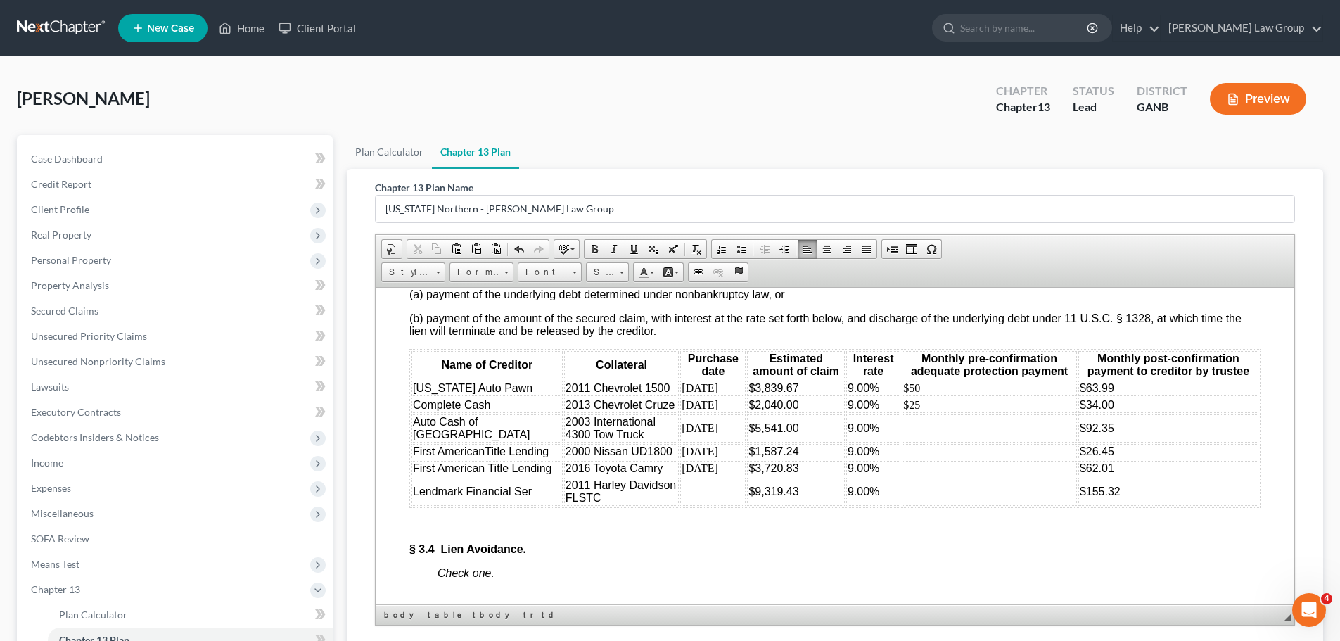
click at [902, 442] on td at bounding box center [989, 428] width 175 height 28
click at [902, 459] on td at bounding box center [989, 450] width 175 height 15
click at [902, 476] on td at bounding box center [989, 467] width 175 height 15
click at [907, 505] on td at bounding box center [989, 491] width 175 height 28
drag, startPoint x: 893, startPoint y: 421, endPoint x: 869, endPoint y: 418, distance: 24.9
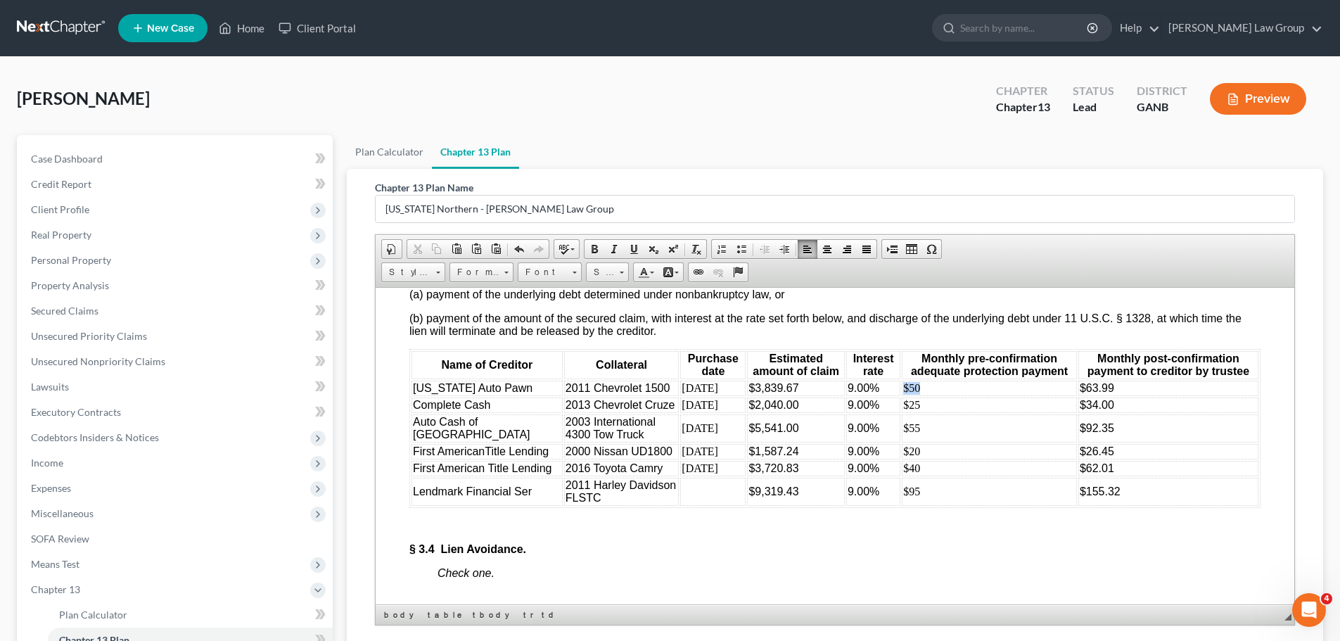
click at [902, 395] on td "$50" at bounding box center [989, 387] width 175 height 15
copy td "$50"
drag, startPoint x: 1133, startPoint y: 429, endPoint x: 1057, endPoint y: 430, distance: 76.0
click at [1078, 395] on td "$63.99" at bounding box center [1168, 387] width 180 height 15
drag, startPoint x: 891, startPoint y: 440, endPoint x: 873, endPoint y: 439, distance: 17.6
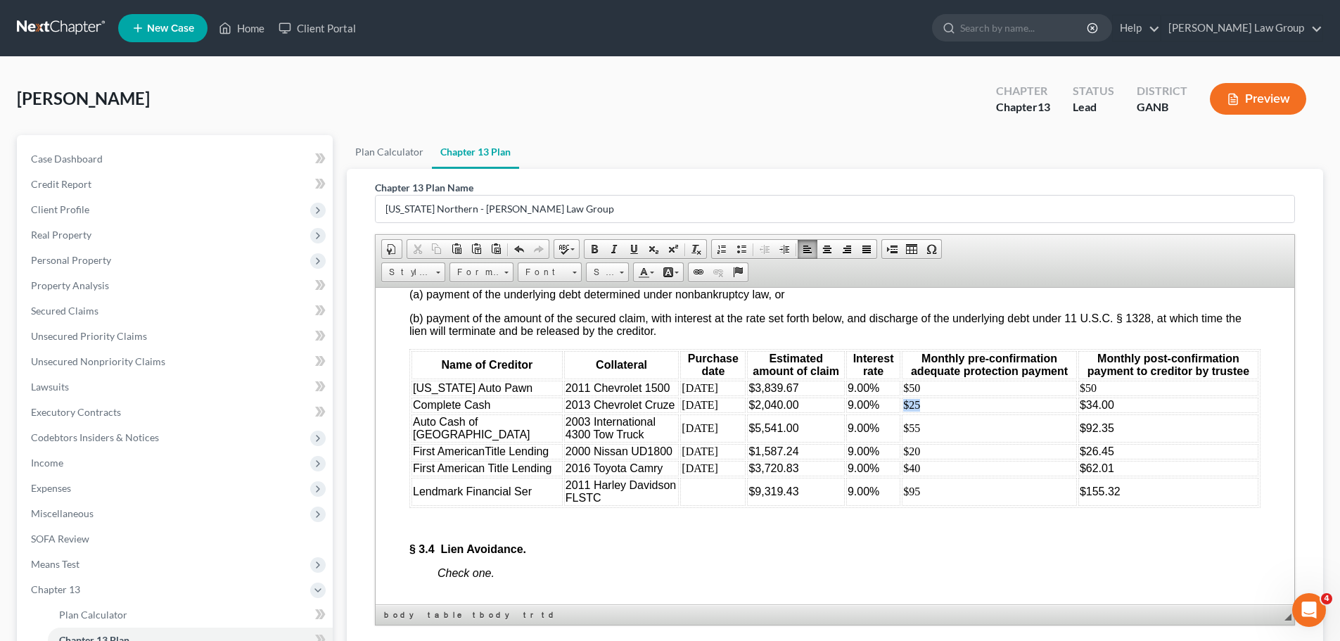
click at [902, 412] on td "$25" at bounding box center [989, 404] width 175 height 15
copy td "$25"
drag, startPoint x: 1100, startPoint y: 442, endPoint x: 1058, endPoint y: 447, distance: 42.6
click at [1078, 412] on td "$34.00" at bounding box center [1168, 404] width 180 height 15
drag, startPoint x: 899, startPoint y: 464, endPoint x: 872, endPoint y: 464, distance: 27.4
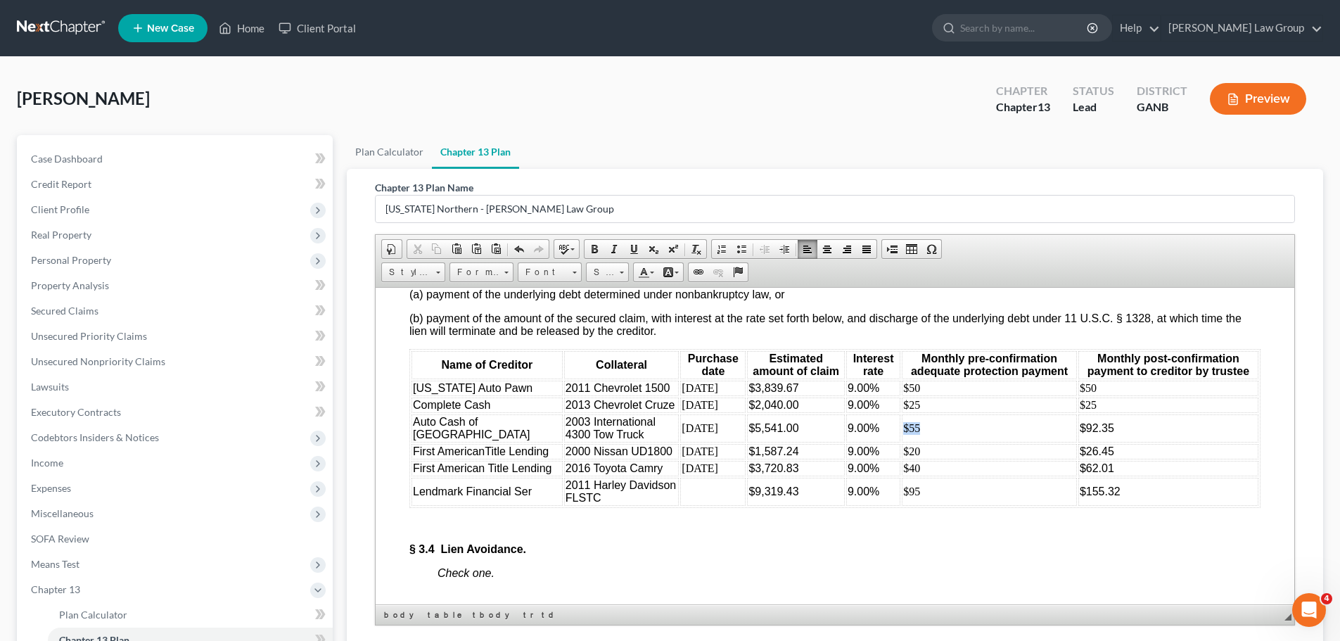
click at [902, 442] on td "$55" at bounding box center [989, 428] width 175 height 28
copy td "$55"
drag, startPoint x: 1099, startPoint y: 460, endPoint x: 1058, endPoint y: 468, distance: 42.2
click at [1078, 442] on td "$92.35" at bounding box center [1168, 428] width 180 height 28
drag, startPoint x: 895, startPoint y: 496, endPoint x: 871, endPoint y: 494, distance: 24.7
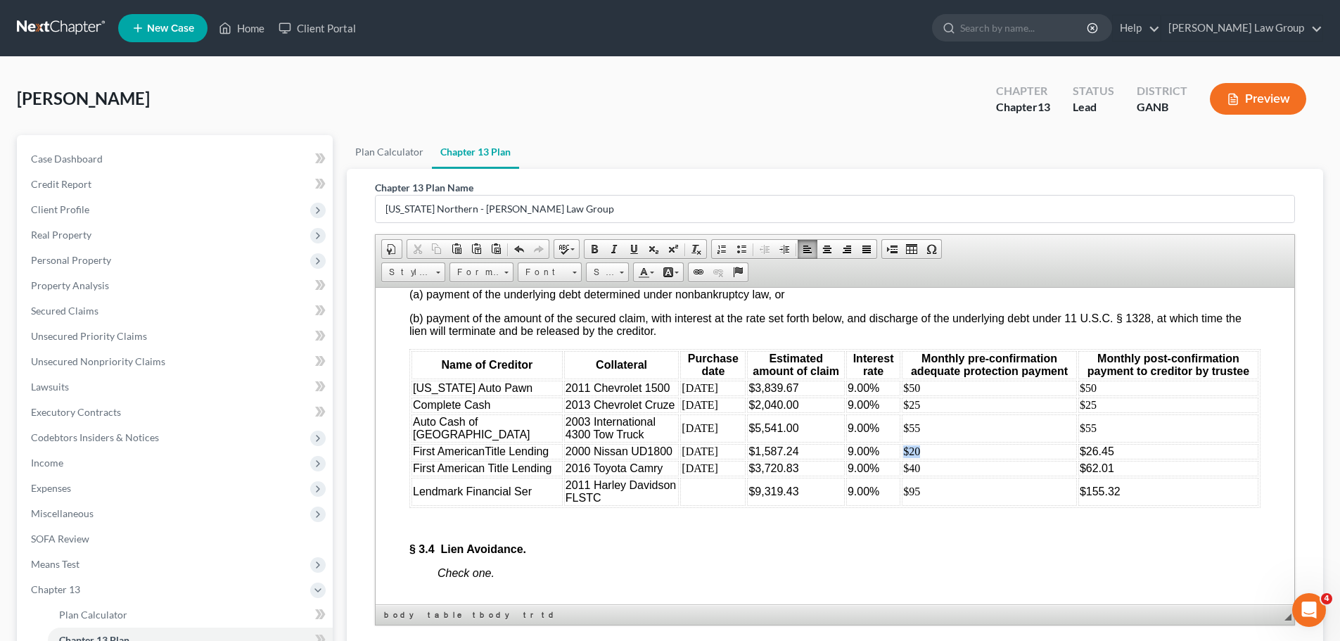
click at [902, 459] on td "$20" at bounding box center [989, 450] width 175 height 15
copy td "$20"
drag, startPoint x: 1092, startPoint y: 504, endPoint x: 1059, endPoint y: 504, distance: 33.8
click at [1078, 459] on td "$26.45" at bounding box center [1168, 450] width 180 height 15
drag, startPoint x: 911, startPoint y: 532, endPoint x: 870, endPoint y: 530, distance: 40.9
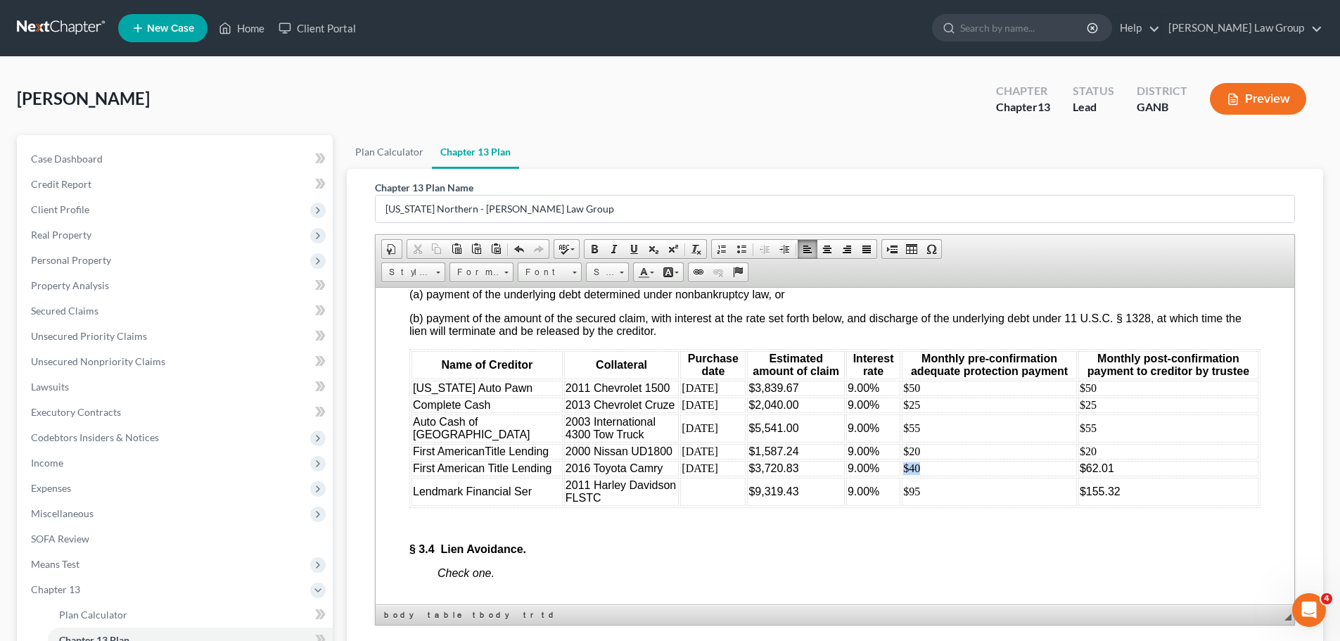
click at [867, 476] on tr "First American Title Lending 2016 Toyota Camry [DATE] $3,720.83 9.00% $40 $62.01" at bounding box center [834, 467] width 847 height 15
copy tr "$40"
drag, startPoint x: 1092, startPoint y: 539, endPoint x: 1088, endPoint y: 528, distance: 11.1
click at [1089, 505] on tbody "[US_STATE] Auto Pawn 2011 Chevrolet 1500 [DATE] $3,839.67 9.00% $50 $50 Complet…" at bounding box center [834, 442] width 847 height 125
click at [1095, 476] on td "$62.01" at bounding box center [1168, 467] width 180 height 15
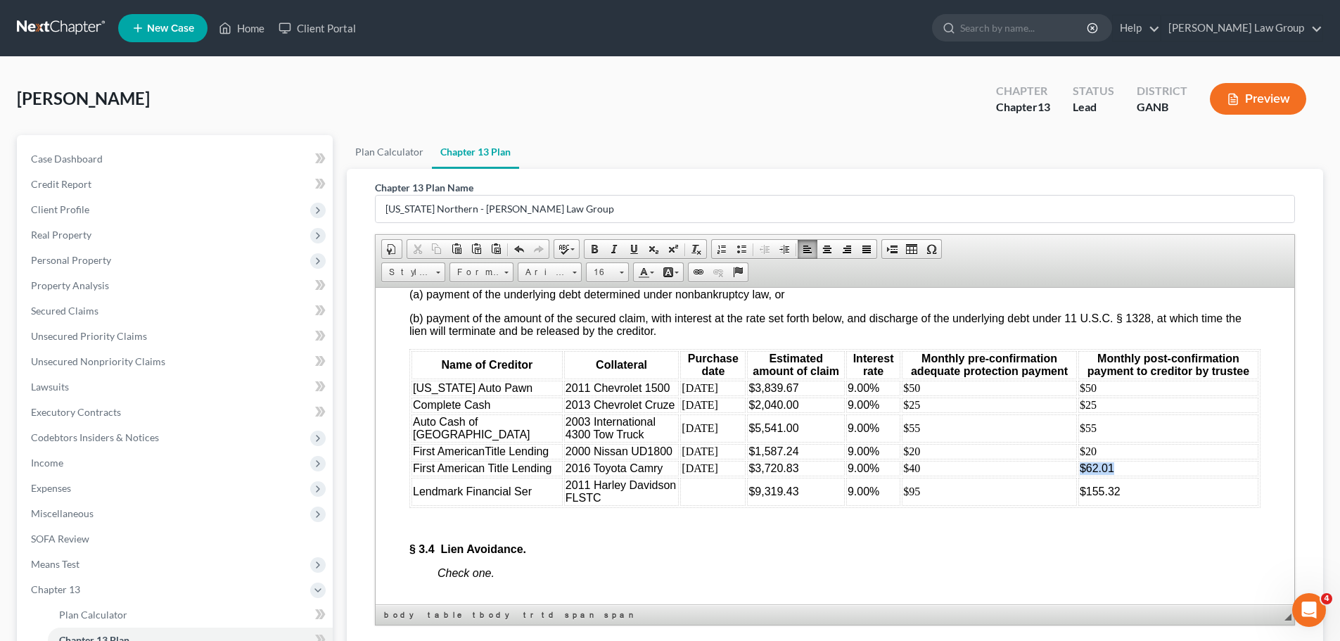
drag, startPoint x: 1095, startPoint y: 521, endPoint x: 1058, endPoint y: 523, distance: 37.3
click at [1078, 476] on td "$62.01" at bounding box center [1168, 467] width 180 height 15
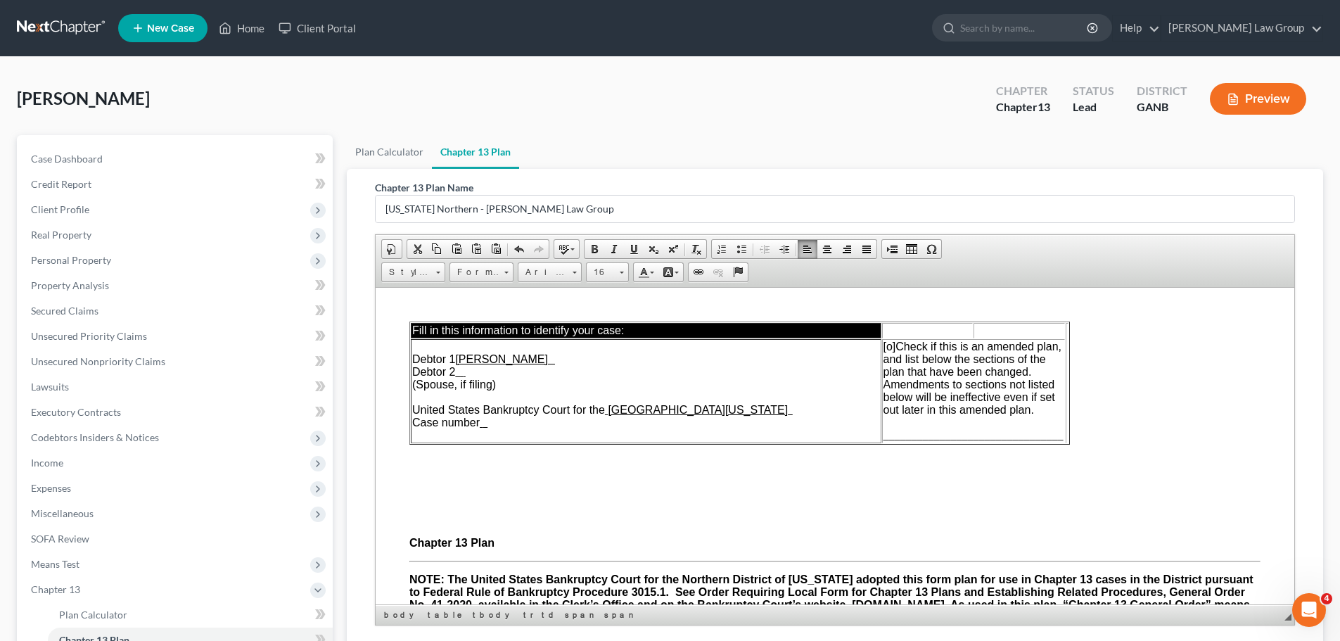
drag, startPoint x: 912, startPoint y: 550, endPoint x: 874, endPoint y: 550, distance: 37.3
copy td "$95"
drag, startPoint x: 1096, startPoint y: 554, endPoint x: 1059, endPoint y: 554, distance: 36.6
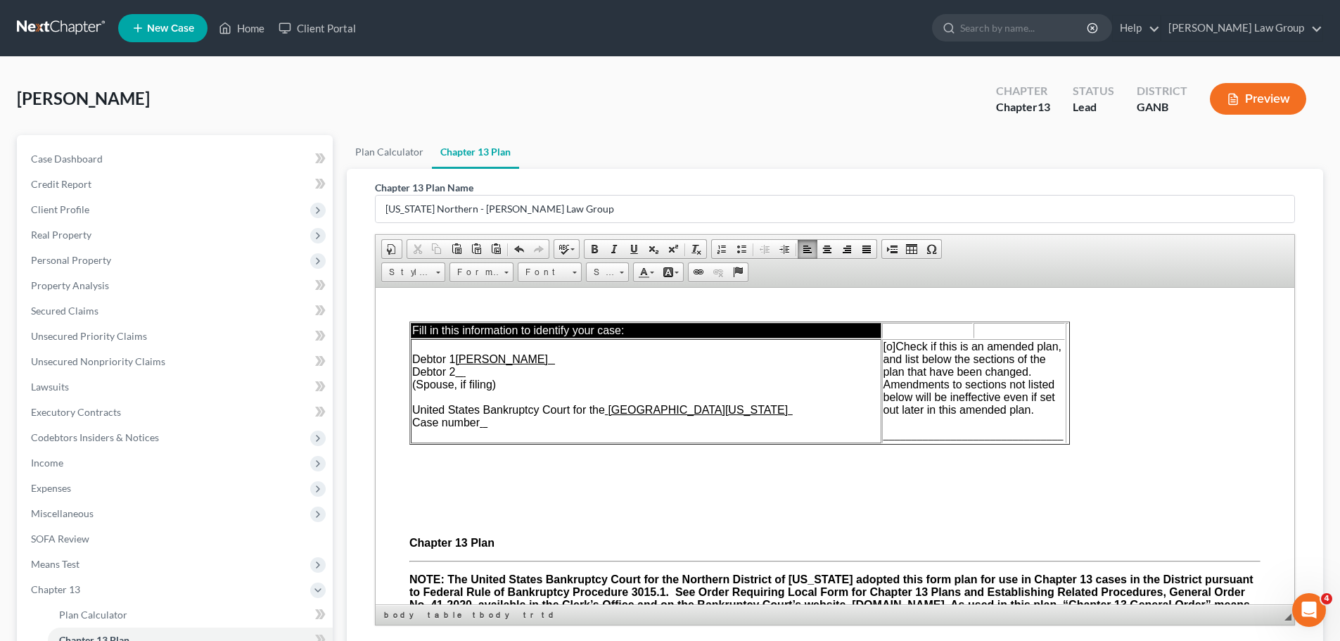
drag, startPoint x: 1072, startPoint y: 425, endPoint x: 1209, endPoint y: 421, distance: 137.2
copy td "to increase to $ beginning"
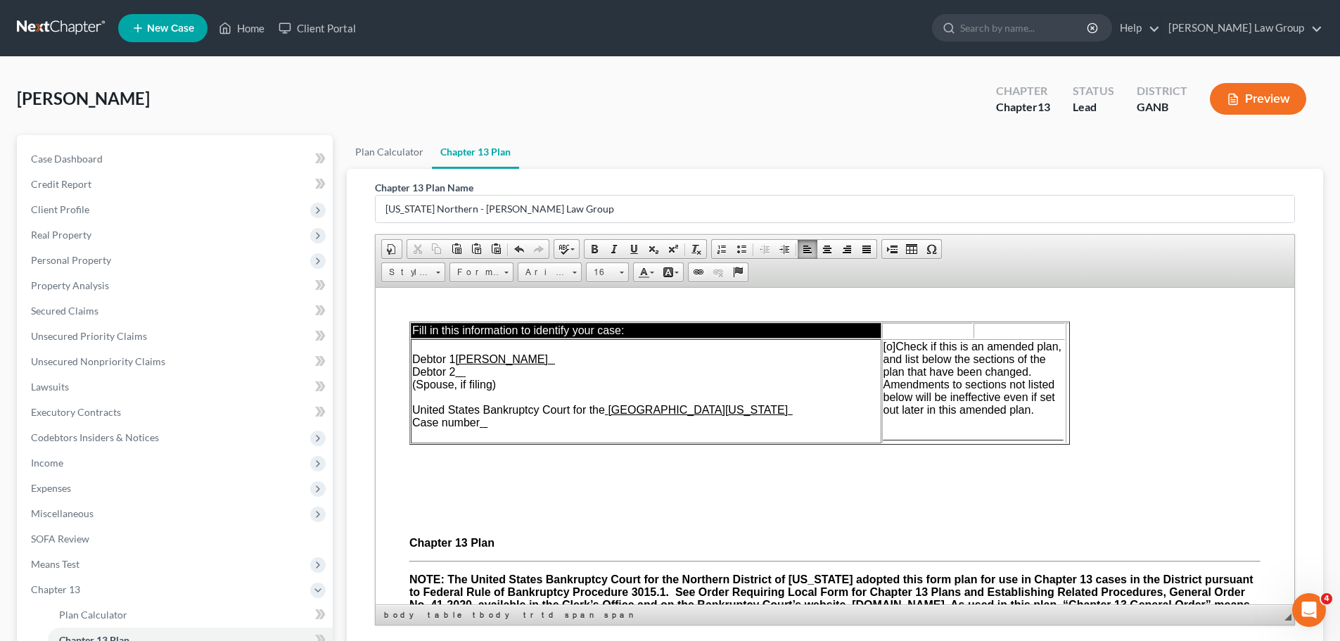
drag, startPoint x: 1198, startPoint y: 414, endPoint x: 1182, endPoint y: 420, distance: 17.4
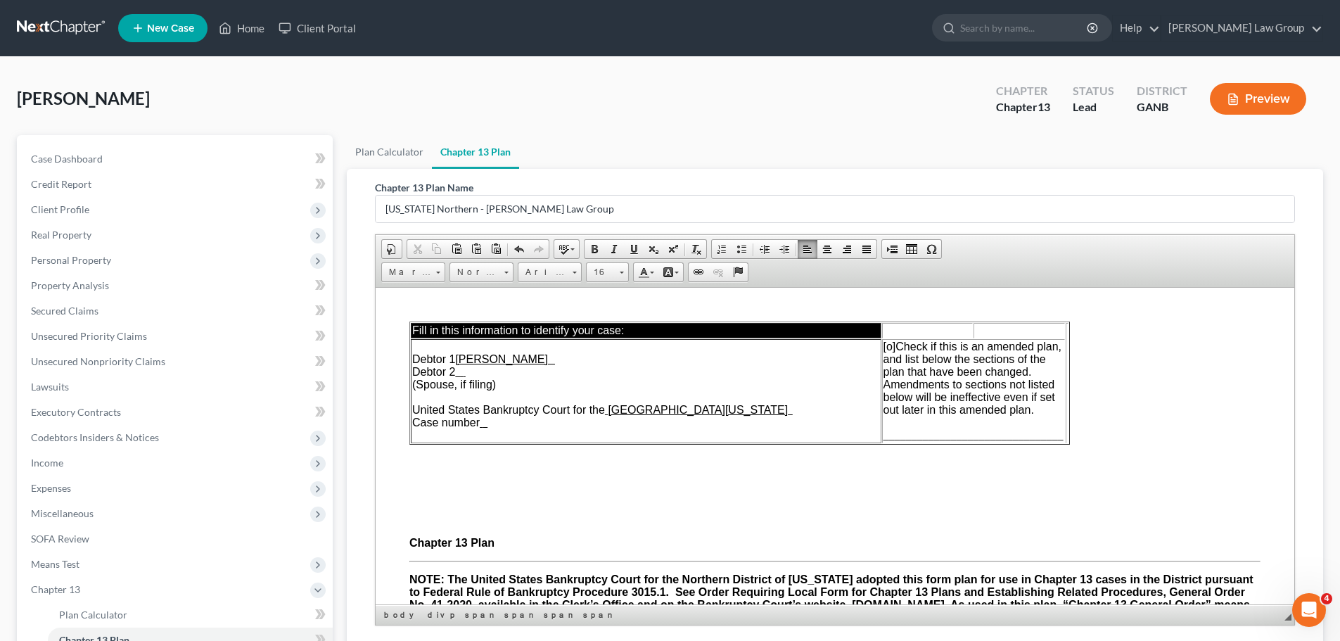
drag, startPoint x: 941, startPoint y: 490, endPoint x: 922, endPoint y: 495, distance: 19.6
drag, startPoint x: 483, startPoint y: 470, endPoint x: 453, endPoint y: 467, distance: 29.7
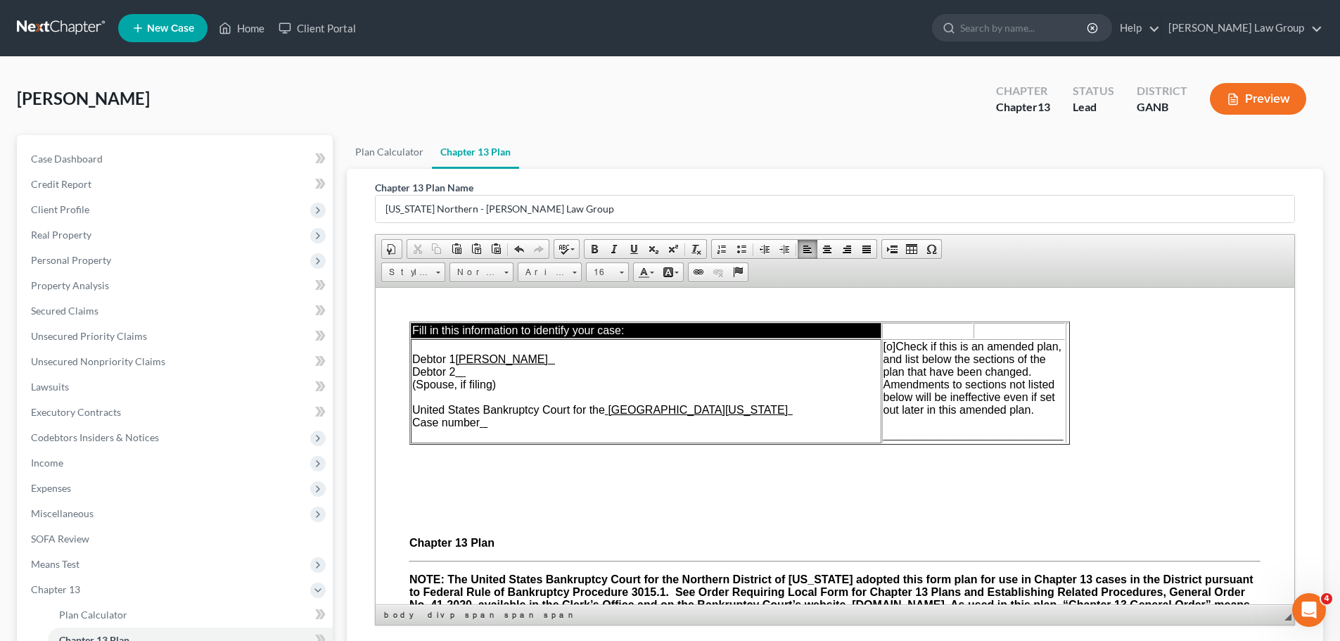
drag, startPoint x: 1154, startPoint y: 511, endPoint x: 1111, endPoint y: 507, distance: 42.4
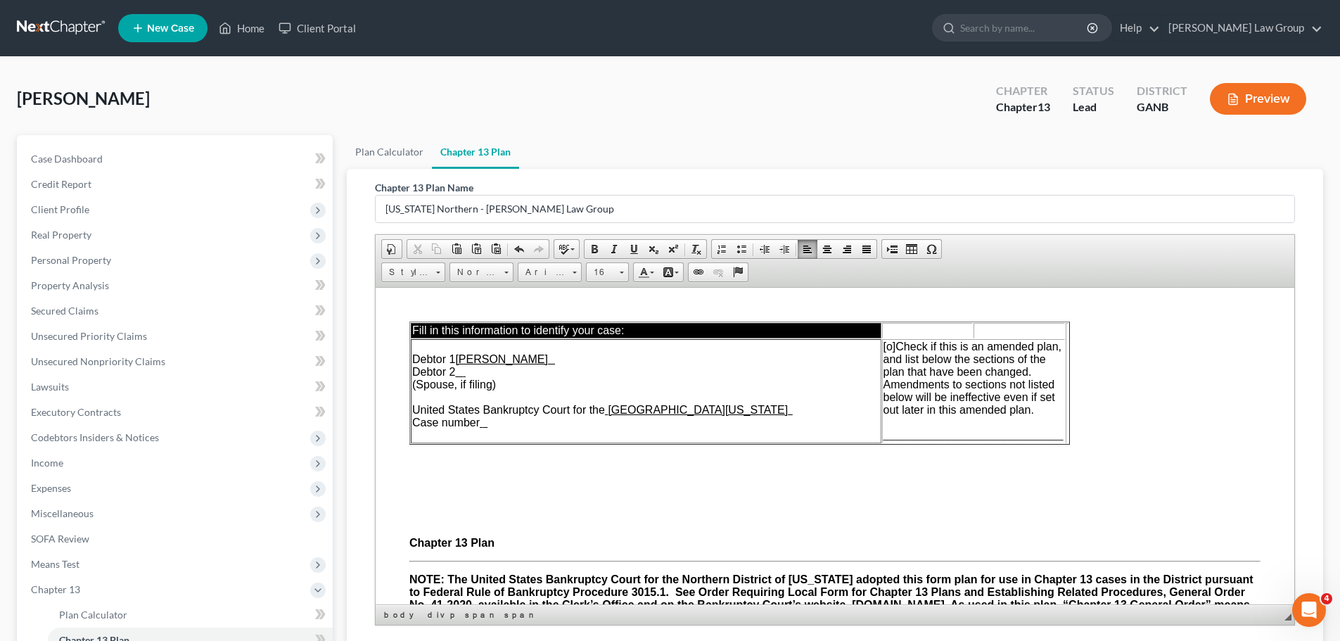
scroll to position [4572, 0]
drag, startPoint x: 608, startPoint y: 433, endPoint x: 587, endPoint y: 438, distance: 22.2
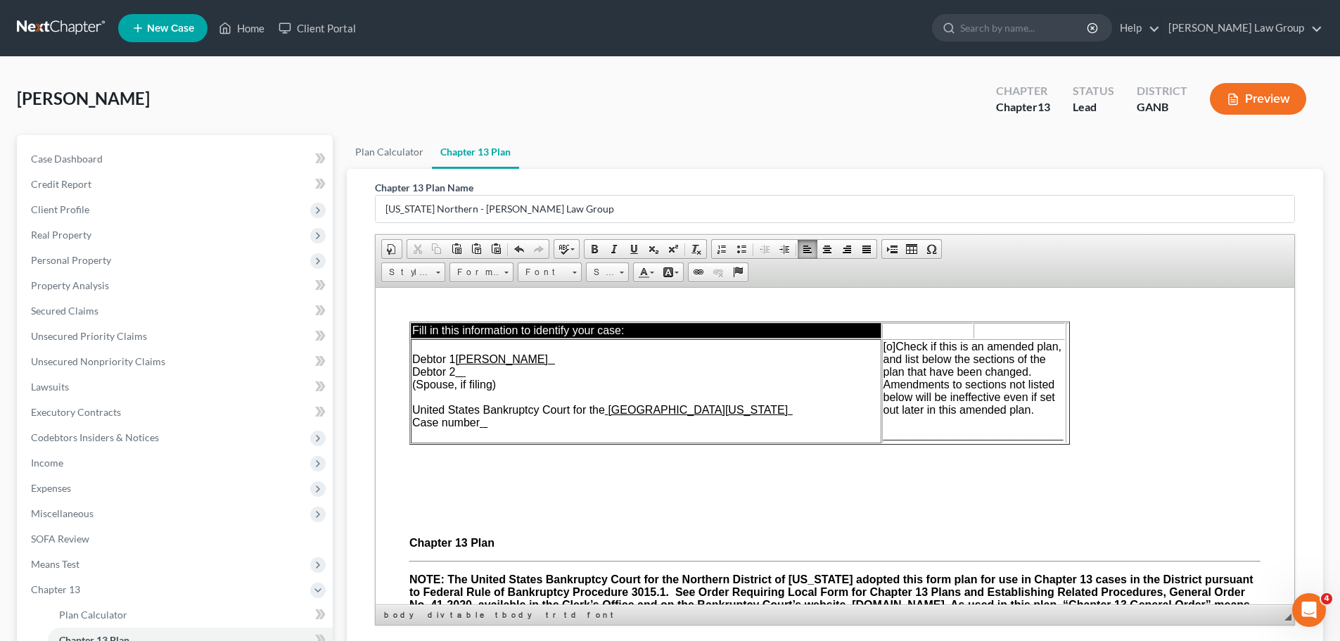
drag, startPoint x: 582, startPoint y: 421, endPoint x: 614, endPoint y: 421, distance: 31.7
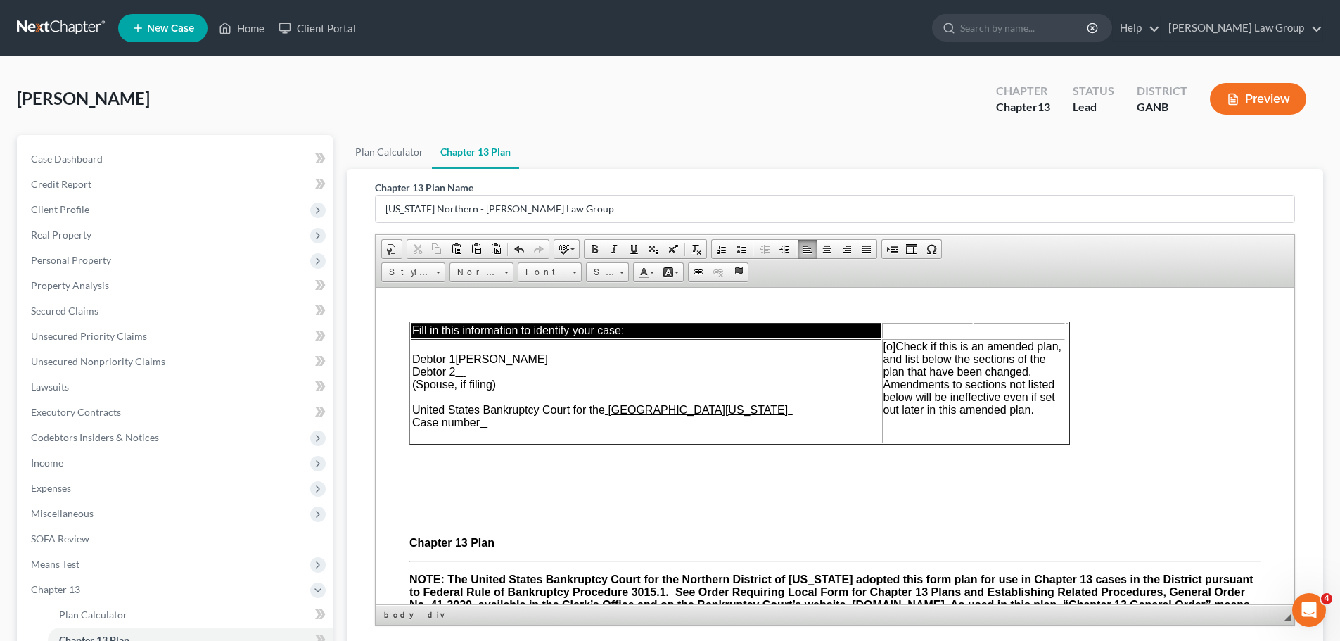
drag, startPoint x: 1197, startPoint y: 353, endPoint x: 1243, endPoint y: 353, distance: 45.7
copy td "[DATE]"
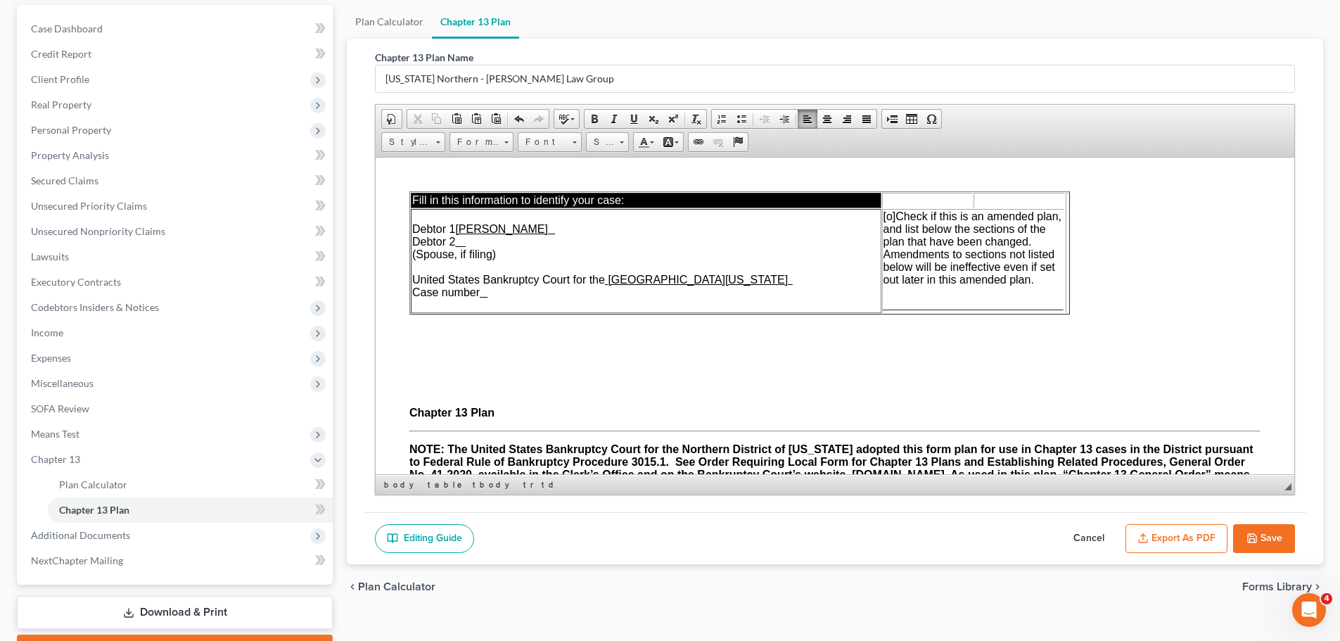
scroll to position [141, 0]
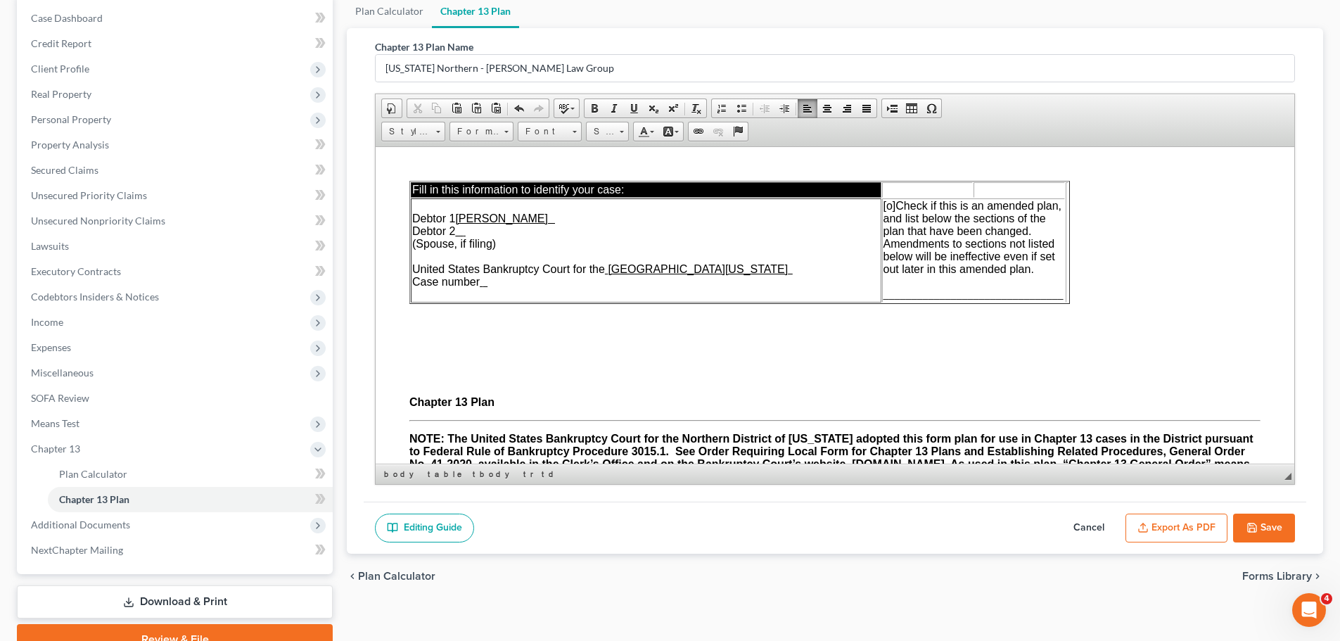
drag, startPoint x: 737, startPoint y: 350, endPoint x: 694, endPoint y: 347, distance: 43.0
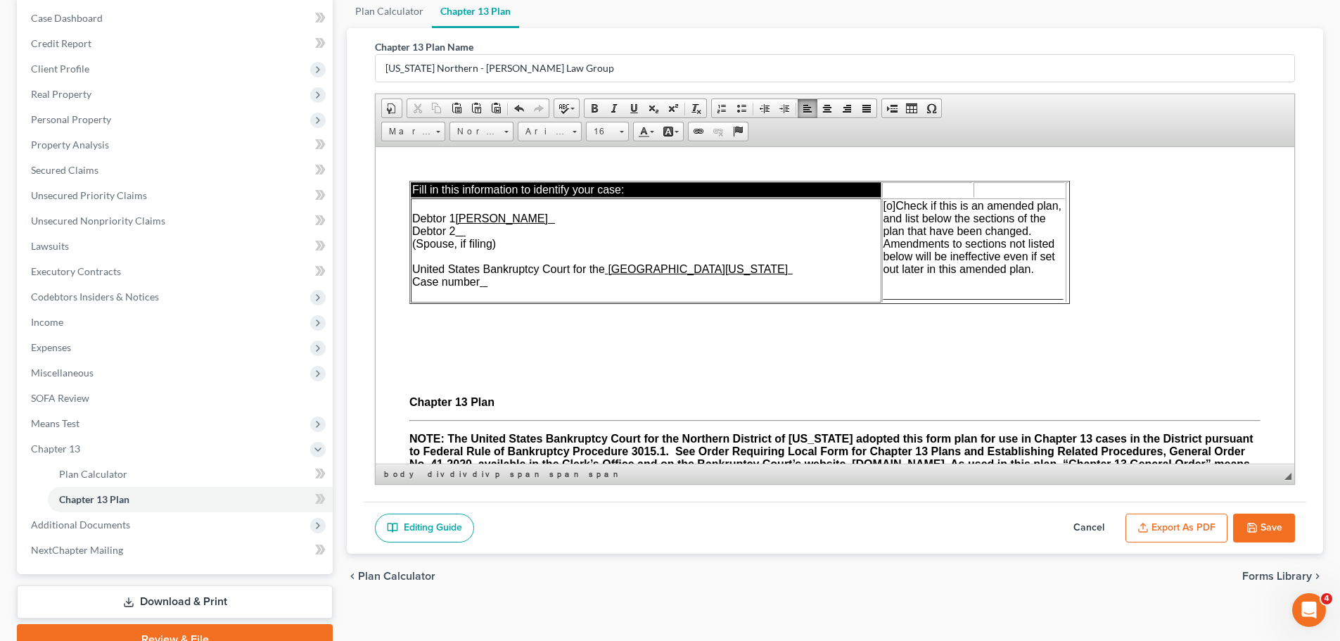
drag, startPoint x: 566, startPoint y: 381, endPoint x: 538, endPoint y: 374, distance: 28.8
click at [1182, 526] on button "Export as PDF" at bounding box center [1176, 528] width 102 height 30
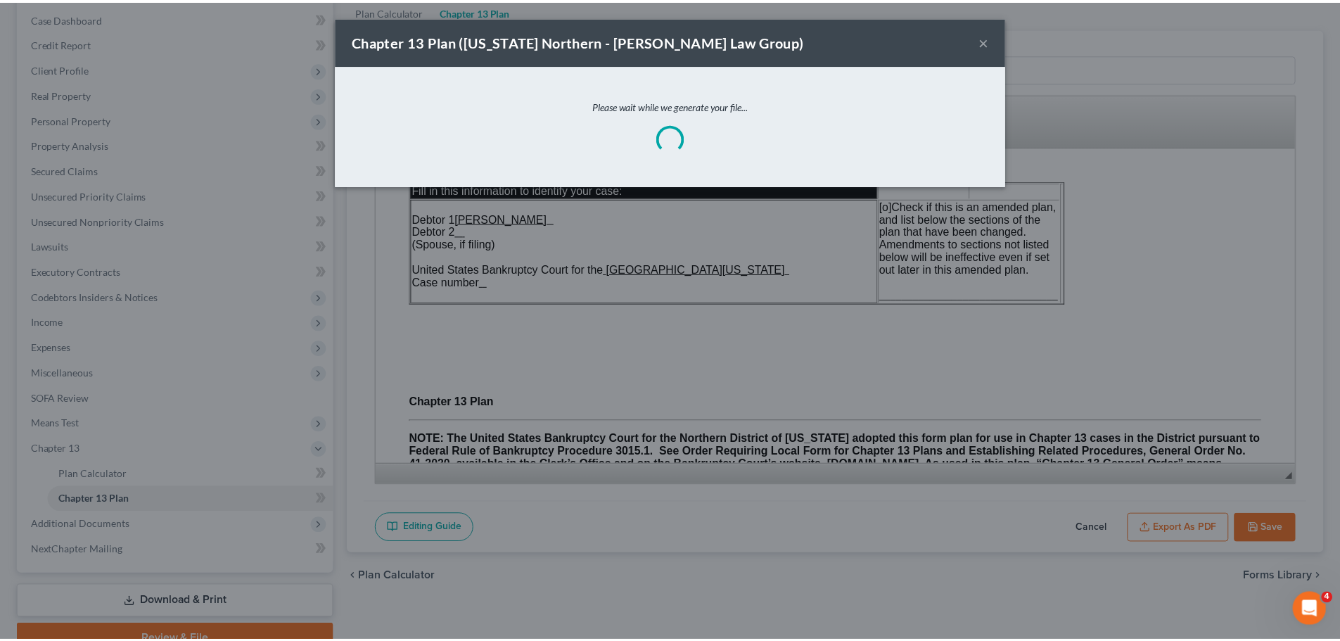
scroll to position [5753, 0]
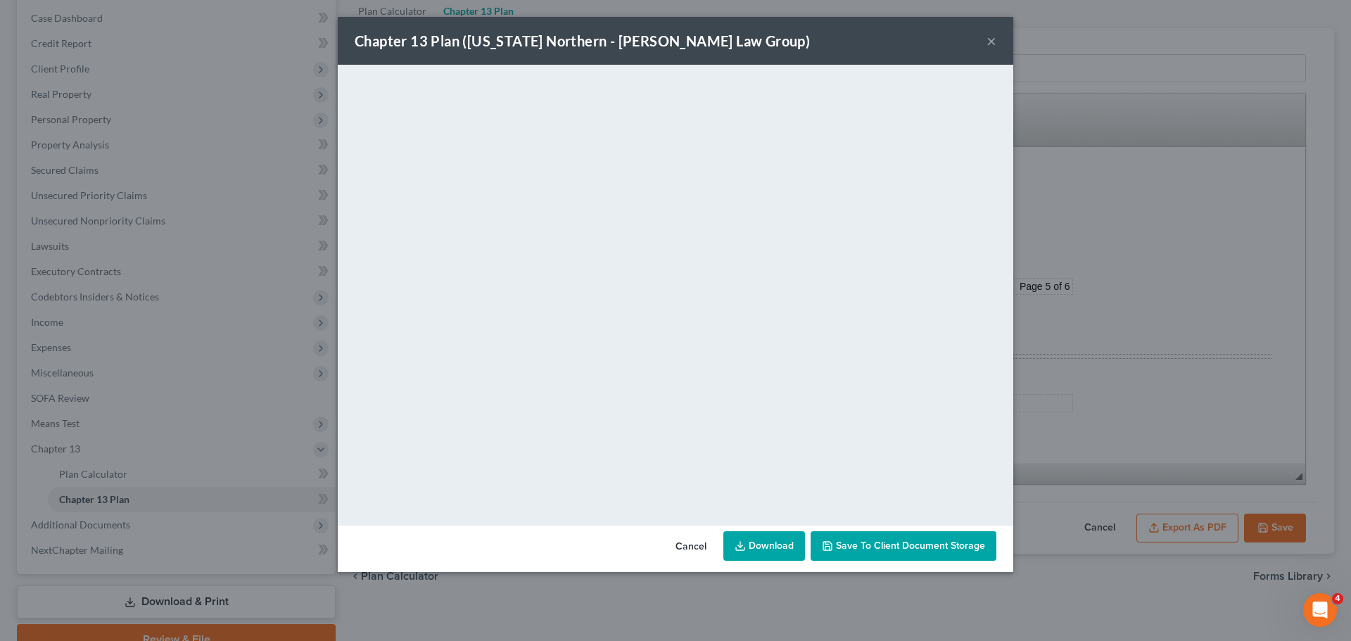
click at [905, 541] on span "Save to Client Document Storage" at bounding box center [910, 546] width 149 height 12
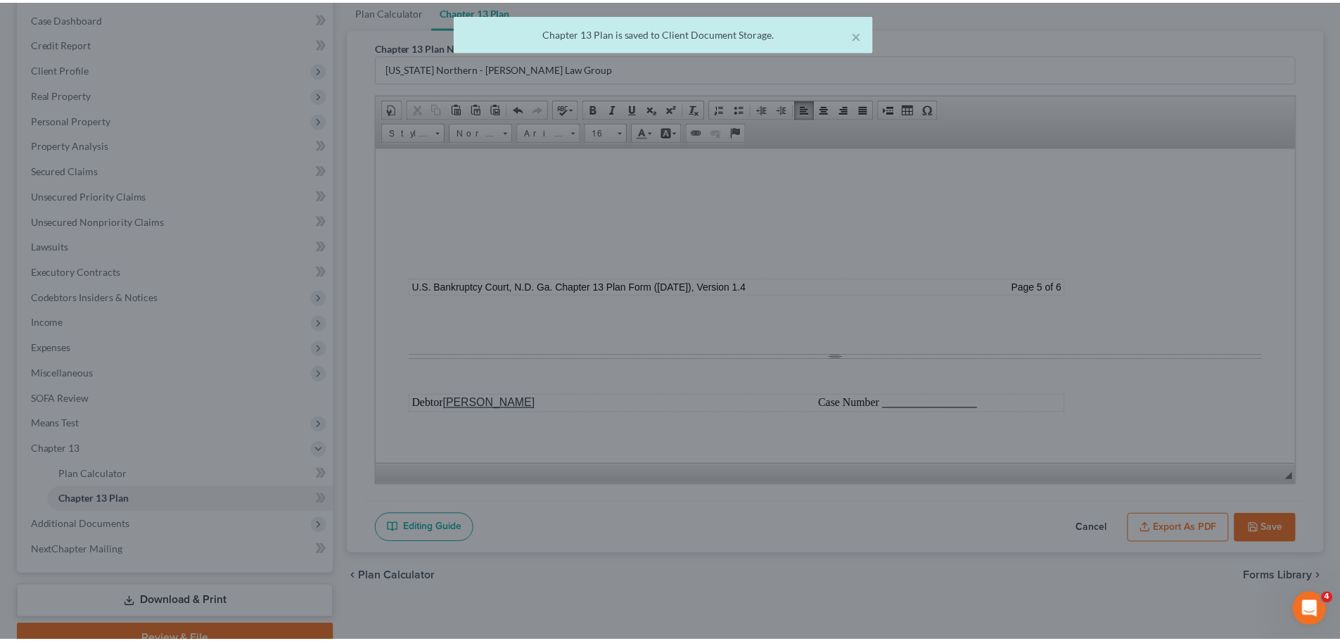
scroll to position [5766, 0]
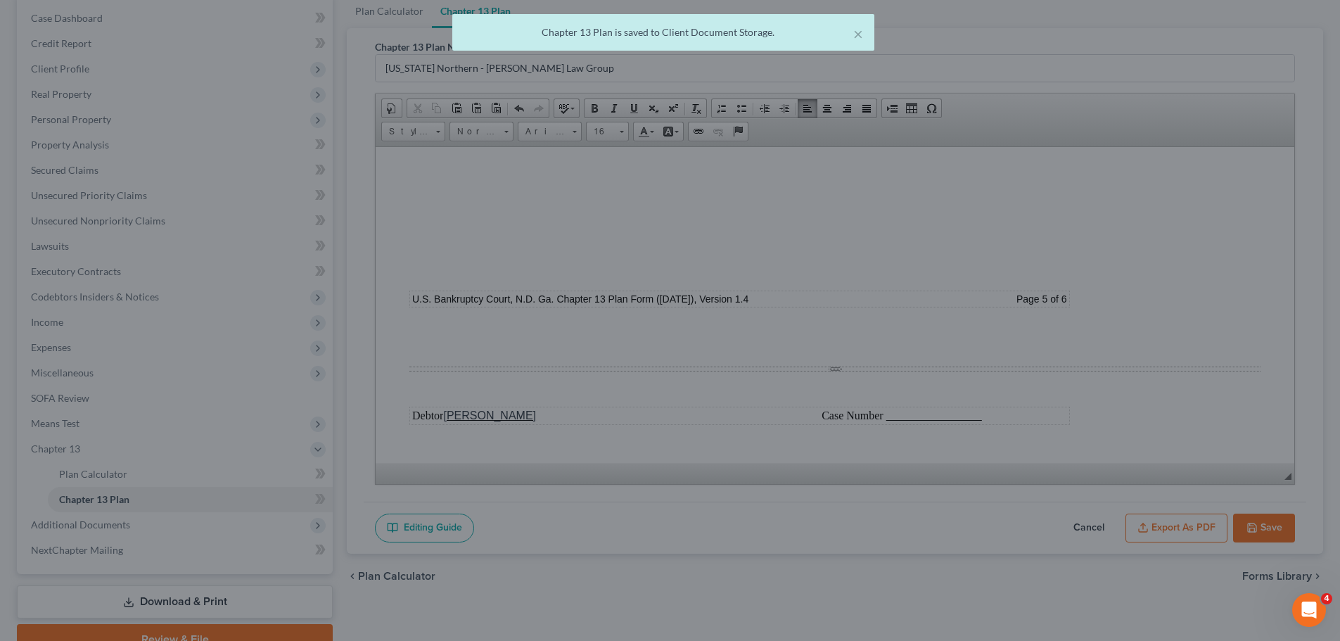
click at [1284, 530] on button "Save" at bounding box center [1264, 528] width 62 height 30
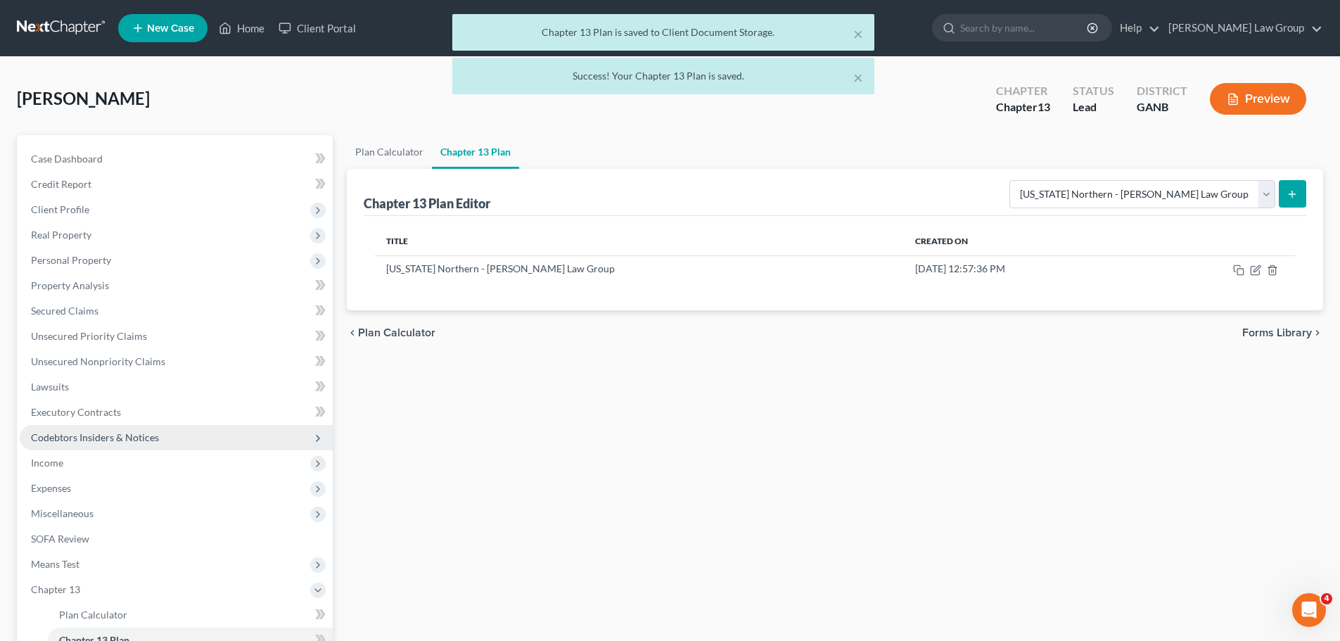
scroll to position [208, 0]
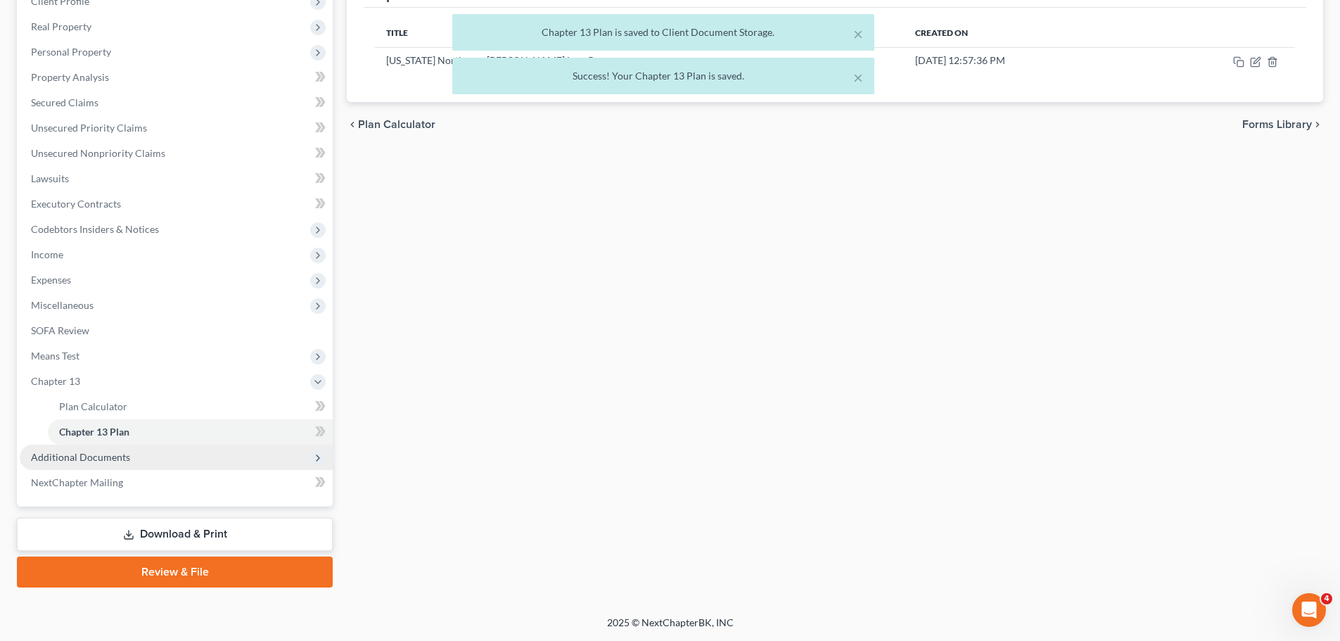
click at [113, 457] on span "Additional Documents" at bounding box center [80, 457] width 99 height 12
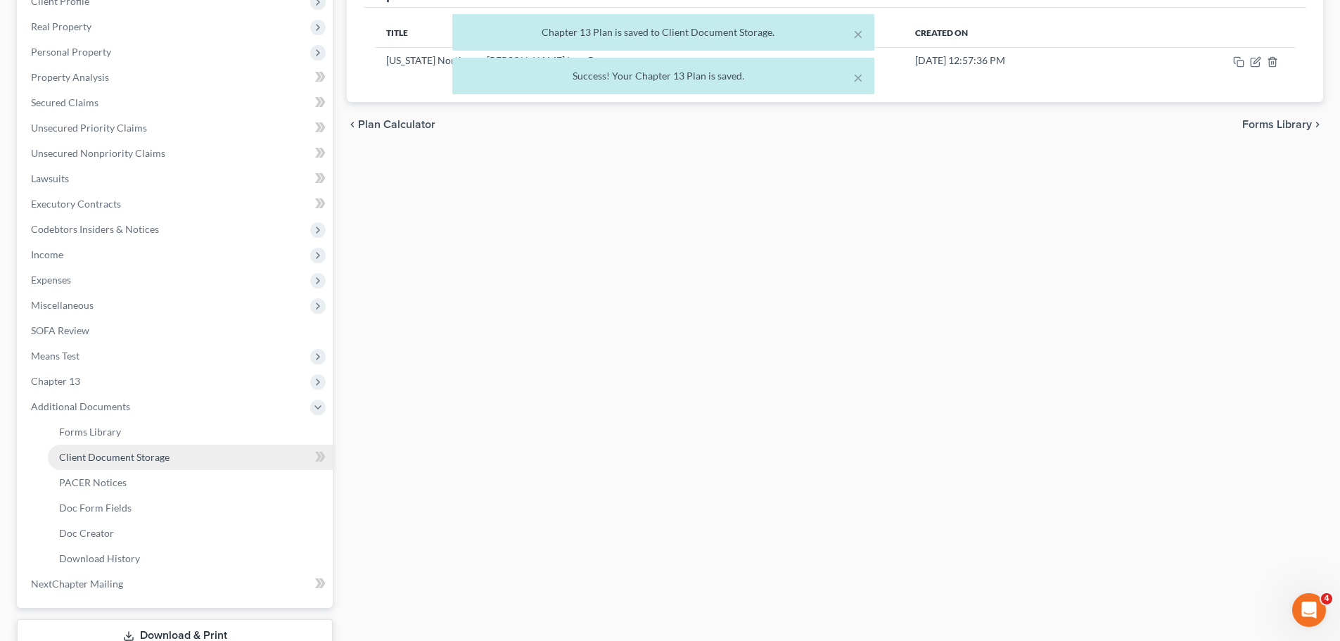
click at [125, 458] on span "Client Document Storage" at bounding box center [114, 457] width 110 height 12
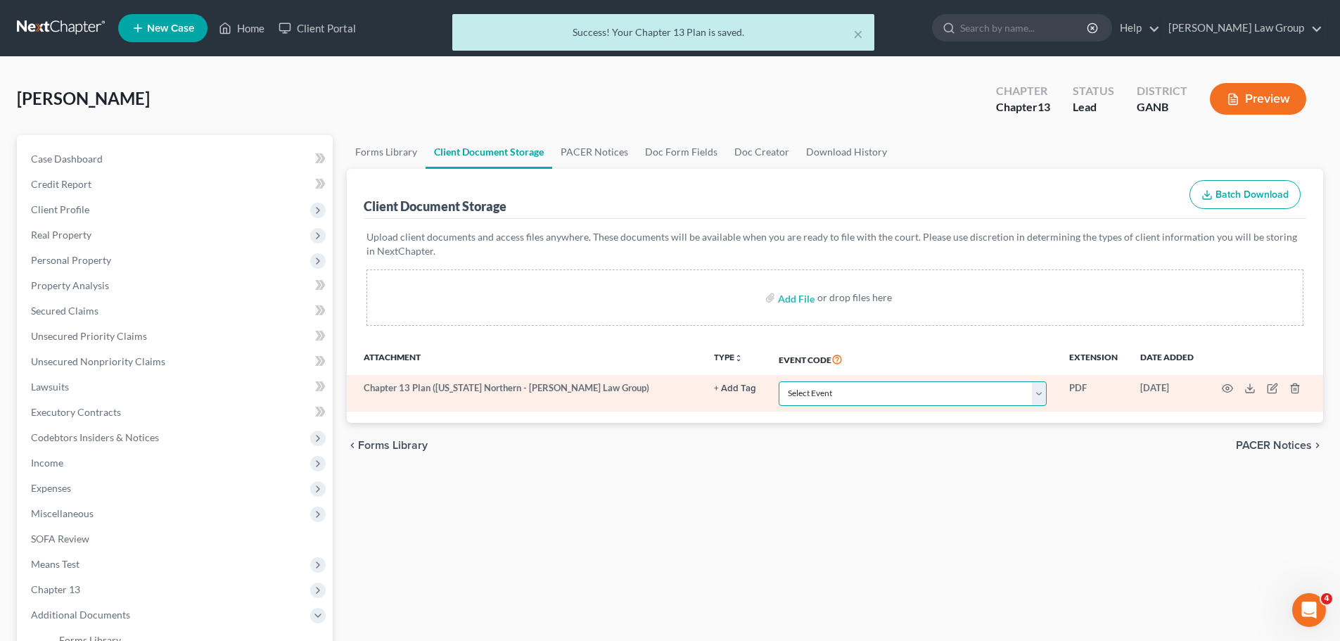
click at [881, 397] on select "Select Event 01 - Chapter 13 Plan - Initial Plan 02-Application to Pay Filing F…" at bounding box center [913, 393] width 268 height 25
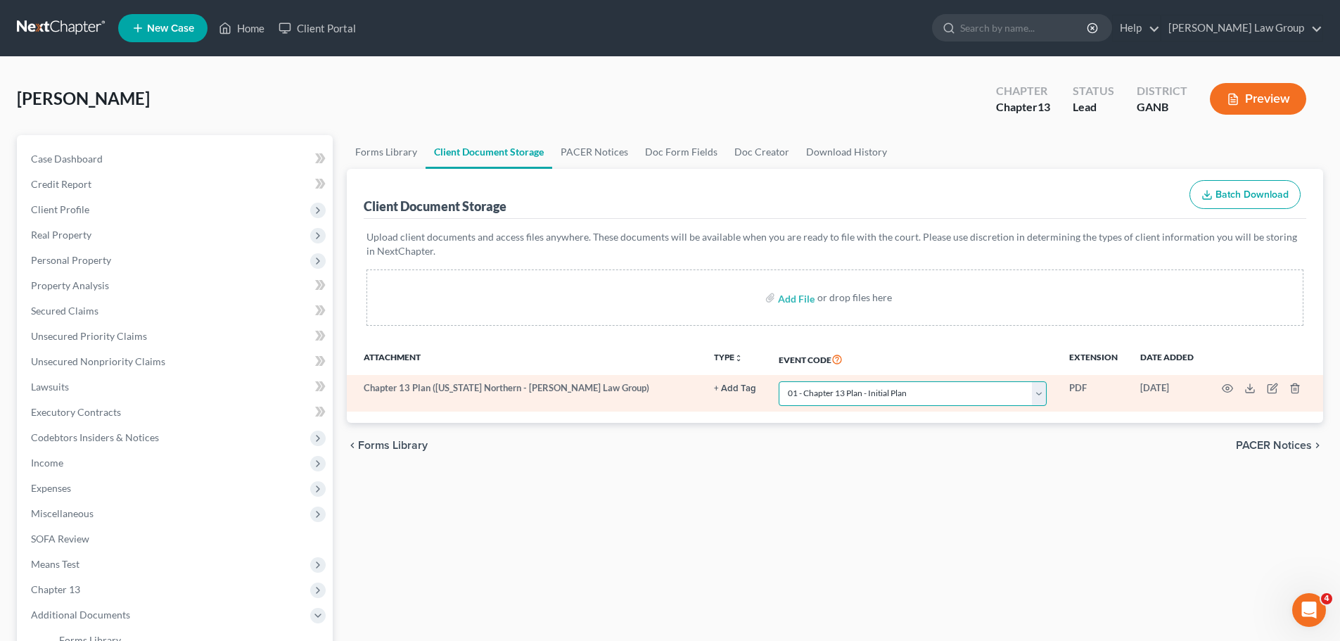
click at [779, 381] on select "Select Event 01 - Chapter 13 Plan - Initial Plan 02-Application to Pay Filing F…" at bounding box center [913, 393] width 268 height 25
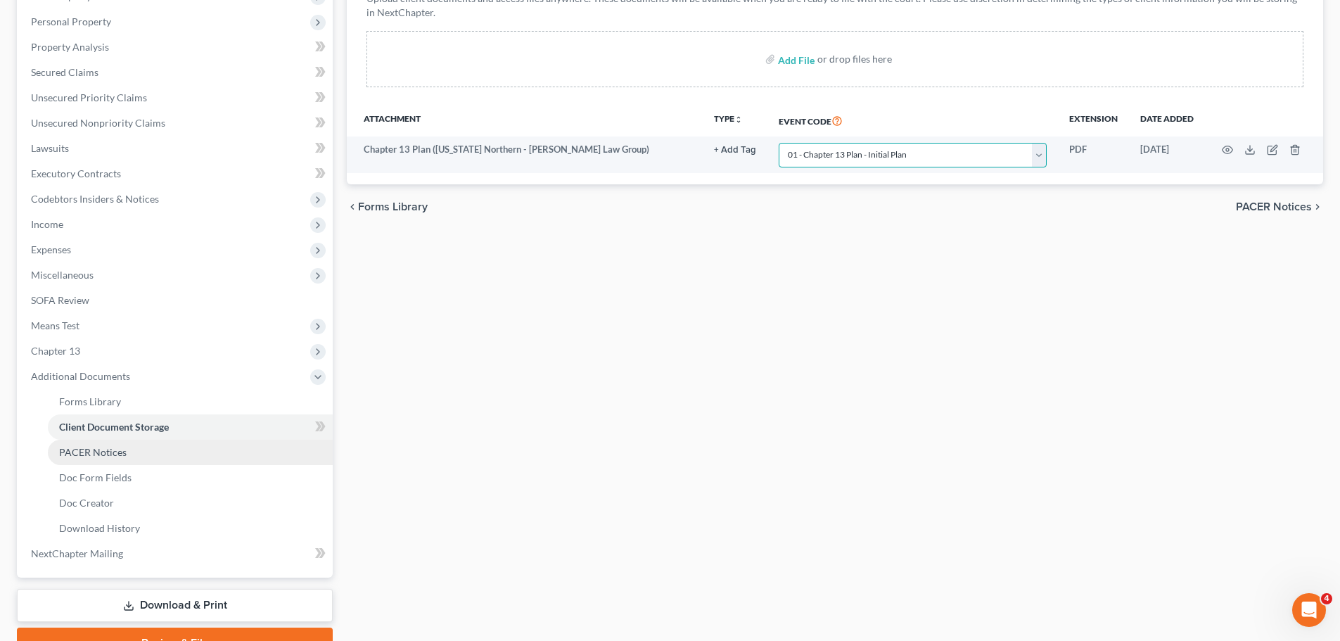
scroll to position [281, 0]
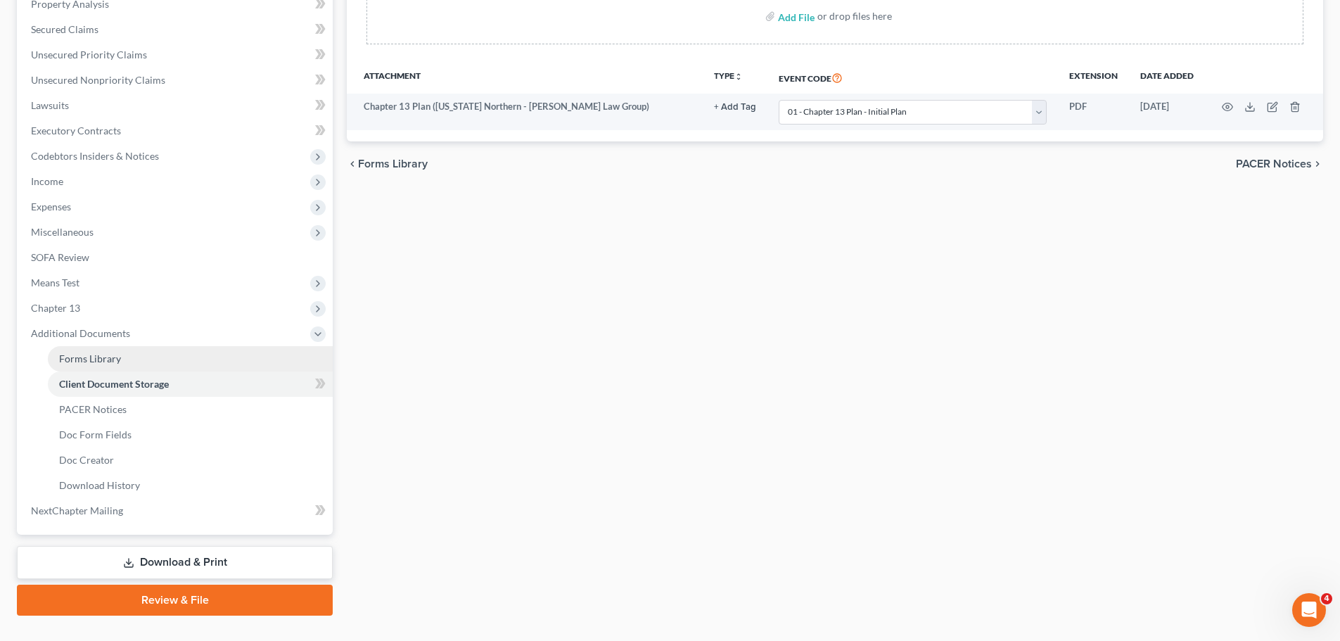
click at [132, 366] on link "Forms Library" at bounding box center [190, 358] width 285 height 25
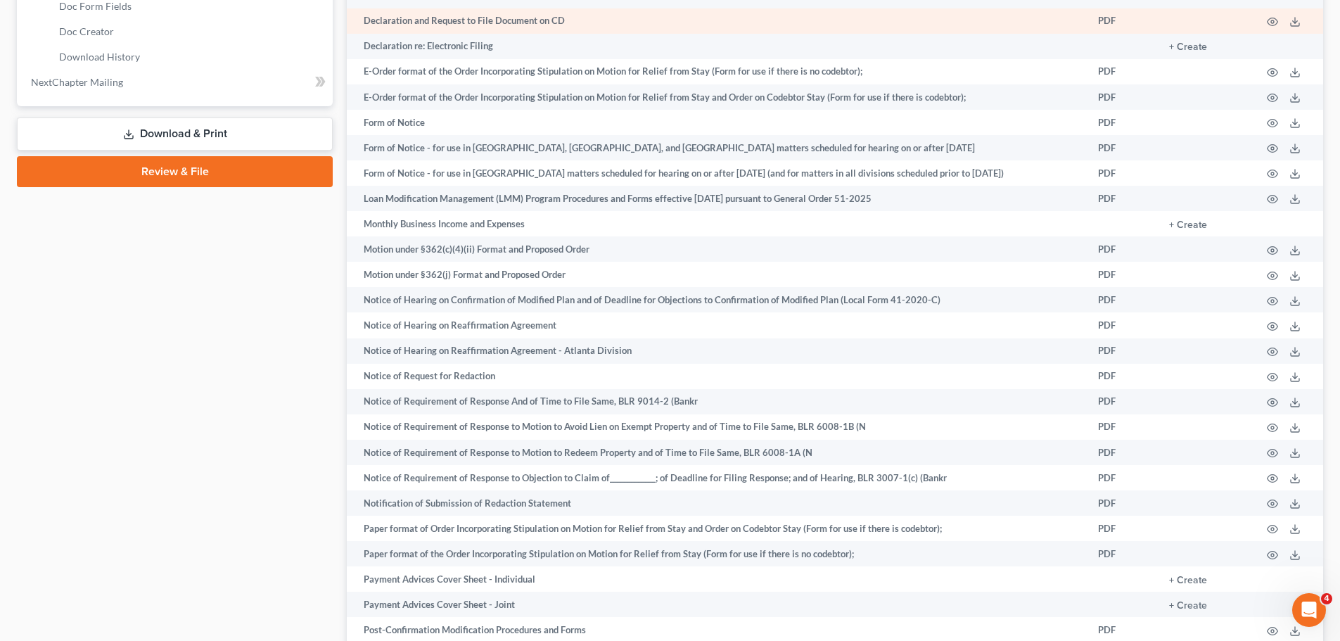
scroll to position [732, 0]
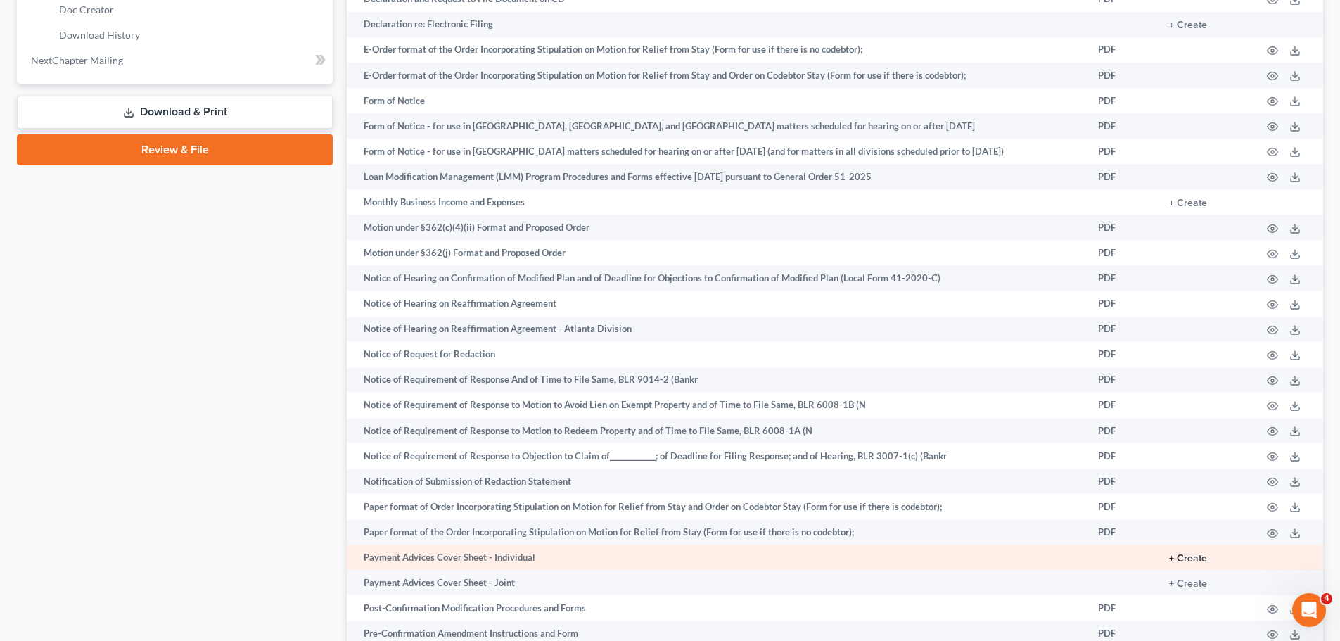
click at [1185, 556] on button "+ Create" at bounding box center [1188, 559] width 38 height 10
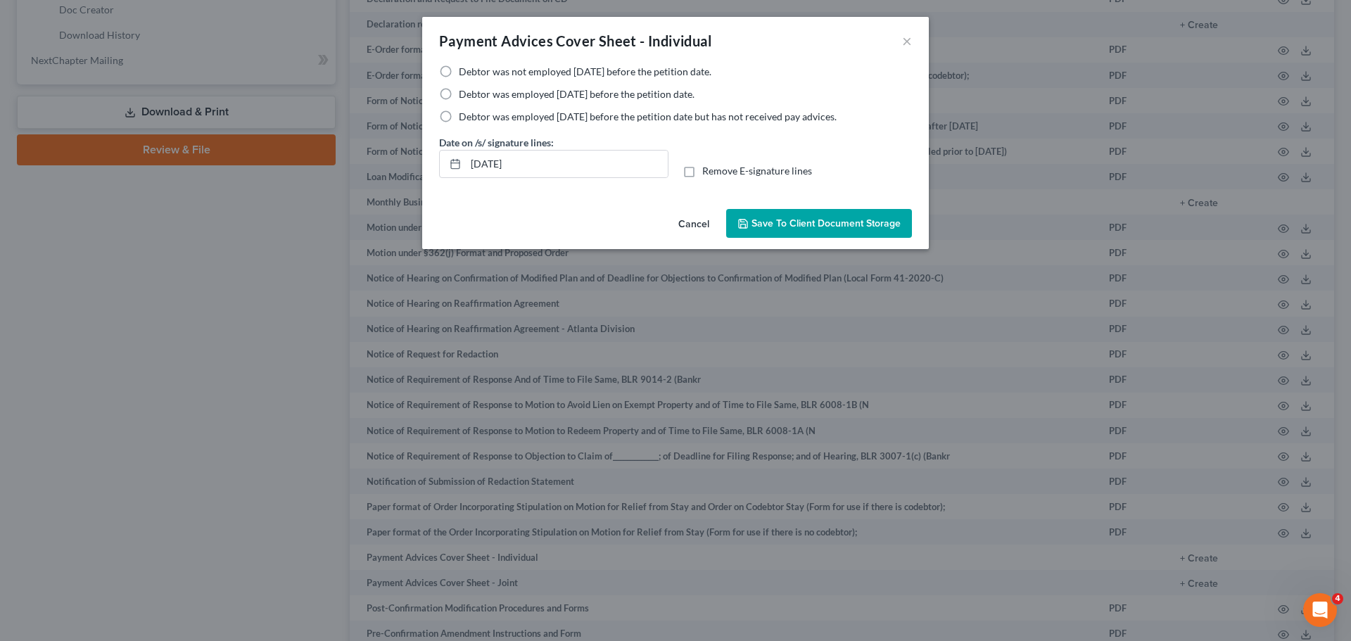
click at [459, 122] on label "Debtor was employed [DATE] before the petition date but has not received pay ad…" at bounding box center [648, 117] width 378 height 14
click at [464, 119] on input "Debtor was employed [DATE] before the petition date but has not received pay ad…" at bounding box center [468, 114] width 9 height 9
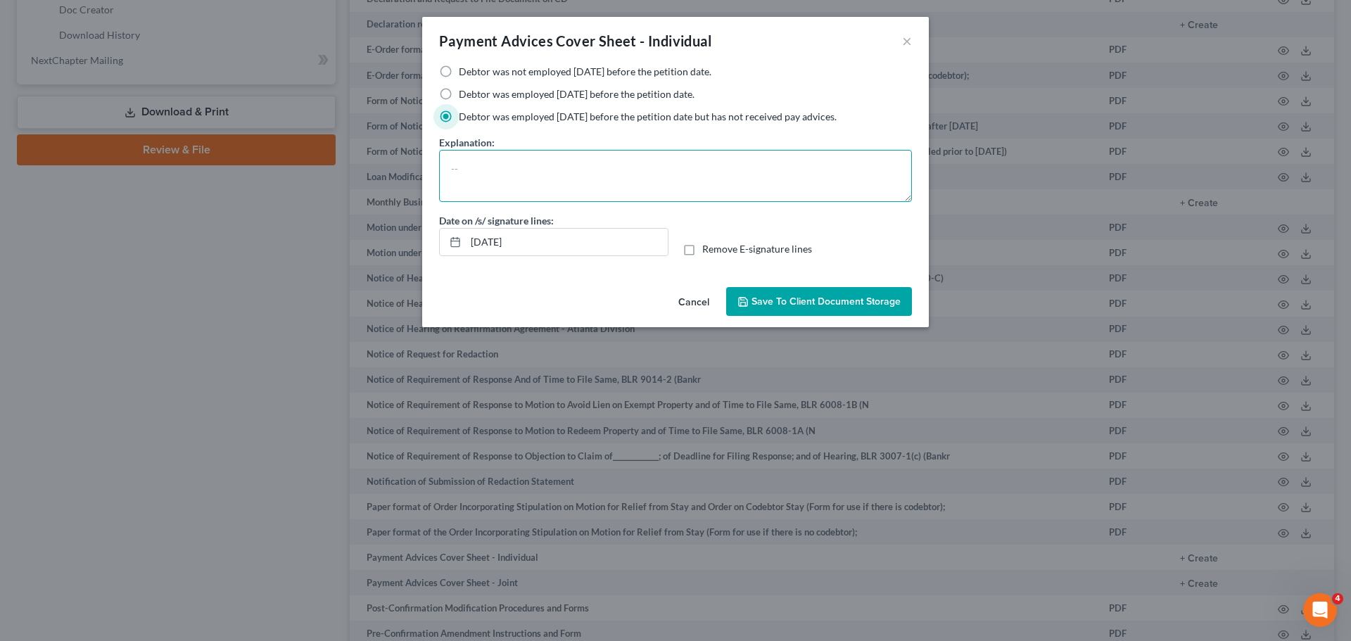
click at [489, 174] on textarea at bounding box center [675, 176] width 473 height 52
click at [771, 321] on div "Cancel Save to Client Document Storage" at bounding box center [675, 304] width 506 height 46
click at [772, 317] on div "Cancel Save to Client Document Storage" at bounding box center [675, 304] width 506 height 46
click at [779, 311] on button "Save to Client Document Storage" at bounding box center [819, 302] width 186 height 30
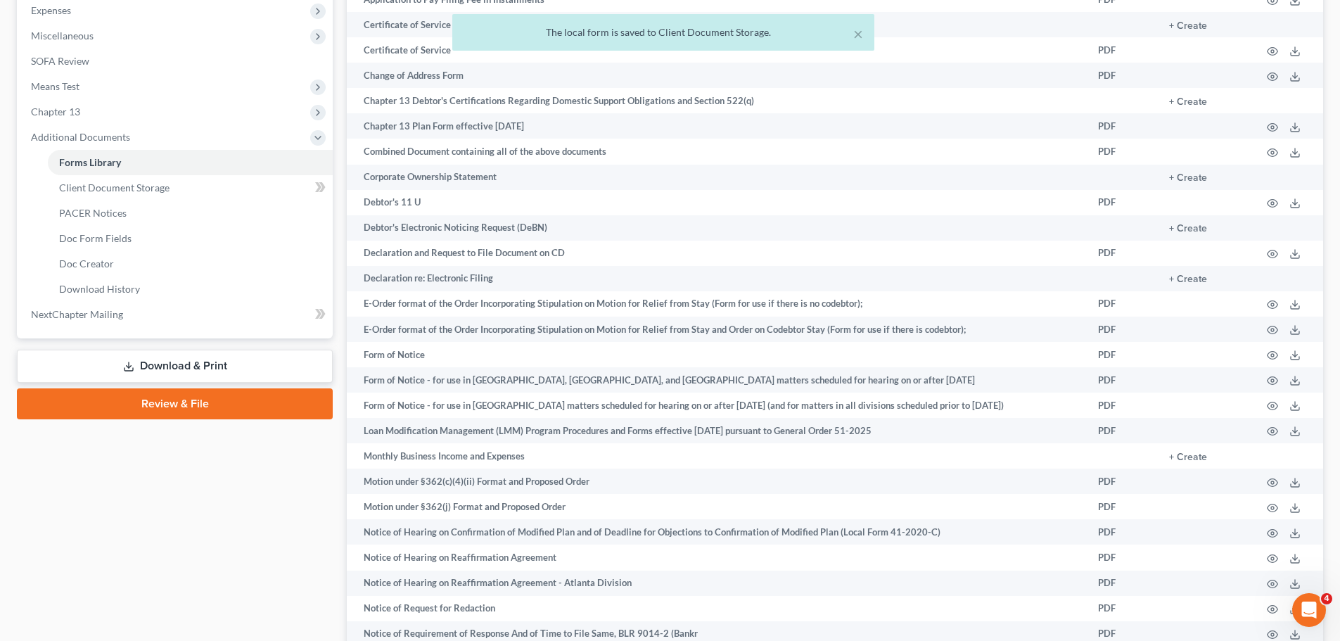
scroll to position [450, 0]
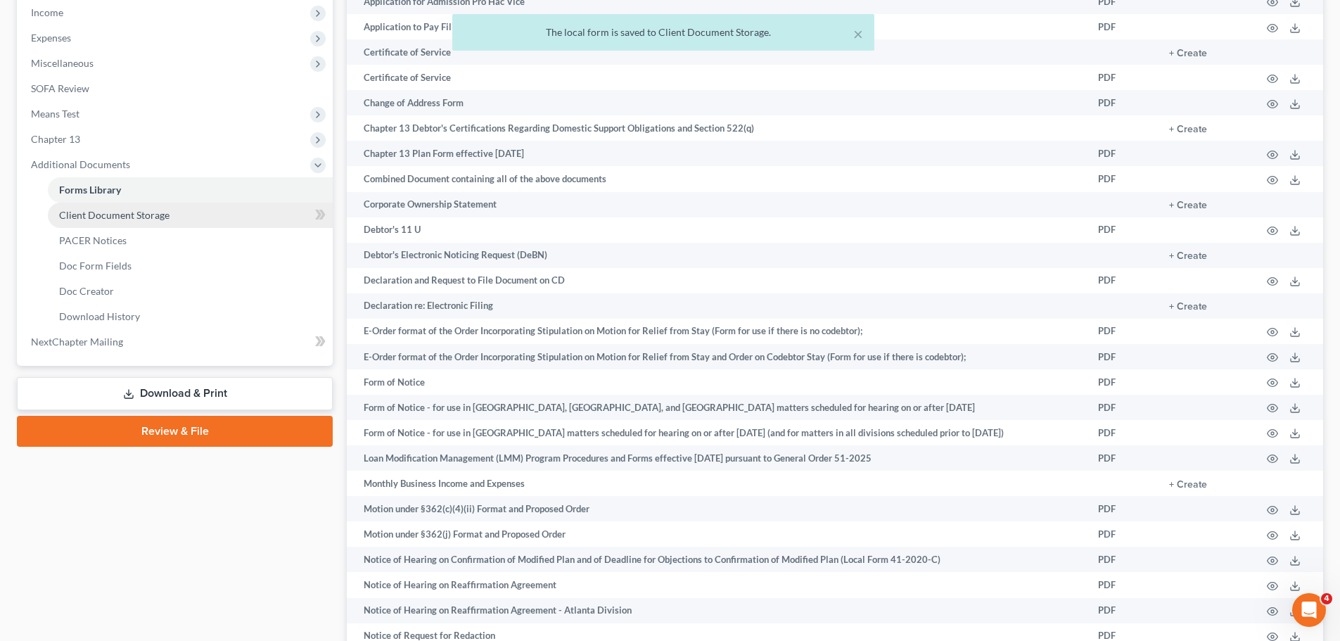
click at [193, 218] on link "Client Document Storage" at bounding box center [190, 215] width 285 height 25
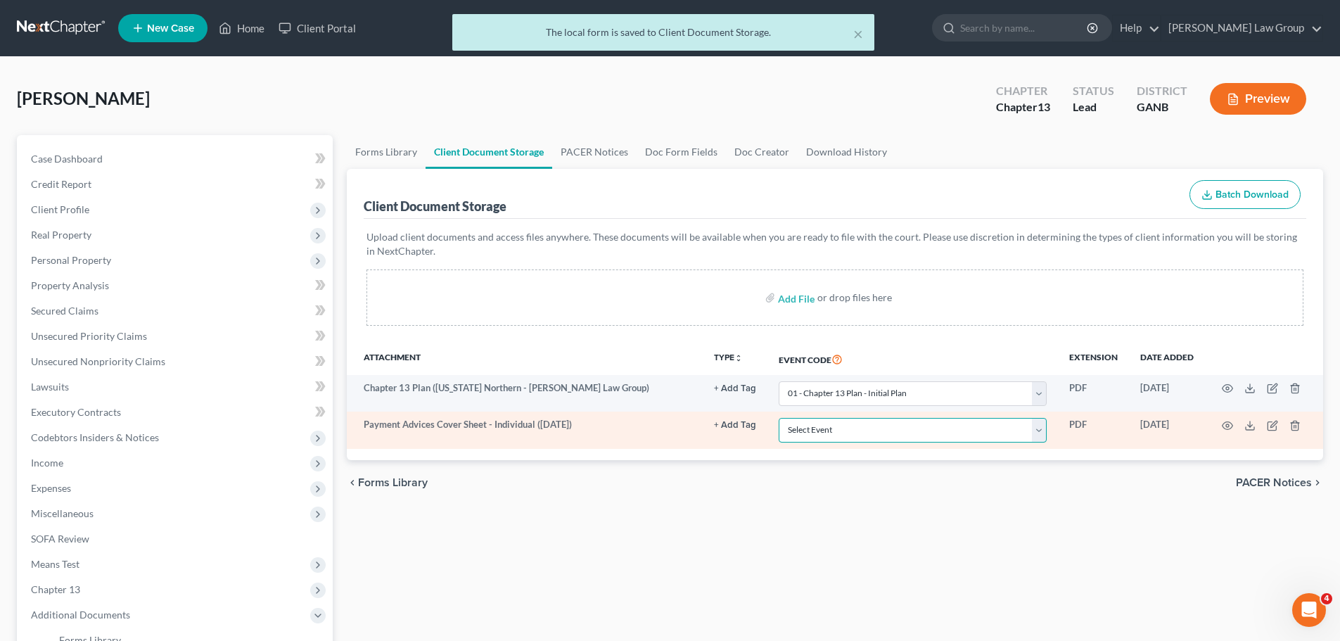
click at [939, 428] on select "Select Event 01 - Chapter 13 Plan - Initial Plan 02-Application to Pay Filing F…" at bounding box center [913, 430] width 268 height 25
click at [779, 418] on select "Select Event 01 - Chapter 13 Plan - Initial Plan 02-Application to Pay Filing F…" at bounding box center [913, 430] width 268 height 25
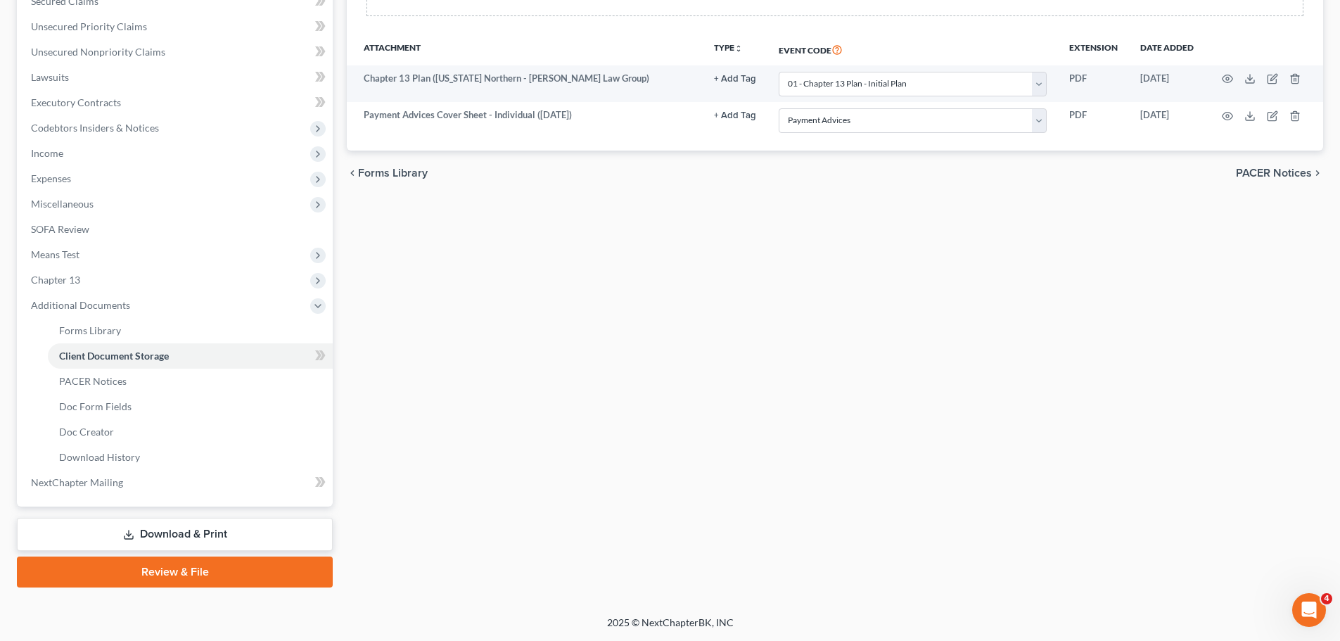
click at [120, 529] on link "Download & Print" at bounding box center [175, 534] width 316 height 33
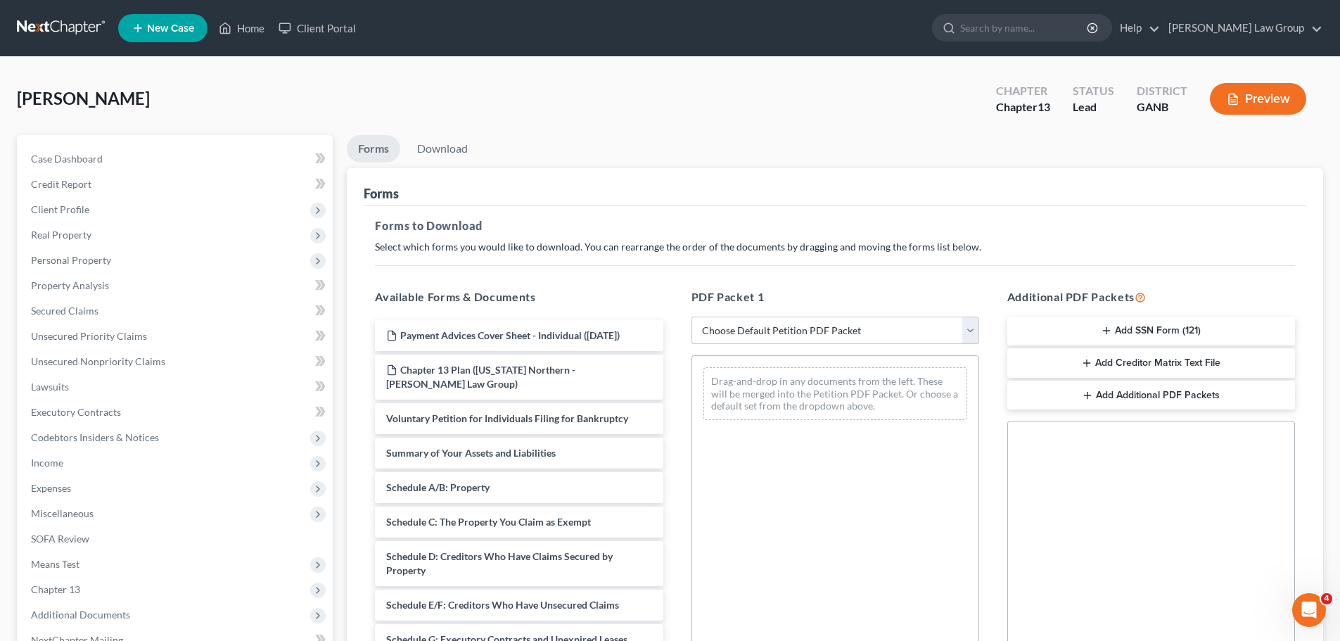
click at [766, 320] on select "Choose Default Petition PDF Packet Complete Bankruptcy Petition (all forms and …" at bounding box center [835, 331] width 288 height 28
click at [691, 317] on select "Choose Default Petition PDF Packet Complete Bankruptcy Petition (all forms and …" at bounding box center [835, 331] width 288 height 28
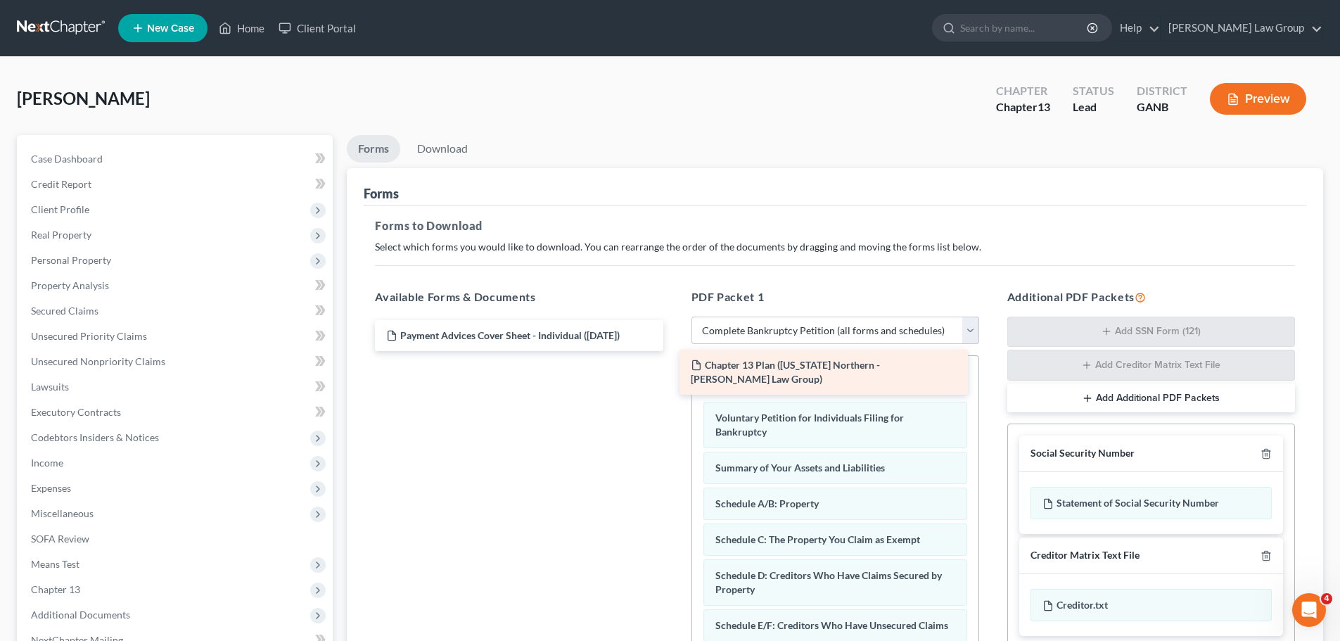
drag, startPoint x: 473, startPoint y: 374, endPoint x: 698, endPoint y: 354, distance: 225.3
click at [674, 351] on div "Chapter 13 Plan ([US_STATE] Northern - [PERSON_NAME] Law Group) Payment Advices…" at bounding box center [519, 335] width 310 height 31
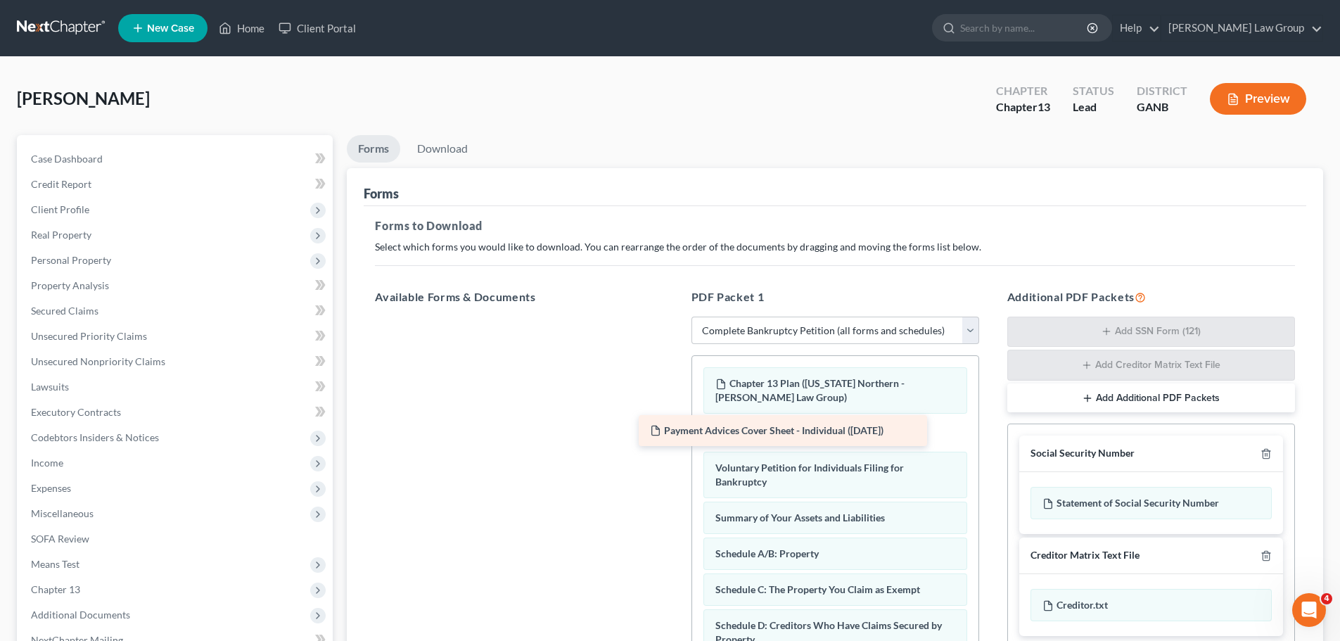
drag, startPoint x: 532, startPoint y: 344, endPoint x: 796, endPoint y: 439, distance: 280.4
click at [674, 317] on div "Payment Advices Cover Sheet - Individual ([DATE]) Payment Advices Cover Sheet -…" at bounding box center [519, 317] width 310 height 0
click at [440, 153] on link "Download" at bounding box center [442, 148] width 73 height 27
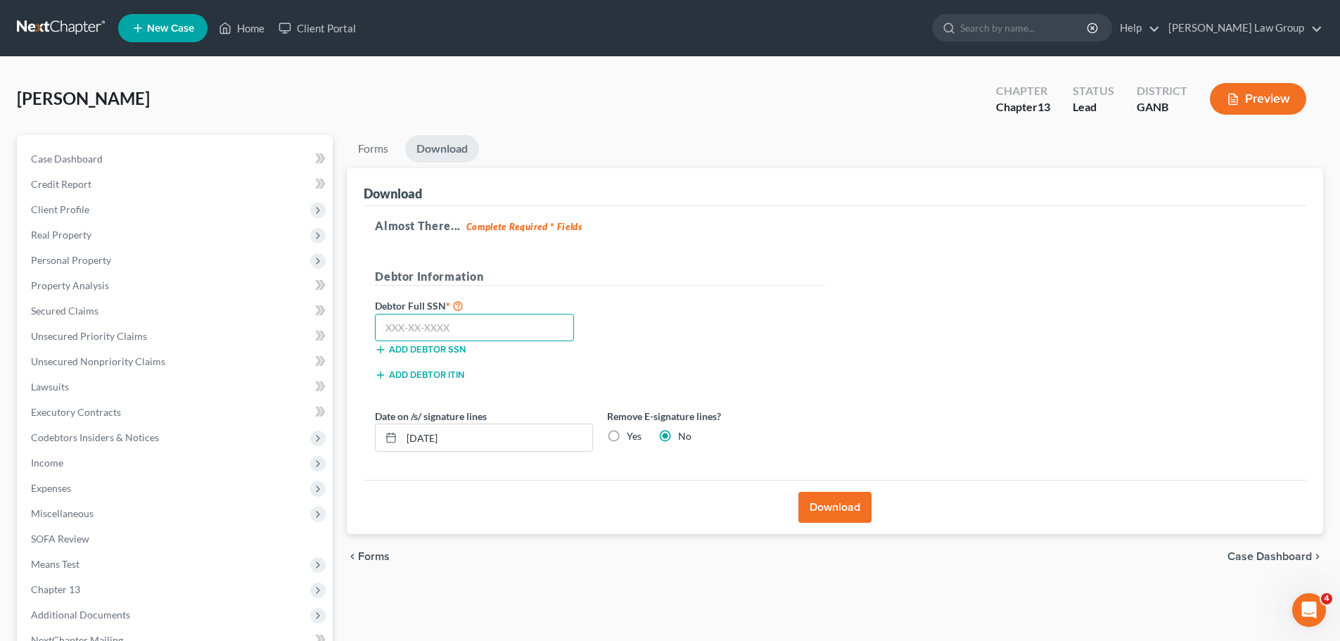
click at [420, 326] on input "text" at bounding box center [474, 328] width 199 height 28
paste input "152-43-3582"
click at [826, 513] on button "Download" at bounding box center [834, 507] width 73 height 31
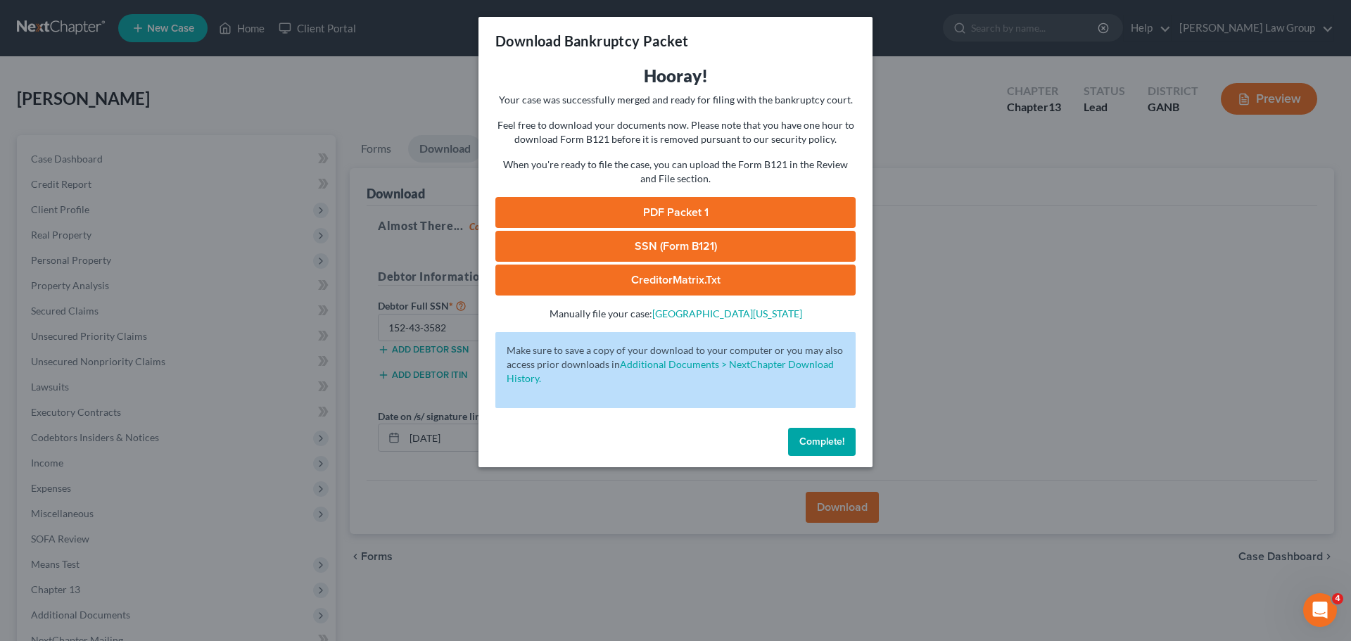
drag, startPoint x: 651, startPoint y: 196, endPoint x: 668, endPoint y: 210, distance: 22.5
click at [651, 197] on div "Hooray! Your case was successfully merged and ready for filing with the bankrup…" at bounding box center [675, 193] width 360 height 256
click at [668, 210] on link "PDF Packet 1" at bounding box center [675, 212] width 360 height 31
click at [725, 243] on link "SSN (Form B121)" at bounding box center [675, 246] width 360 height 31
click at [819, 434] on button "Complete!" at bounding box center [822, 442] width 68 height 28
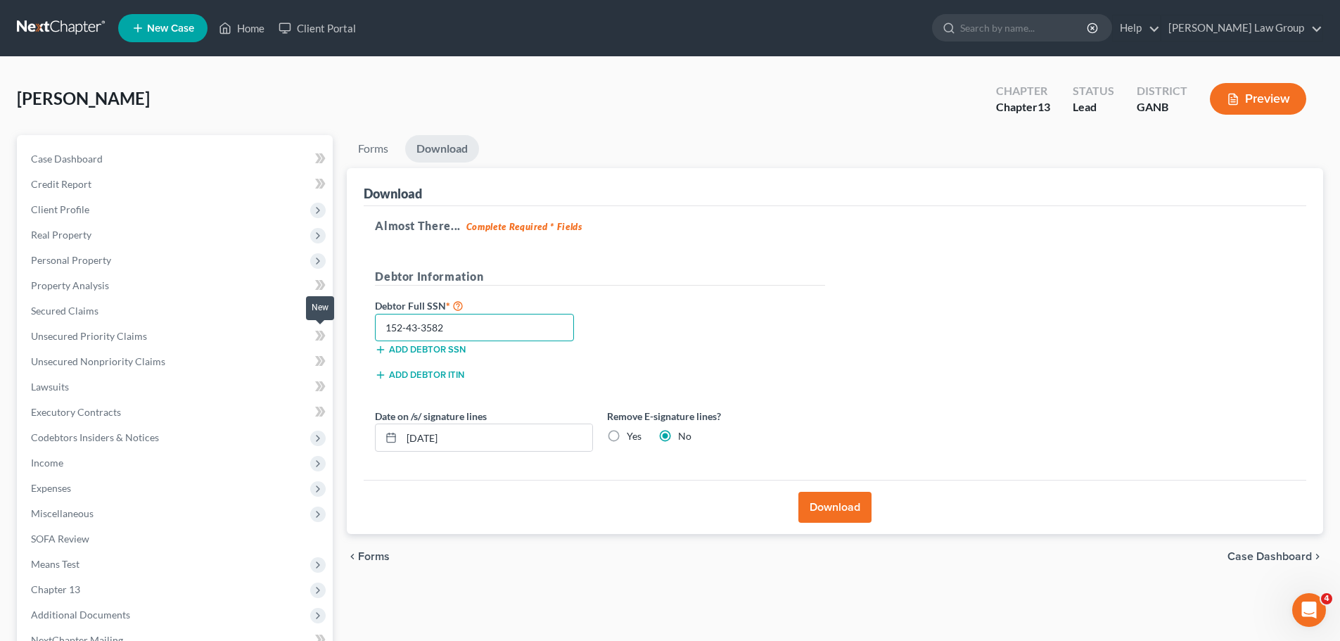
drag, startPoint x: 468, startPoint y: 324, endPoint x: 319, endPoint y: 333, distance: 149.4
click at [319, 333] on div "Petition Navigation Case Dashboard Payments Invoices Payments Payments Credit R…" at bounding box center [670, 440] width 1320 height 610
paste input "2"
click at [836, 508] on button "Download" at bounding box center [834, 507] width 73 height 31
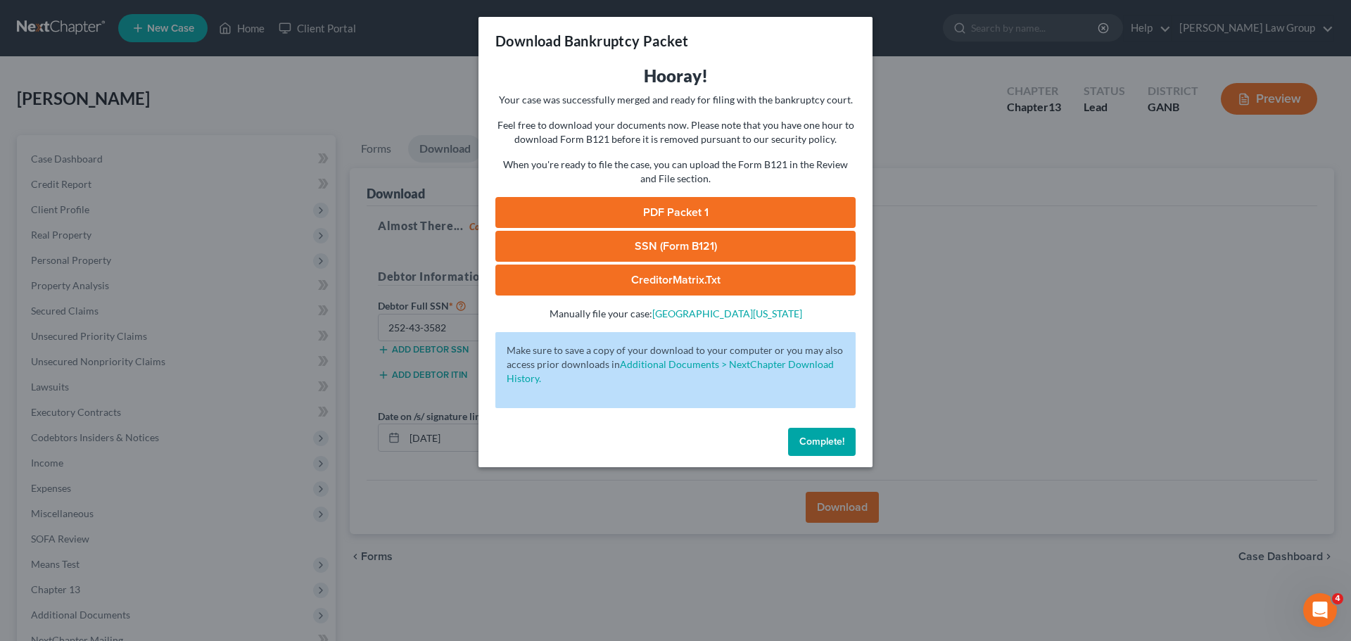
click at [642, 208] on link "PDF Packet 1" at bounding box center [675, 212] width 360 height 31
click at [680, 257] on link "SSN (Form B121)" at bounding box center [675, 246] width 360 height 31
drag, startPoint x: 837, startPoint y: 444, endPoint x: 757, endPoint y: 434, distance: 80.8
click at [837, 444] on span "Complete!" at bounding box center [821, 441] width 45 height 12
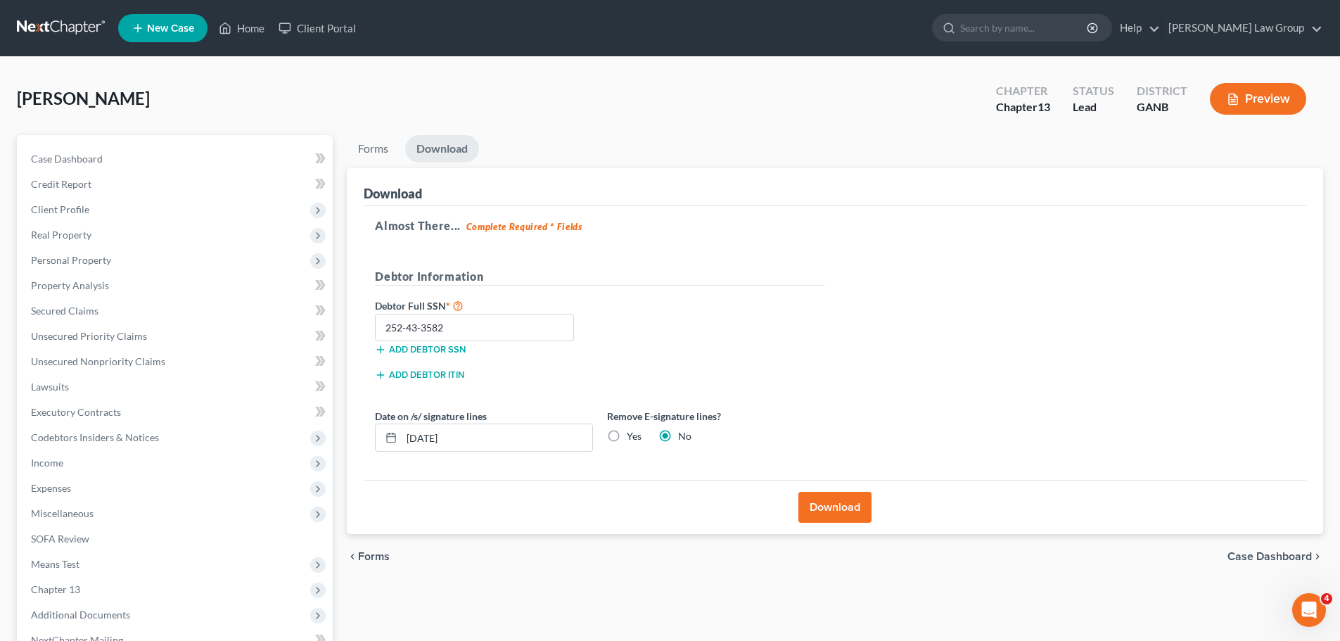
click at [179, 24] on span "New Case" at bounding box center [170, 28] width 47 height 11
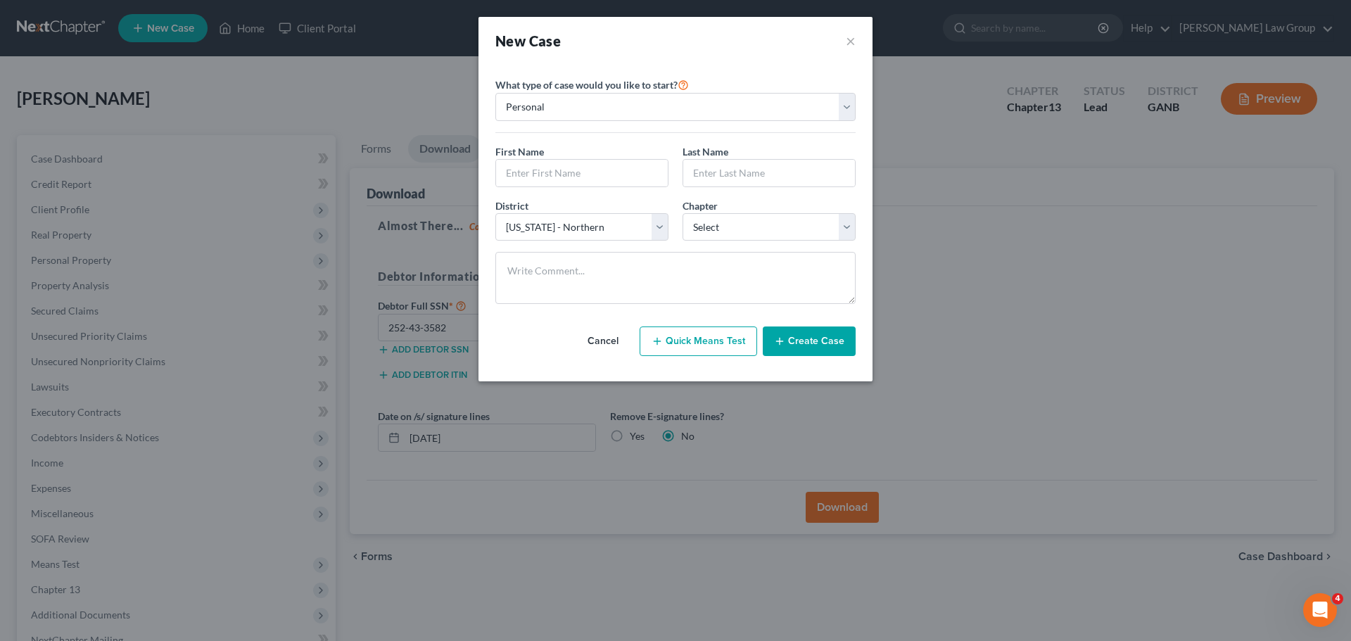
click at [704, 340] on button "Quick Means Test" at bounding box center [697, 341] width 117 height 30
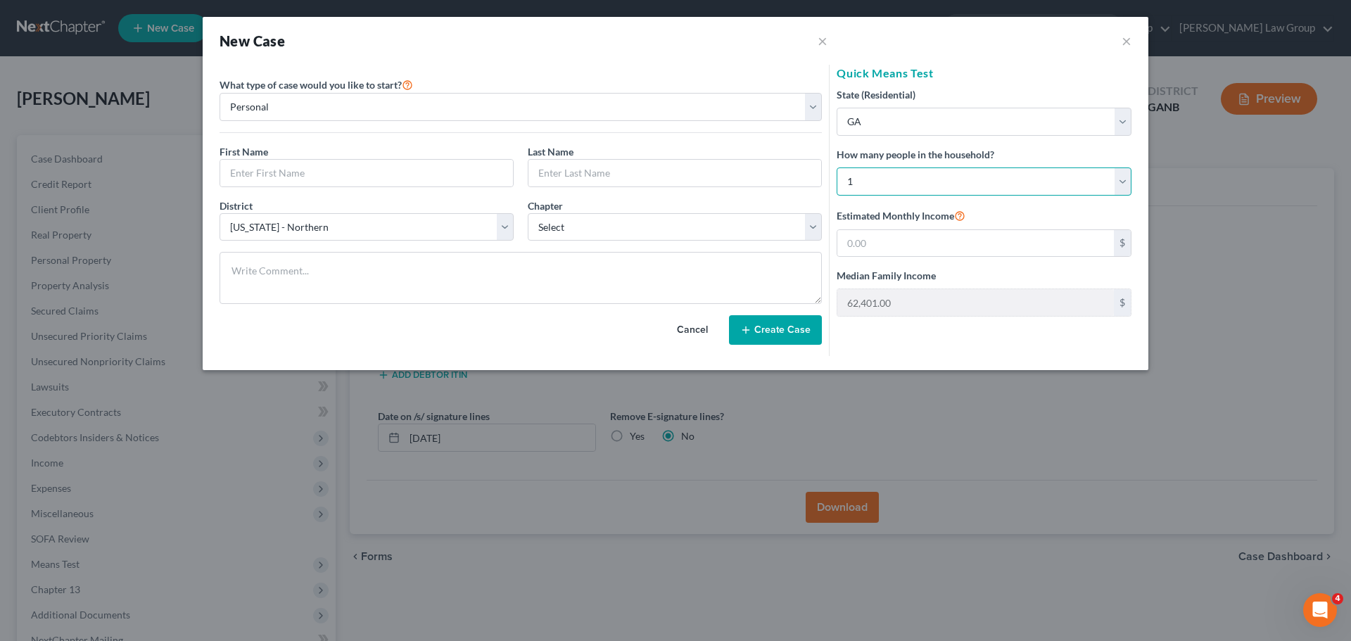
click at [883, 181] on select "Select 1 2 3 4 5 6 7 8 9 10 11 12 13 14 15 16 17 18 19 20" at bounding box center [983, 181] width 295 height 28
click at [836, 167] on select "Select 1 2 3 4 5 6 7 8 9 10 11 12 13 14 15 16 17 18 19 20" at bounding box center [983, 181] width 295 height 28
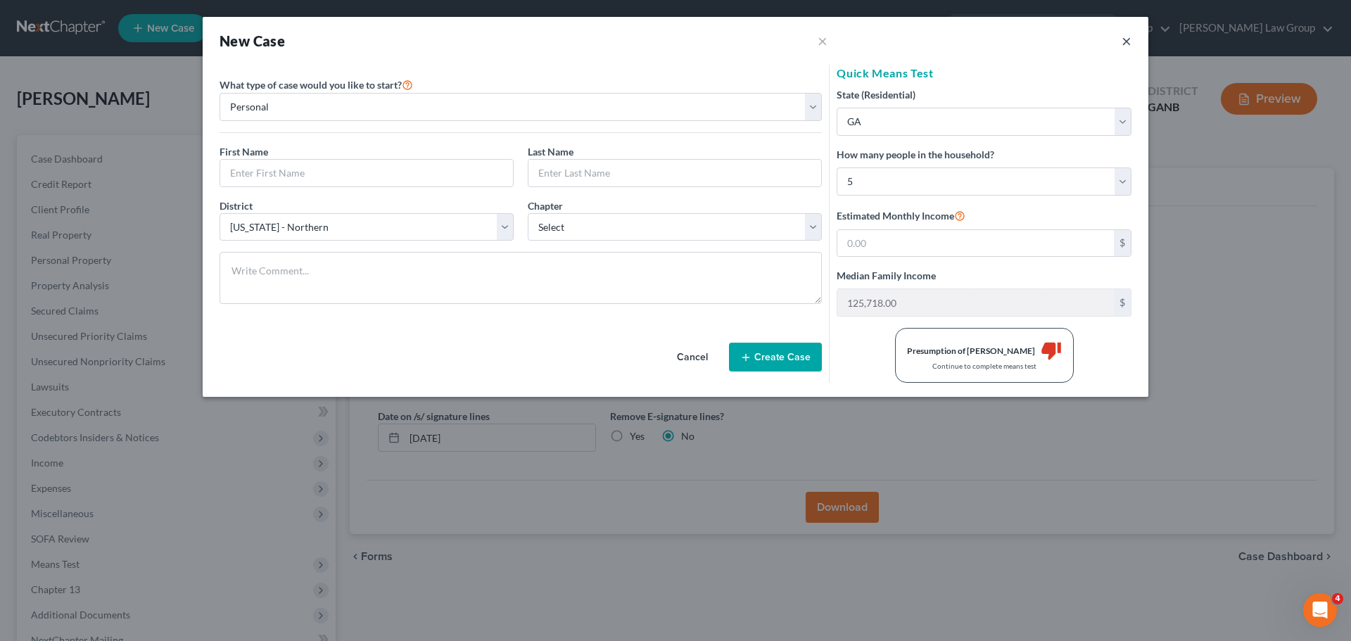
click at [1129, 45] on button "×" at bounding box center [1126, 40] width 10 height 17
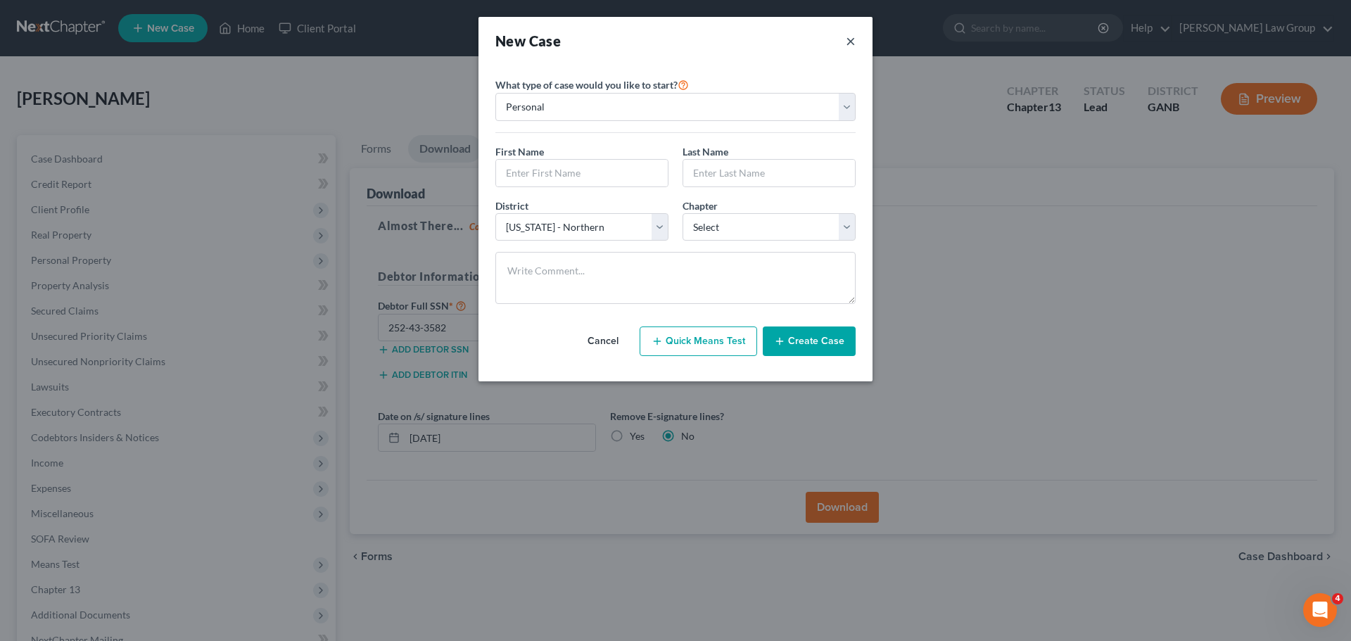
click at [851, 39] on button "×" at bounding box center [851, 41] width 10 height 20
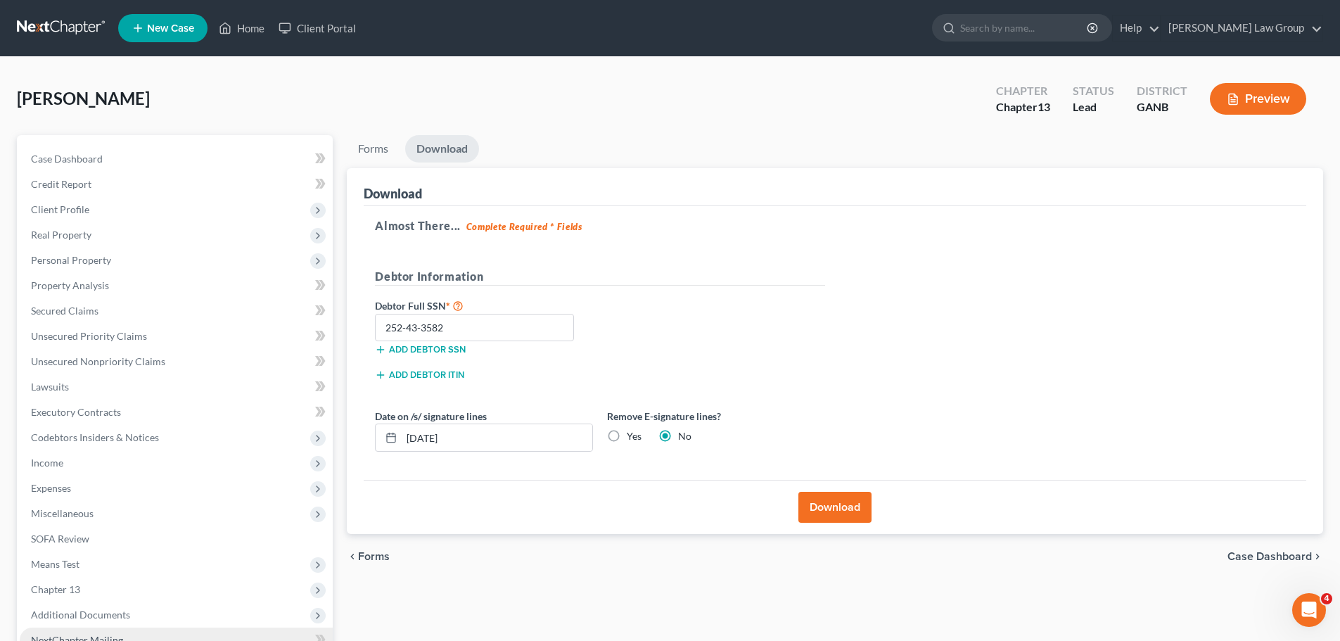
scroll to position [158, 0]
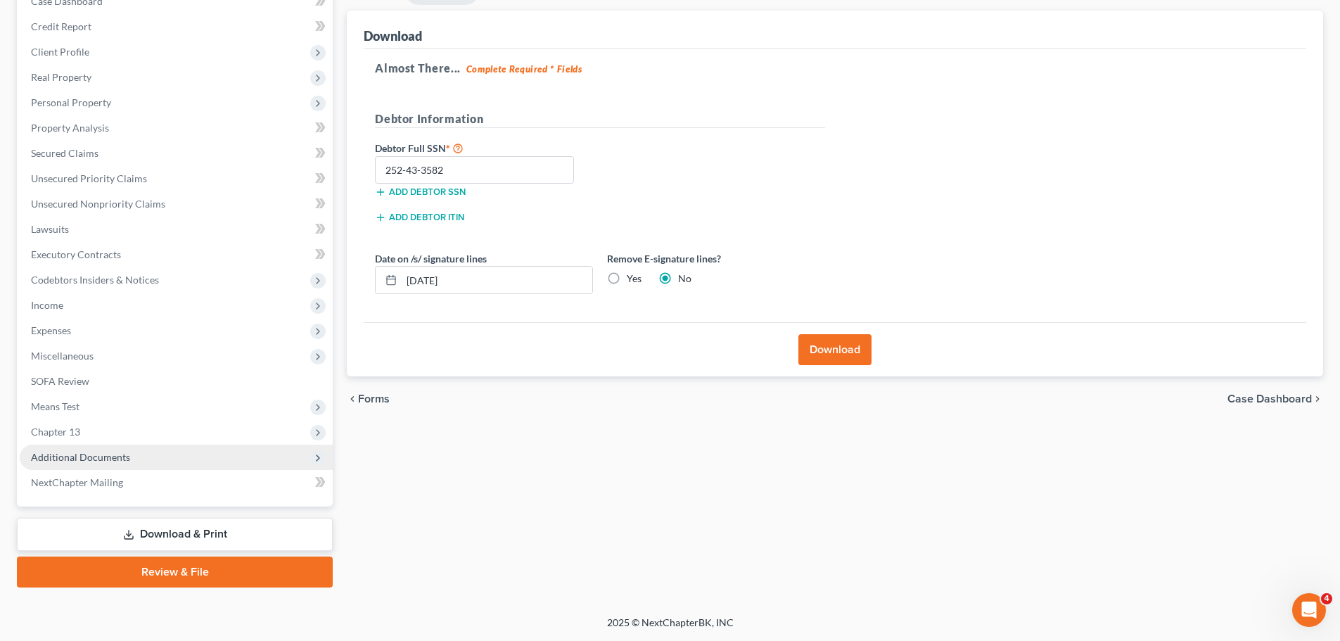
click at [120, 459] on span "Additional Documents" at bounding box center [80, 457] width 99 height 12
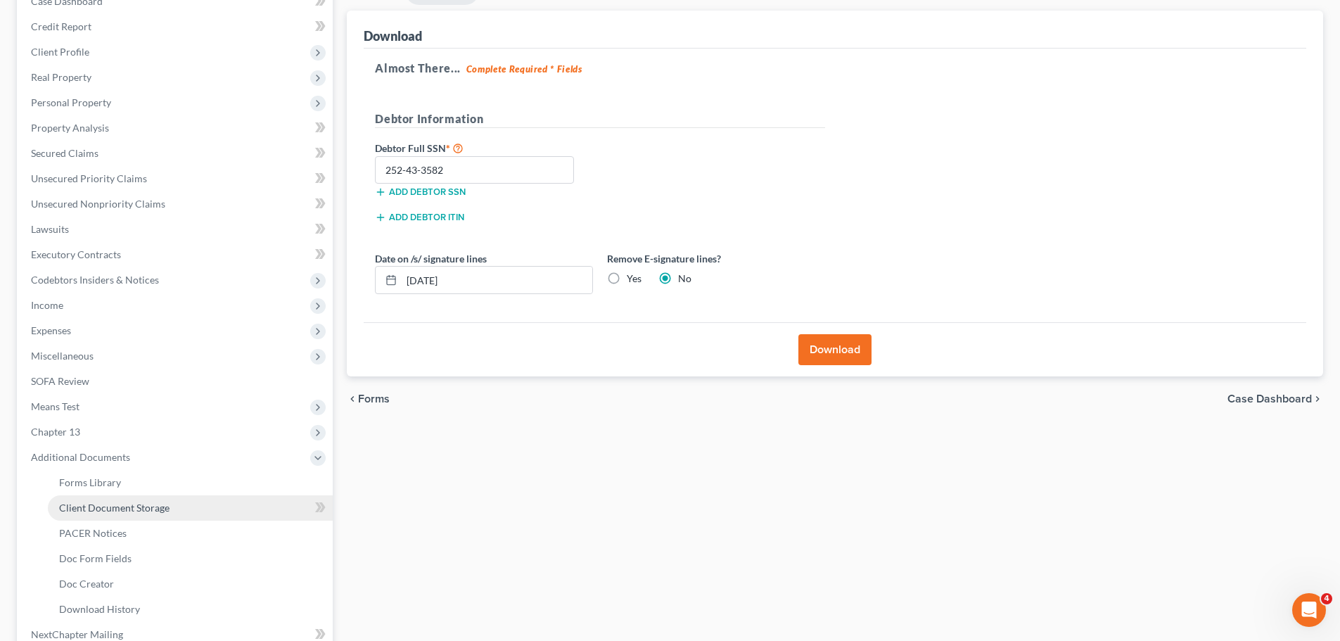
drag, startPoint x: 140, startPoint y: 514, endPoint x: 163, endPoint y: 509, distance: 23.9
click at [140, 513] on link "Client Document Storage" at bounding box center [190, 507] width 285 height 25
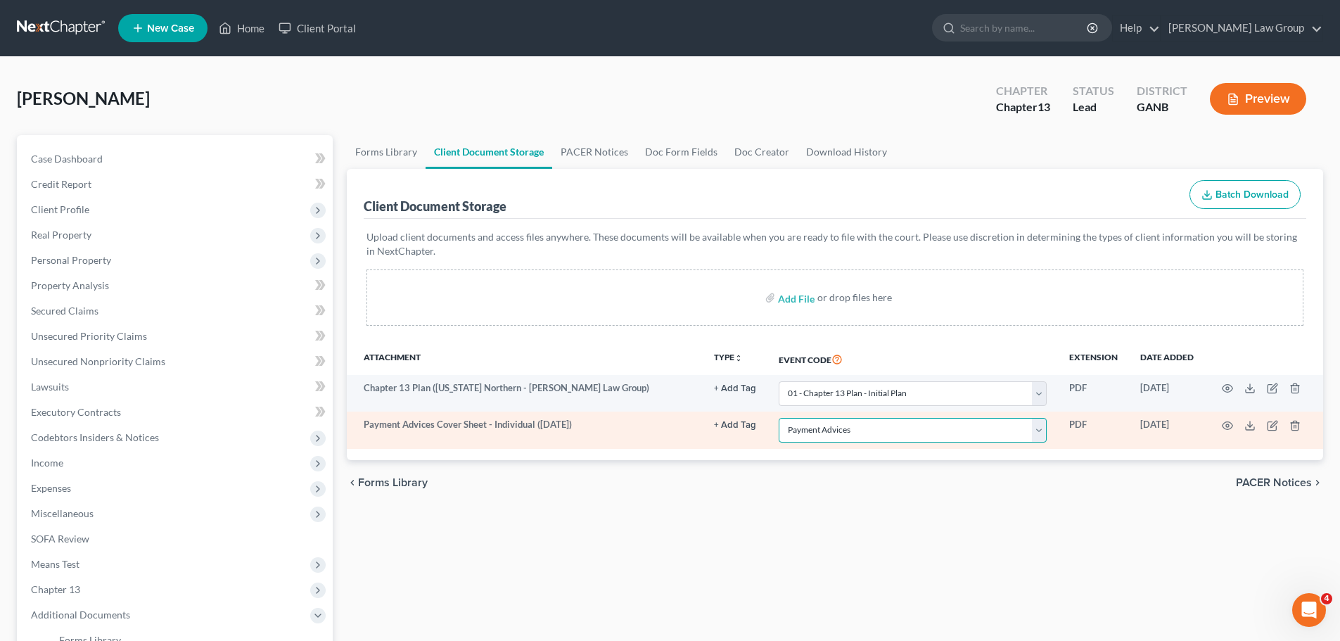
click at [825, 441] on select "Select Event 01 - Chapter 13 Plan - Initial Plan 02-Application to Pay Filing F…" at bounding box center [913, 430] width 268 height 25
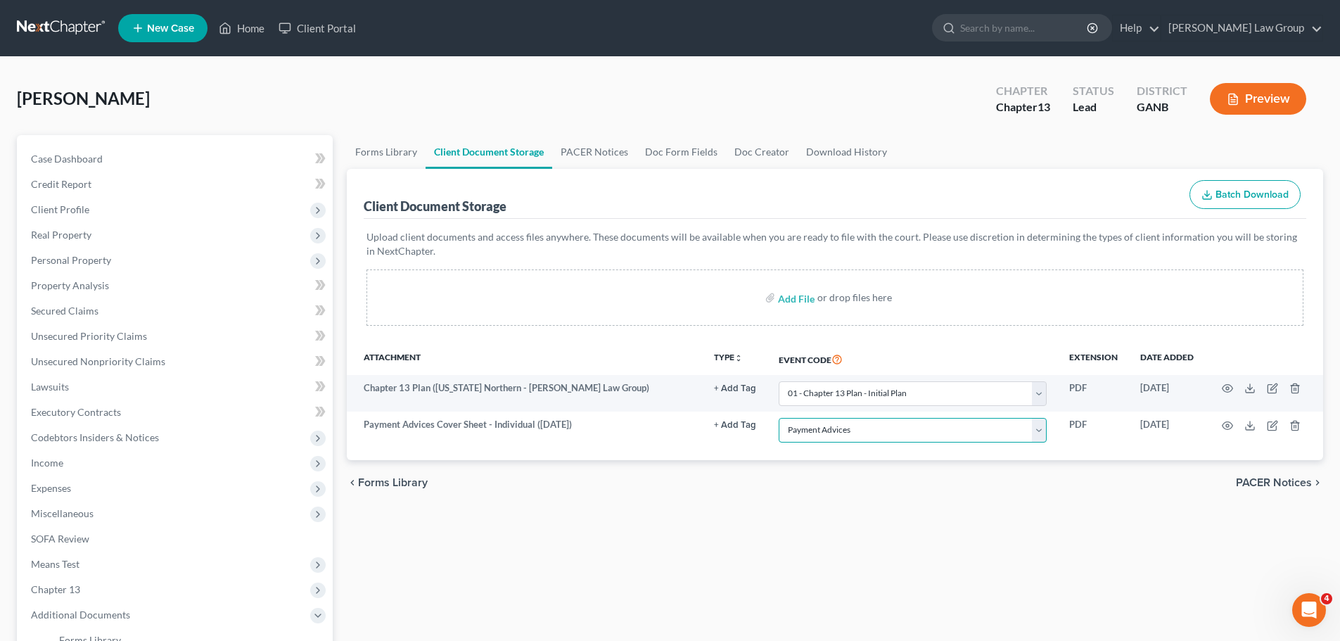
drag, startPoint x: 825, startPoint y: 441, endPoint x: 850, endPoint y: 490, distance: 54.4
click at [825, 441] on select "Select Event 01 - Chapter 13 Plan - Initial Plan 02-Application to Pay Filing F…" at bounding box center [913, 430] width 268 height 25
click at [798, 299] on input "file" at bounding box center [795, 297] width 34 height 25
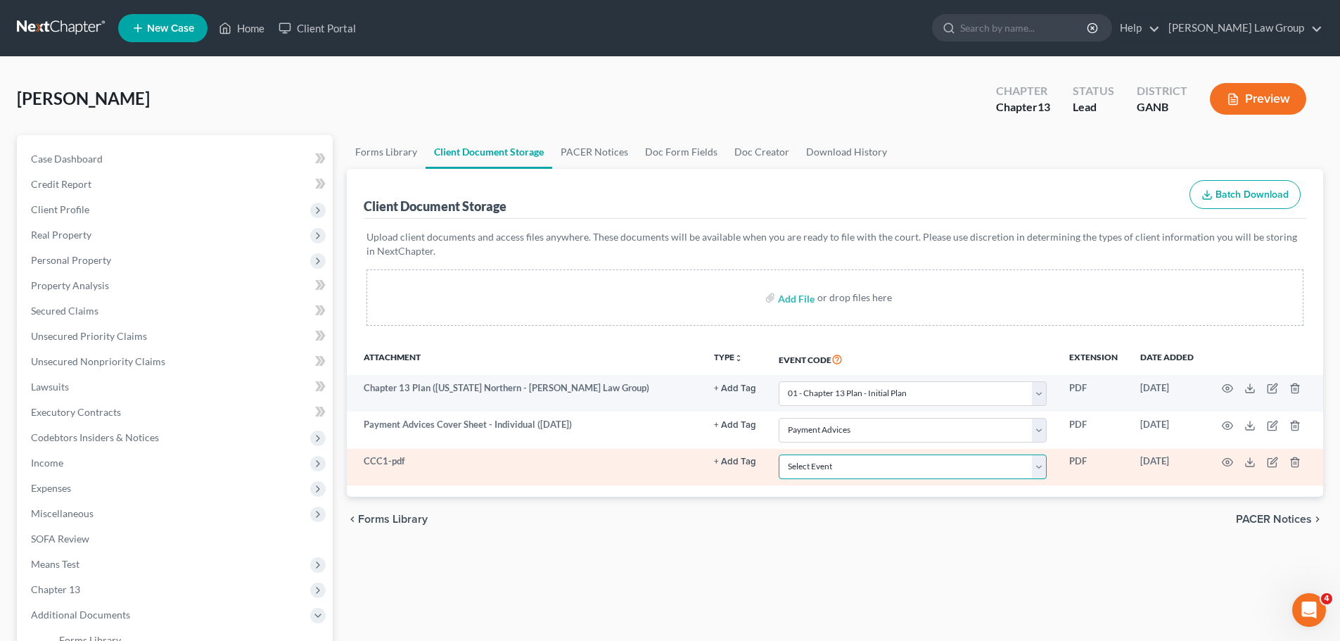
click at [817, 467] on select "Select Event 01 - Chapter 13 Plan - Initial Plan 02-Application to Pay Filing F…" at bounding box center [913, 466] width 268 height 25
click at [779, 454] on select "Select Event 01 - Chapter 13 Plan - Initial Plan 02-Application to Pay Filing F…" at bounding box center [913, 466] width 268 height 25
click at [1226, 459] on icon "button" at bounding box center [1228, 463] width 11 height 8
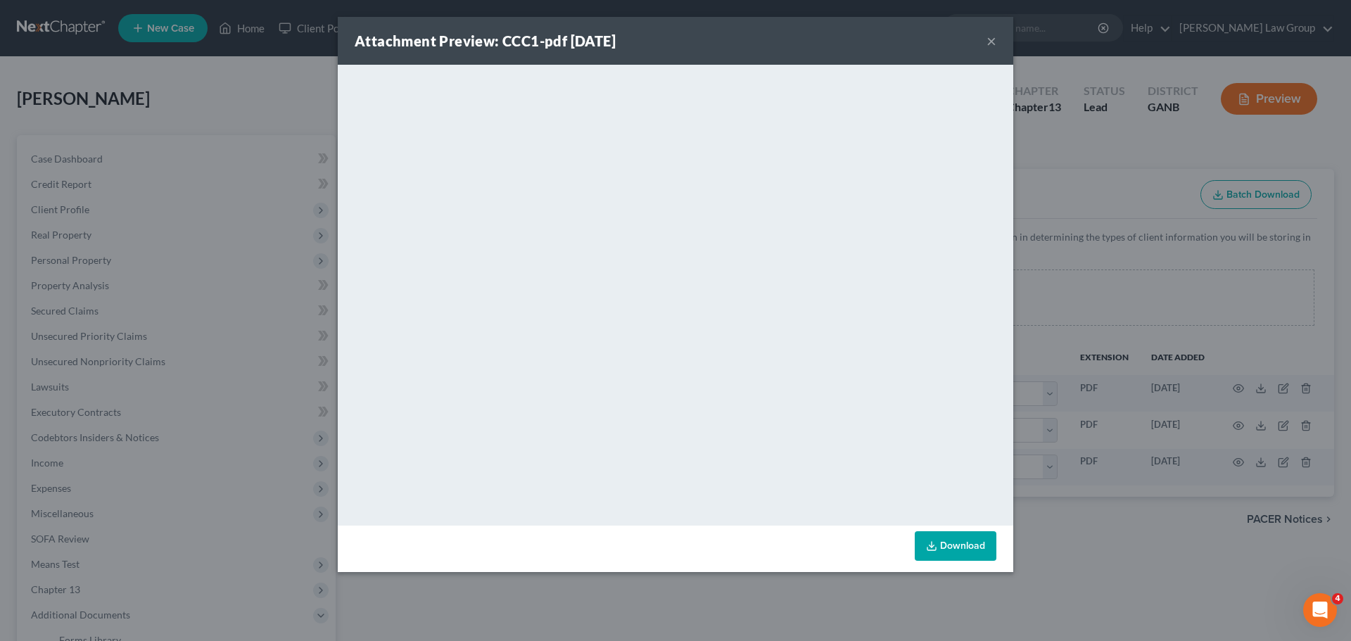
click at [991, 46] on button "×" at bounding box center [991, 40] width 10 height 17
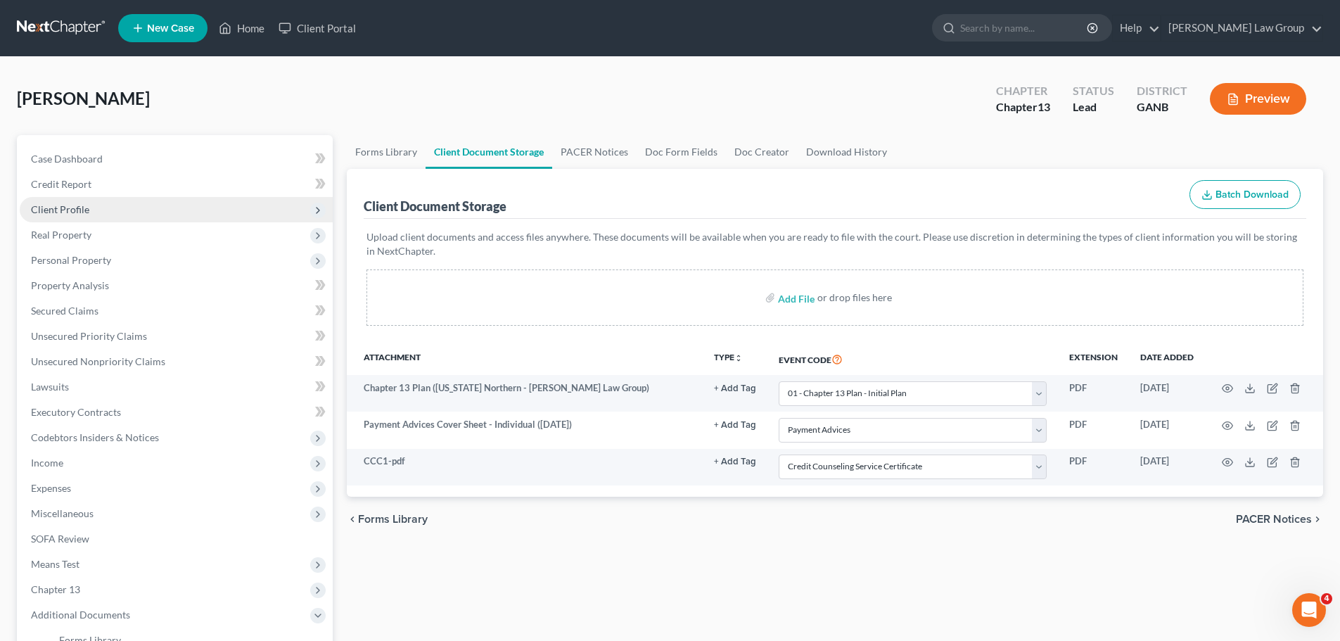
click at [113, 210] on span "Client Profile" at bounding box center [176, 209] width 313 height 25
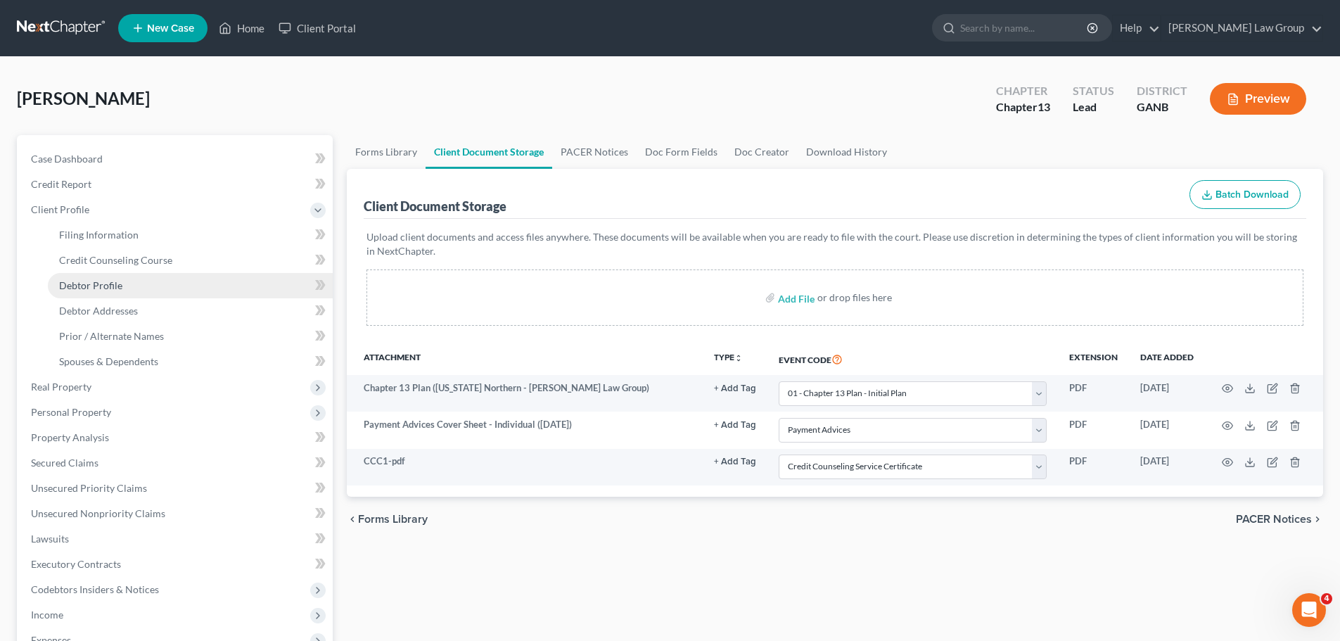
click at [121, 284] on link "Debtor Profile" at bounding box center [190, 285] width 285 height 25
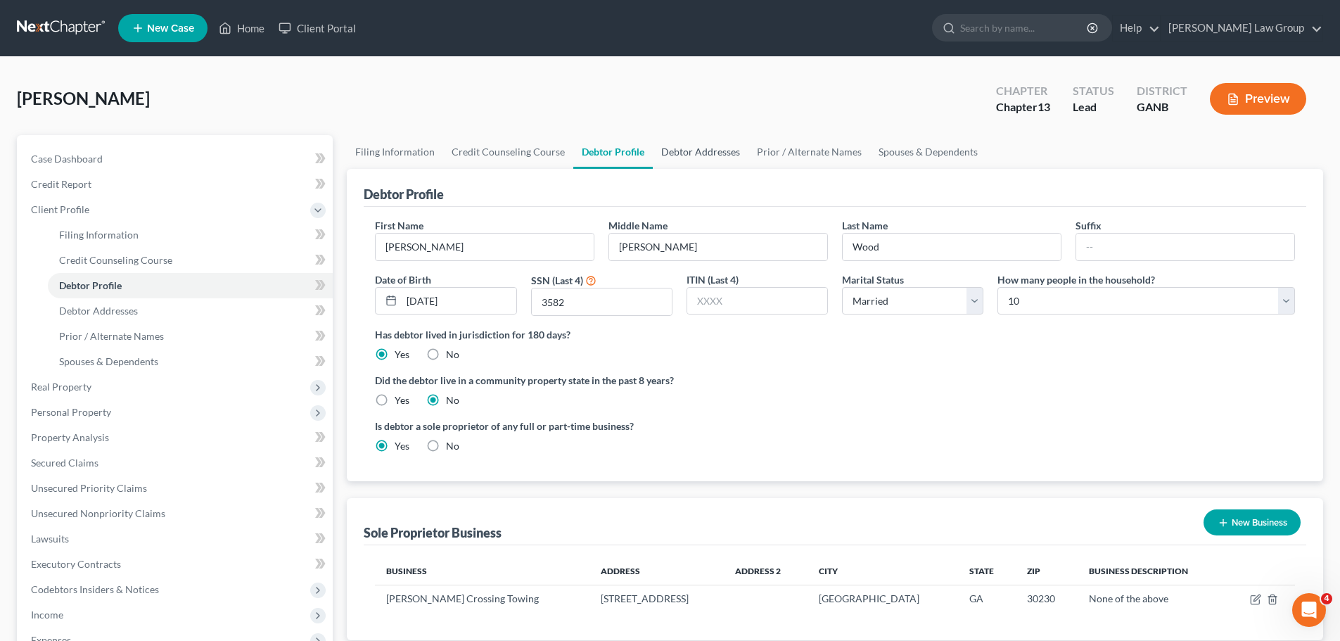
click at [703, 149] on link "Debtor Addresses" at bounding box center [701, 152] width 96 height 34
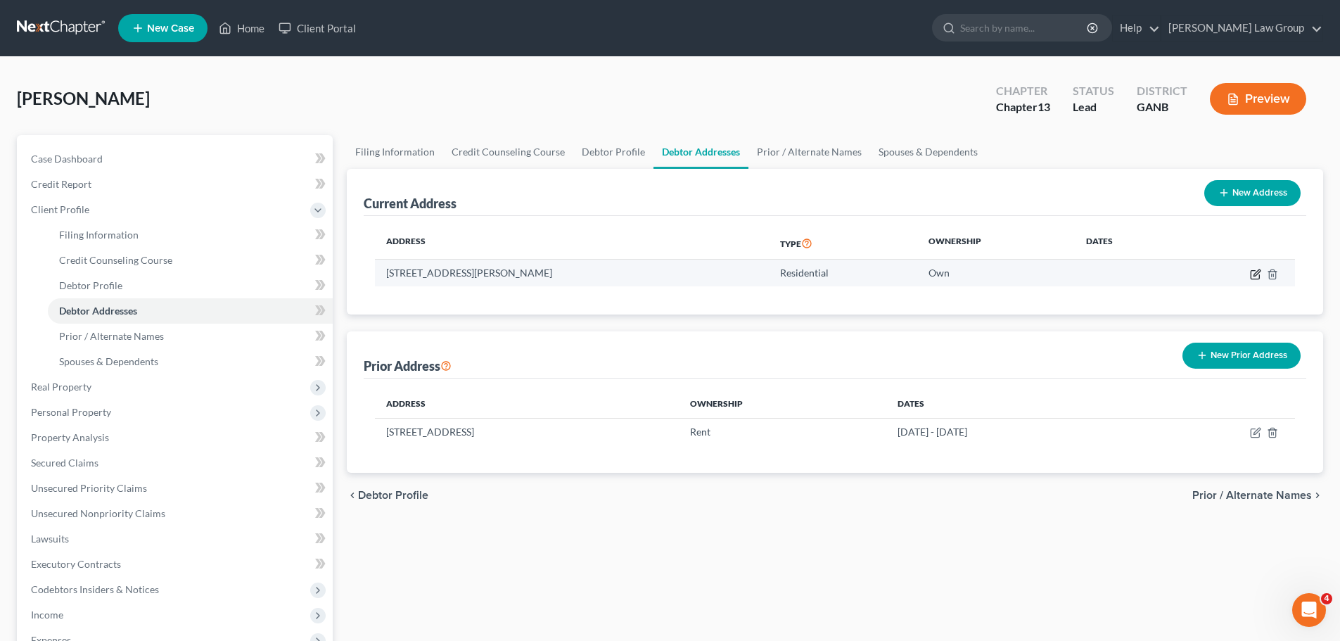
click at [1253, 275] on icon "button" at bounding box center [1255, 274] width 11 height 11
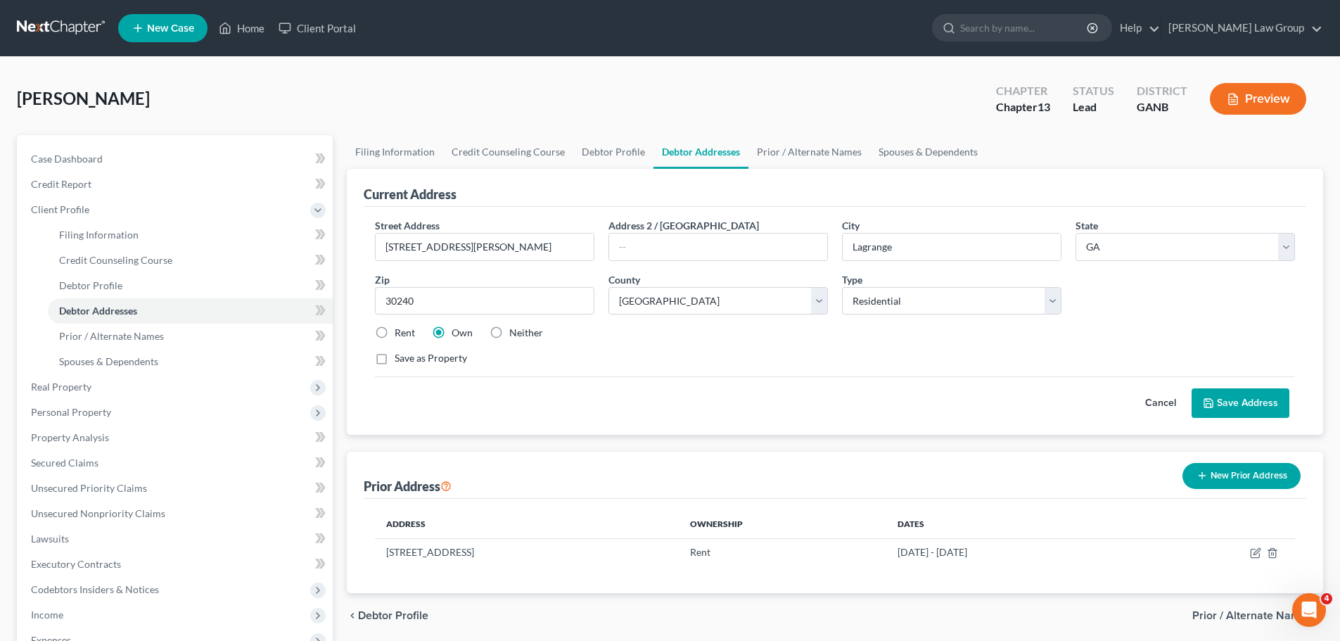
click at [1242, 396] on button "Save Address" at bounding box center [1241, 403] width 98 height 30
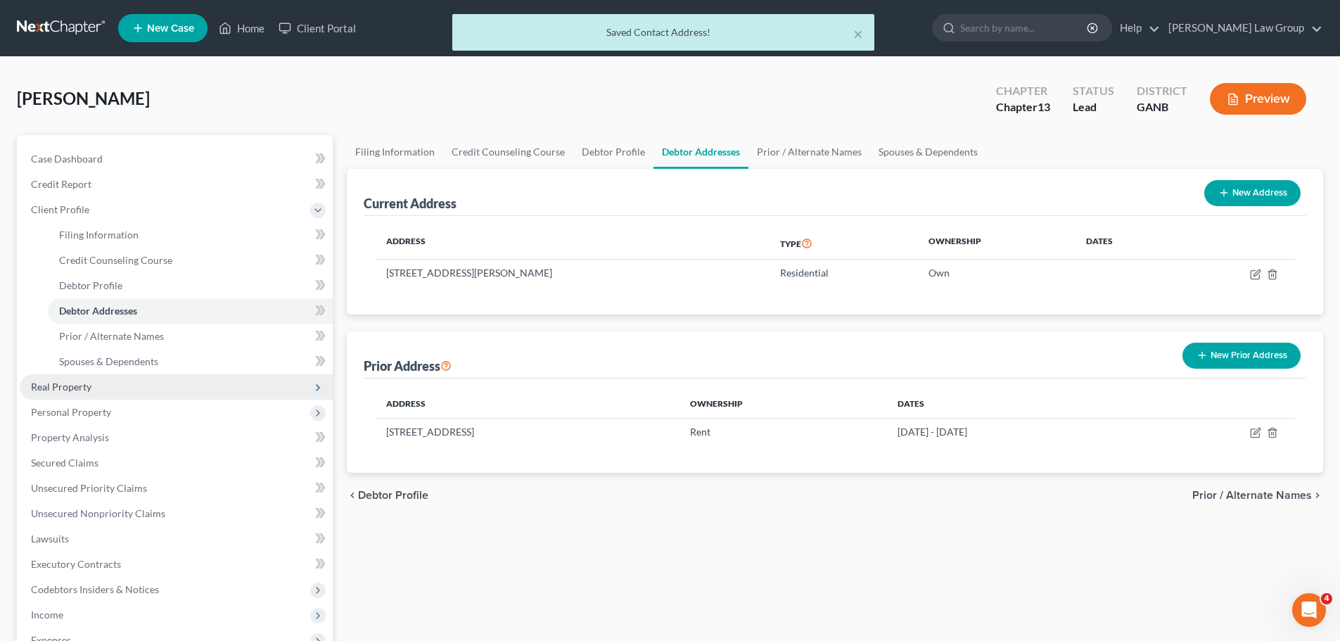
click at [97, 390] on span "Real Property" at bounding box center [176, 386] width 313 height 25
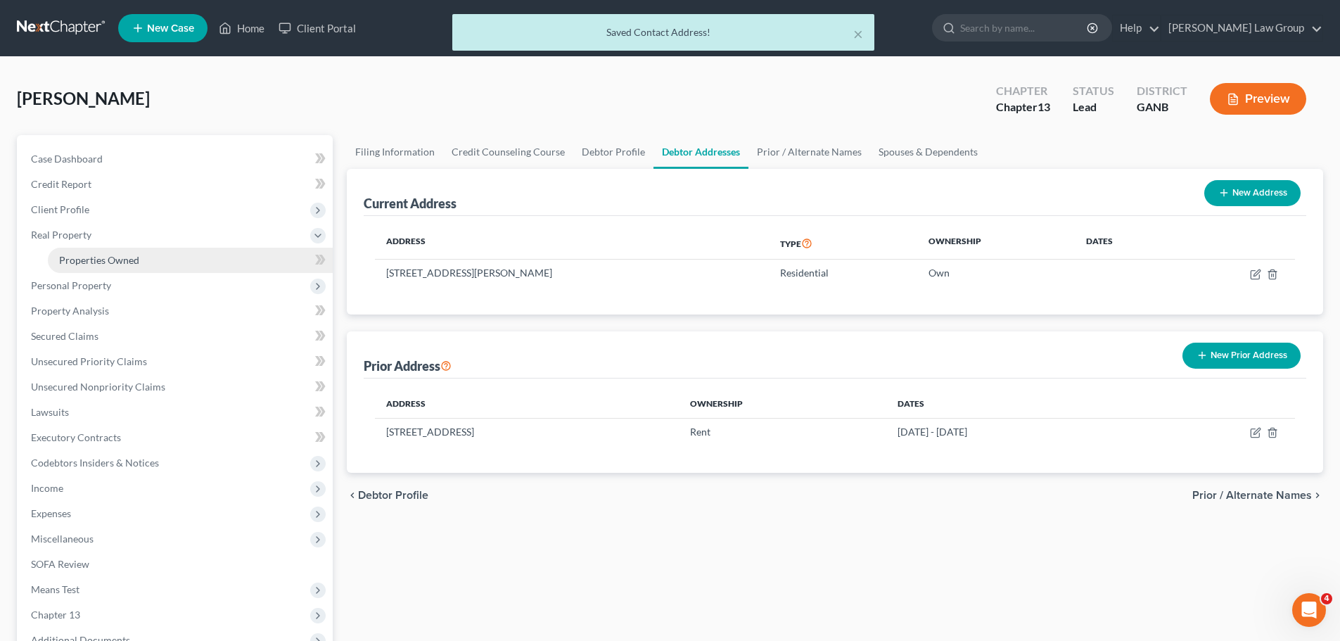
click at [120, 256] on span "Properties Owned" at bounding box center [99, 260] width 80 height 12
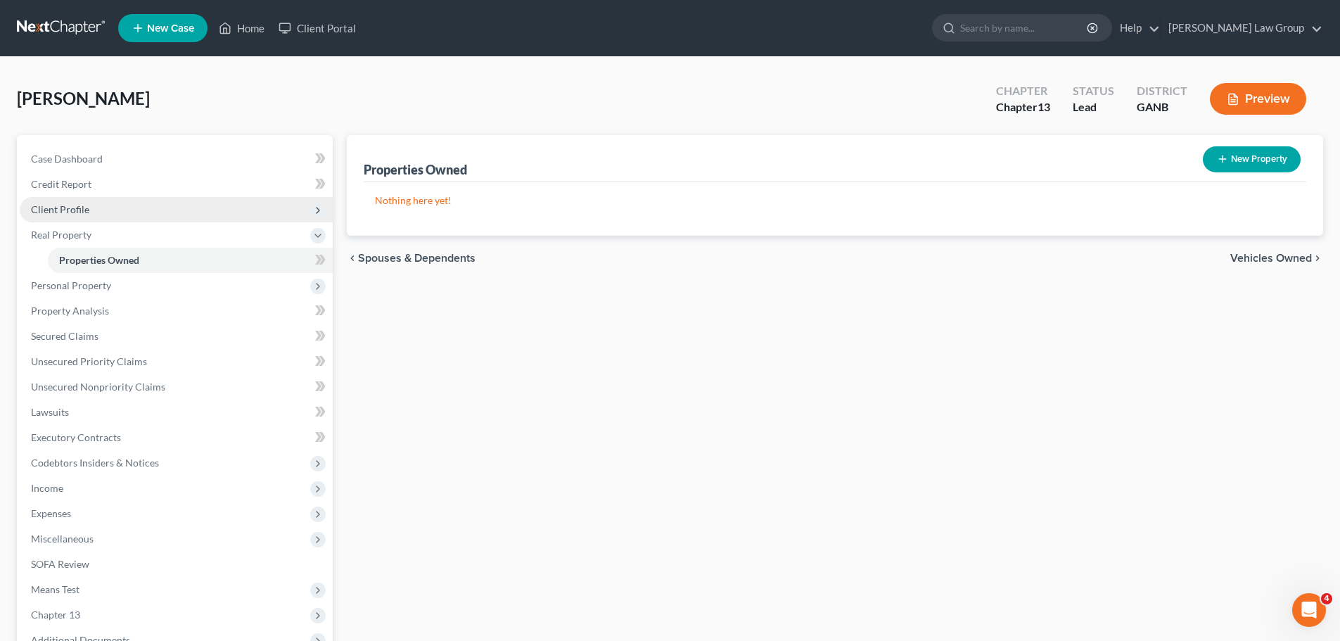
click at [88, 212] on span "Client Profile" at bounding box center [176, 209] width 313 height 25
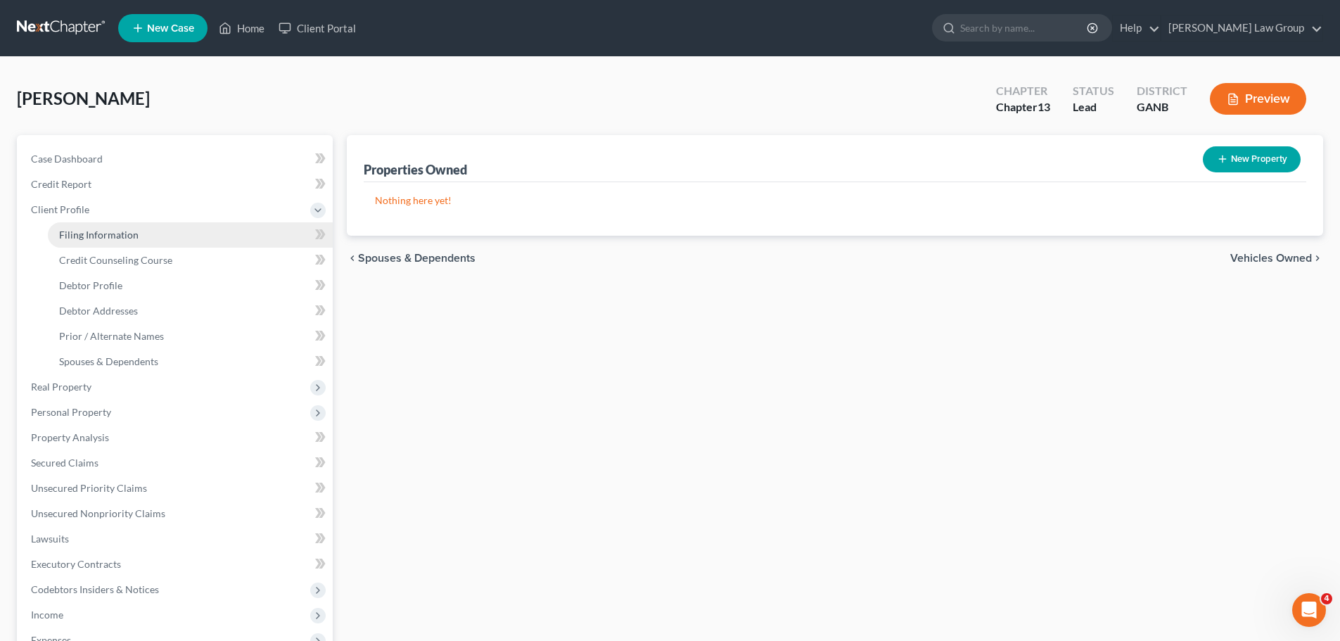
click at [124, 234] on span "Filing Information" at bounding box center [98, 235] width 79 height 12
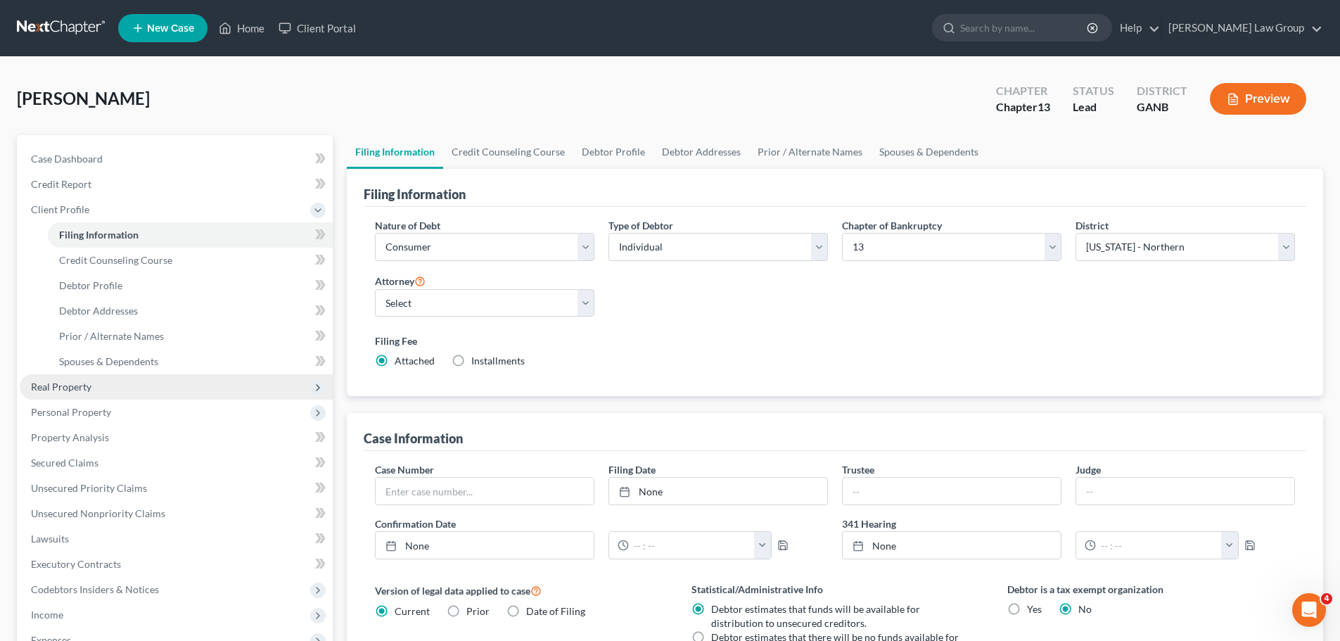
click at [96, 380] on span "Real Property" at bounding box center [176, 386] width 313 height 25
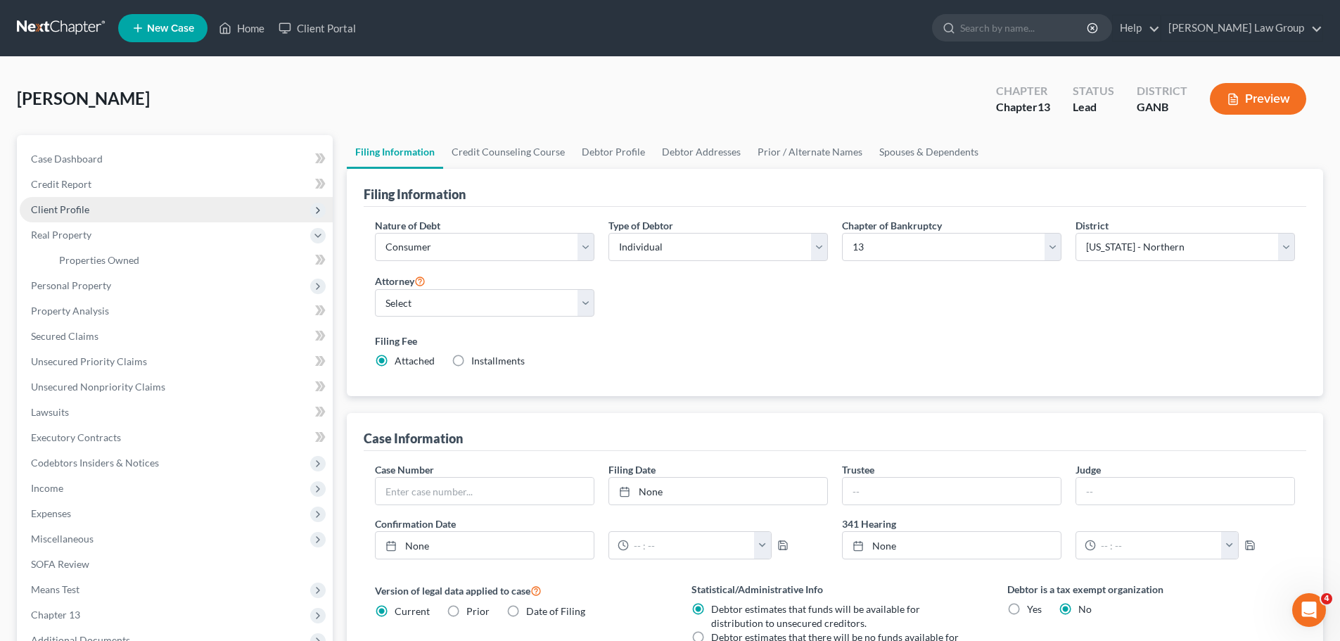
drag, startPoint x: 91, startPoint y: 206, endPoint x: 135, endPoint y: 210, distance: 43.8
click at [91, 205] on span "Client Profile" at bounding box center [176, 209] width 313 height 25
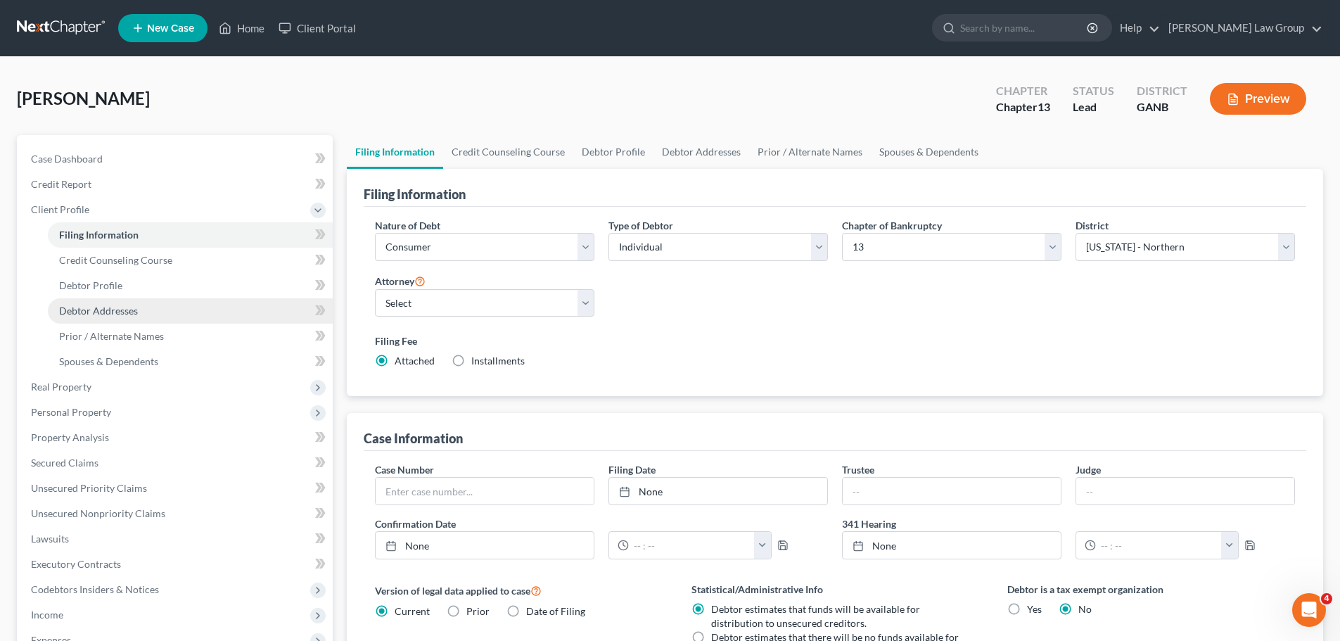
click at [130, 308] on span "Debtor Addresses" at bounding box center [98, 311] width 79 height 12
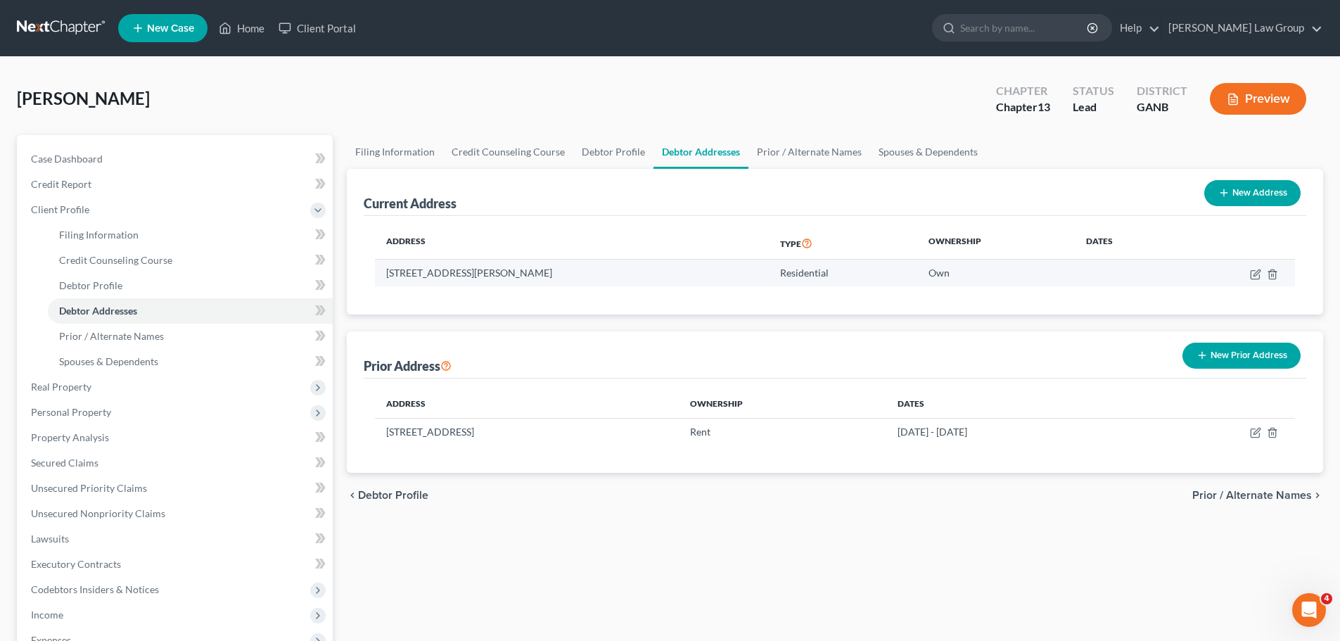
click at [1251, 280] on td at bounding box center [1236, 273] width 117 height 27
click at [1256, 269] on icon "button" at bounding box center [1255, 274] width 11 height 11
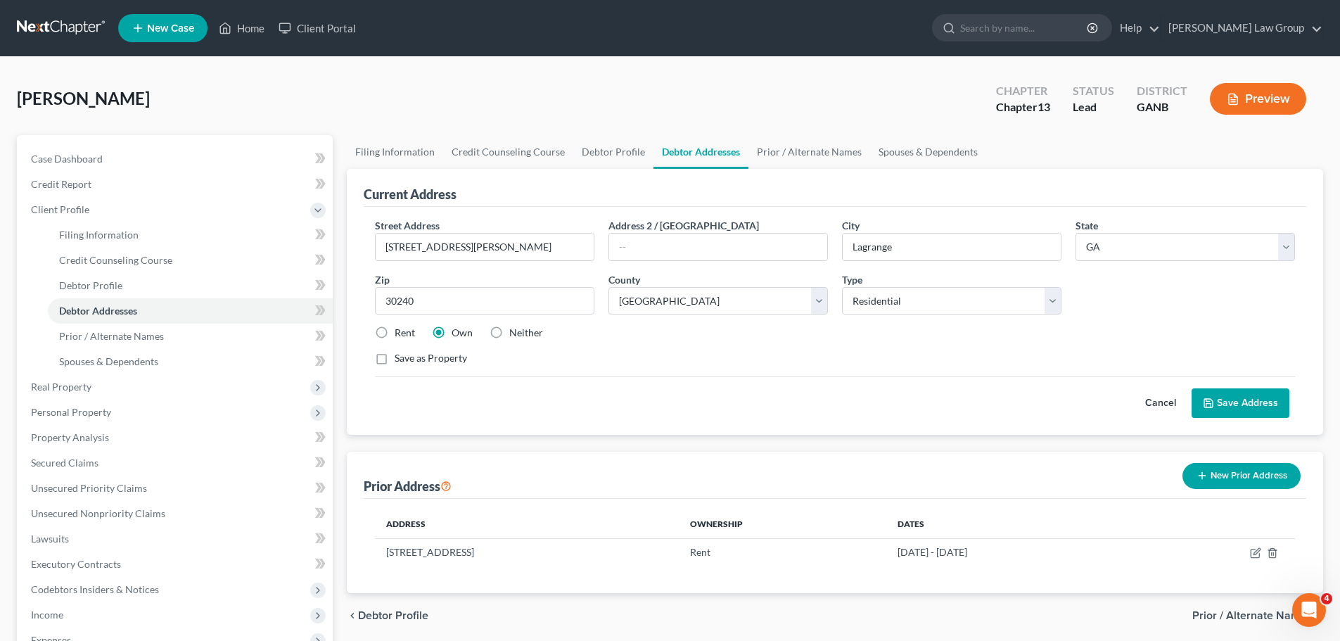
click at [395, 332] on label "Rent" at bounding box center [405, 333] width 20 height 14
click at [400, 332] on input "Rent" at bounding box center [404, 330] width 9 height 9
click at [1204, 398] on icon at bounding box center [1208, 402] width 11 height 11
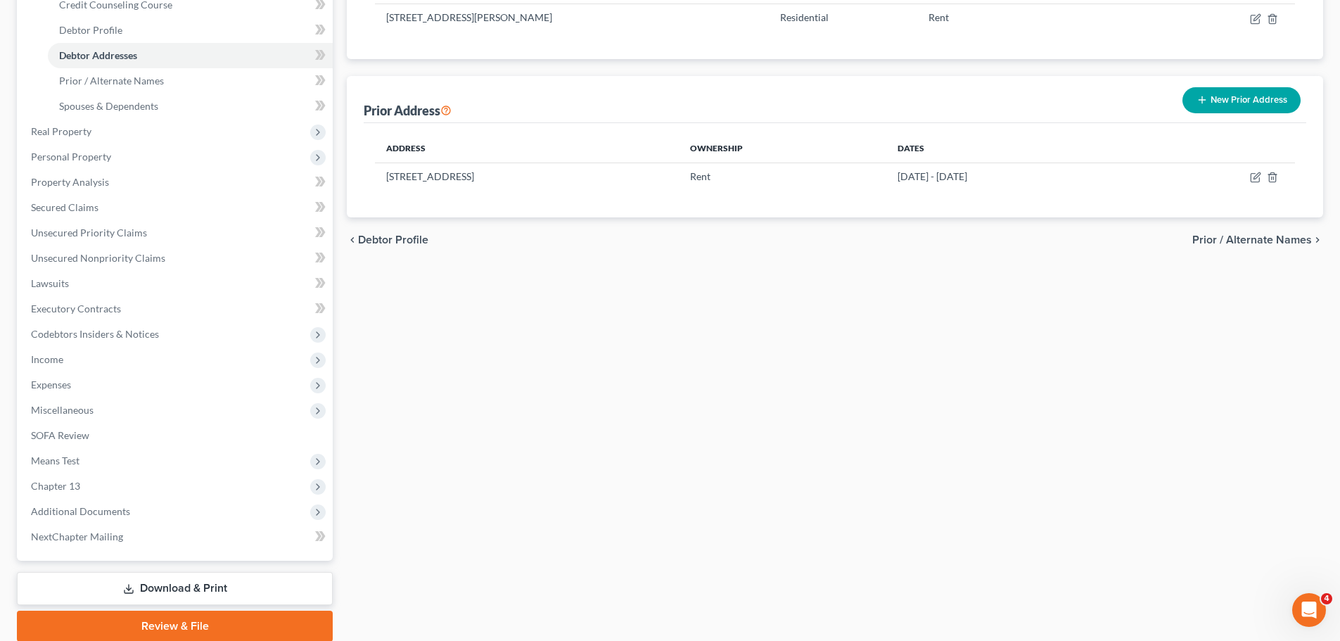
scroll to position [281, 0]
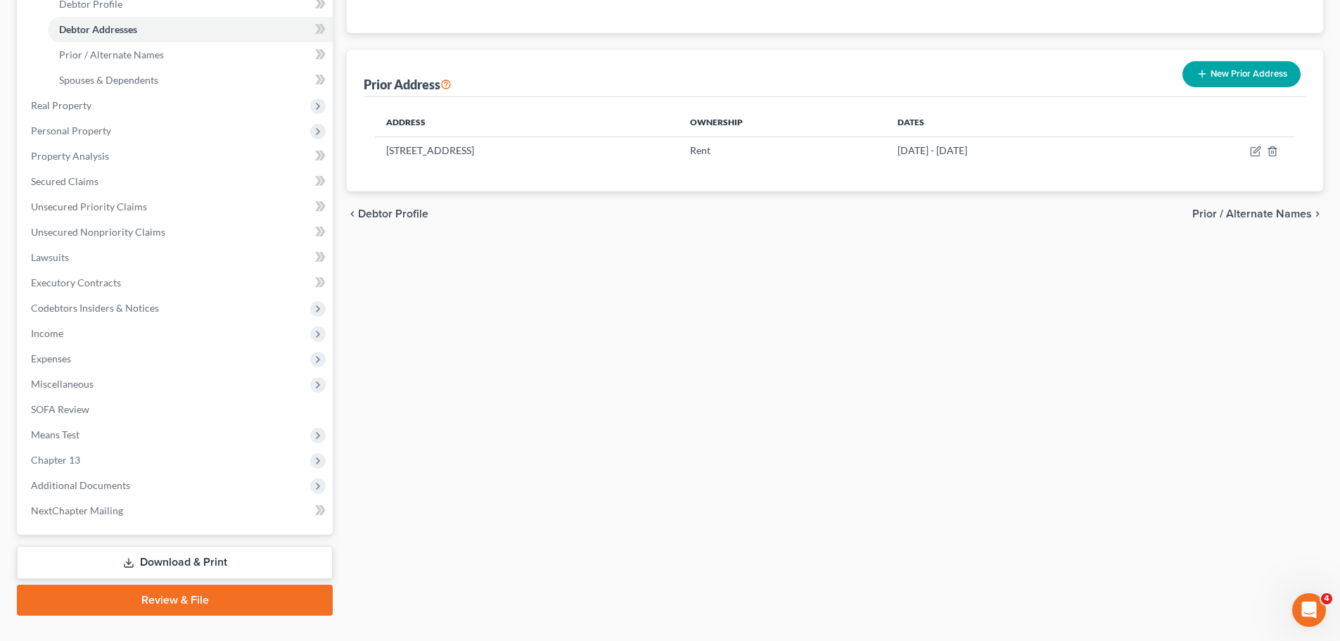
click at [146, 597] on link "Review & File" at bounding box center [175, 600] width 316 height 31
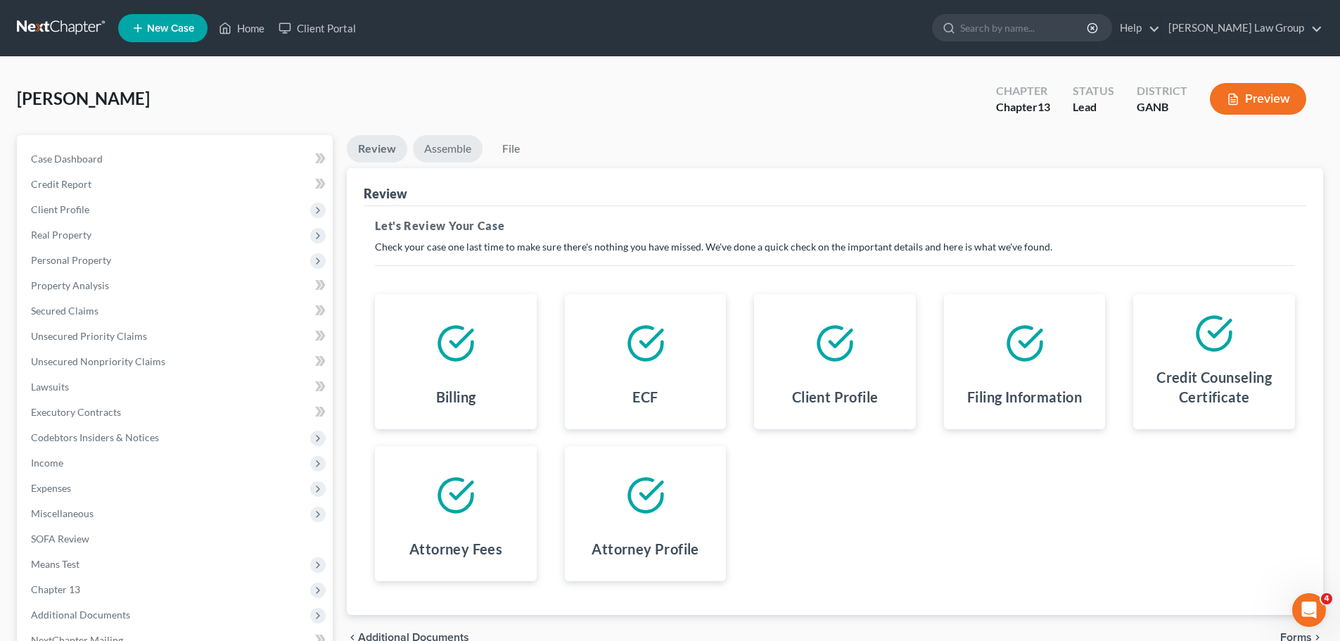
click at [451, 161] on link "Assemble" at bounding box center [448, 148] width 70 height 27
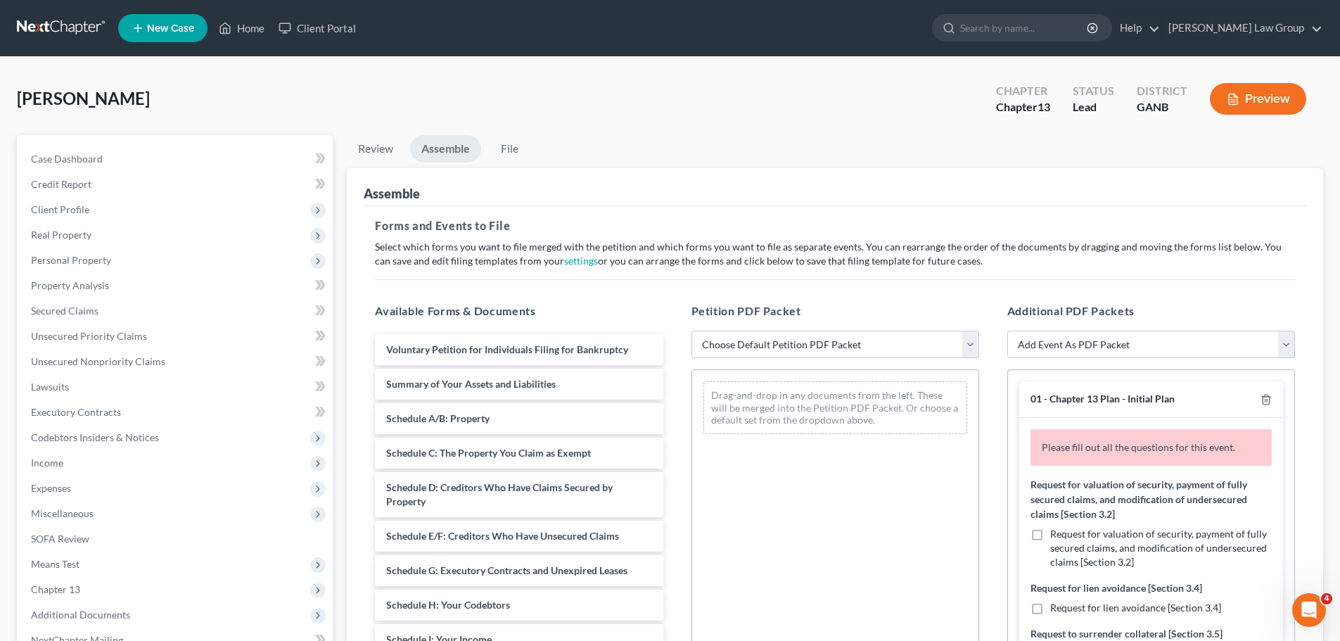
click at [794, 343] on select "Choose Default Petition PDF Packet Complete Bankruptcy Petition (all forms and …" at bounding box center [835, 345] width 288 height 28
click at [691, 331] on select "Choose Default Petition PDF Packet Complete Bankruptcy Petition (all forms and …" at bounding box center [835, 345] width 288 height 28
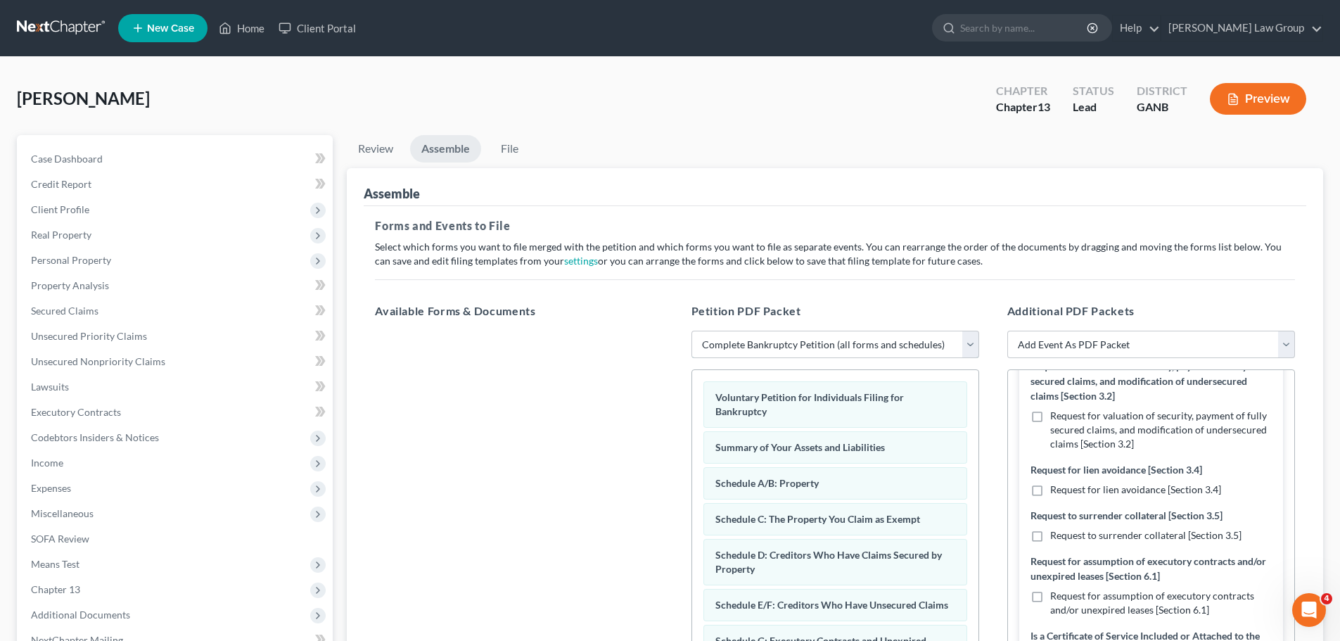
scroll to position [141, 0]
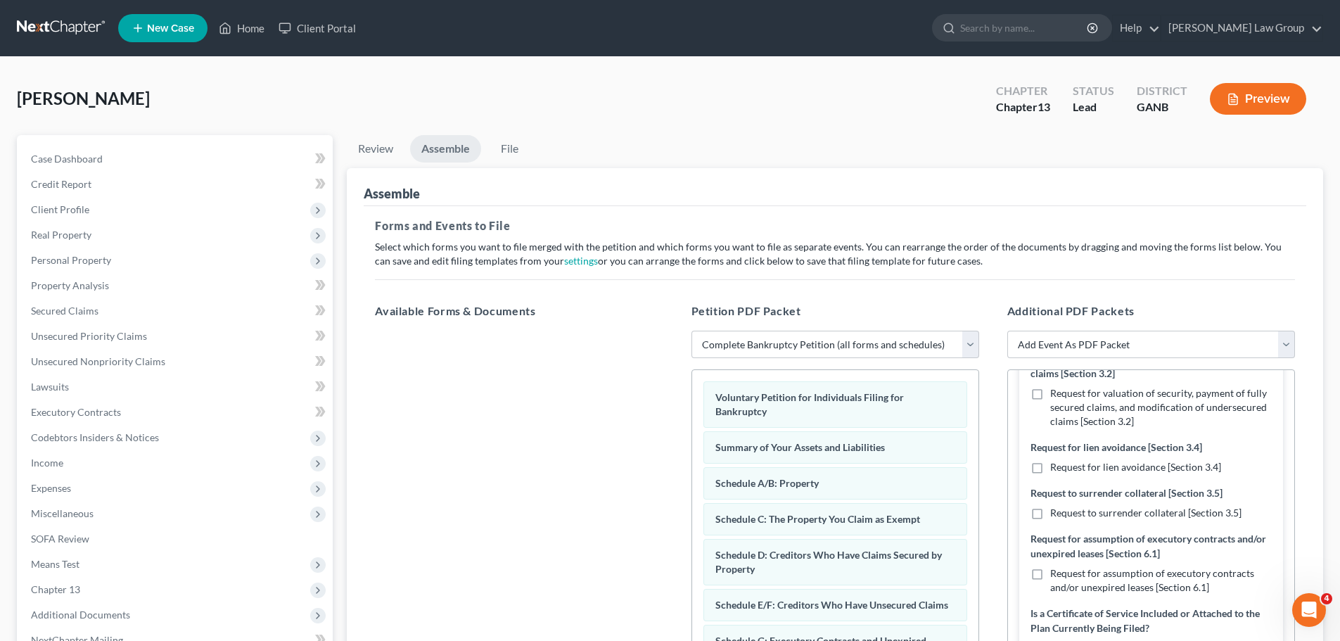
click at [1050, 571] on label "Request for assumption of executory contracts and/or unexpired leases [Section …" at bounding box center [1161, 580] width 222 height 28
click at [1056, 571] on input "Request for assumption of executory contracts and/or unexpired leases [Section …" at bounding box center [1060, 570] width 9 height 9
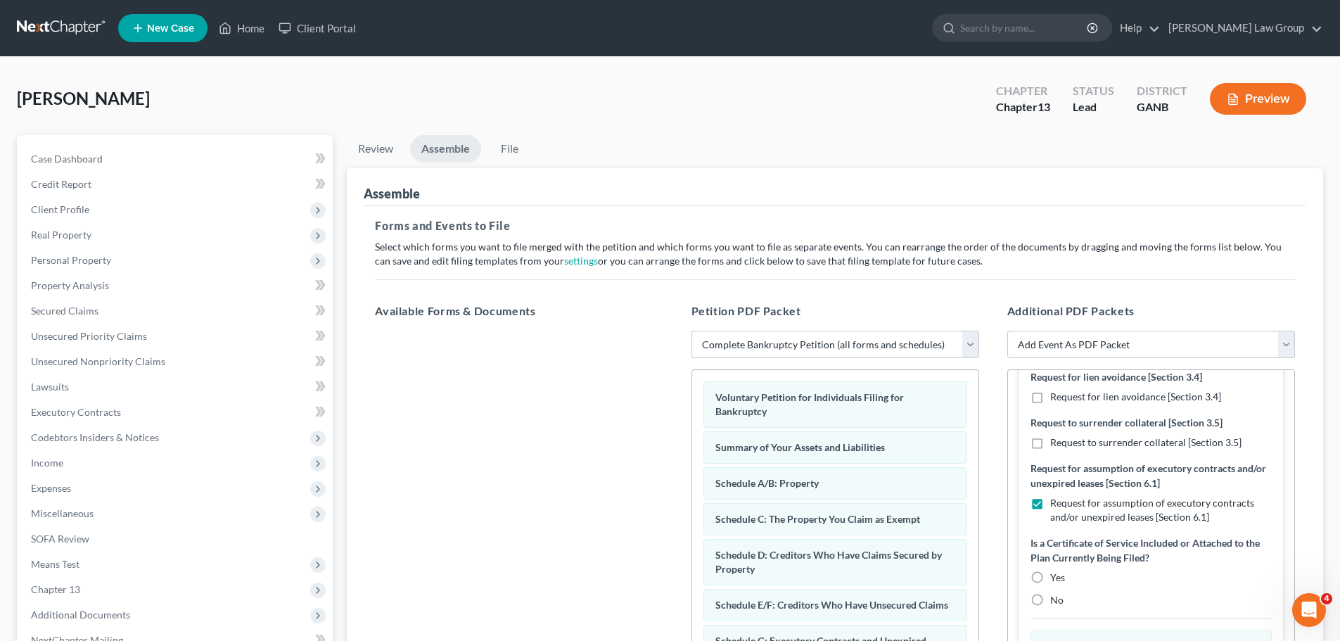
click at [1050, 599] on label "No" at bounding box center [1056, 600] width 13 height 14
click at [1056, 599] on input "No" at bounding box center [1060, 597] width 9 height 9
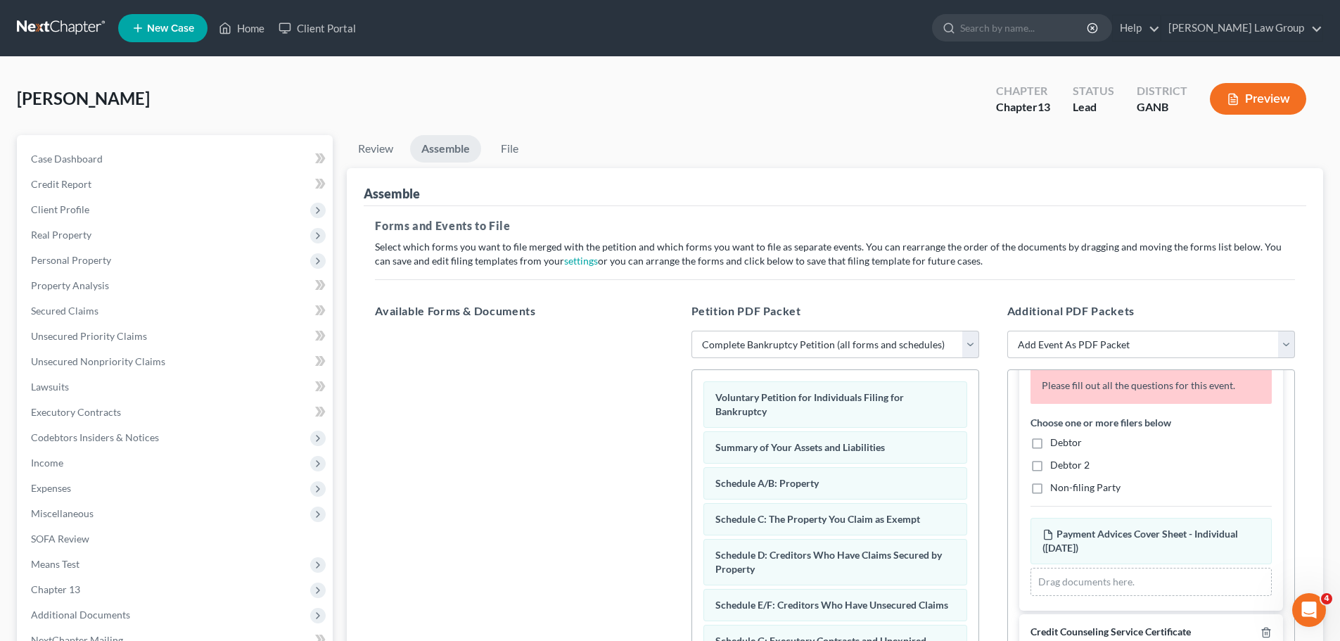
scroll to position [585, 0]
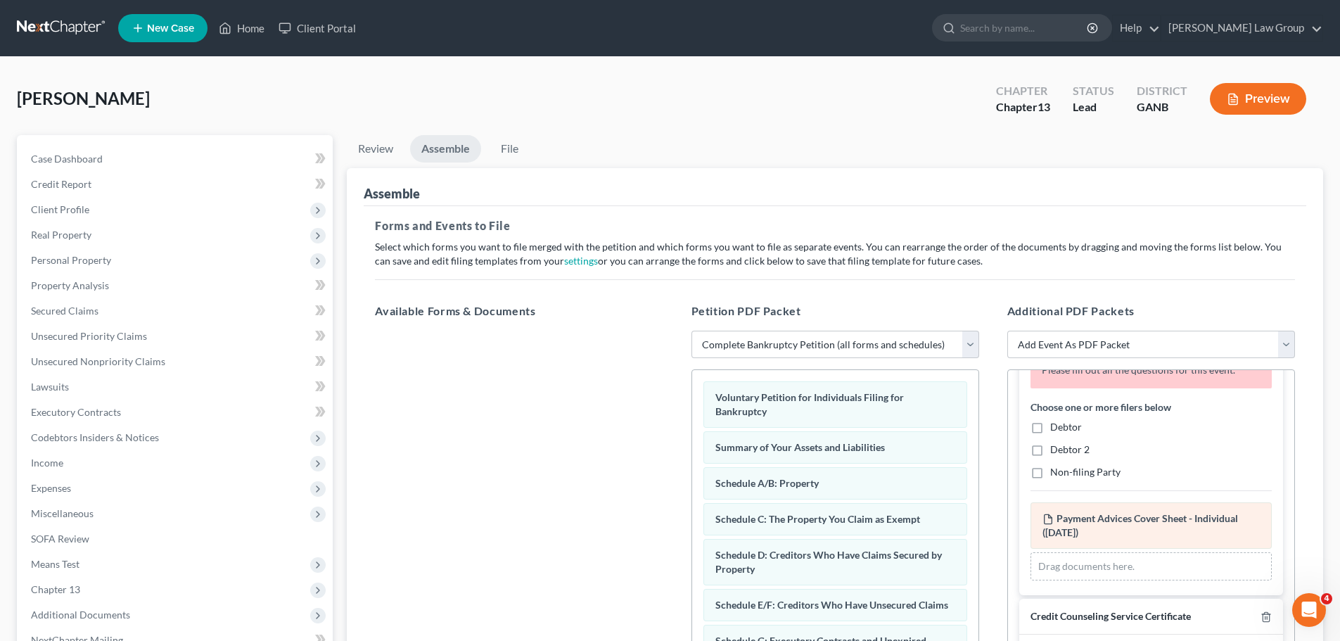
drag, startPoint x: 1040, startPoint y: 429, endPoint x: 1153, endPoint y: 526, distance: 149.2
click at [1050, 429] on label "Debtor" at bounding box center [1066, 427] width 32 height 14
click at [1056, 429] on input "Debtor" at bounding box center [1060, 424] width 9 height 9
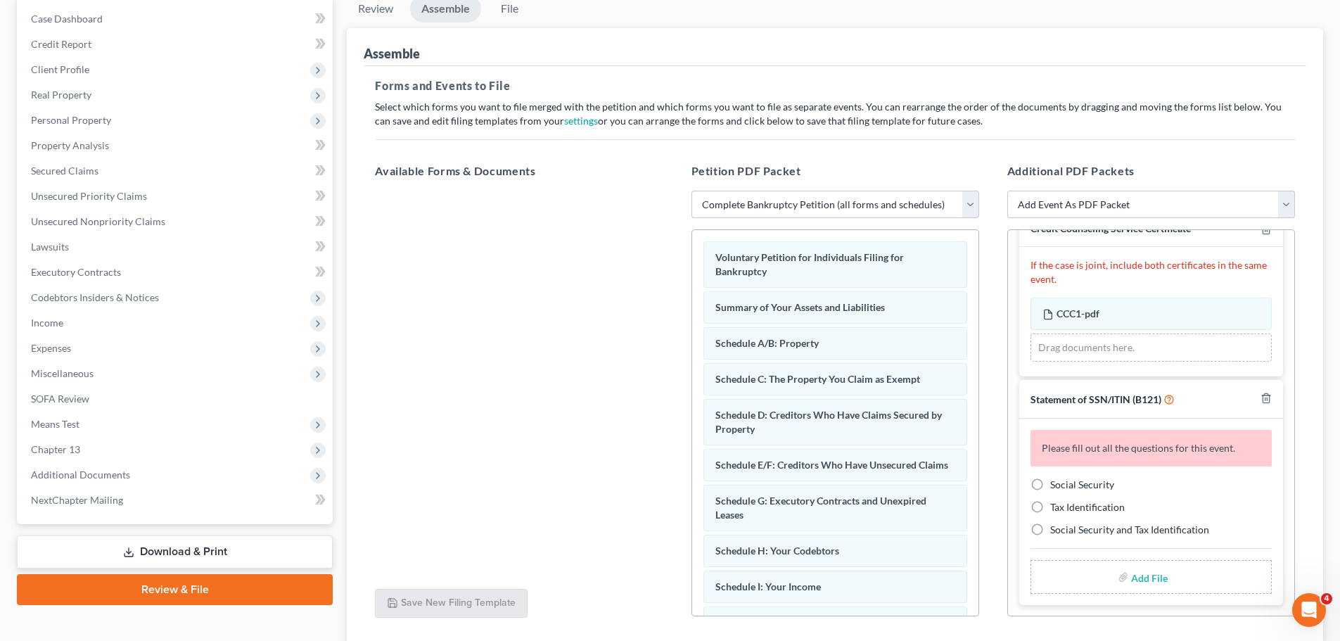
scroll to position [141, 0]
click at [1050, 483] on label "Social Security" at bounding box center [1082, 484] width 64 height 14
click at [1056, 483] on input "Social Security" at bounding box center [1060, 481] width 9 height 9
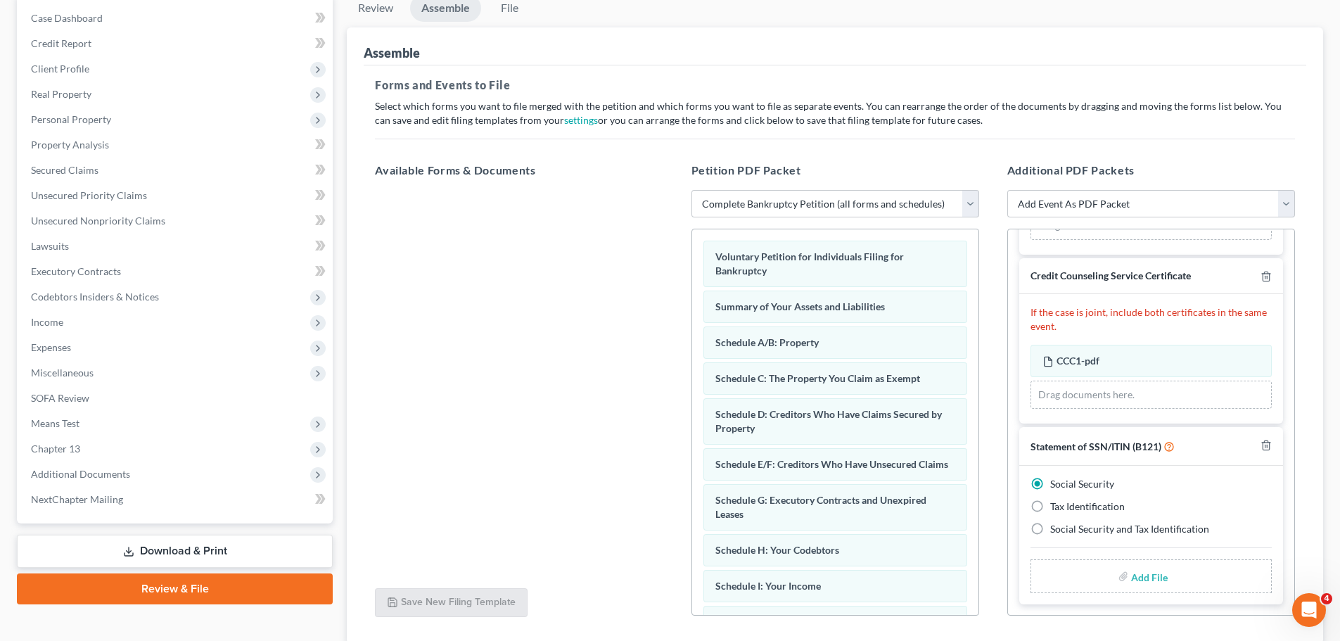
scroll to position [737, 0]
click at [1151, 578] on input "file" at bounding box center [1148, 575] width 34 height 25
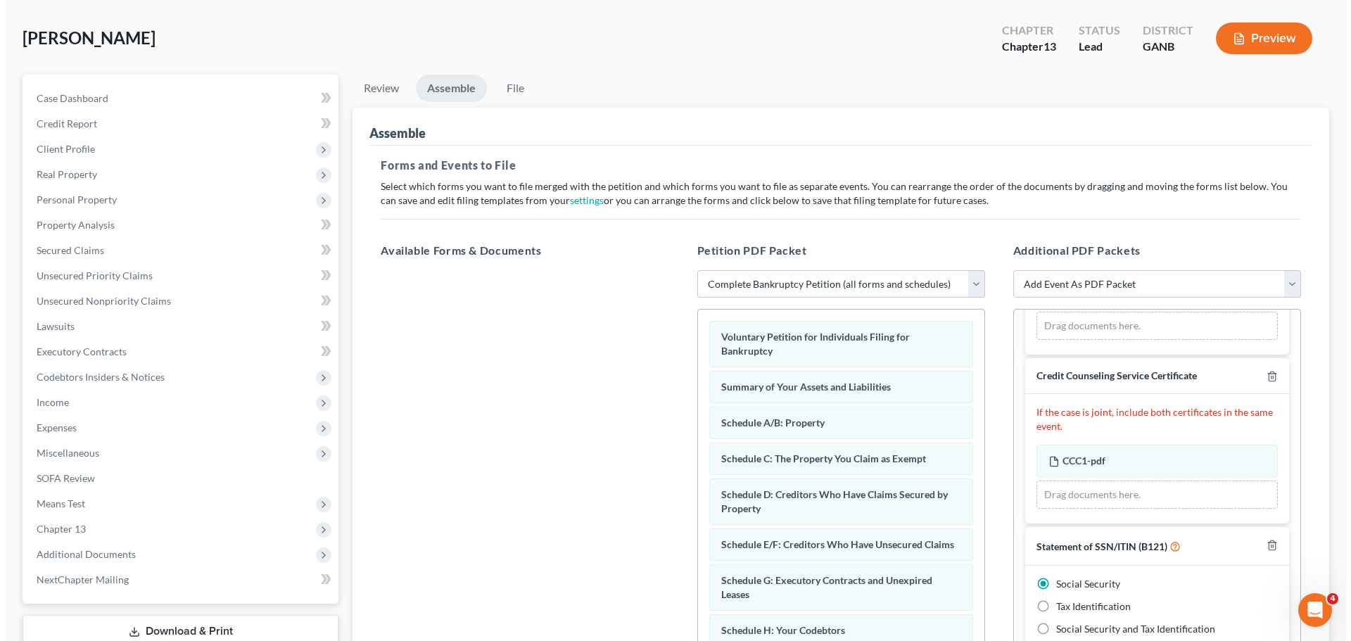
scroll to position [0, 0]
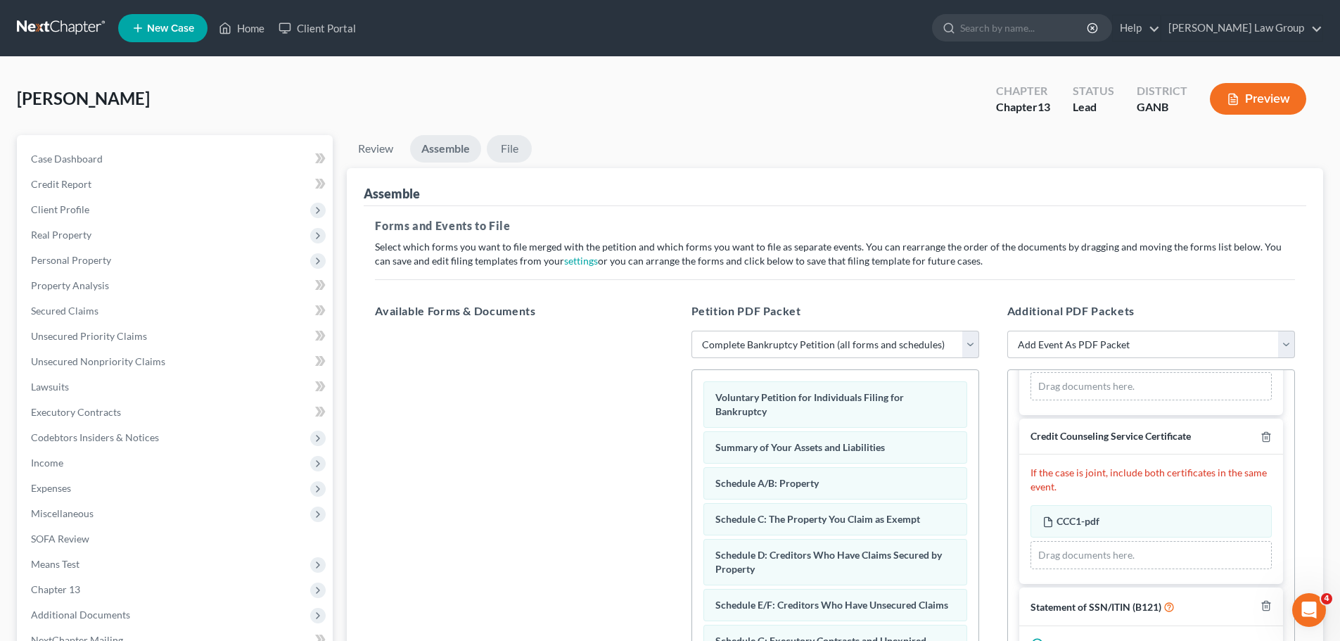
click at [510, 148] on link "File" at bounding box center [509, 148] width 45 height 27
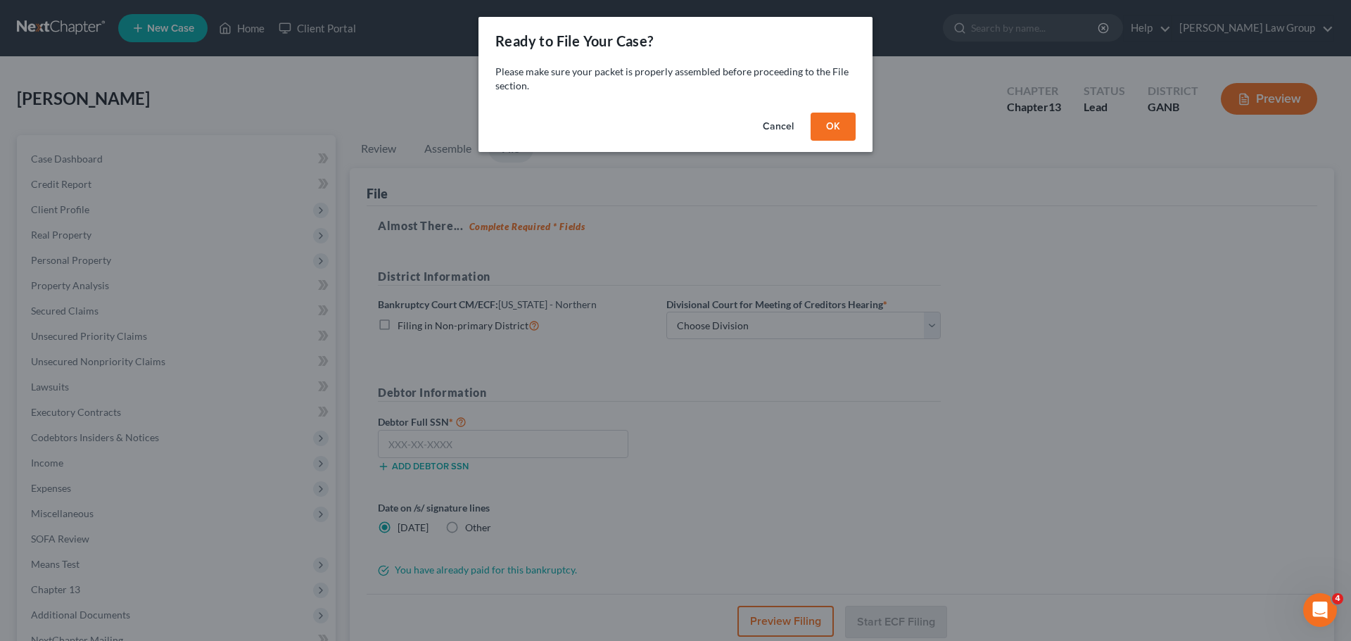
click at [838, 120] on button "OK" at bounding box center [832, 127] width 45 height 28
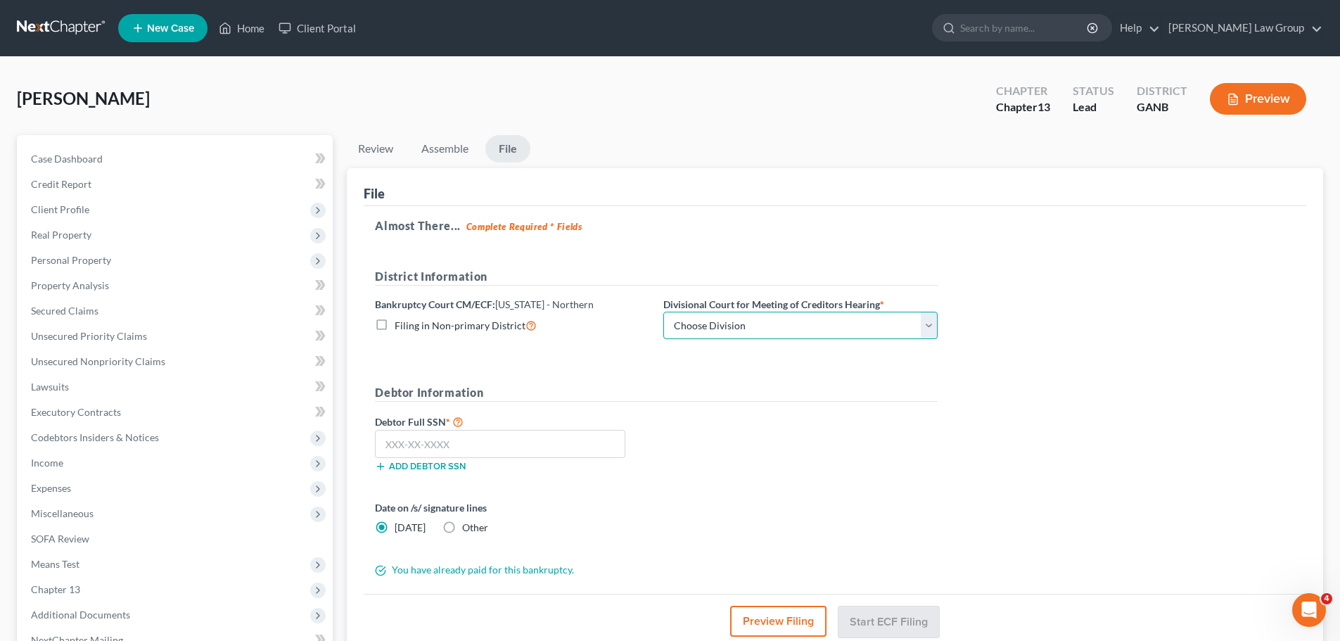
click at [725, 331] on select "Choose Division [GEOGRAPHIC_DATA] [GEOGRAPHIC_DATA] [GEOGRAPHIC_DATA] [GEOGRAPH…" at bounding box center [800, 326] width 274 height 28
click at [663, 312] on select "Choose Division [GEOGRAPHIC_DATA] [GEOGRAPHIC_DATA] [GEOGRAPHIC_DATA] [GEOGRAPH…" at bounding box center [800, 326] width 274 height 28
click at [396, 445] on input "text" at bounding box center [500, 444] width 250 height 28
paste input "252-43-3582"
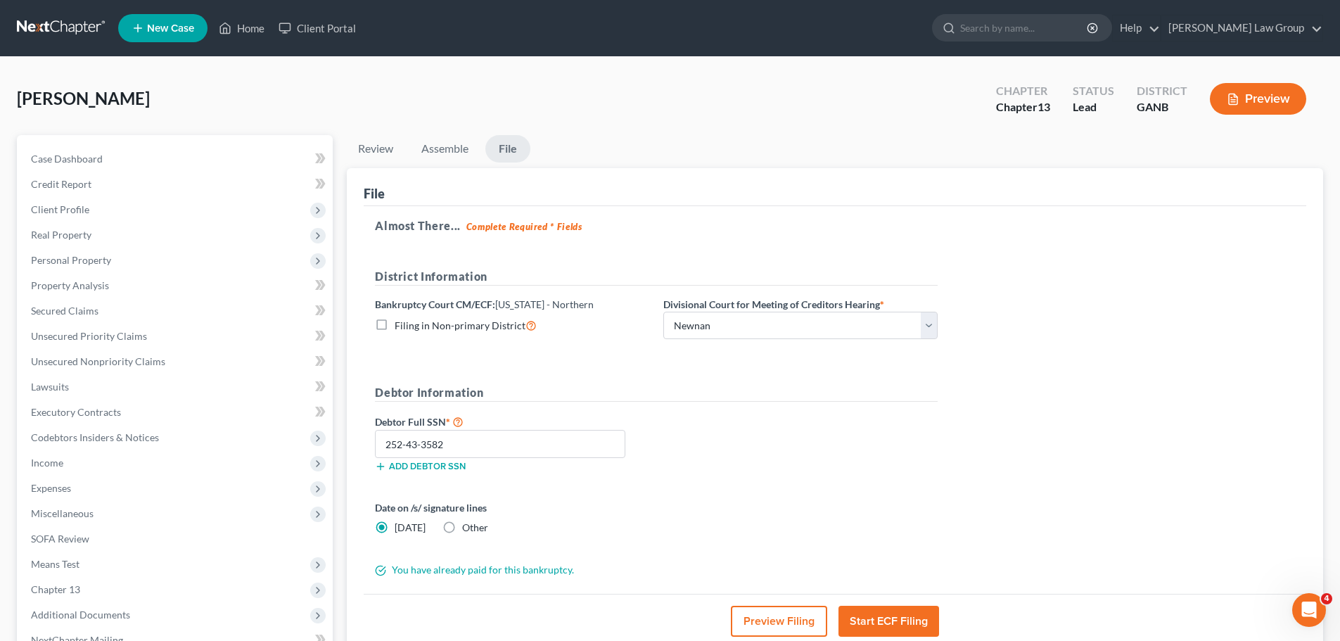
click at [860, 623] on button "Start ECF Filing" at bounding box center [888, 621] width 101 height 31
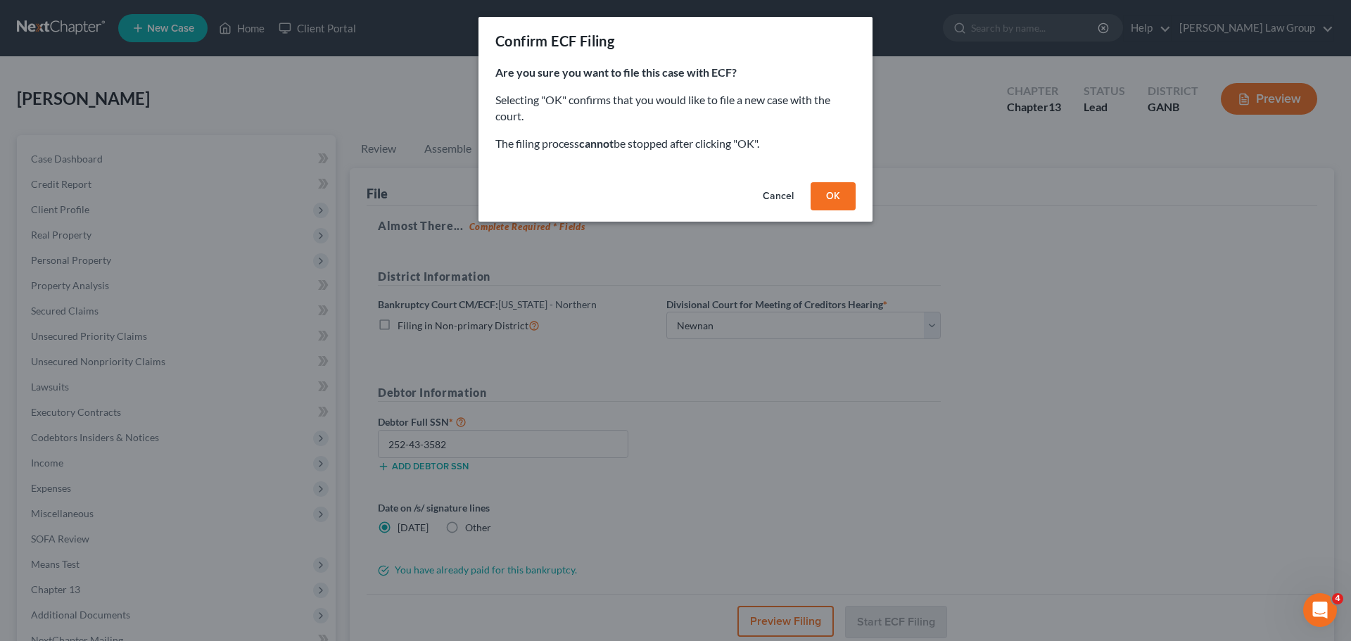
click at [848, 196] on button "OK" at bounding box center [832, 196] width 45 height 28
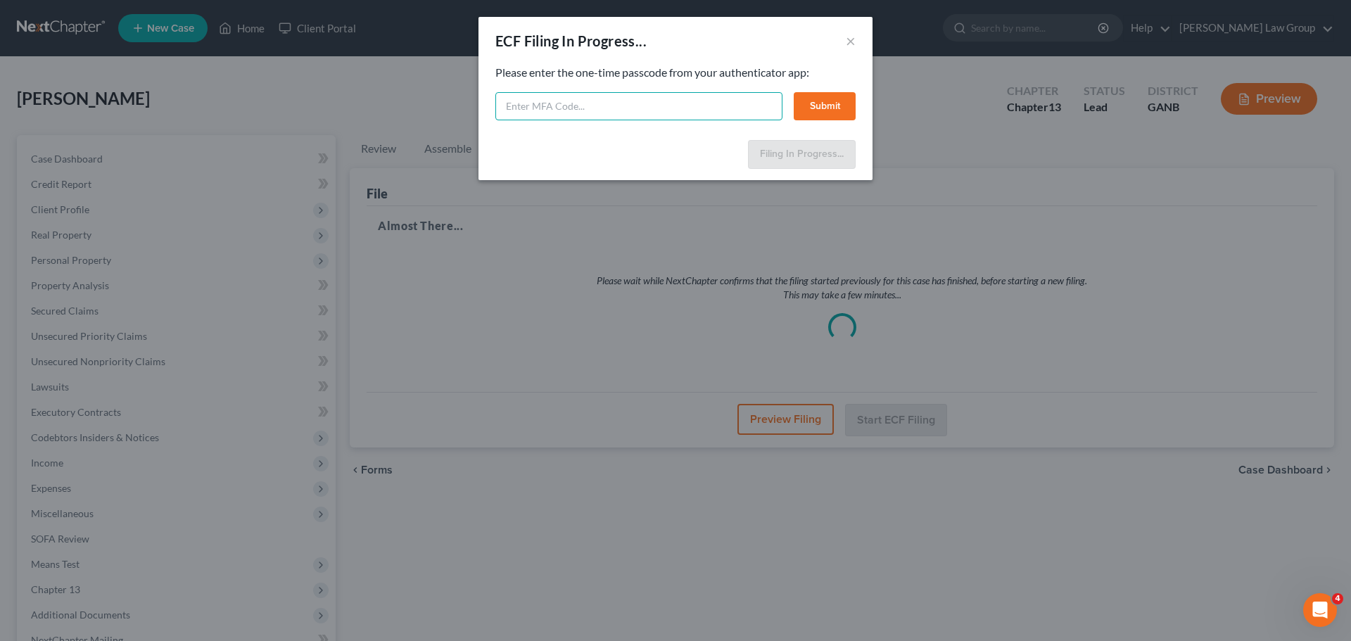
click at [569, 111] on input "text" at bounding box center [638, 106] width 287 height 28
click at [836, 97] on button "Submit" at bounding box center [824, 106] width 62 height 28
